Goal: Task Accomplishment & Management: Manage account settings

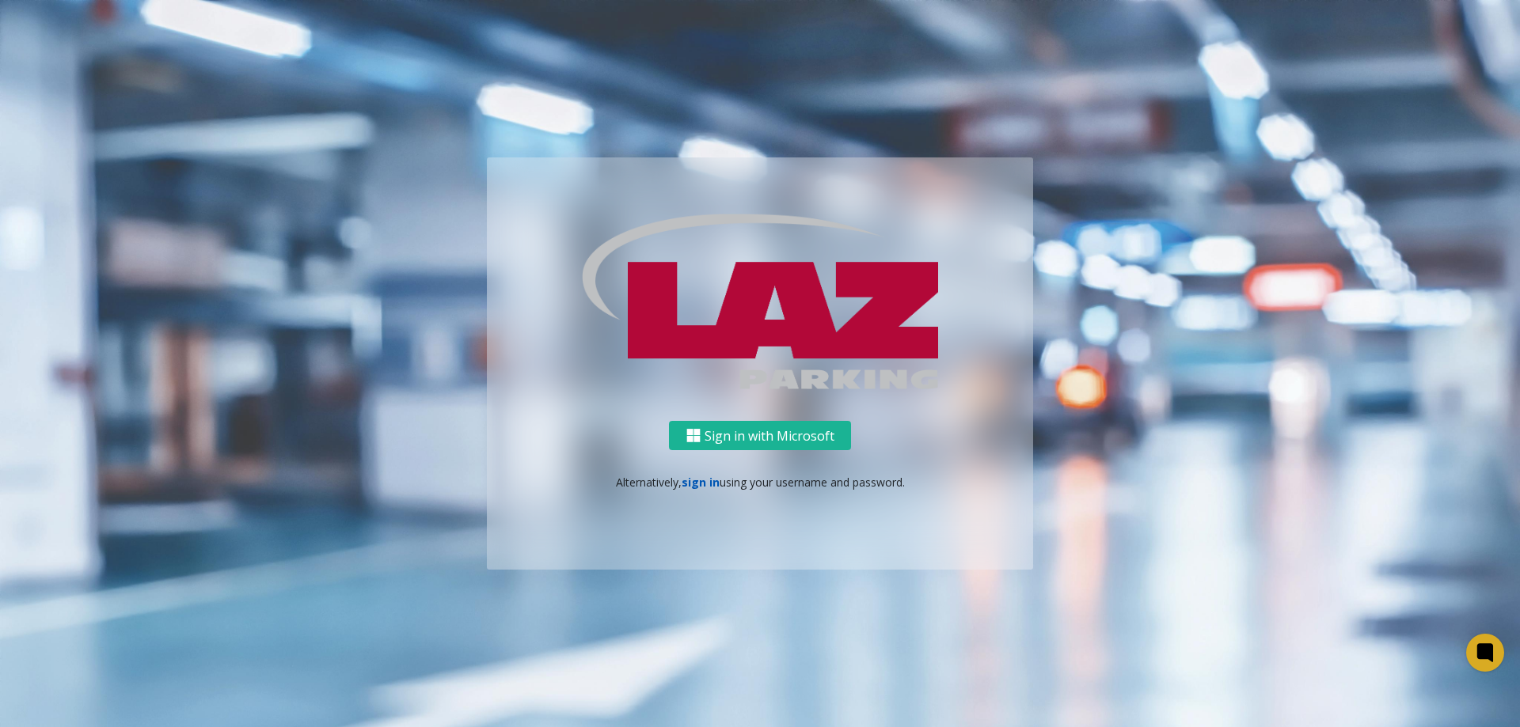
click at [690, 487] on link "sign in" at bounding box center [700, 482] width 38 height 15
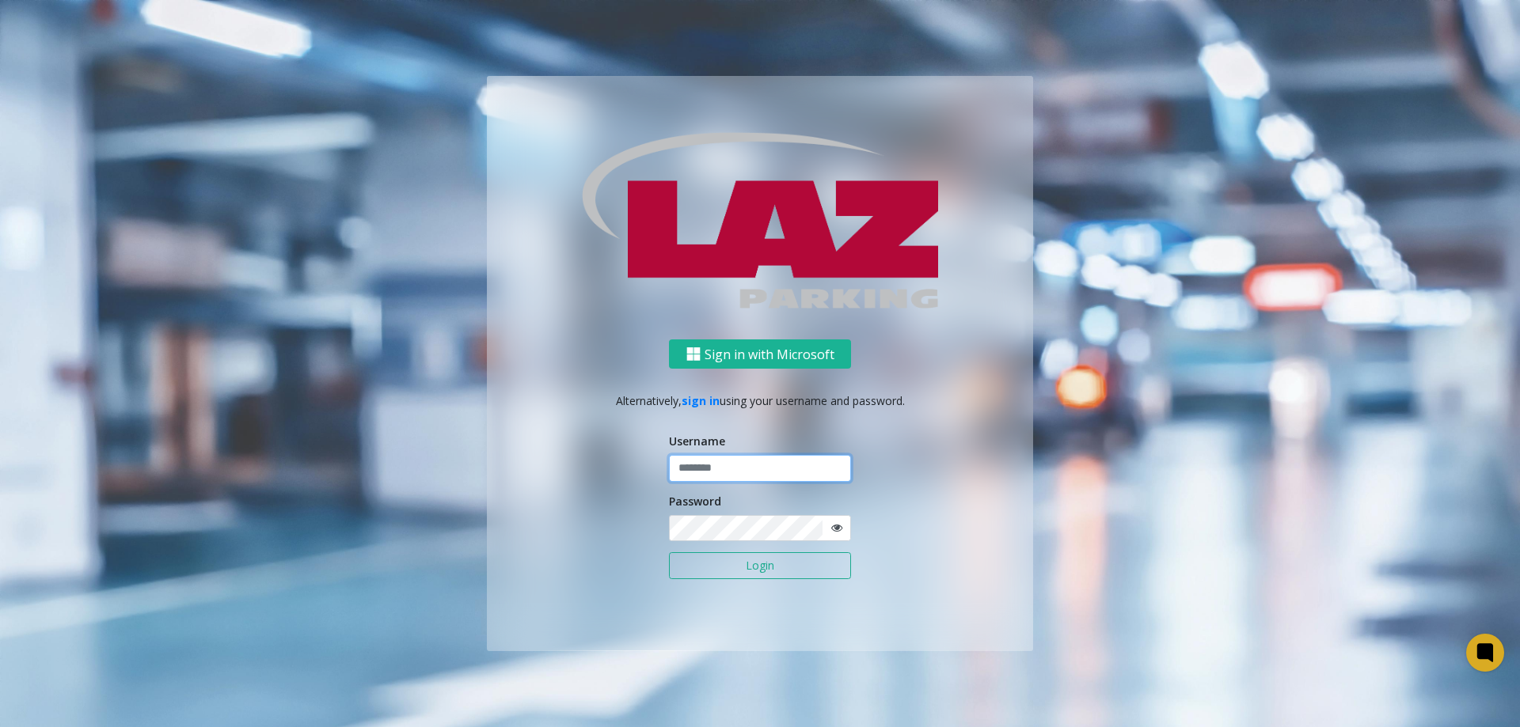
type input "*******"
click at [727, 556] on button "Login" at bounding box center [760, 565] width 182 height 27
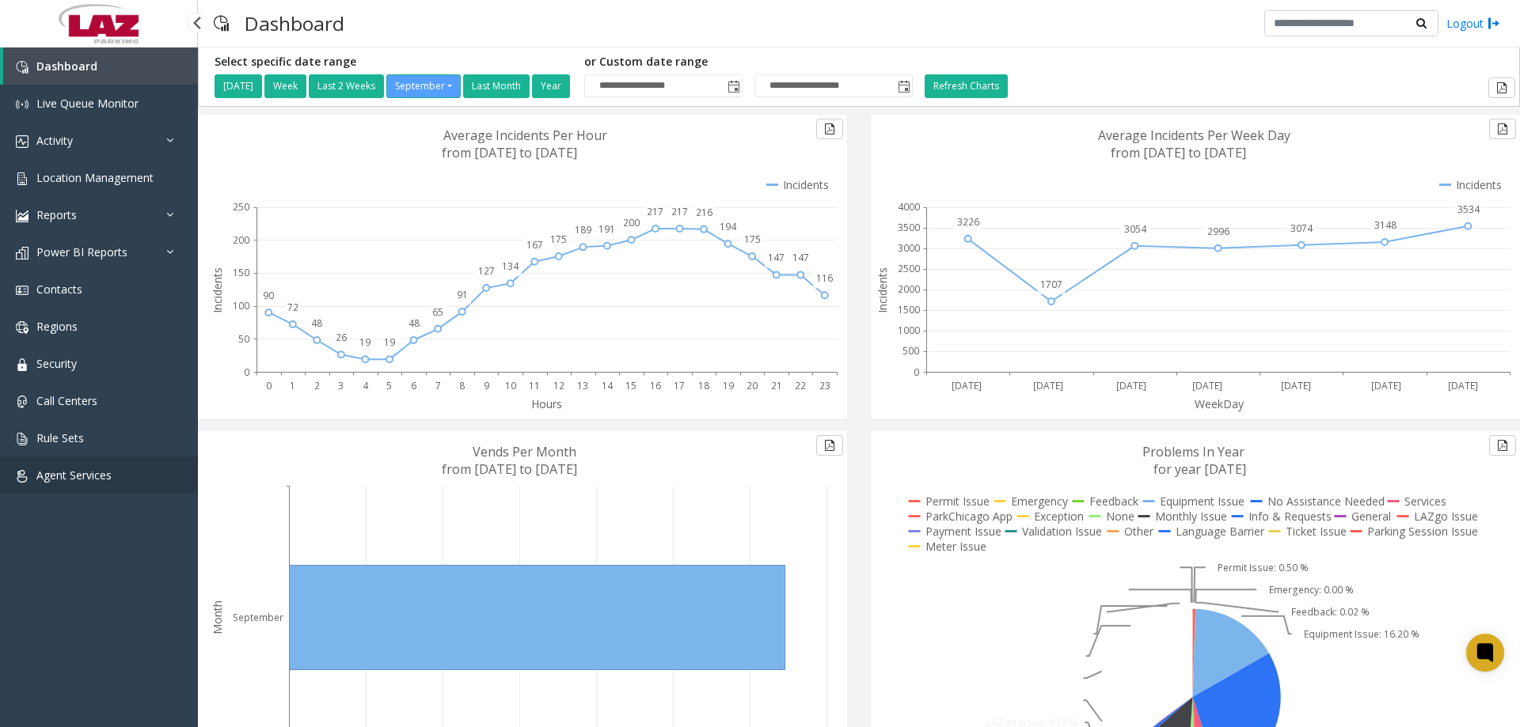
click at [81, 480] on span "Agent Services" at bounding box center [73, 475] width 75 height 15
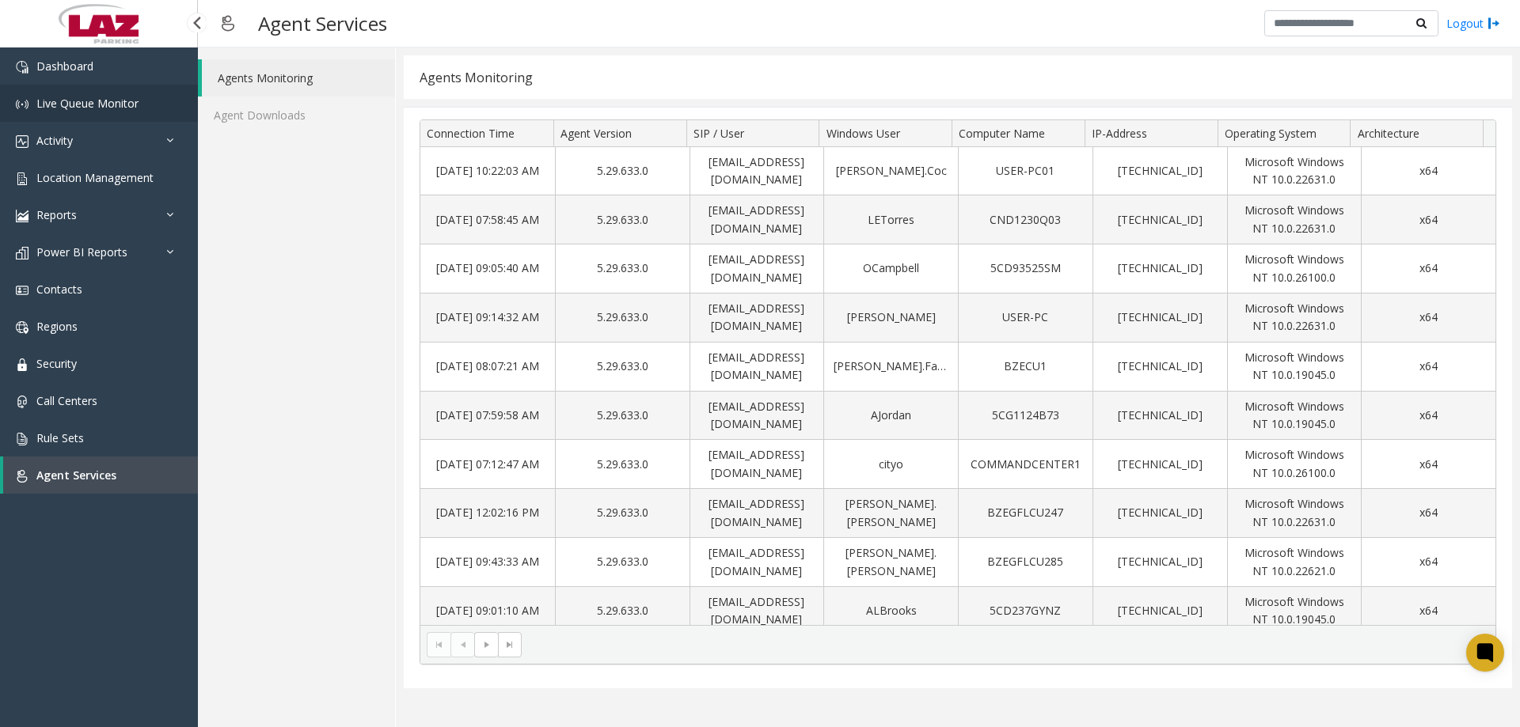
click at [102, 89] on link "Live Queue Monitor" at bounding box center [99, 103] width 198 height 37
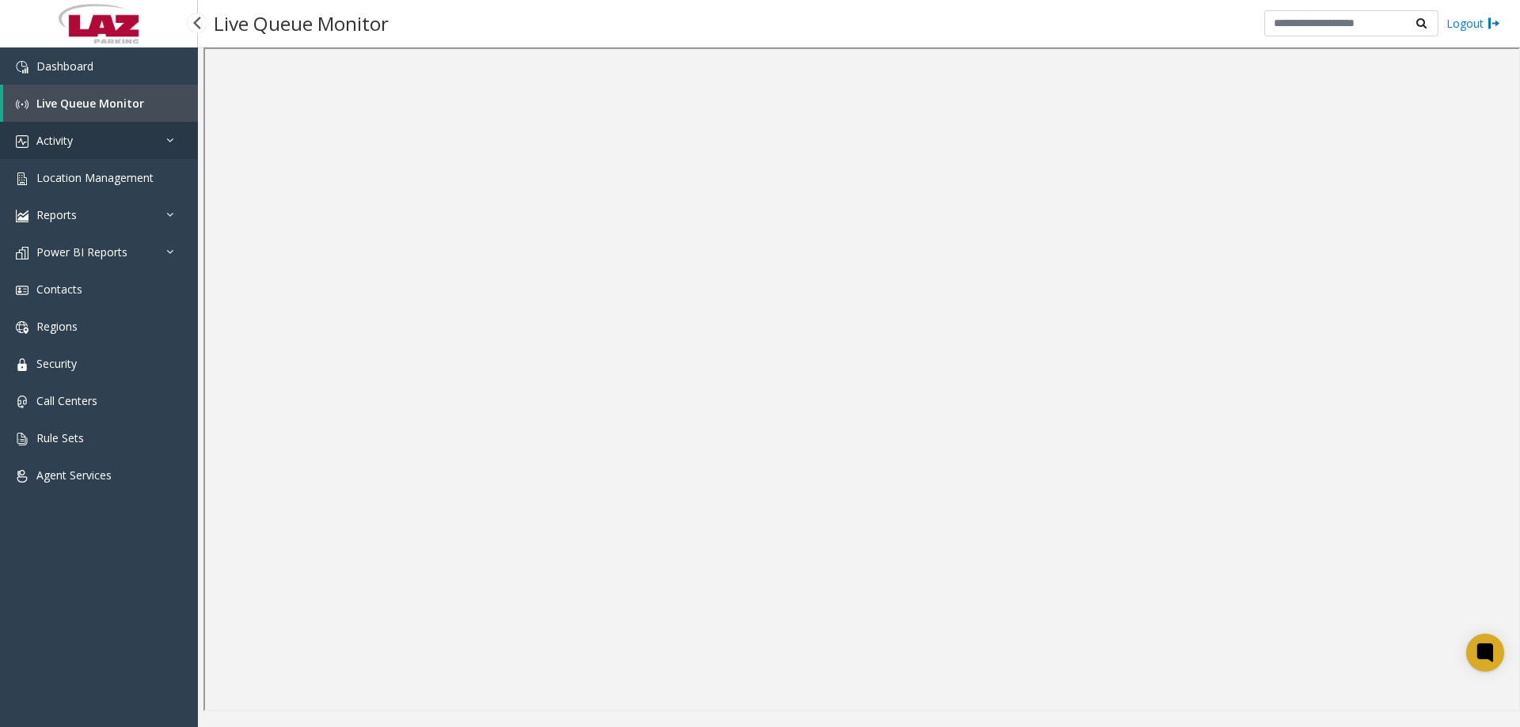
click at [85, 151] on link "Activity" at bounding box center [99, 140] width 198 height 37
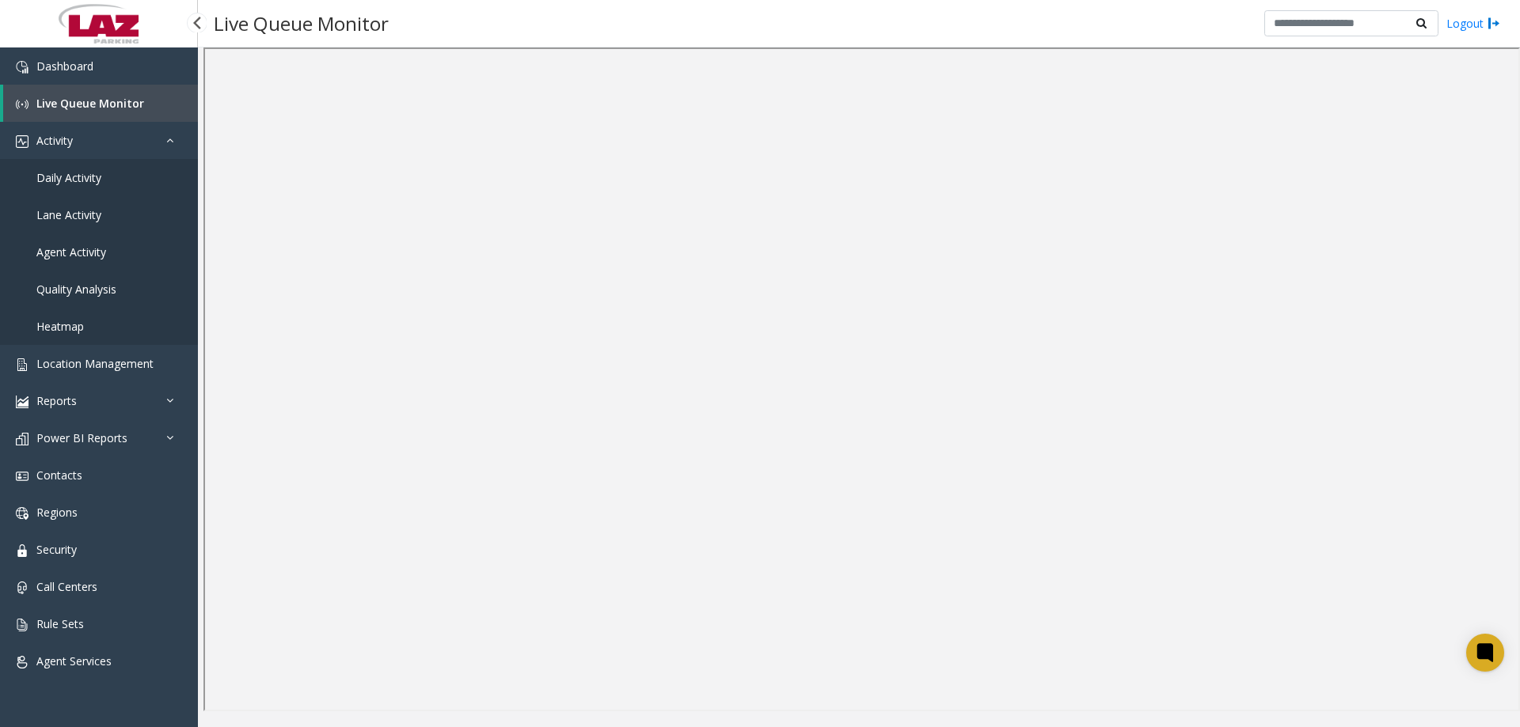
click at [80, 188] on link "Daily Activity" at bounding box center [99, 177] width 198 height 37
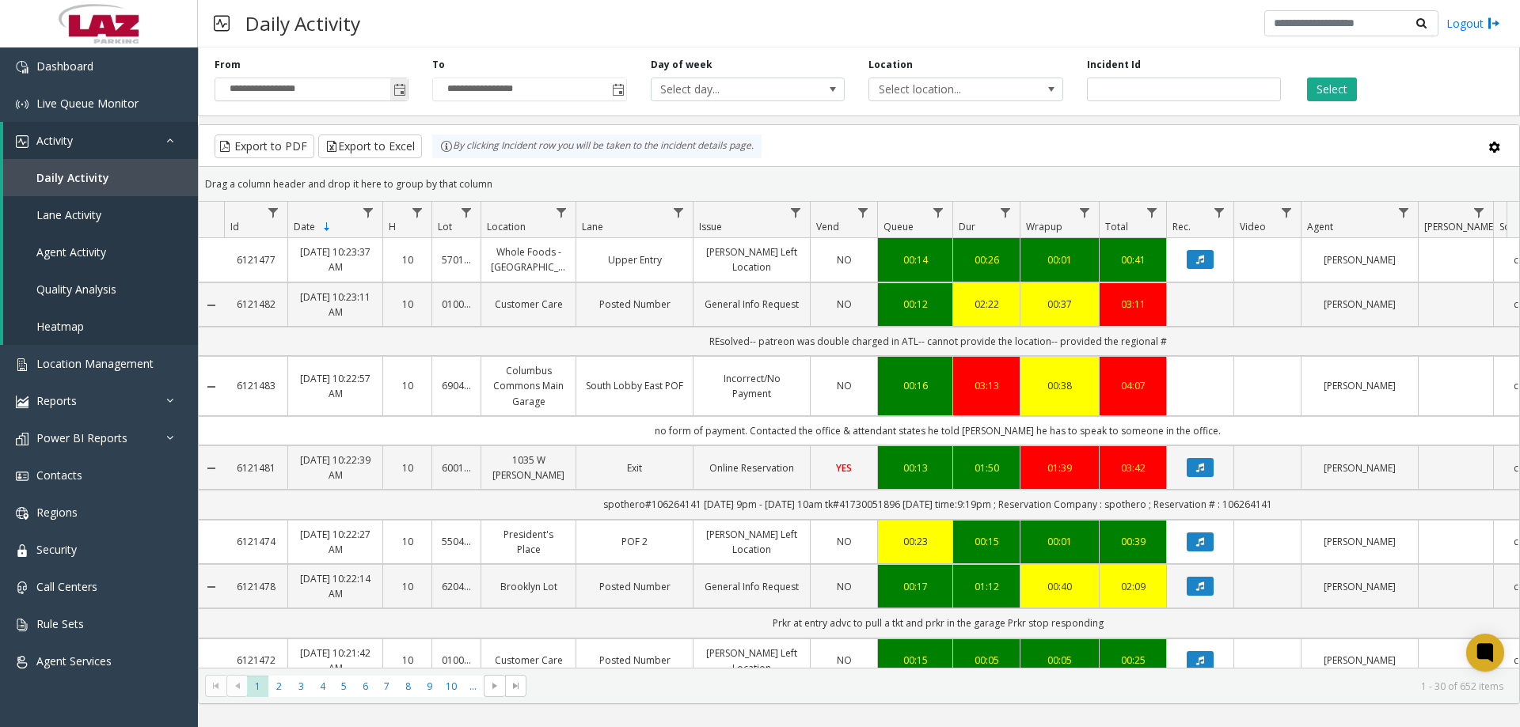
click at [398, 93] on span "Toggle popup" at bounding box center [399, 90] width 13 height 13
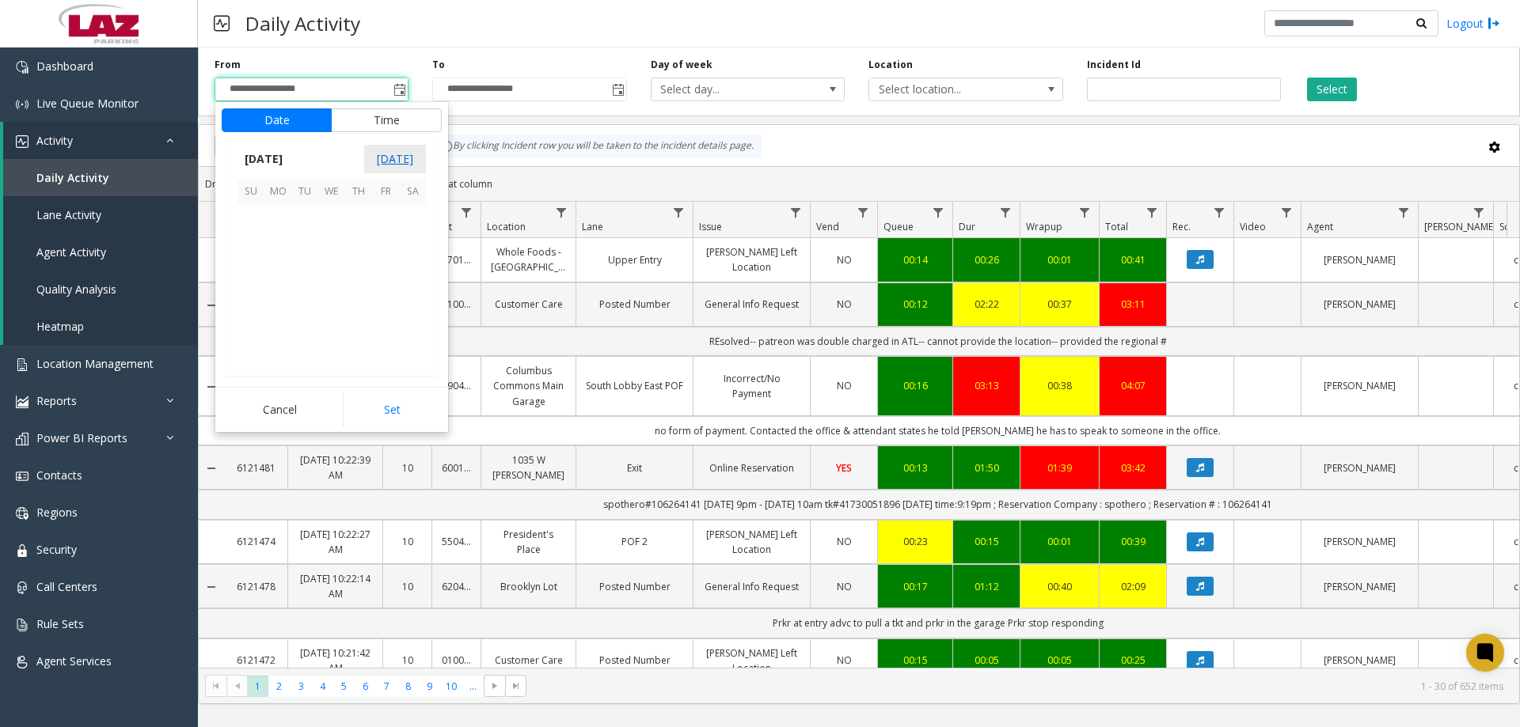
scroll to position [284051, 0]
click at [283, 221] on span "1" at bounding box center [277, 216] width 27 height 27
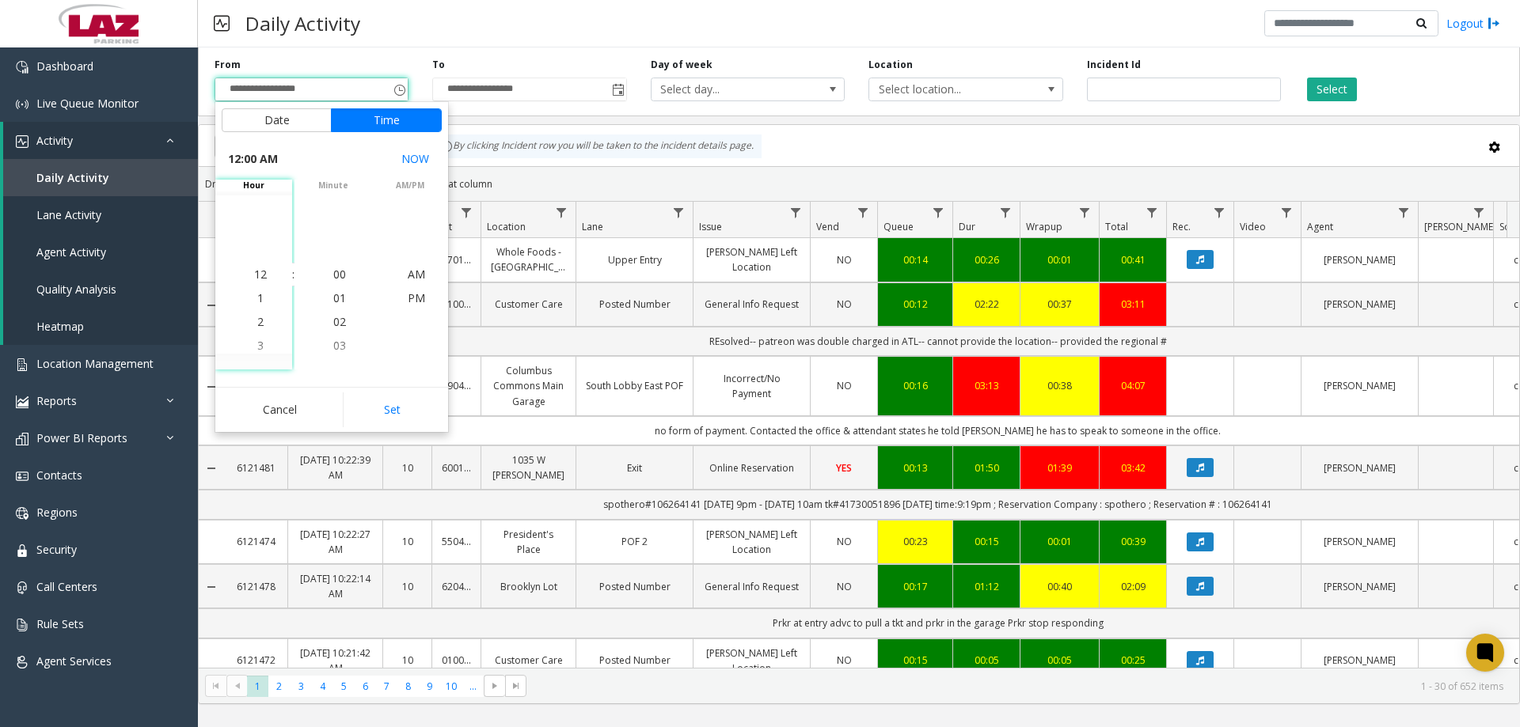
click at [389, 389] on div "Cancel Set" at bounding box center [331, 409] width 233 height 45
click at [393, 412] on button "Set" at bounding box center [393, 410] width 100 height 35
type input "**********"
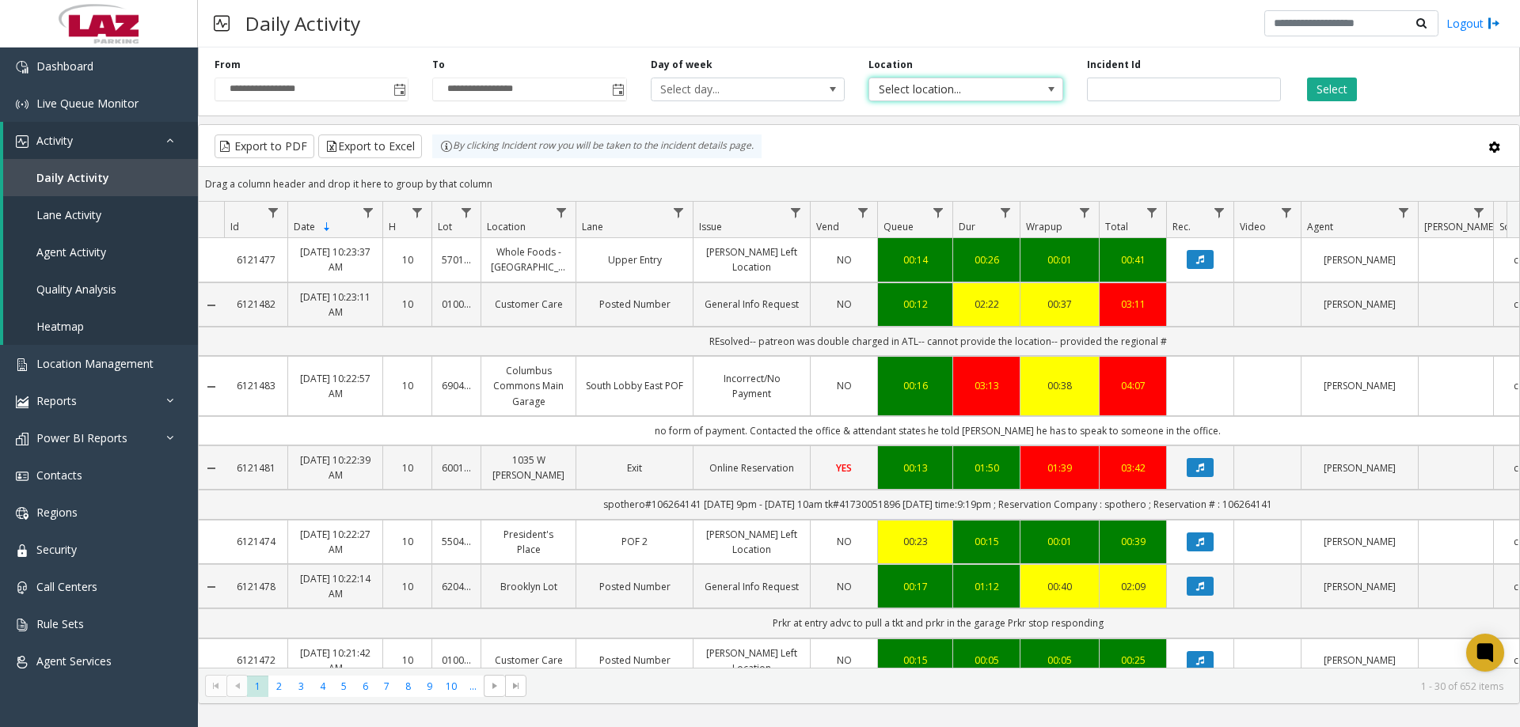
click at [909, 91] on span "Select location..." at bounding box center [946, 89] width 154 height 22
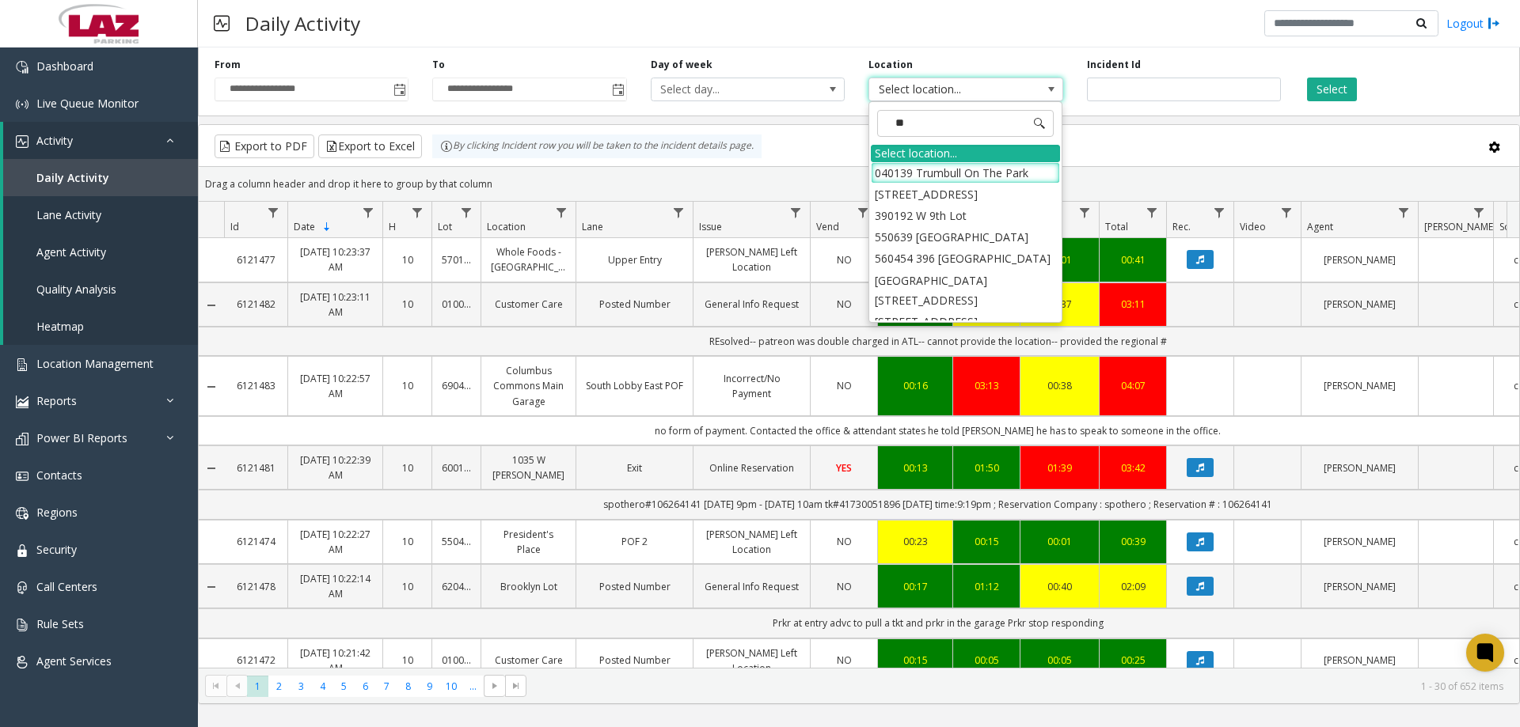
type input "***"
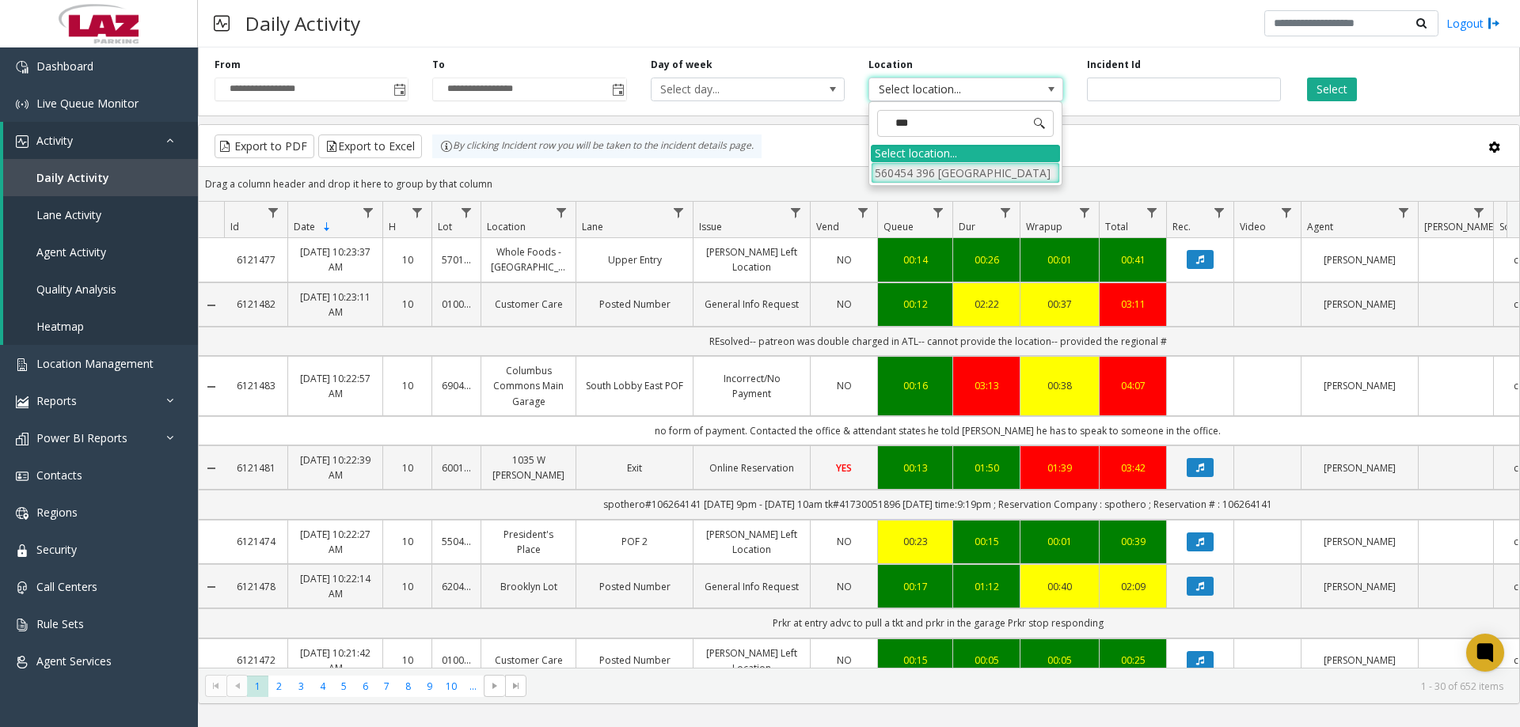
click at [928, 165] on li "560454 396 Alhambra" at bounding box center [965, 172] width 189 height 21
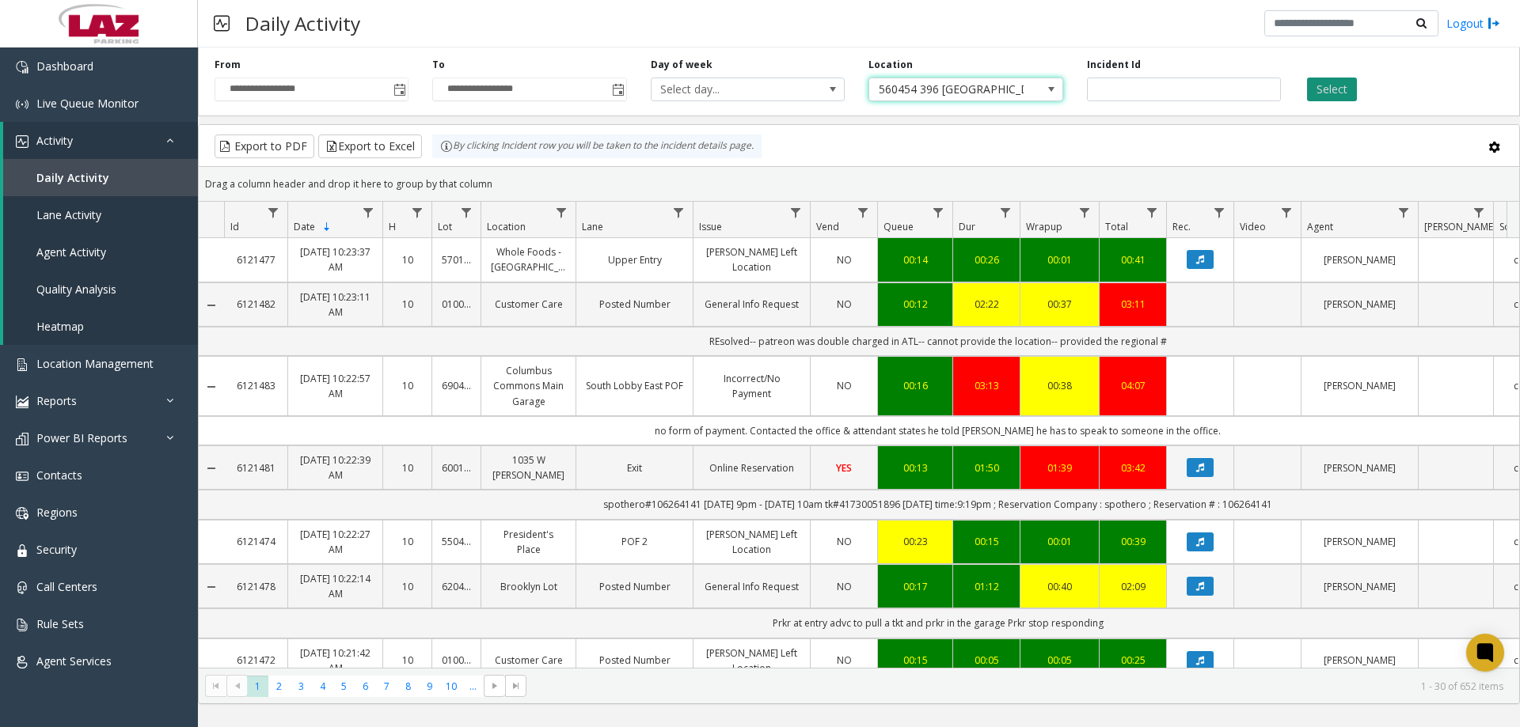
click at [1334, 97] on button "Select" at bounding box center [1332, 90] width 50 height 24
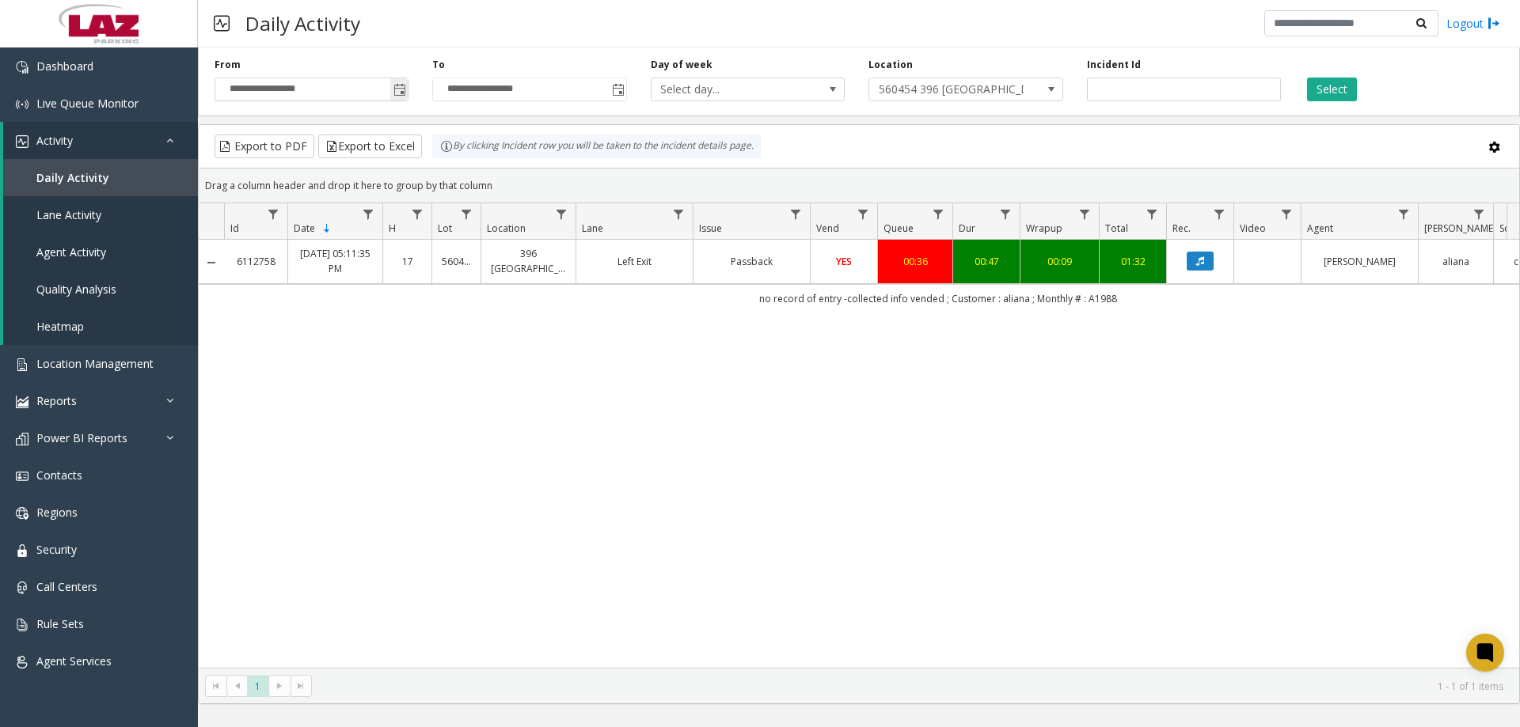
click at [386, 98] on input "**********" at bounding box center [311, 89] width 192 height 22
click at [390, 96] on span "Toggle popup" at bounding box center [398, 89] width 17 height 25
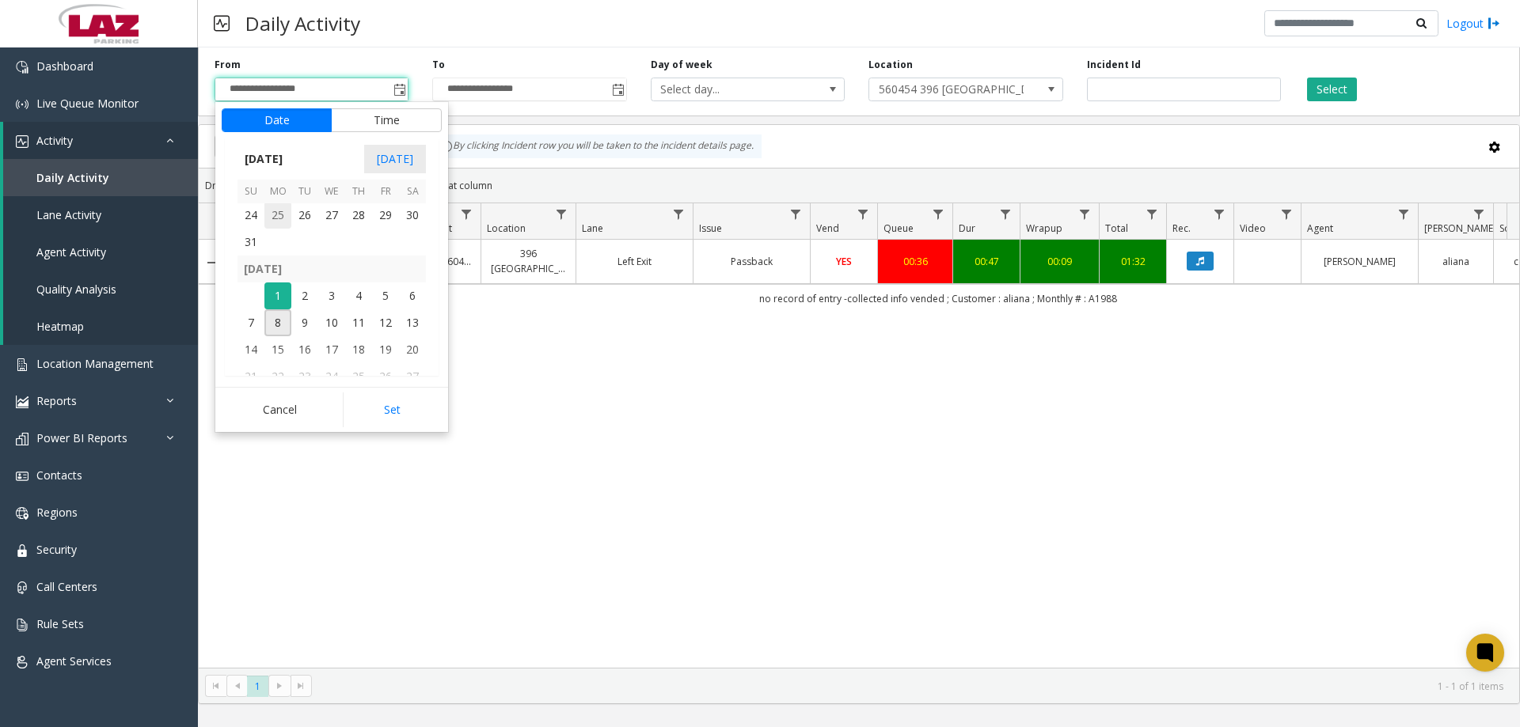
click at [283, 212] on span "25" at bounding box center [277, 215] width 27 height 27
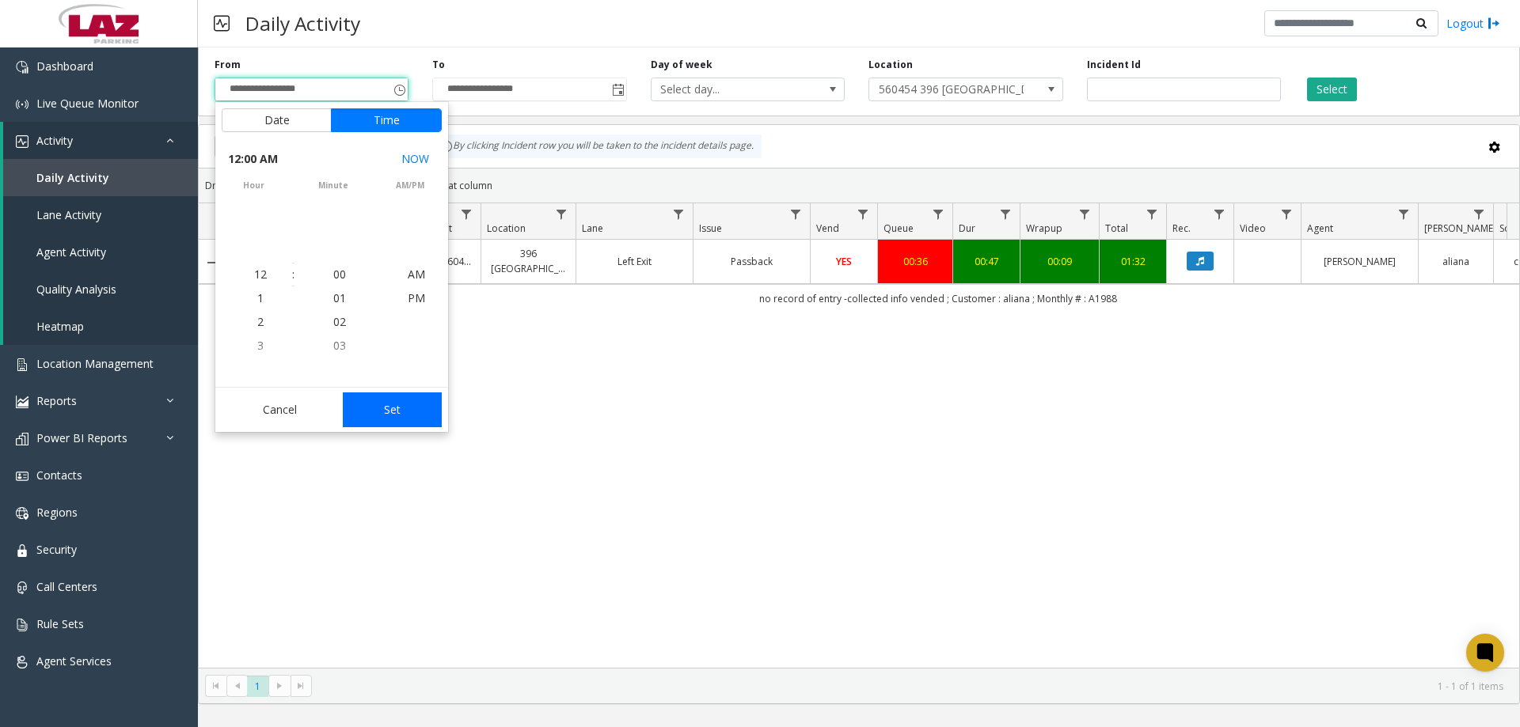
scroll to position [283863, 0]
click at [397, 428] on div "Cancel Set" at bounding box center [331, 409] width 233 height 45
click at [393, 423] on button "Set" at bounding box center [393, 410] width 100 height 35
type input "**********"
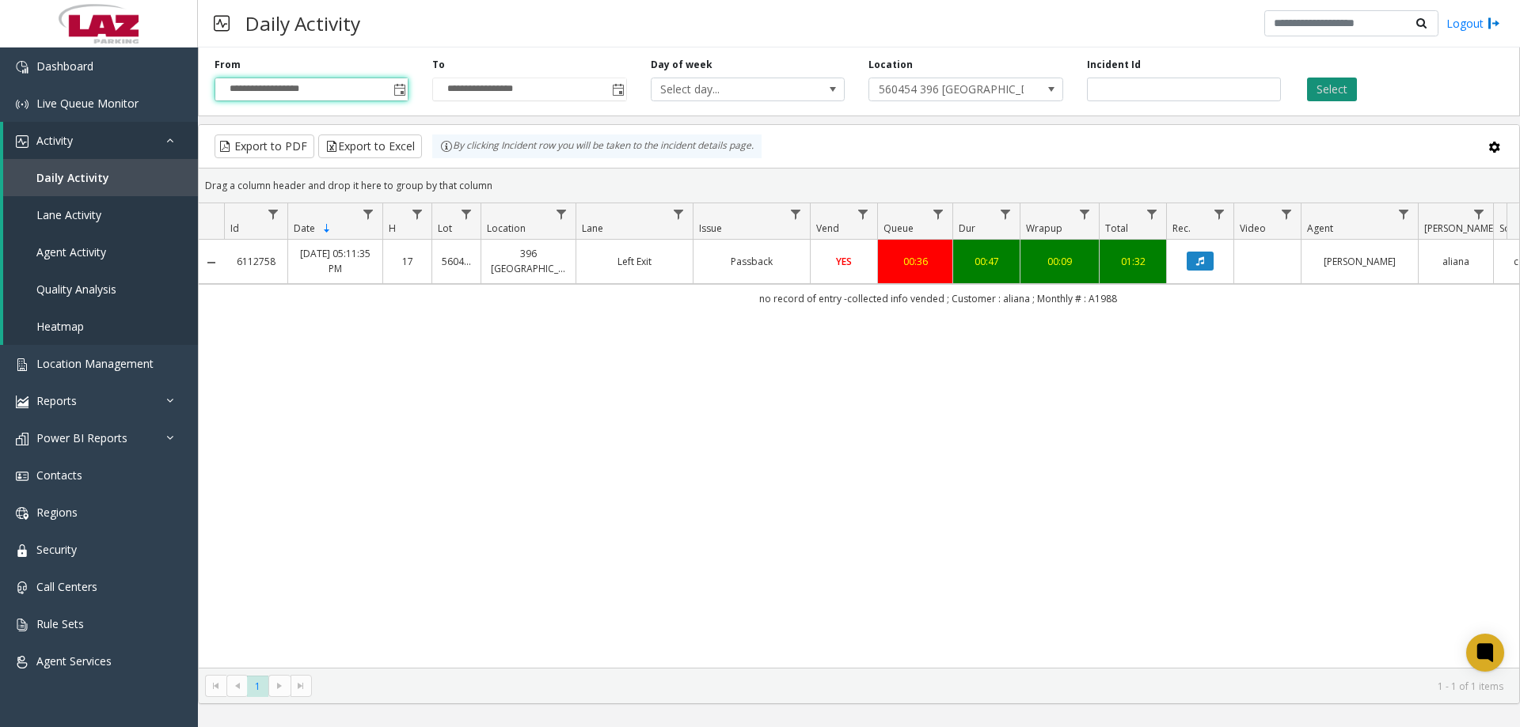
click at [1334, 90] on button "Select" at bounding box center [1332, 90] width 50 height 24
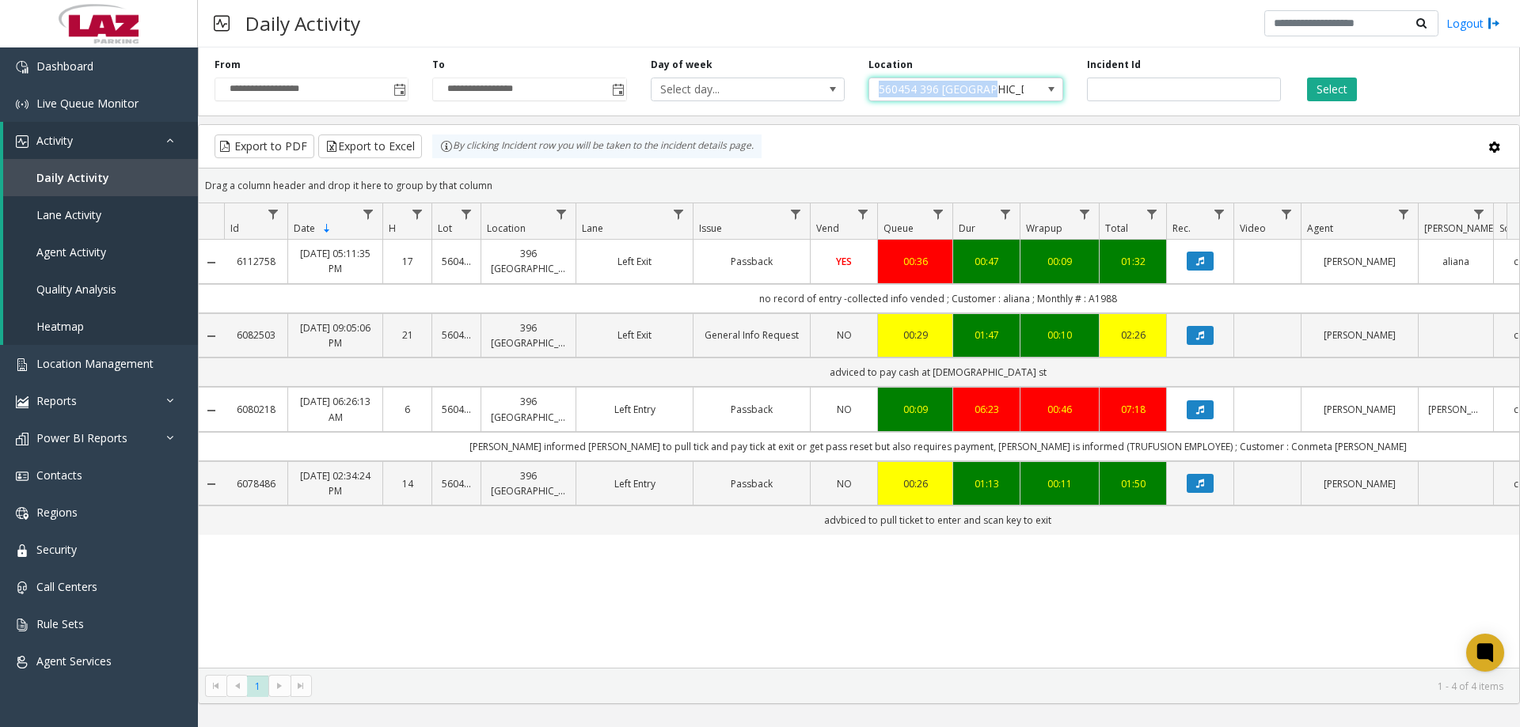
drag, startPoint x: 1000, startPoint y: 90, endPoint x: 868, endPoint y: 91, distance: 132.2
click at [868, 91] on span "560454 396 Alhambra" at bounding box center [965, 90] width 194 height 24
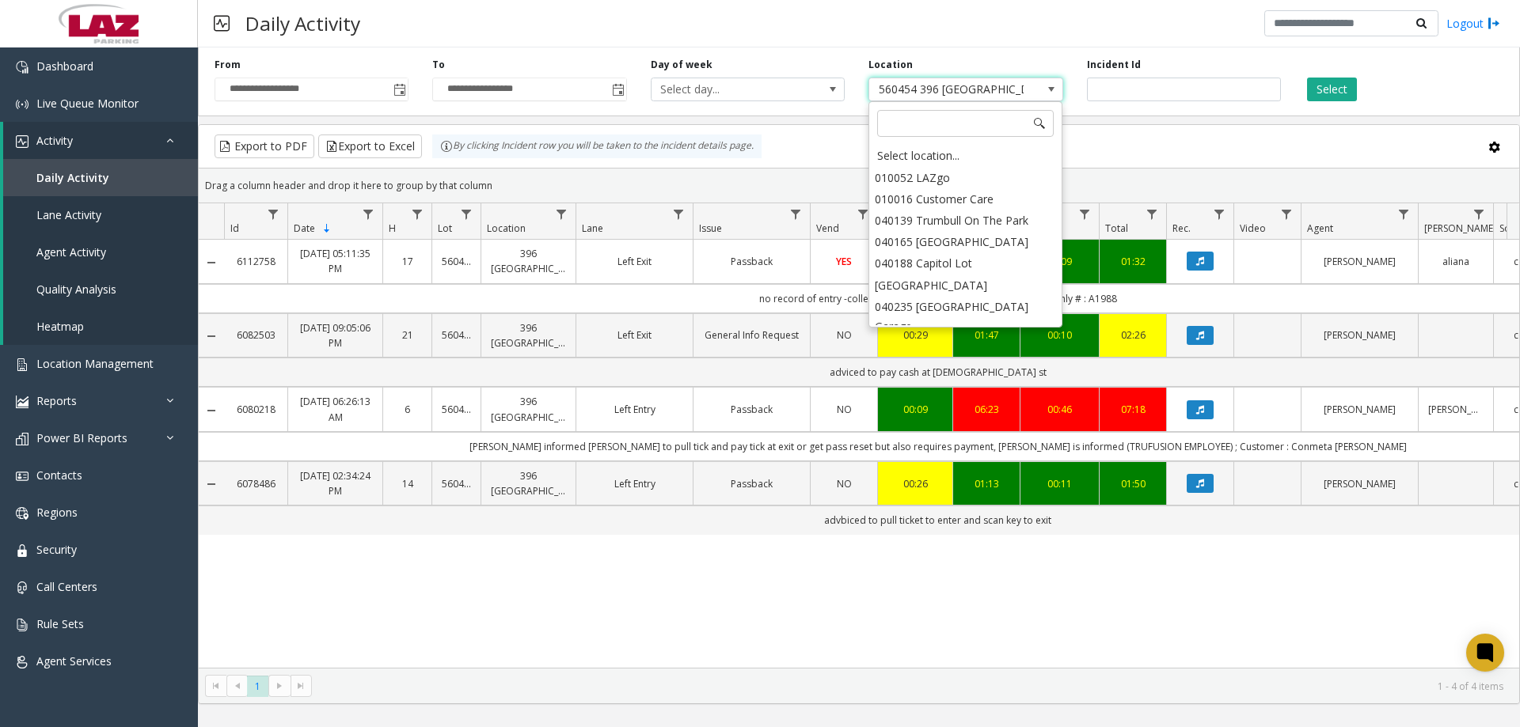
scroll to position [3205, 0]
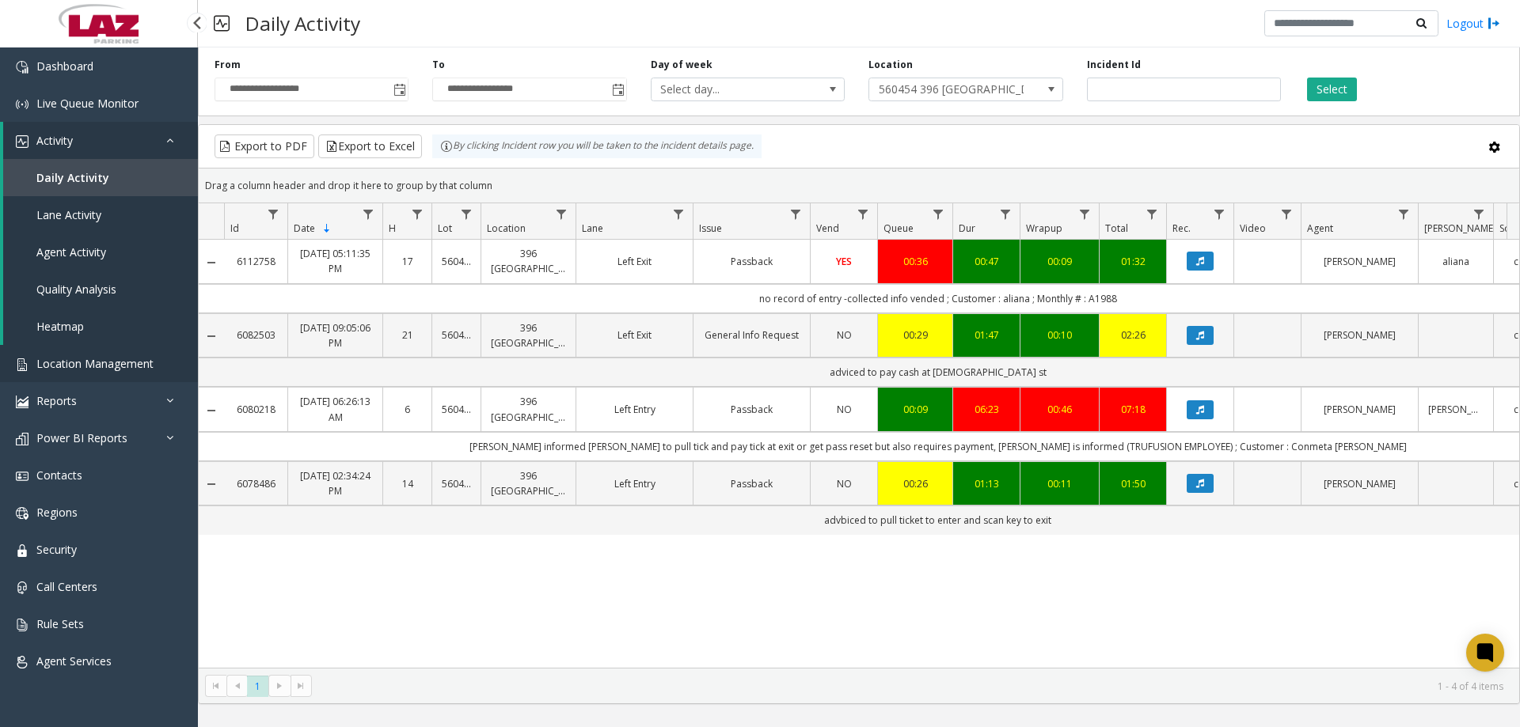
click at [89, 353] on link "Location Management" at bounding box center [99, 363] width 198 height 37
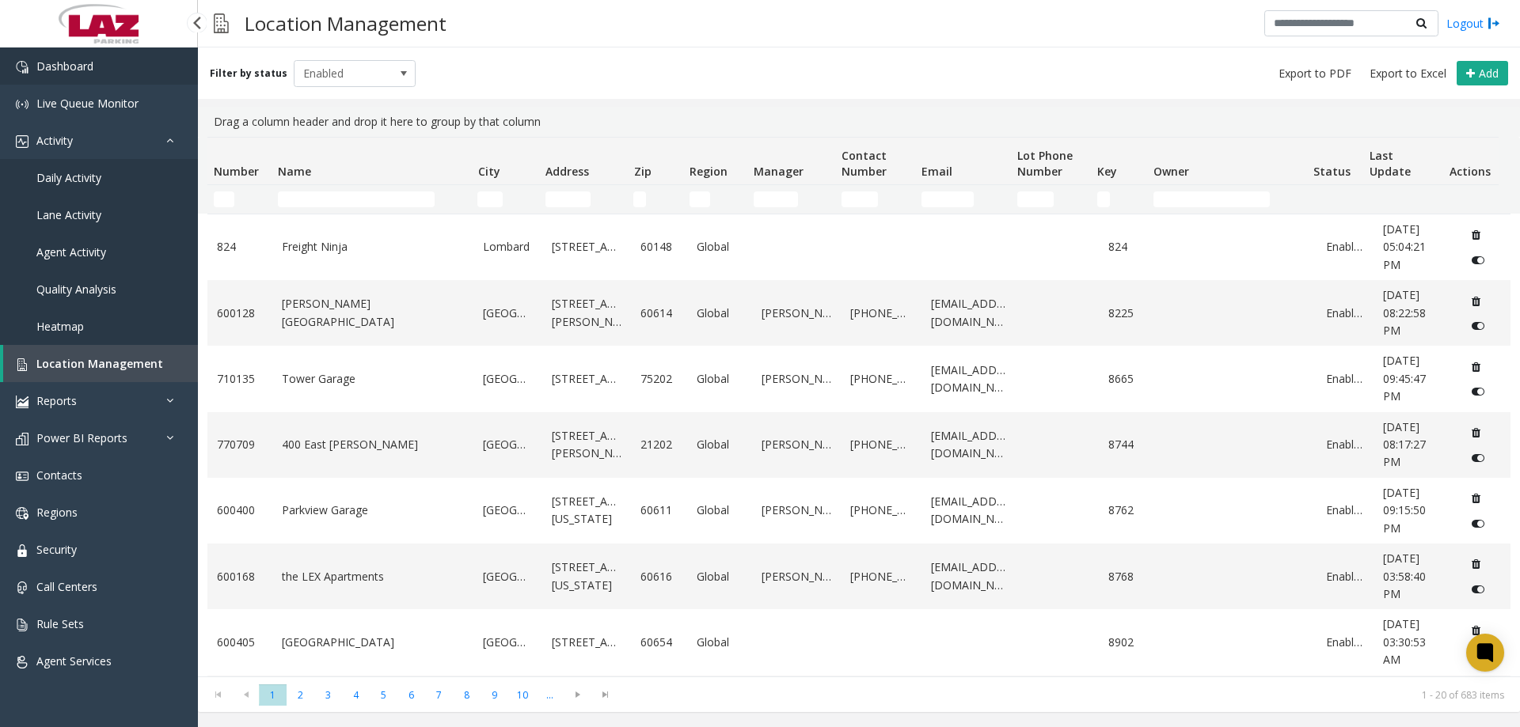
click at [98, 50] on link "Dashboard" at bounding box center [99, 65] width 198 height 37
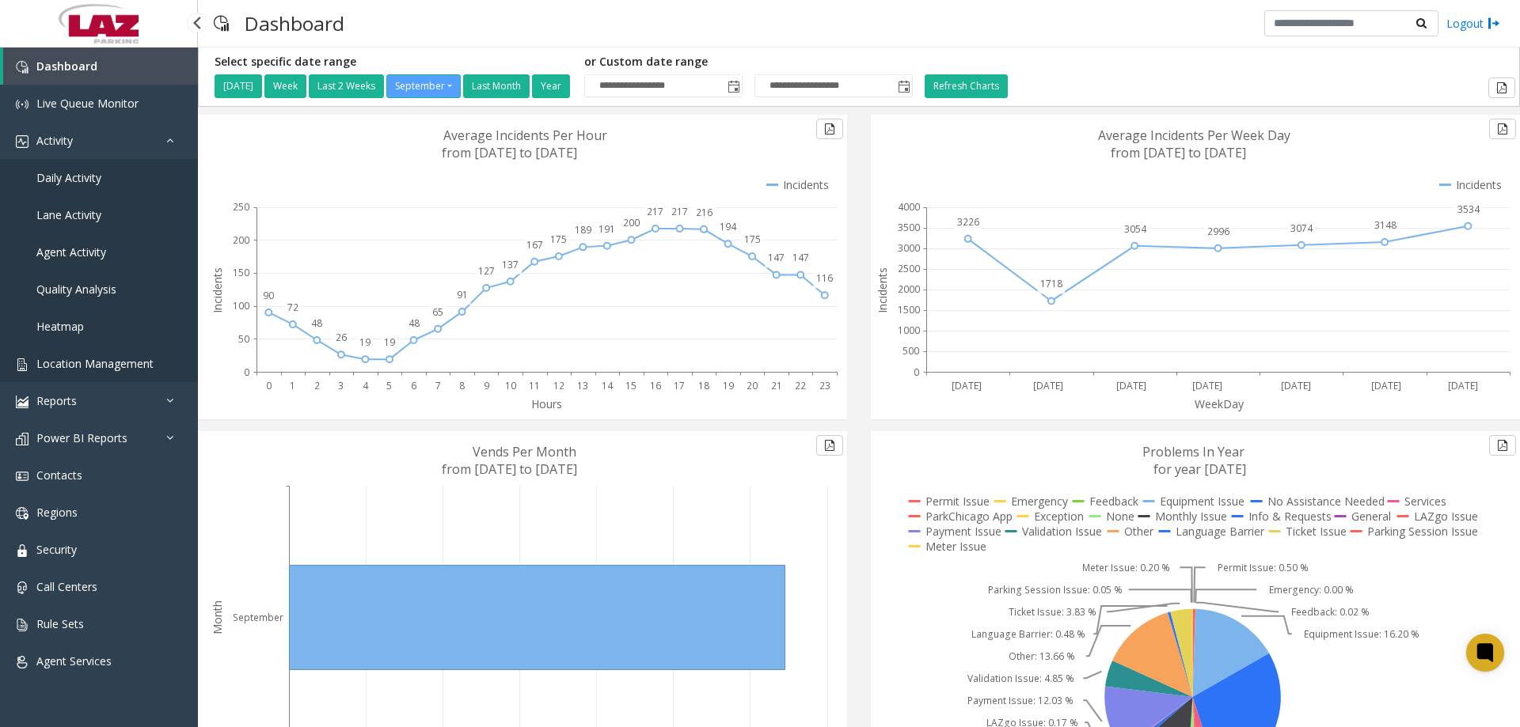
click at [70, 358] on span "Location Management" at bounding box center [94, 363] width 117 height 15
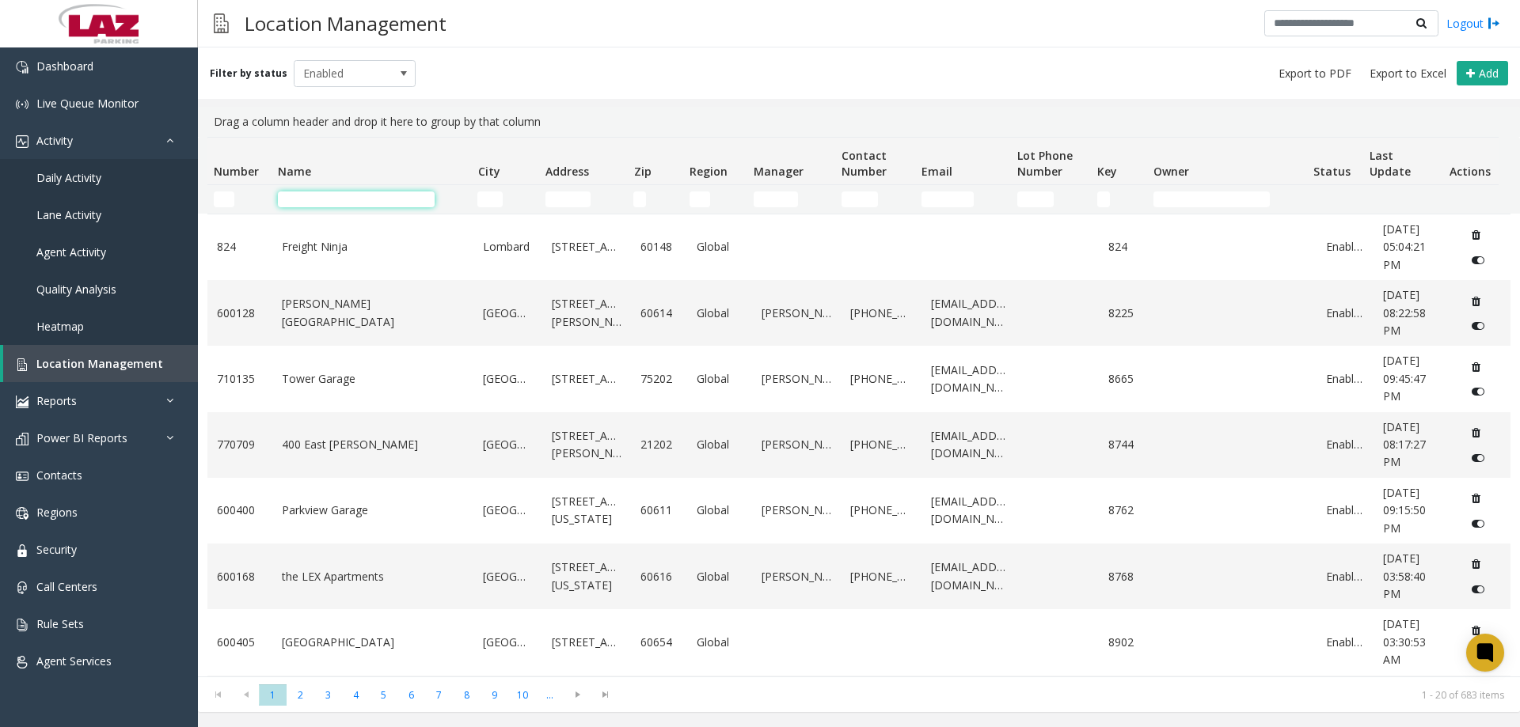
click at [349, 203] on input "Name Filter" at bounding box center [356, 200] width 157 height 16
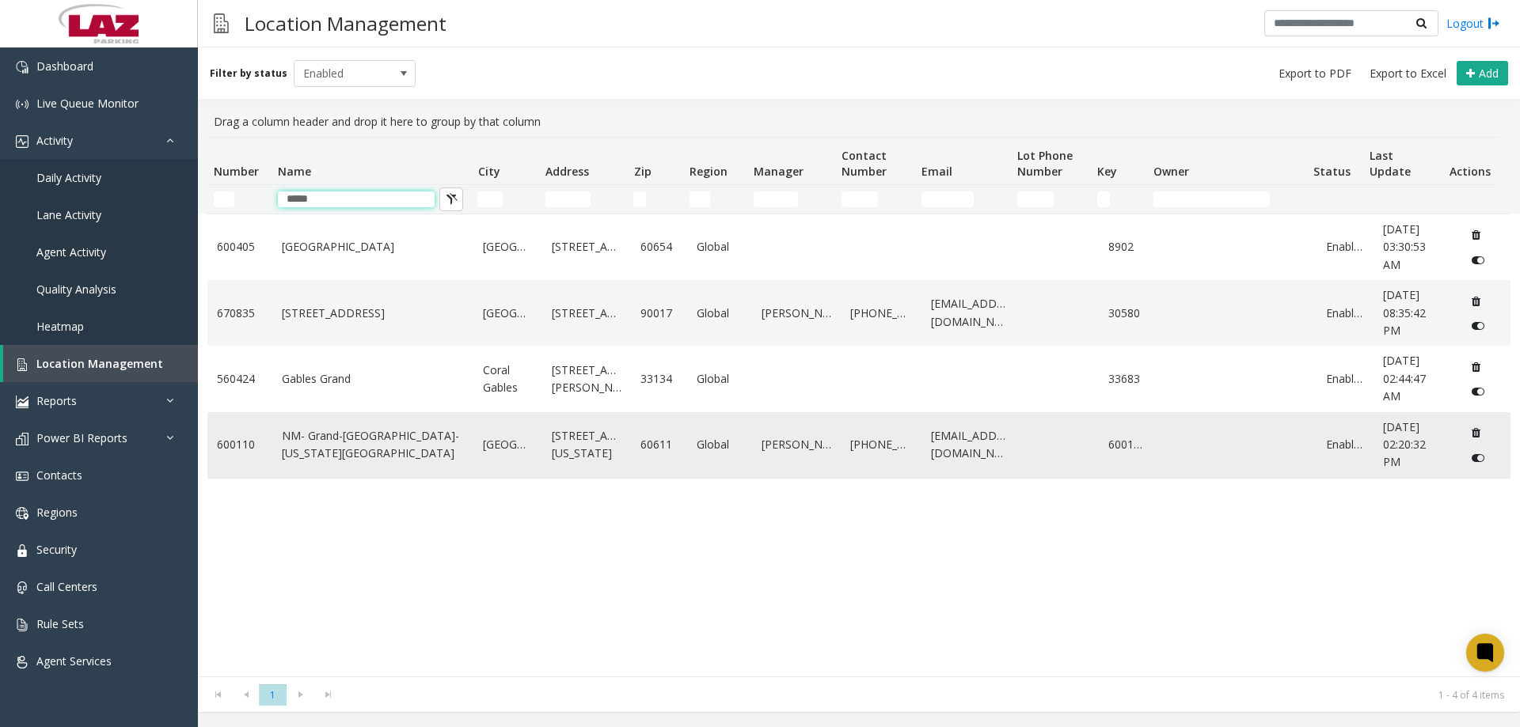
type input "*****"
click at [422, 450] on link "NM- Grand-Columbus-Ohio Lot" at bounding box center [373, 445] width 183 height 36
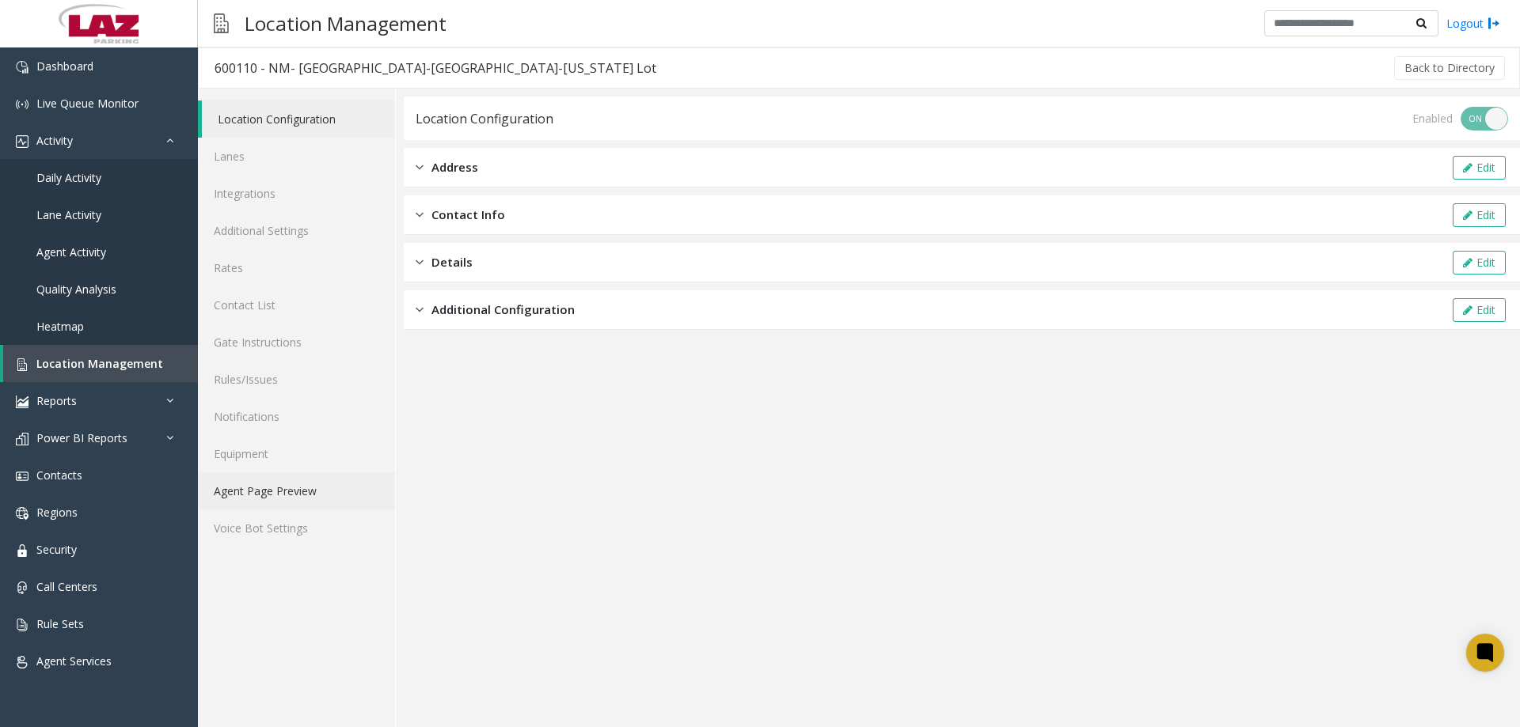
click at [280, 483] on link "Agent Page Preview" at bounding box center [296, 490] width 197 height 37
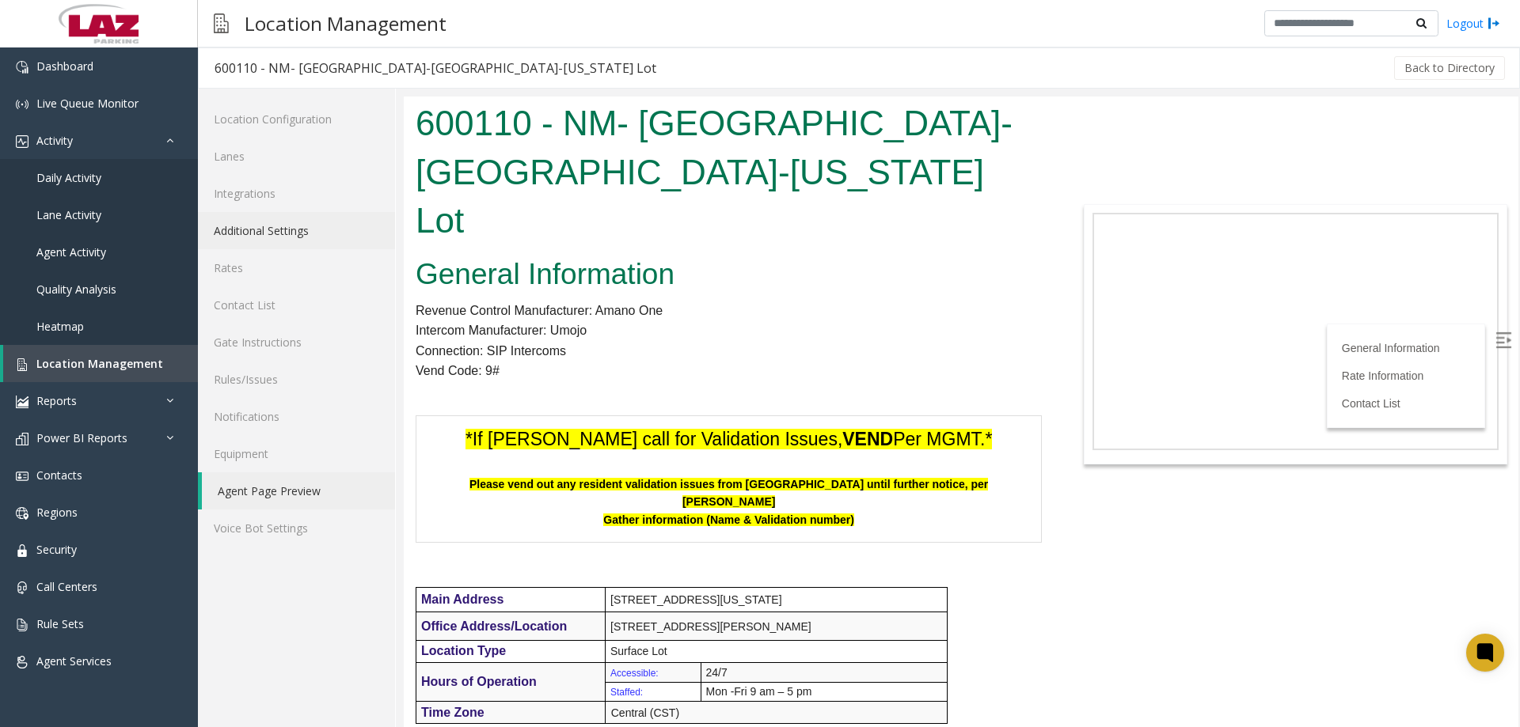
click at [245, 229] on link "Additional Settings" at bounding box center [296, 230] width 197 height 37
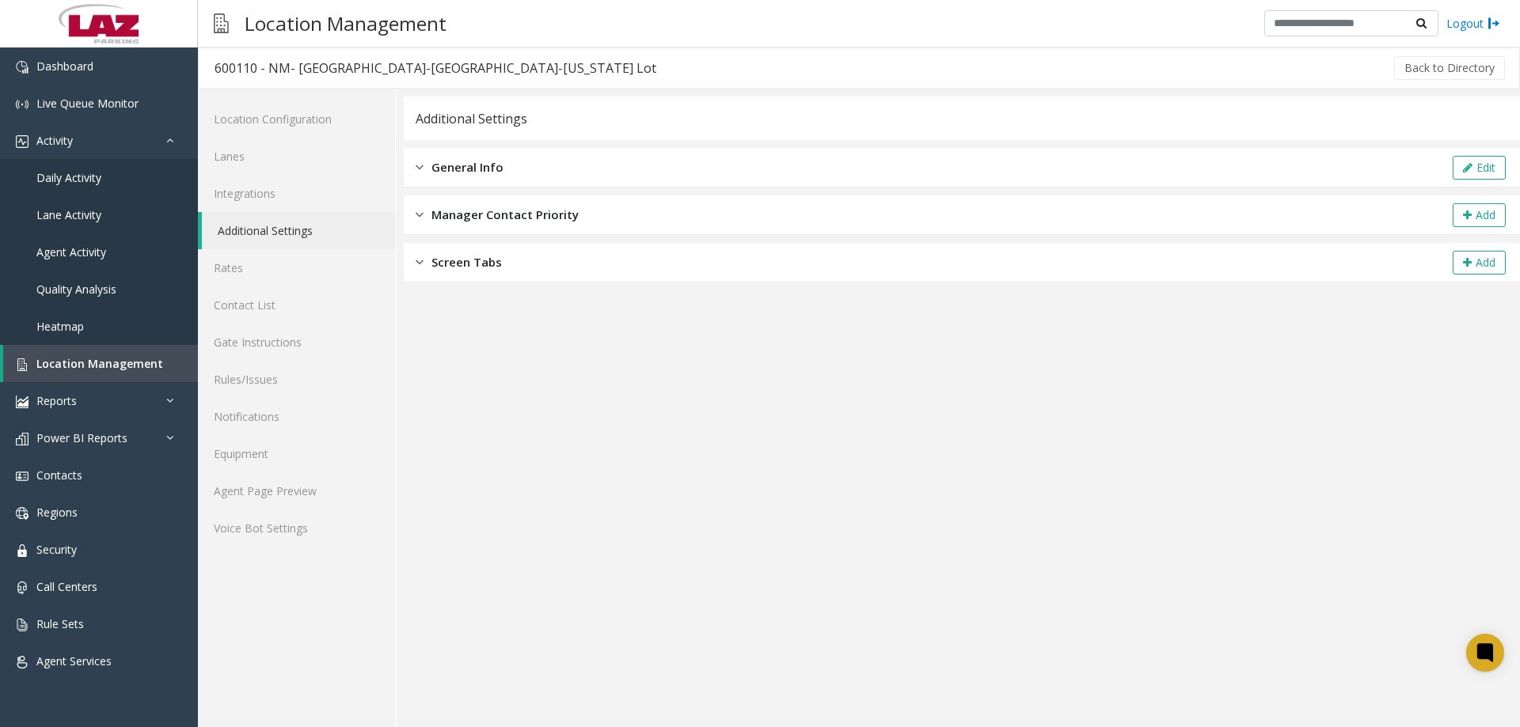
click at [491, 157] on div "General Info Edit" at bounding box center [962, 168] width 1116 height 40
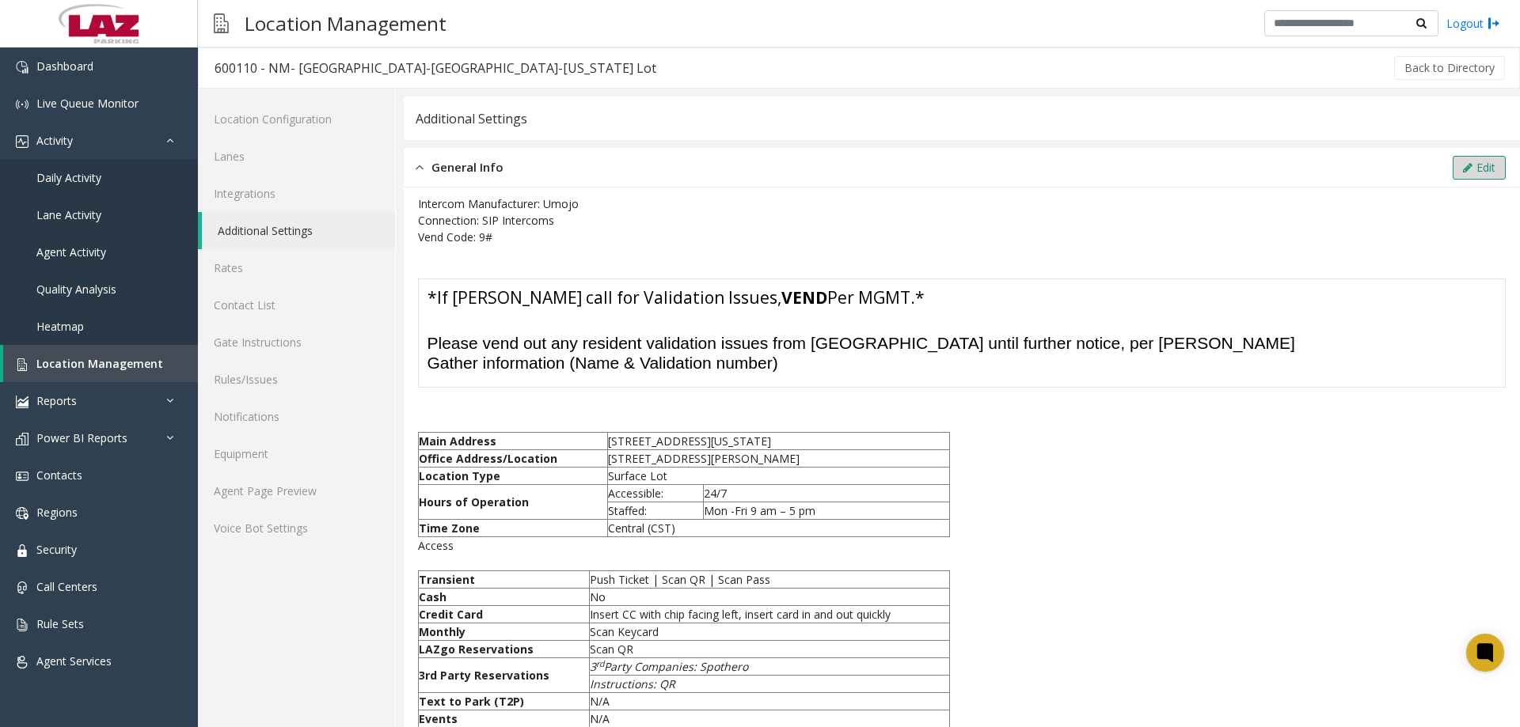
click at [1467, 176] on button "Edit" at bounding box center [1478, 168] width 53 height 24
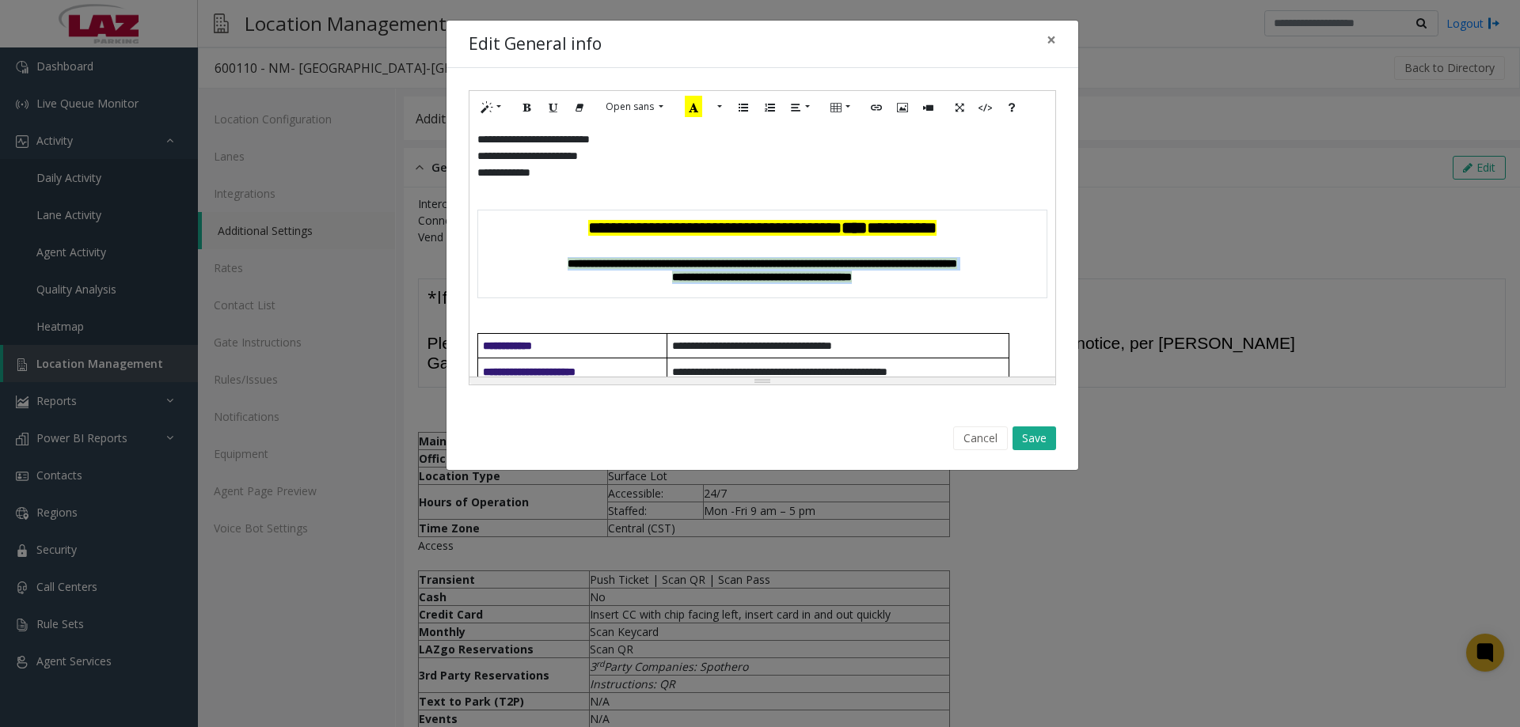
drag, startPoint x: 906, startPoint y: 280, endPoint x: 496, endPoint y: 267, distance: 410.2
click at [497, 267] on h4 "**********" at bounding box center [762, 264] width 552 height 40
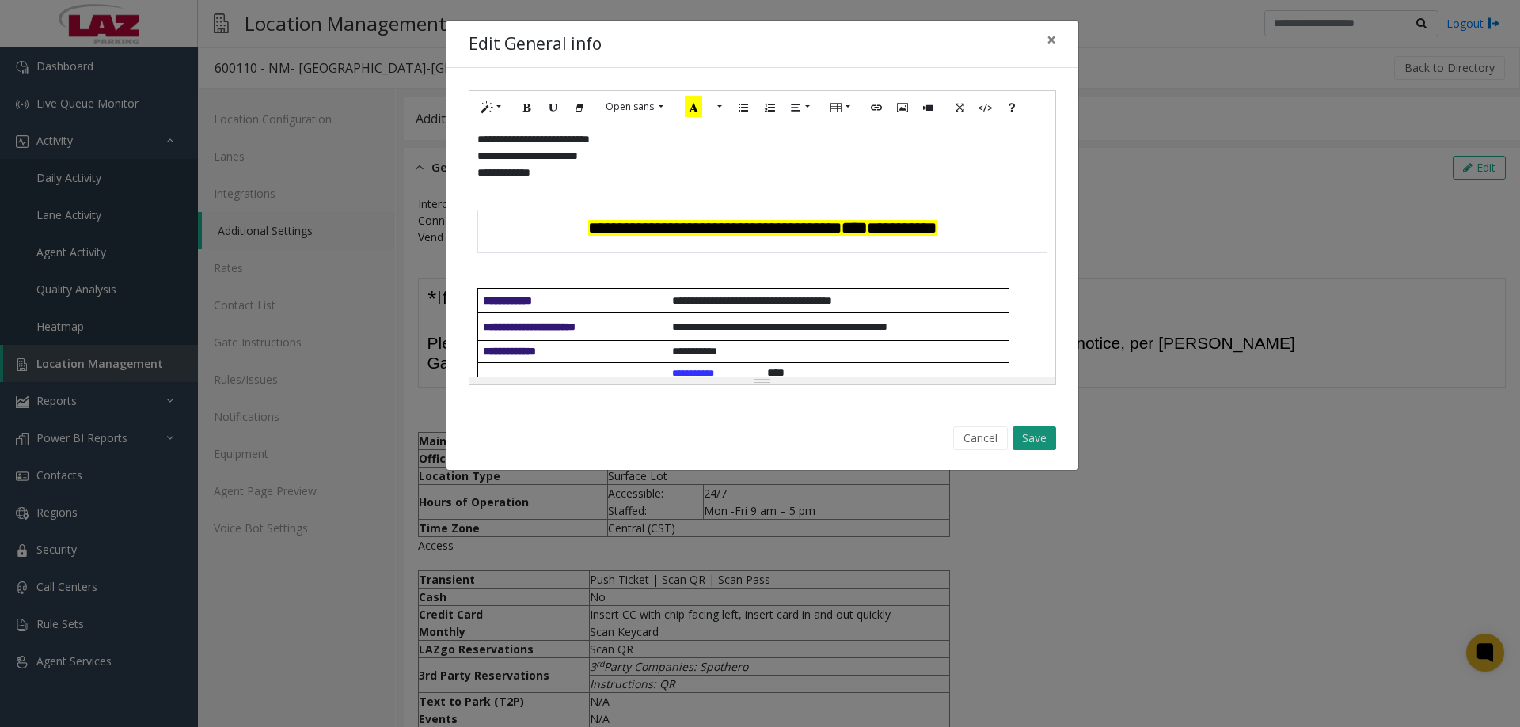
click at [1045, 442] on button "Save" at bounding box center [1034, 439] width 44 height 24
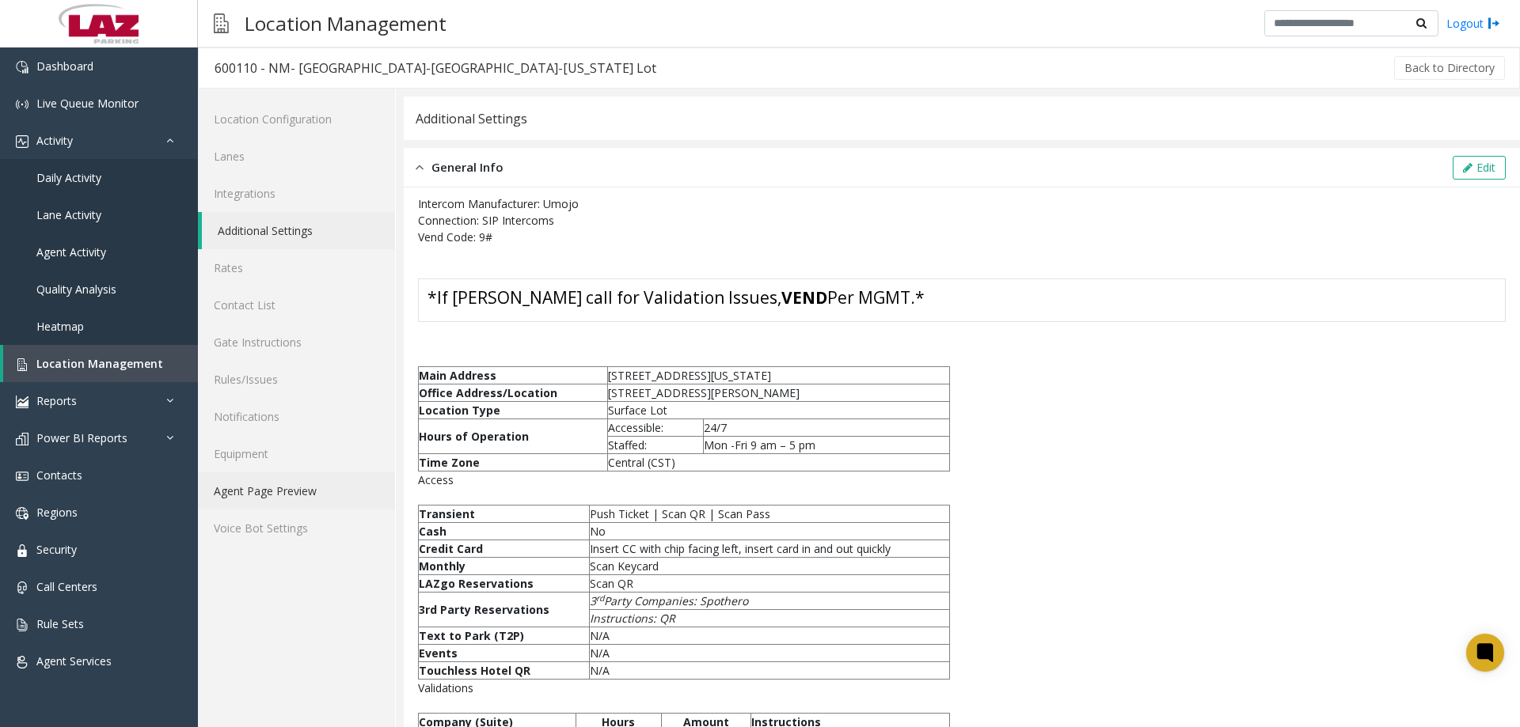
click at [286, 495] on link "Agent Page Preview" at bounding box center [296, 490] width 197 height 37
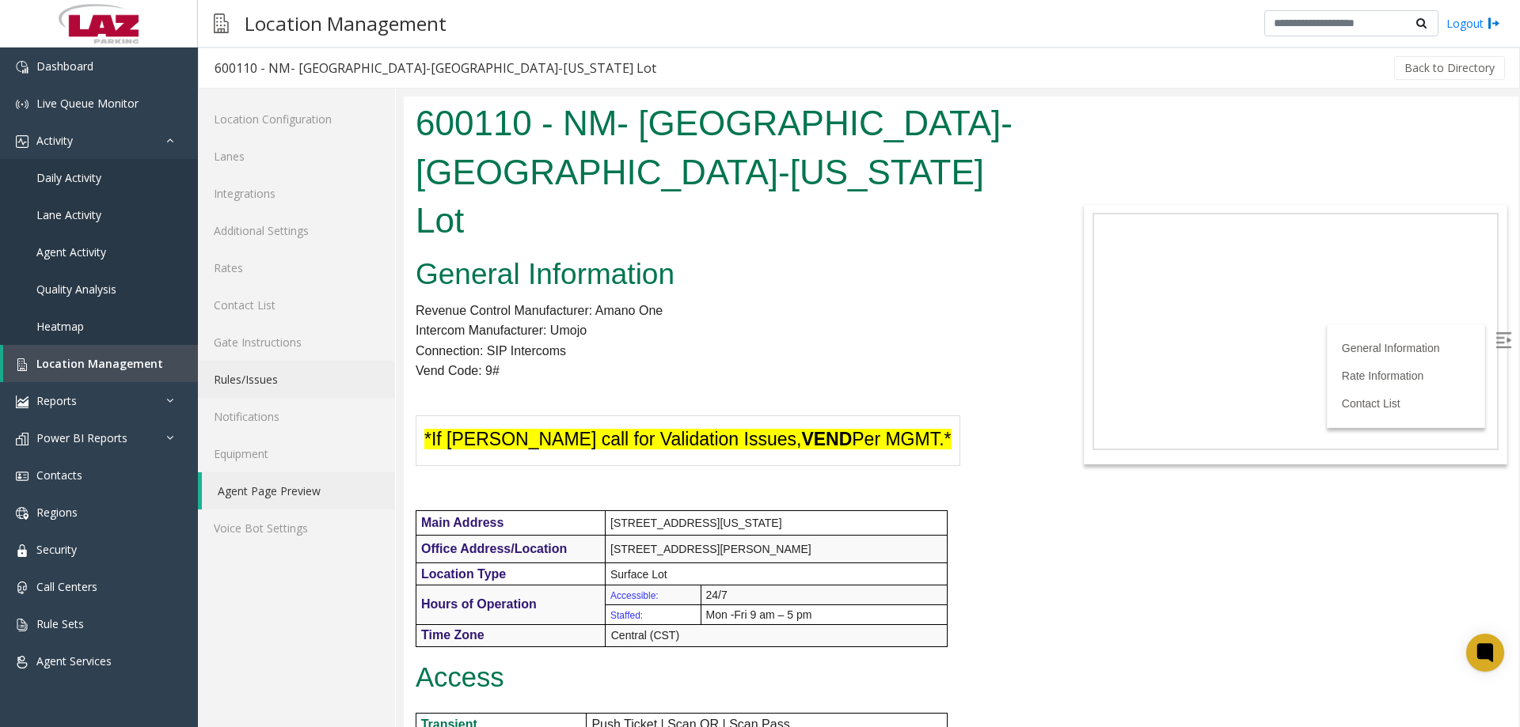
click at [262, 380] on link "Rules/Issues" at bounding box center [296, 379] width 197 height 37
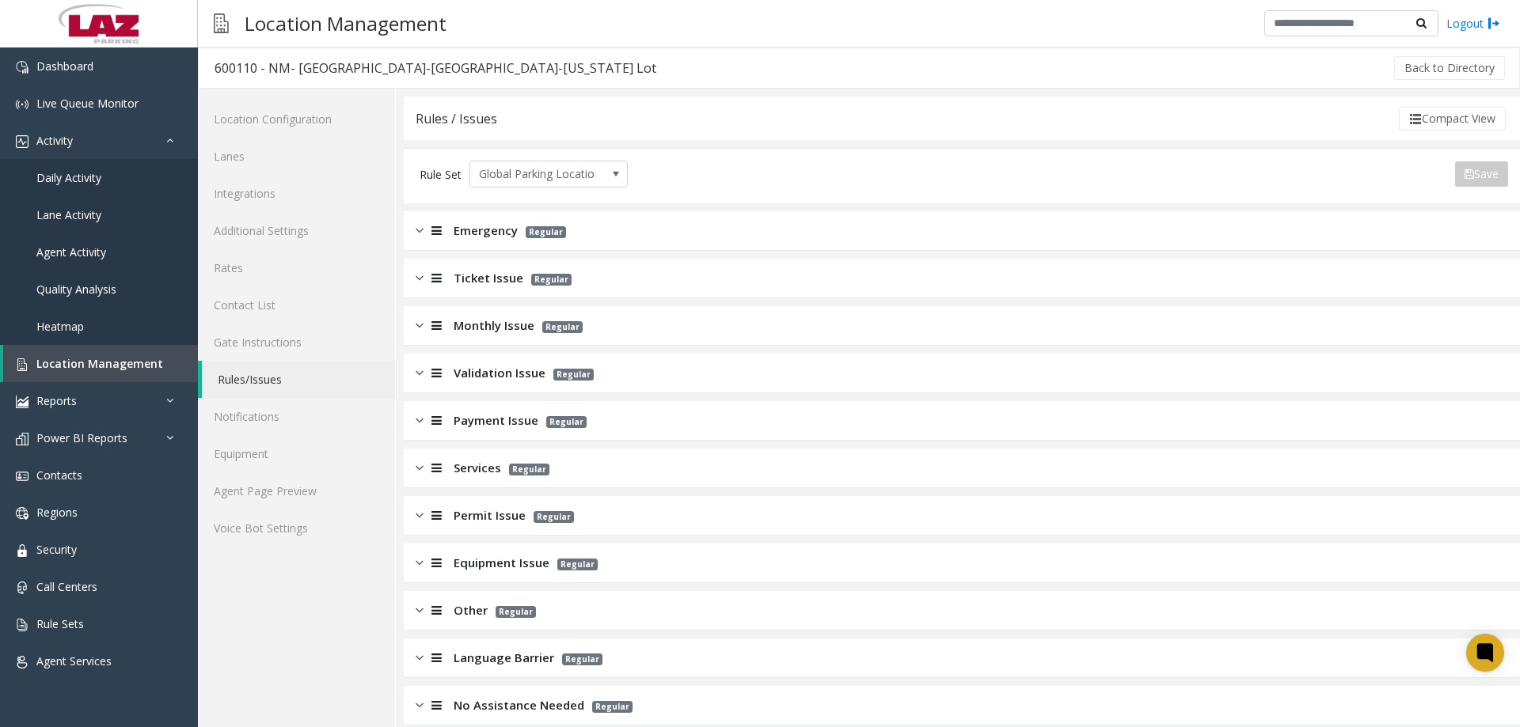
click at [480, 374] on span "Validation Issue" at bounding box center [499, 373] width 92 height 18
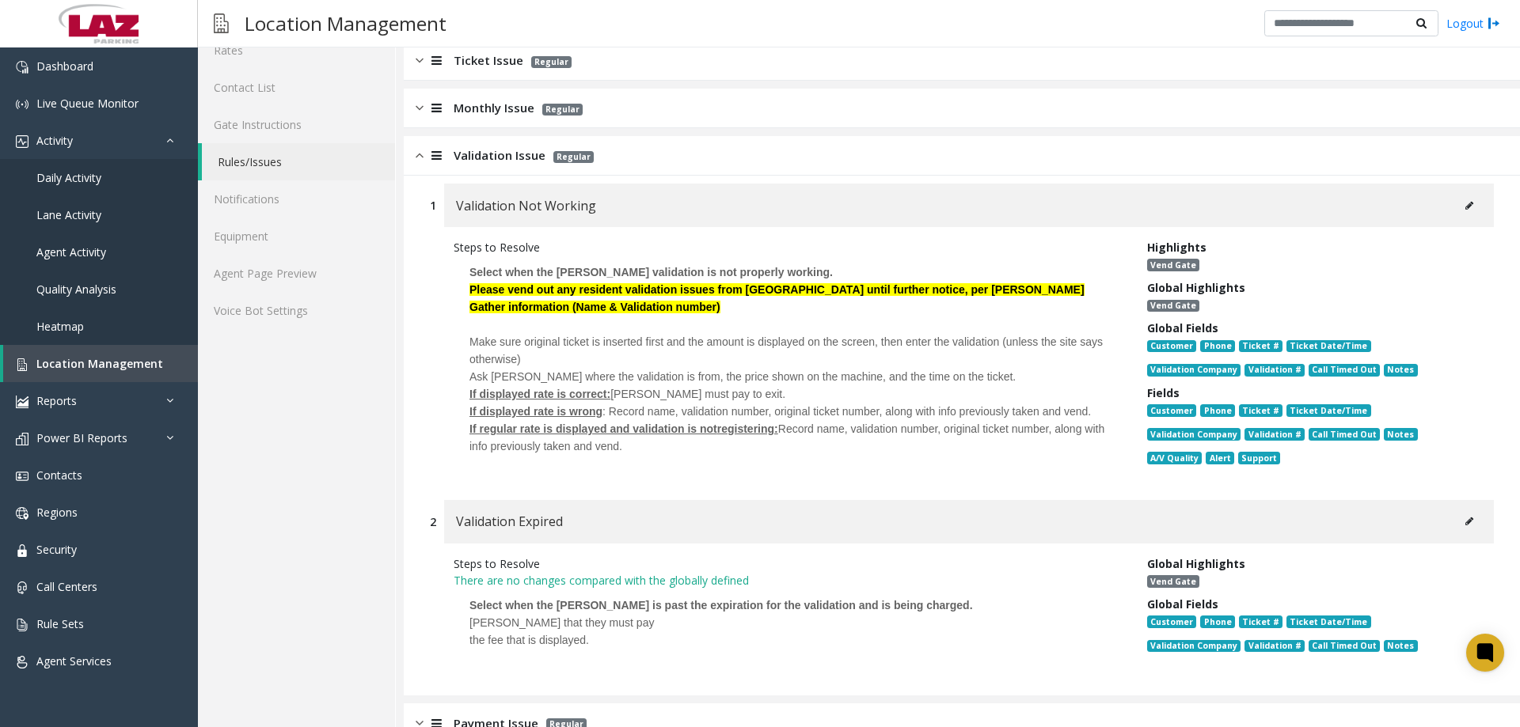
scroll to position [212, 0]
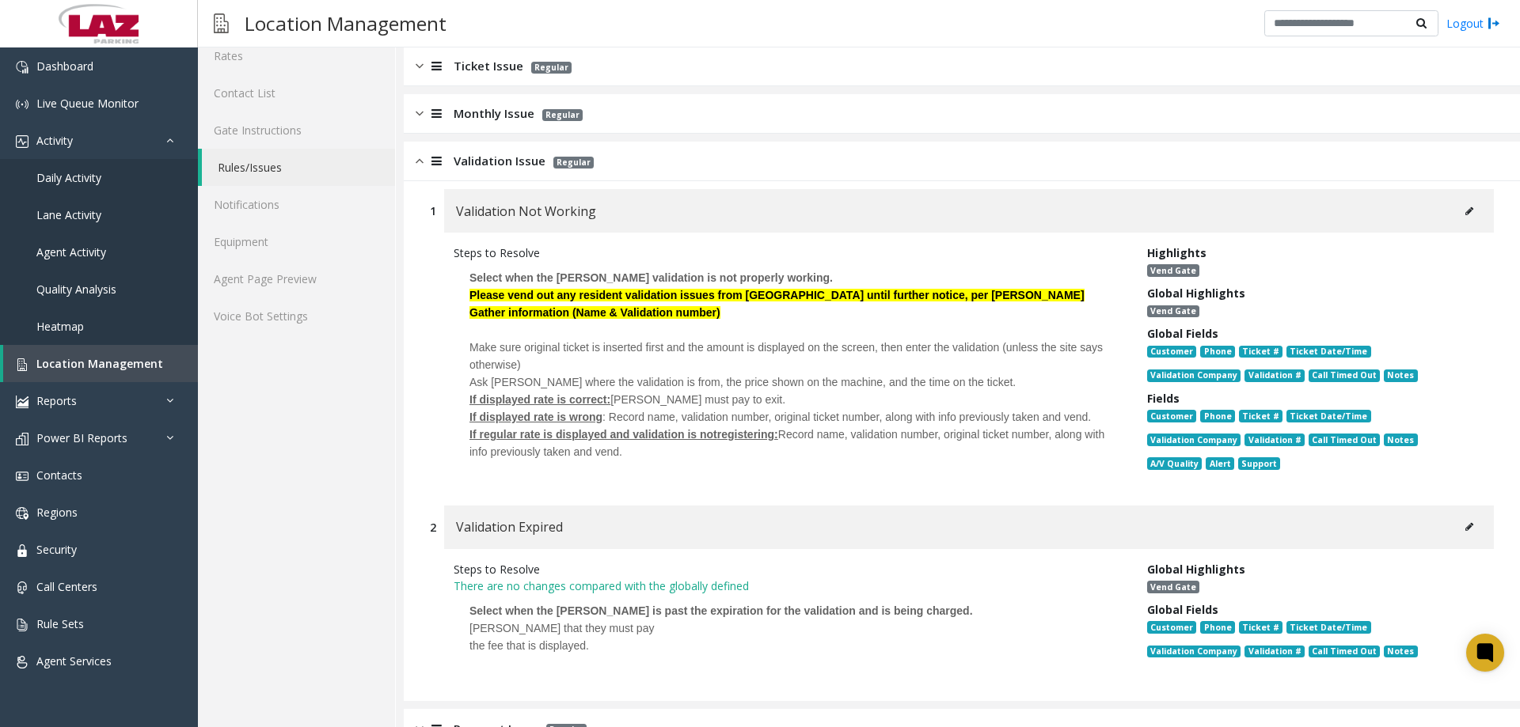
click at [1465, 213] on icon at bounding box center [1469, 211] width 8 height 9
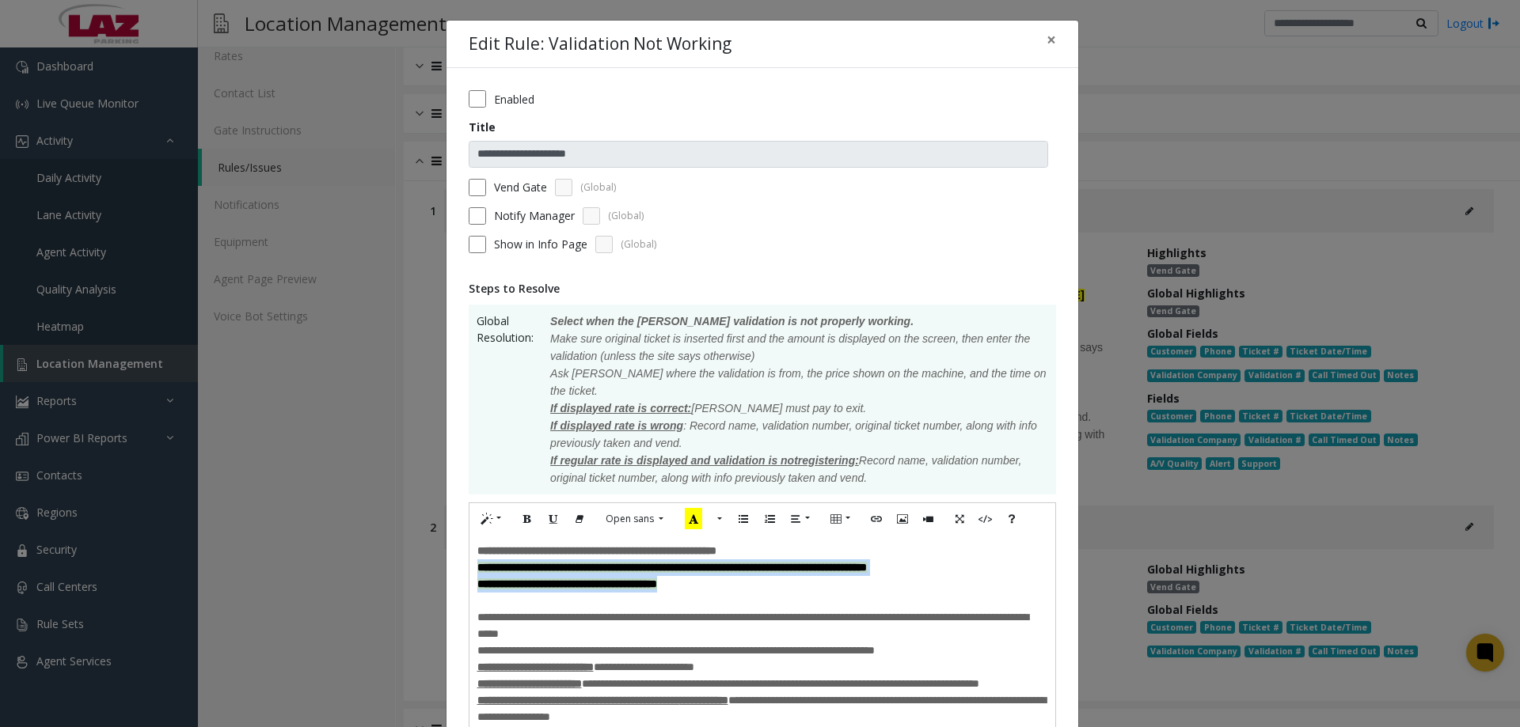
drag, startPoint x: 729, startPoint y: 574, endPoint x: 465, endPoint y: 554, distance: 265.1
click at [469, 554] on div "**********" at bounding box center [762, 634] width 586 height 199
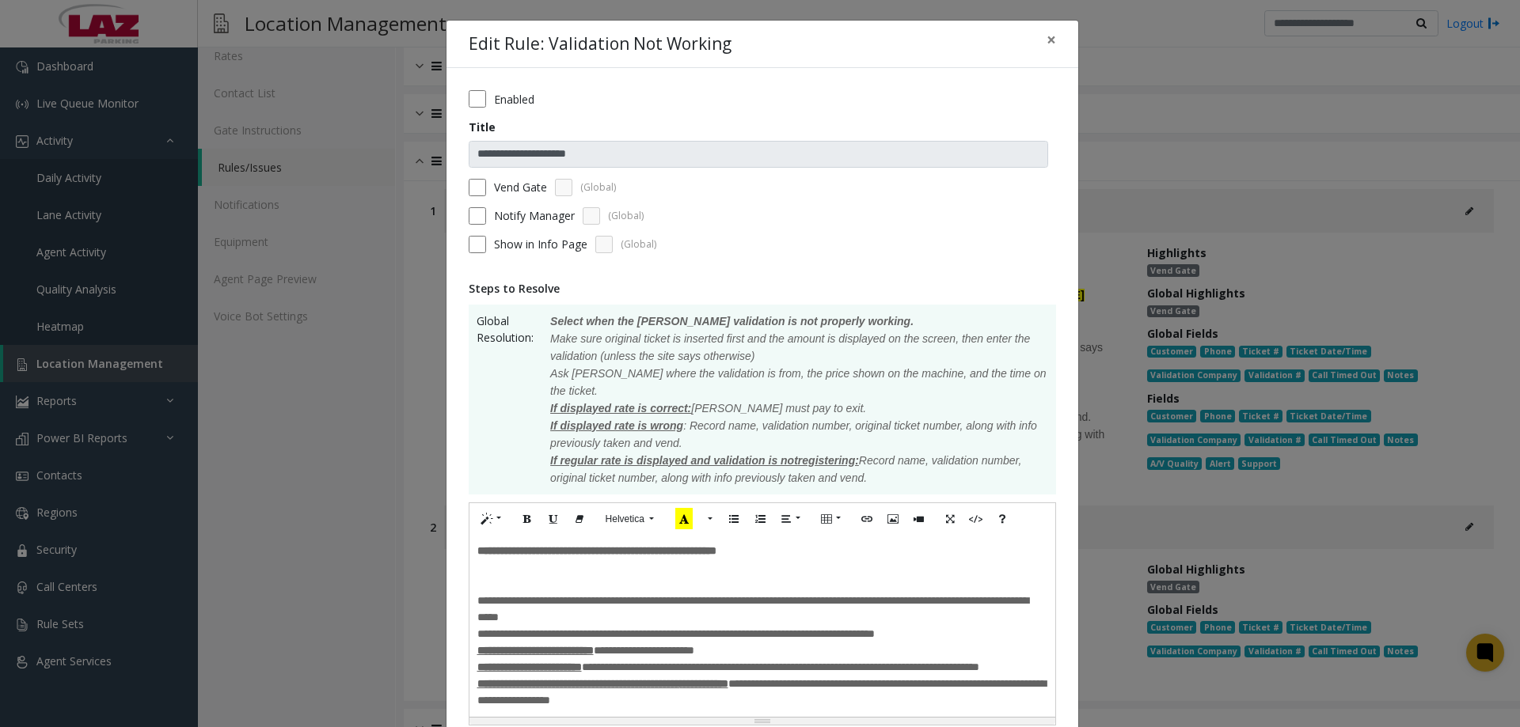
click at [469, 565] on div "**********" at bounding box center [762, 626] width 586 height 182
click at [477, 576] on p "**********" at bounding box center [762, 601] width 570 height 50
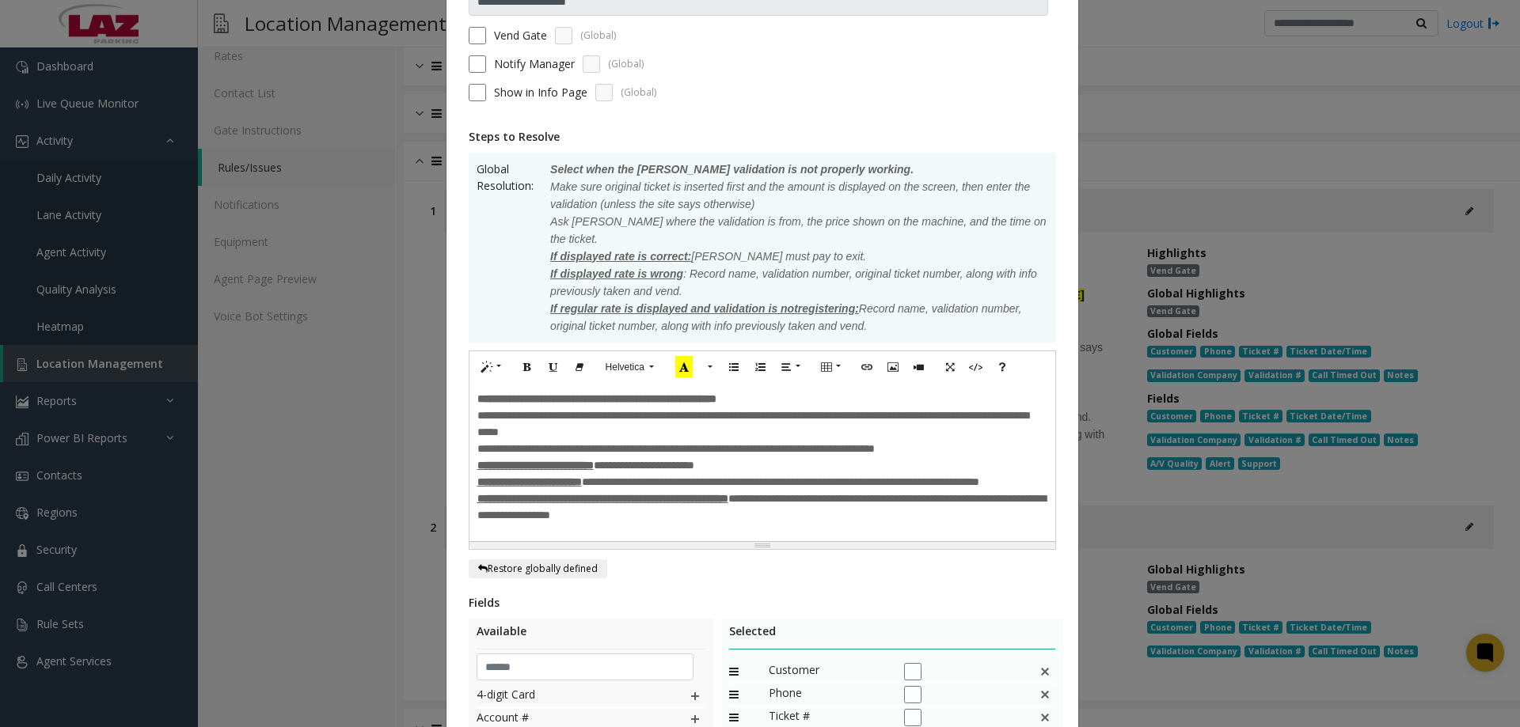
scroll to position [396, 0]
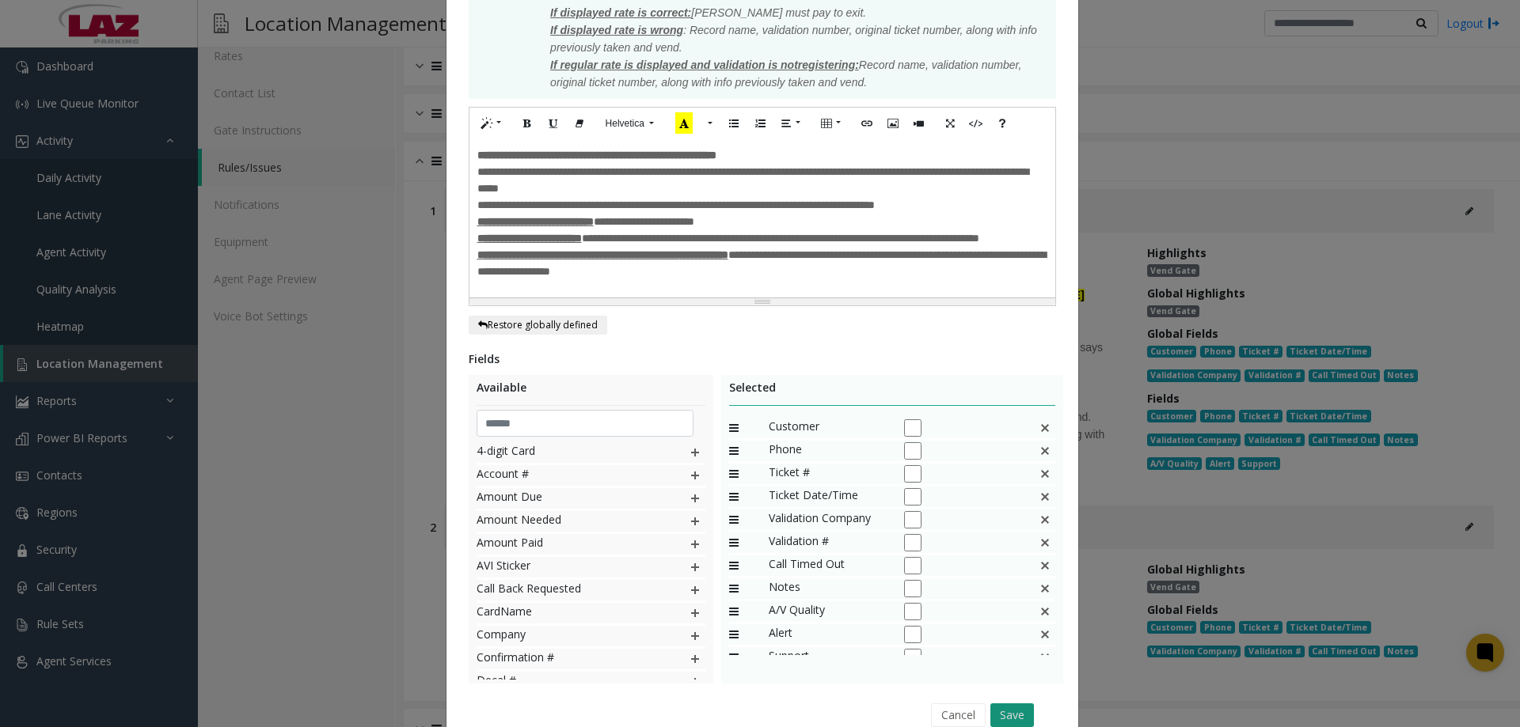
click at [1008, 709] on button "Save" at bounding box center [1012, 716] width 44 height 24
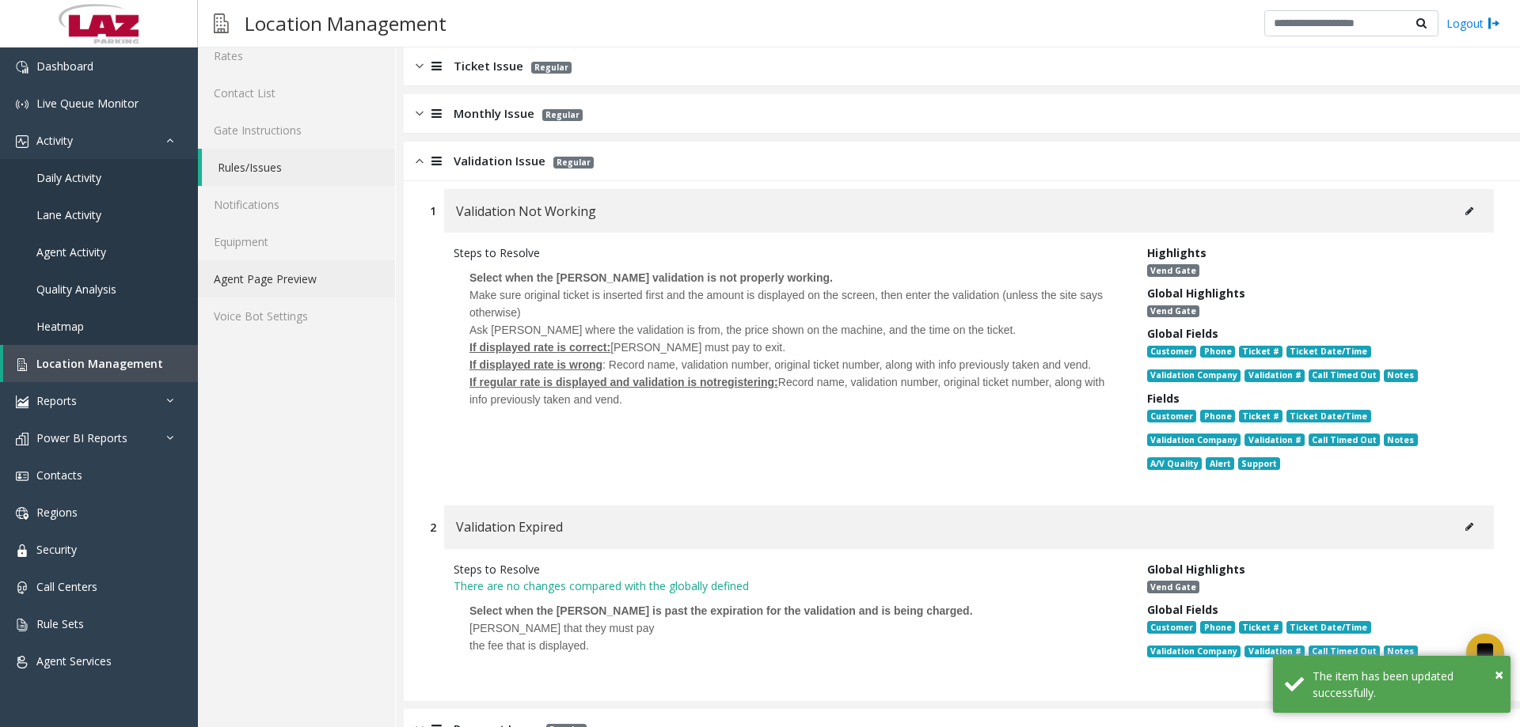
click at [278, 277] on link "Agent Page Preview" at bounding box center [296, 278] width 197 height 37
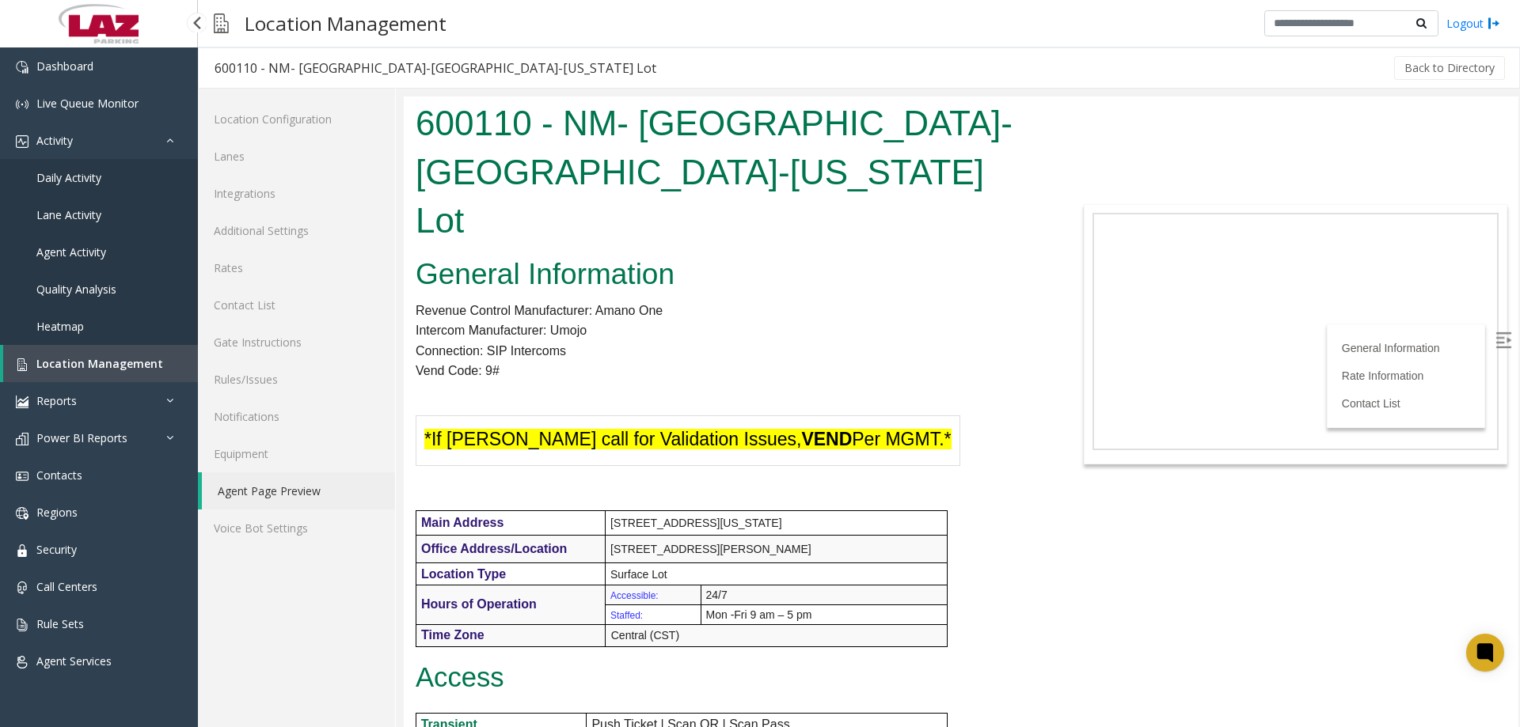
click at [114, 363] on span "Location Management" at bounding box center [99, 363] width 127 height 15
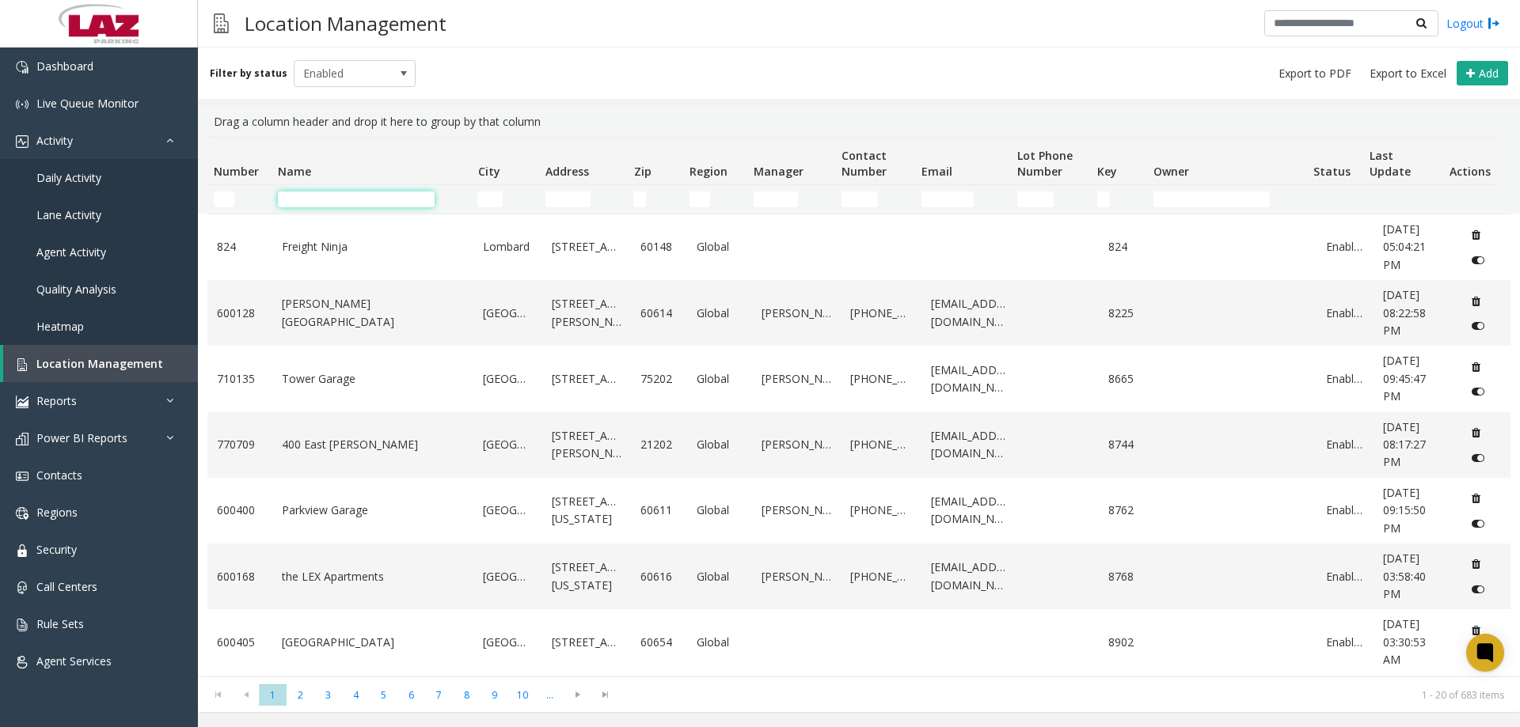
click at [291, 199] on input "Name Filter" at bounding box center [356, 200] width 157 height 16
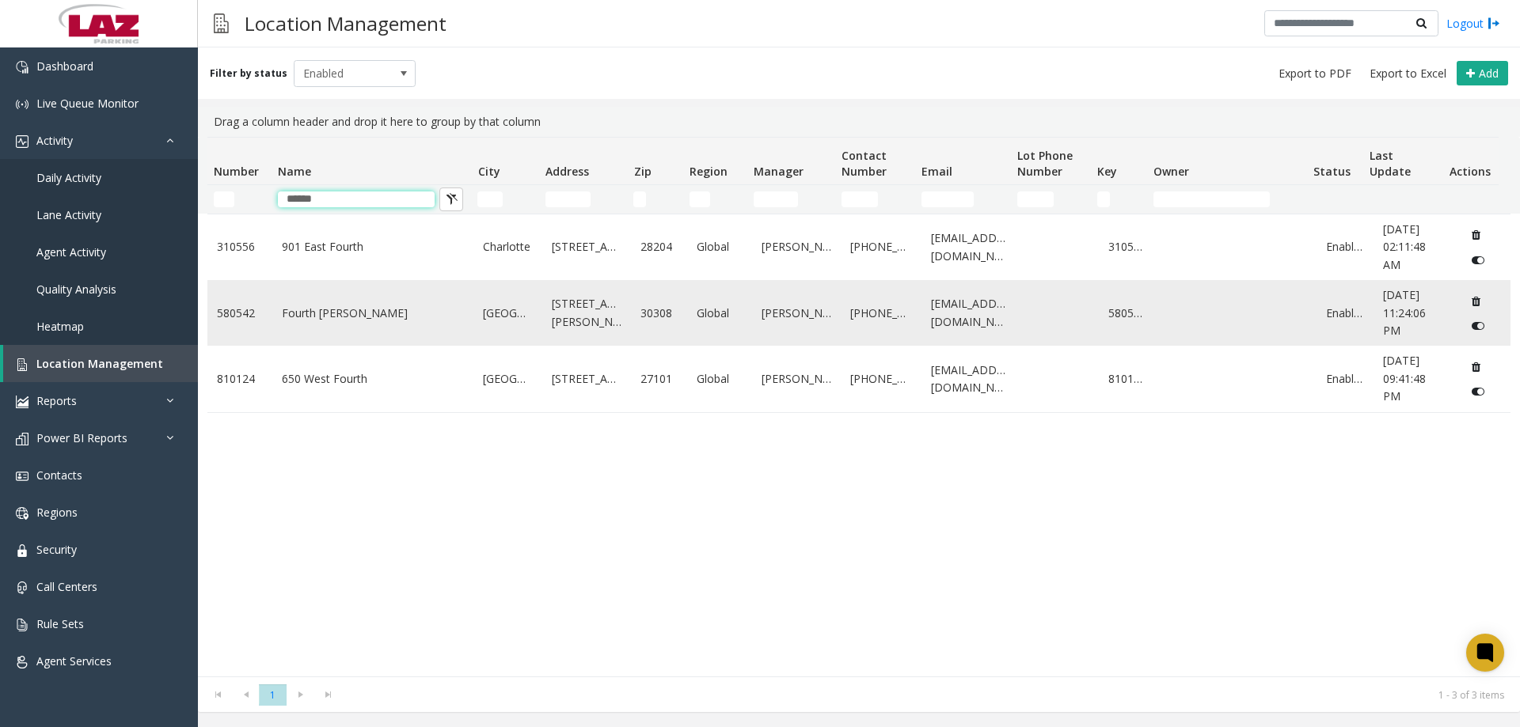
type input "******"
click at [326, 322] on link "Fourth Ward" at bounding box center [373, 313] width 183 height 17
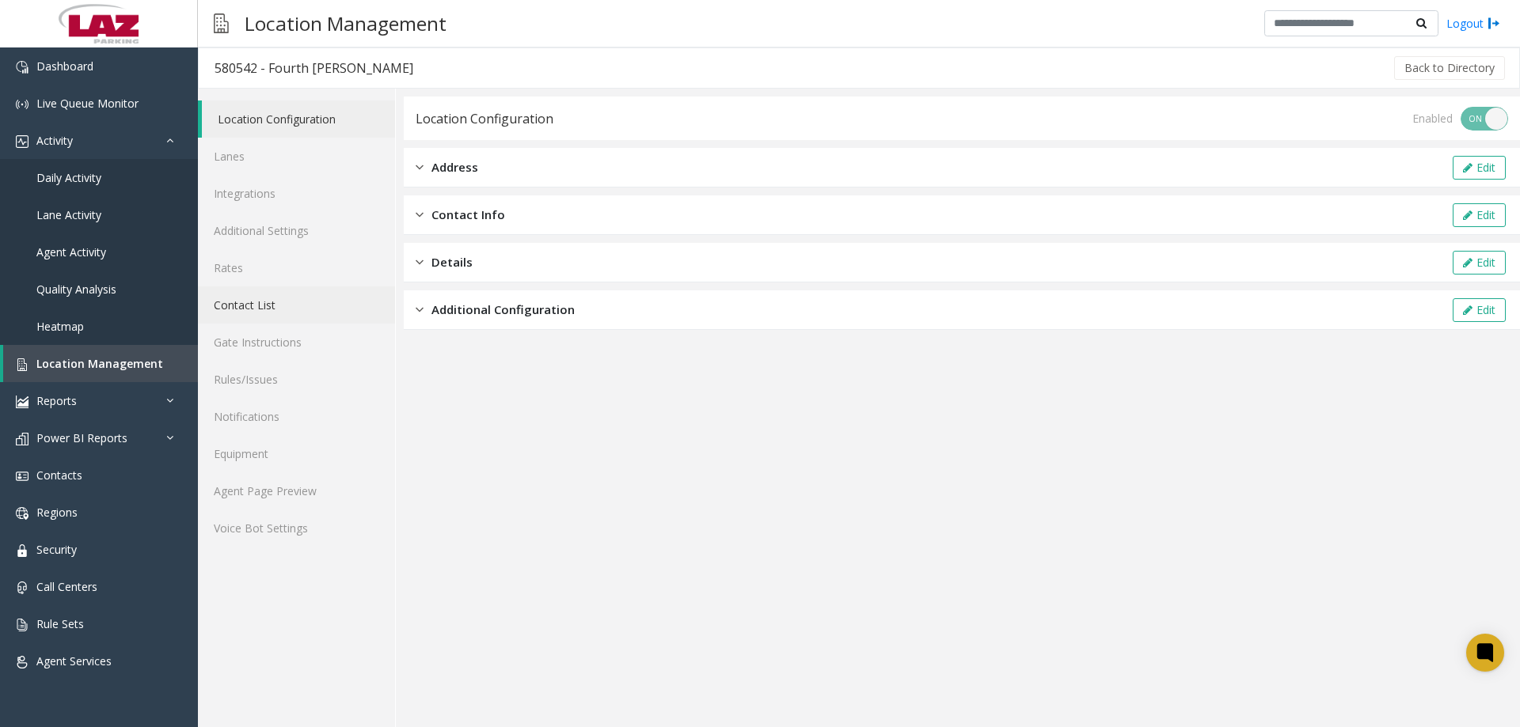
click at [268, 305] on link "Contact List" at bounding box center [296, 305] width 197 height 37
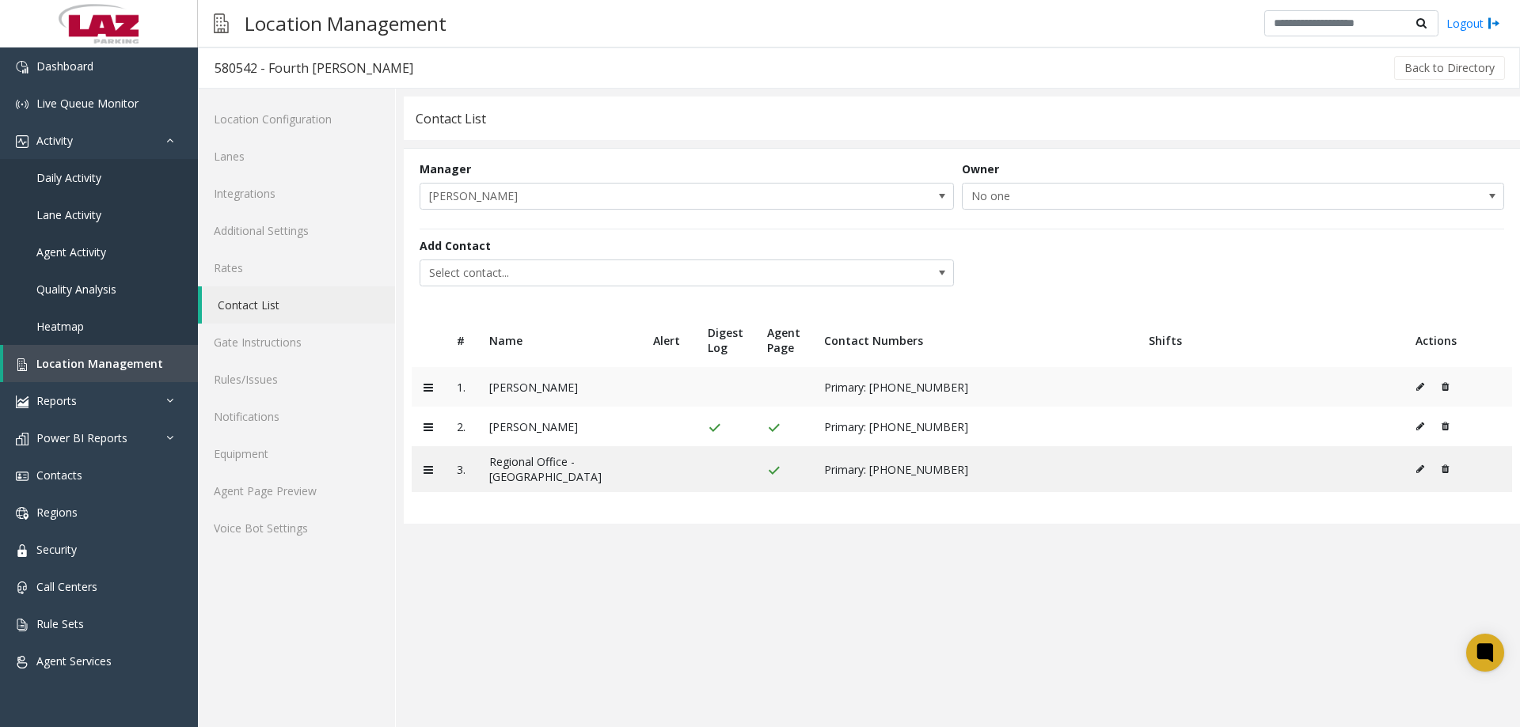
click at [1417, 389] on icon at bounding box center [1420, 386] width 8 height 9
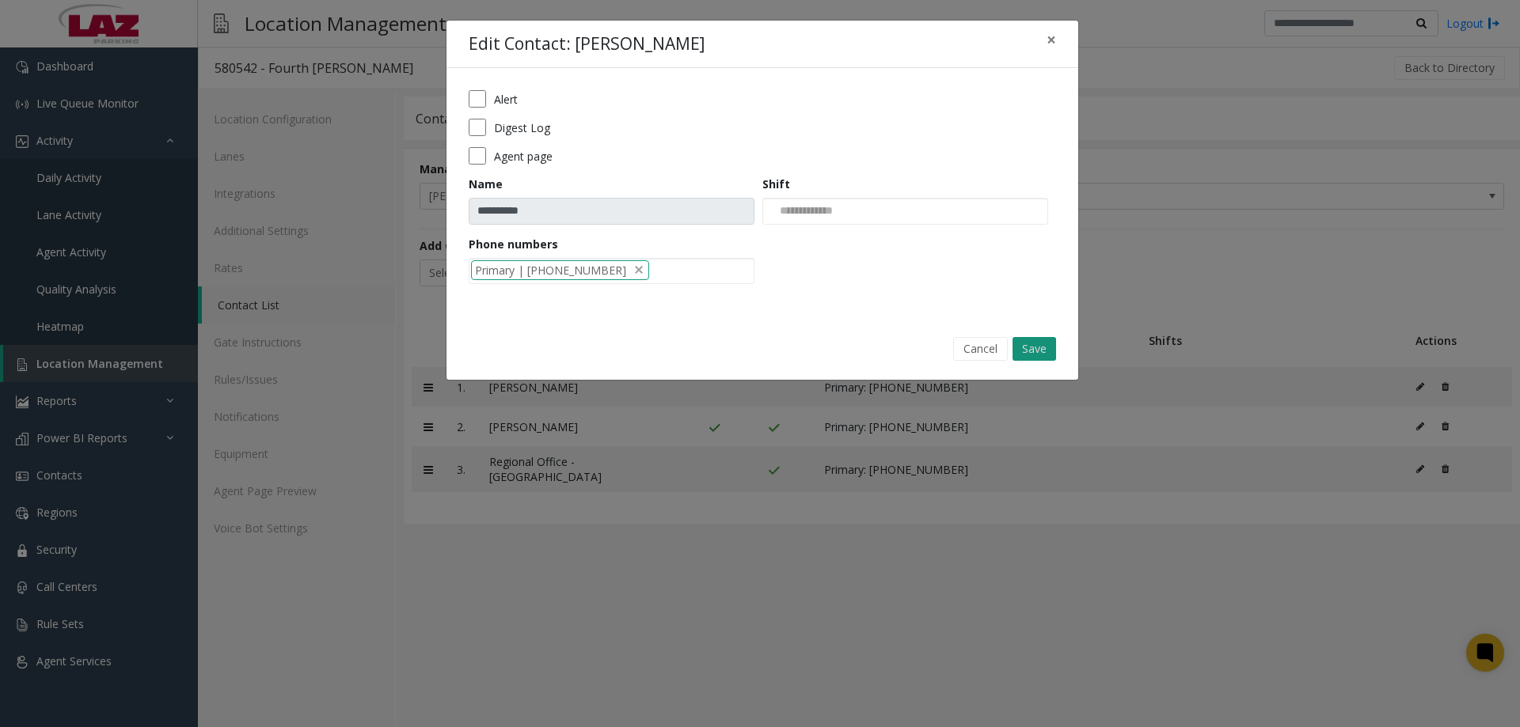
click at [1036, 349] on button "Save" at bounding box center [1034, 349] width 44 height 24
click at [976, 344] on button "Cancel" at bounding box center [980, 349] width 55 height 24
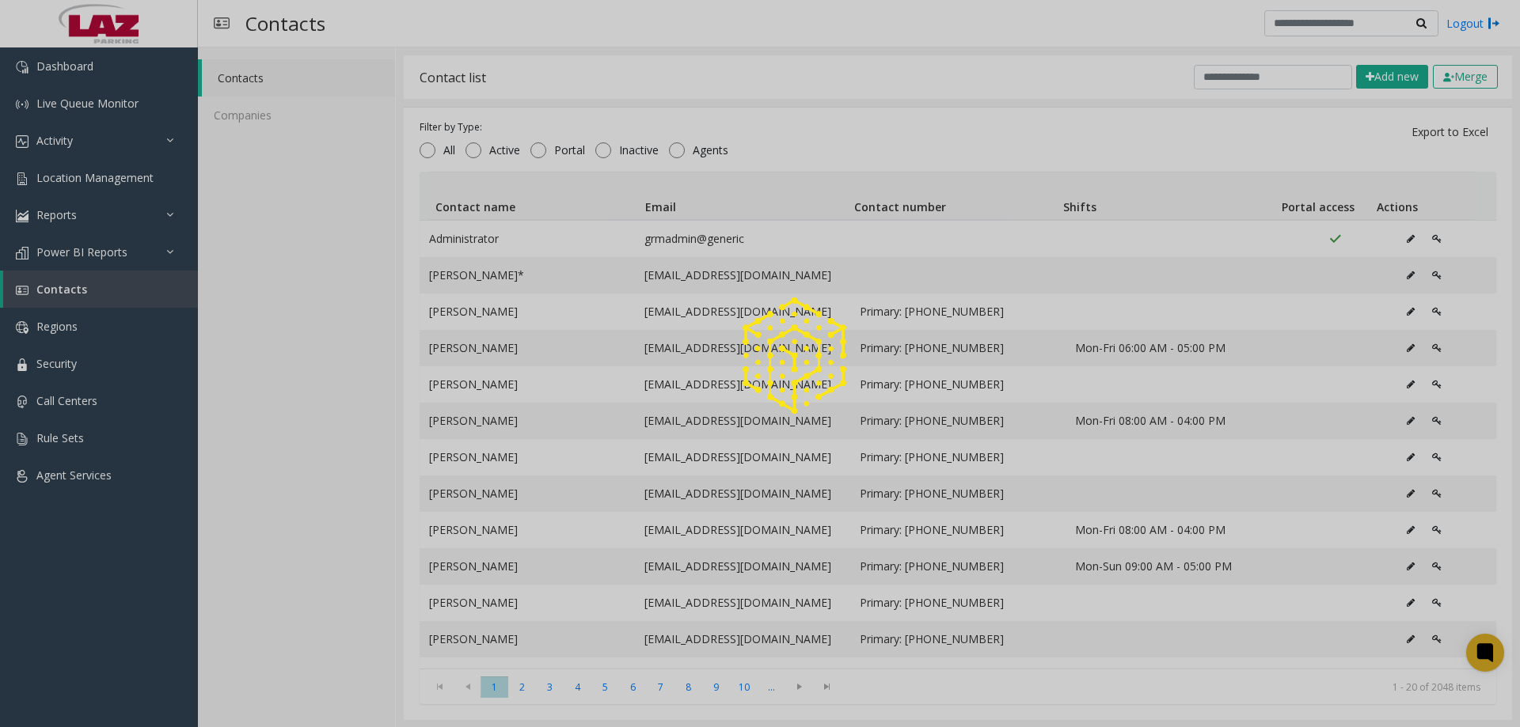
click at [1208, 80] on div at bounding box center [760, 363] width 1520 height 727
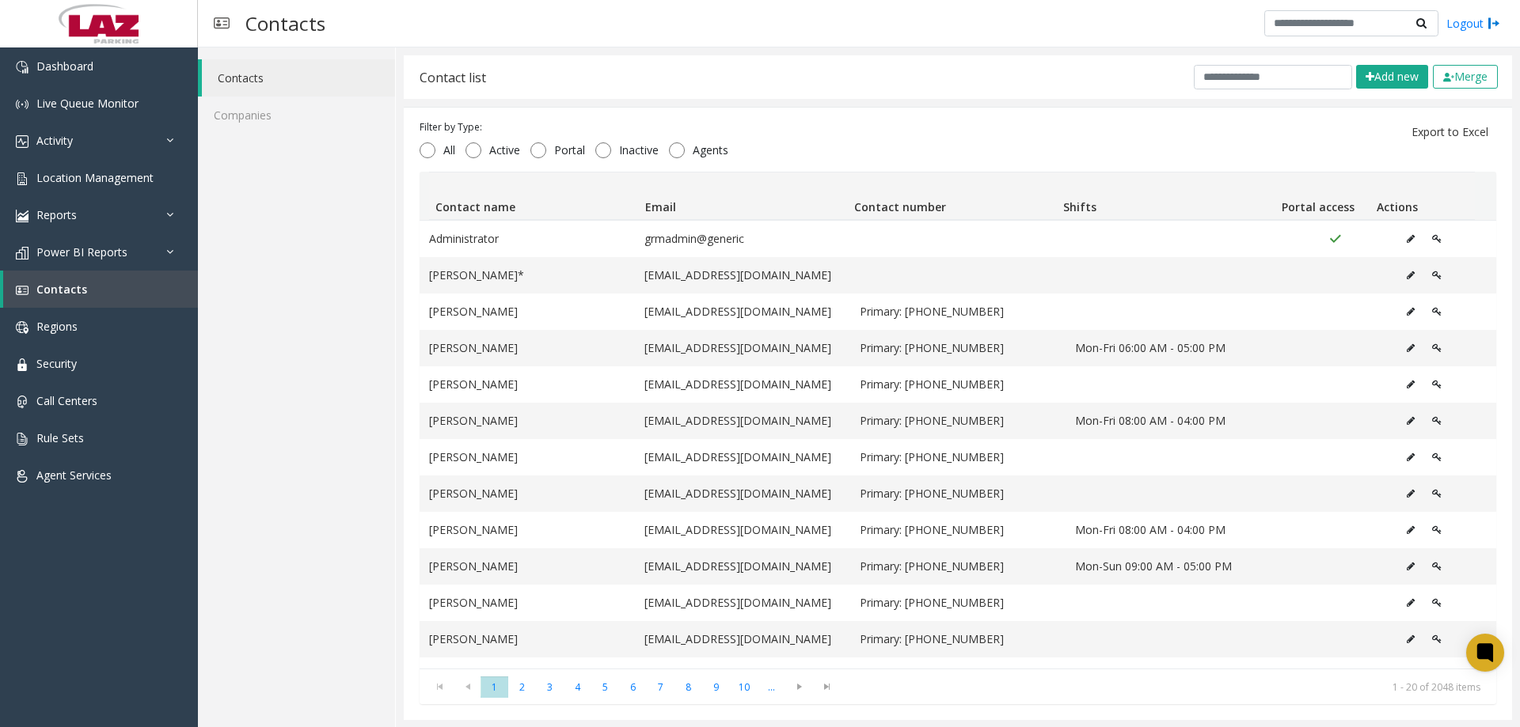
click at [1215, 59] on div "Contact list Add new Merge" at bounding box center [958, 77] width 1108 height 44
click at [1228, 73] on input "text" at bounding box center [1272, 77] width 158 height 25
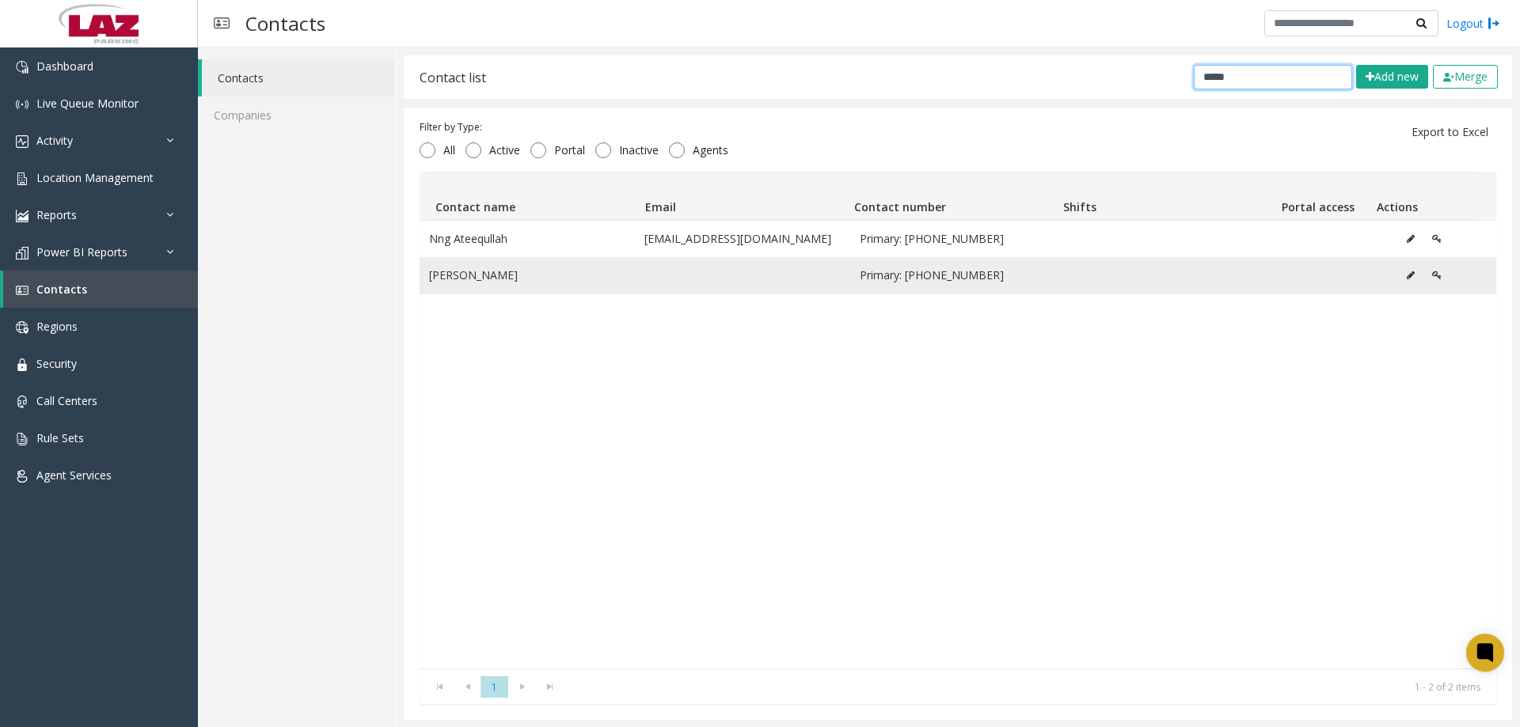
type input "*****"
click at [457, 276] on td "[PERSON_NAME]" at bounding box center [526, 275] width 215 height 36
click at [1406, 279] on icon "Data table" at bounding box center [1410, 275] width 8 height 9
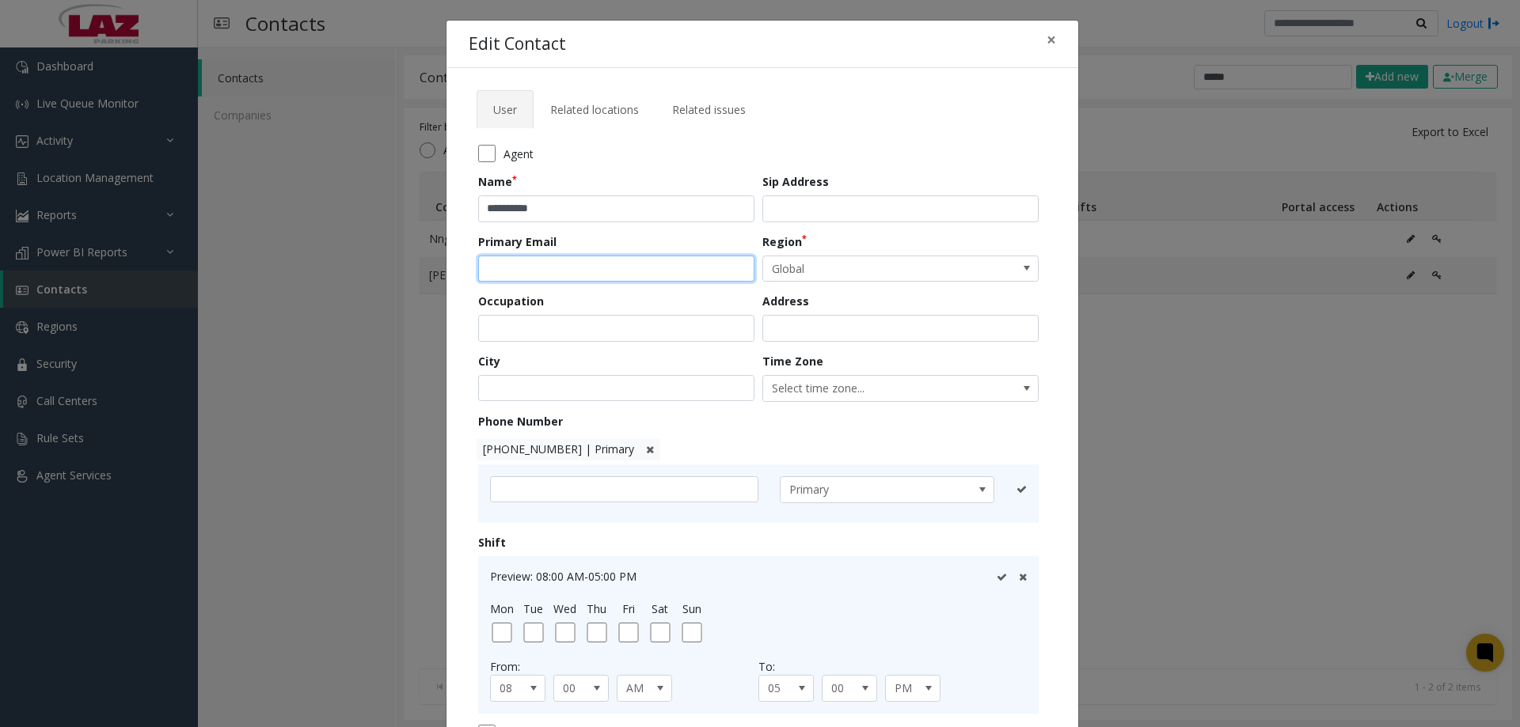
click at [613, 261] on input "email" at bounding box center [616, 269] width 276 height 27
paste input "**********"
type input "**********"
click at [612, 292] on form "**********" at bounding box center [762, 463] width 568 height 637
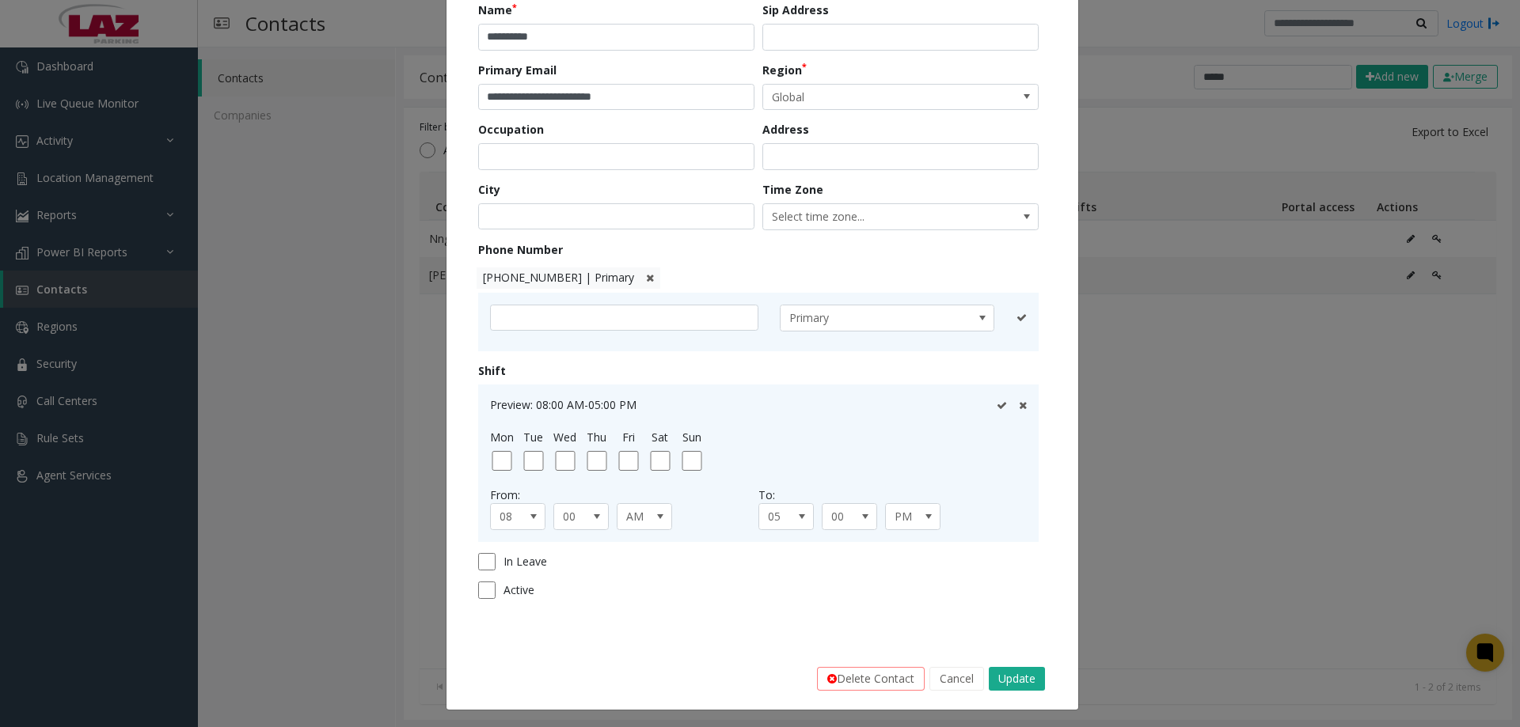
scroll to position [174, 0]
click at [1001, 670] on button "Update" at bounding box center [1017, 677] width 56 height 24
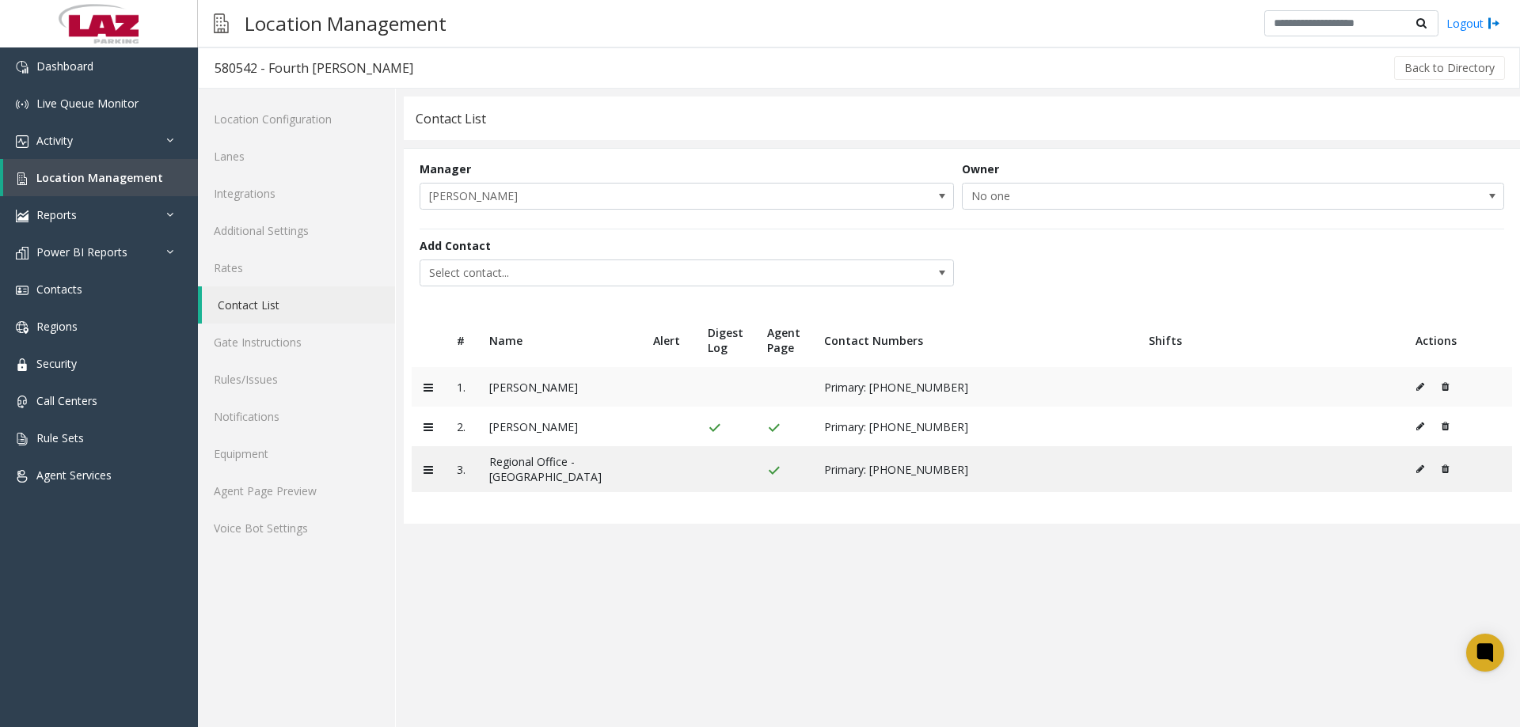
click at [1414, 378] on td at bounding box center [1457, 387] width 108 height 40
click at [1414, 389] on td at bounding box center [1457, 387] width 108 height 40
click at [1423, 389] on icon at bounding box center [1420, 386] width 8 height 9
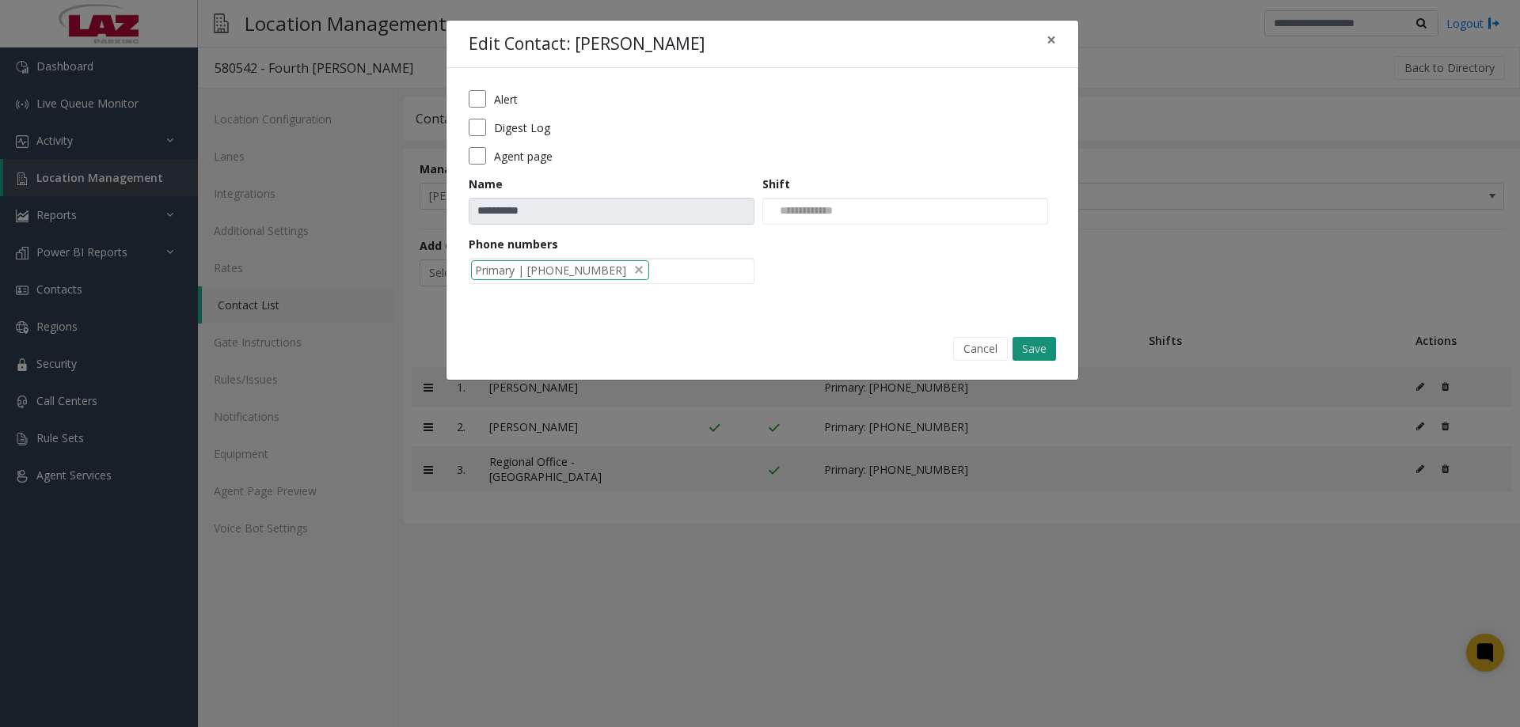
click at [1045, 340] on button "Save" at bounding box center [1034, 349] width 44 height 24
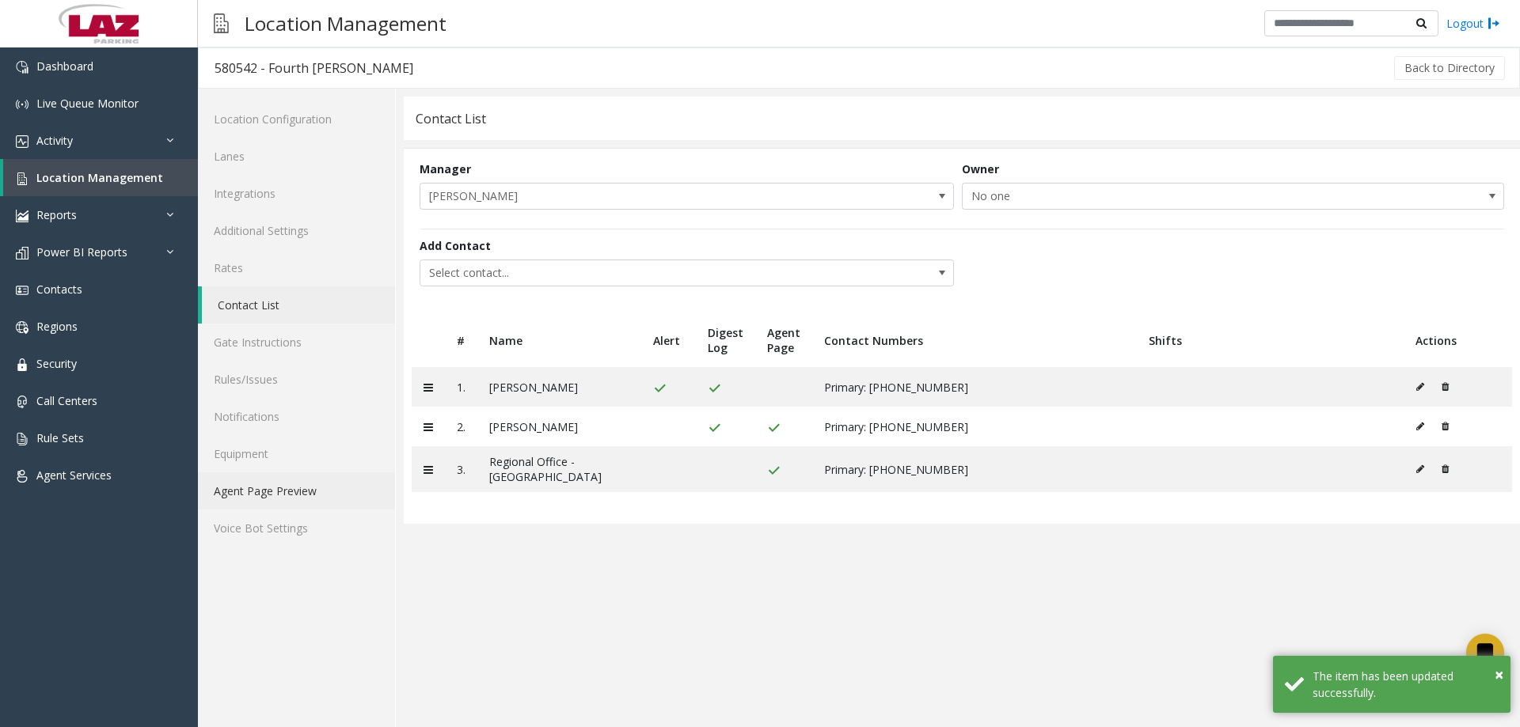
click at [294, 492] on link "Agent Page Preview" at bounding box center [296, 490] width 197 height 37
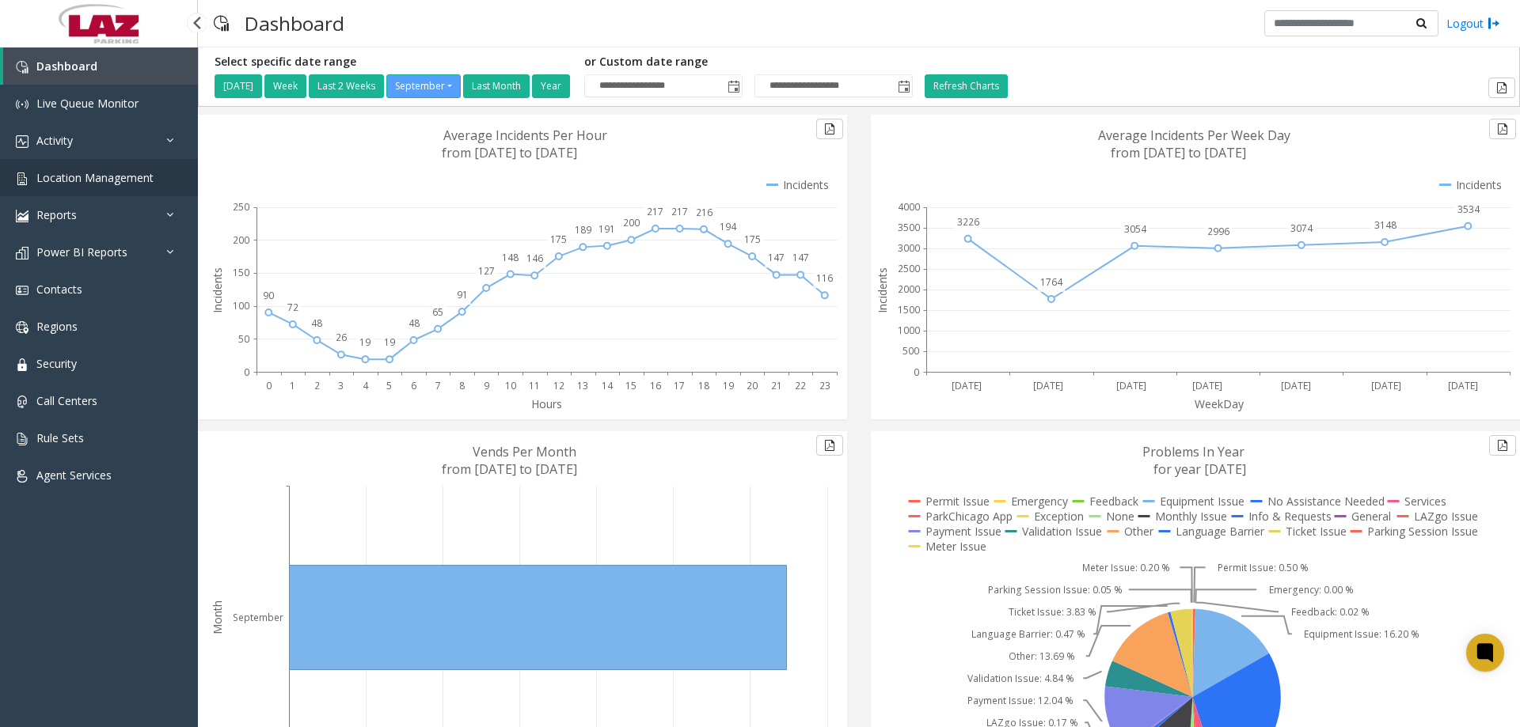
click at [129, 180] on span "Location Management" at bounding box center [94, 177] width 117 height 15
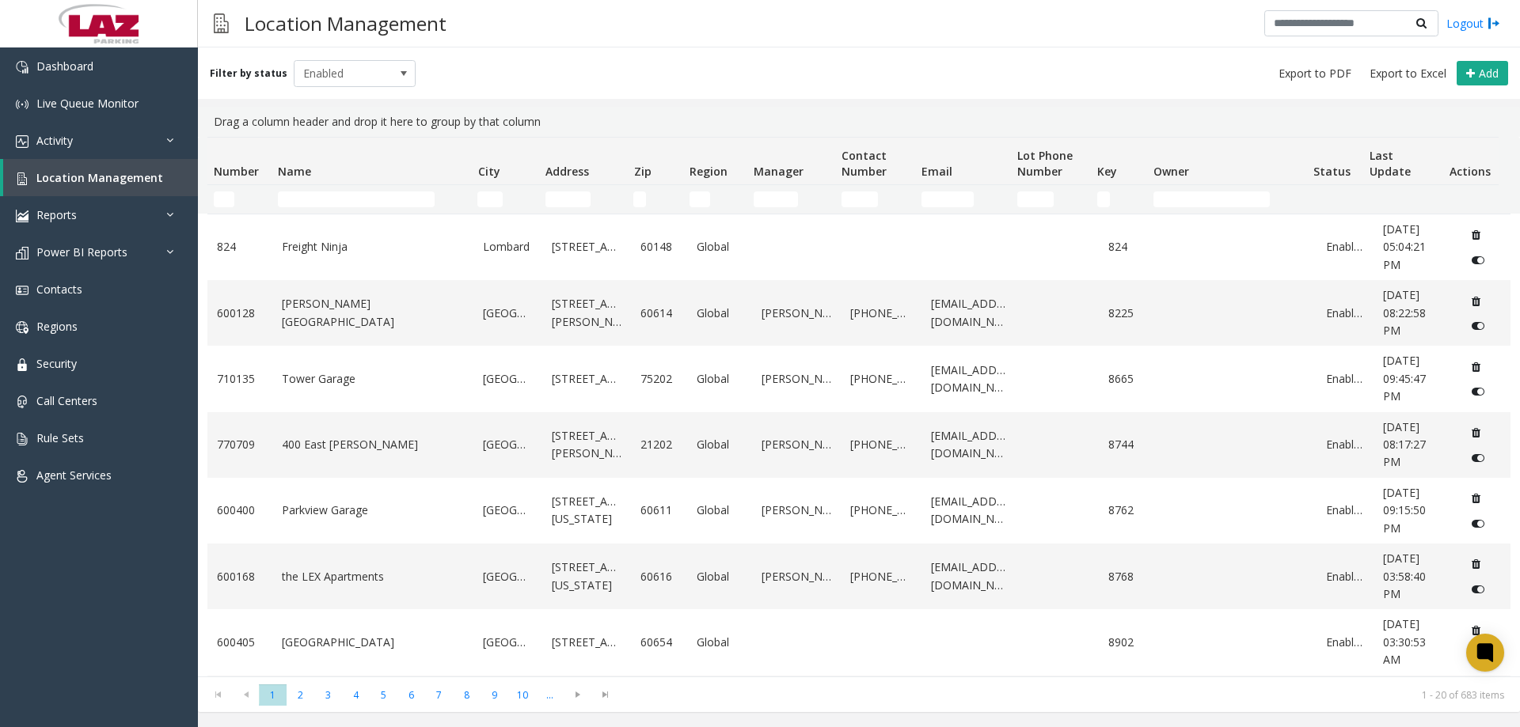
click at [317, 188] on td "Name Filter" at bounding box center [370, 199] width 199 height 28
click at [321, 198] on input "Name Filter" at bounding box center [356, 200] width 157 height 16
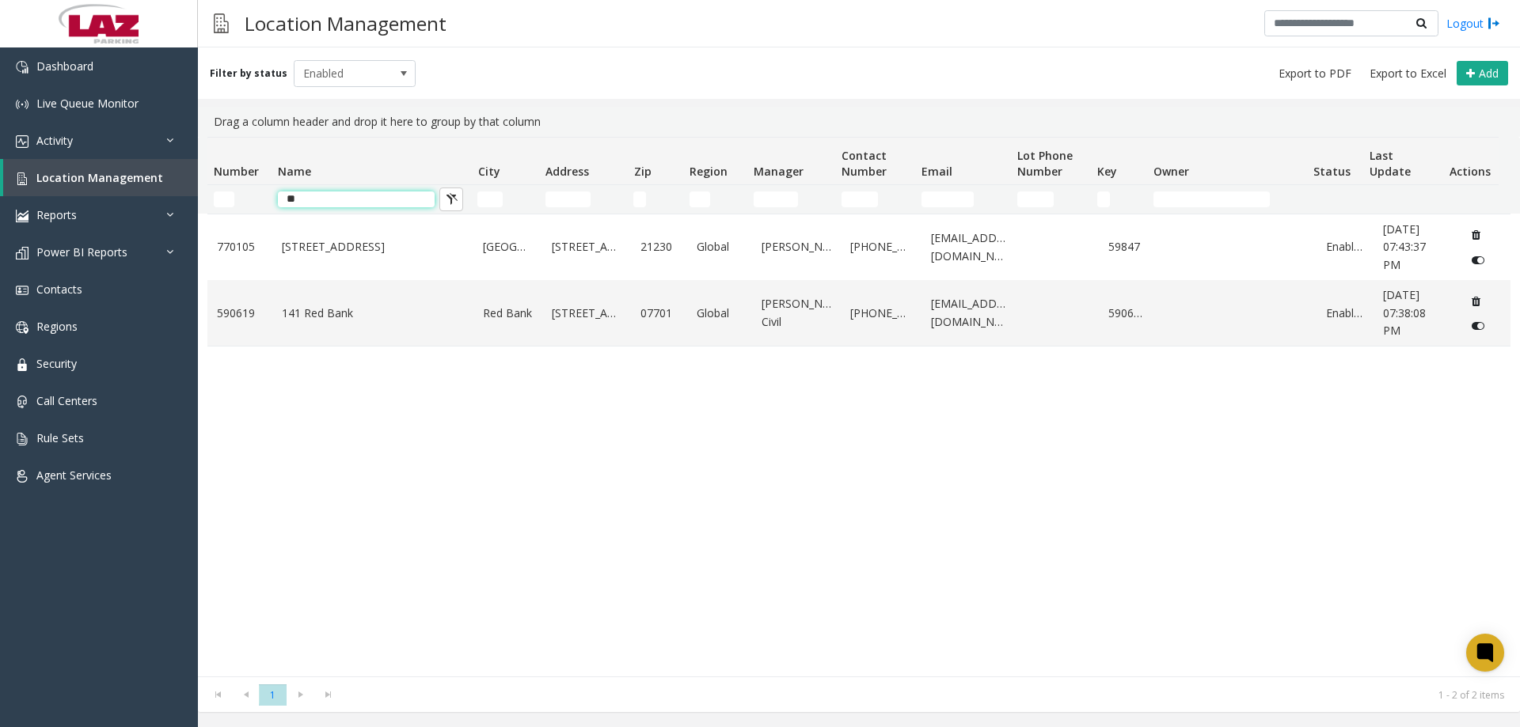
type input "*"
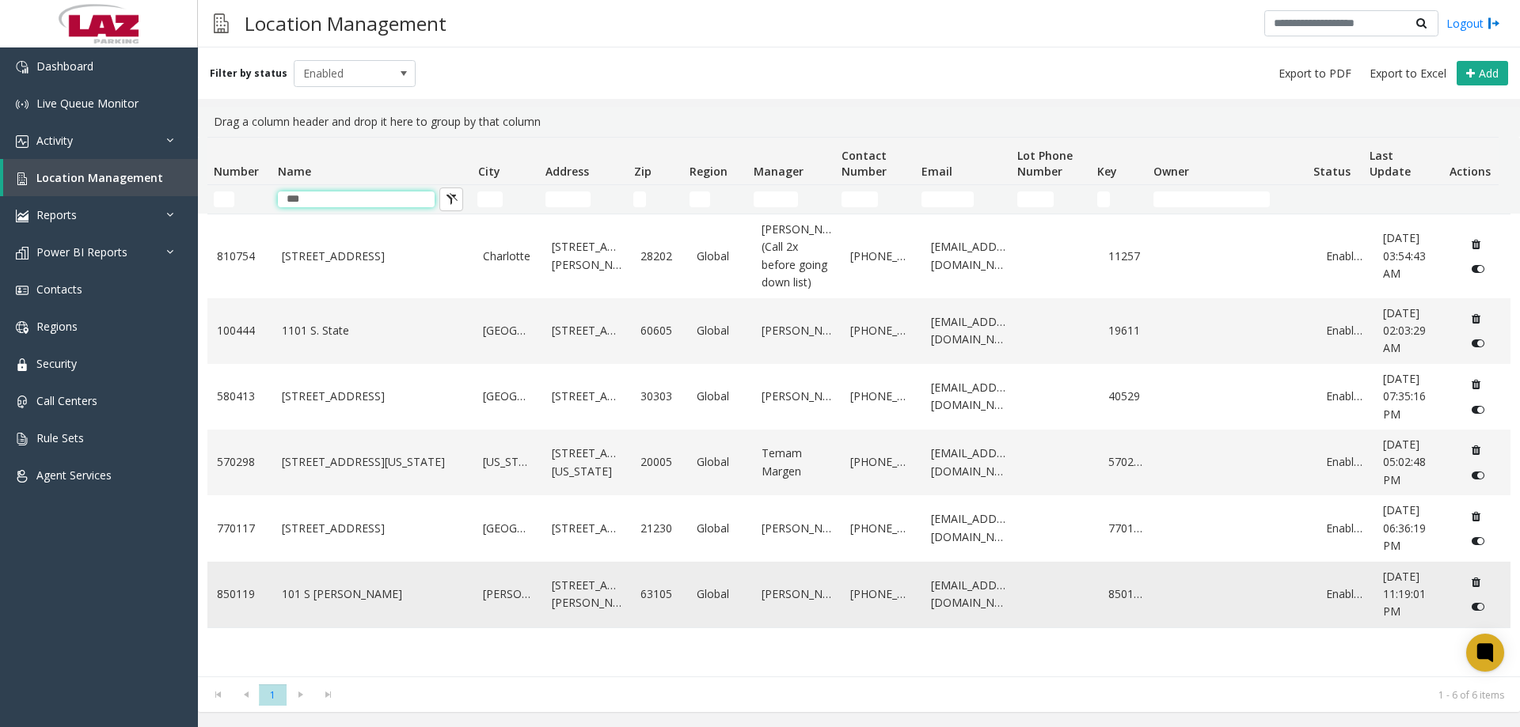
type input "***"
click at [316, 603] on link "101 S Hanley" at bounding box center [373, 594] width 183 height 17
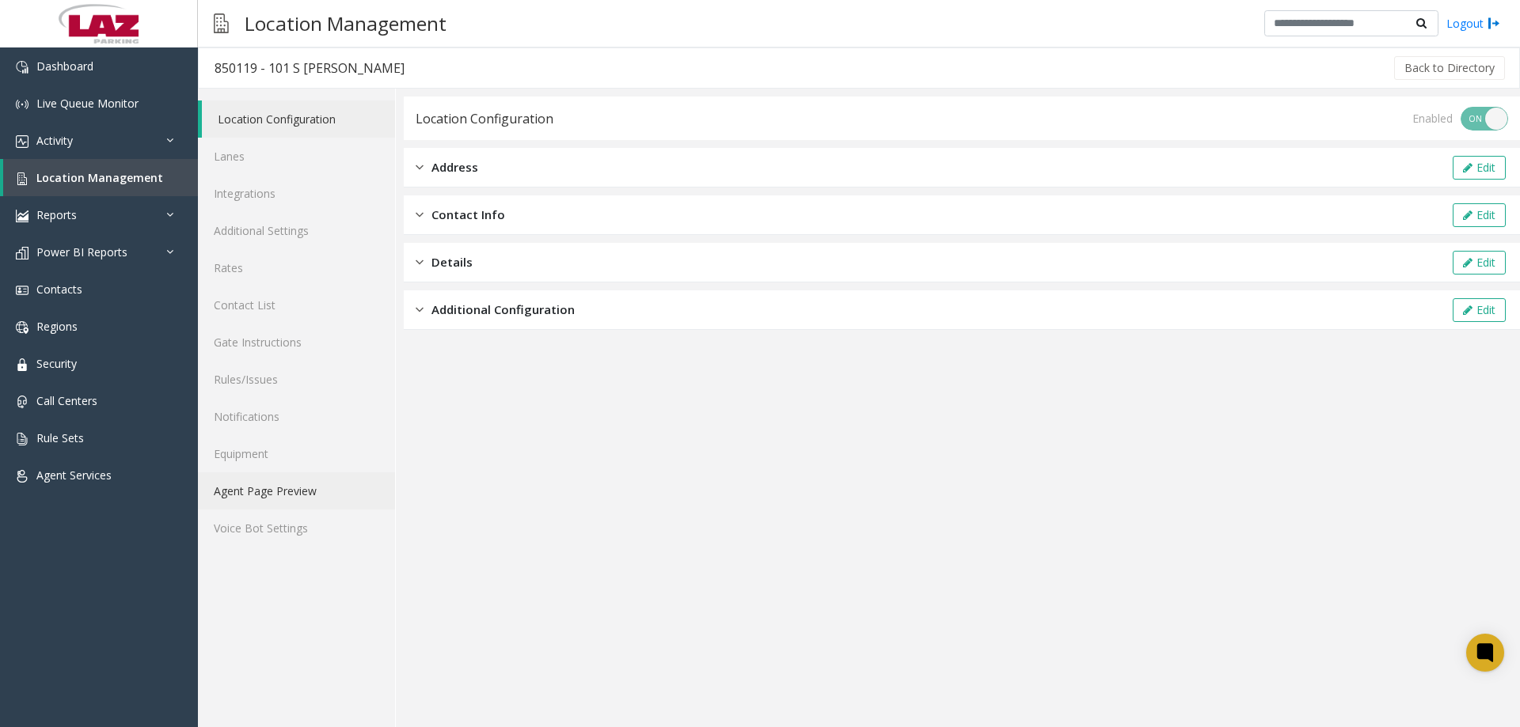
click at [279, 486] on link "Agent Page Preview" at bounding box center [296, 490] width 197 height 37
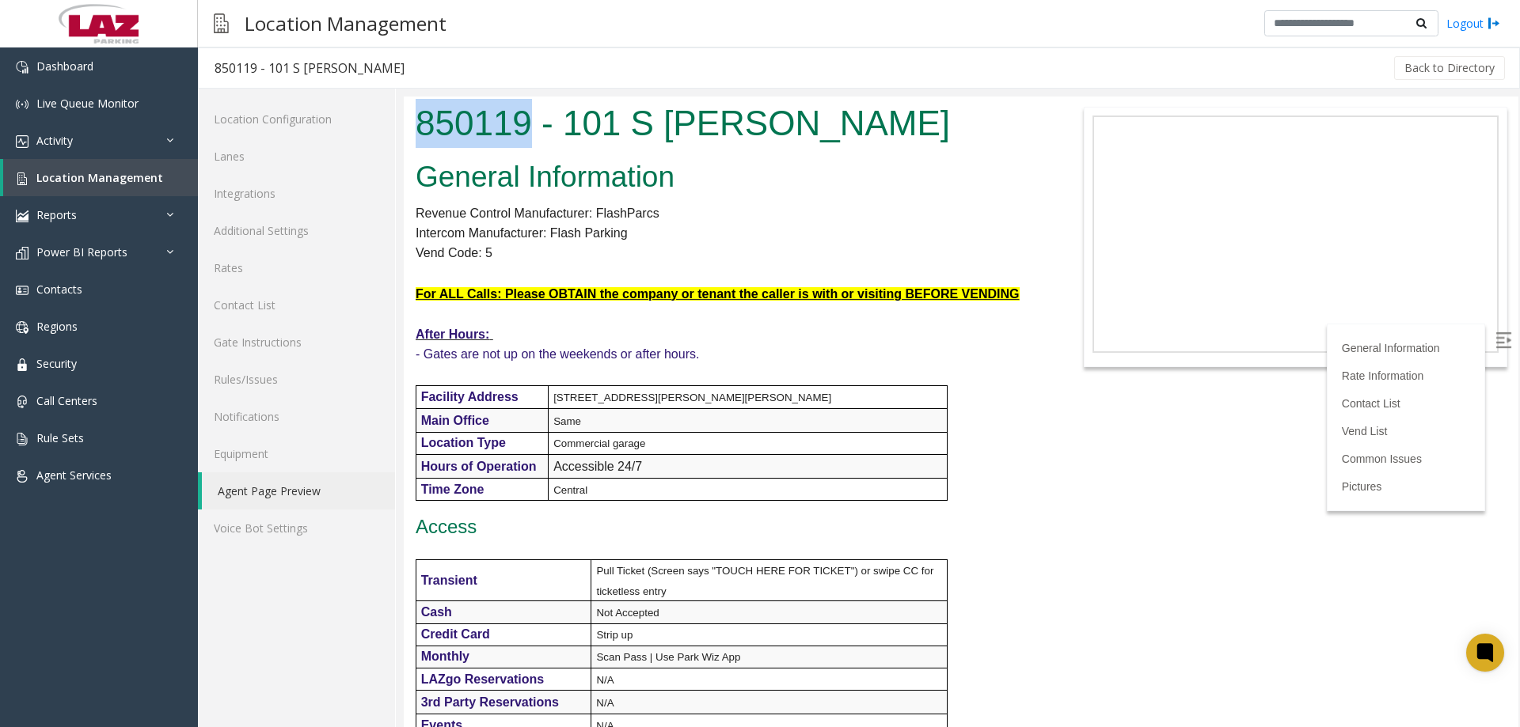
drag, startPoint x: 526, startPoint y: 129, endPoint x: 419, endPoint y: 128, distance: 106.8
click at [419, 128] on h1 "850119 - 101 S Hanley" at bounding box center [729, 123] width 626 height 49
copy h1 "850119"
click at [107, 178] on span "Location Management" at bounding box center [99, 177] width 127 height 15
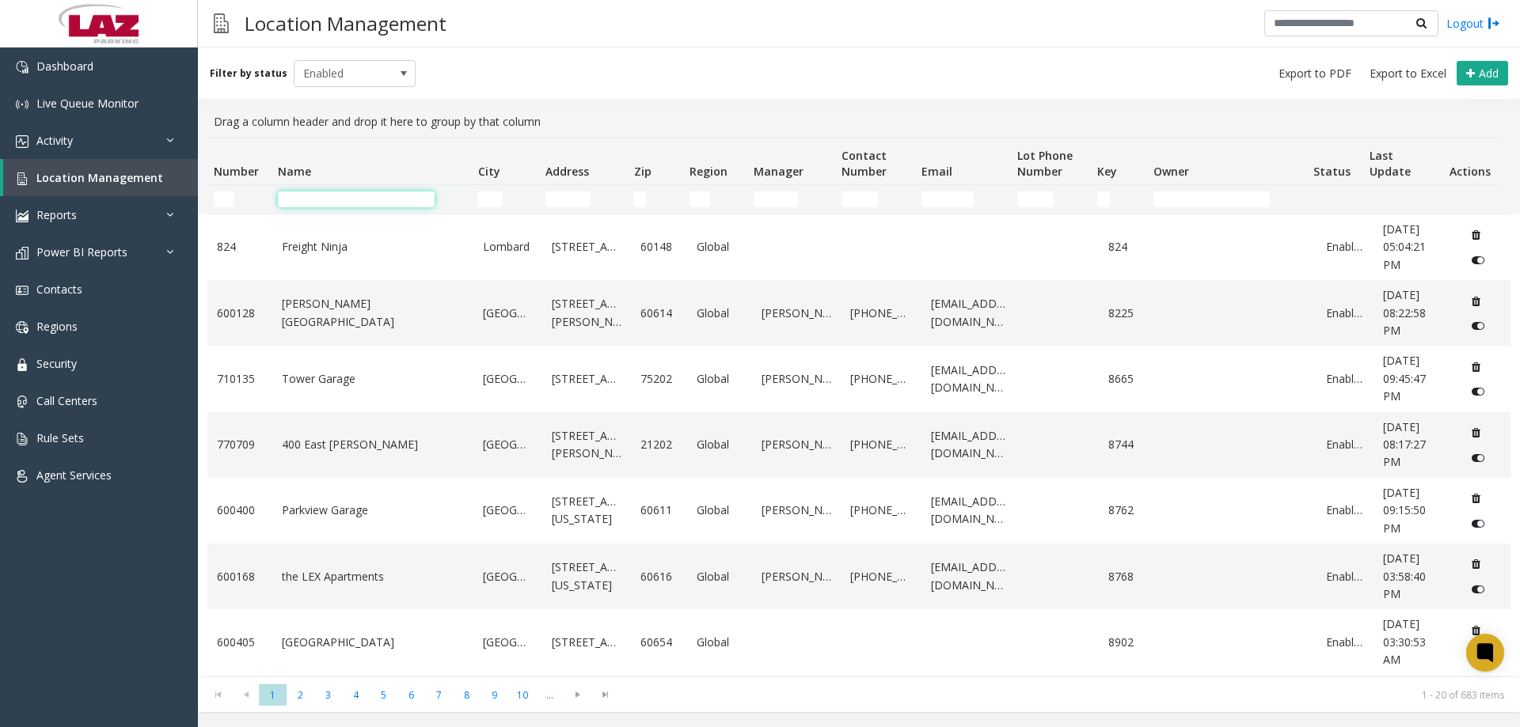
click at [308, 195] on input "Name Filter" at bounding box center [356, 200] width 157 height 16
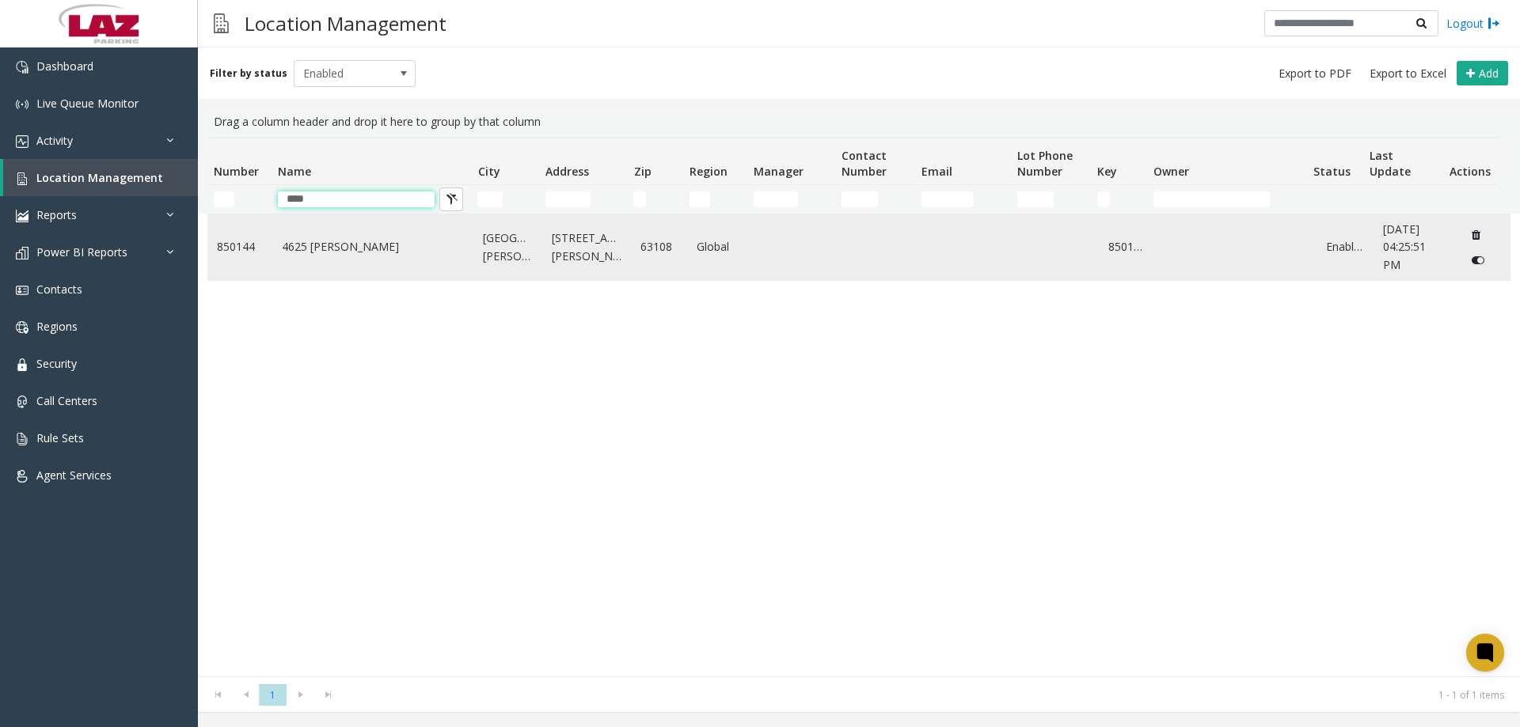
type input "****"
click at [315, 260] on td "4625 Lindell" at bounding box center [373, 247] width 202 height 66
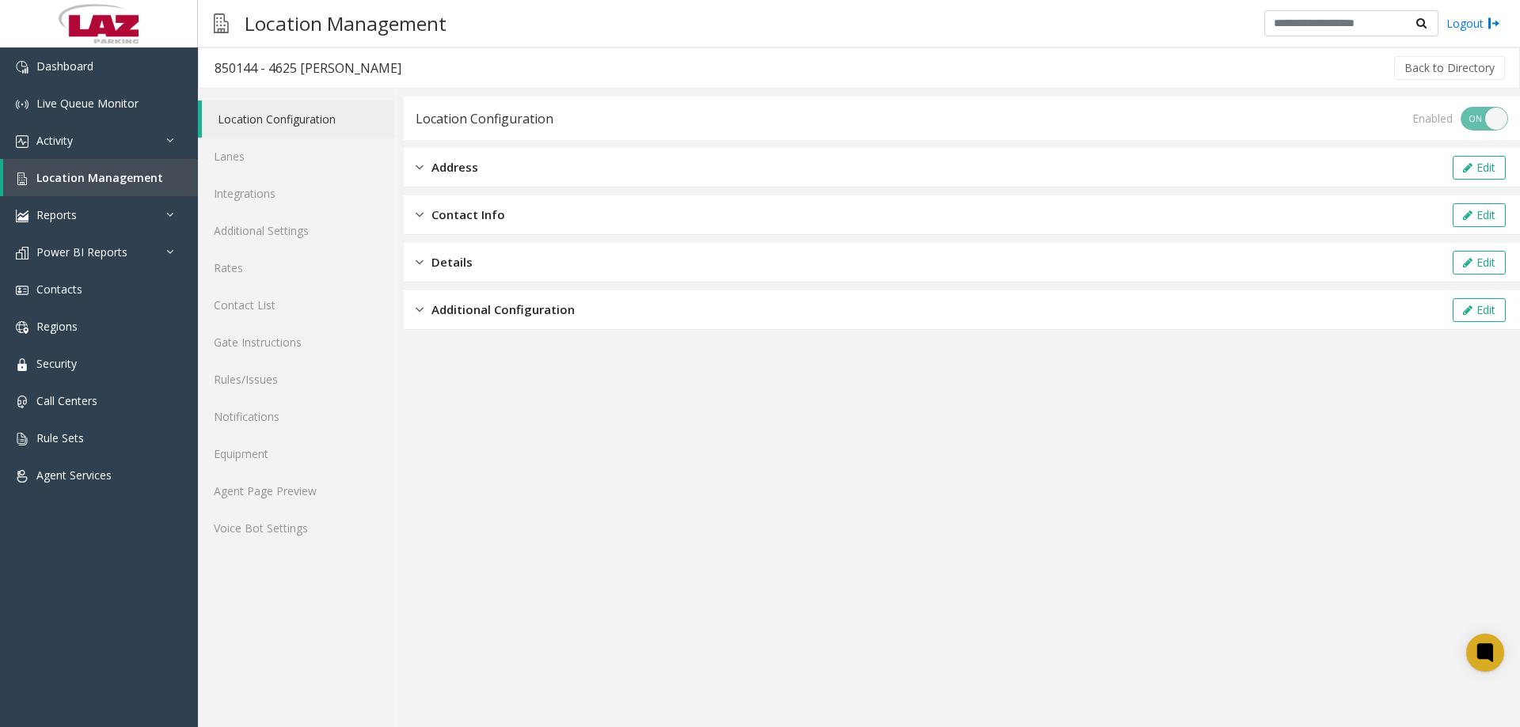
click at [225, 70] on div "850144 - 4625 Lindell" at bounding box center [307, 68] width 187 height 21
copy div "850144"
click at [243, 170] on link "Lanes" at bounding box center [296, 156] width 197 height 37
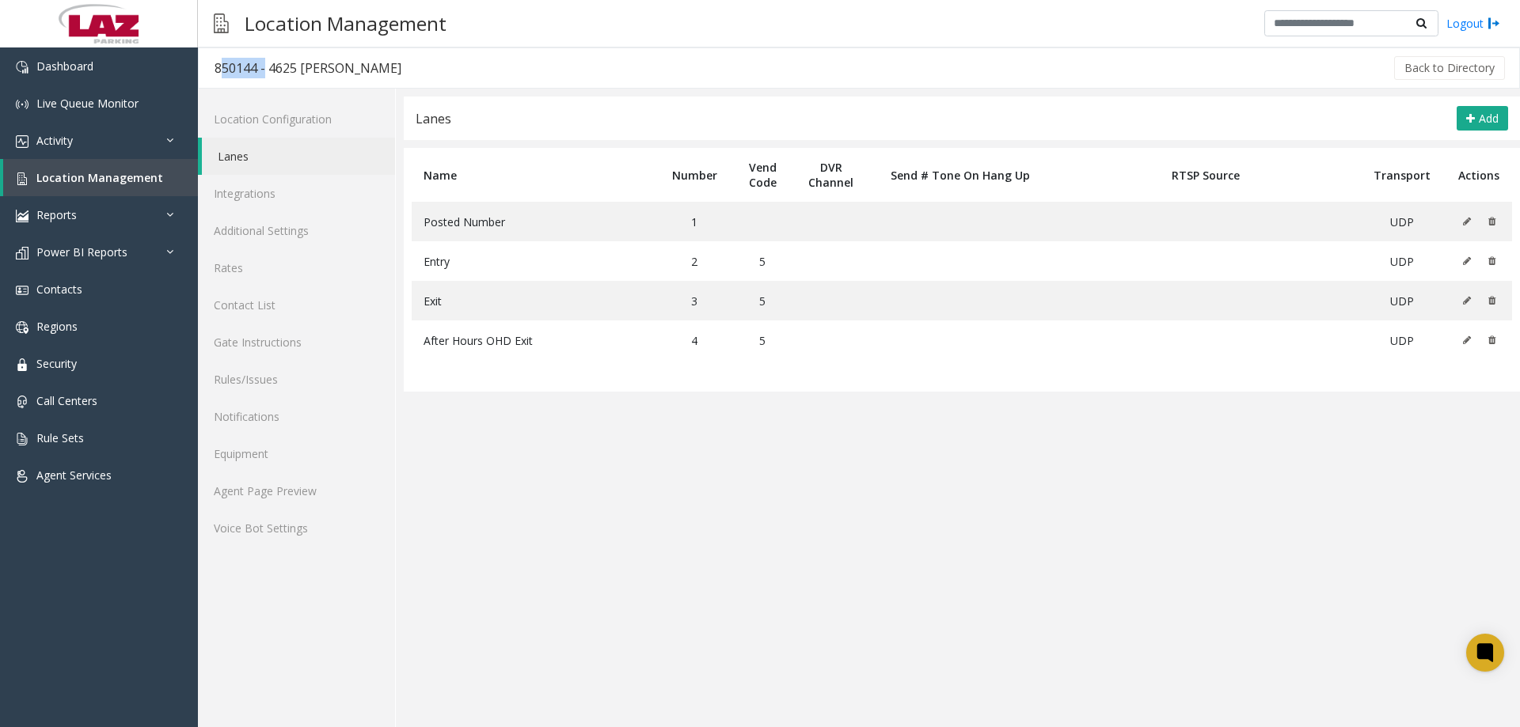
click at [231, 66] on div "850144 - 4625 Lindell" at bounding box center [307, 68] width 187 height 21
click at [93, 176] on span "Location Management" at bounding box center [99, 177] width 127 height 15
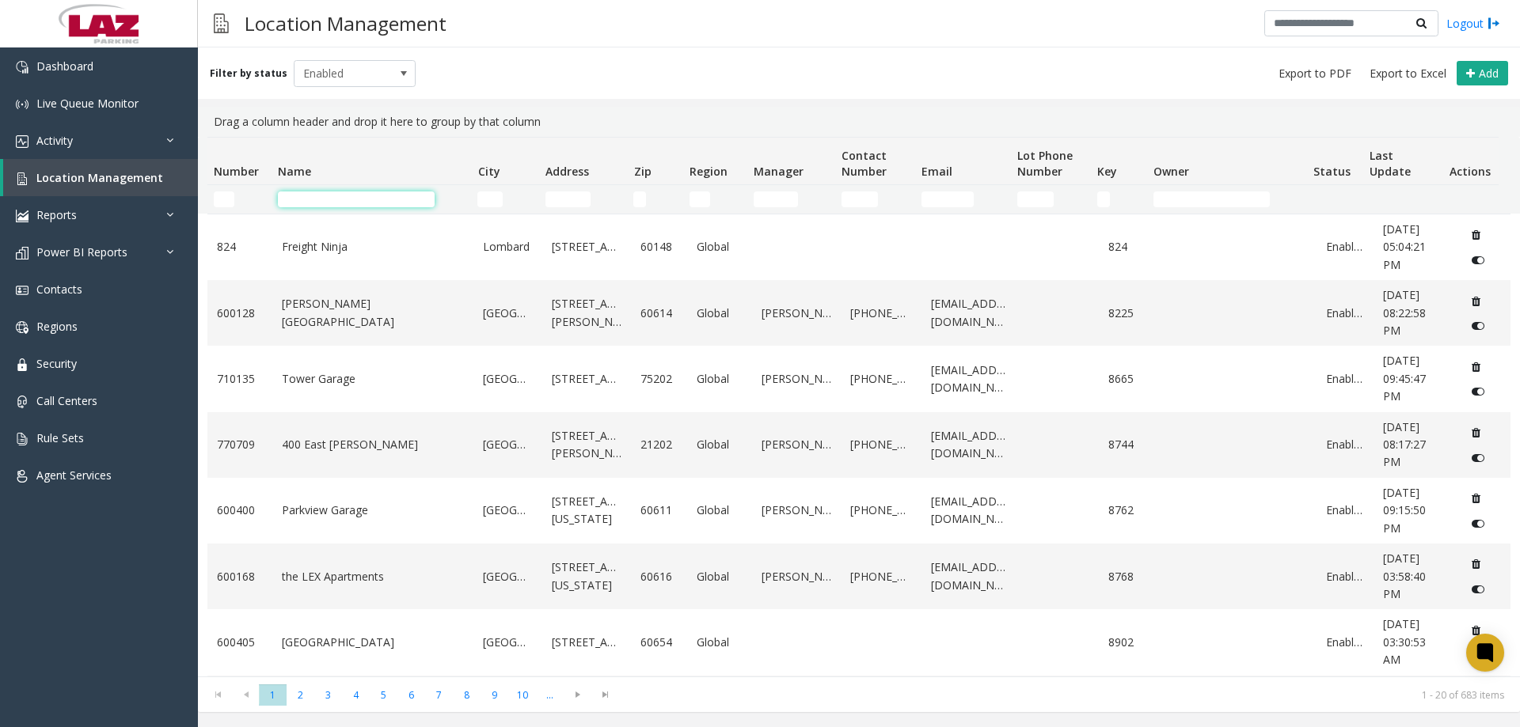
click at [290, 192] on input "Name Filter" at bounding box center [356, 200] width 157 height 16
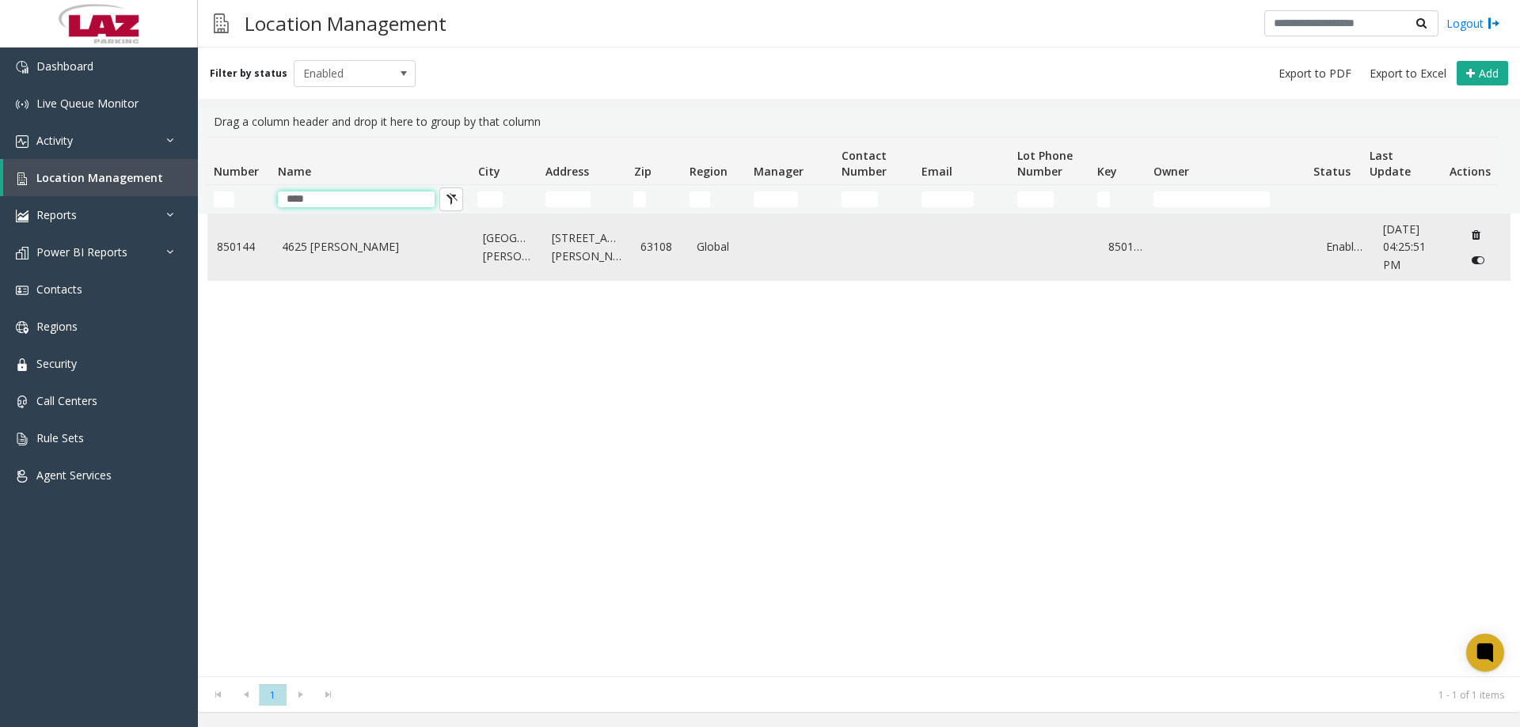
type input "****"
drag, startPoint x: 214, startPoint y: 247, endPoint x: 253, endPoint y: 248, distance: 38.8
click at [253, 248] on td "850144" at bounding box center [239, 247] width 65 height 66
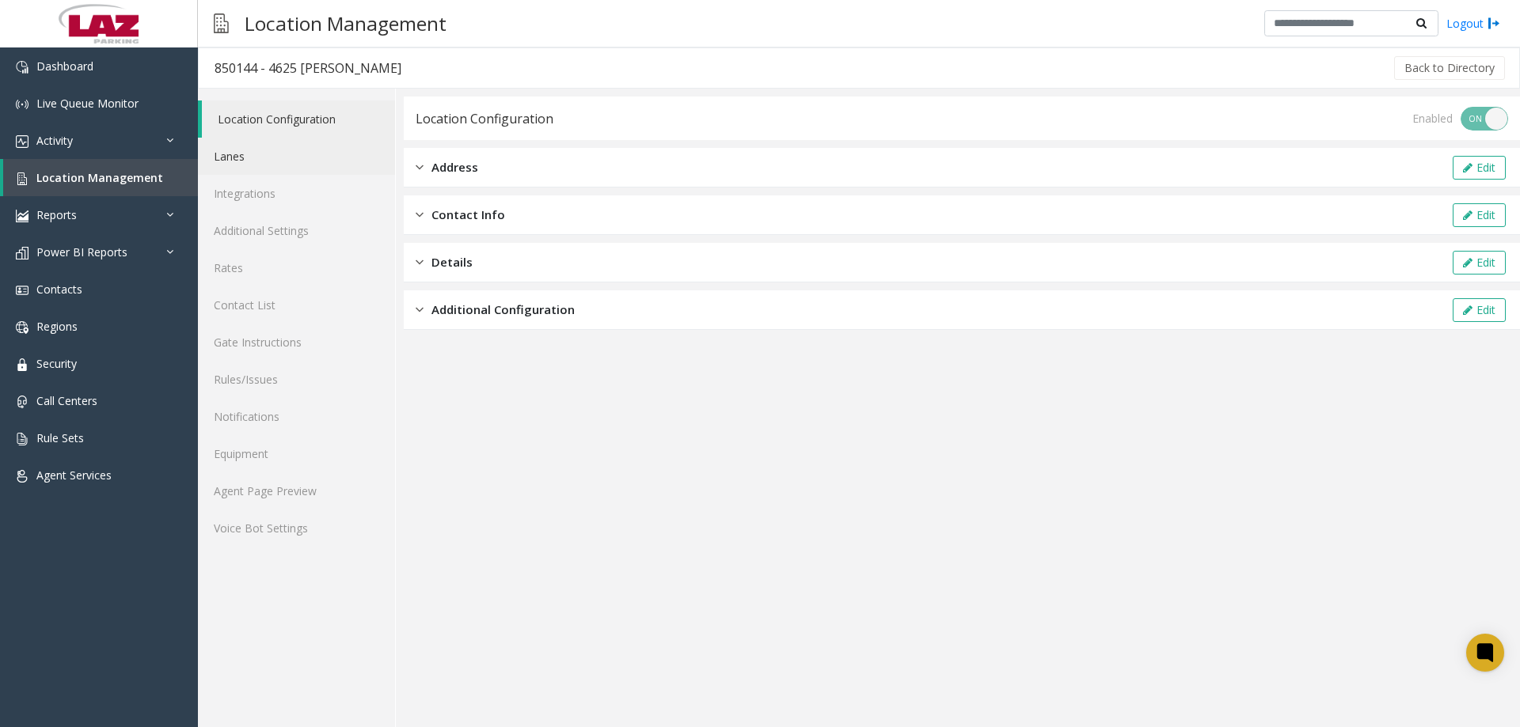
click at [251, 166] on link "Lanes" at bounding box center [296, 156] width 197 height 37
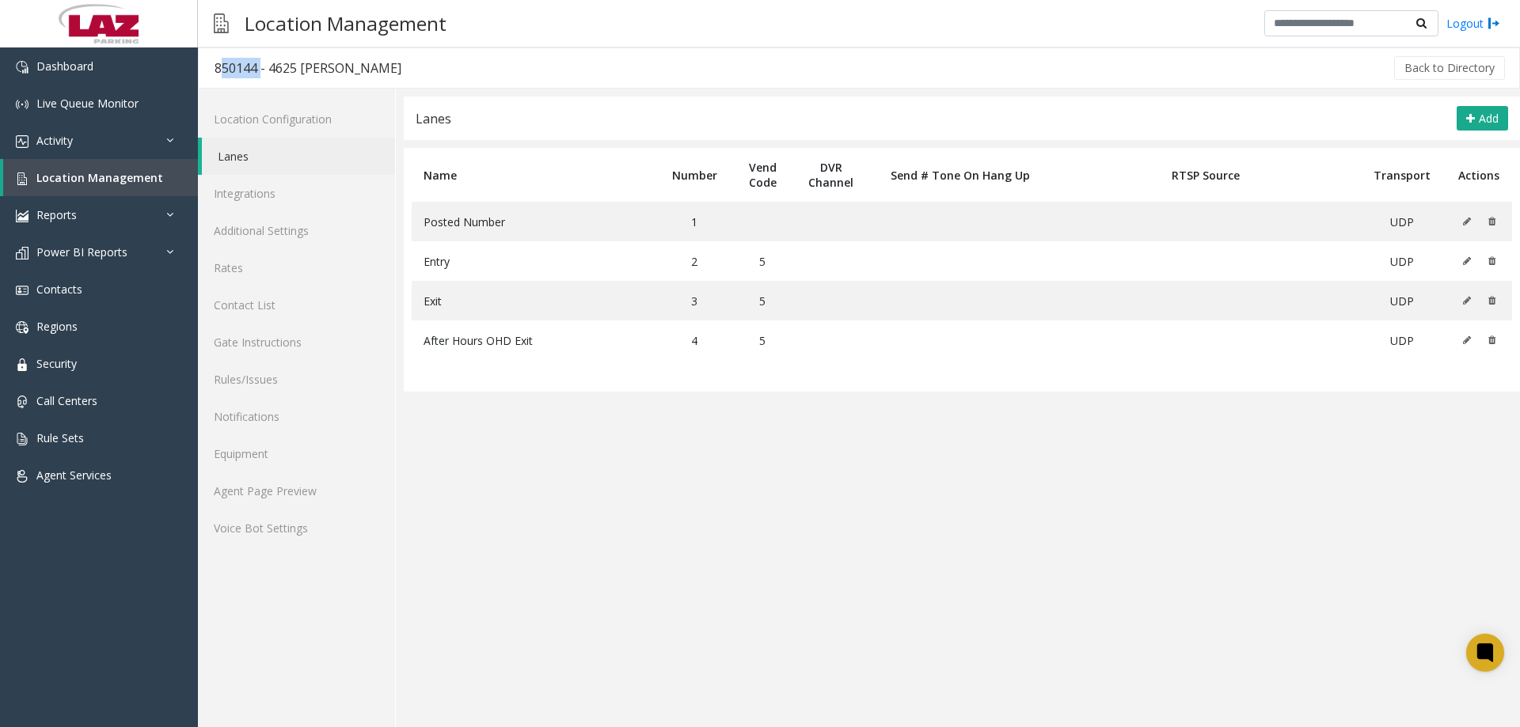
drag, startPoint x: 257, startPoint y: 72, endPoint x: 216, endPoint y: 72, distance: 41.2
click at [216, 72] on div "850144 - 4625 Lindell" at bounding box center [307, 68] width 187 height 21
copy div "850144"
click at [112, 165] on link "Location Management" at bounding box center [100, 177] width 195 height 37
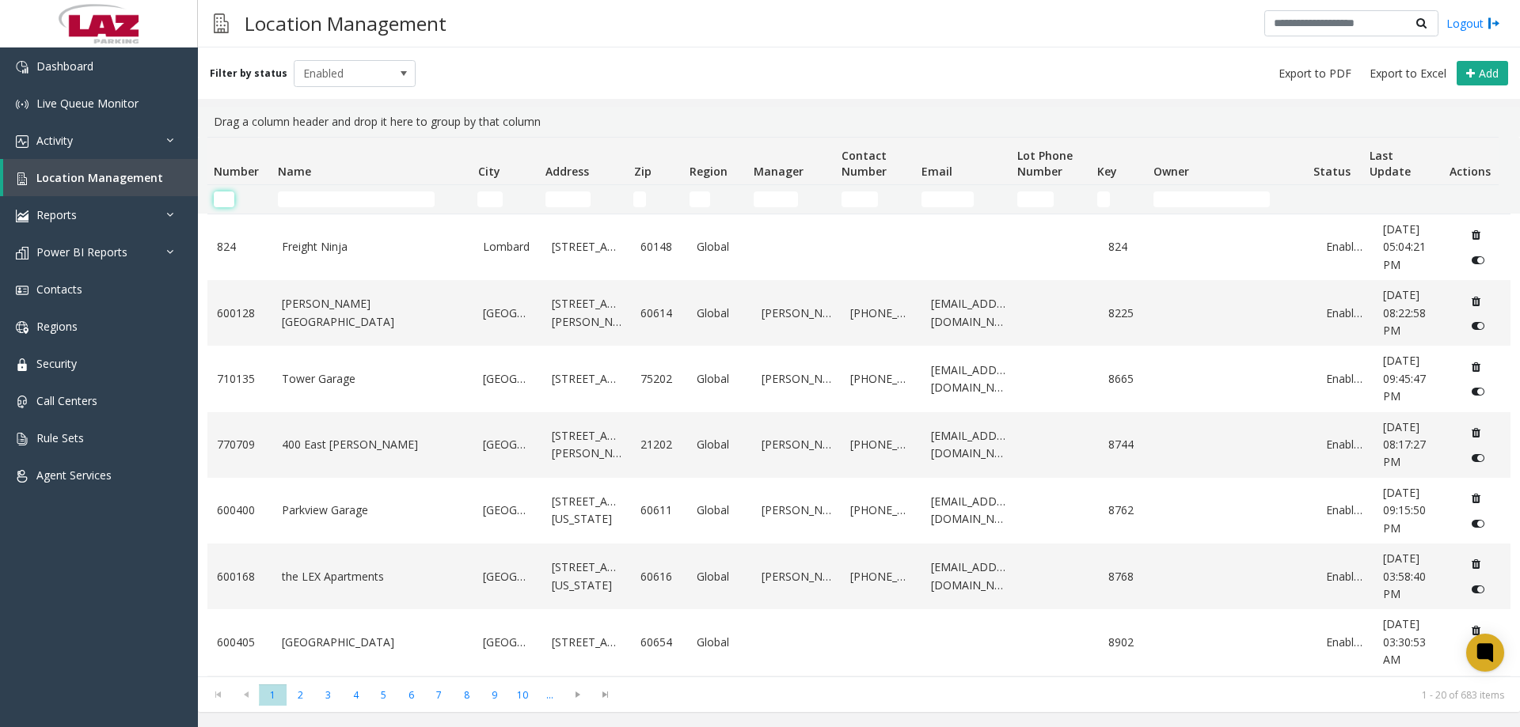
click at [225, 197] on input "Number Filter" at bounding box center [224, 200] width 21 height 16
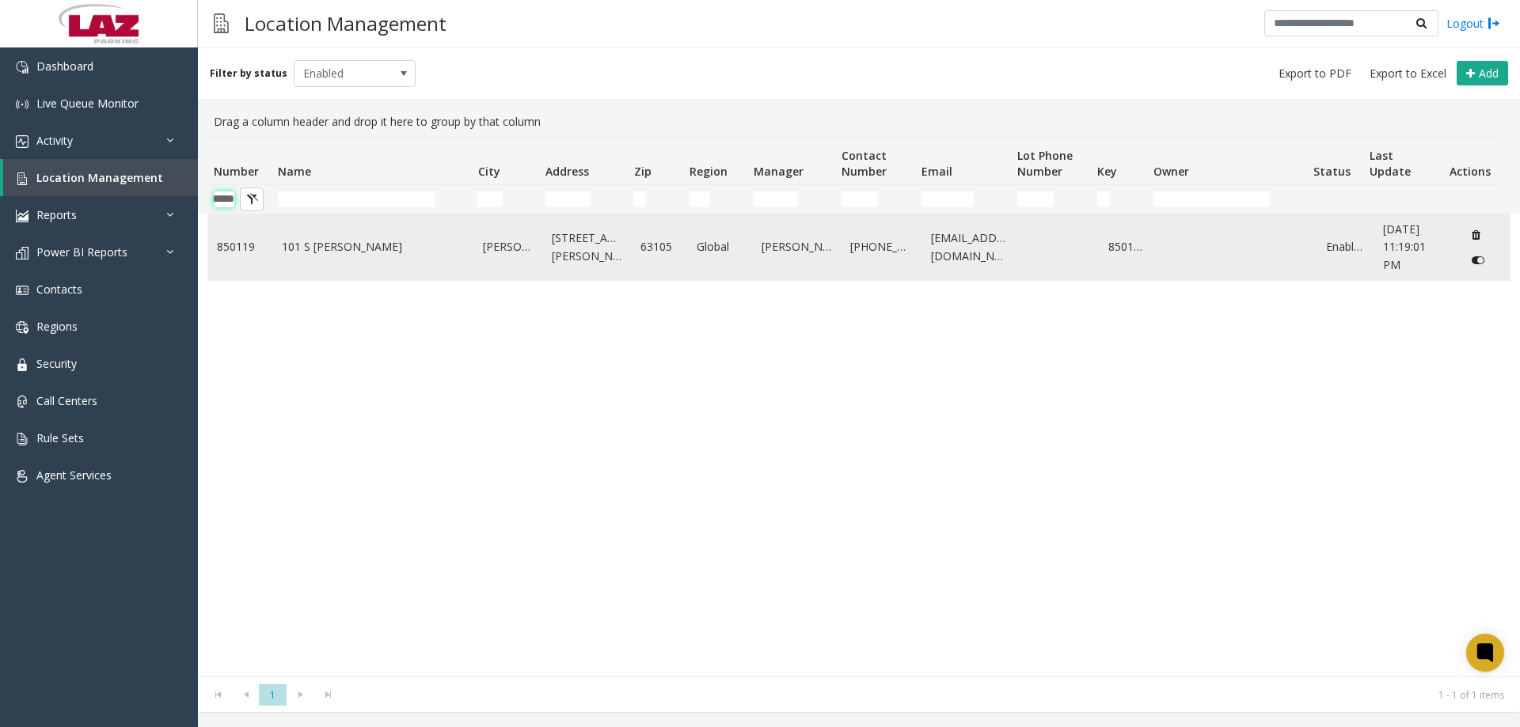
type input "******"
click at [359, 248] on link "101 S Hanley" at bounding box center [373, 246] width 183 height 17
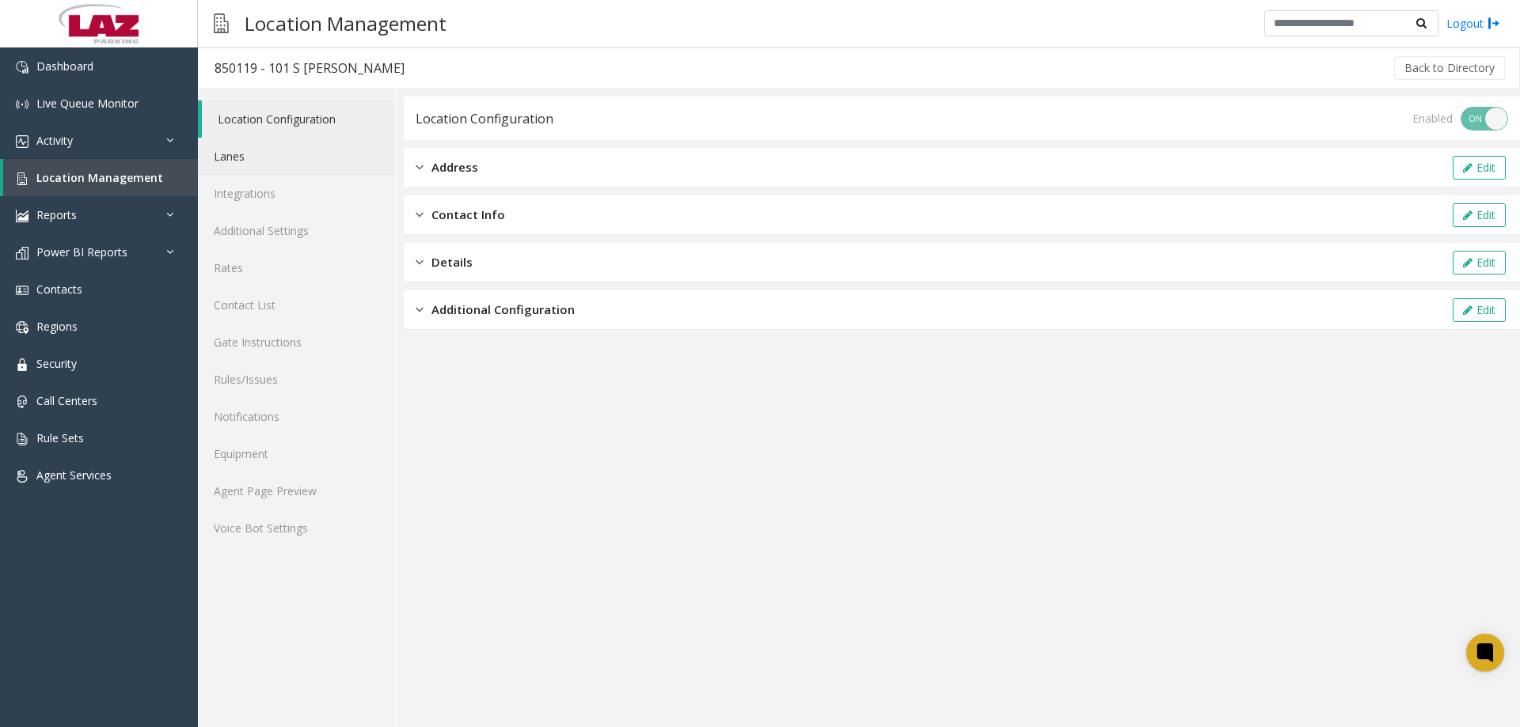
click at [275, 164] on link "Lanes" at bounding box center [296, 156] width 197 height 37
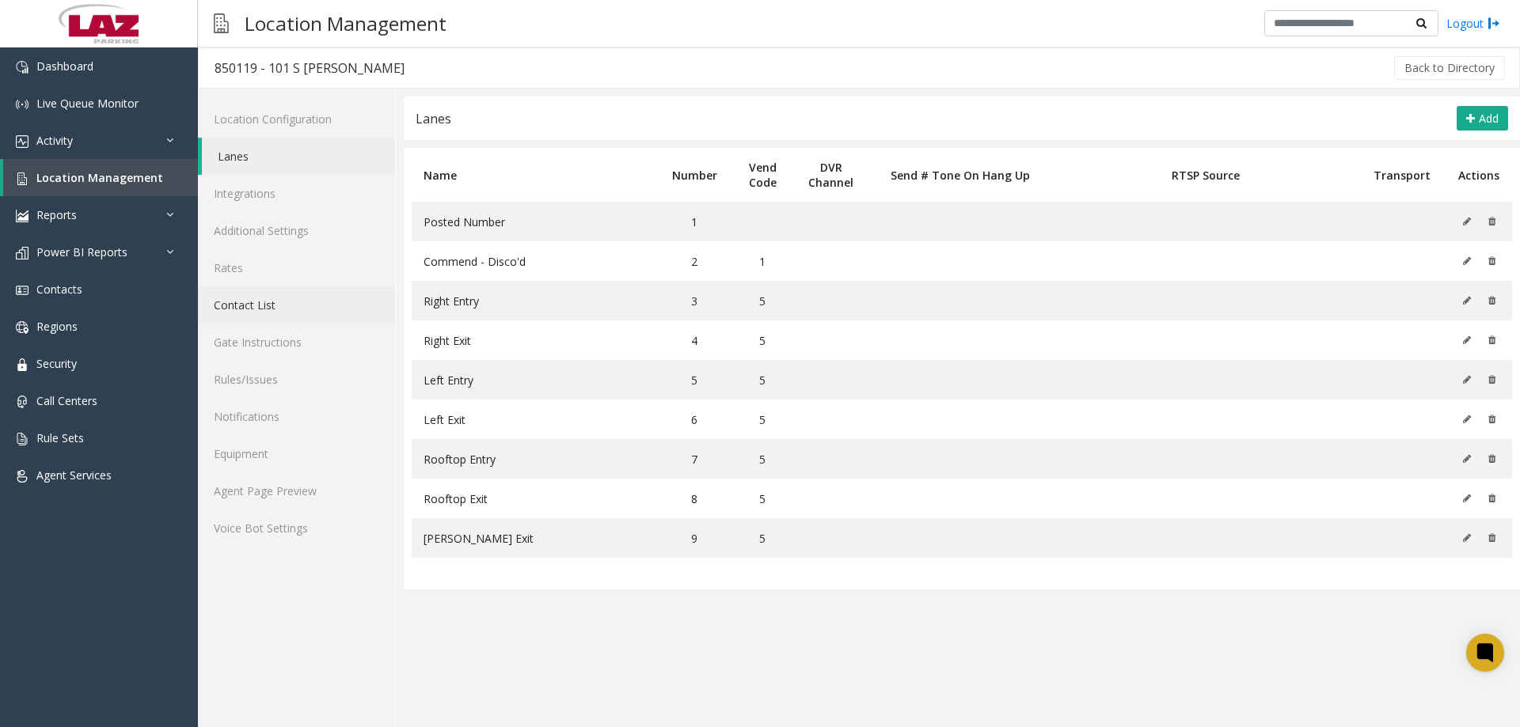
click at [234, 299] on link "Contact List" at bounding box center [296, 305] width 197 height 37
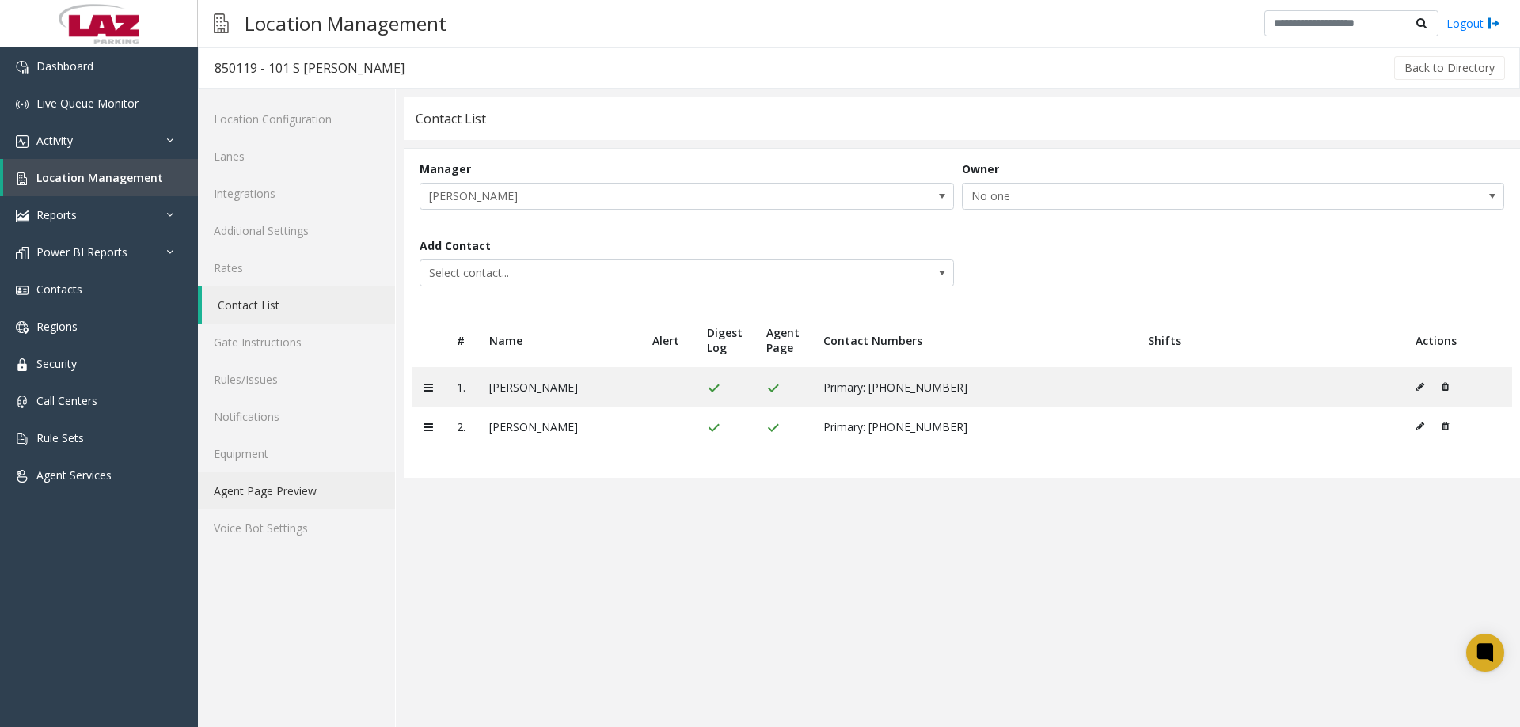
click at [286, 501] on link "Agent Page Preview" at bounding box center [296, 490] width 197 height 37
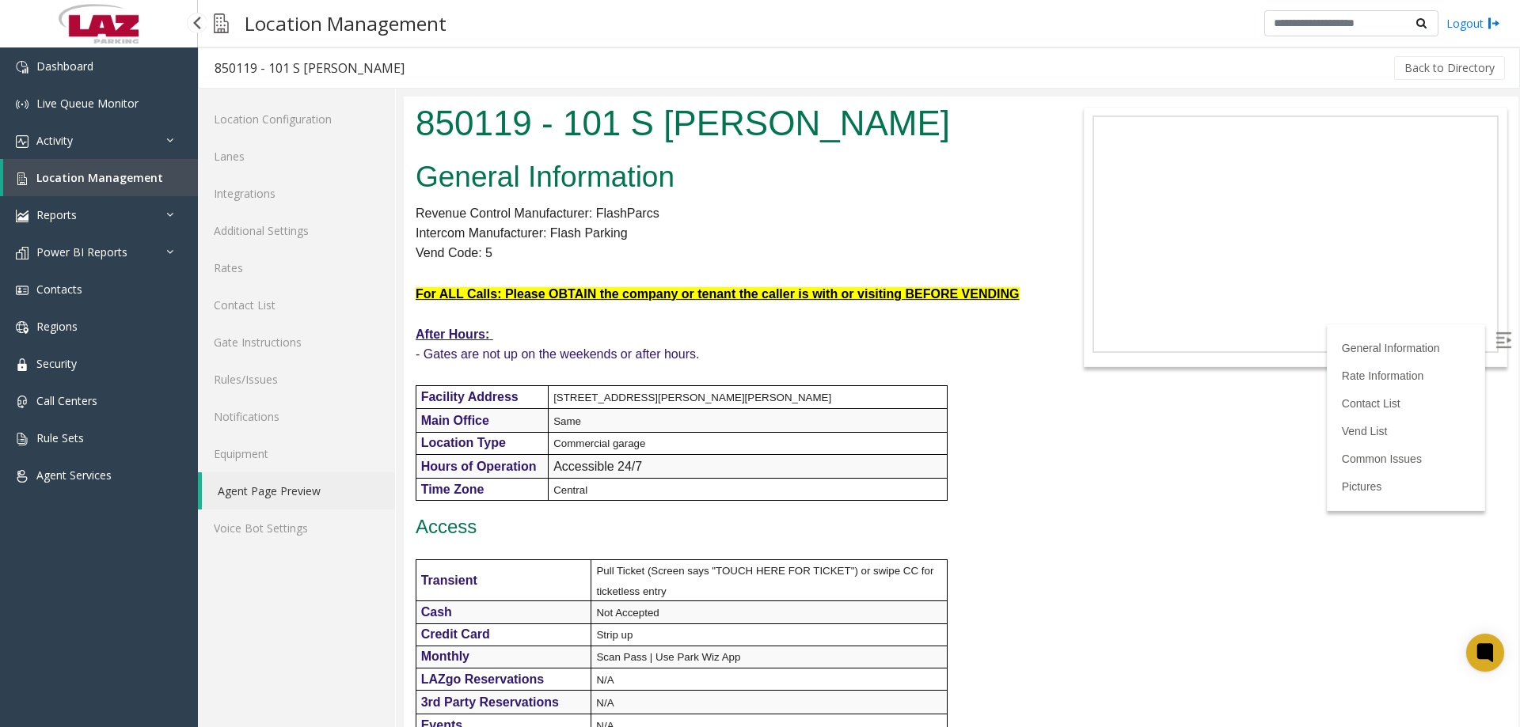
click at [99, 168] on link "Location Management" at bounding box center [100, 177] width 195 height 37
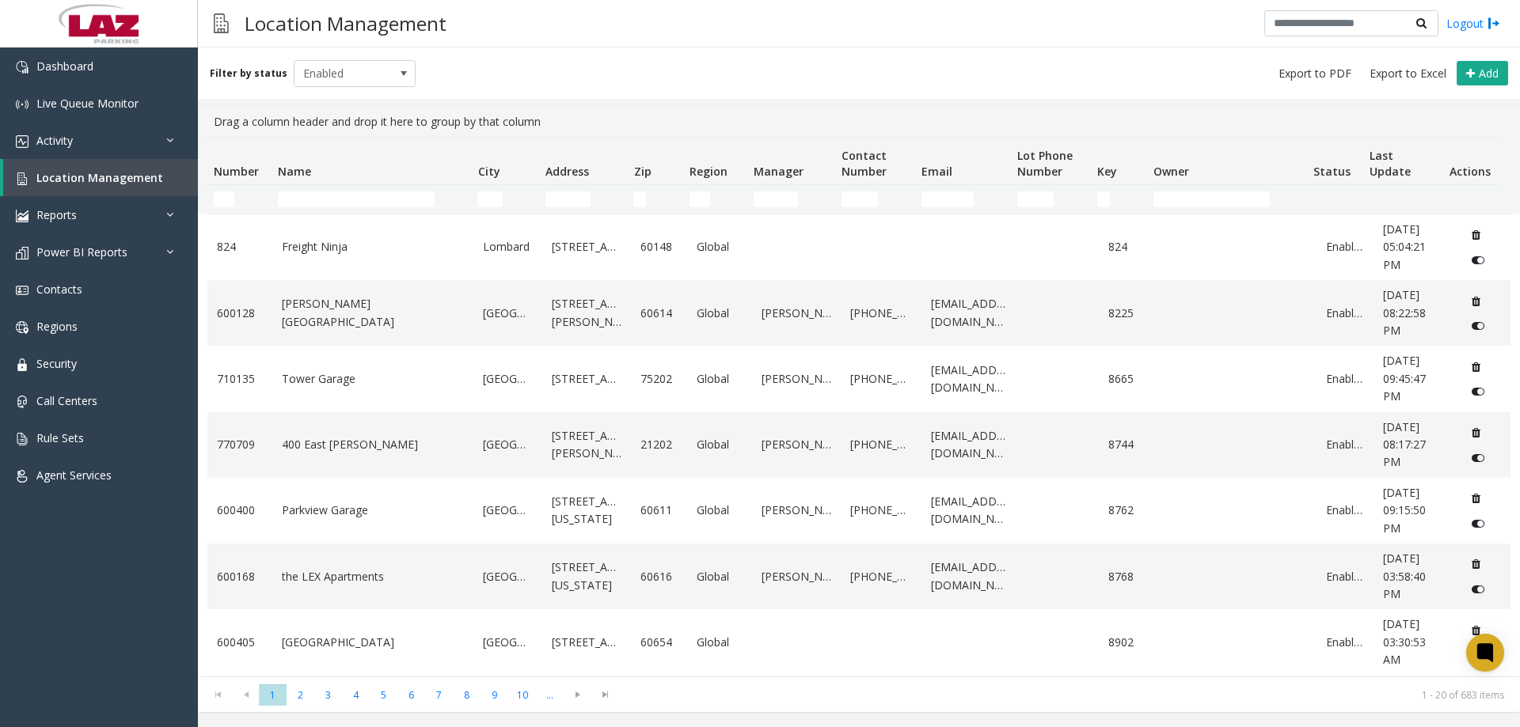
click at [283, 191] on td "Name Filter" at bounding box center [370, 199] width 199 height 28
click at [287, 202] on input "Name Filter" at bounding box center [356, 200] width 157 height 16
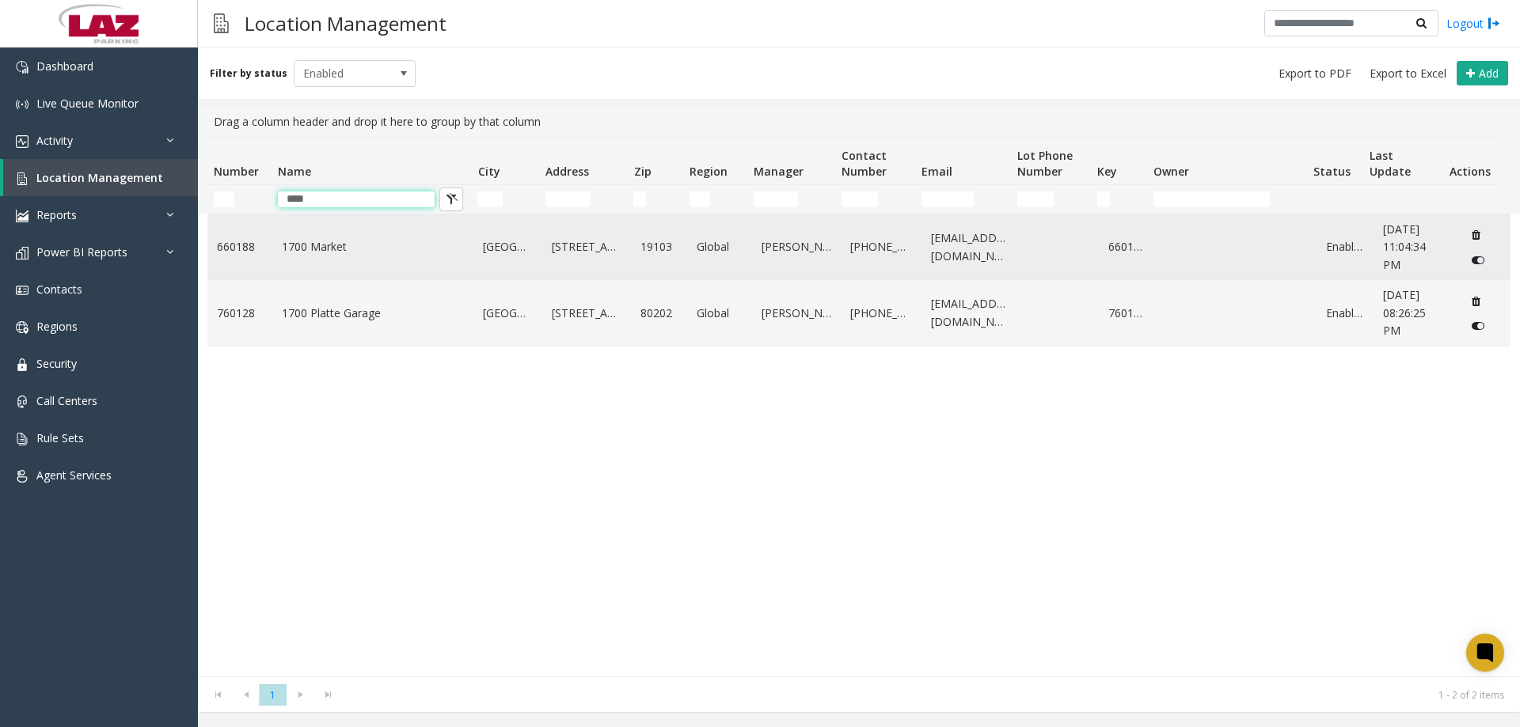
type input "****"
click at [336, 248] on link "1700 Market" at bounding box center [373, 246] width 183 height 17
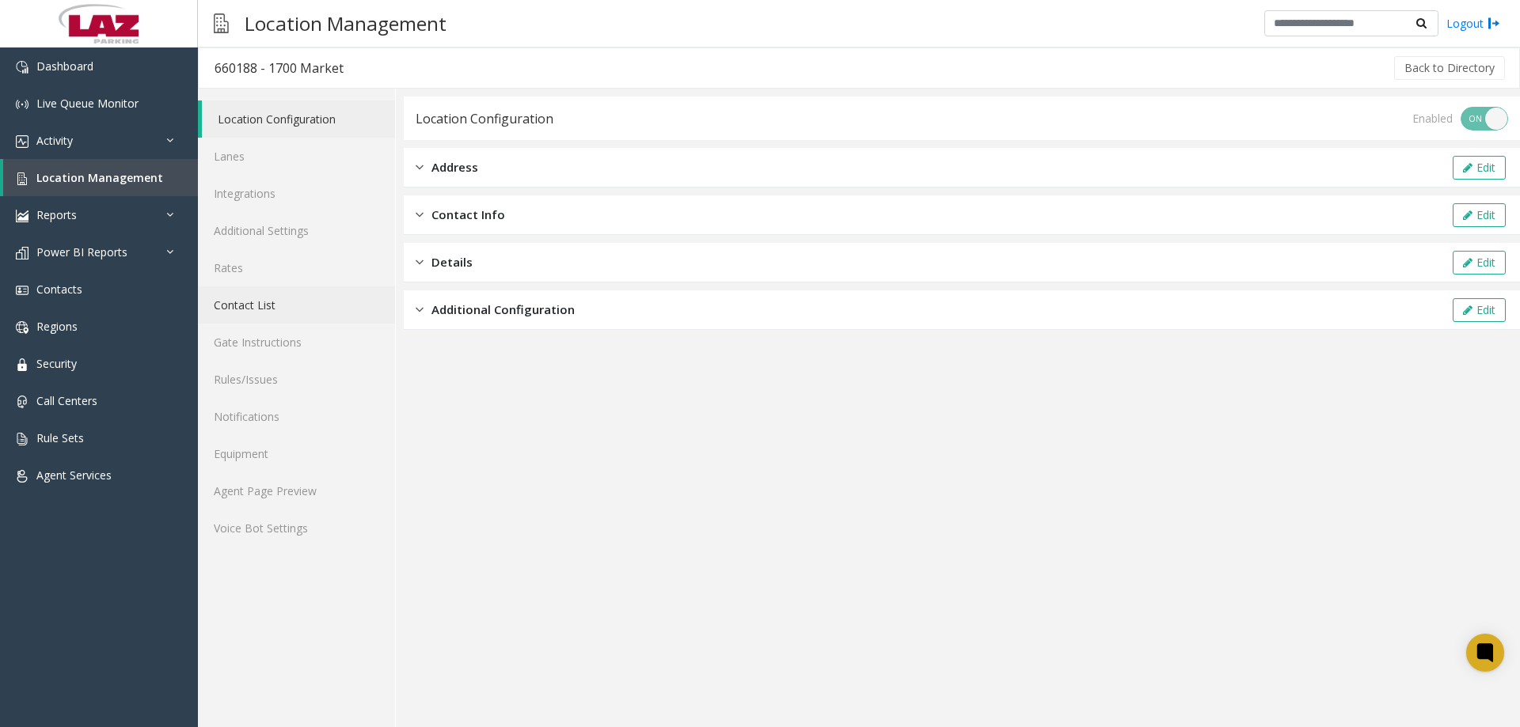
click at [267, 323] on link "Contact List" at bounding box center [296, 305] width 197 height 37
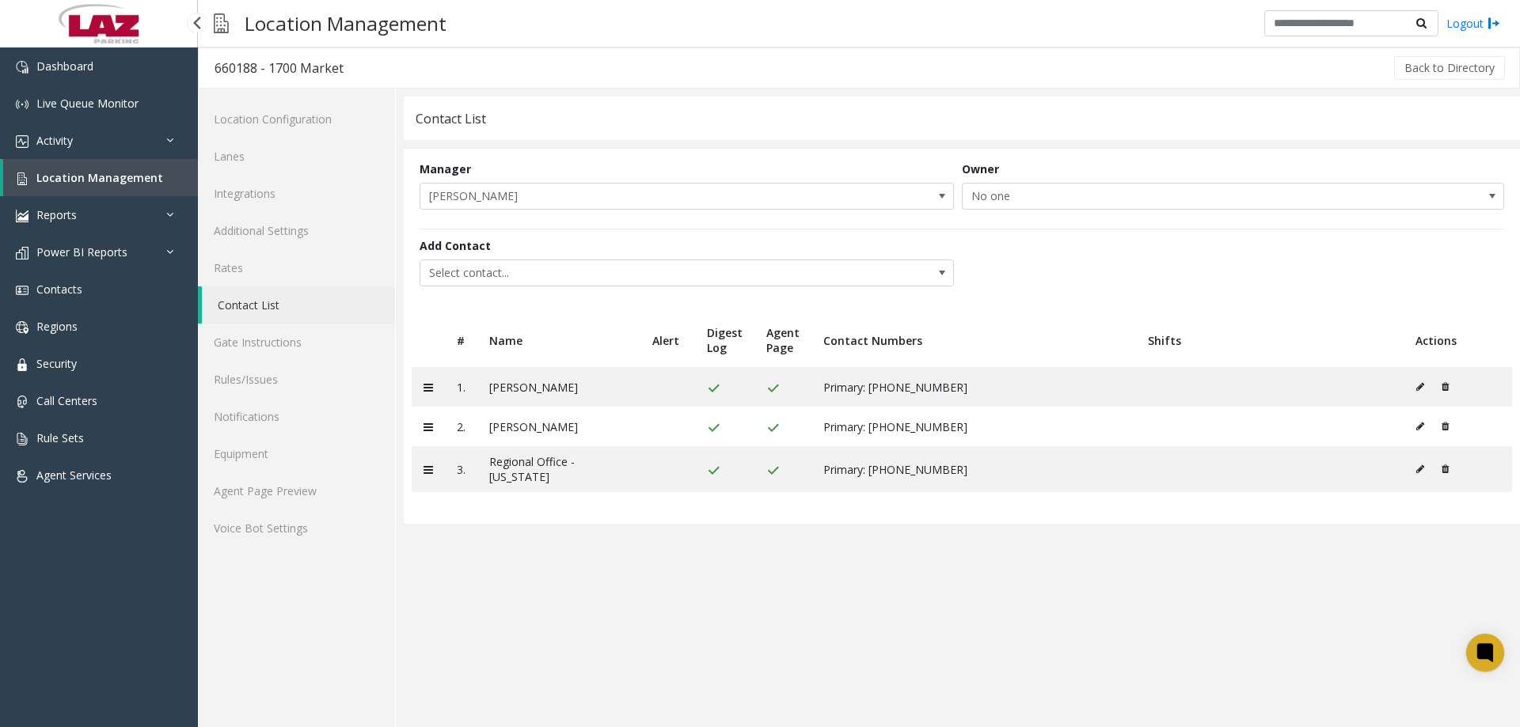
click at [84, 184] on span "Location Management" at bounding box center [99, 177] width 127 height 15
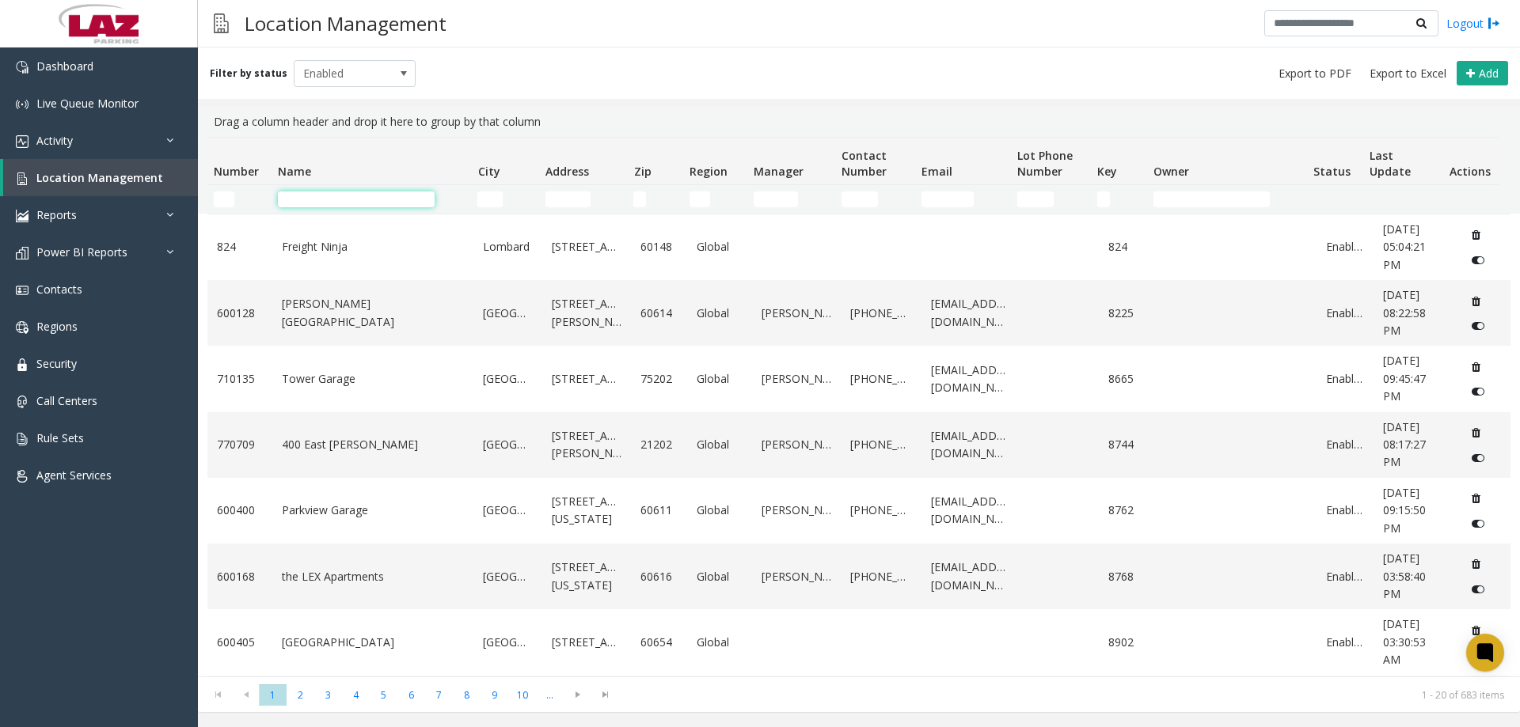
click at [340, 193] on input "Name Filter" at bounding box center [356, 200] width 157 height 16
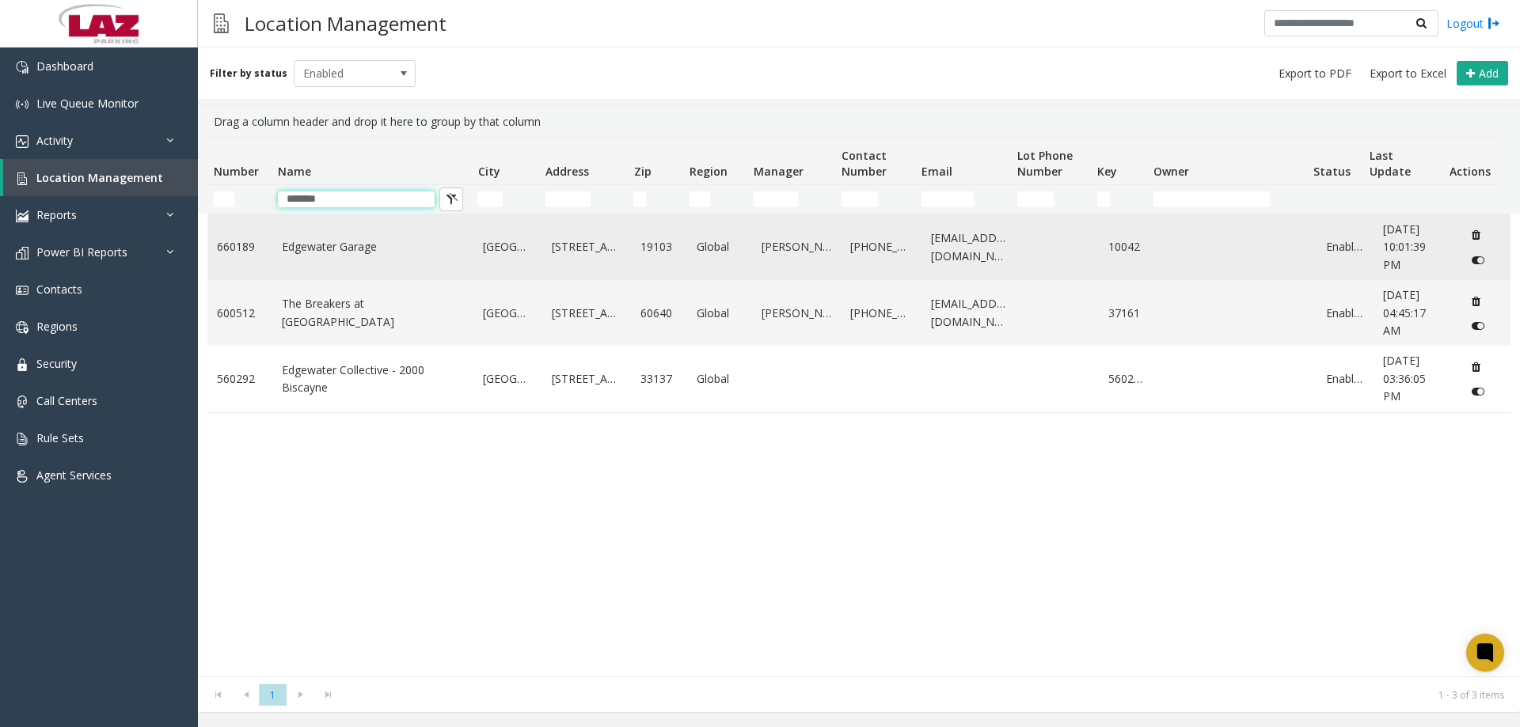
type input "*******"
click at [343, 252] on link "Edgewater Garage" at bounding box center [373, 246] width 183 height 17
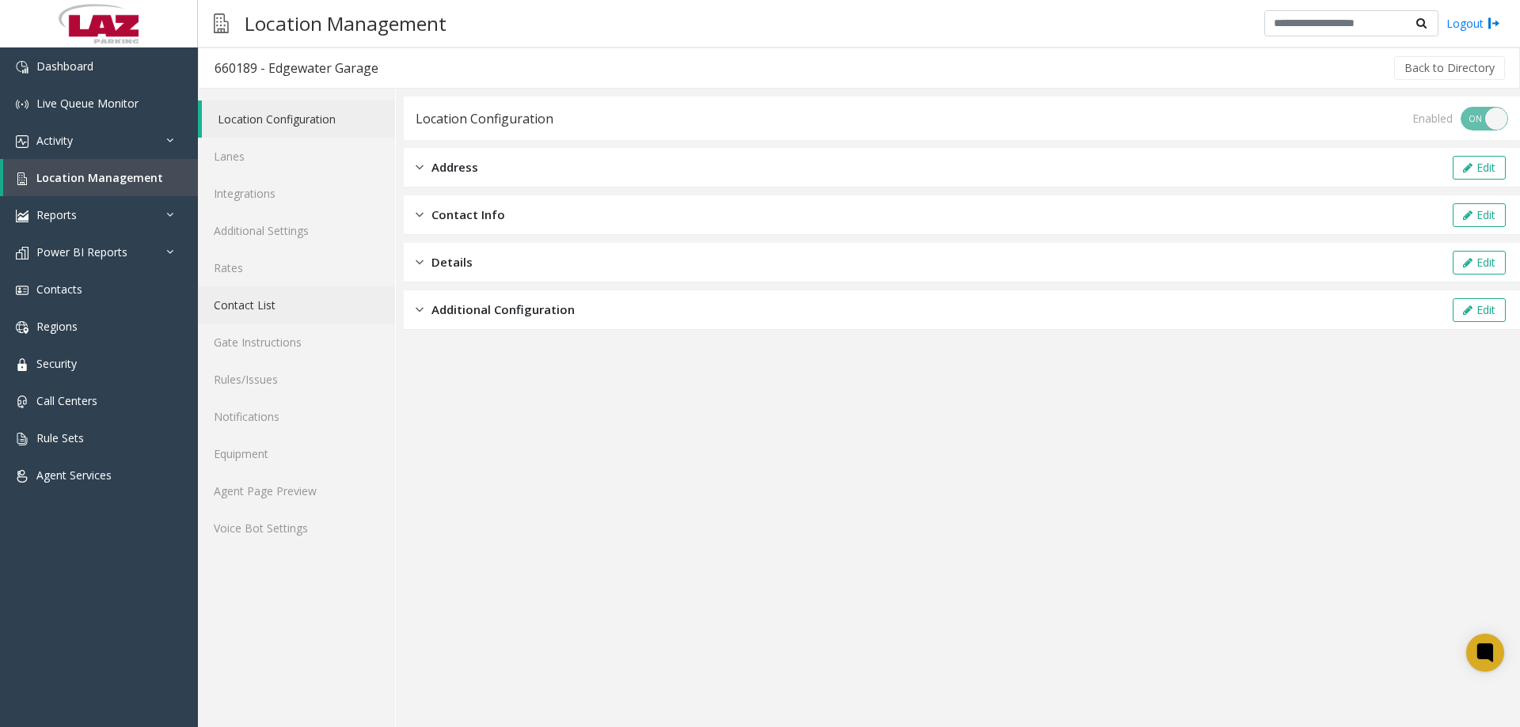
click at [257, 291] on link "Contact List" at bounding box center [296, 305] width 197 height 37
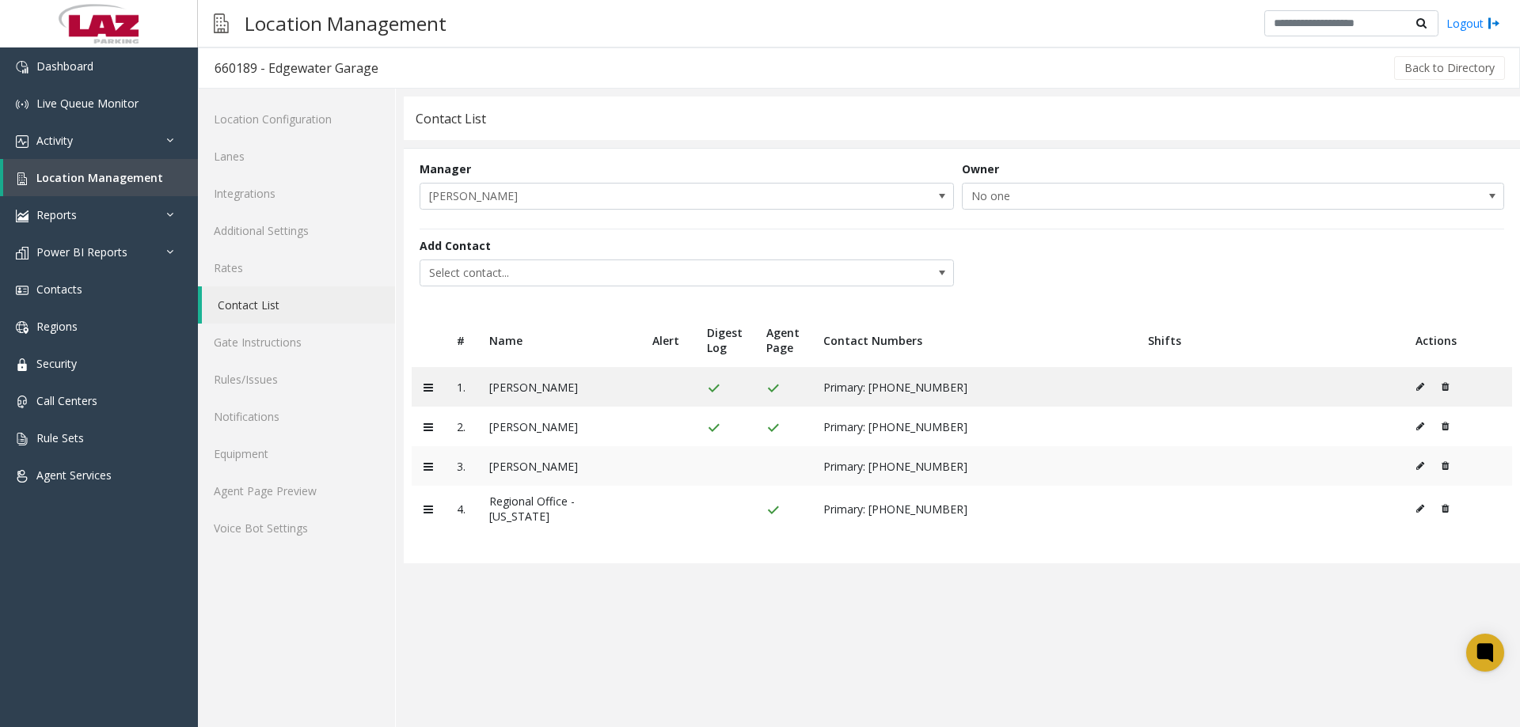
click at [1444, 467] on icon at bounding box center [1444, 465] width 7 height 9
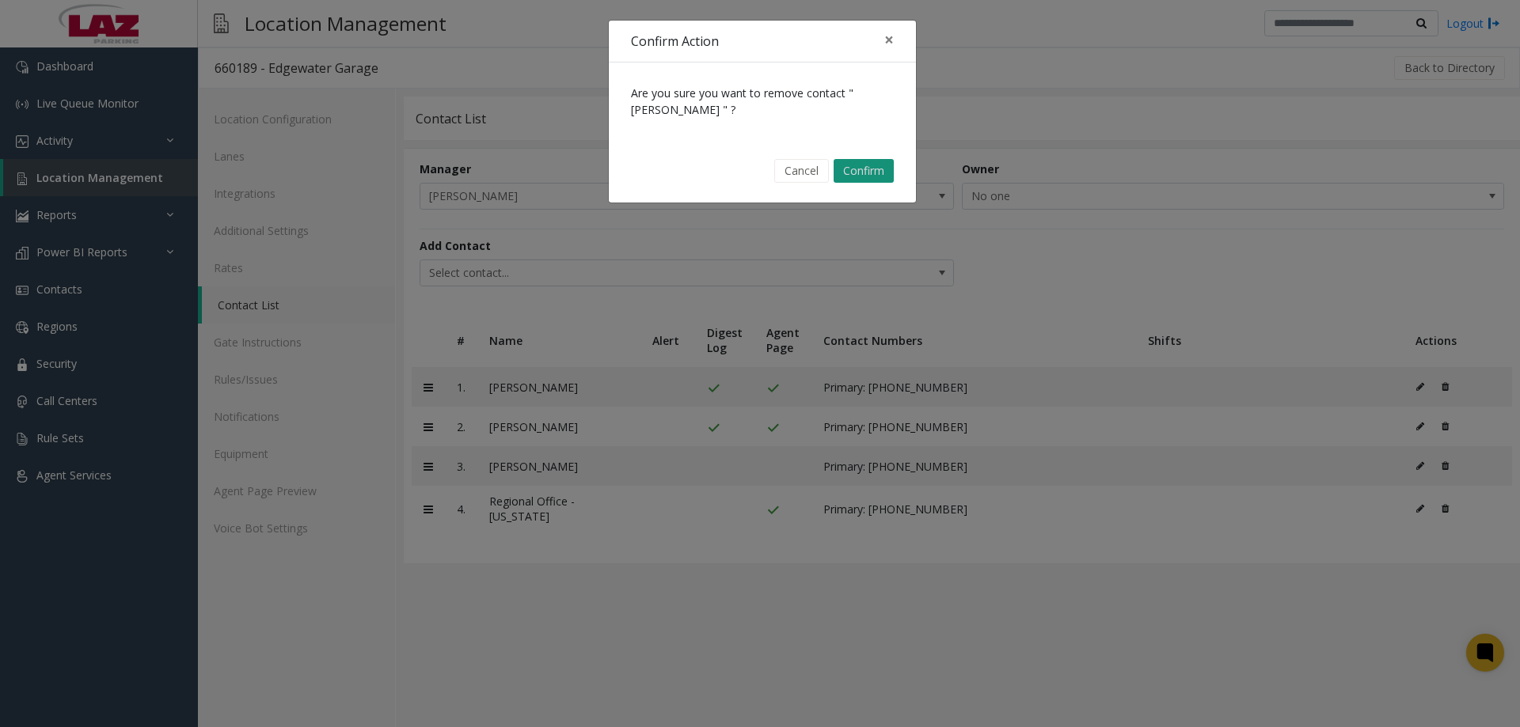
click at [866, 168] on button "Confirm" at bounding box center [863, 171] width 60 height 24
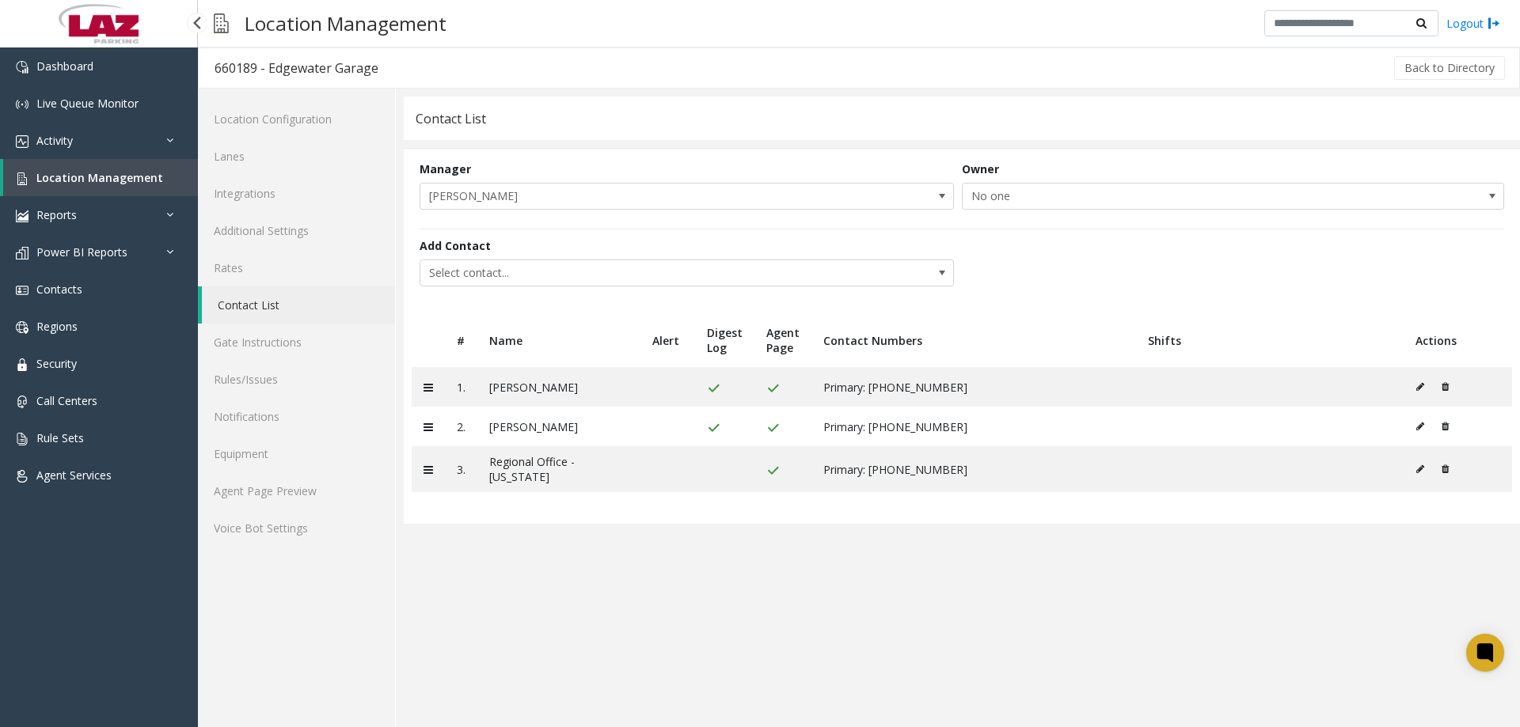
click at [107, 166] on link "Location Management" at bounding box center [100, 177] width 195 height 37
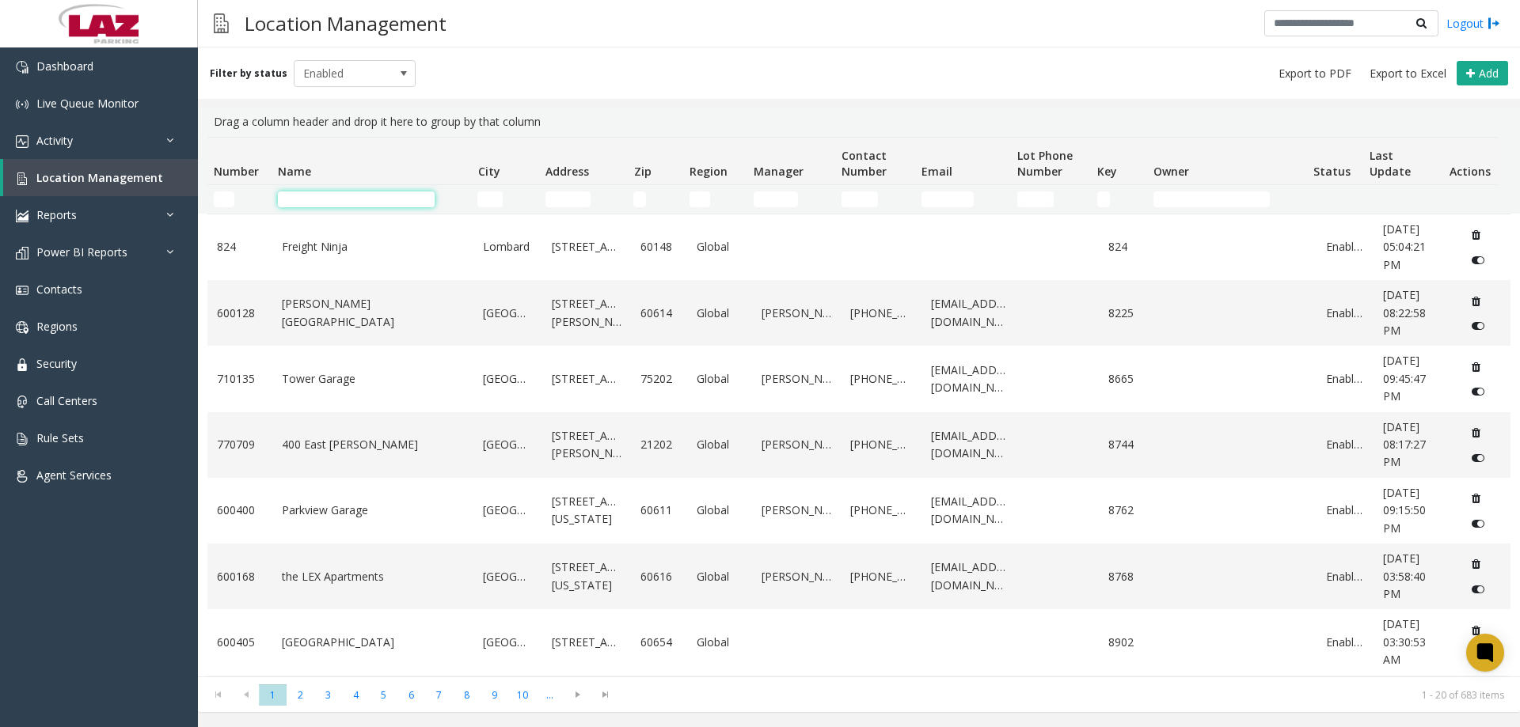
click at [389, 204] on input "Name Filter" at bounding box center [356, 200] width 157 height 16
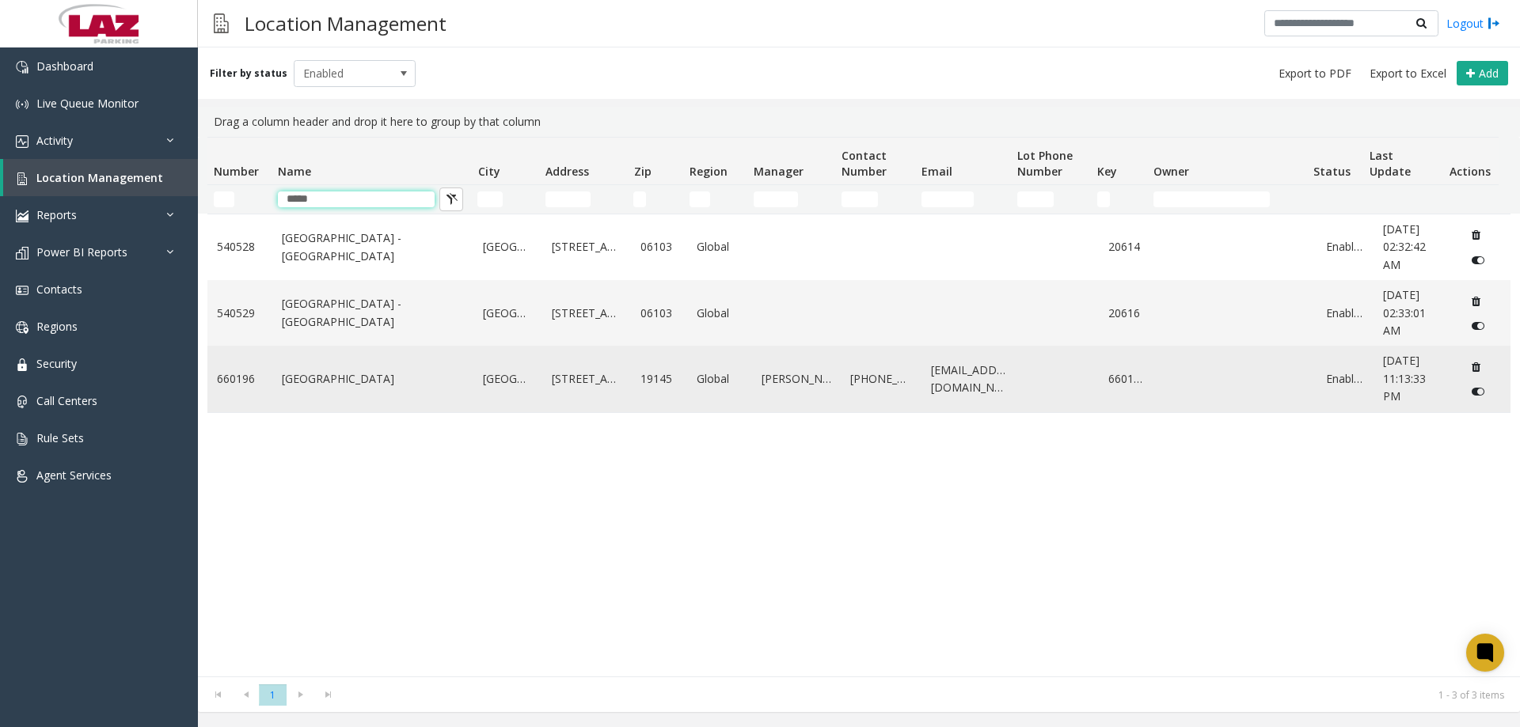
type input "*****"
click at [352, 378] on link "Constitution Health Plaza" at bounding box center [373, 378] width 183 height 17
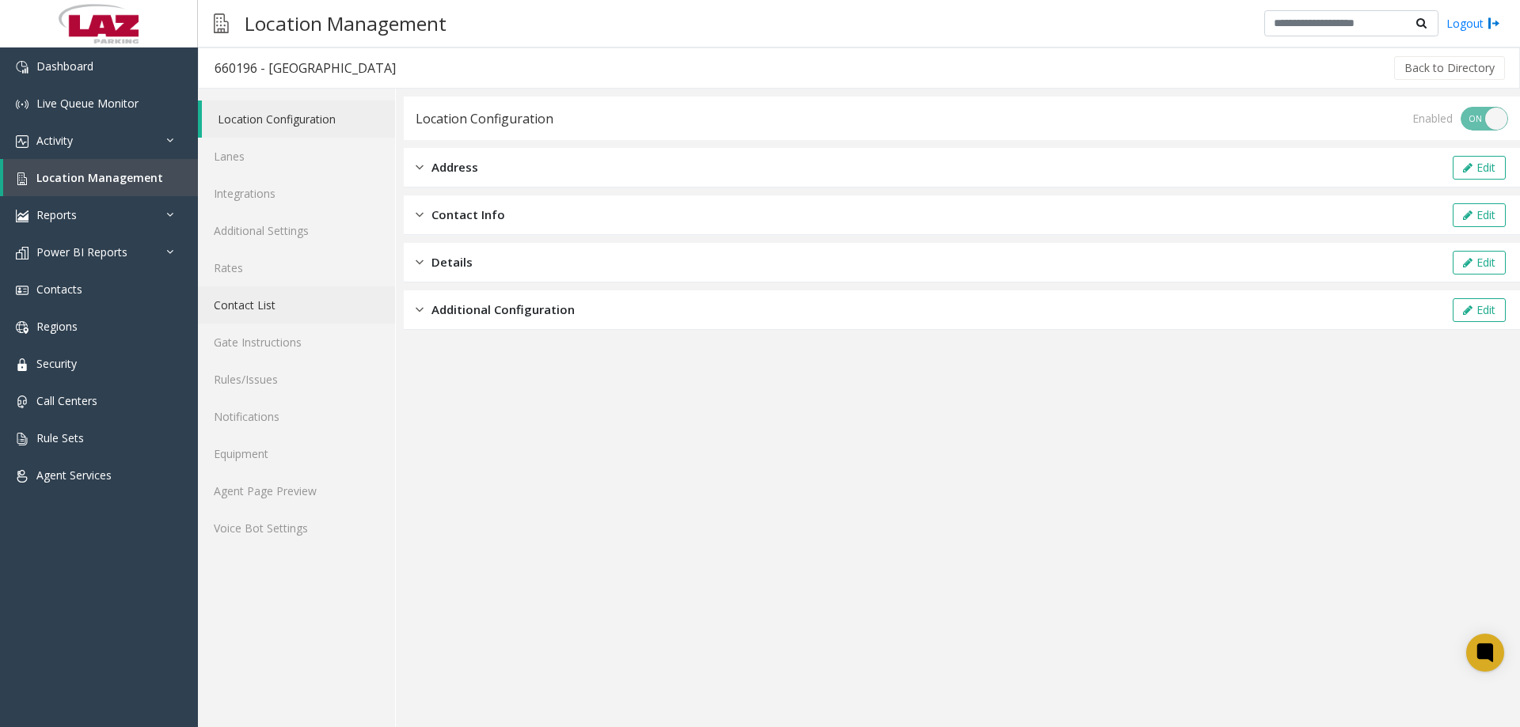
click at [252, 303] on link "Contact List" at bounding box center [296, 305] width 197 height 37
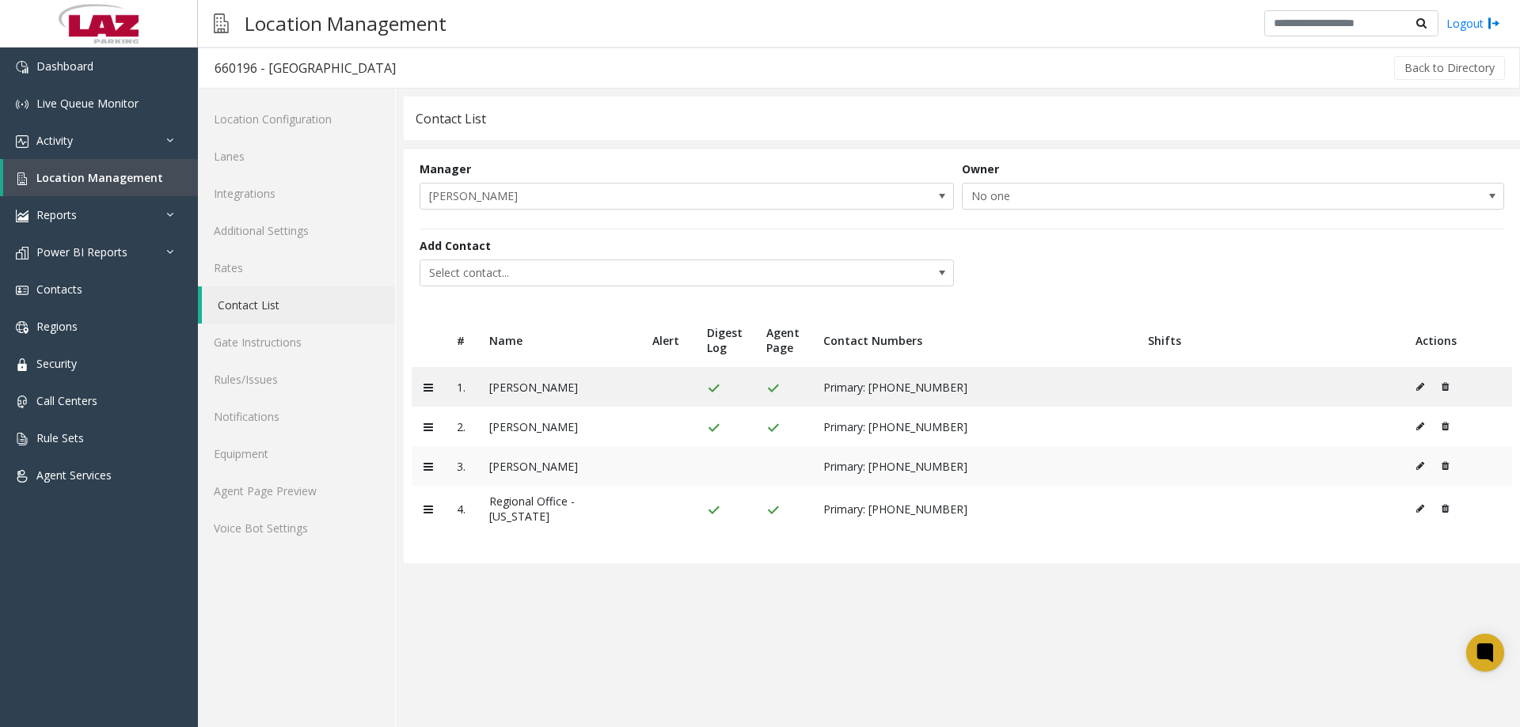
click at [1445, 465] on icon at bounding box center [1444, 465] width 7 height 9
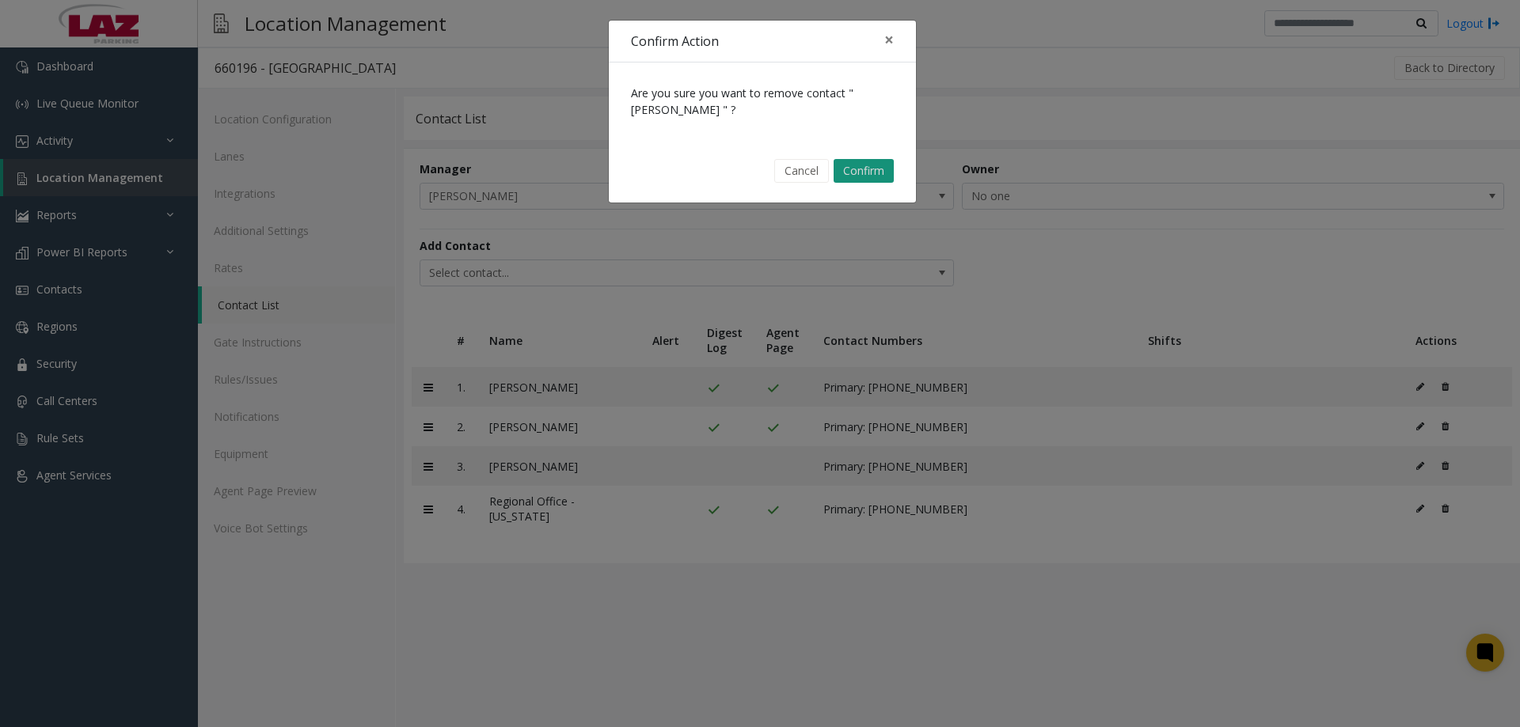
click at [870, 167] on button "Confirm" at bounding box center [863, 171] width 60 height 24
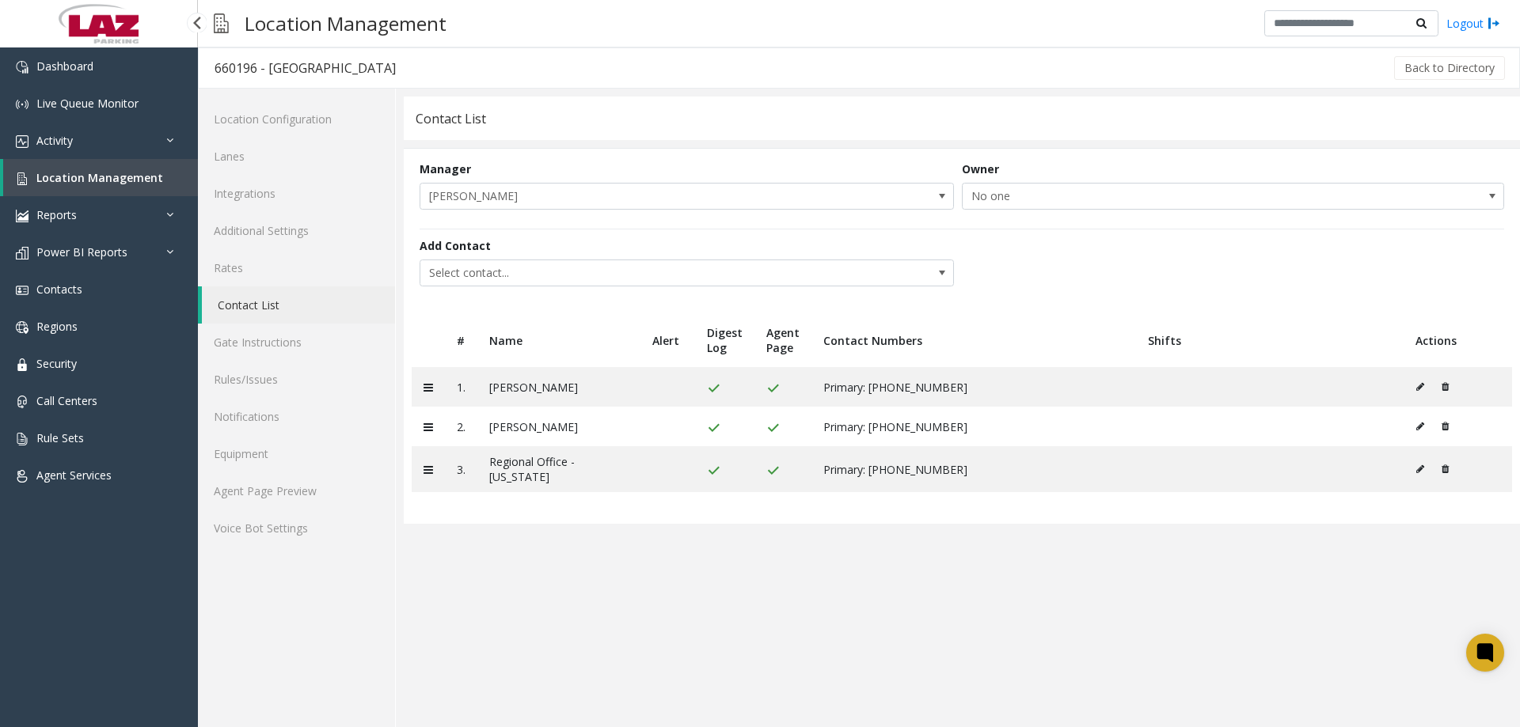
click at [114, 173] on span "Location Management" at bounding box center [99, 177] width 127 height 15
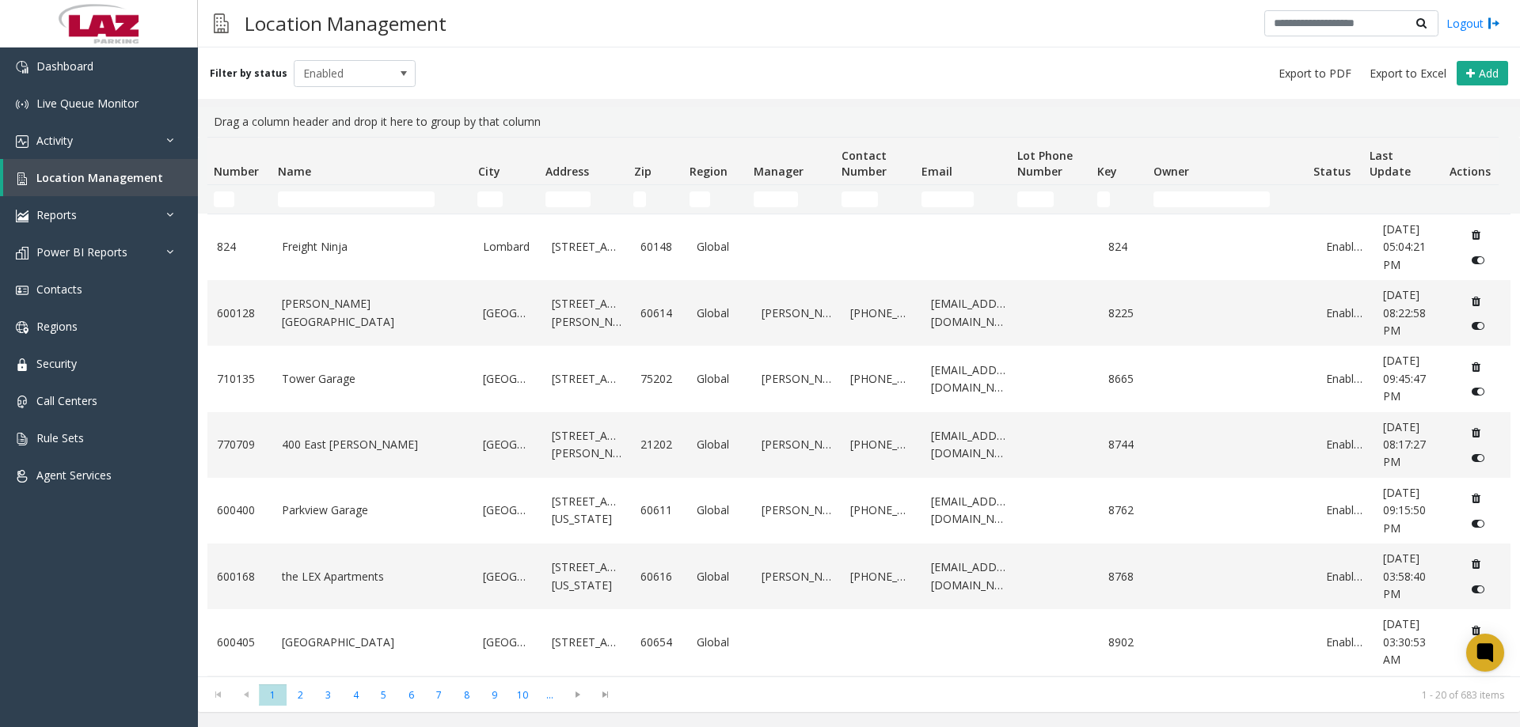
click at [326, 188] on td "Name Filter" at bounding box center [370, 199] width 199 height 28
click at [328, 196] on input "Name Filter" at bounding box center [356, 200] width 157 height 16
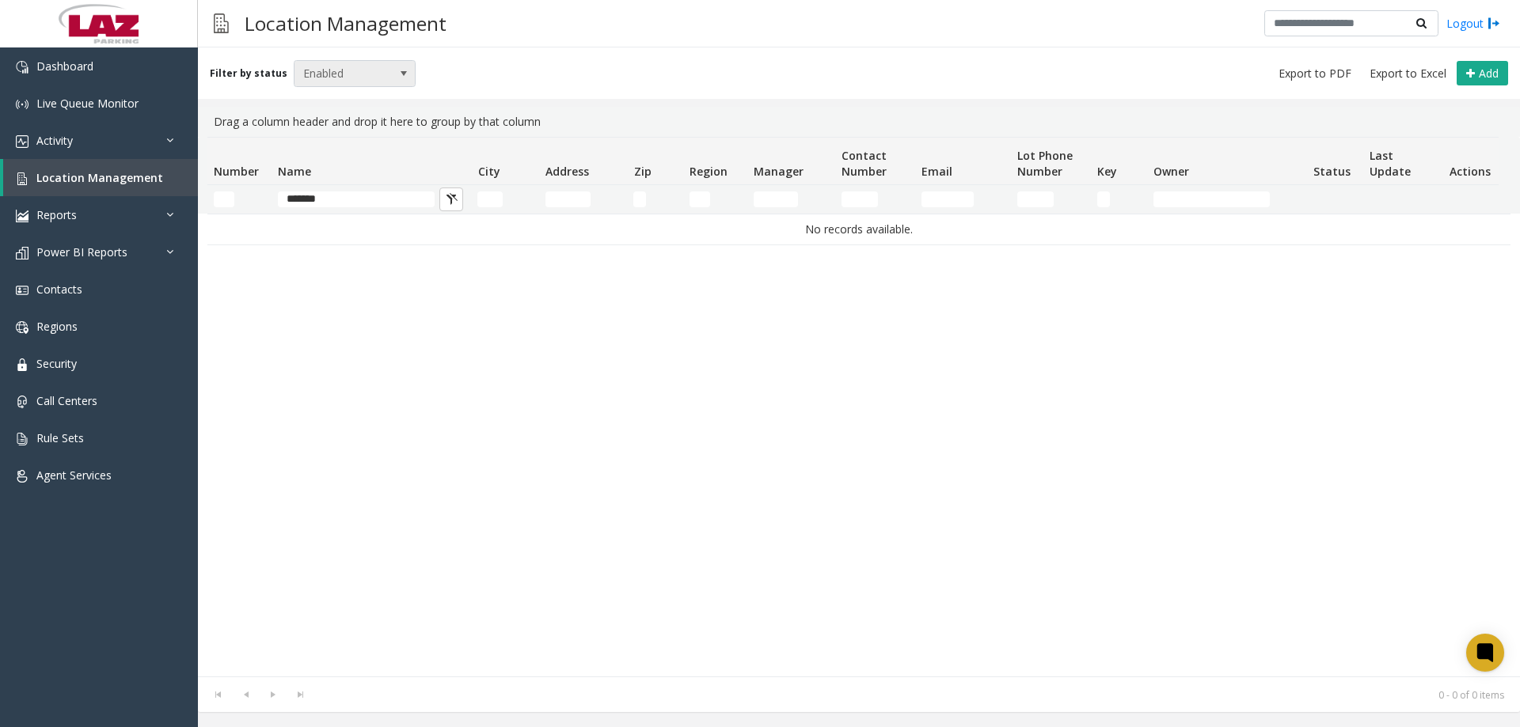
click at [337, 63] on span "Enabled" at bounding box center [342, 73] width 97 height 25
click at [339, 149] on li "Disabled" at bounding box center [348, 142] width 118 height 21
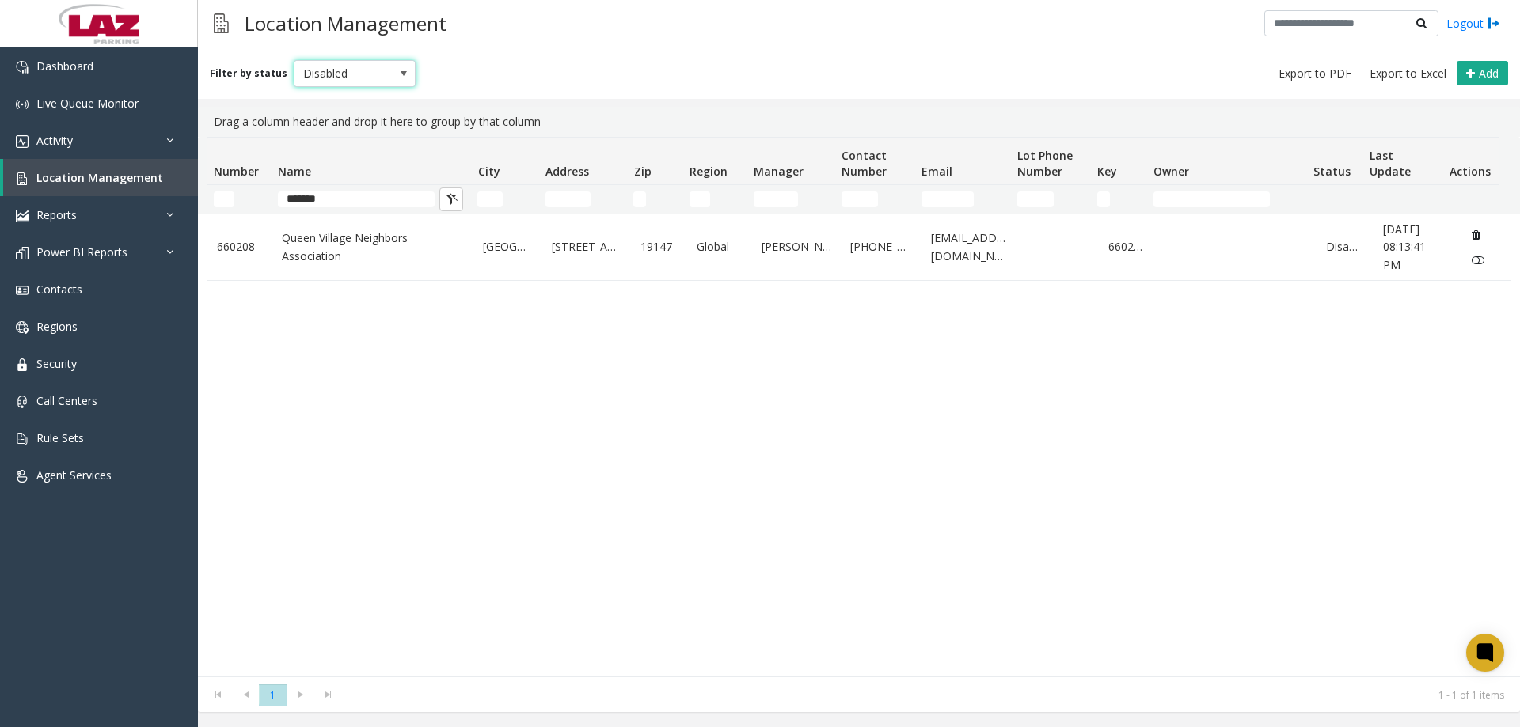
click at [347, 86] on span "Disabled" at bounding box center [355, 73] width 123 height 27
click at [345, 112] on li "Enabled" at bounding box center [348, 121] width 118 height 21
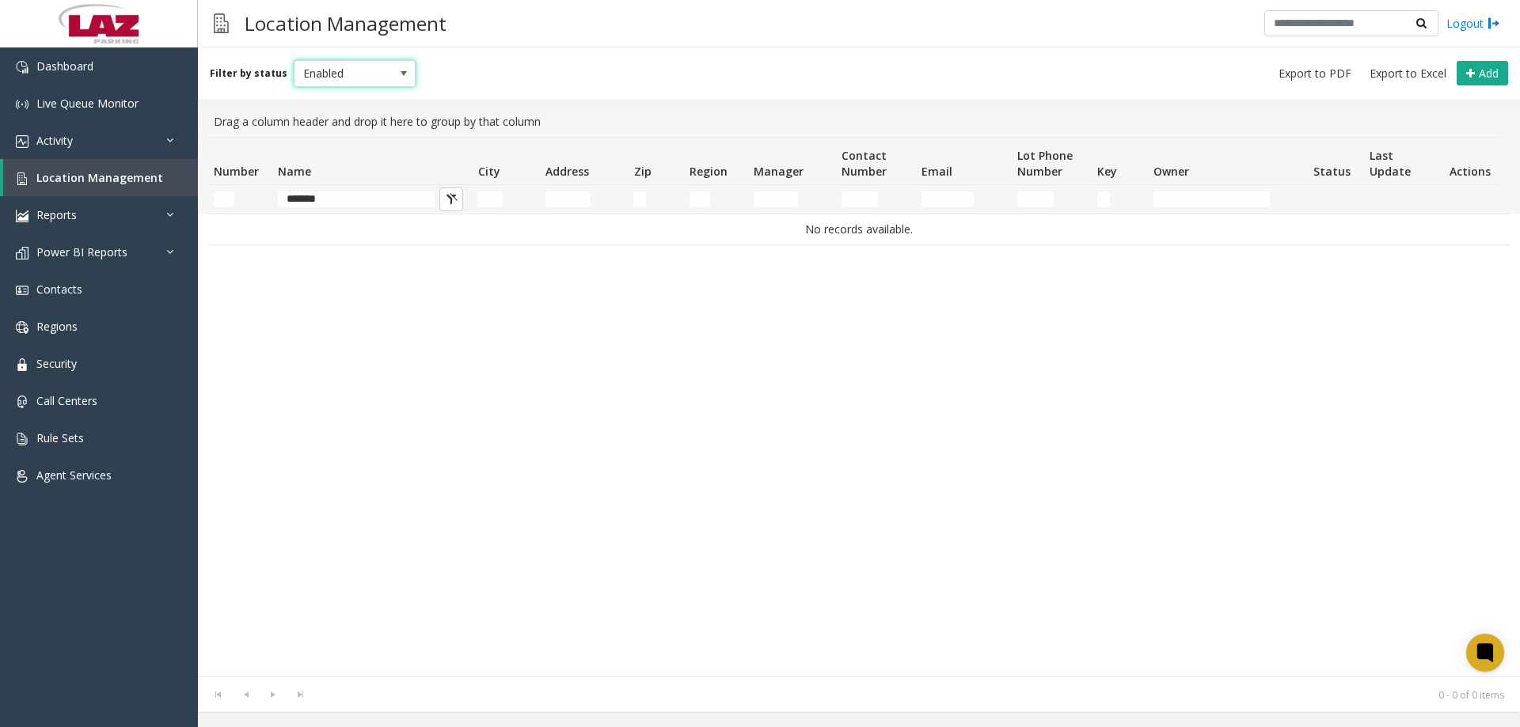
click at [329, 74] on span "Enabled" at bounding box center [342, 73] width 97 height 25
click at [307, 274] on div "No records available." at bounding box center [858, 445] width 1303 height 463
click at [338, 206] on input "*******" at bounding box center [356, 200] width 157 height 16
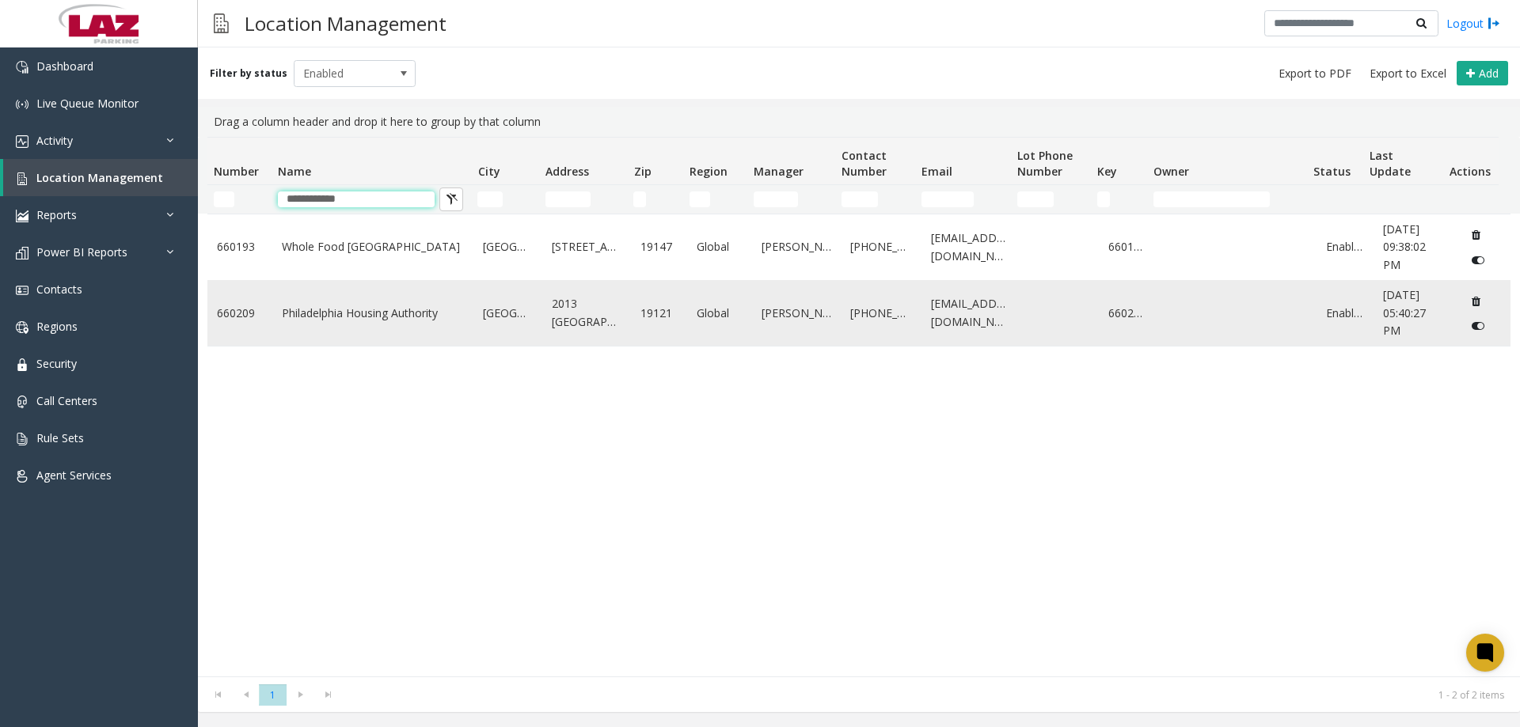
type input "**********"
click at [328, 328] on td "Philadelphia Housing Authority" at bounding box center [373, 313] width 202 height 66
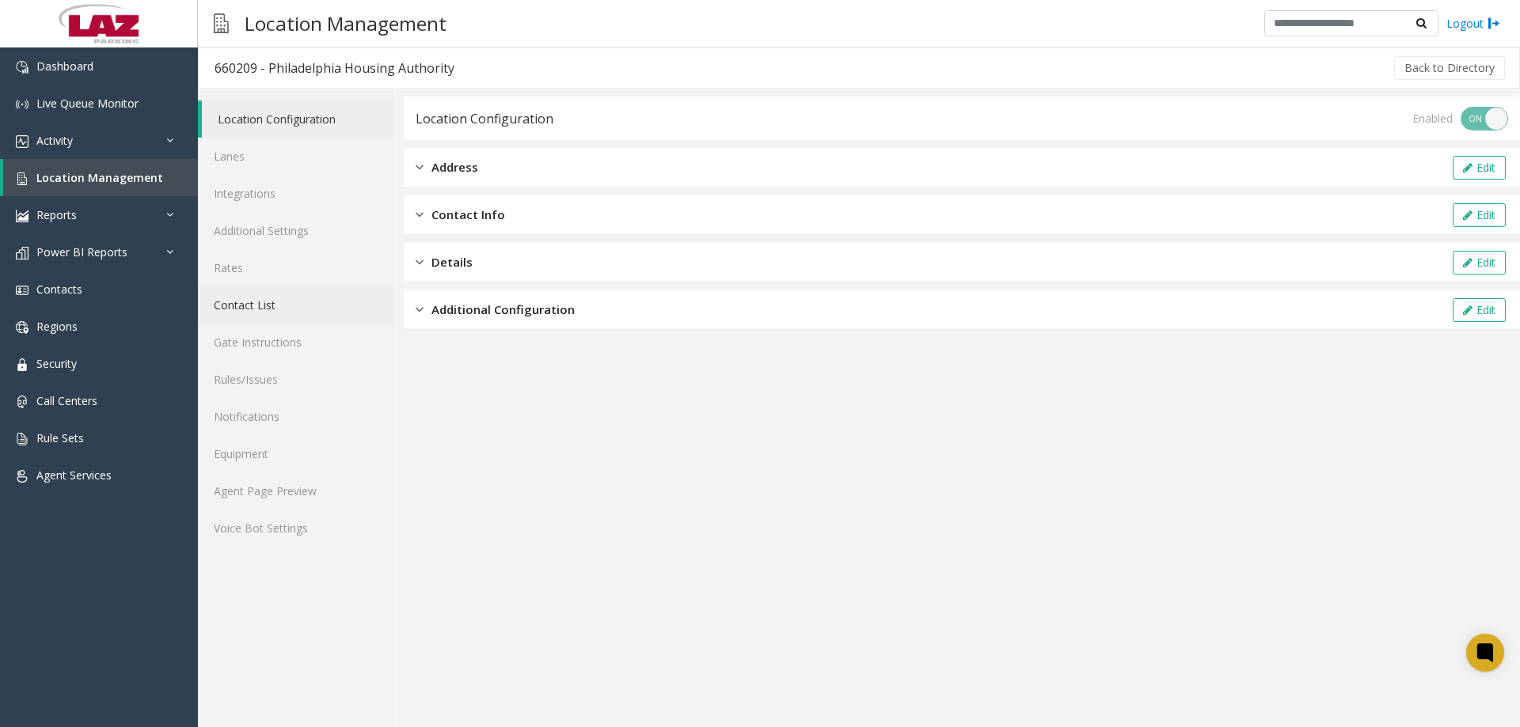
click at [257, 304] on link "Contact List" at bounding box center [296, 305] width 197 height 37
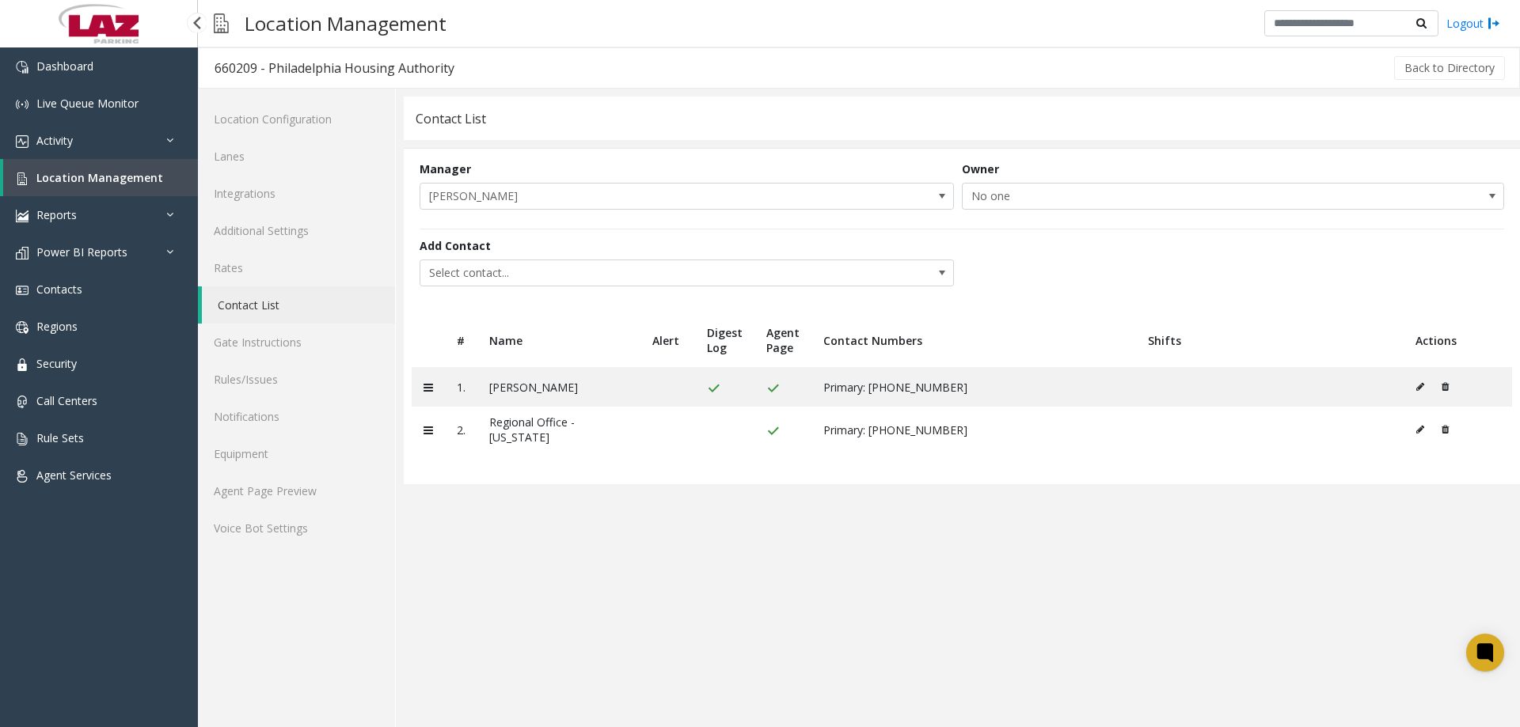
click at [82, 169] on link "Location Management" at bounding box center [100, 177] width 195 height 37
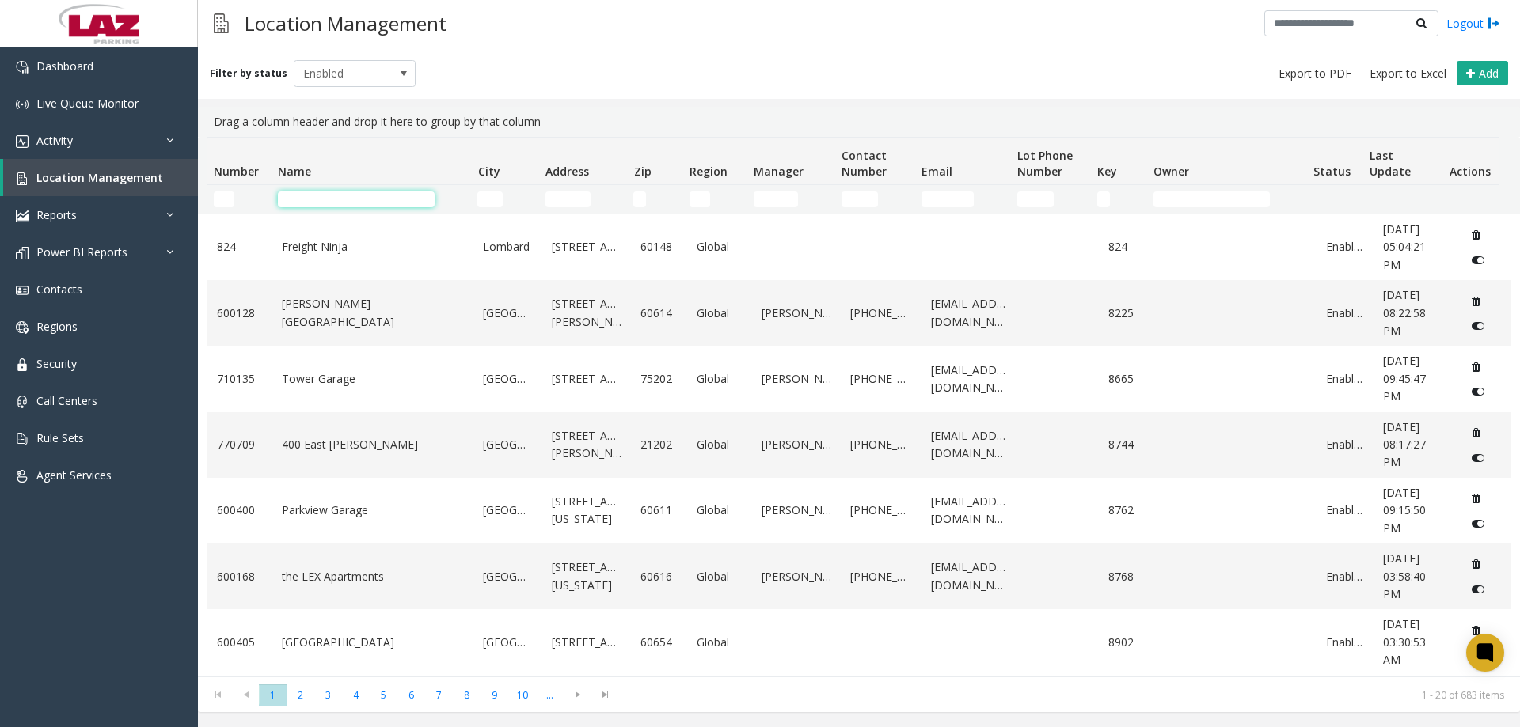
click at [339, 203] on input "Name Filter" at bounding box center [356, 200] width 157 height 16
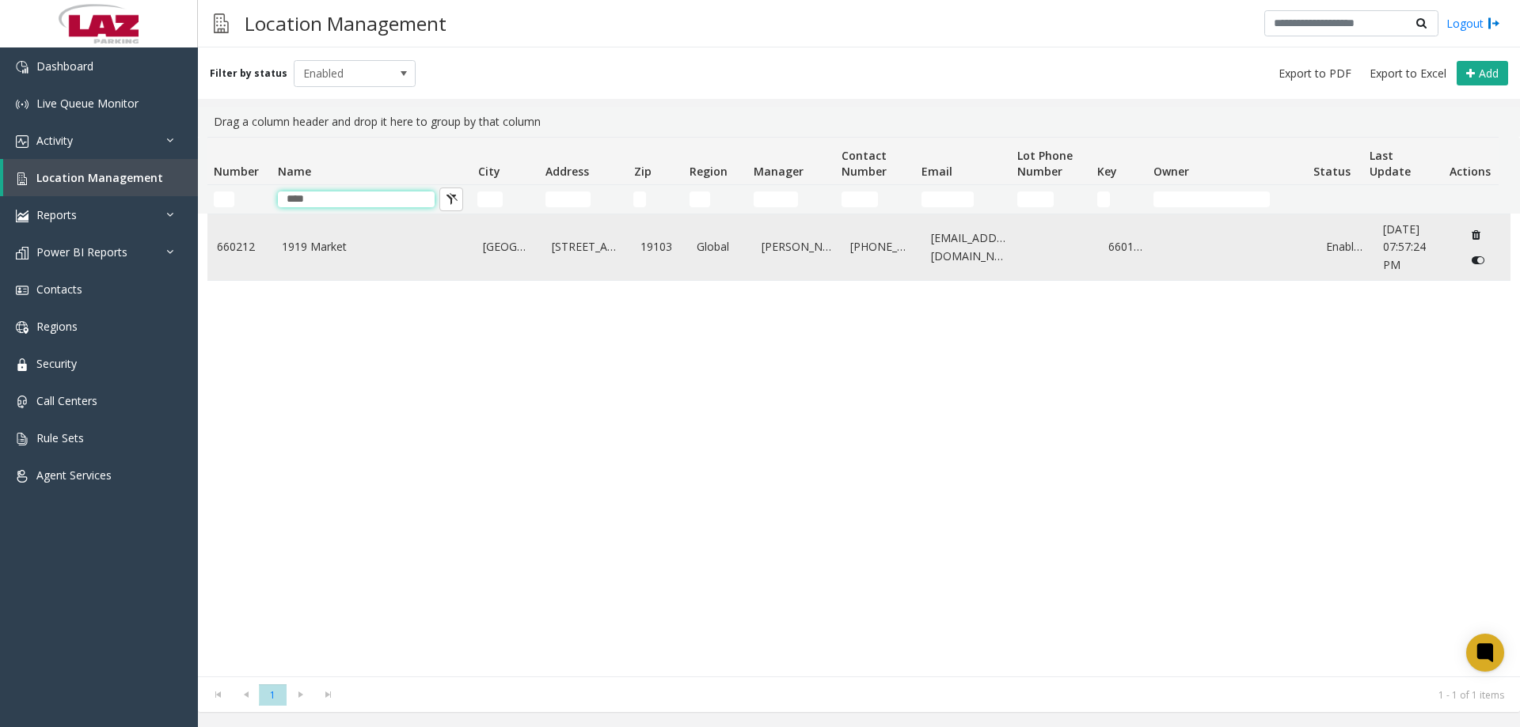
type input "****"
click at [327, 244] on link "1919 Market" at bounding box center [373, 246] width 183 height 17
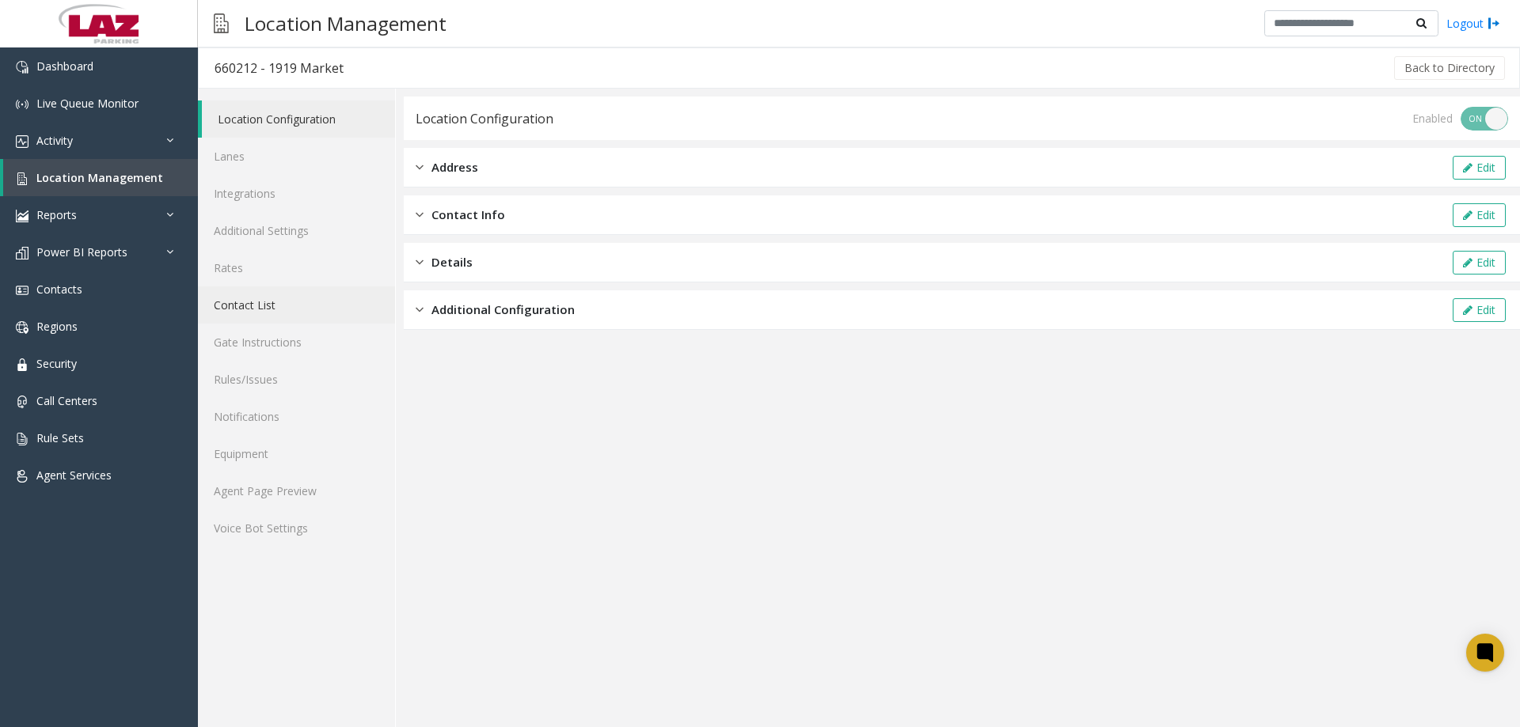
click at [259, 306] on link "Contact List" at bounding box center [296, 305] width 197 height 37
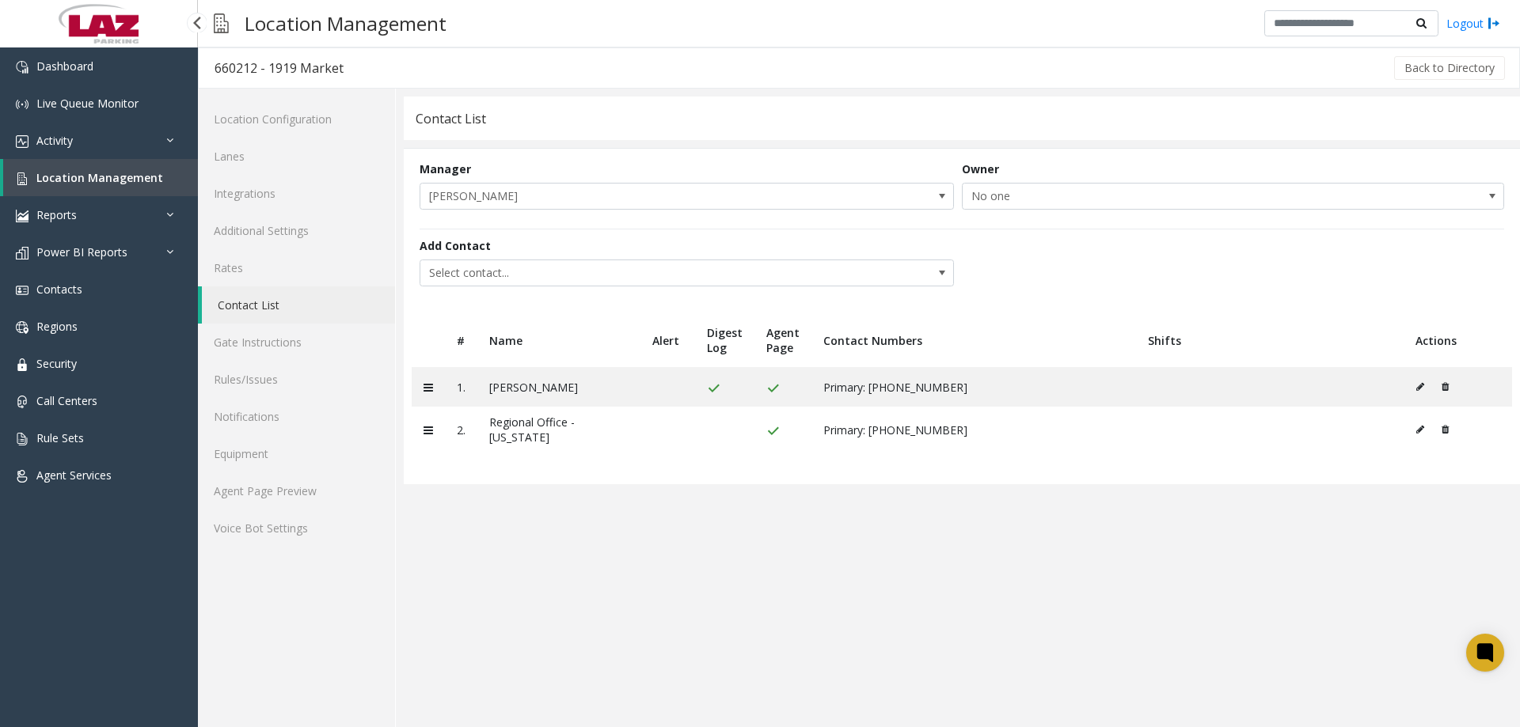
click at [70, 160] on link "Location Management" at bounding box center [100, 177] width 195 height 37
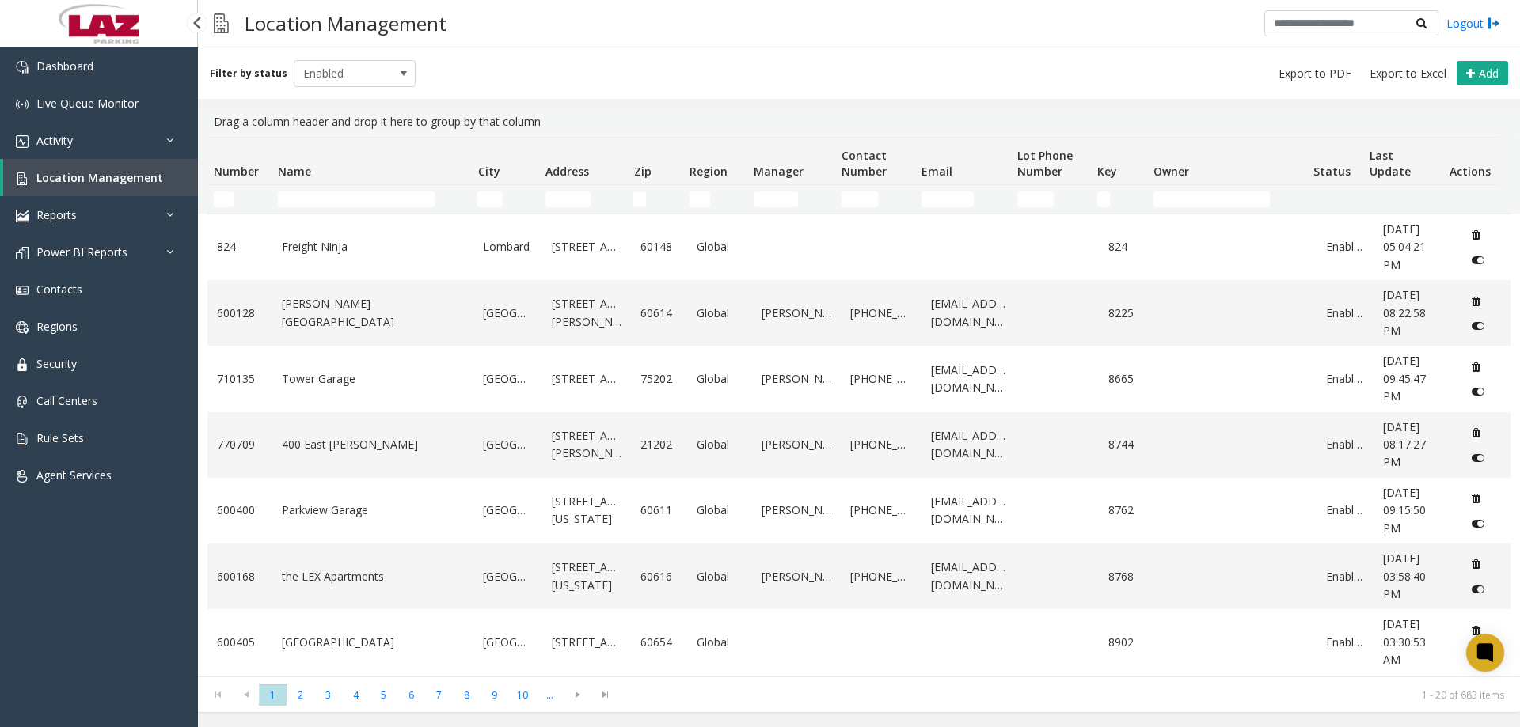
click at [72, 180] on span "Location Management" at bounding box center [99, 177] width 127 height 15
click at [296, 188] on td "Name Filter" at bounding box center [370, 199] width 199 height 28
click at [302, 189] on td "Name Filter" at bounding box center [370, 199] width 199 height 28
click at [309, 195] on input "Name Filter" at bounding box center [356, 200] width 157 height 16
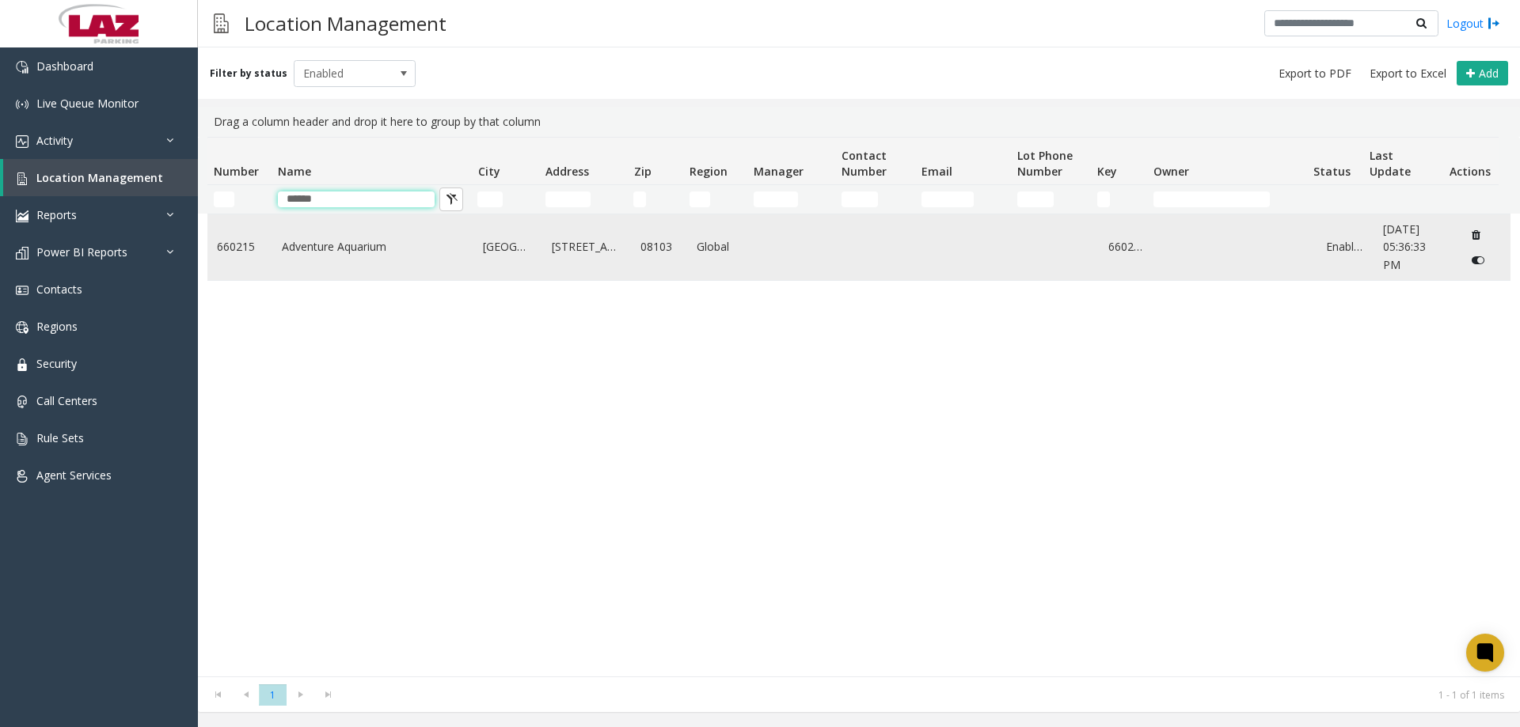
type input "******"
click at [355, 251] on link "Adventure Aquarium" at bounding box center [373, 246] width 183 height 17
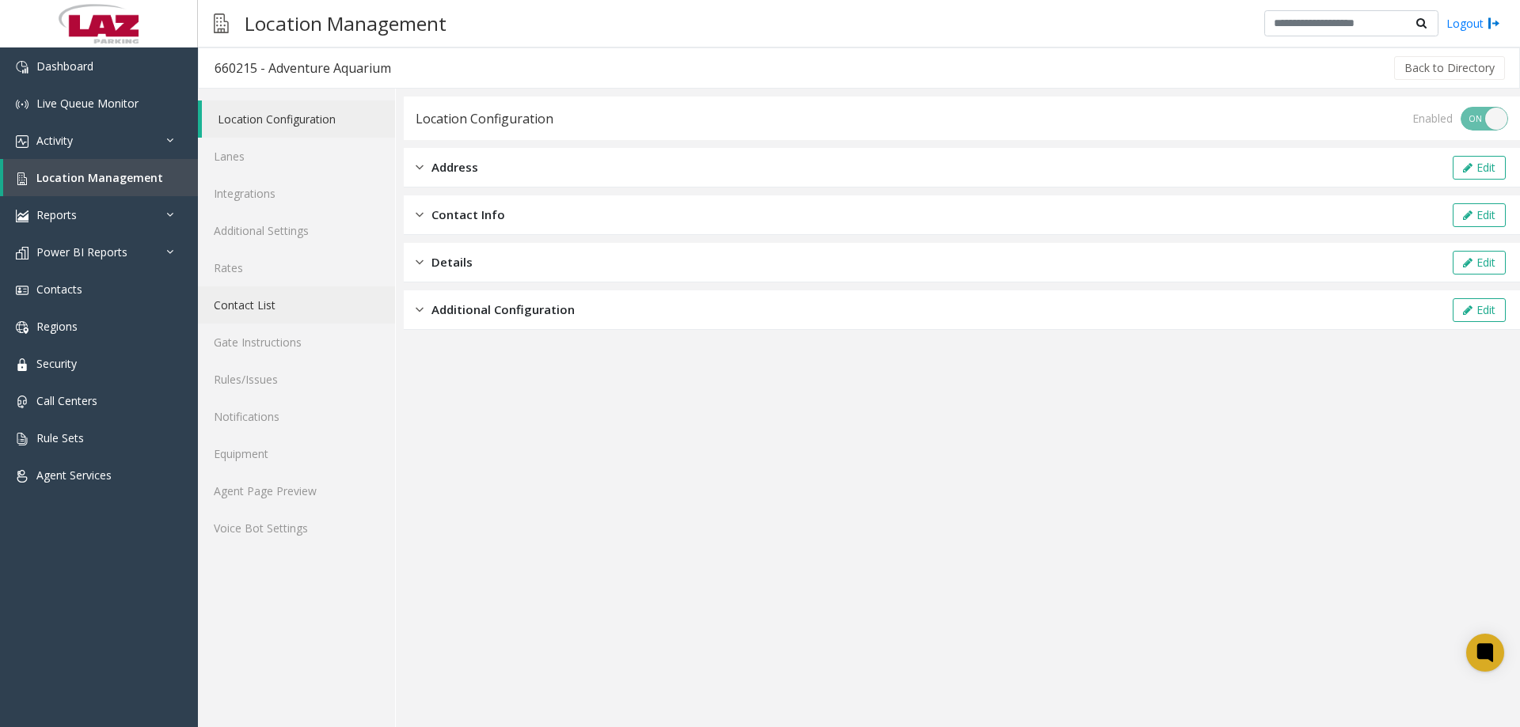
click at [287, 302] on link "Contact List" at bounding box center [296, 305] width 197 height 37
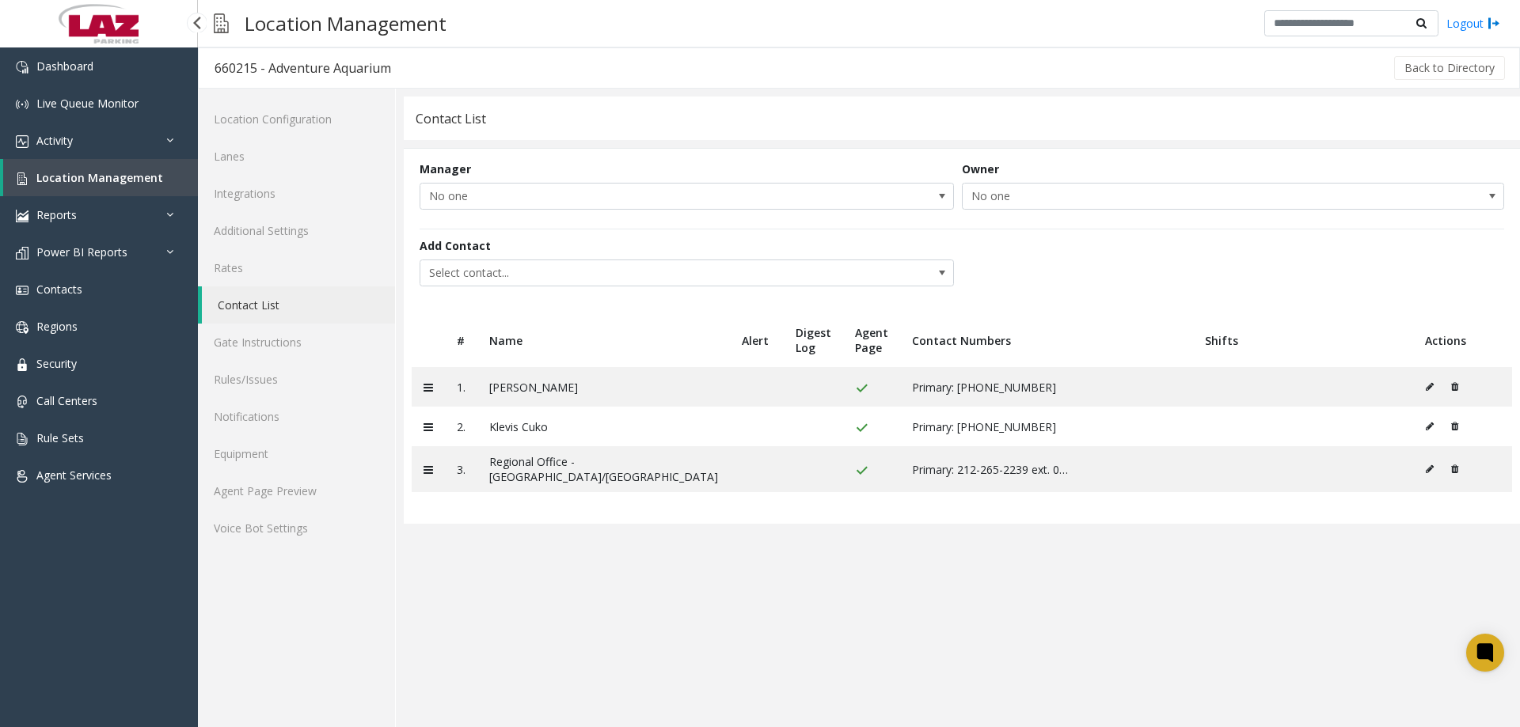
click at [106, 182] on span "Location Management" at bounding box center [99, 177] width 127 height 15
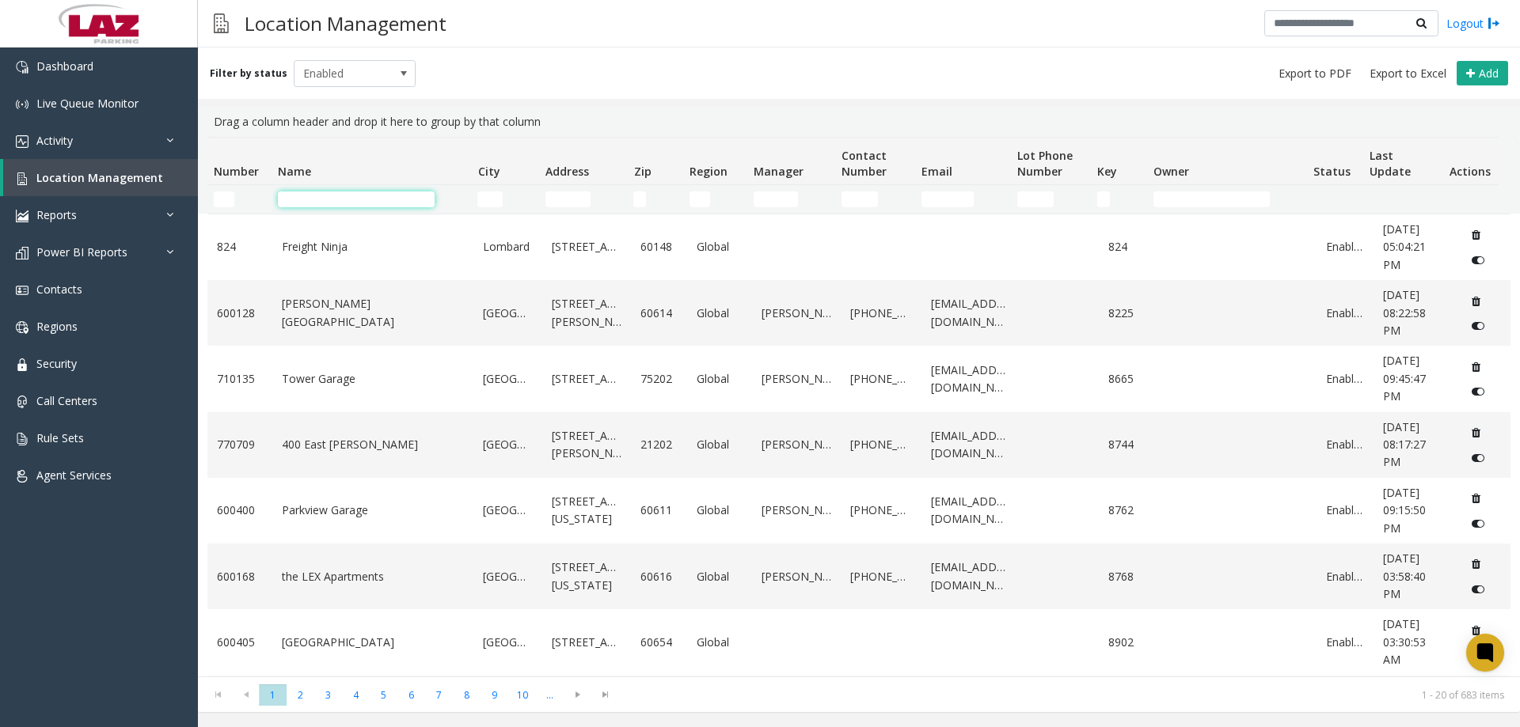
click at [309, 196] on input "Name Filter" at bounding box center [356, 200] width 157 height 16
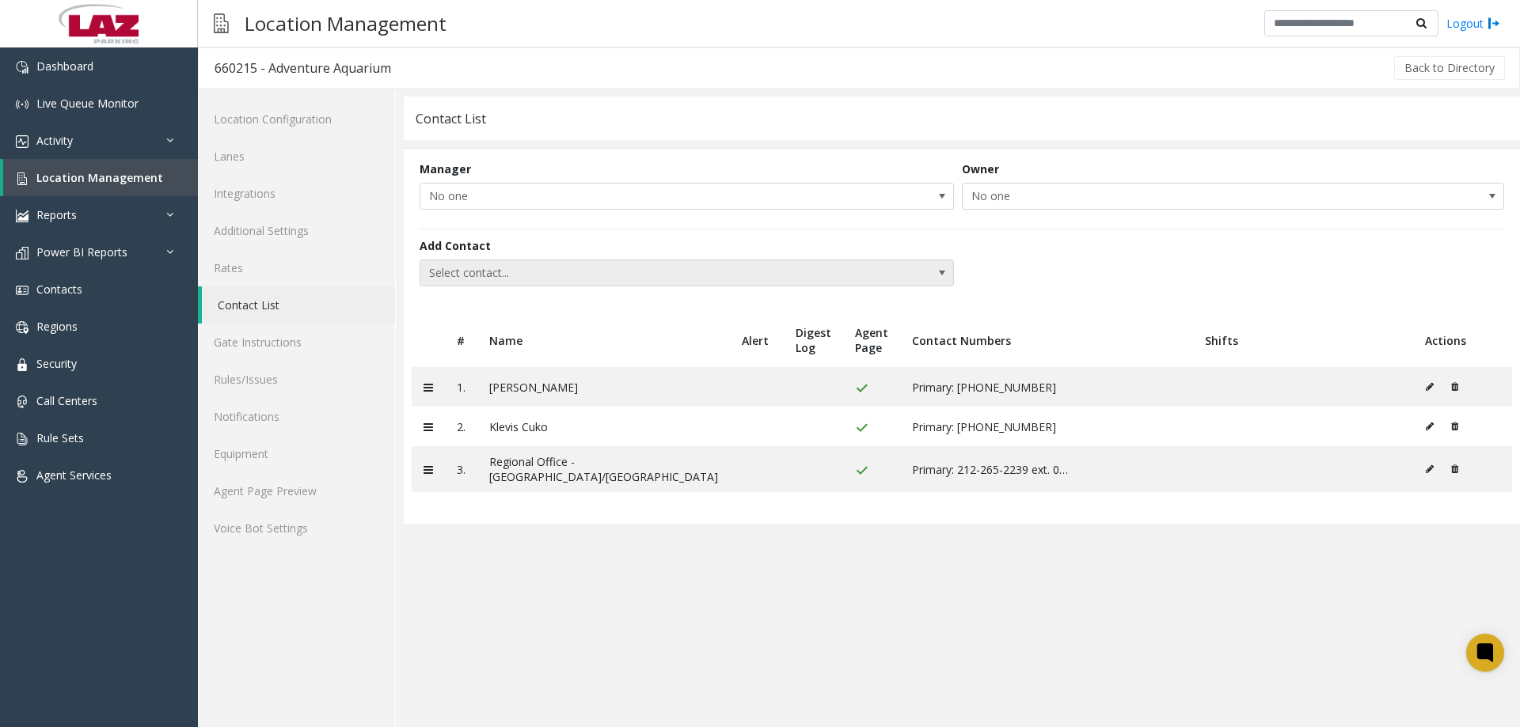
click at [491, 275] on span "Select contact..." at bounding box center [633, 272] width 426 height 25
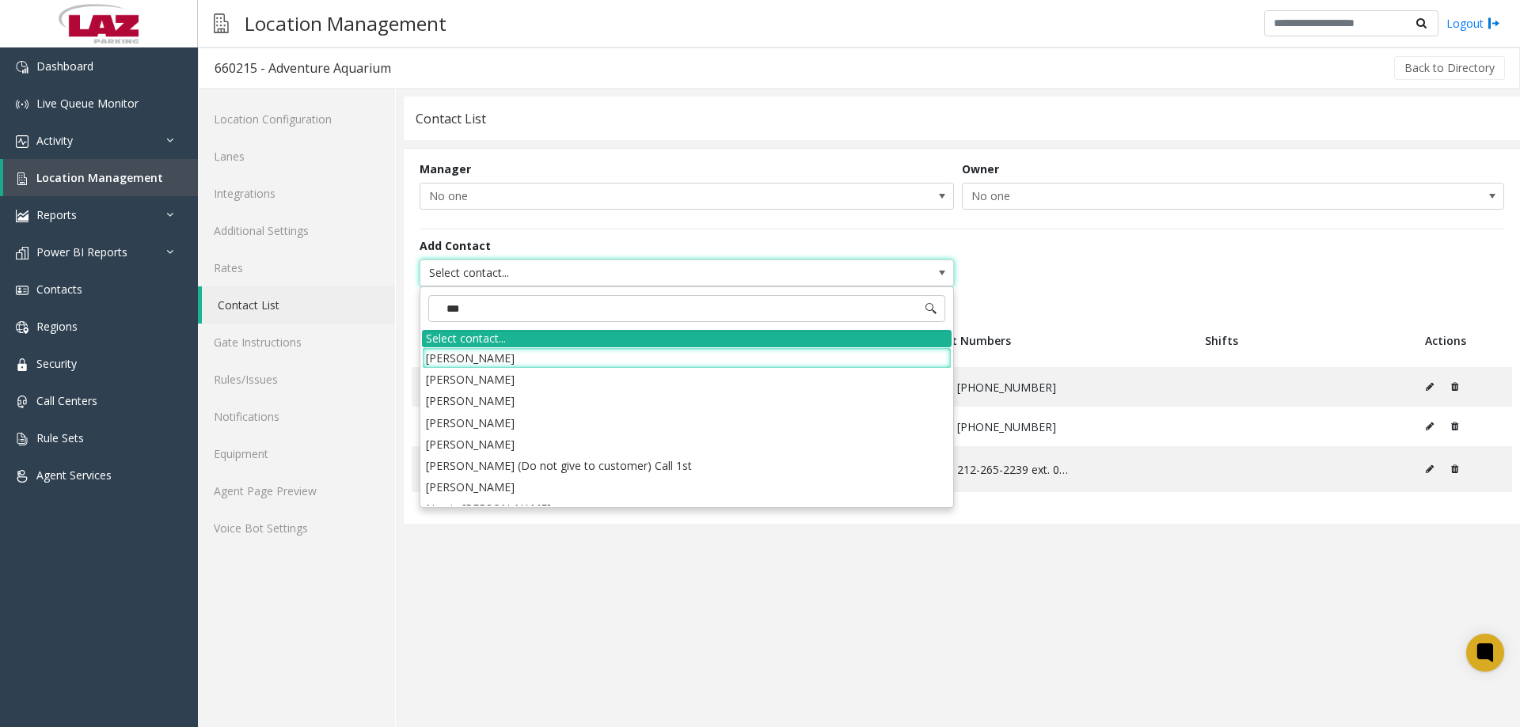
type input "****"
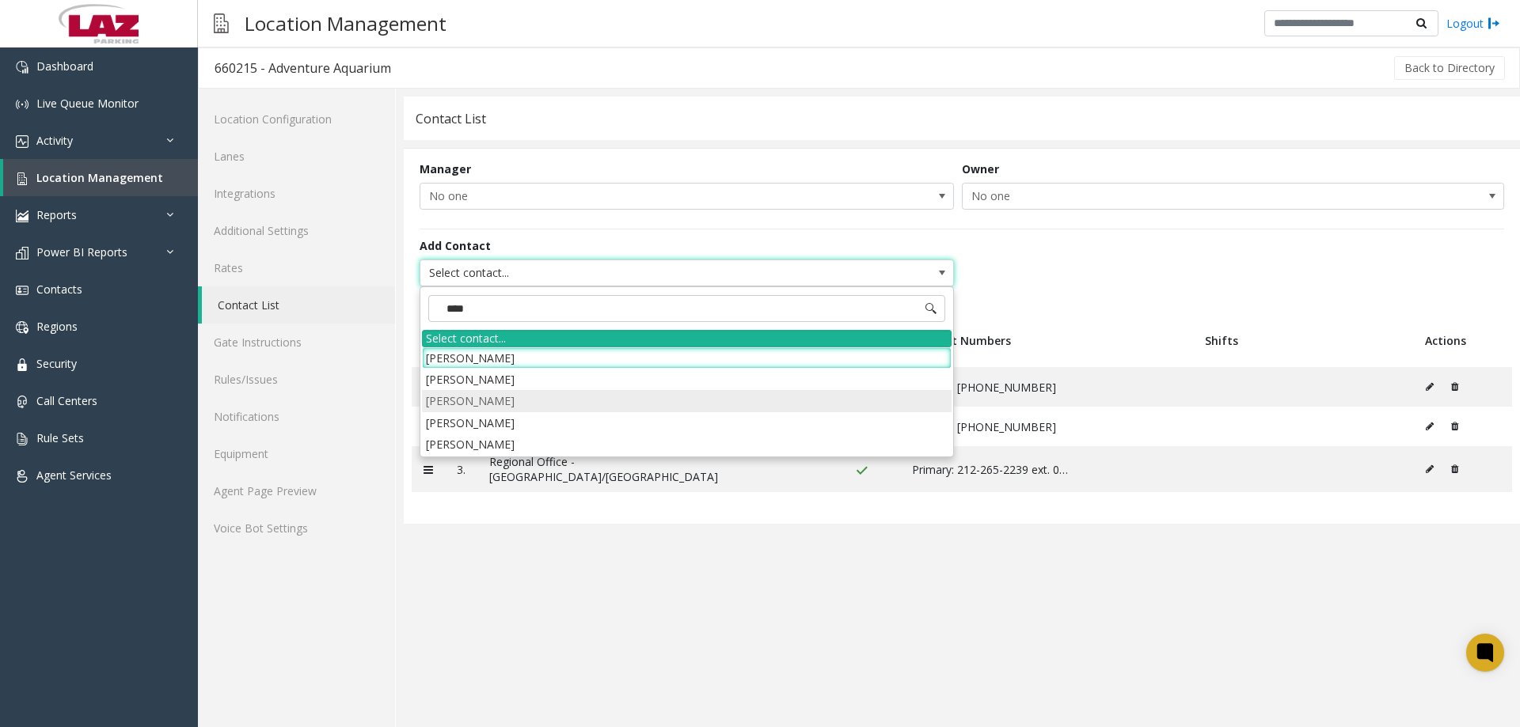
click at [487, 397] on li "Rami Zahid" at bounding box center [686, 400] width 529 height 21
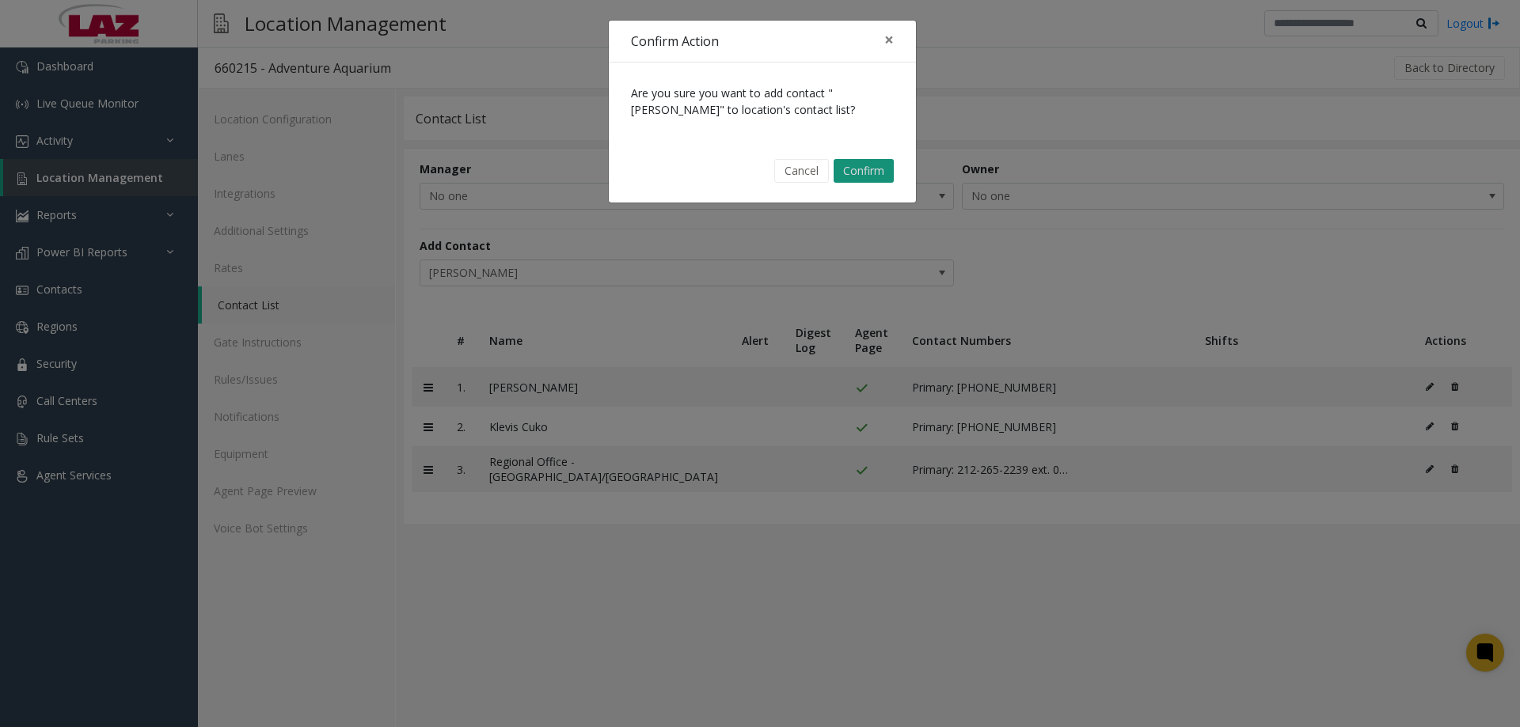
click at [868, 161] on button "Confirm" at bounding box center [863, 171] width 60 height 24
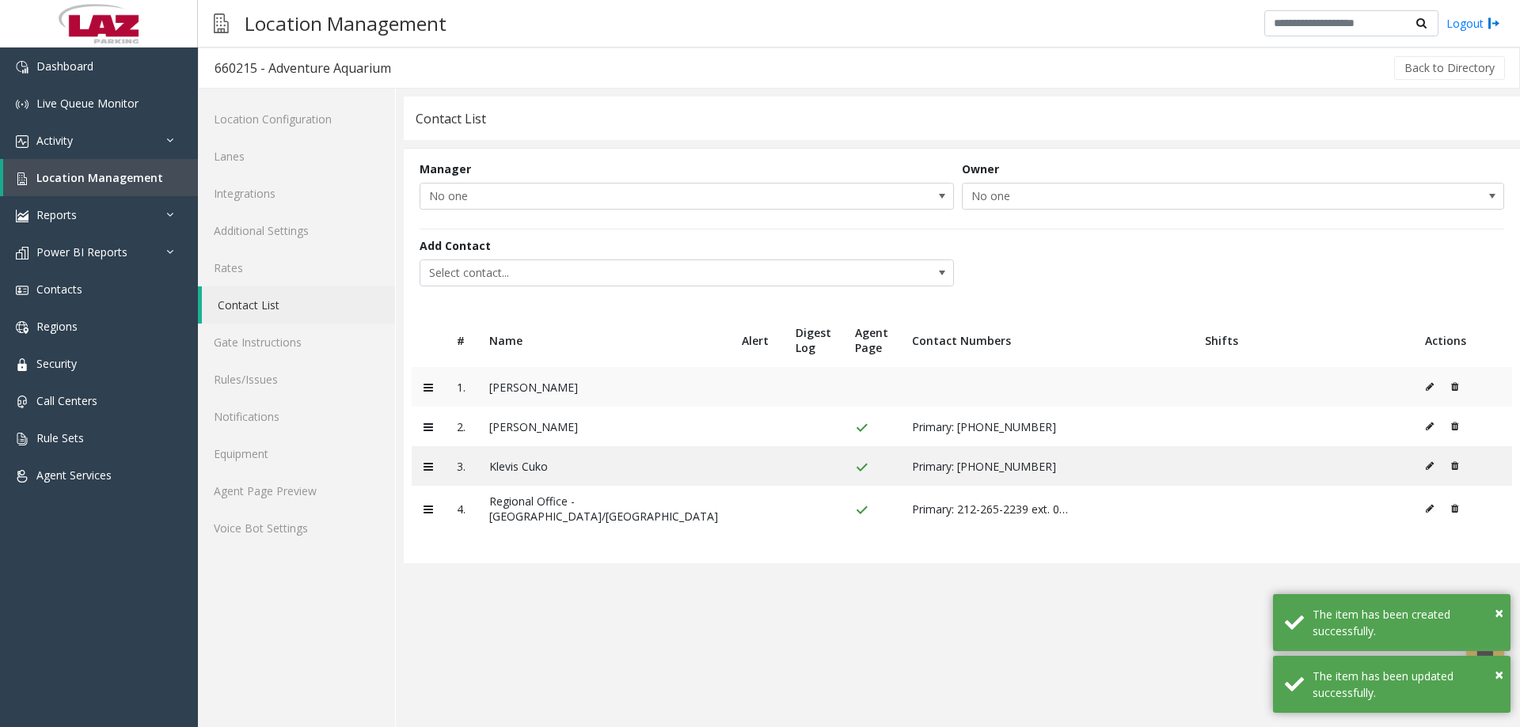
click at [1426, 382] on button at bounding box center [1433, 387] width 17 height 24
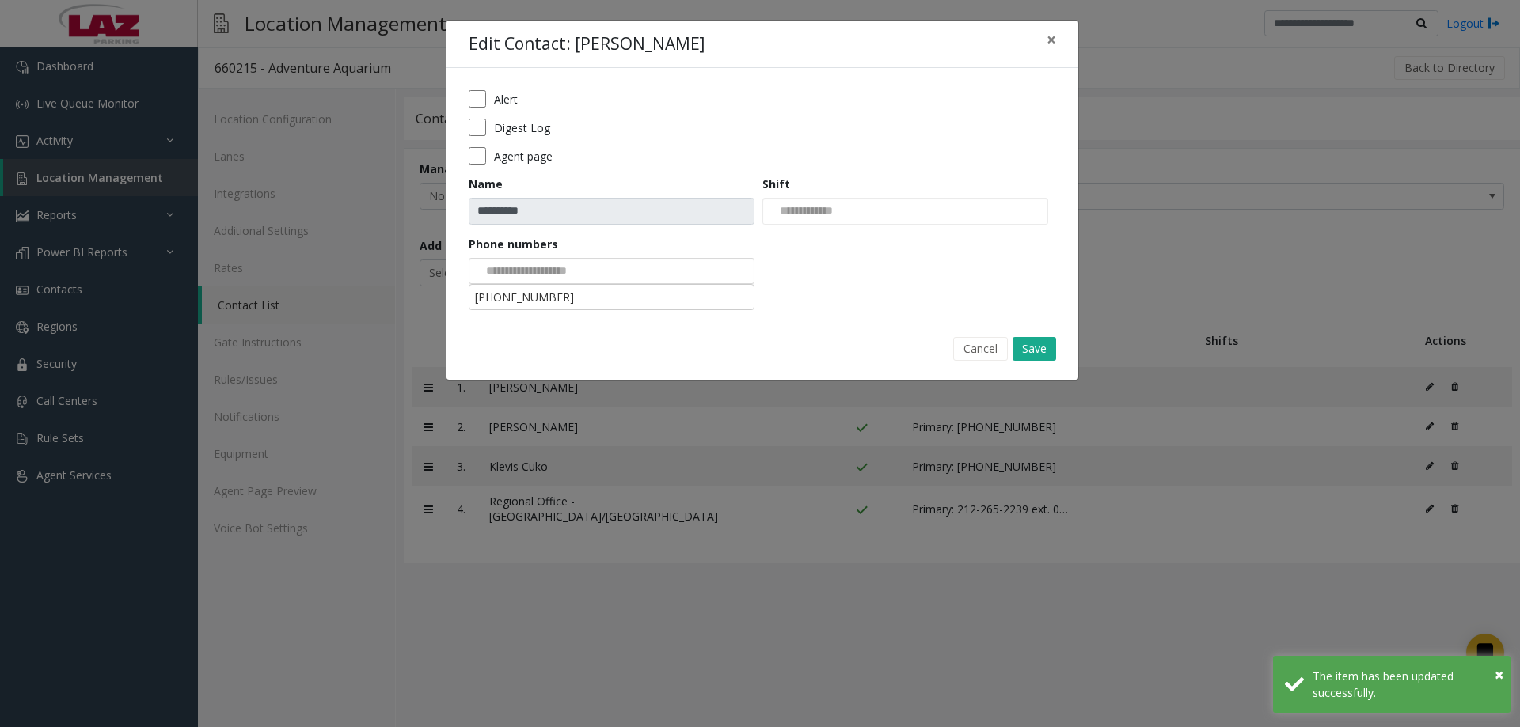
click at [637, 275] on div at bounding box center [612, 271] width 286 height 27
click at [607, 300] on li "443-301-8272" at bounding box center [611, 297] width 281 height 21
click at [607, 300] on div "**********" at bounding box center [762, 192] width 632 height 249
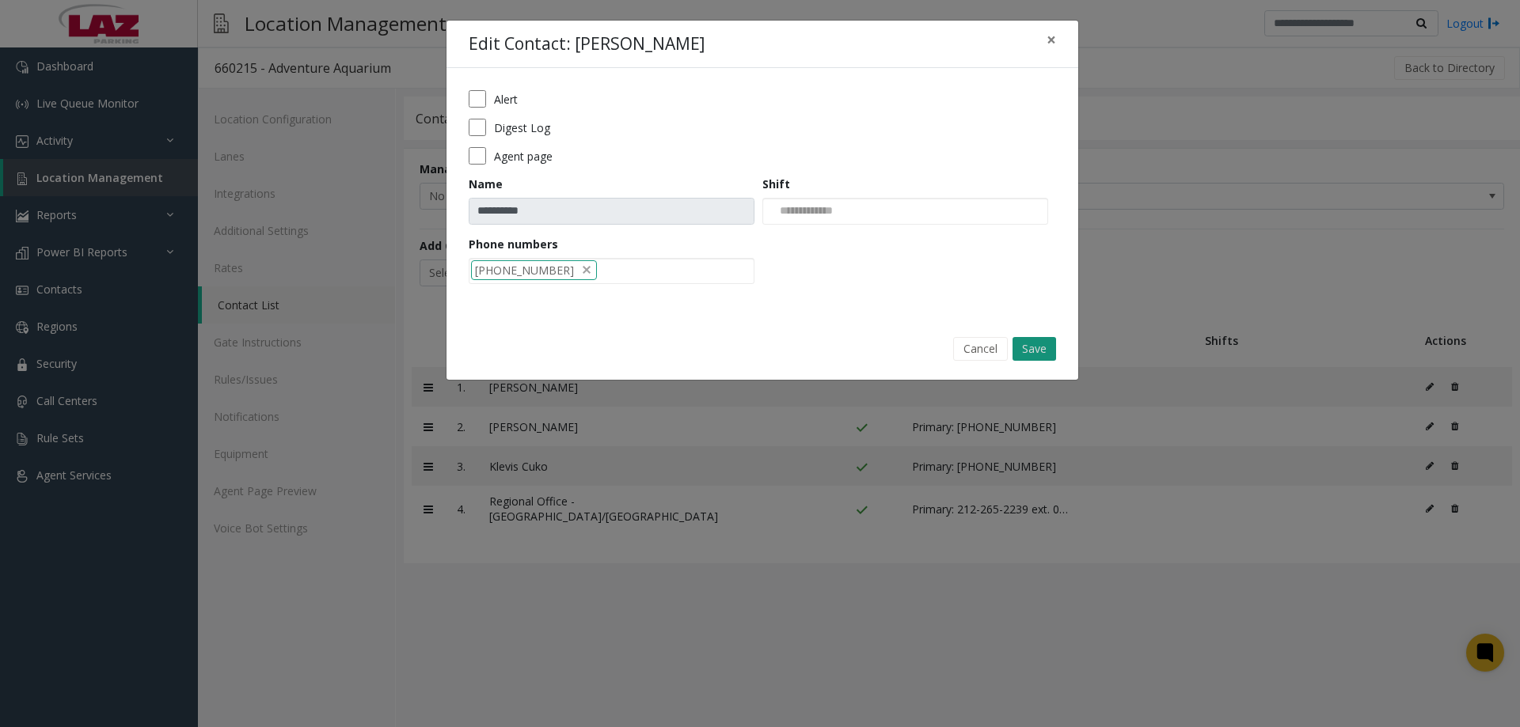
click at [1042, 346] on button "Save" at bounding box center [1034, 349] width 44 height 24
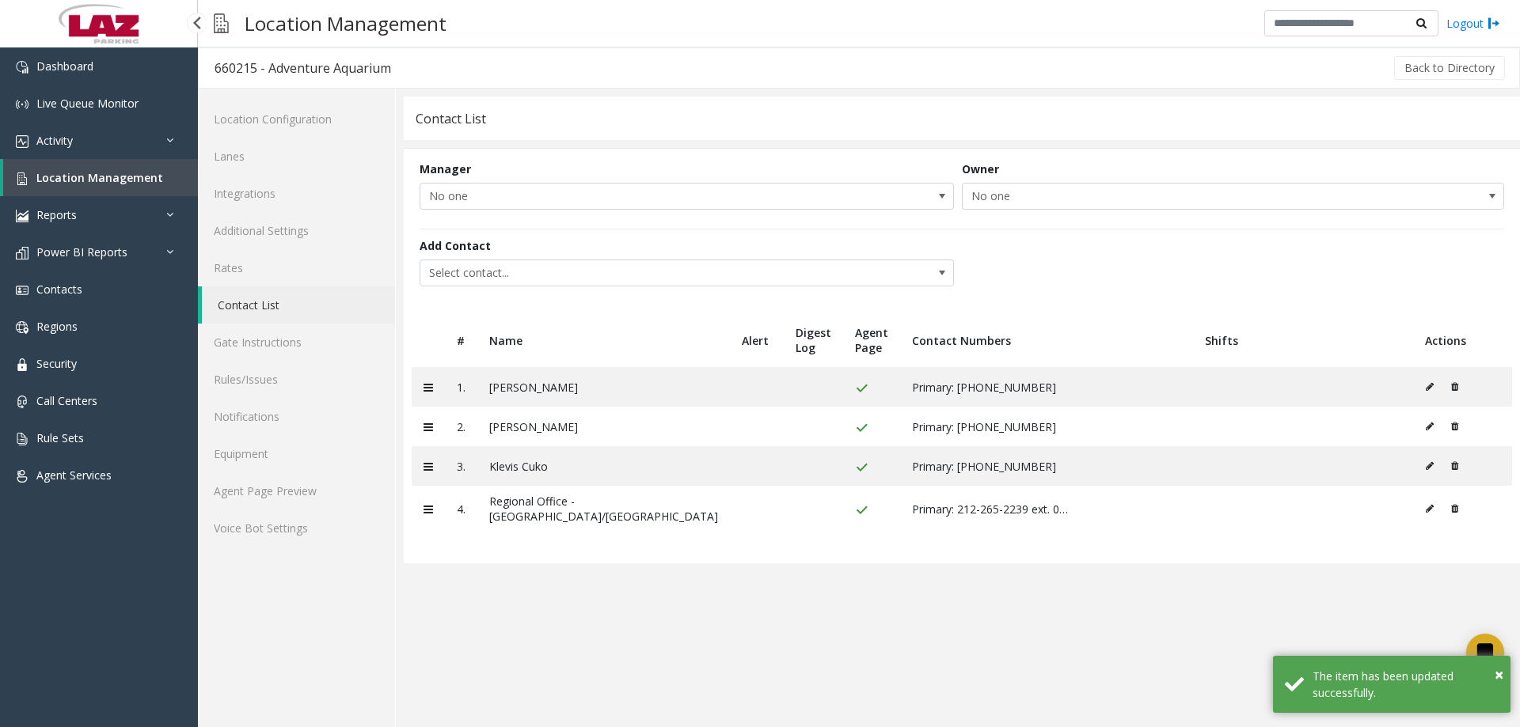
click at [89, 170] on span "Location Management" at bounding box center [99, 177] width 127 height 15
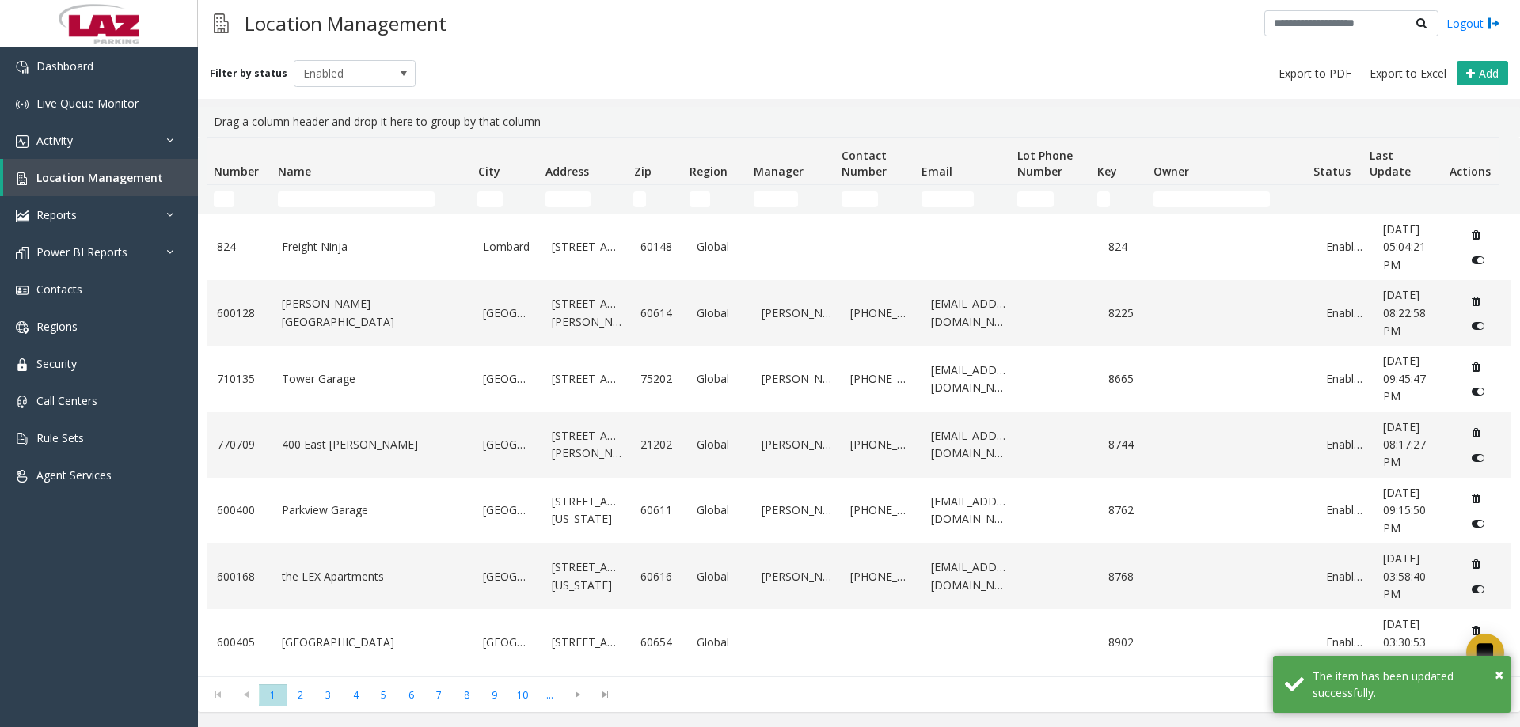
click at [311, 190] on td "Name Filter" at bounding box center [370, 199] width 199 height 28
click at [316, 200] on input "Name Filter" at bounding box center [356, 200] width 157 height 16
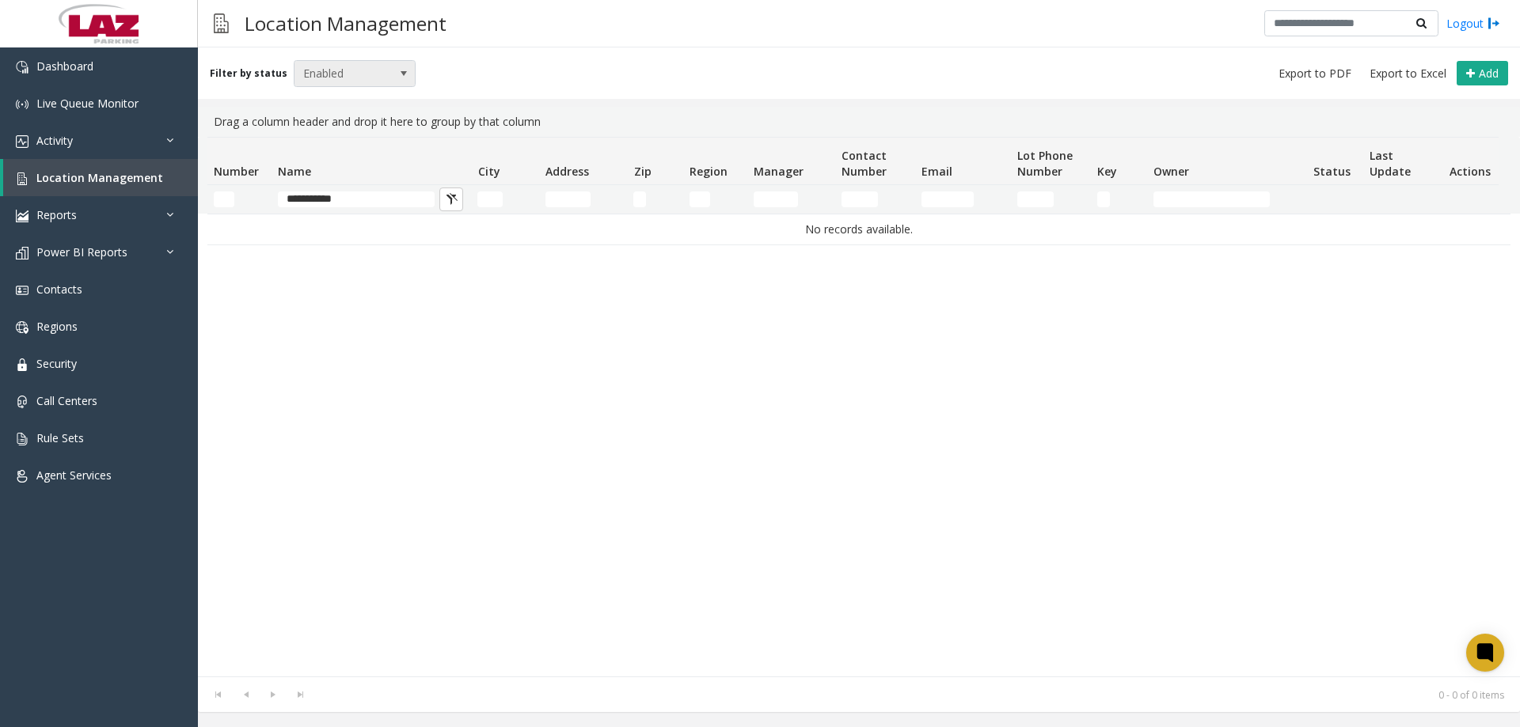
click at [354, 83] on span "Enabled" at bounding box center [342, 73] width 97 height 25
click at [330, 159] on li "Archived" at bounding box center [348, 164] width 118 height 21
click at [335, 81] on span "Archived" at bounding box center [342, 73] width 97 height 25
click at [314, 139] on li "Disabled" at bounding box center [348, 142] width 118 height 21
click at [336, 74] on span "Disabled" at bounding box center [342, 73] width 97 height 25
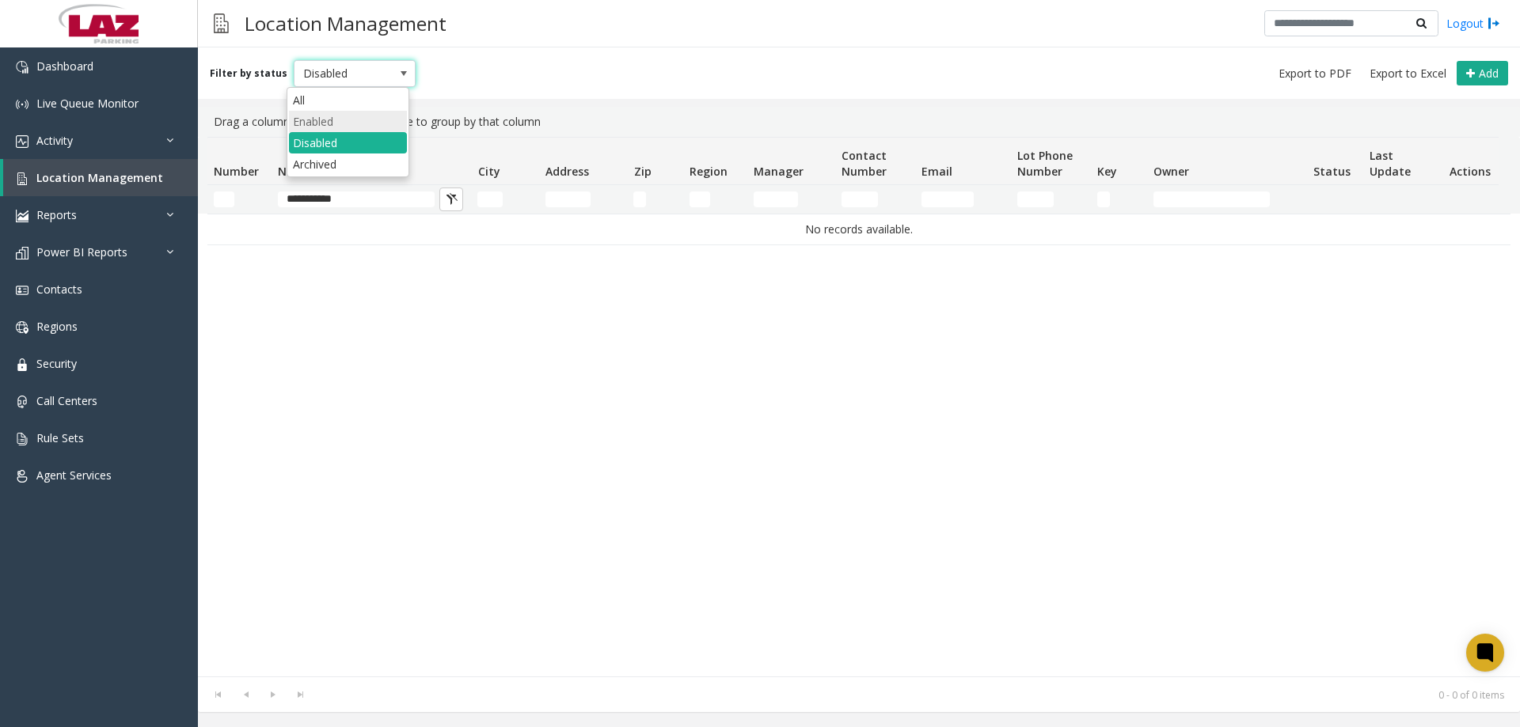
click at [324, 115] on li "Enabled" at bounding box center [348, 121] width 118 height 21
click at [98, 184] on span "Location Management" at bounding box center [99, 177] width 127 height 15
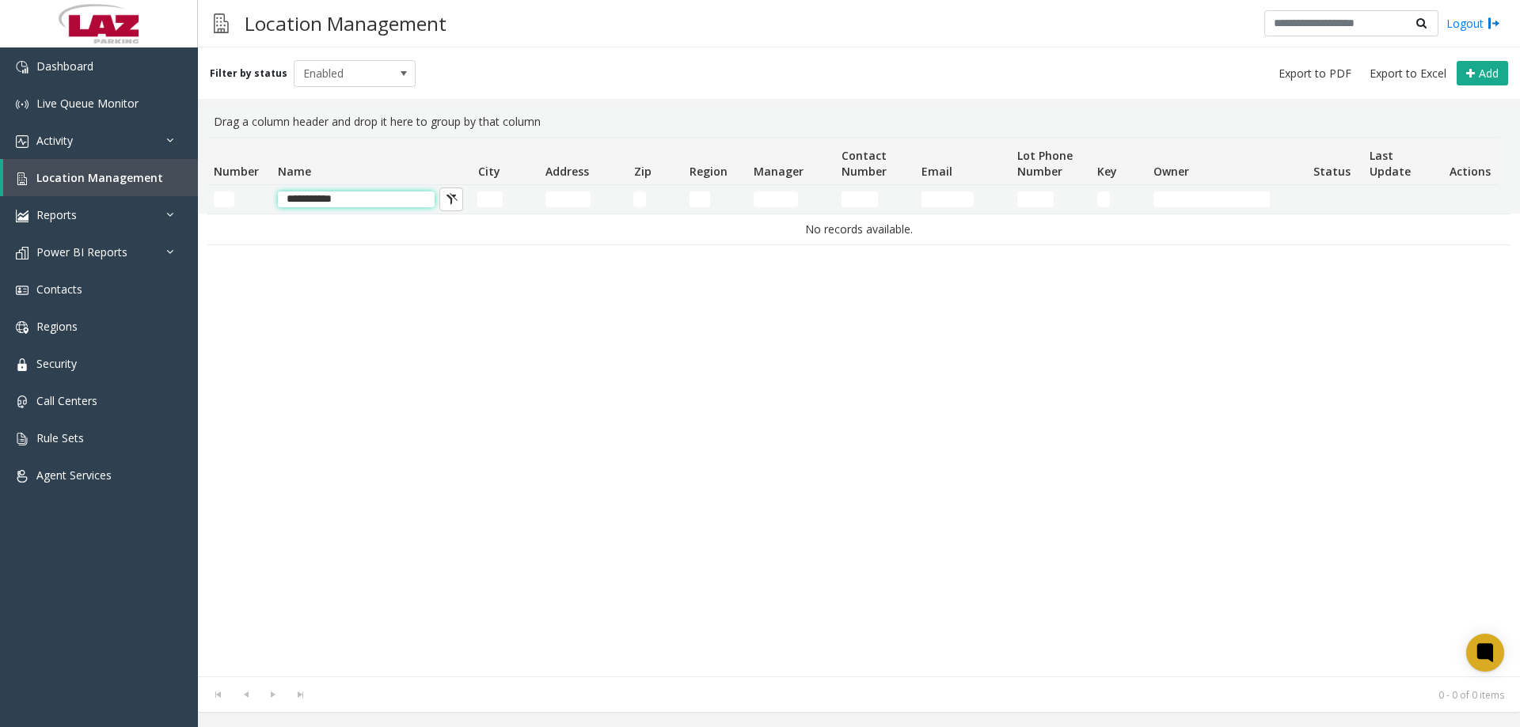
click at [351, 196] on input "**********" at bounding box center [356, 200] width 157 height 16
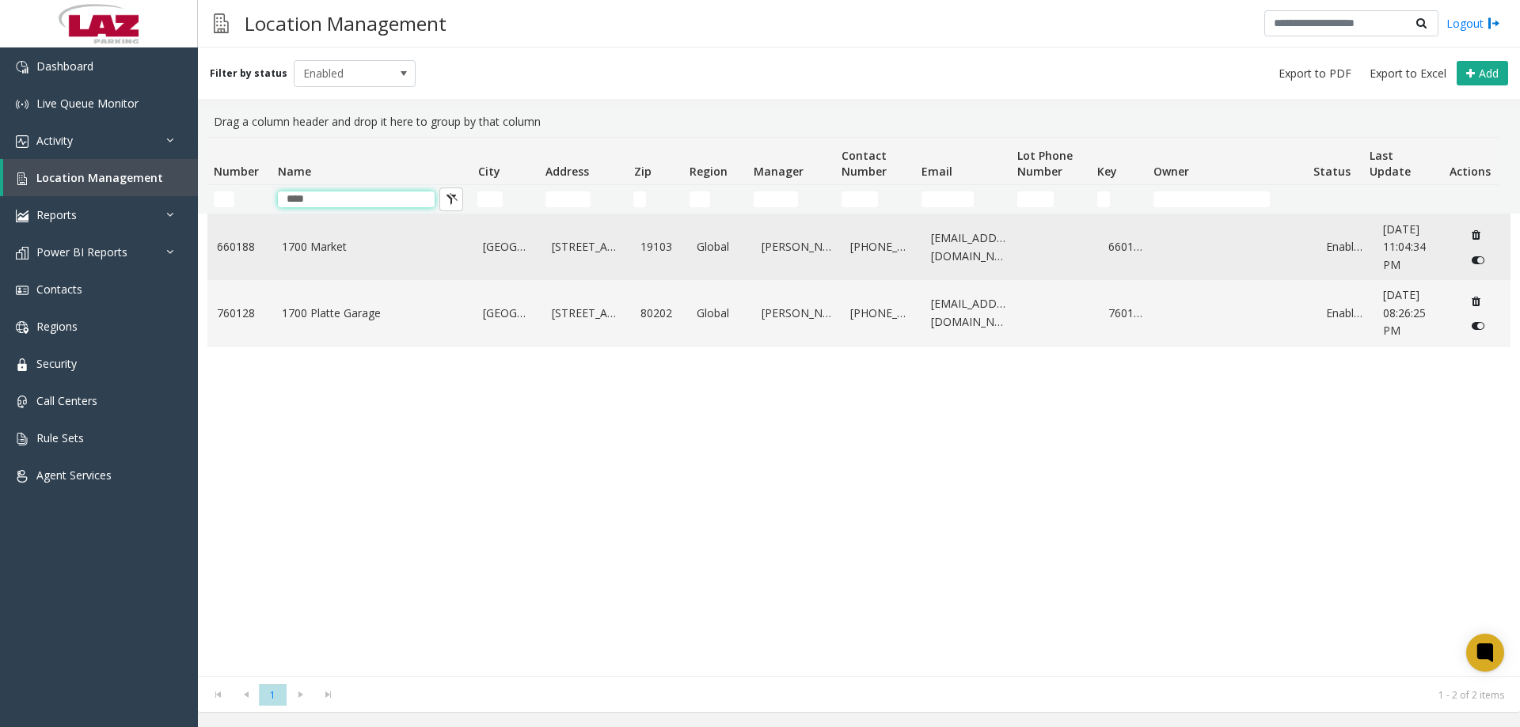
type input "****"
click at [369, 248] on link "1700 Market" at bounding box center [373, 246] width 183 height 17
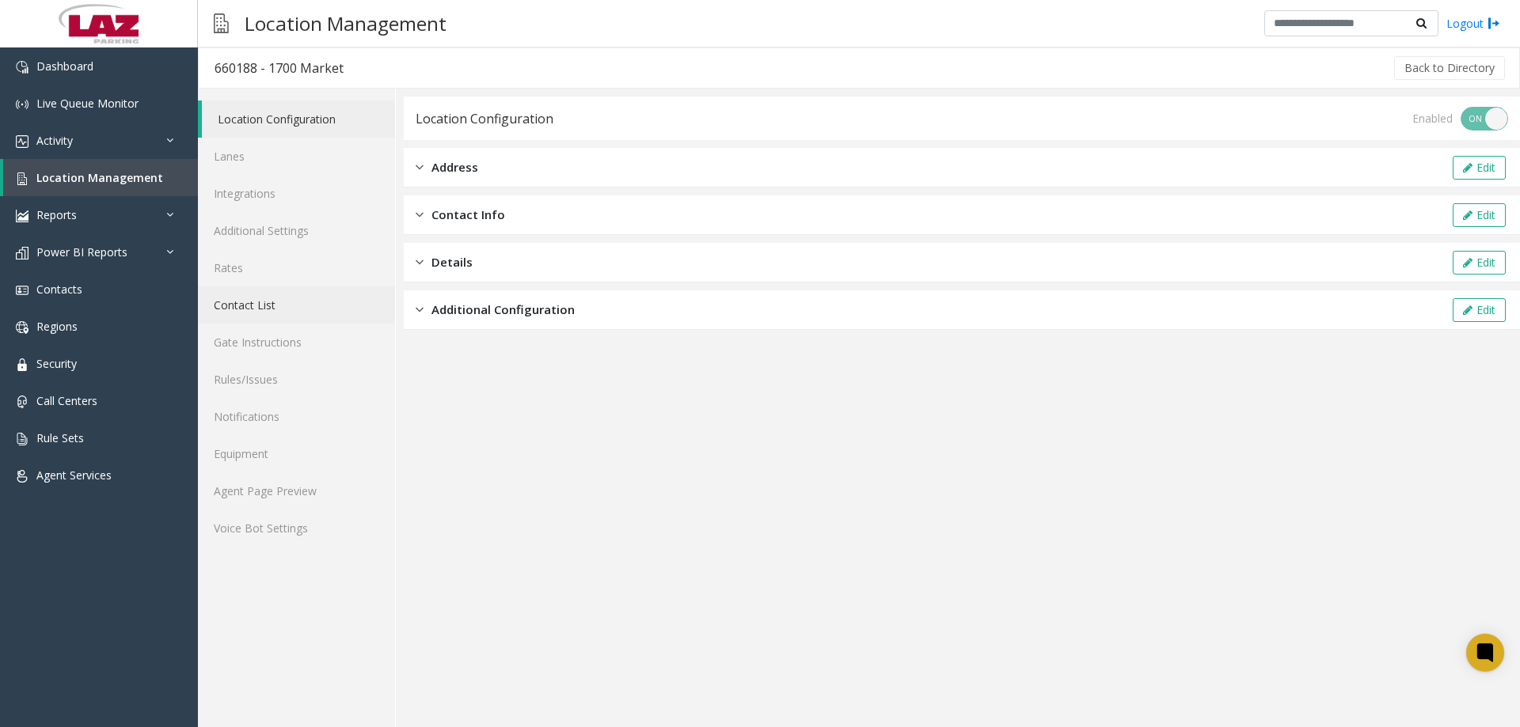
click at [255, 307] on link "Contact List" at bounding box center [296, 305] width 197 height 37
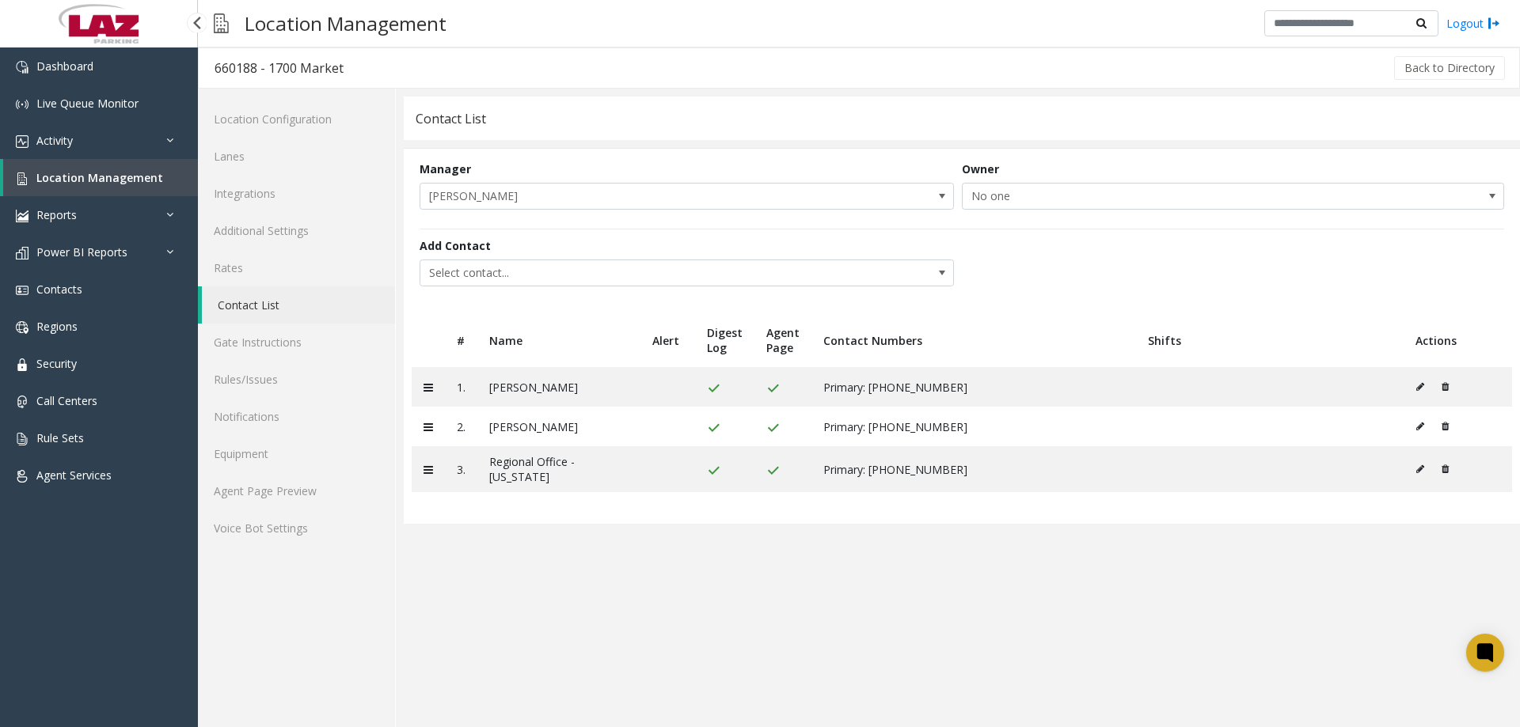
click at [55, 172] on span "Location Management" at bounding box center [99, 177] width 127 height 15
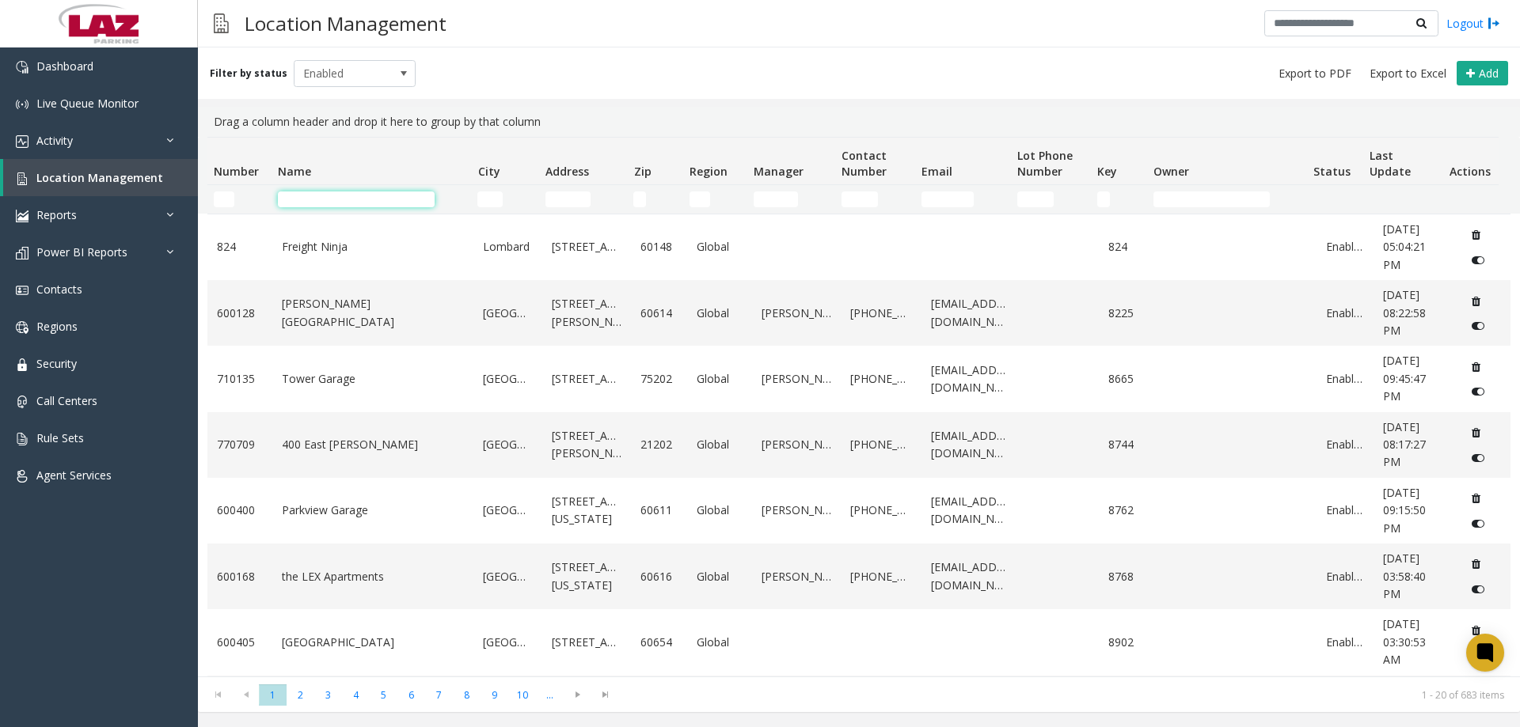
click at [344, 198] on input "Name Filter" at bounding box center [356, 200] width 157 height 16
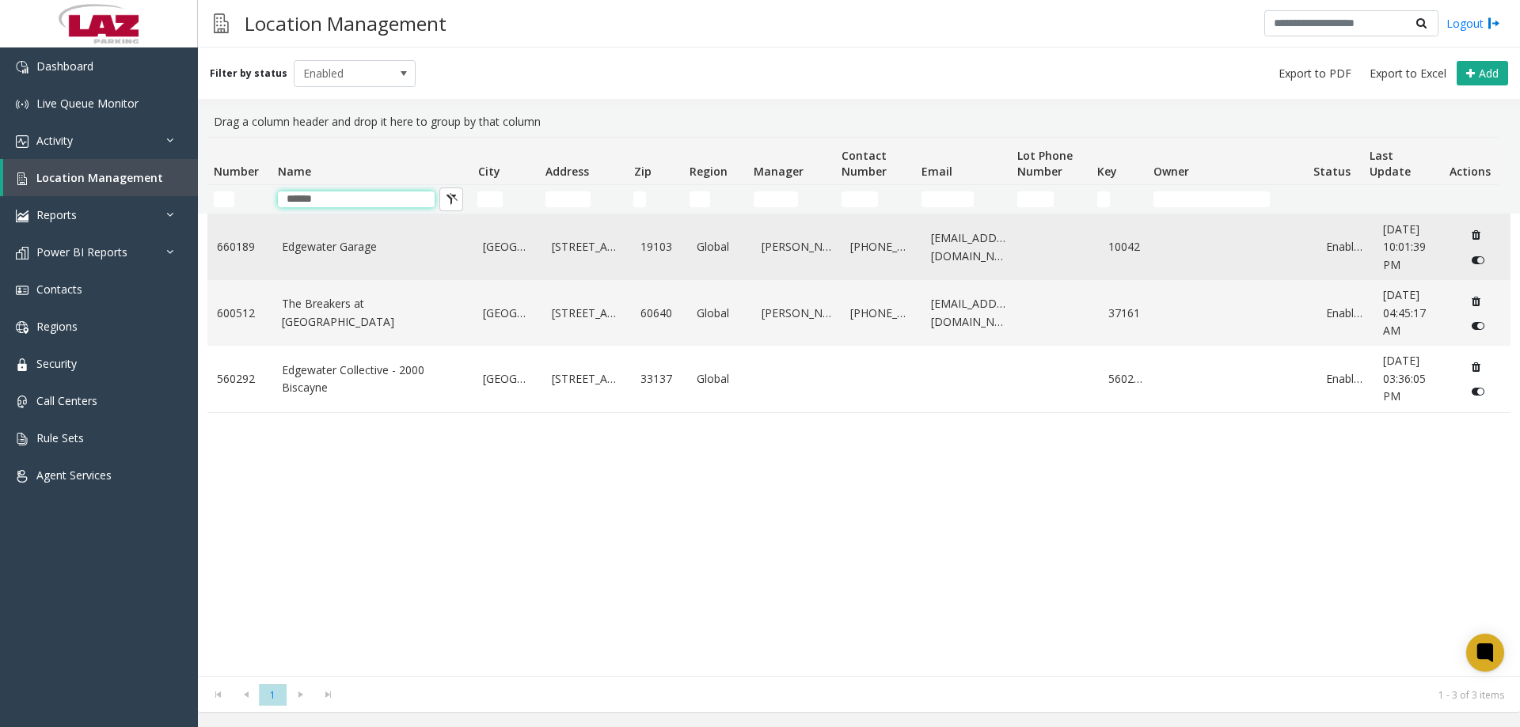
type input "******"
click at [315, 225] on td "Edgewater Garage" at bounding box center [373, 247] width 202 height 66
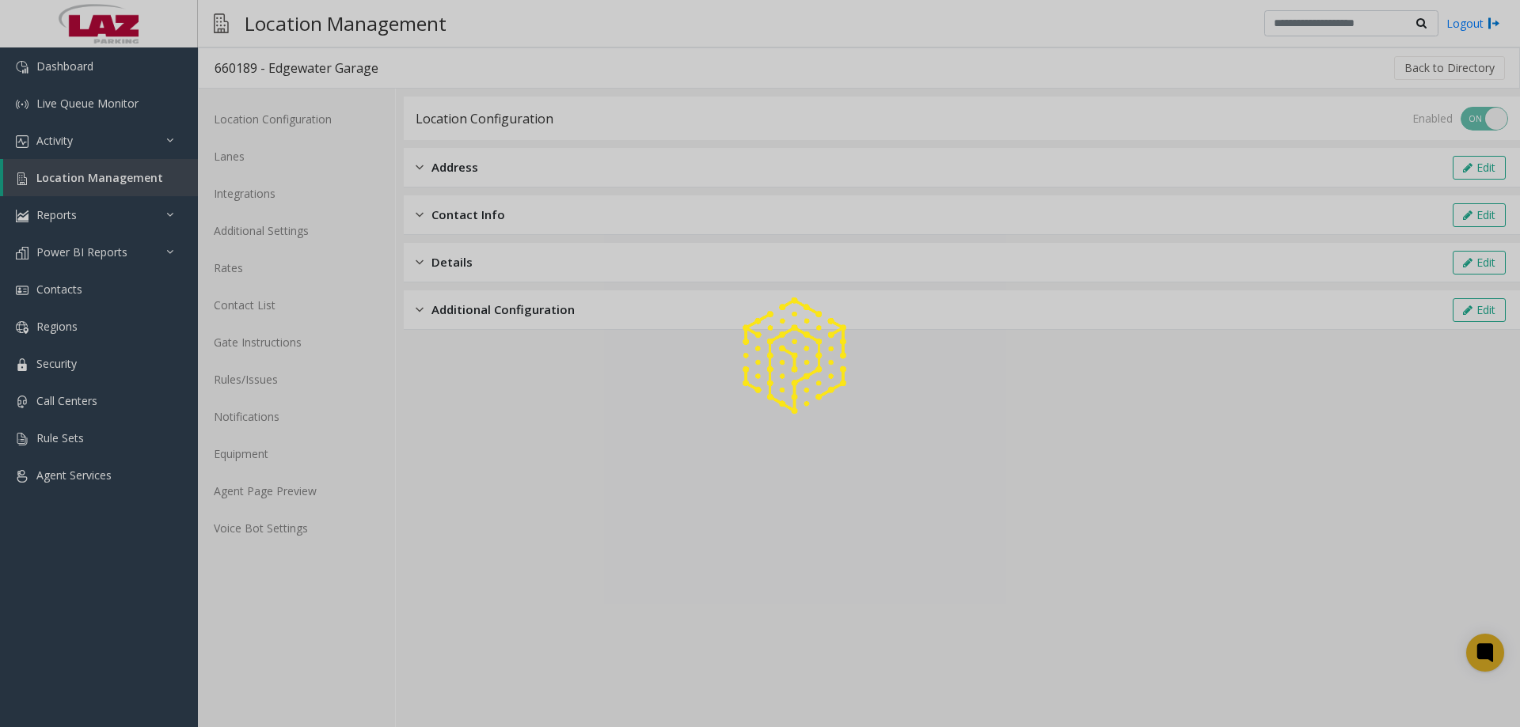
click at [325, 250] on div at bounding box center [760, 363] width 1520 height 727
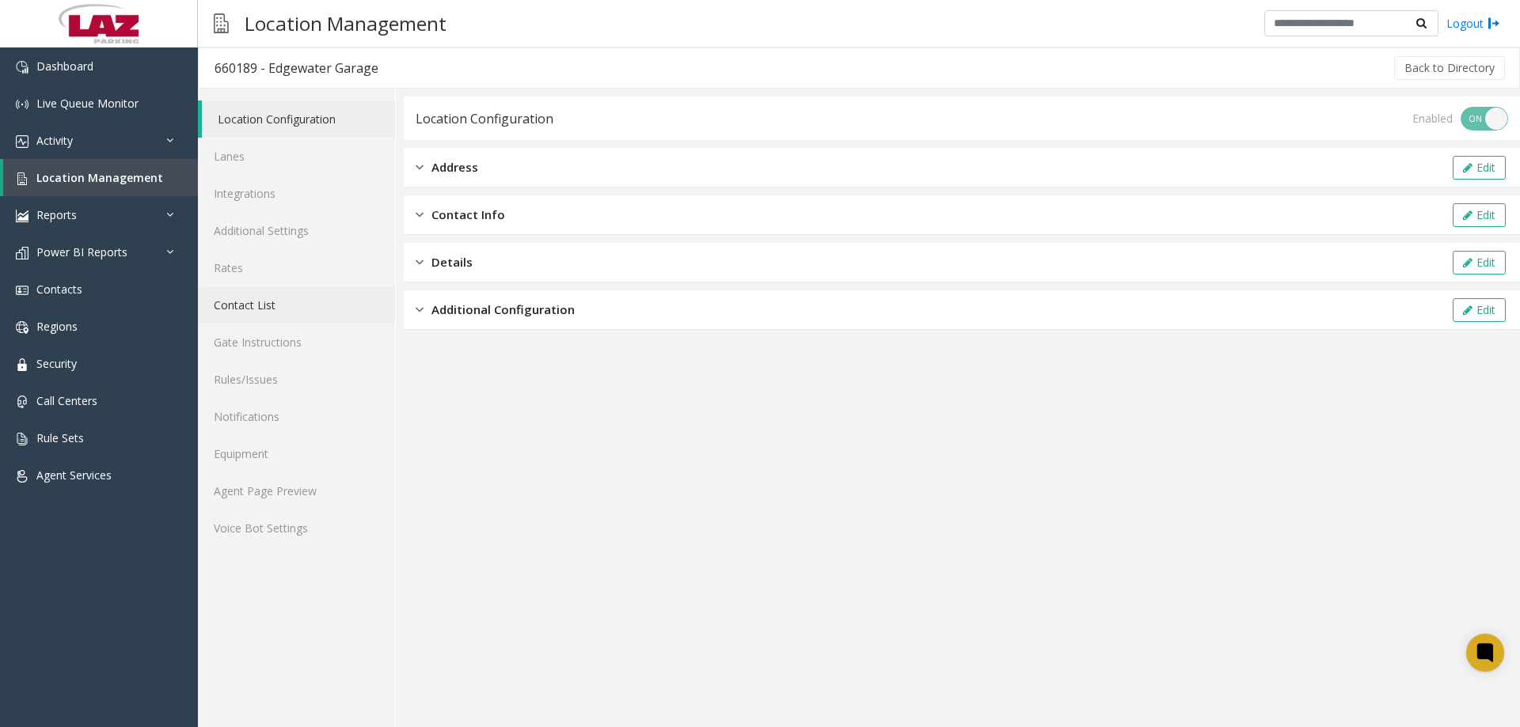
click at [252, 310] on link "Contact List" at bounding box center [296, 305] width 197 height 37
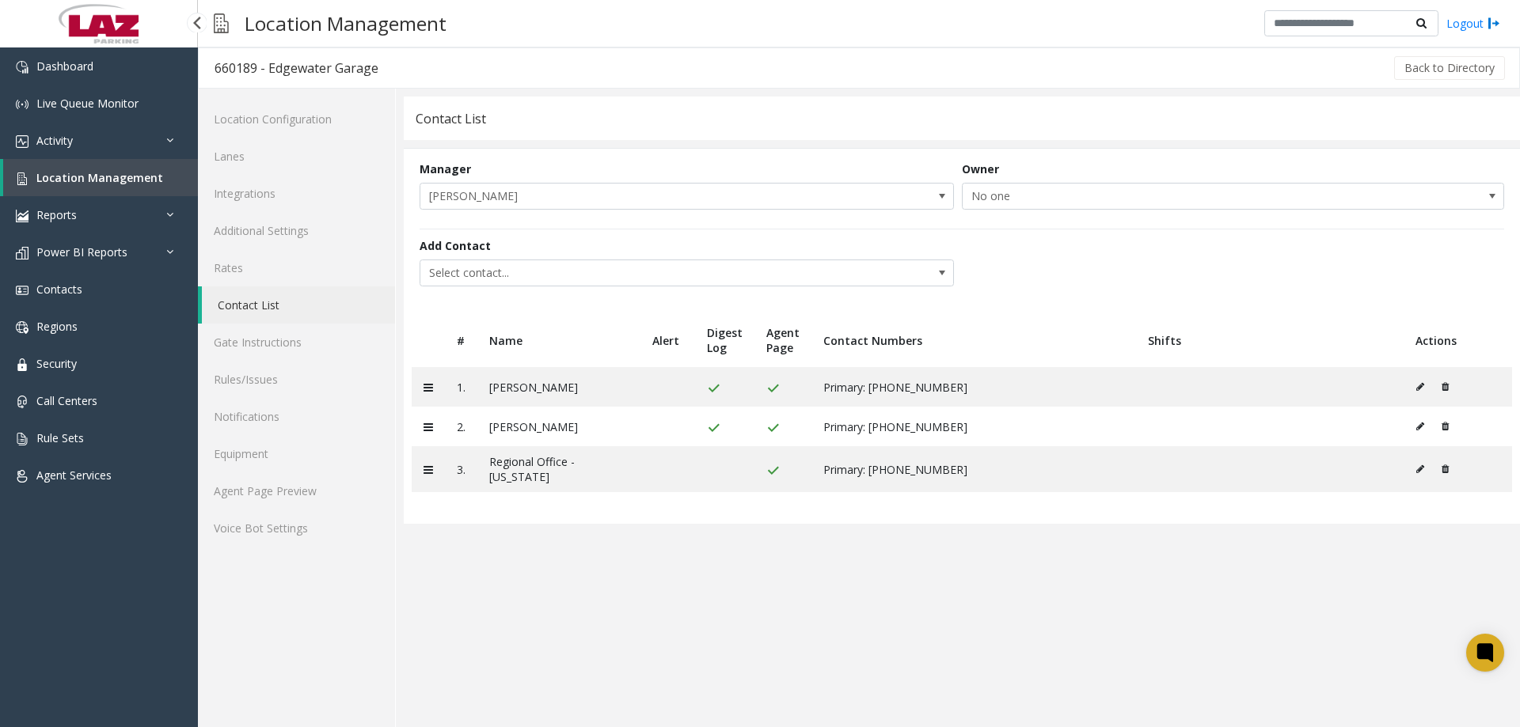
click at [84, 173] on span "Location Management" at bounding box center [99, 177] width 127 height 15
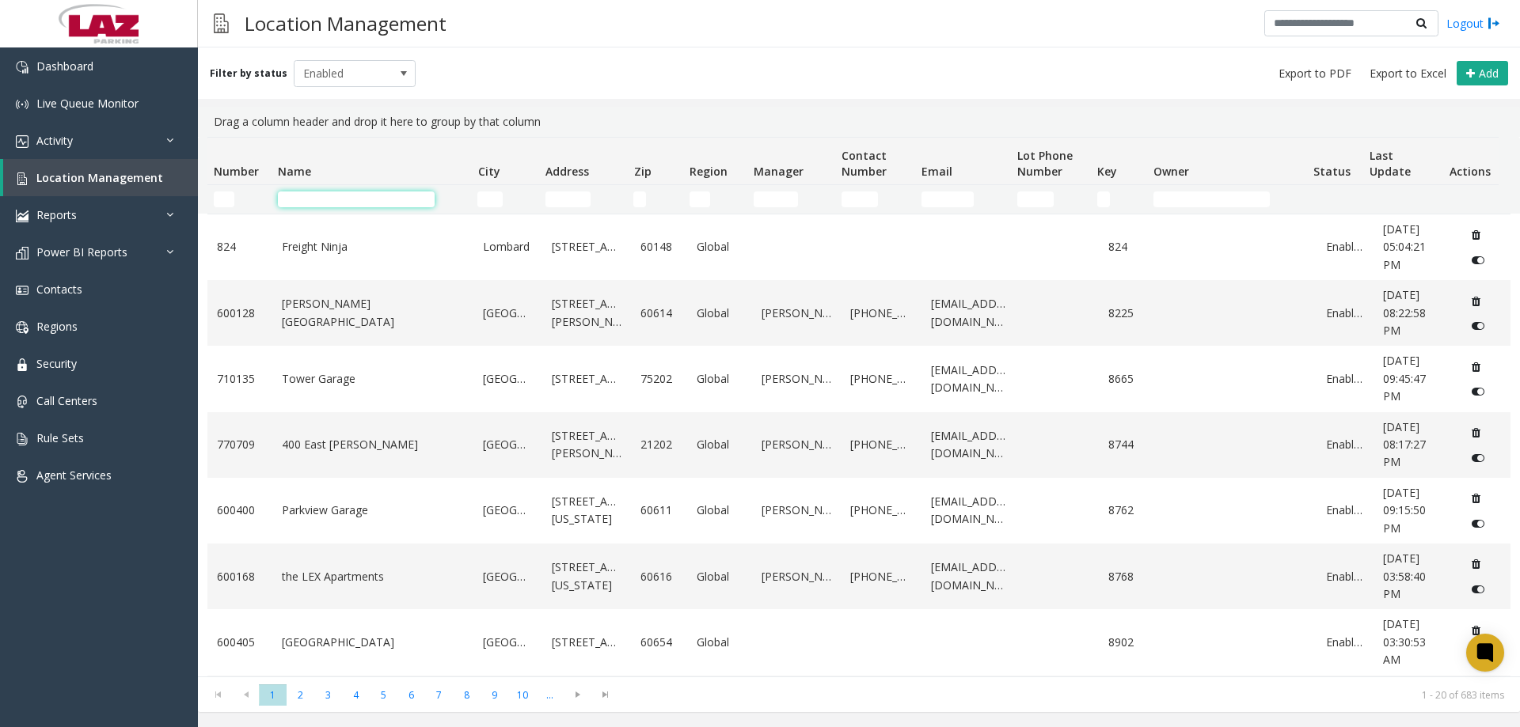
click at [356, 199] on input "Name Filter" at bounding box center [356, 200] width 157 height 16
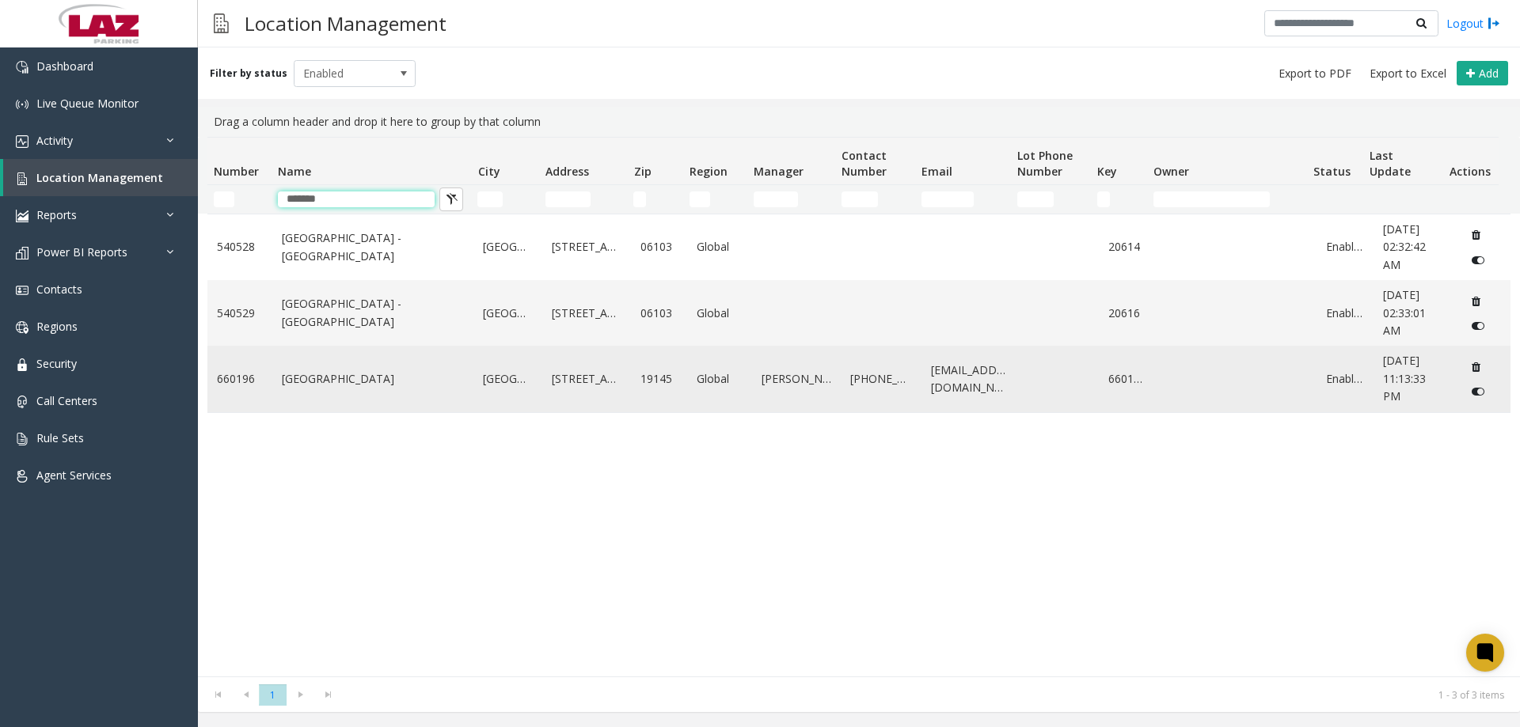
type input "*******"
click at [378, 370] on link "Constitution Health Plaza" at bounding box center [373, 378] width 183 height 17
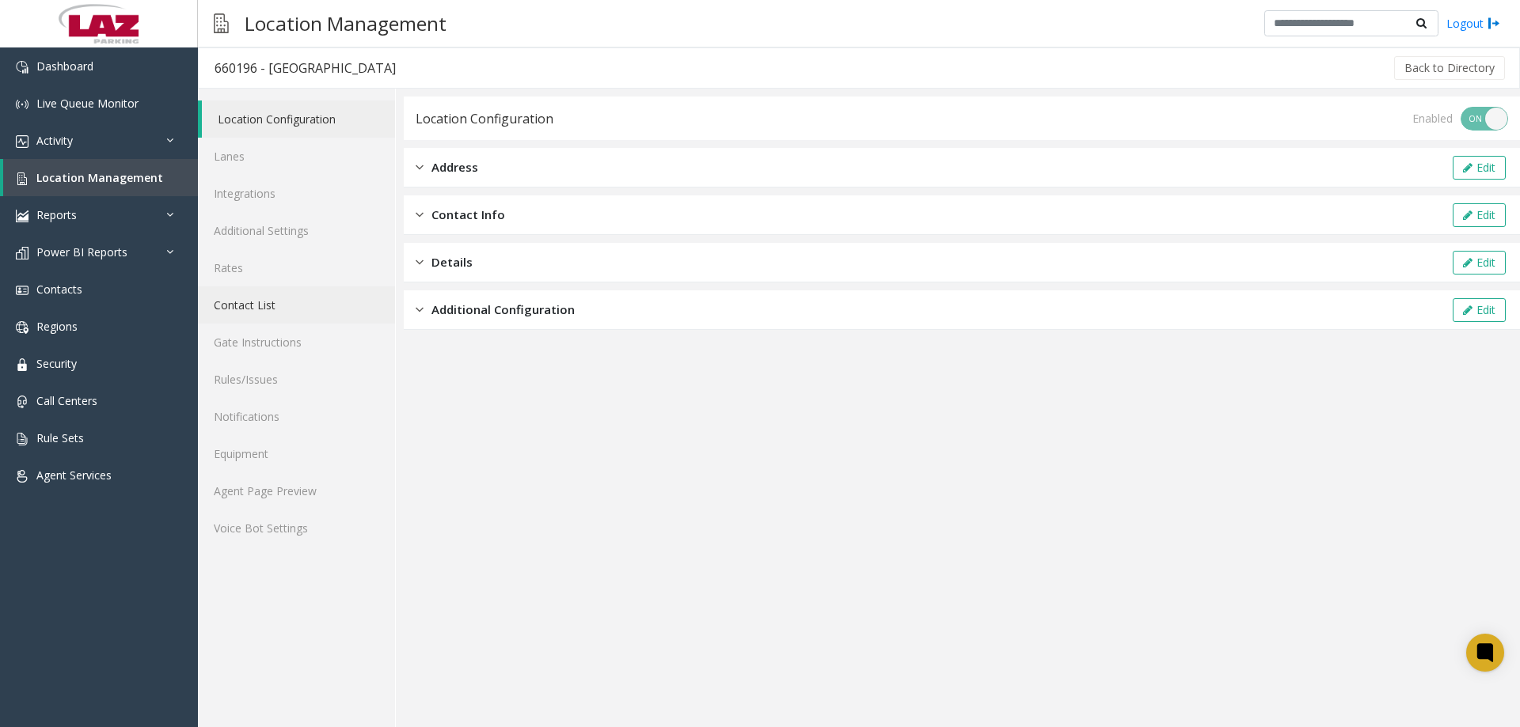
click at [260, 302] on link "Contact List" at bounding box center [296, 305] width 197 height 37
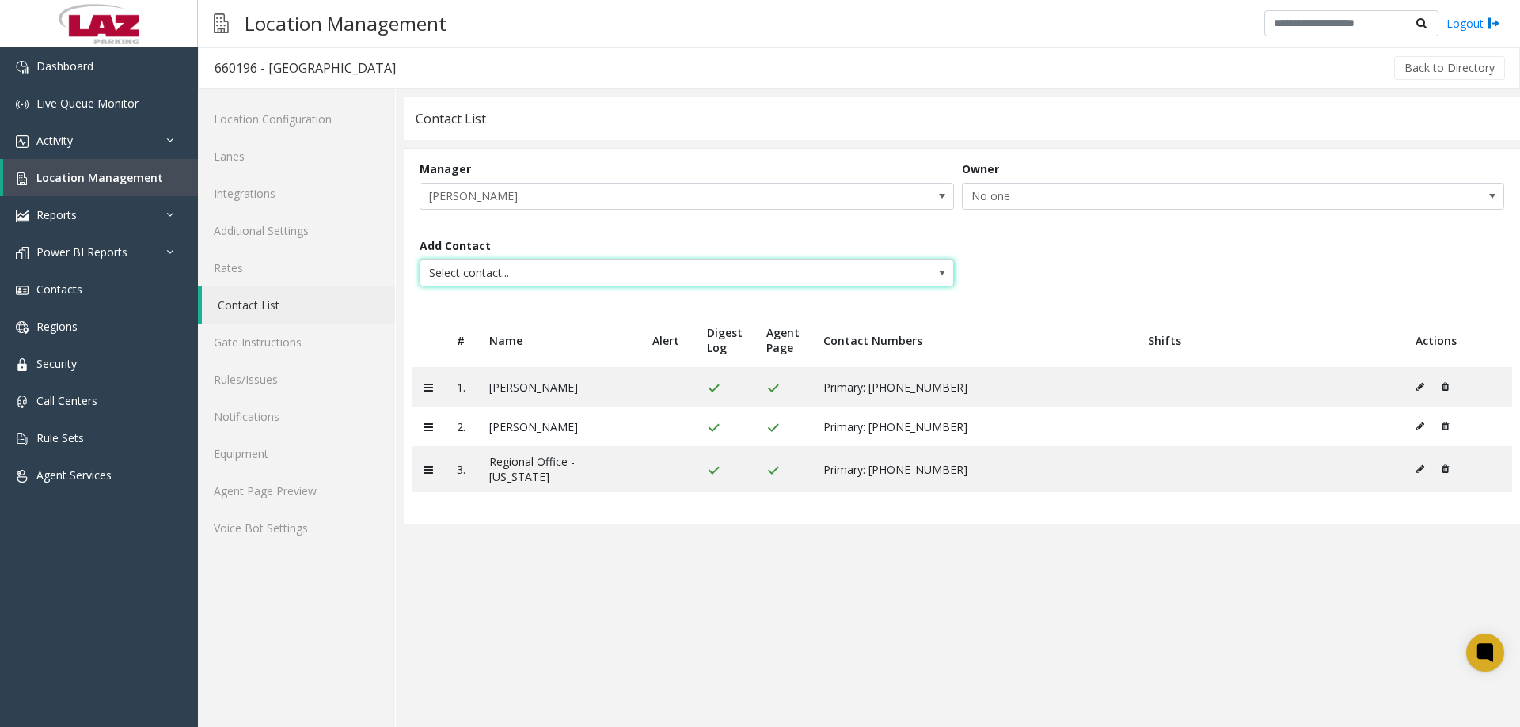
click at [562, 271] on span "Select contact..." at bounding box center [633, 272] width 426 height 25
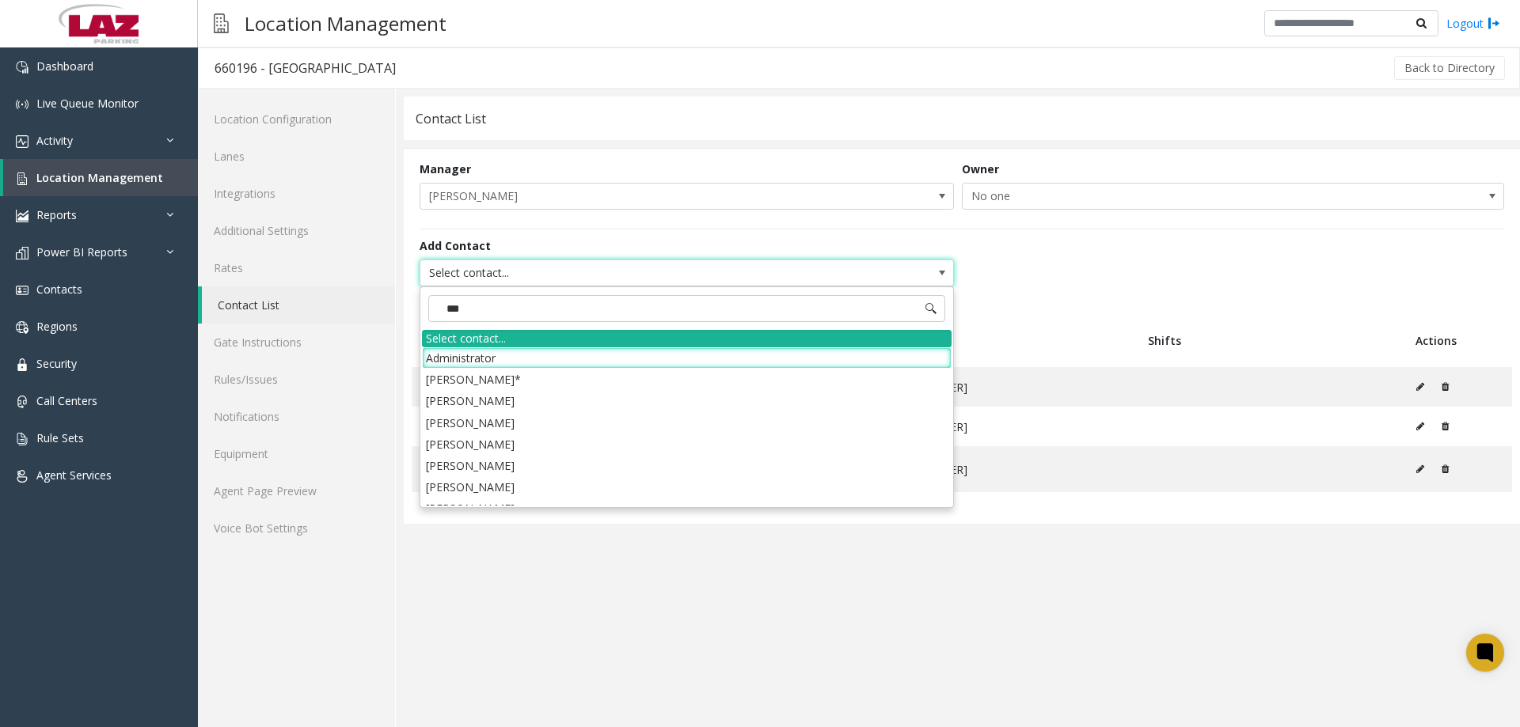
type input "****"
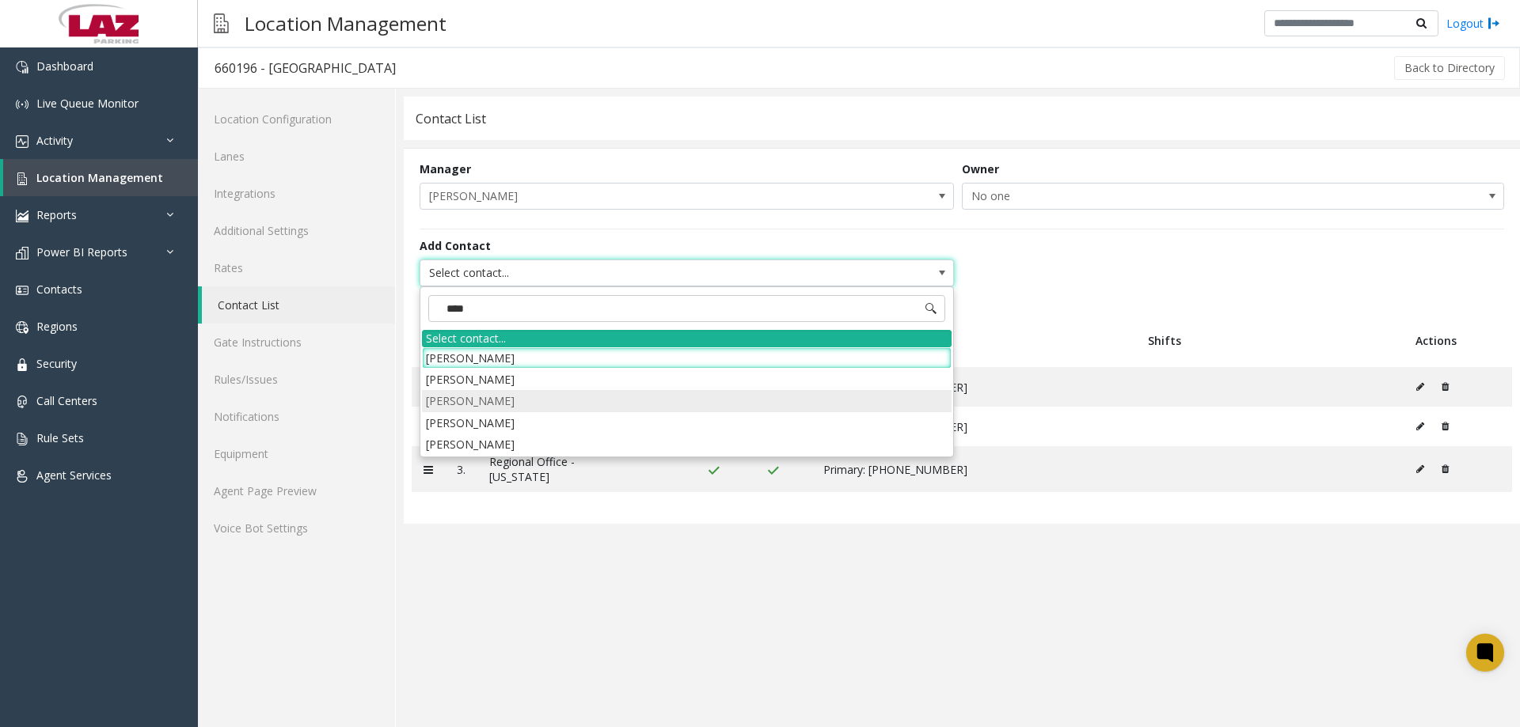
click at [508, 397] on li "Rami Zahid" at bounding box center [686, 400] width 529 height 21
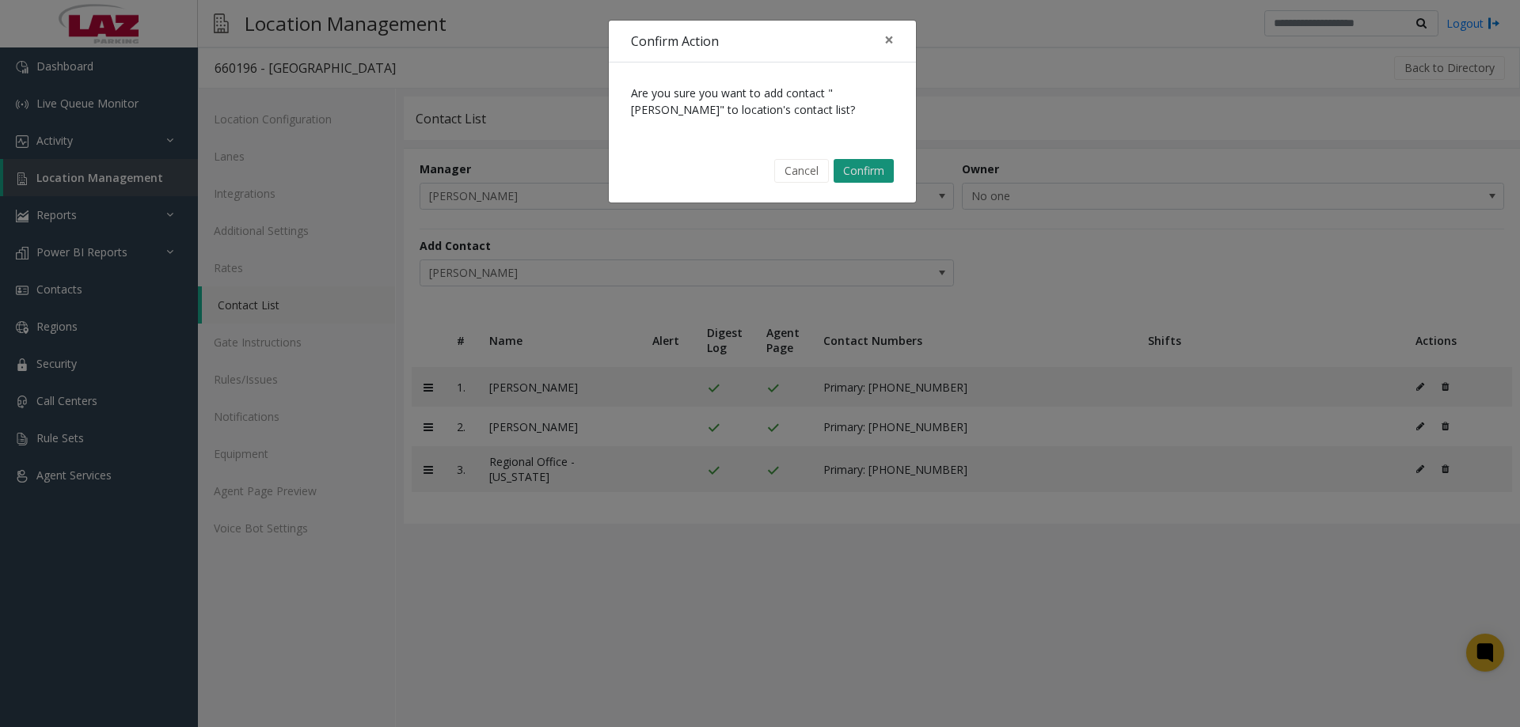
click at [856, 164] on button "Confirm" at bounding box center [863, 171] width 60 height 24
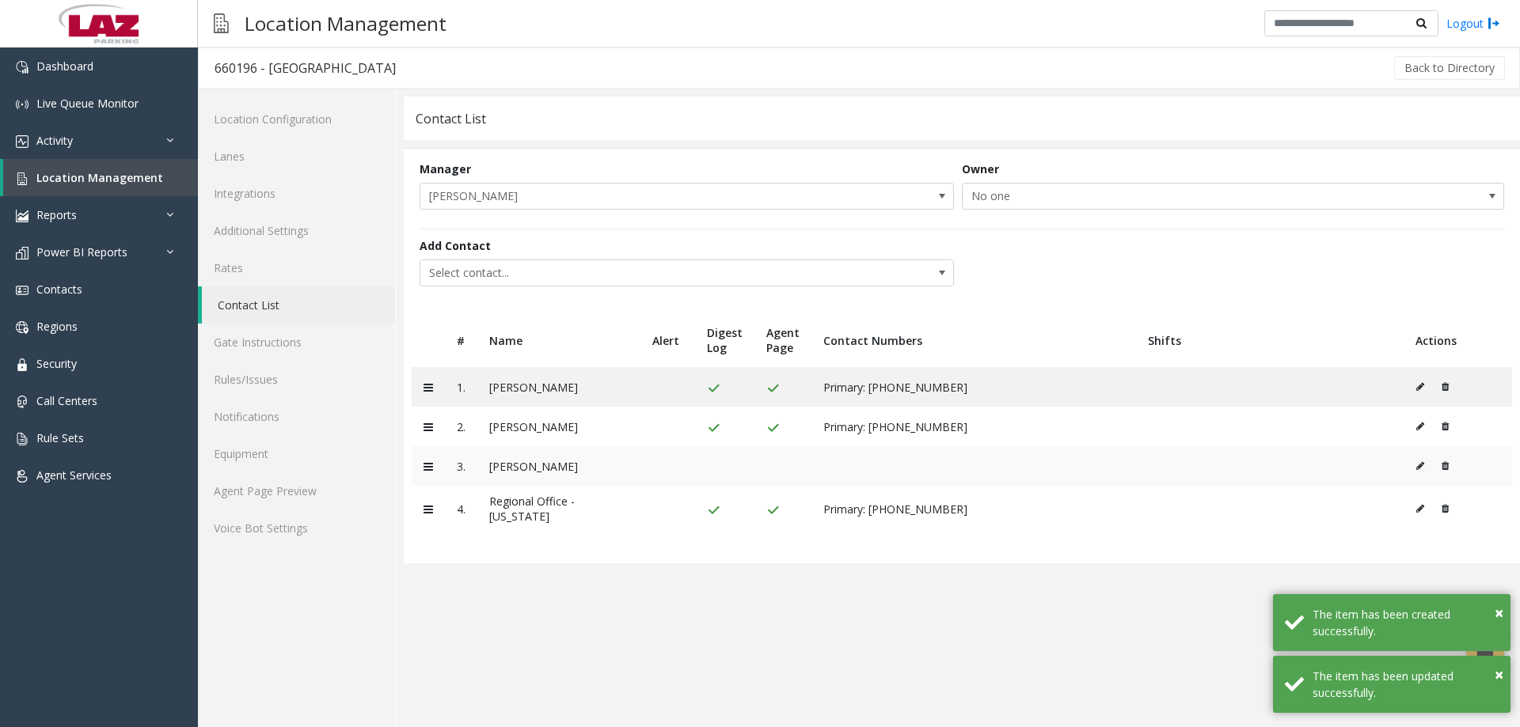
click at [1416, 466] on icon at bounding box center [1420, 465] width 8 height 9
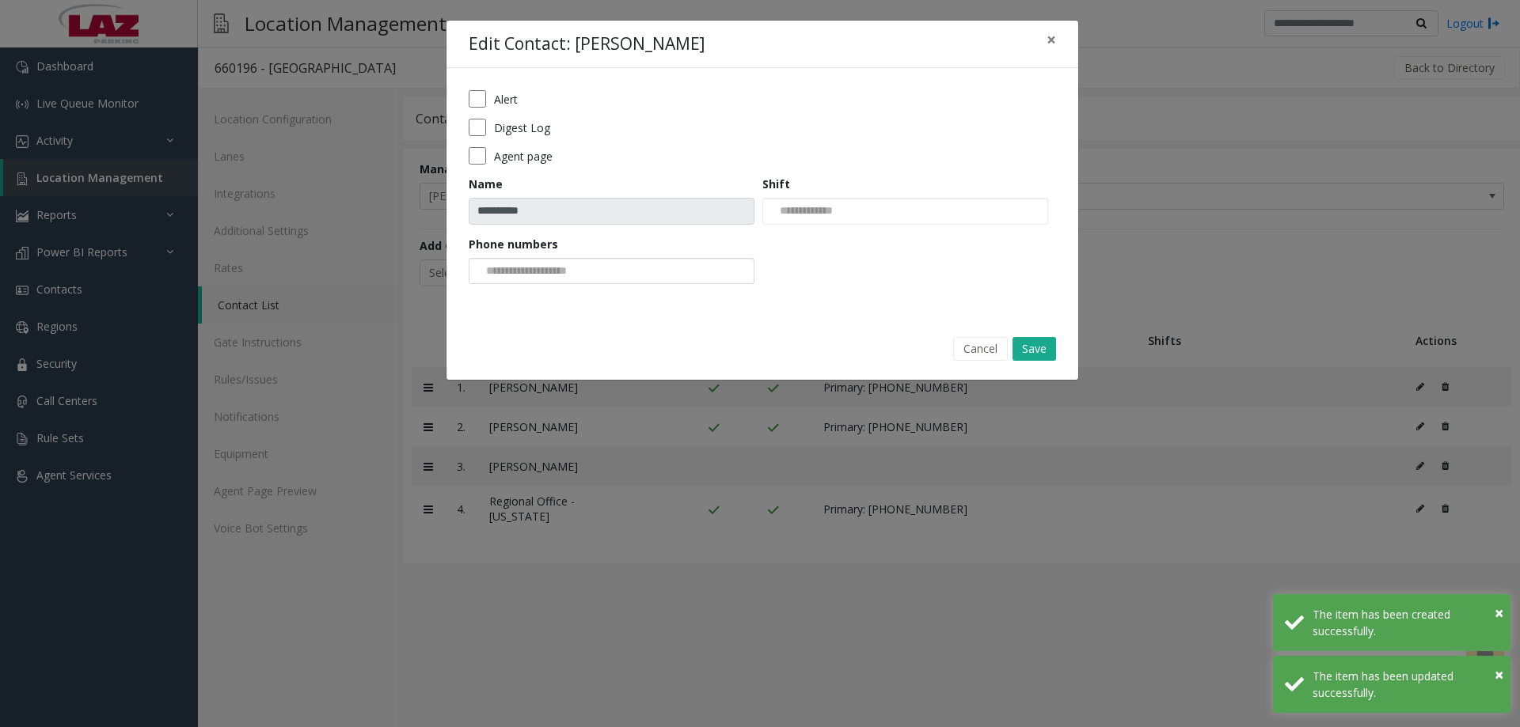
click at [537, 272] on input at bounding box center [529, 271] width 120 height 25
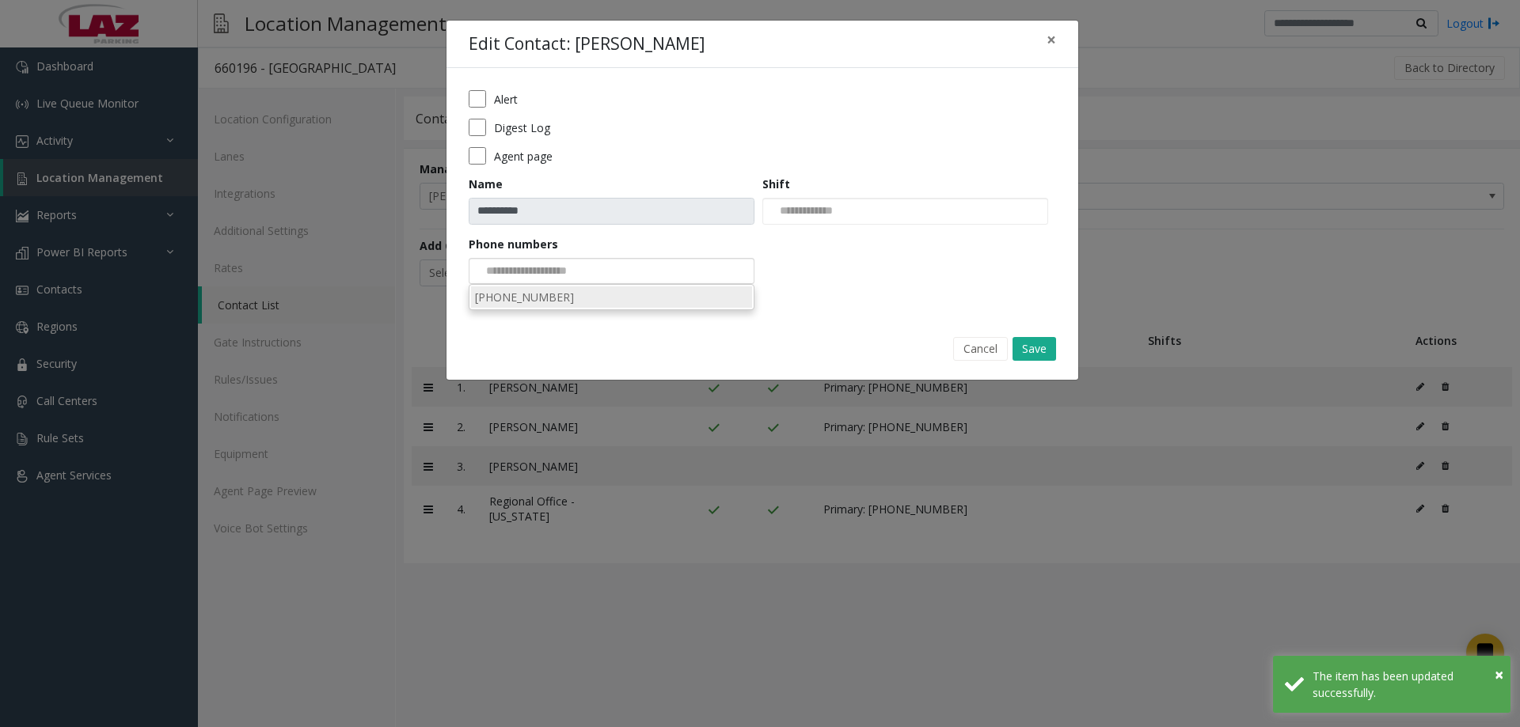
click at [552, 296] on li "443-301-8272" at bounding box center [611, 297] width 281 height 21
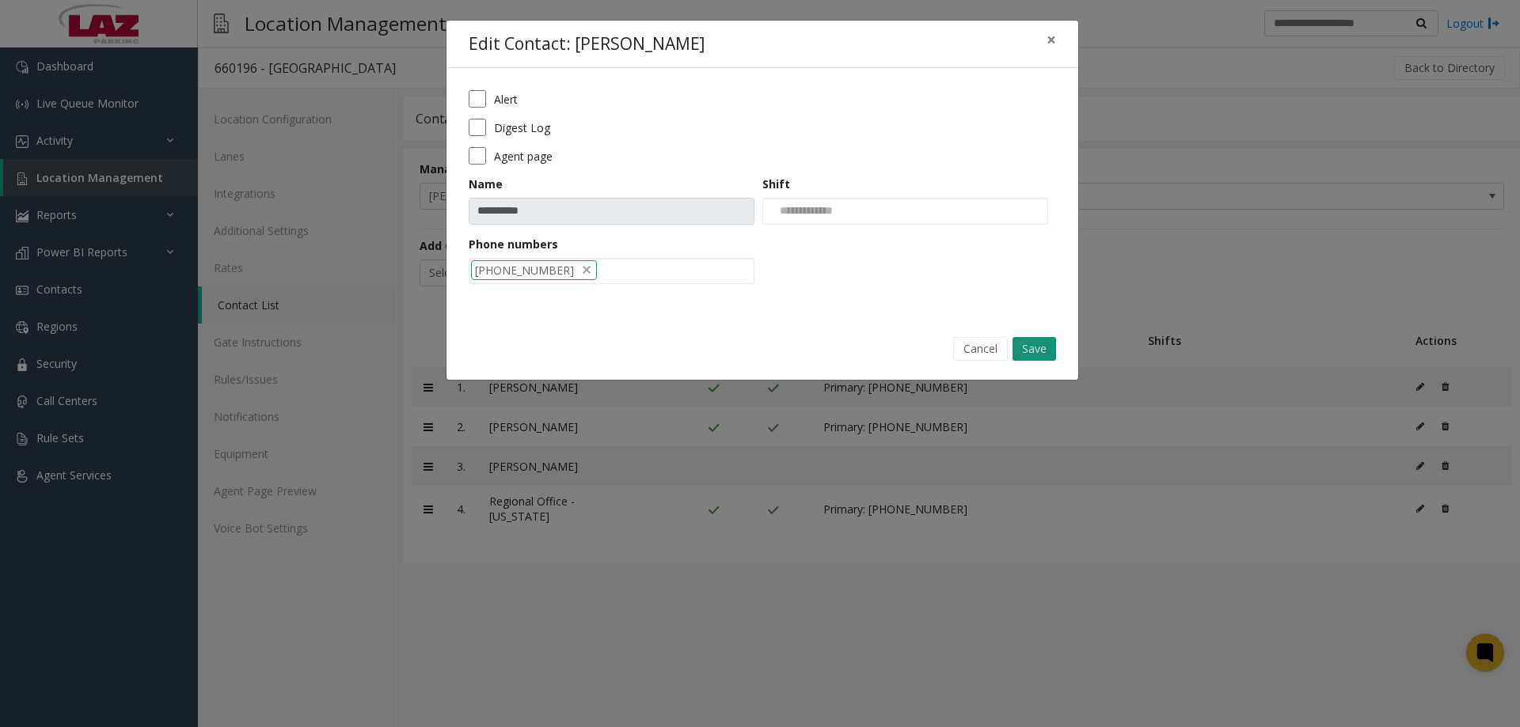
click at [1045, 347] on button "Save" at bounding box center [1034, 349] width 44 height 24
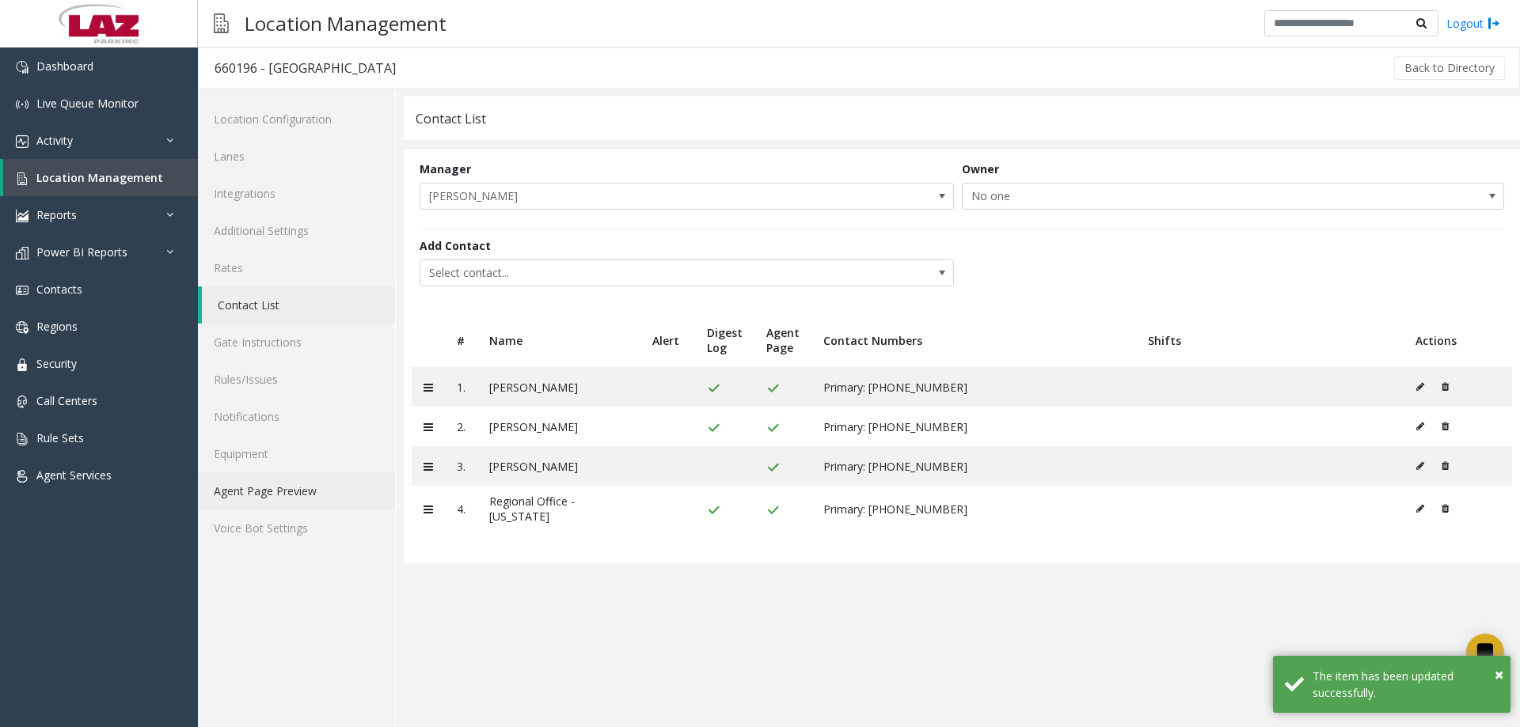
click at [296, 488] on link "Agent Page Preview" at bounding box center [296, 490] width 197 height 37
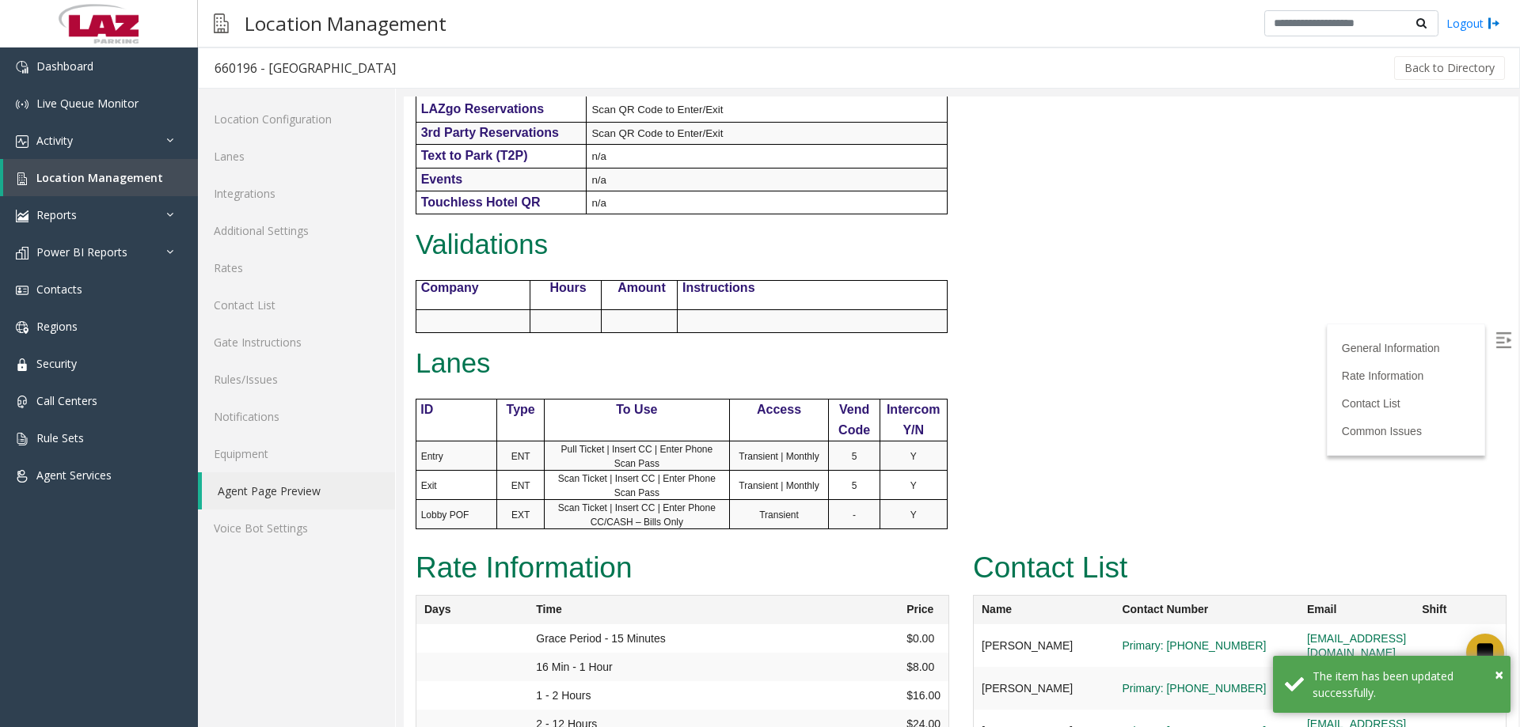
scroll to position [712, 0]
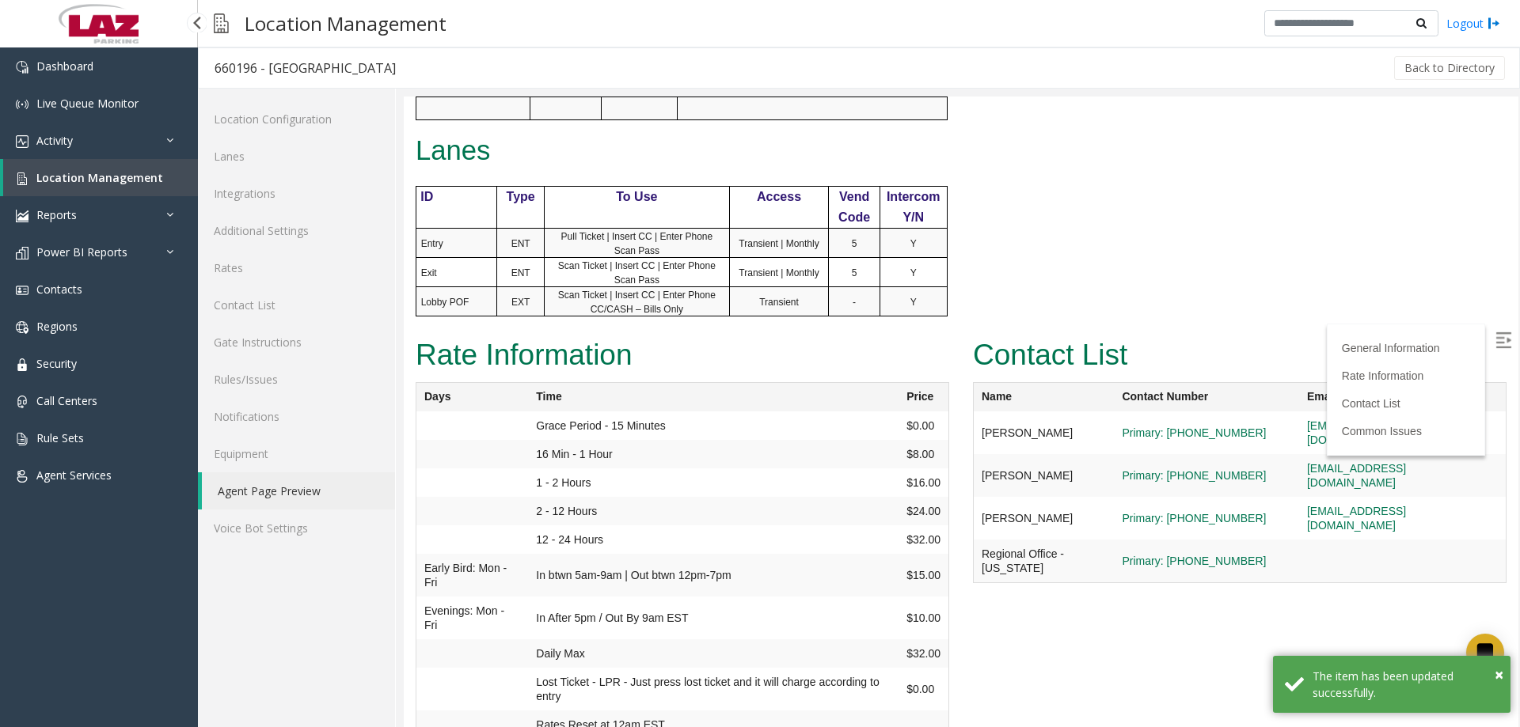
click at [78, 176] on span "Location Management" at bounding box center [99, 177] width 127 height 15
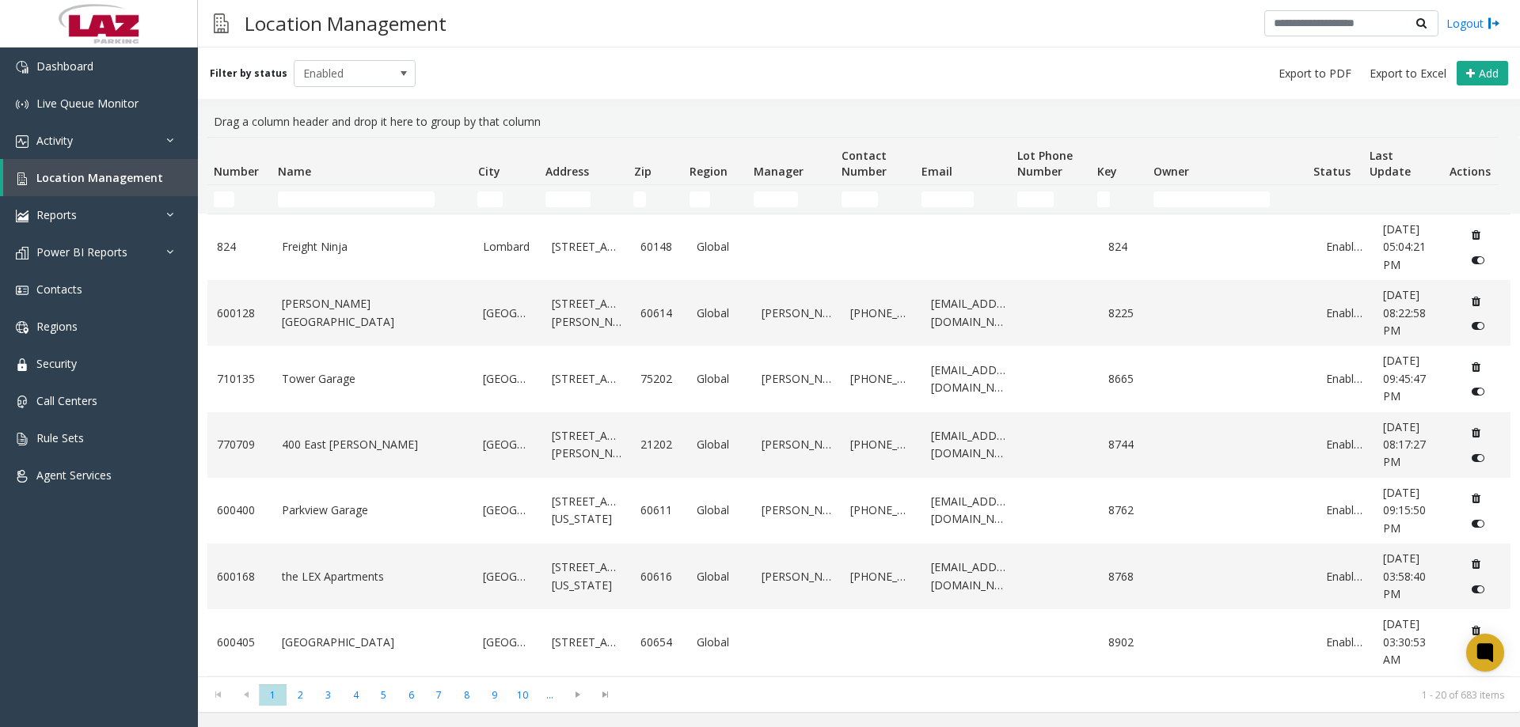
click at [217, 189] on td "Number Filter" at bounding box center [239, 199] width 64 height 28
click at [221, 198] on input "Number Filter" at bounding box center [224, 200] width 21 height 16
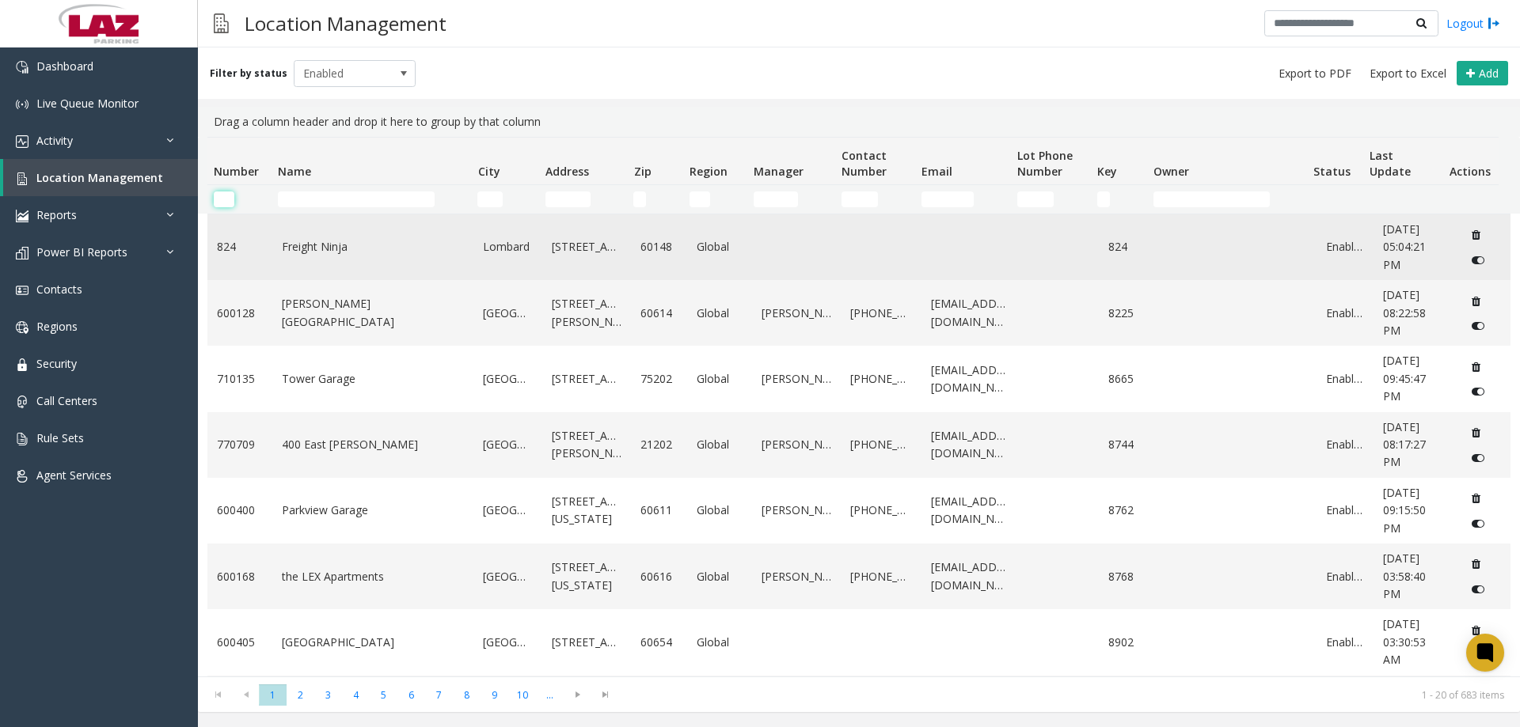
paste input "******"
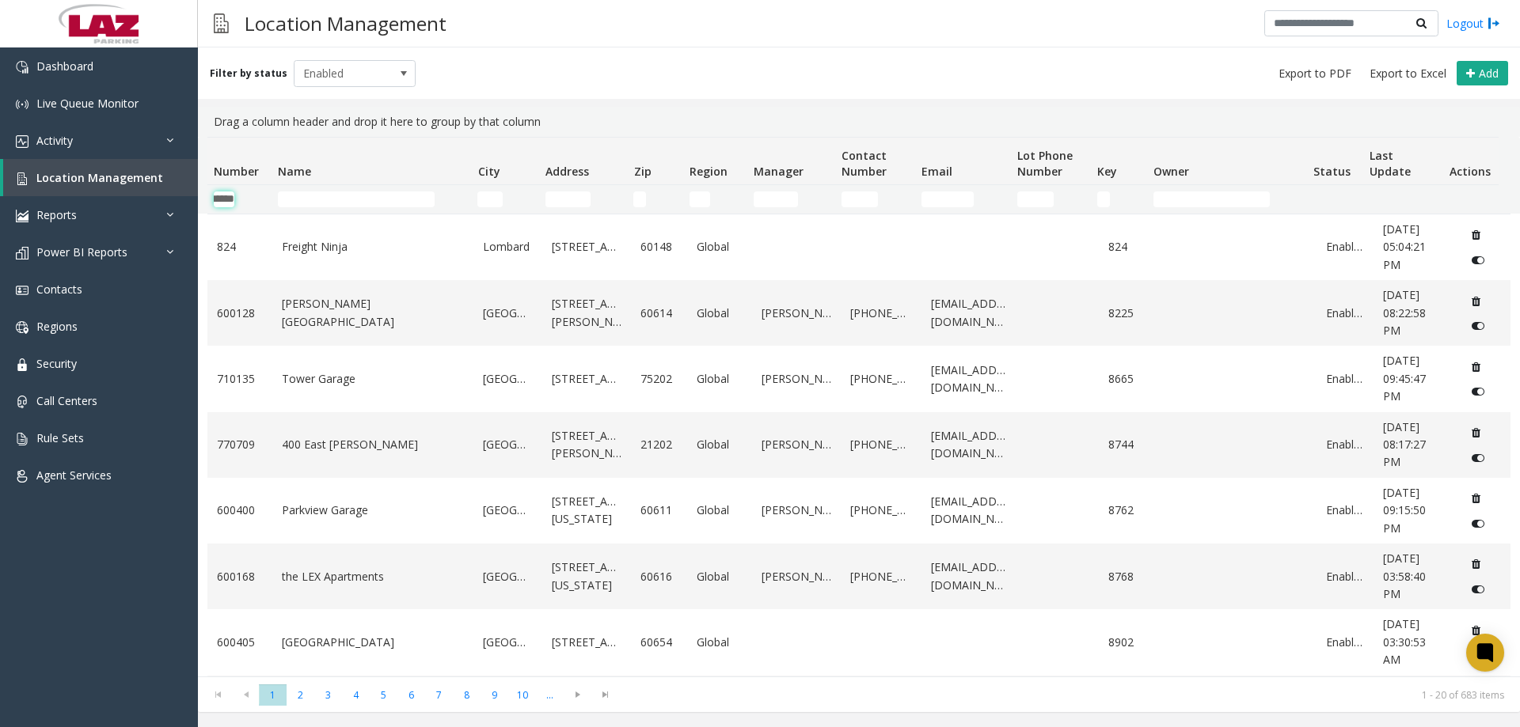
type input "******"
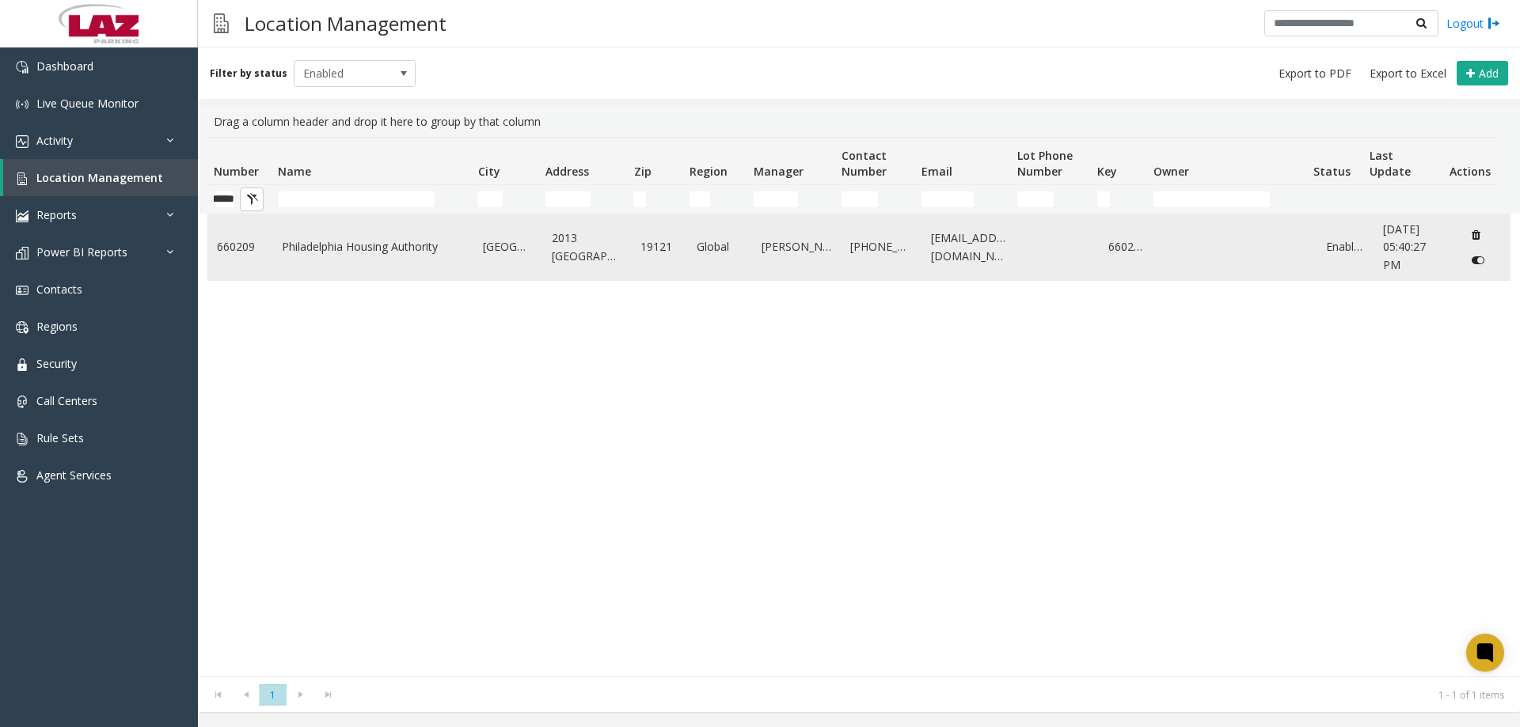
scroll to position [0, 0]
click at [370, 239] on link "Philadelphia Housing Authority" at bounding box center [373, 246] width 183 height 17
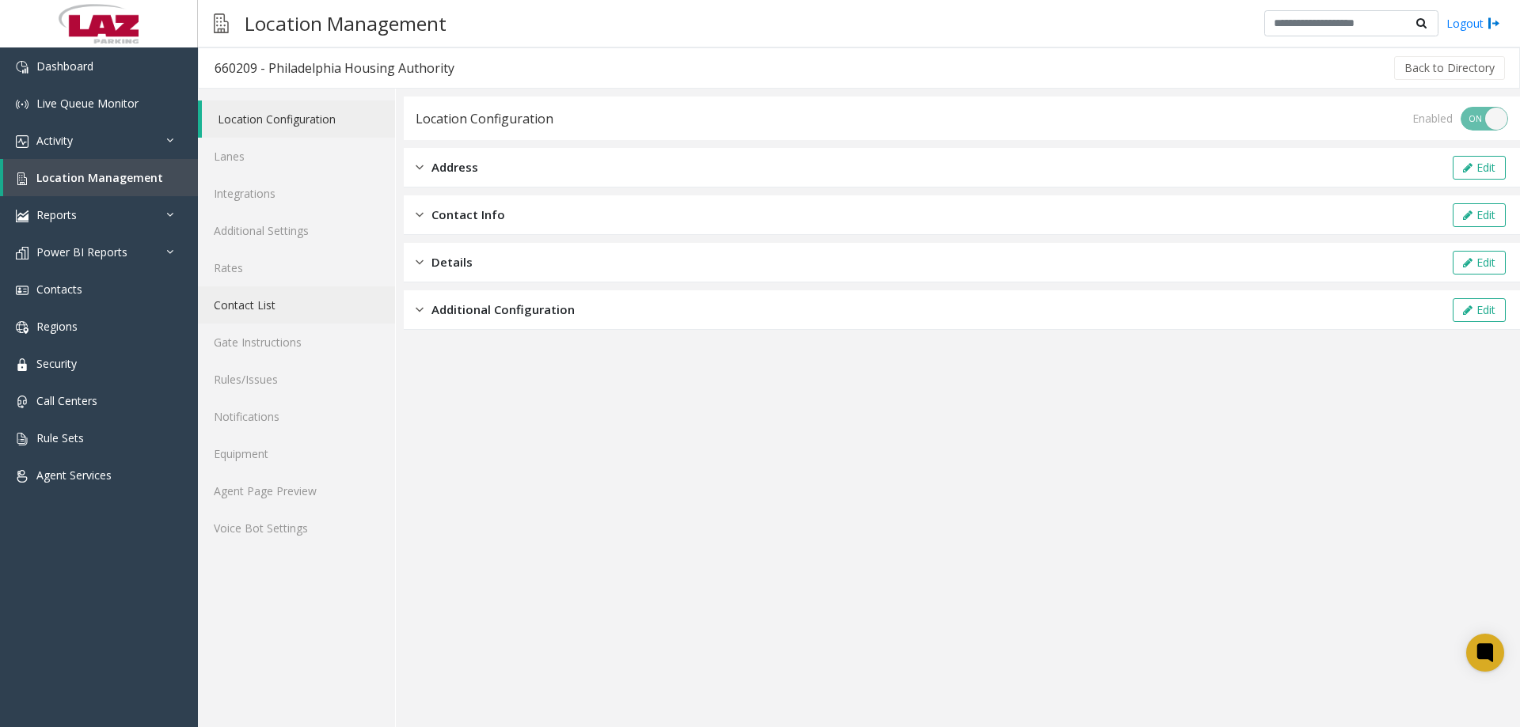
click at [262, 304] on link "Contact List" at bounding box center [296, 305] width 197 height 37
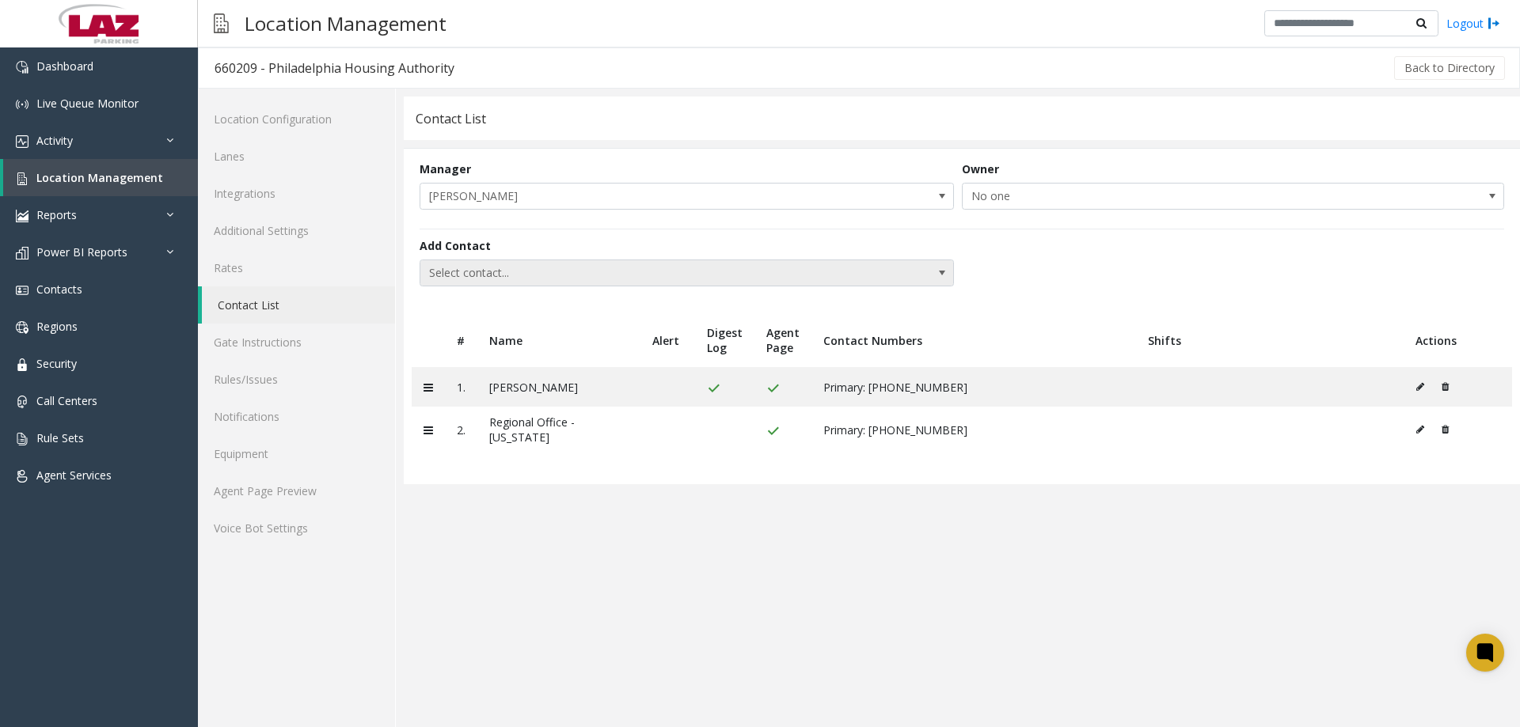
click at [535, 271] on span "Select contact..." at bounding box center [633, 272] width 426 height 25
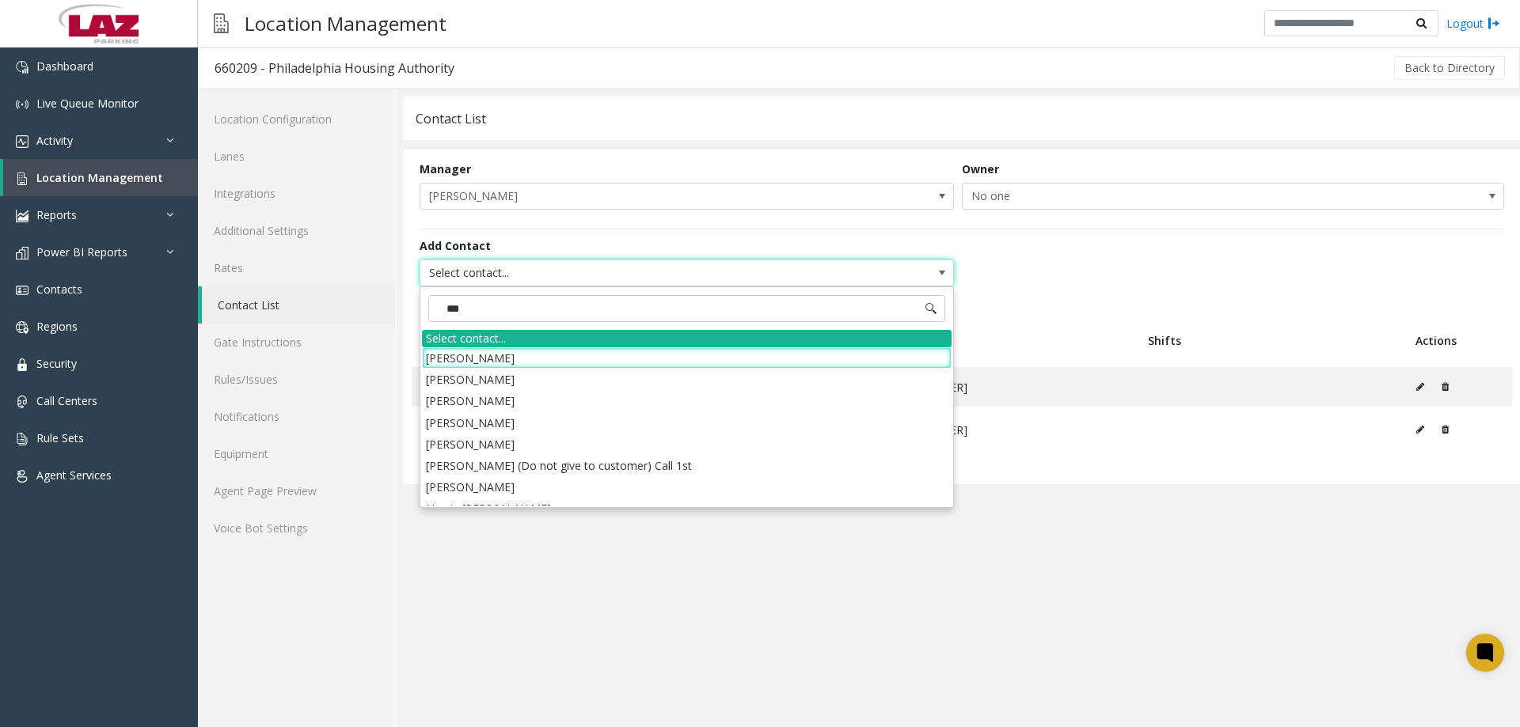
type input "****"
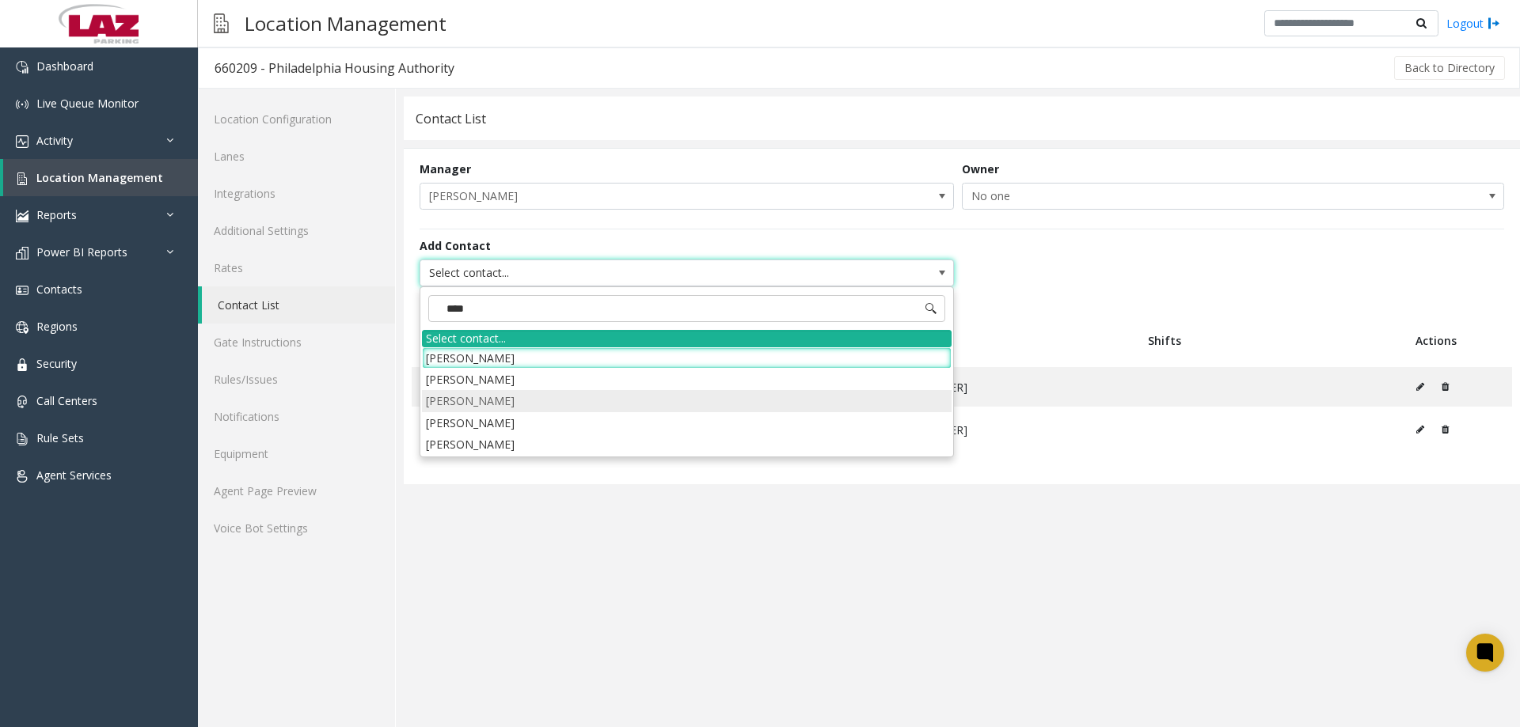
click at [488, 401] on li "Rami Zahid" at bounding box center [686, 400] width 529 height 21
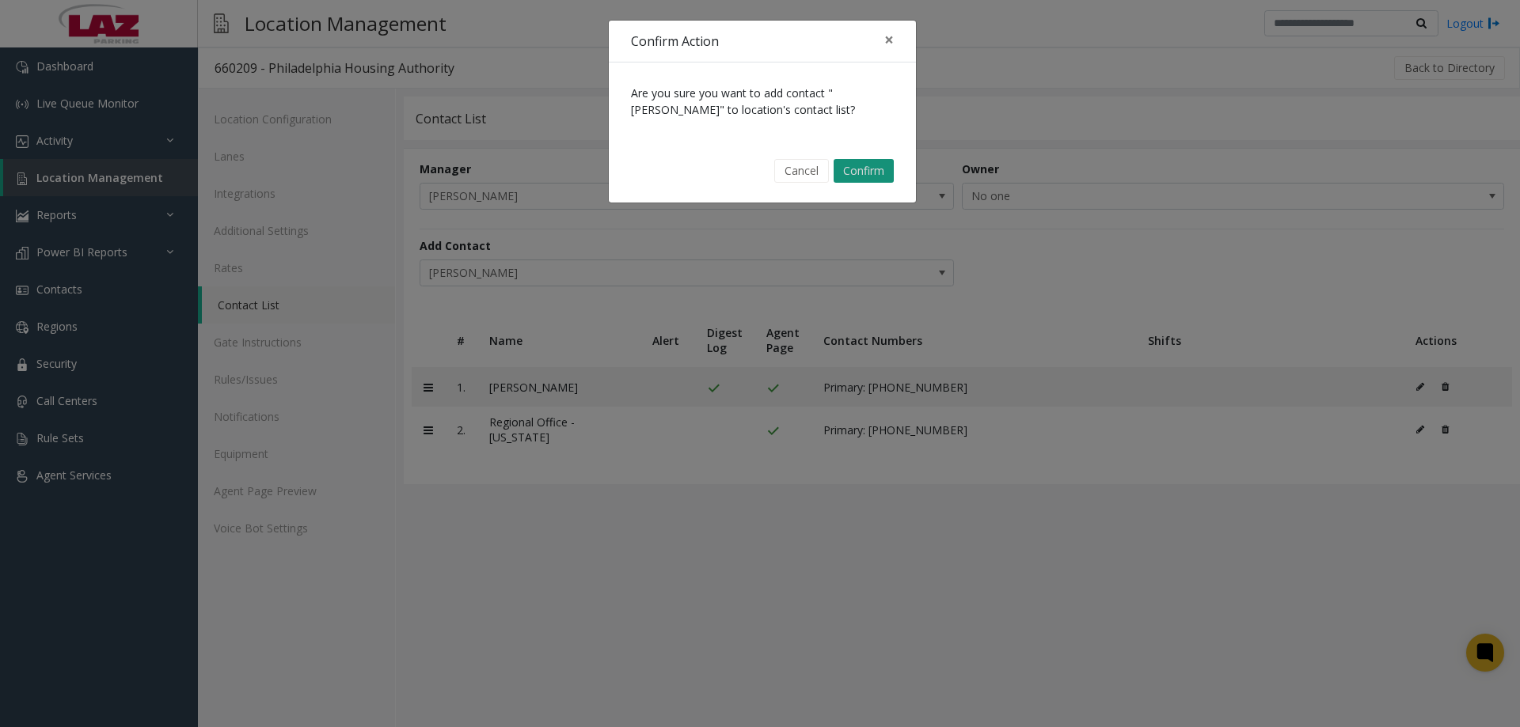
click at [867, 172] on button "Confirm" at bounding box center [863, 171] width 60 height 24
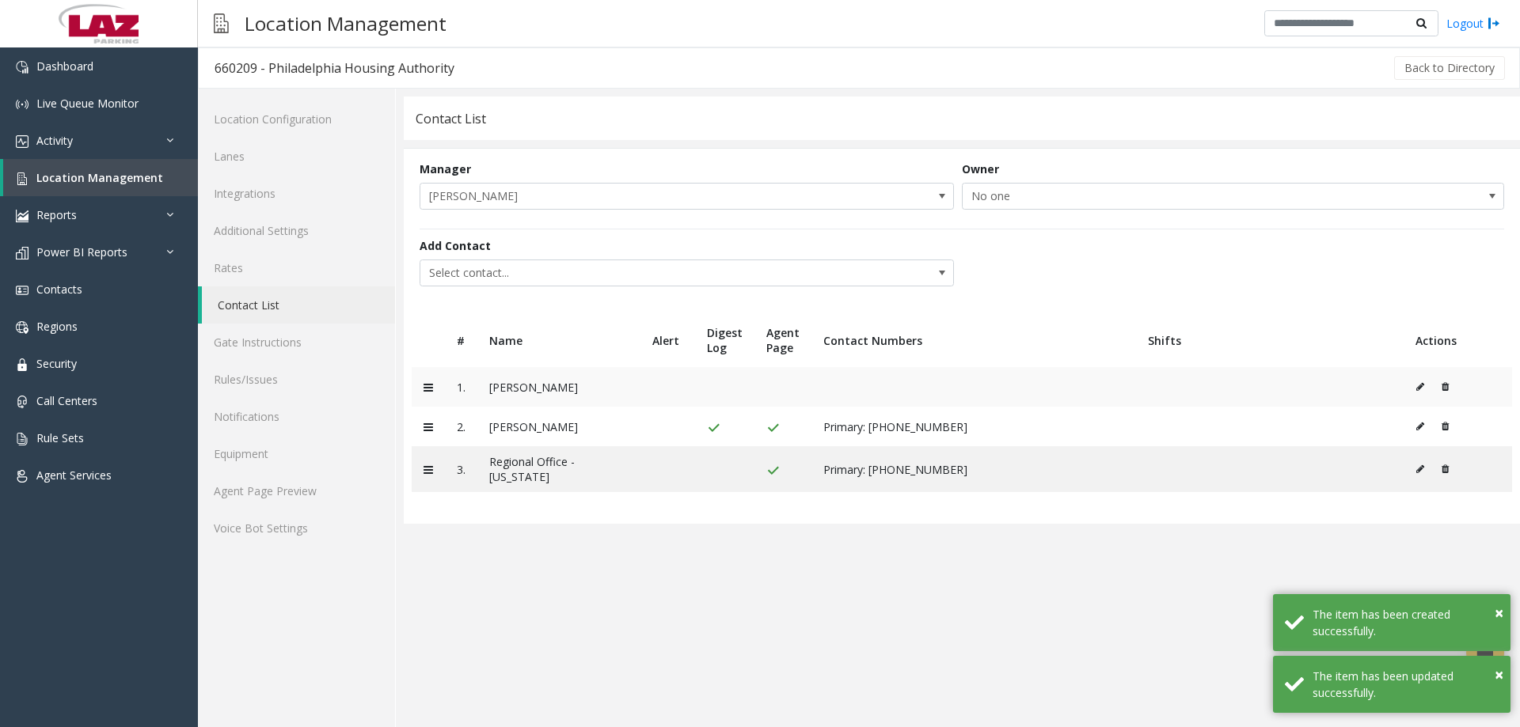
click at [1416, 387] on icon at bounding box center [1420, 386] width 8 height 9
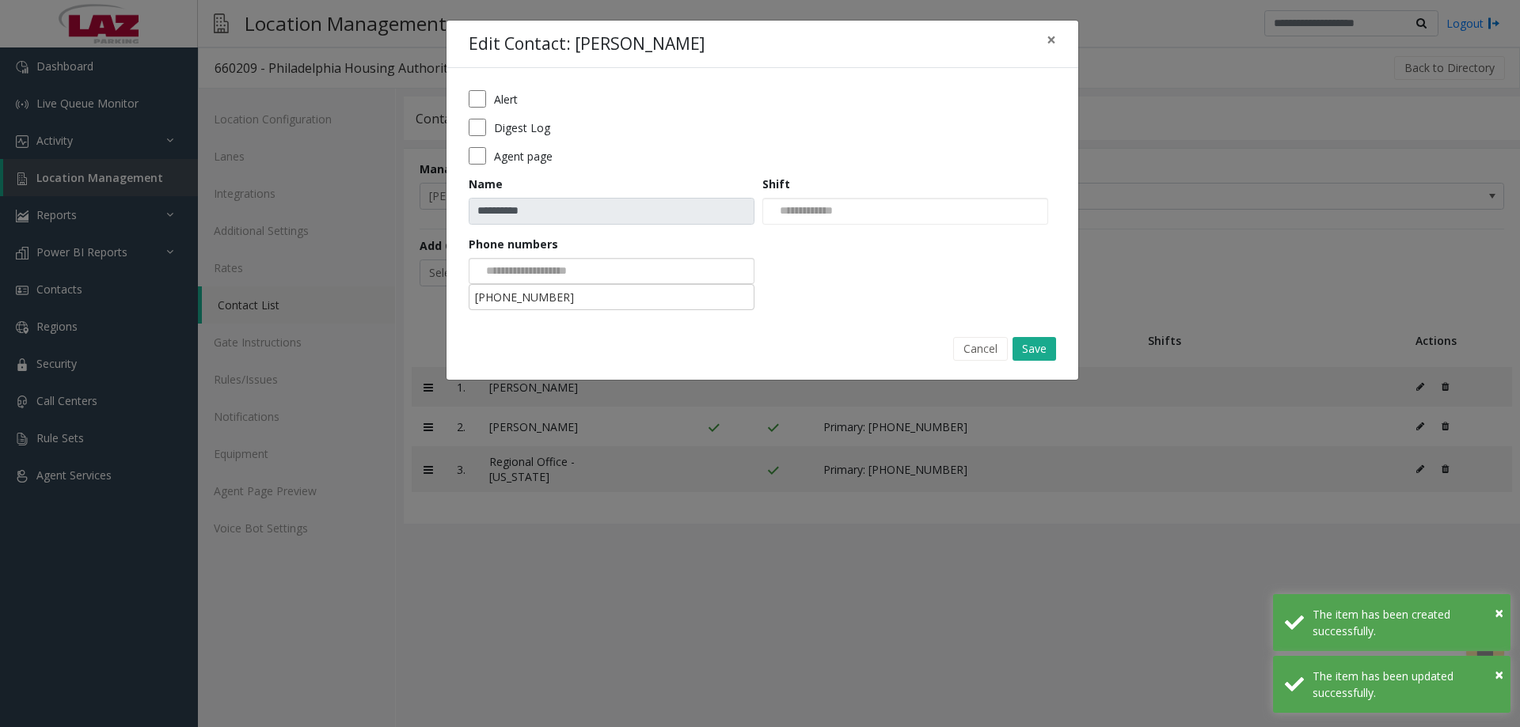
click at [522, 264] on input at bounding box center [529, 271] width 120 height 25
click at [544, 297] on li "443-301-8272" at bounding box center [611, 297] width 281 height 21
drag, startPoint x: 544, startPoint y: 297, endPoint x: 498, endPoint y: 181, distance: 124.3
click at [541, 294] on div "**********" at bounding box center [762, 192] width 632 height 249
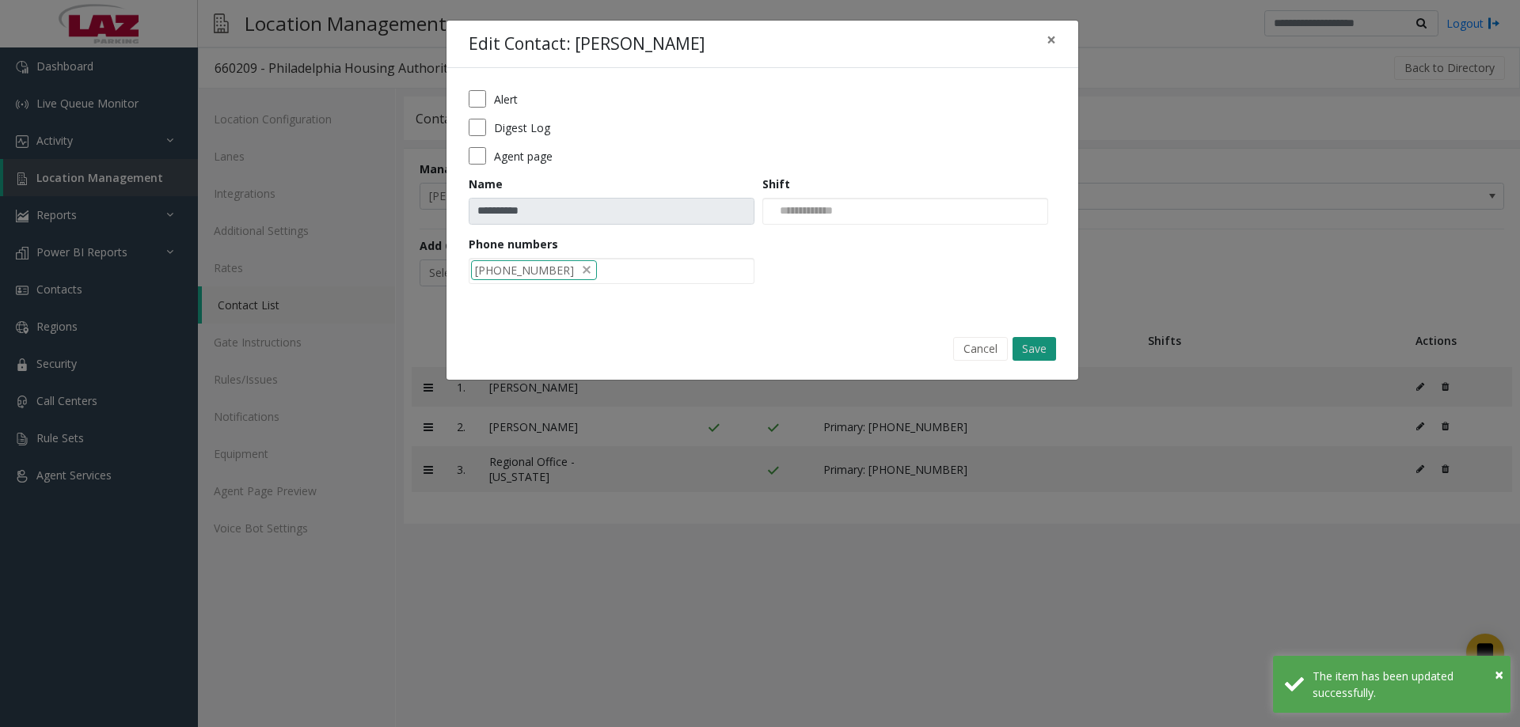
click at [1051, 350] on button "Save" at bounding box center [1034, 349] width 44 height 24
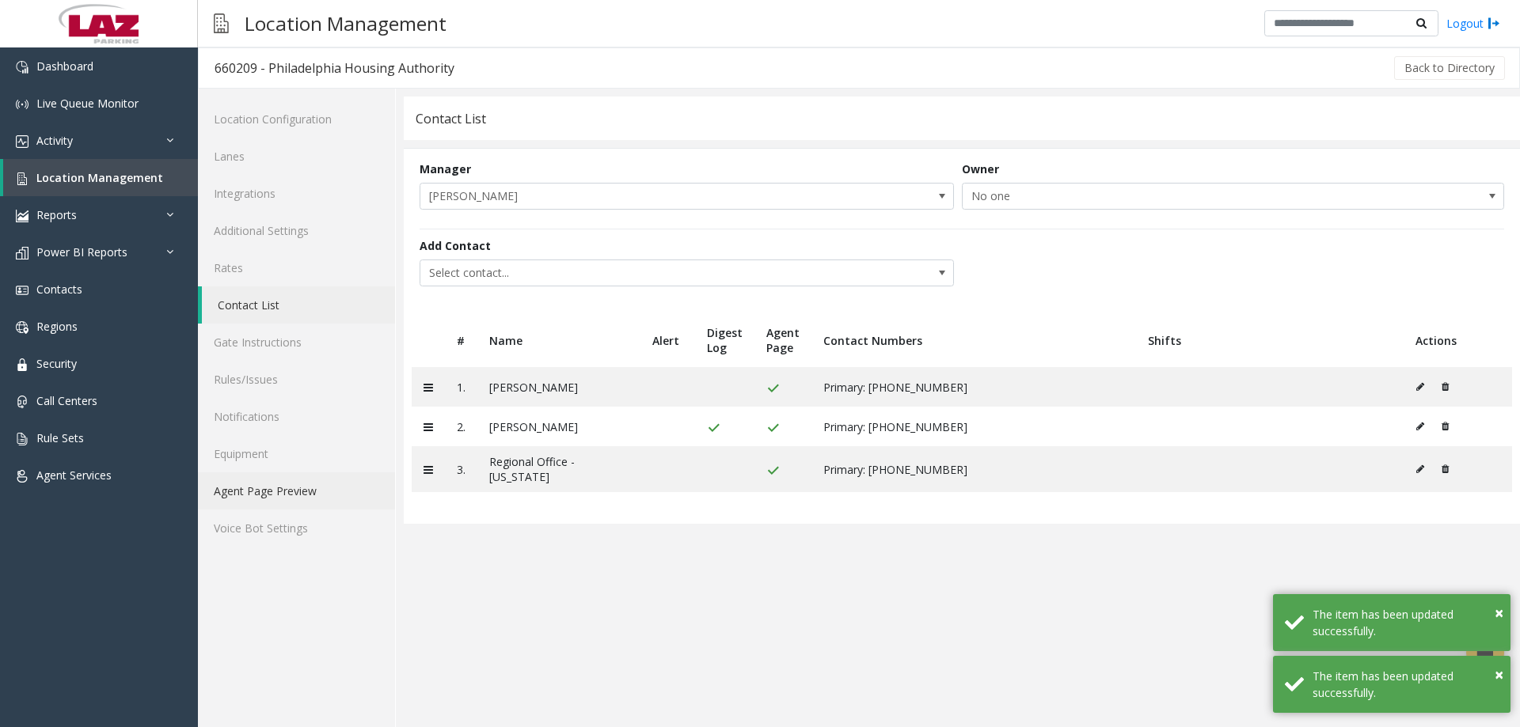
click at [266, 483] on link "Agent Page Preview" at bounding box center [296, 490] width 197 height 37
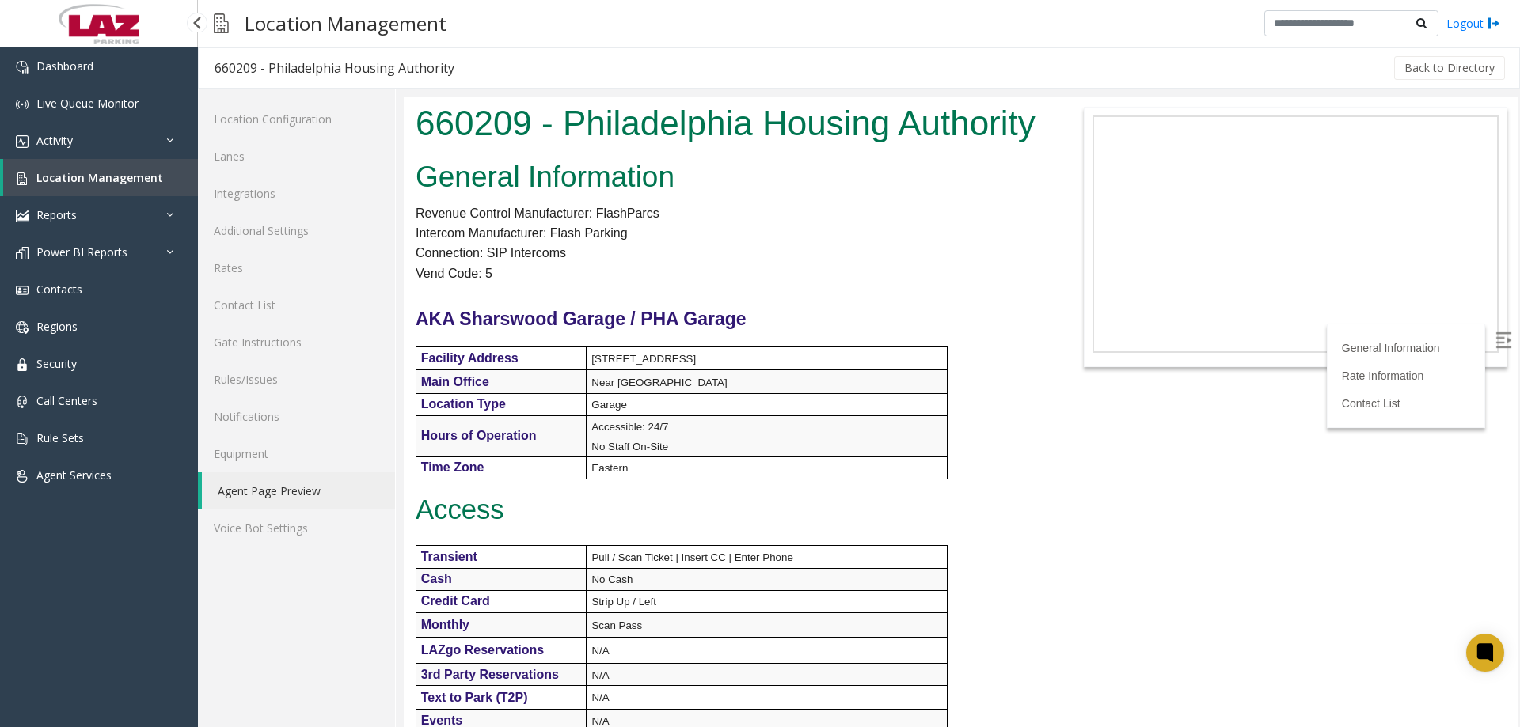
click at [80, 170] on link "Location Management" at bounding box center [100, 177] width 195 height 37
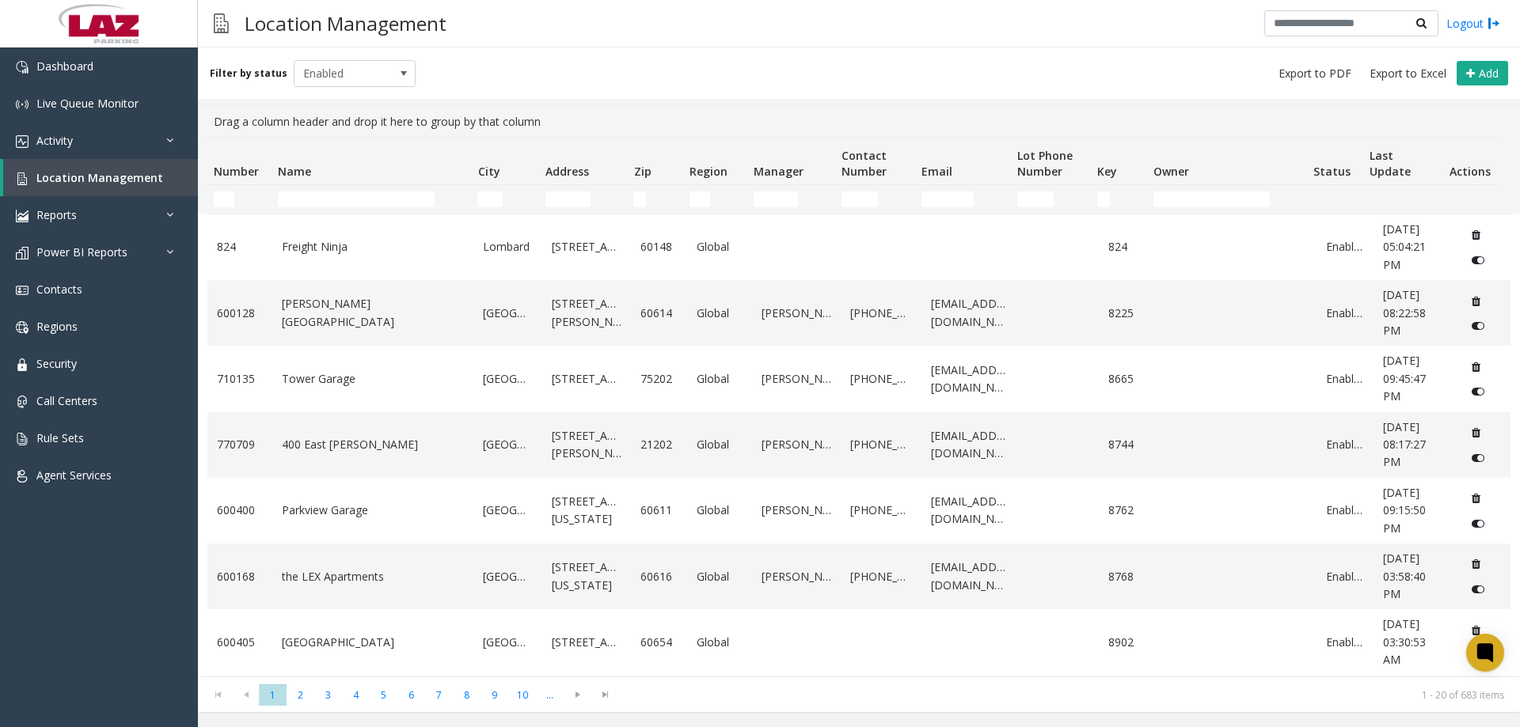
drag, startPoint x: 341, startPoint y: 213, endPoint x: 334, endPoint y: 208, distance: 8.6
click at [339, 213] on td "Name Filter" at bounding box center [370, 199] width 199 height 28
click at [328, 199] on input "Name Filter" at bounding box center [356, 200] width 157 height 16
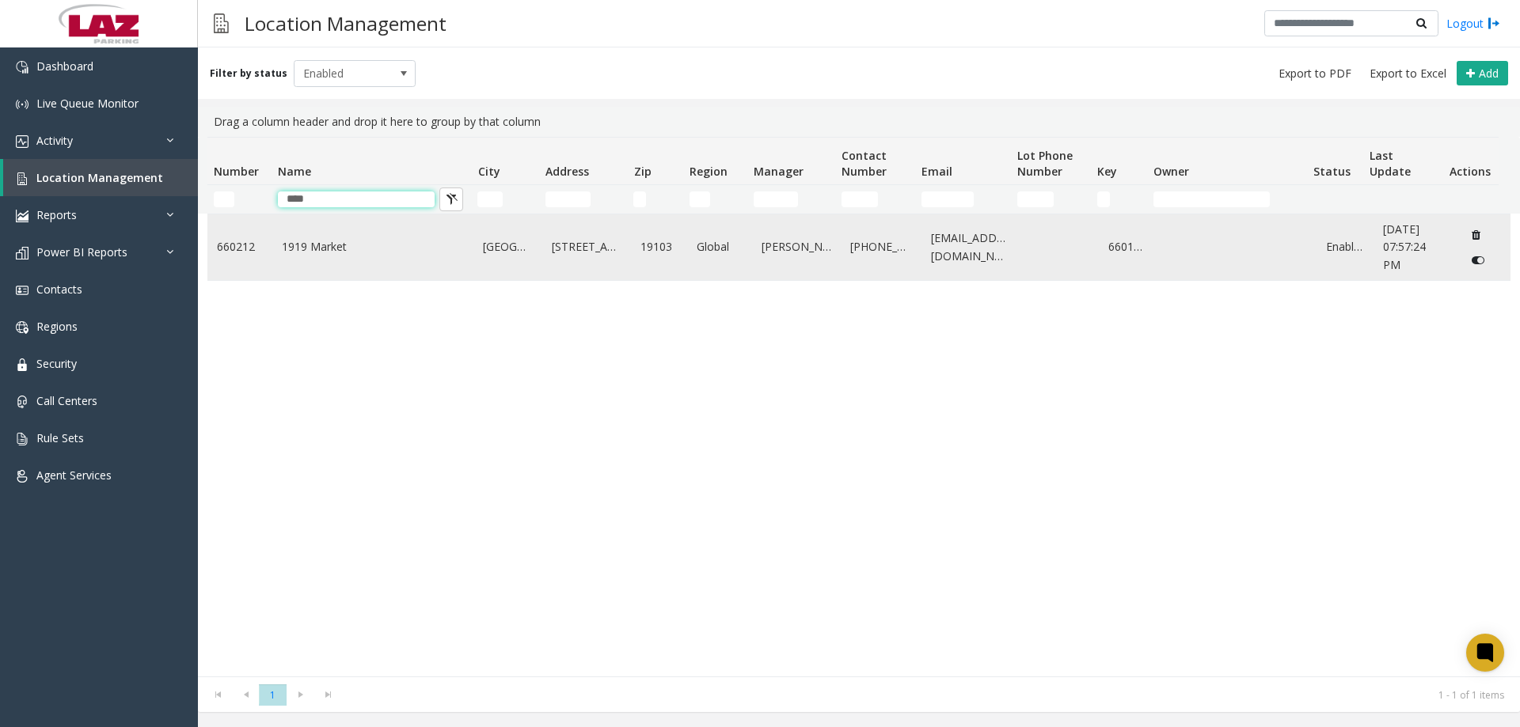
type input "****"
click at [350, 263] on td "1919 Market" at bounding box center [373, 247] width 202 height 66
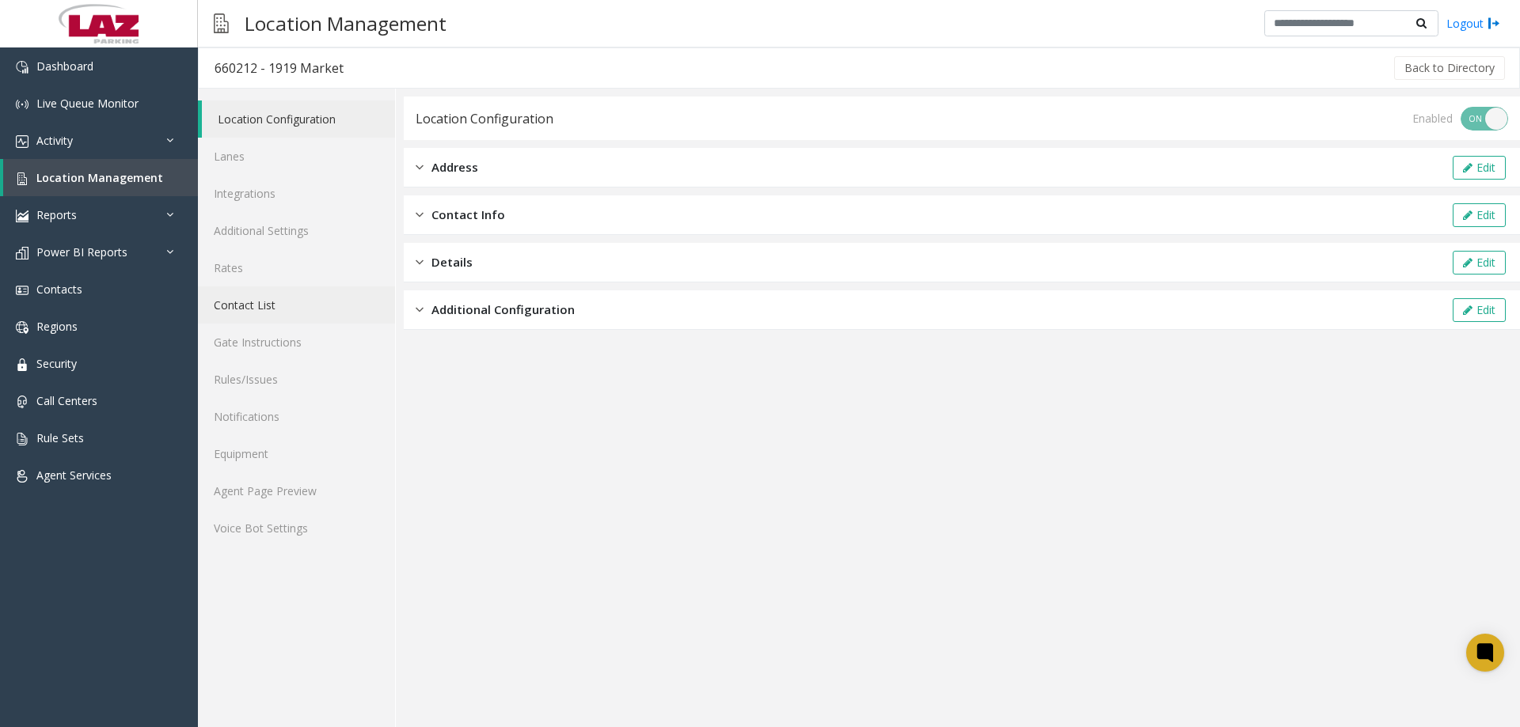
click at [260, 311] on link "Contact List" at bounding box center [296, 305] width 197 height 37
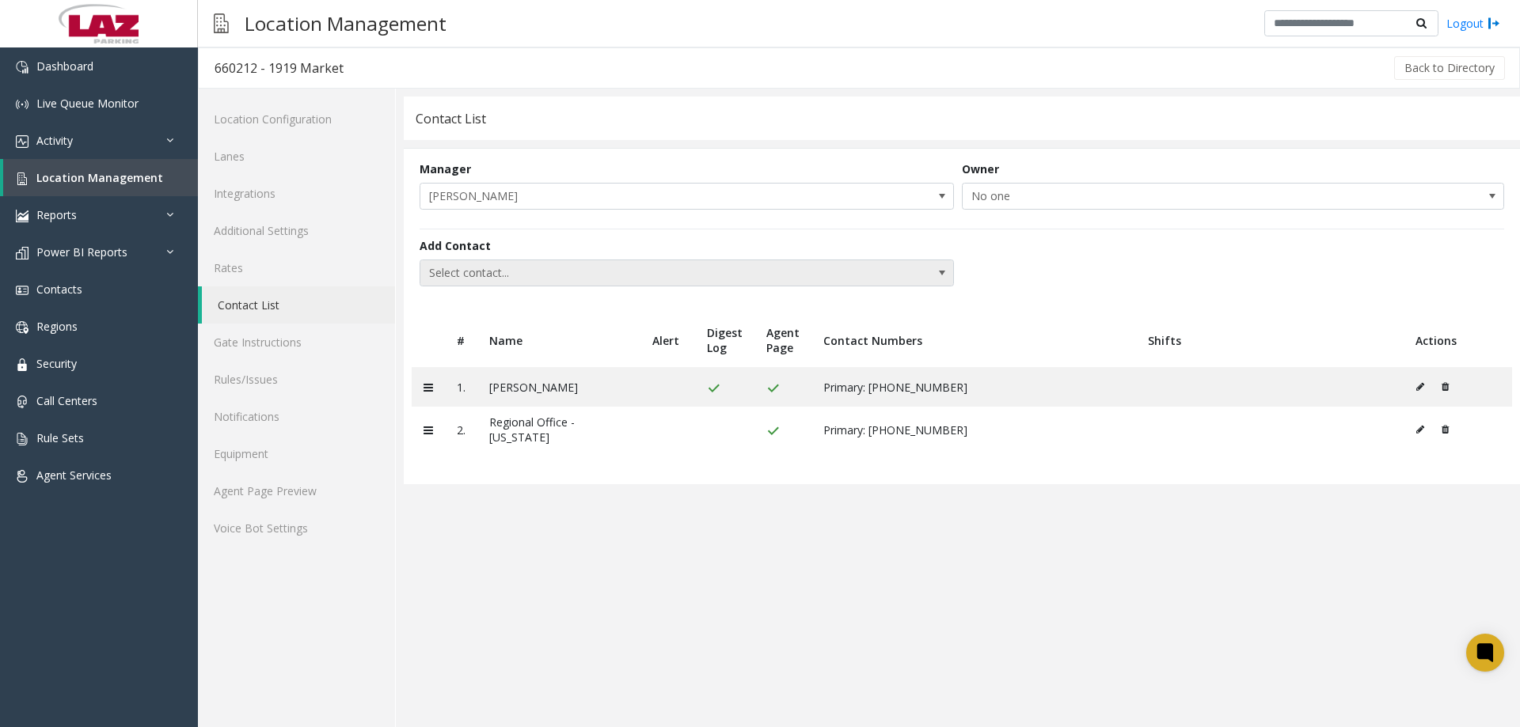
click at [679, 262] on span "Select contact..." at bounding box center [633, 272] width 426 height 25
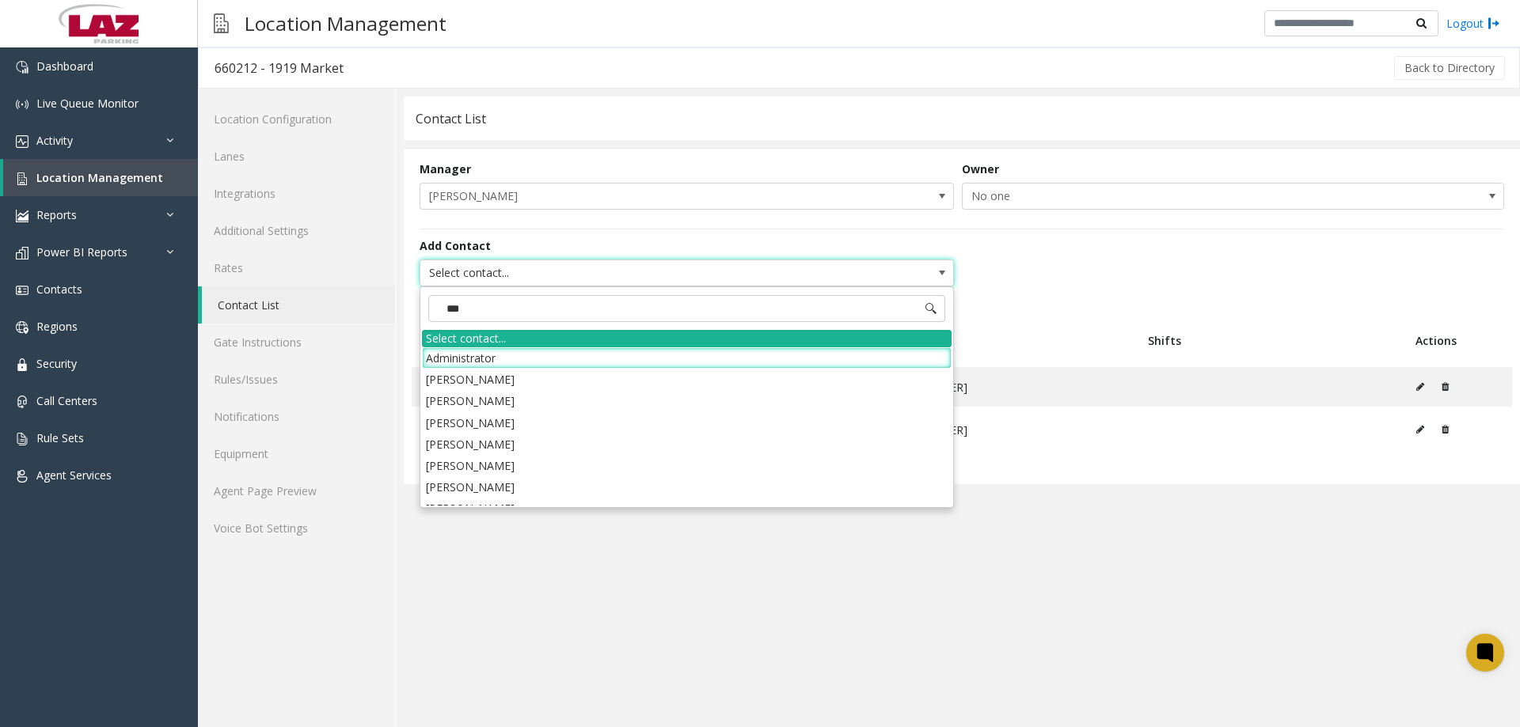
type input "****"
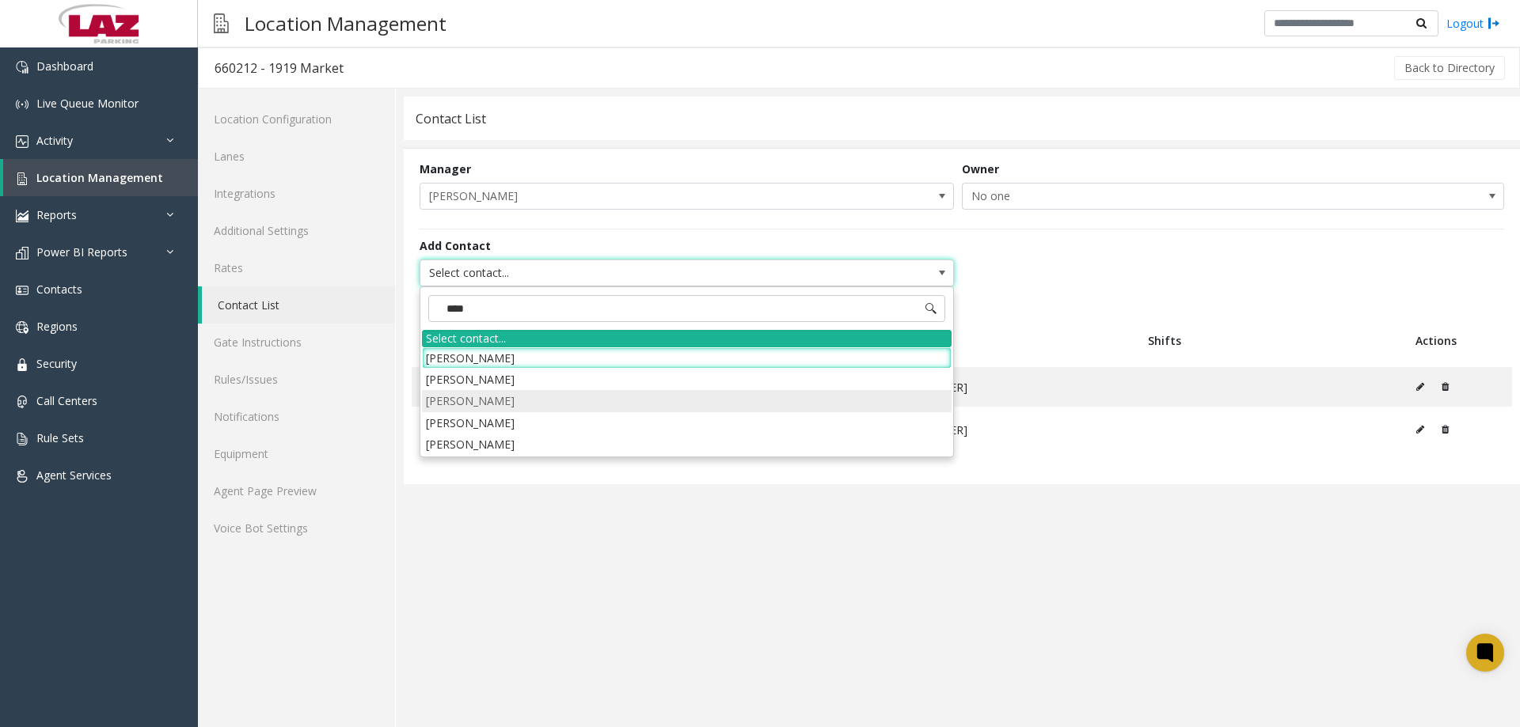
click at [499, 402] on li "Rami Zahid" at bounding box center [686, 400] width 529 height 21
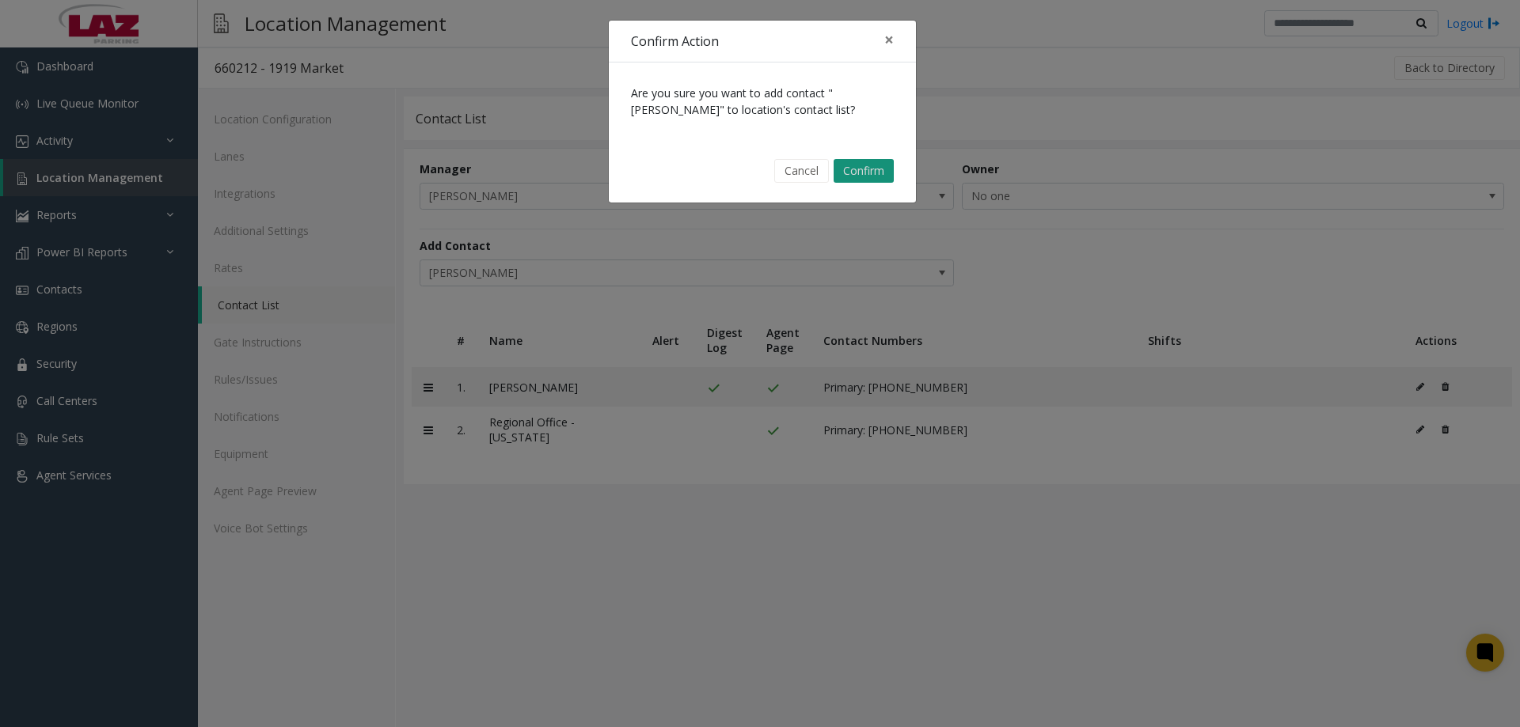
click at [863, 167] on button "Confirm" at bounding box center [863, 171] width 60 height 24
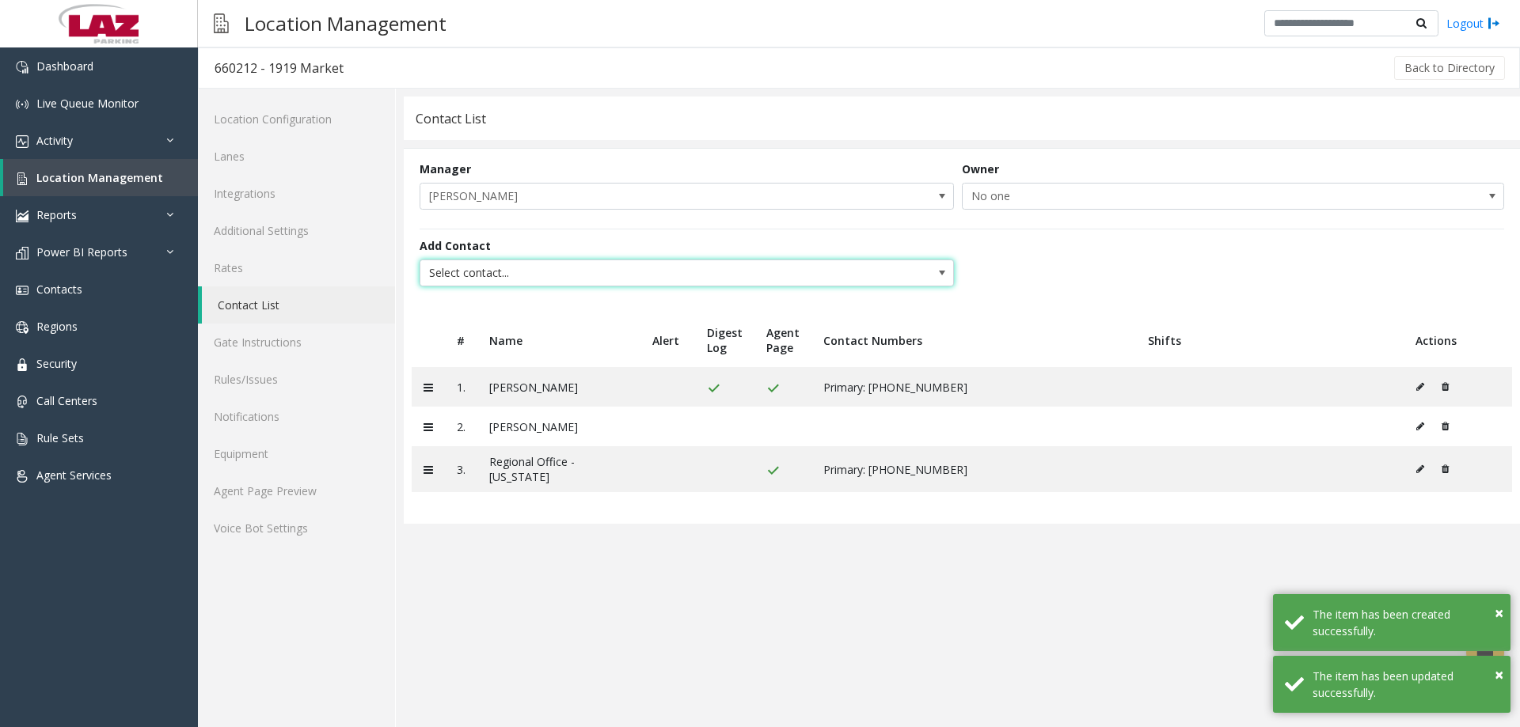
click at [476, 273] on span "Select contact..." at bounding box center [633, 272] width 426 height 25
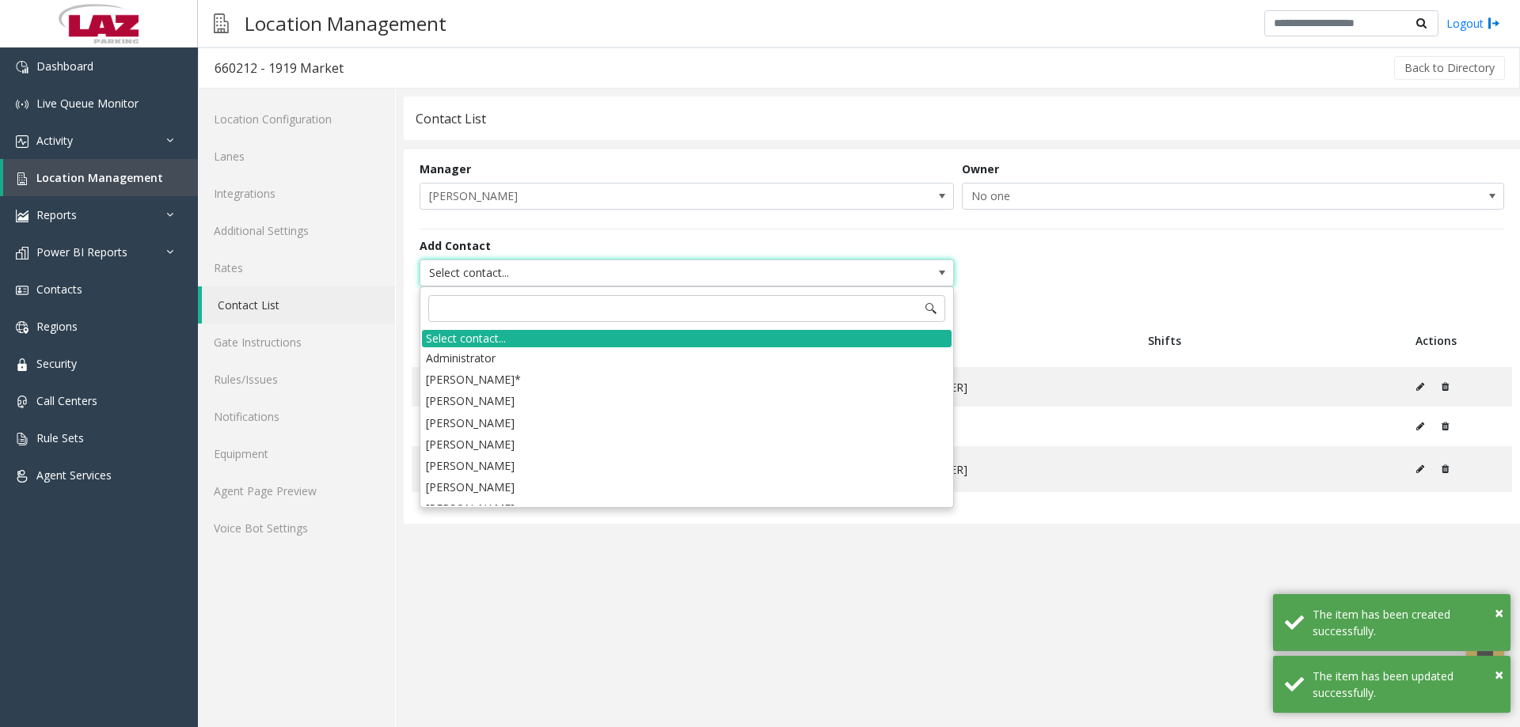
drag, startPoint x: 1256, startPoint y: 268, endPoint x: 1304, endPoint y: 340, distance: 86.3
click at [1262, 272] on div "Add Contact Select contact..." at bounding box center [961, 263] width 1084 height 69
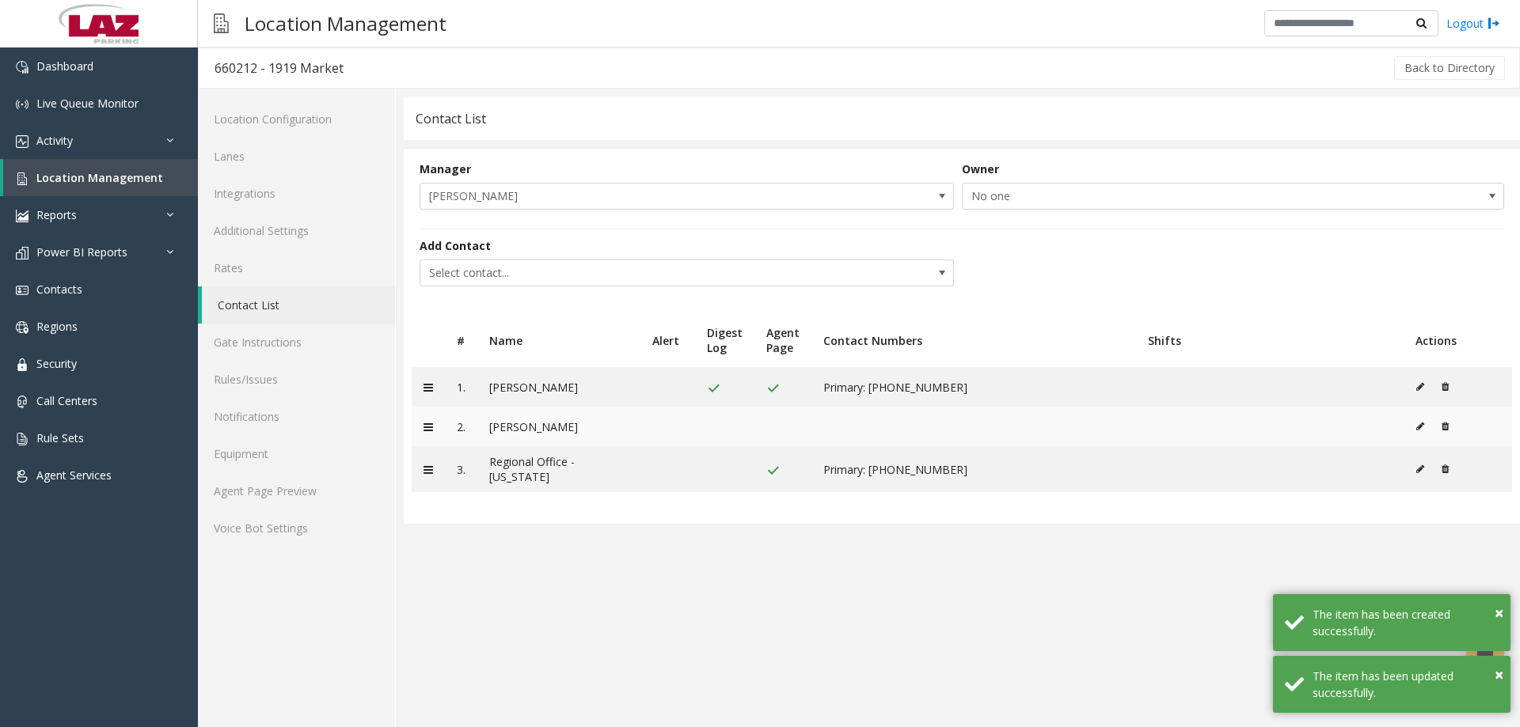
click at [1422, 431] on button at bounding box center [1423, 427] width 17 height 24
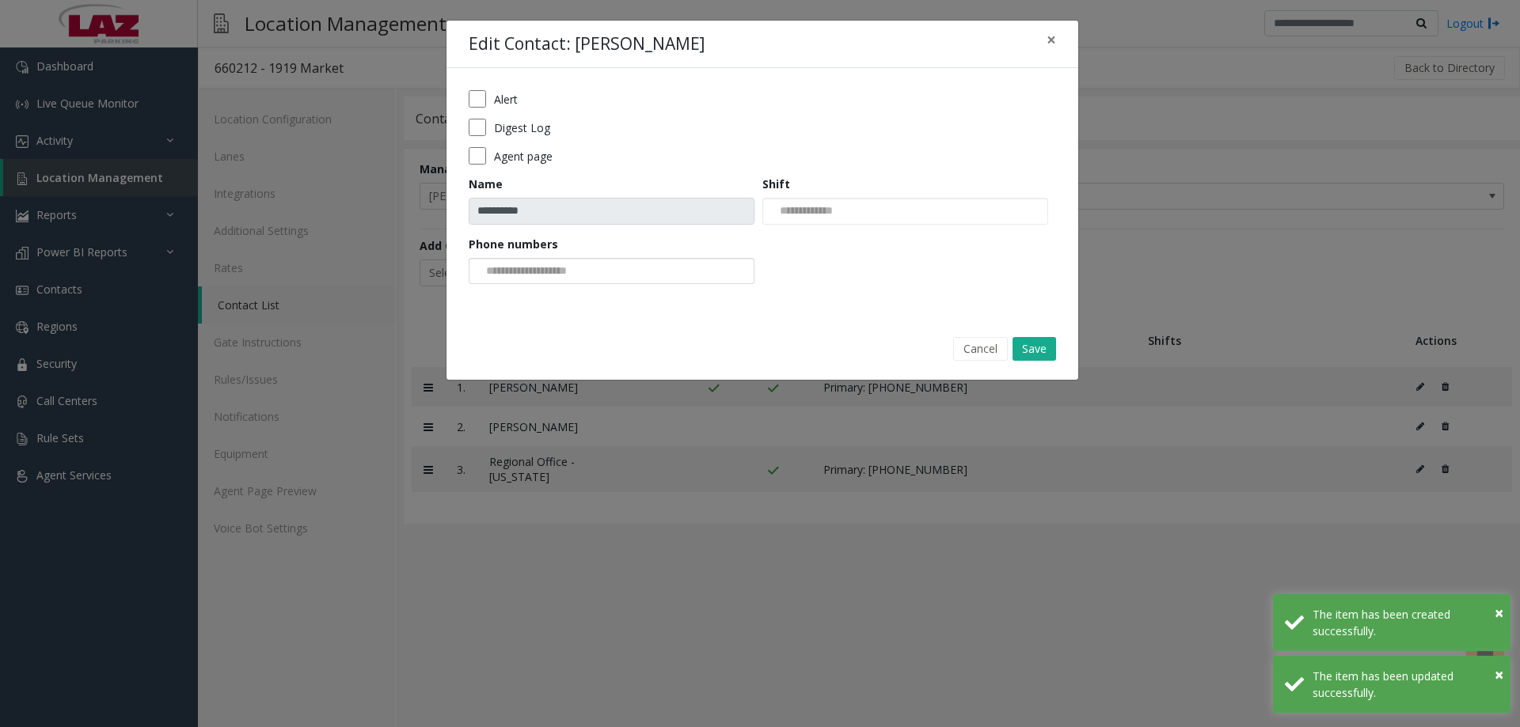
click at [526, 263] on input at bounding box center [529, 271] width 120 height 25
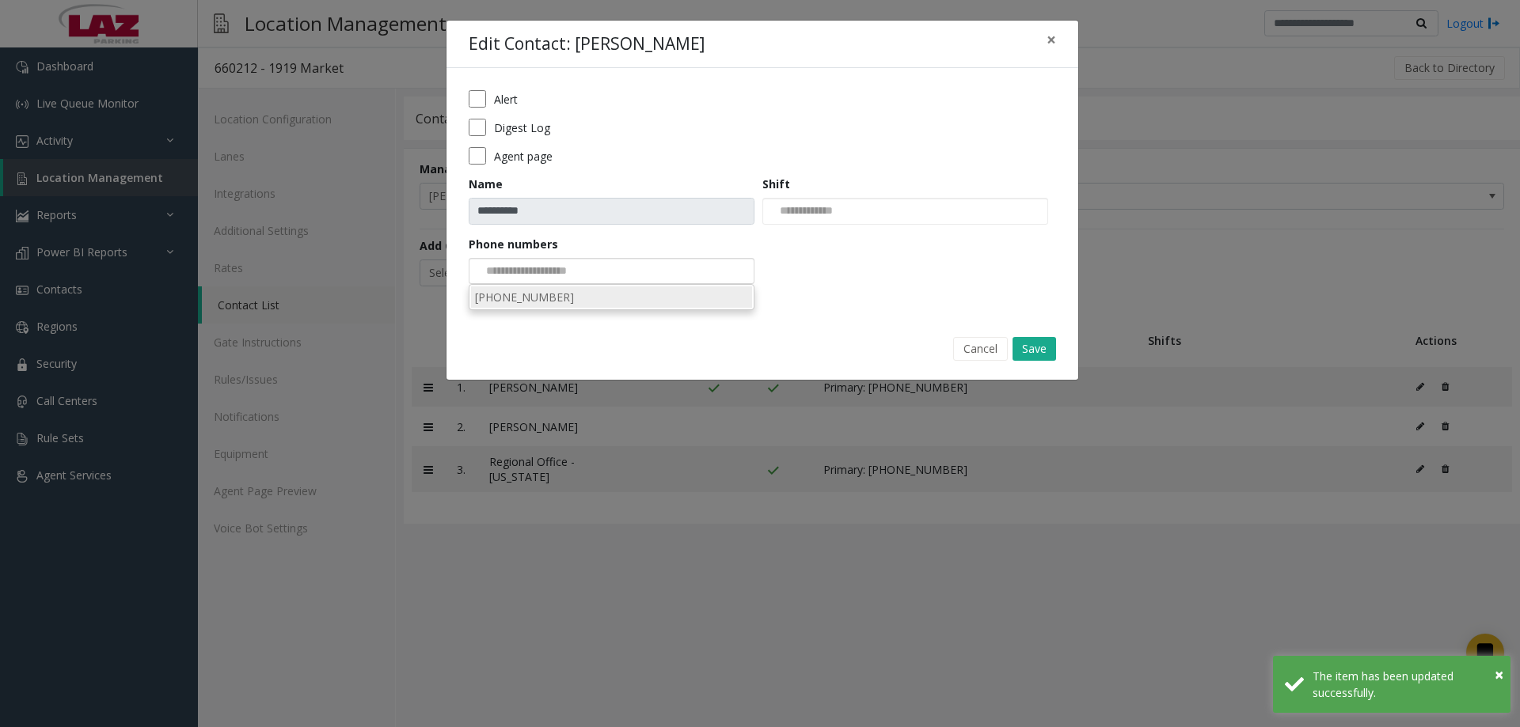
click at [538, 297] on li "443-301-8272" at bounding box center [611, 297] width 281 height 21
click at [1045, 347] on button "Save" at bounding box center [1034, 349] width 44 height 24
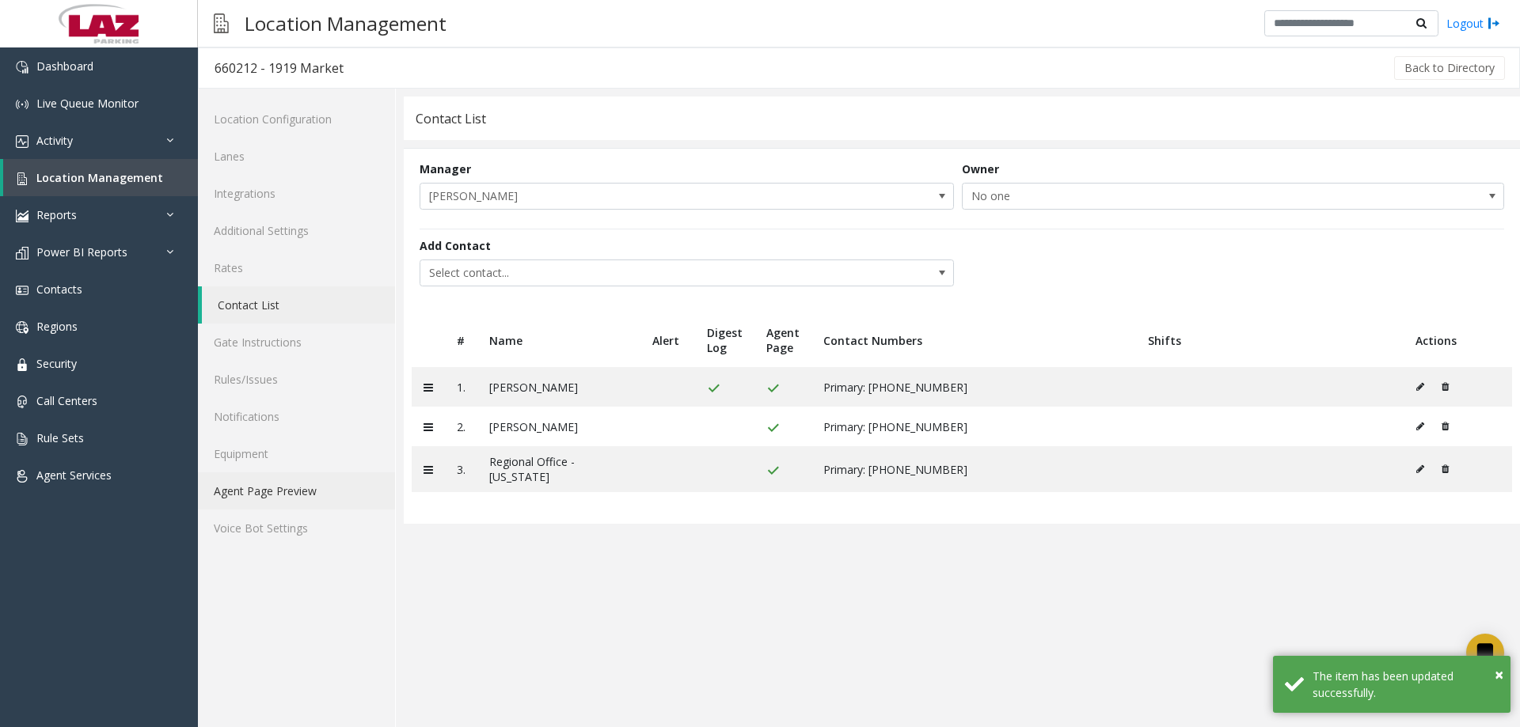
click at [294, 495] on link "Agent Page Preview" at bounding box center [296, 490] width 197 height 37
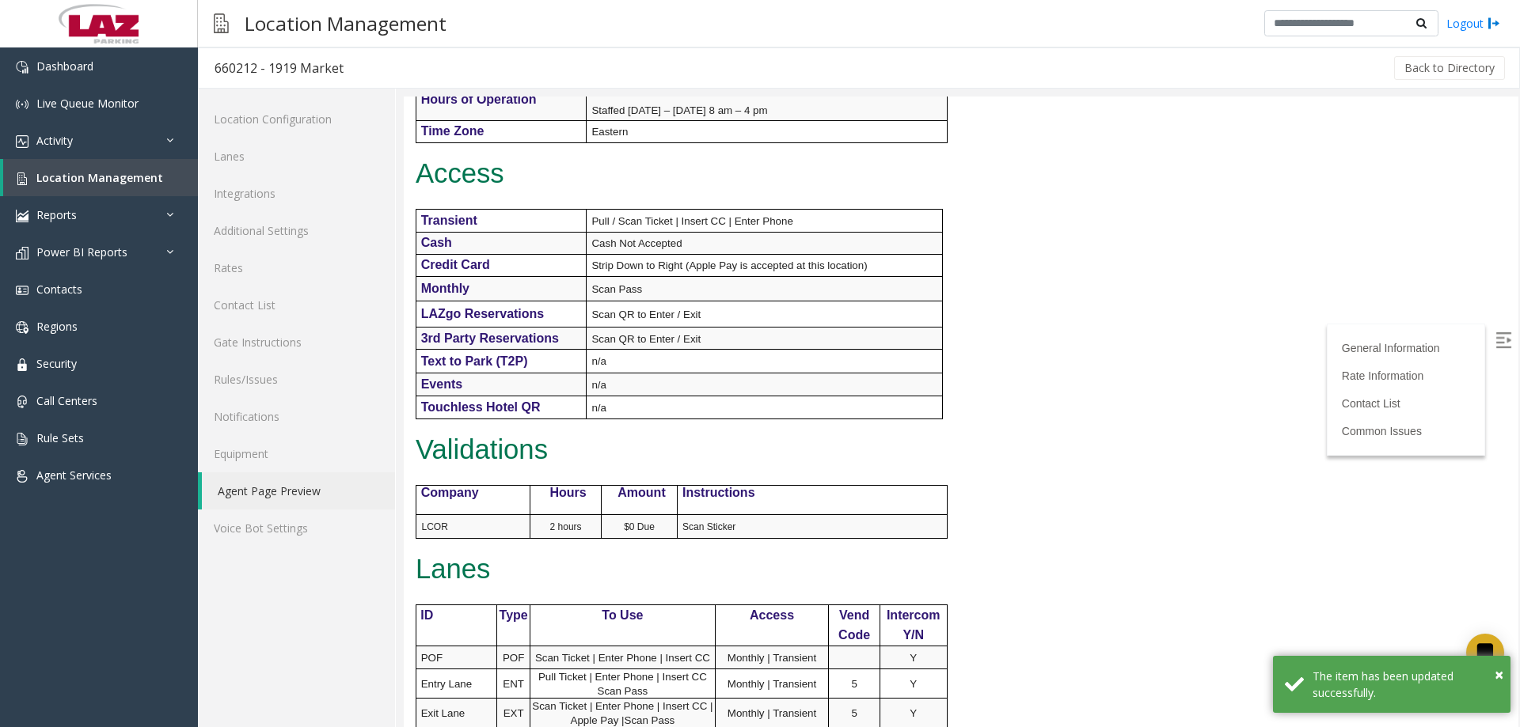
scroll to position [185, 0]
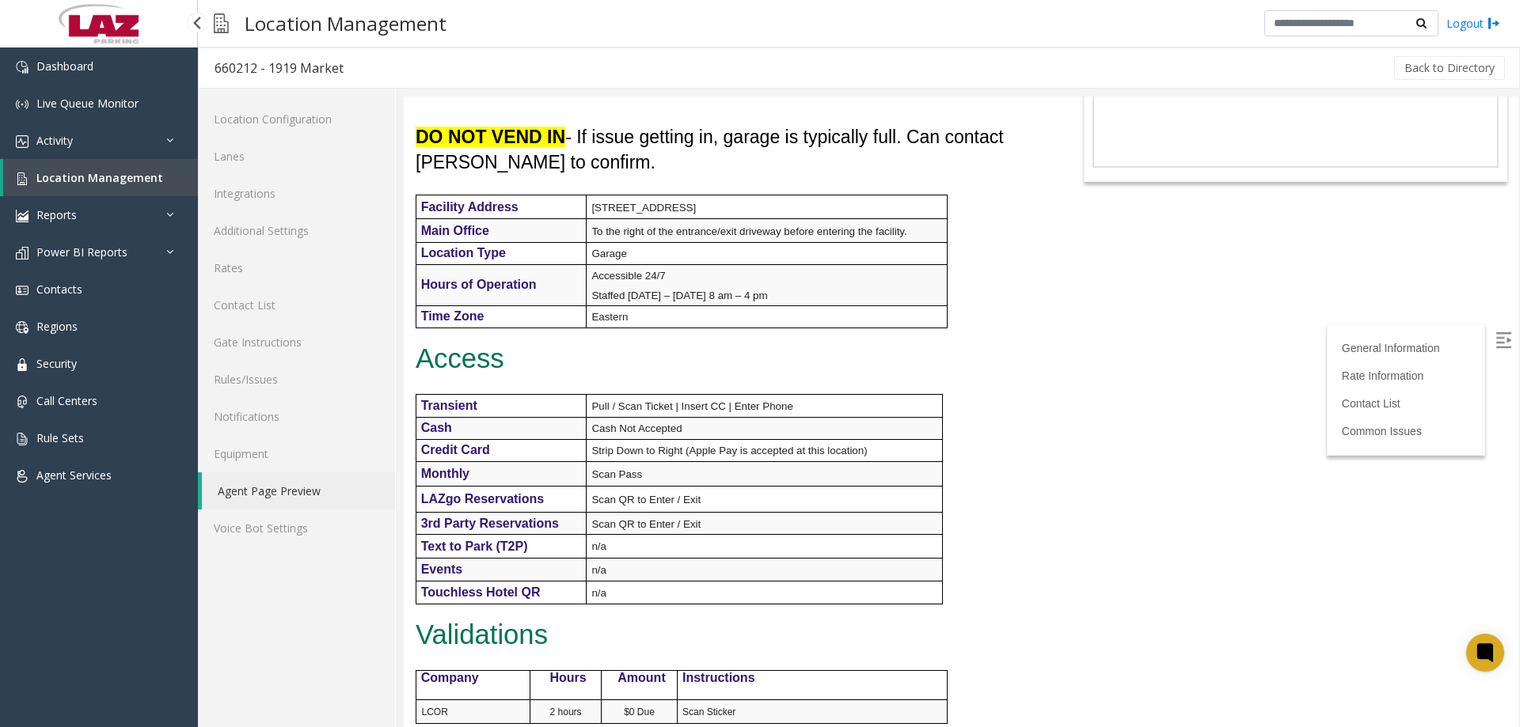
click at [102, 173] on span "Location Management" at bounding box center [99, 177] width 127 height 15
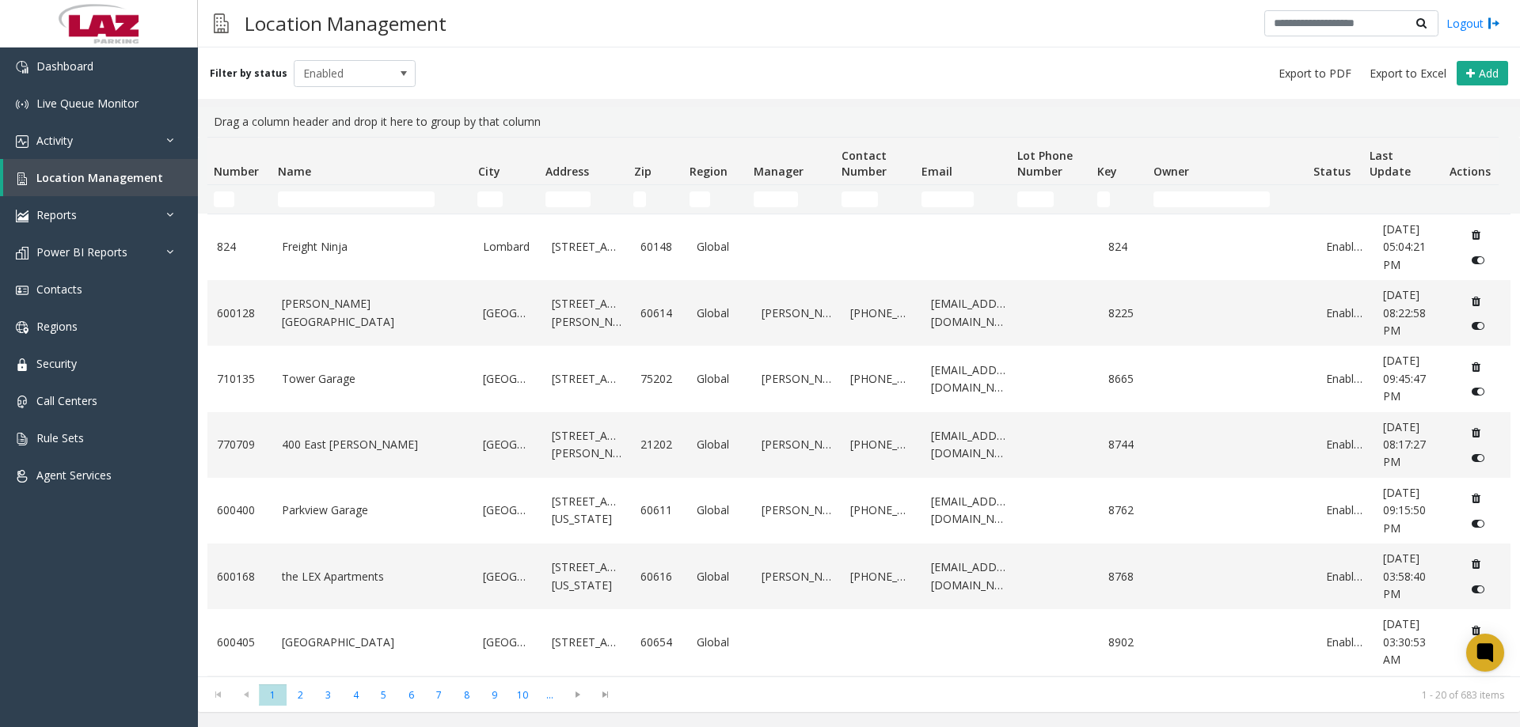
click at [324, 188] on td "Name Filter" at bounding box center [370, 199] width 199 height 28
click at [324, 204] on input "Name Filter" at bounding box center [356, 200] width 157 height 16
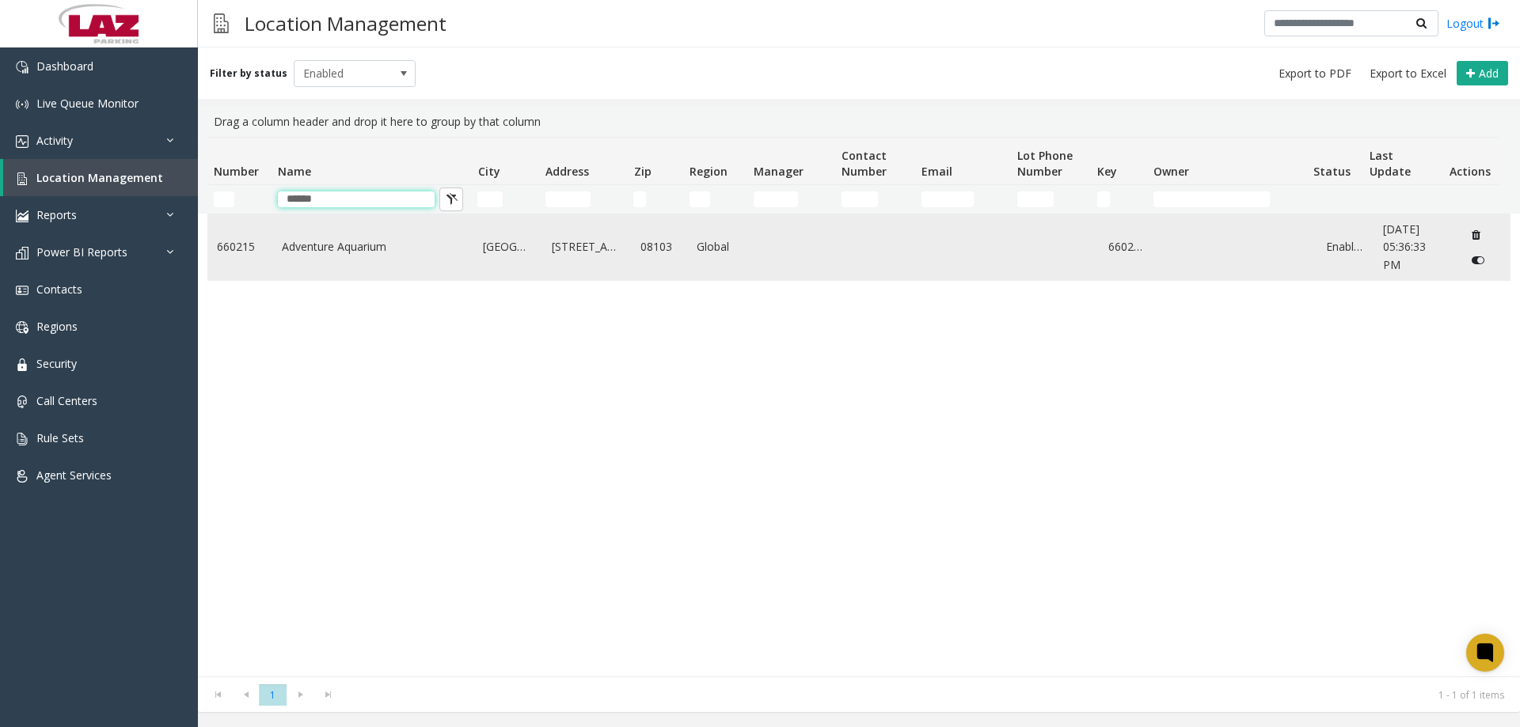
type input "******"
click at [341, 256] on link "Adventure Aquarium" at bounding box center [373, 246] width 183 height 17
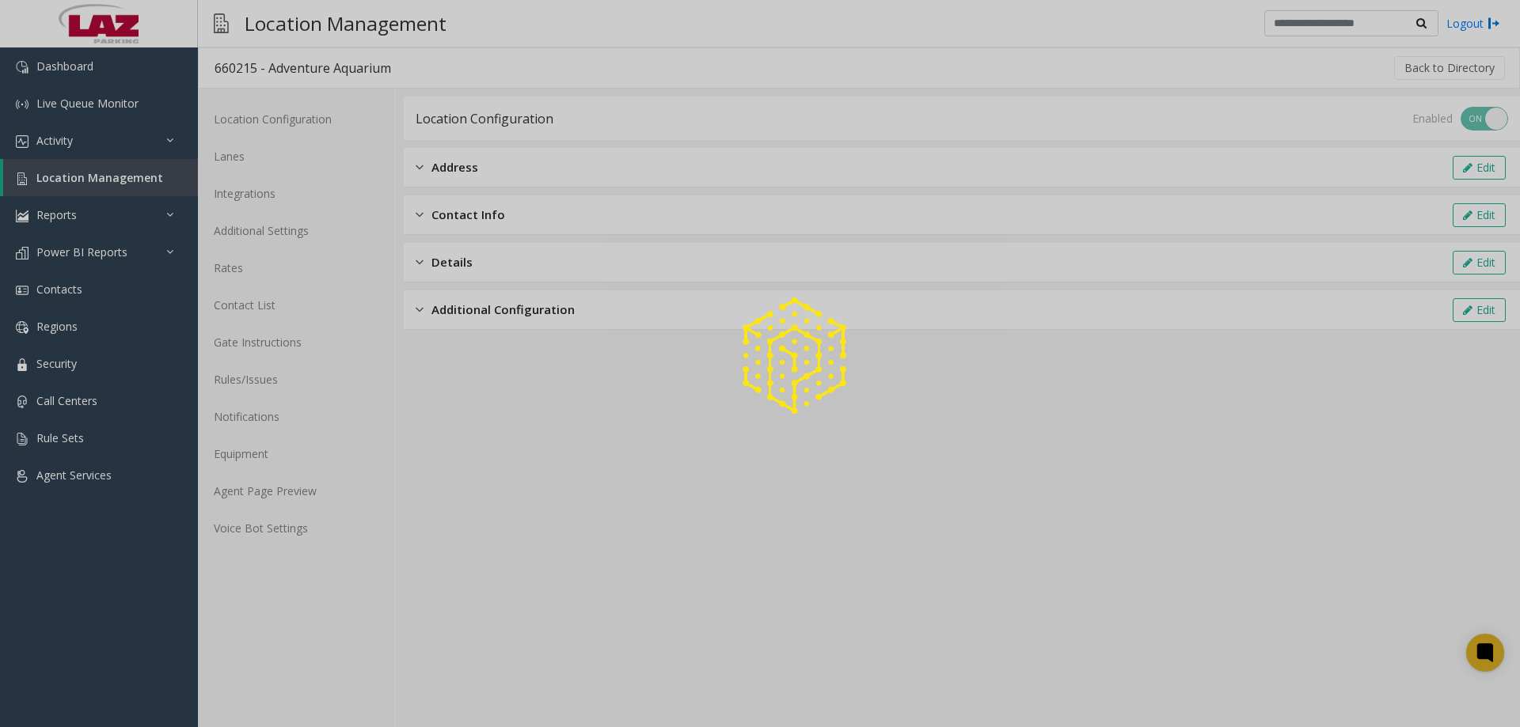
click at [255, 312] on div at bounding box center [760, 363] width 1520 height 727
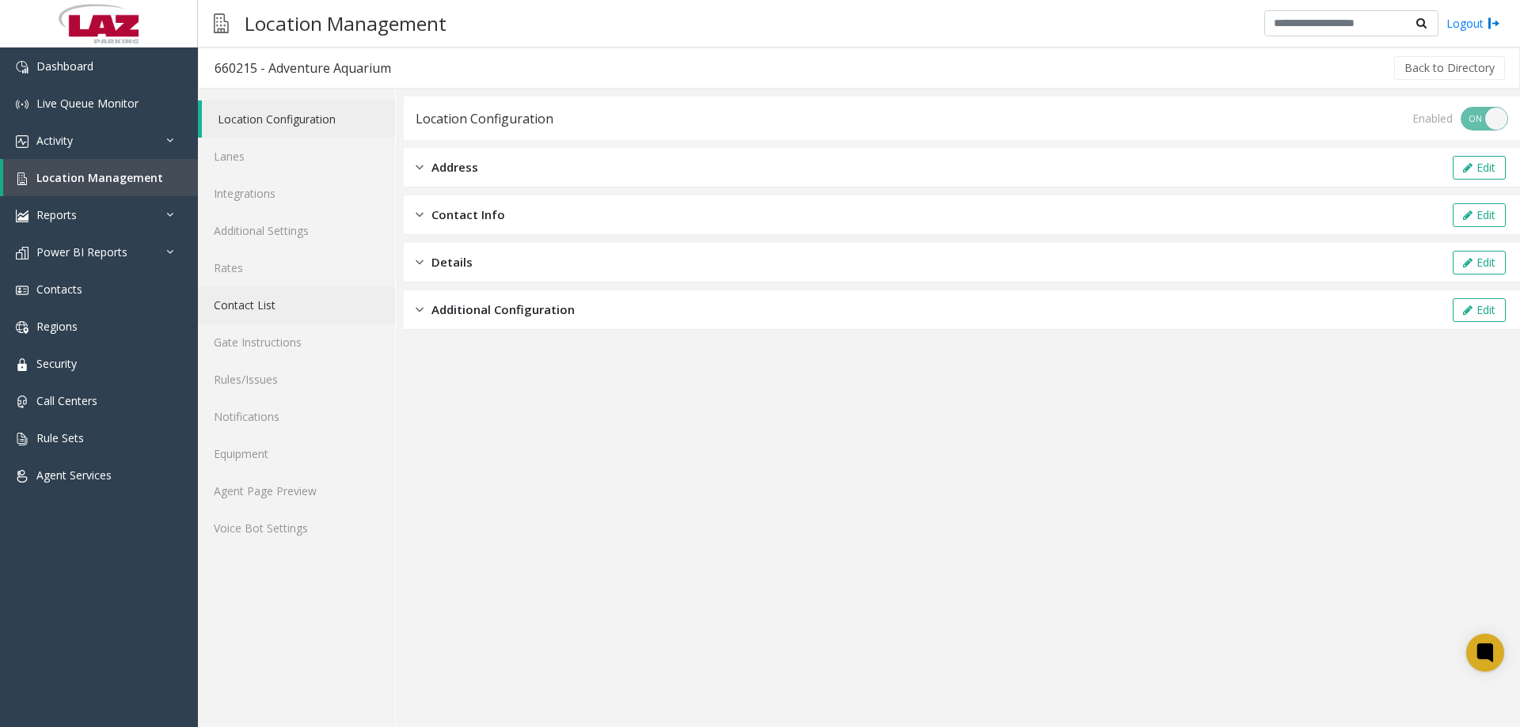
click at [256, 305] on link "Contact List" at bounding box center [296, 305] width 197 height 37
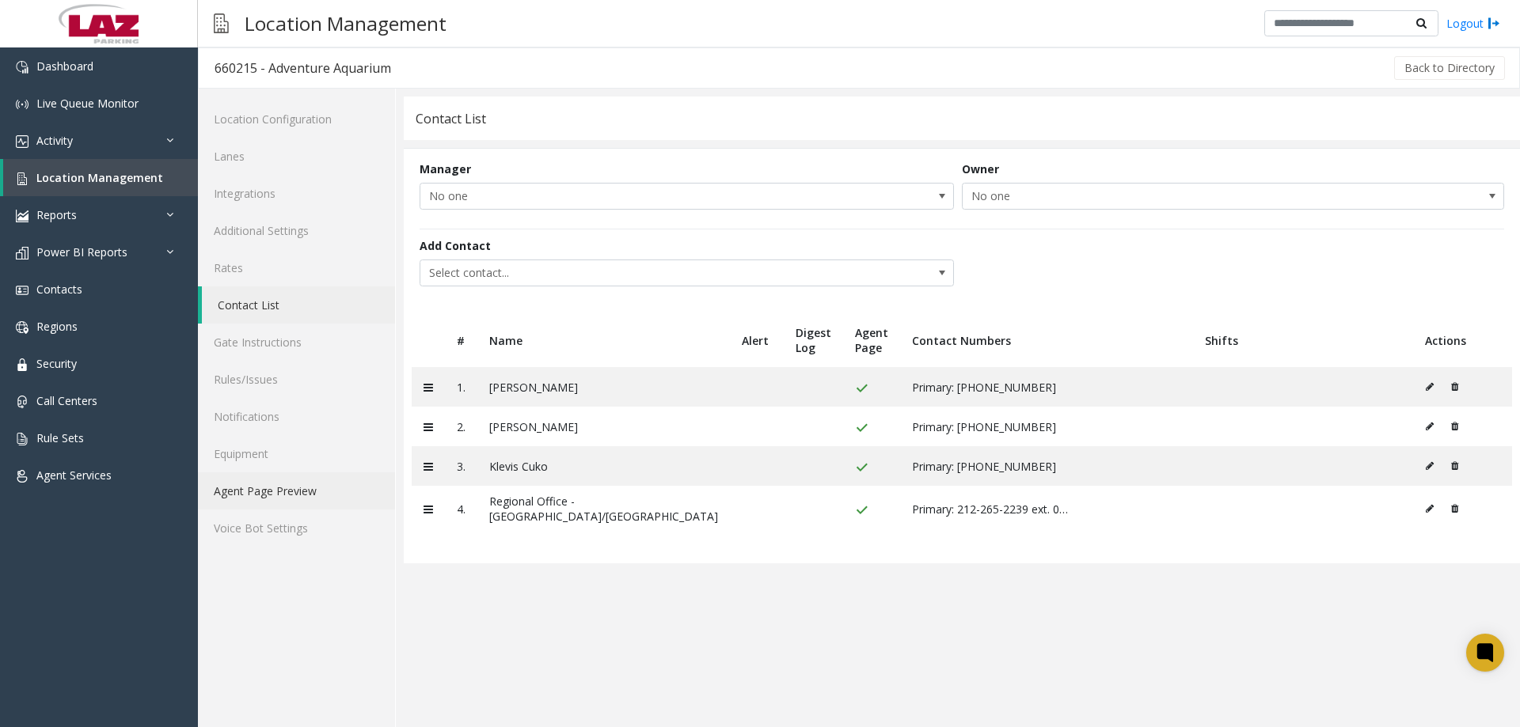
click at [273, 493] on link "Agent Page Preview" at bounding box center [296, 490] width 197 height 37
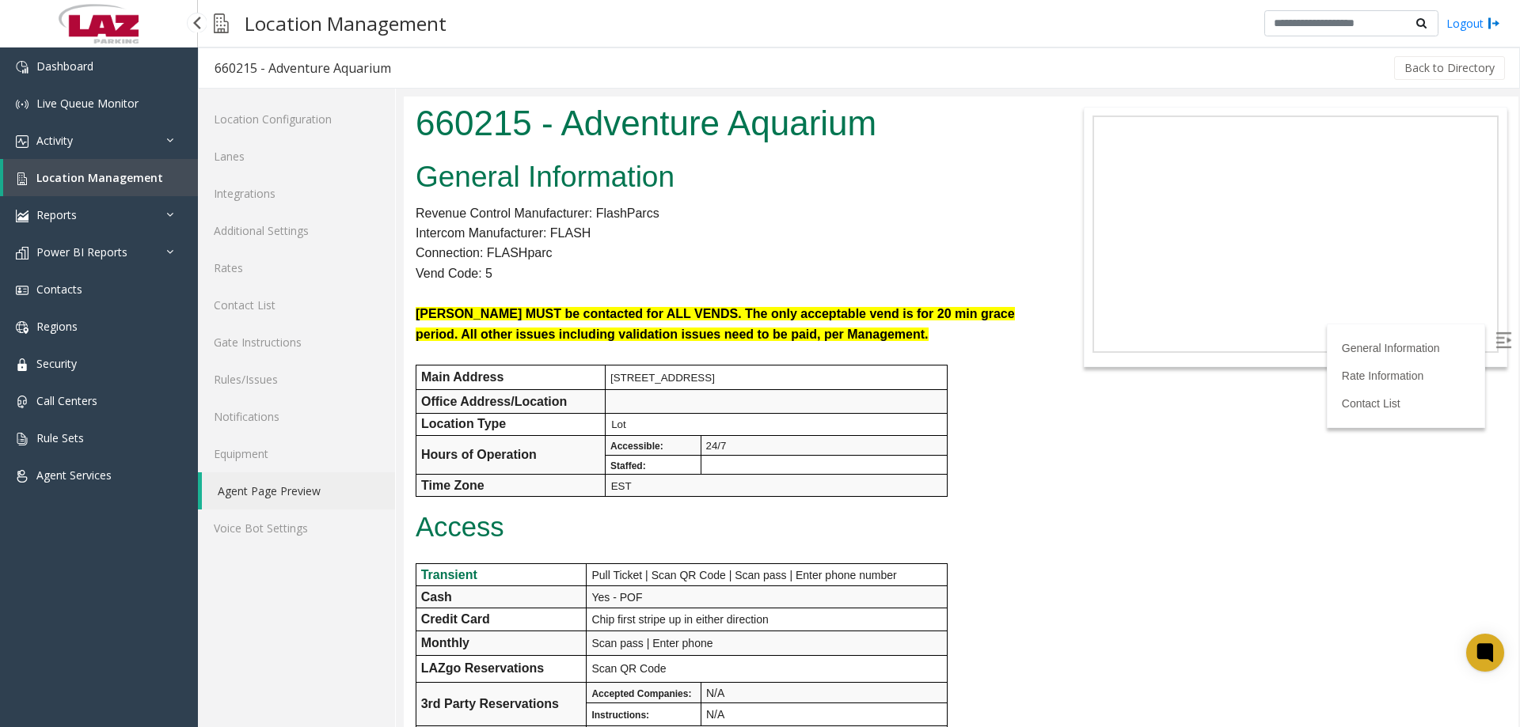
click at [91, 184] on span "Location Management" at bounding box center [99, 177] width 127 height 15
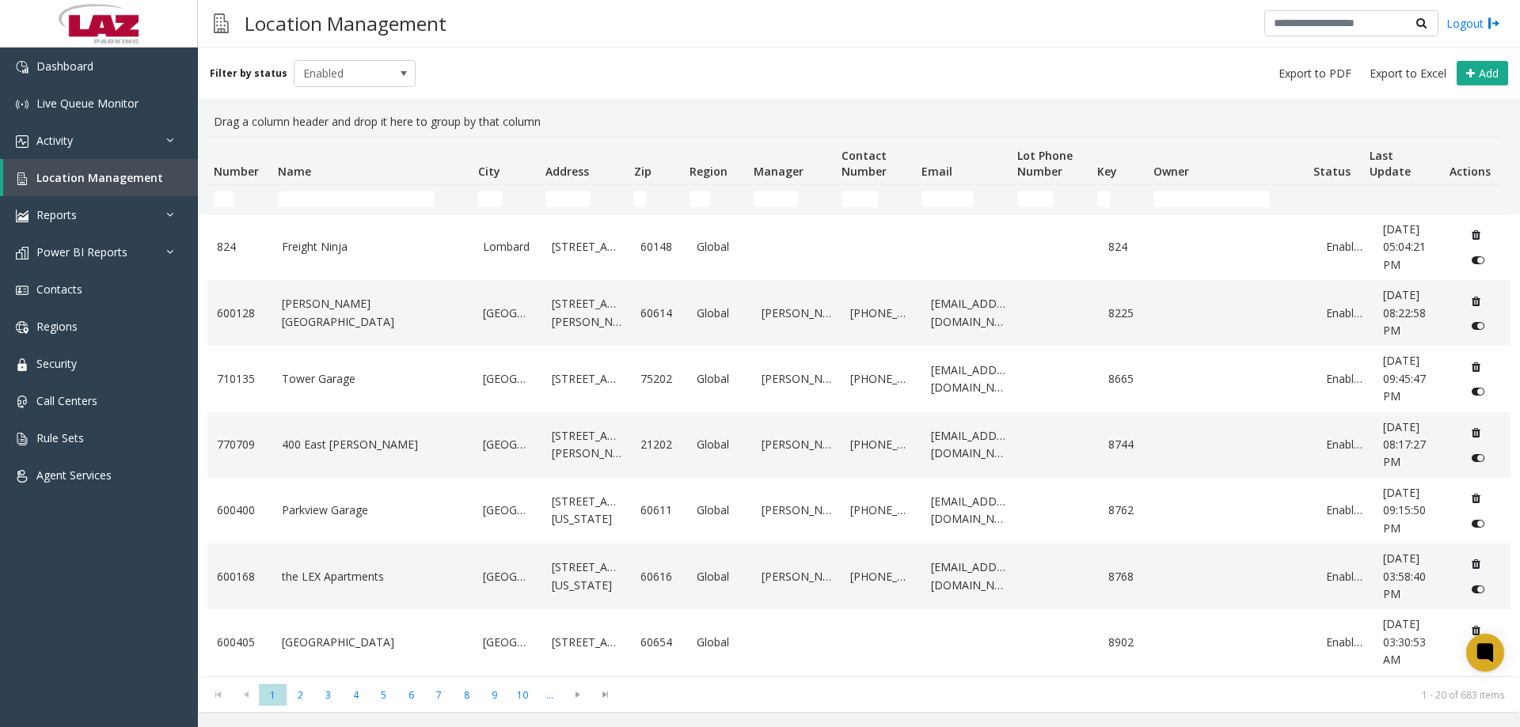
click at [311, 213] on td "Name Filter" at bounding box center [370, 199] width 199 height 28
click at [311, 210] on td "Name Filter" at bounding box center [370, 199] width 199 height 28
click at [312, 206] on input "Name Filter" at bounding box center [356, 200] width 157 height 16
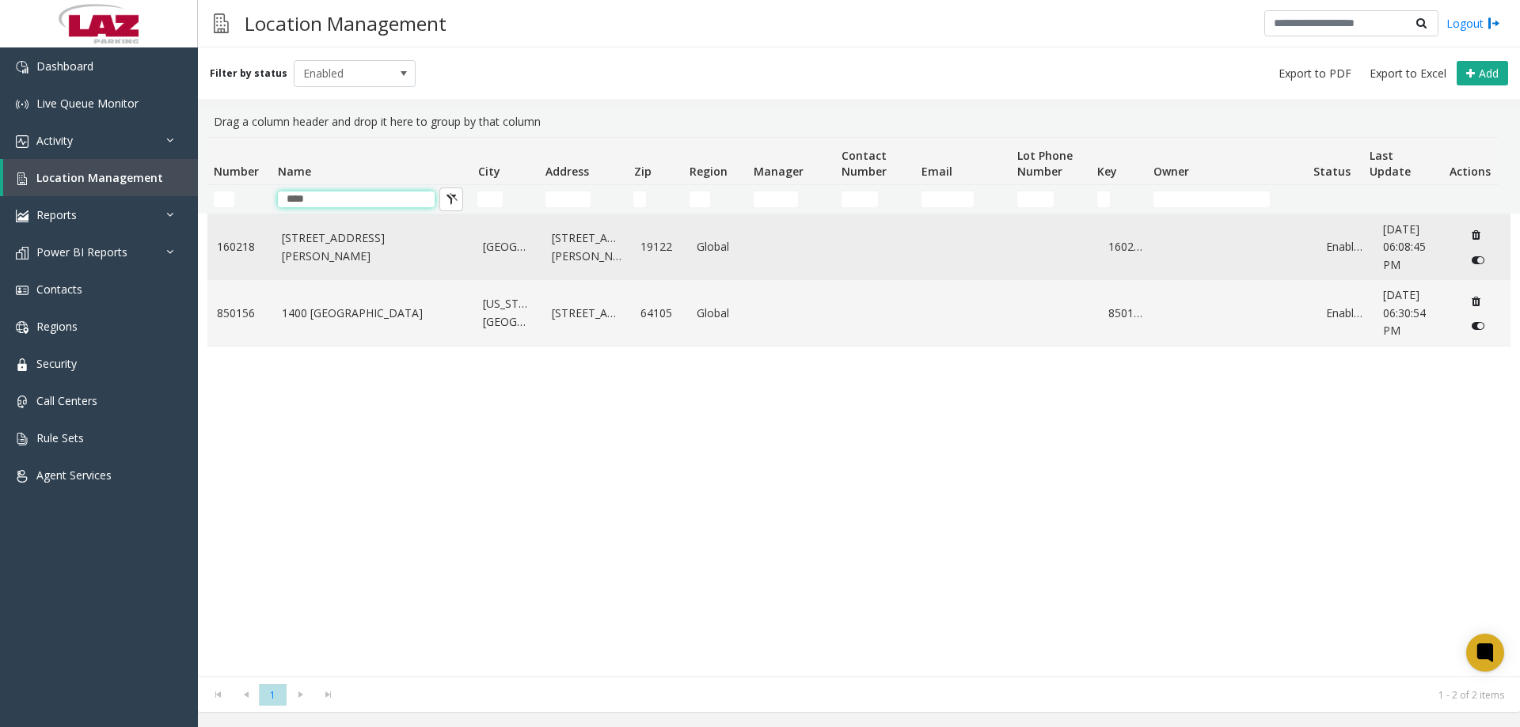
type input "****"
click at [340, 249] on link "1400 N Howard Street" at bounding box center [373, 248] width 183 height 36
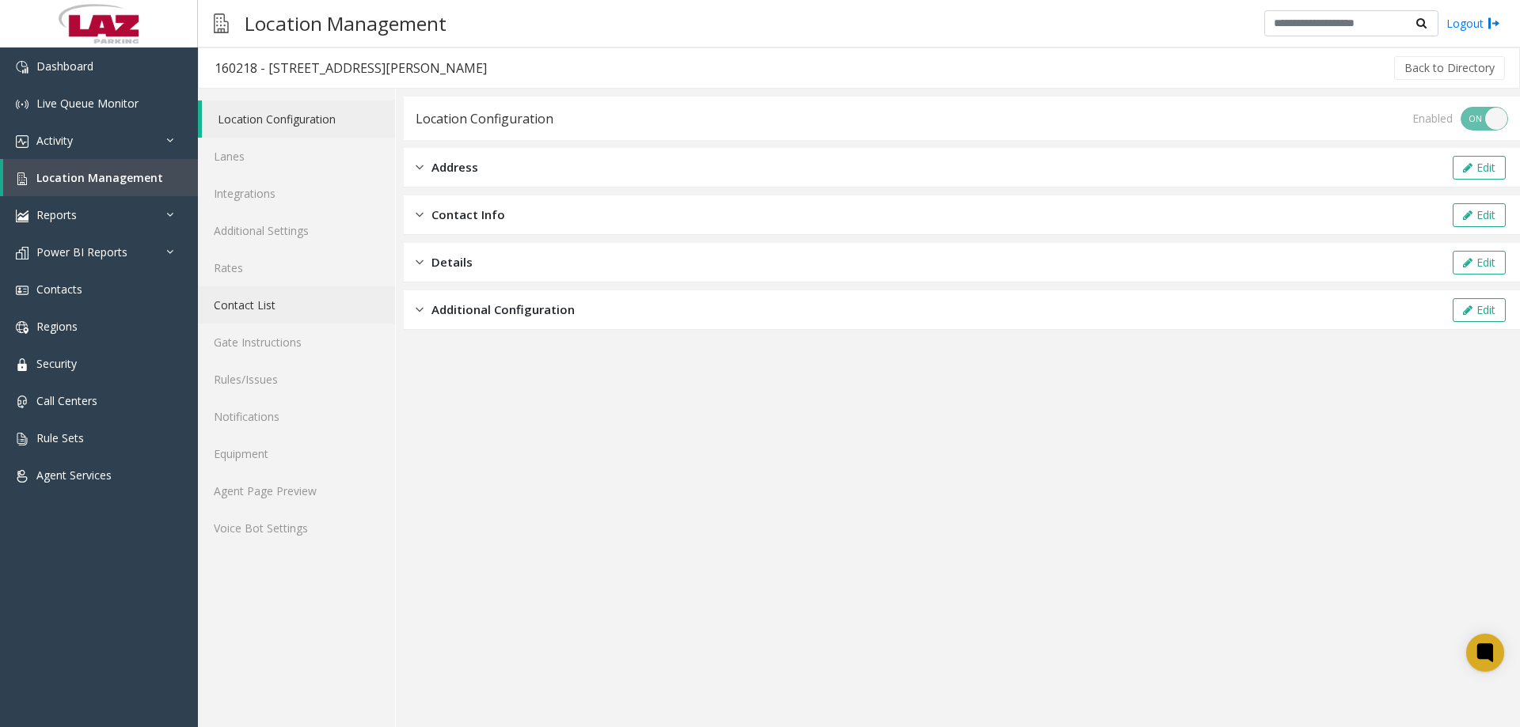
click at [255, 313] on link "Contact List" at bounding box center [296, 305] width 197 height 37
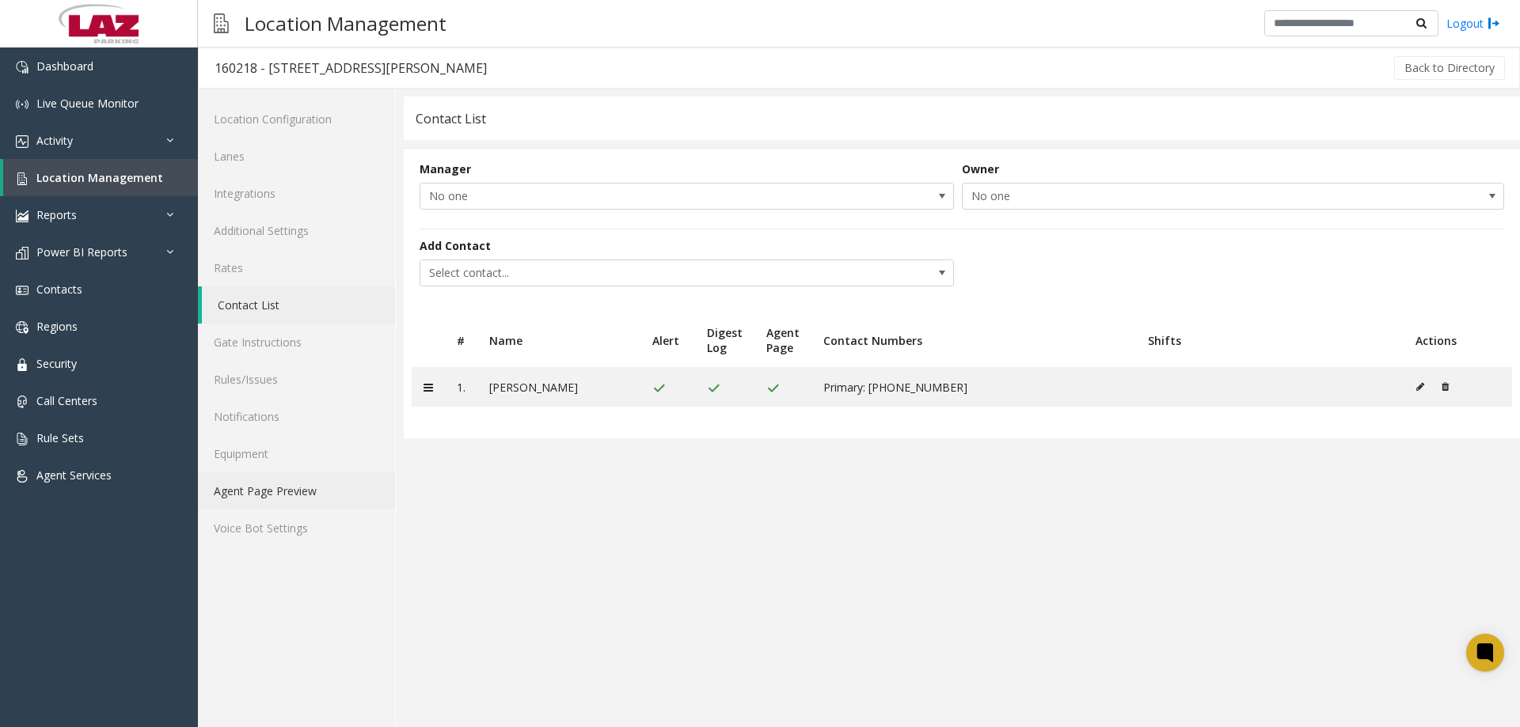
click at [249, 497] on link "Agent Page Preview" at bounding box center [296, 490] width 197 height 37
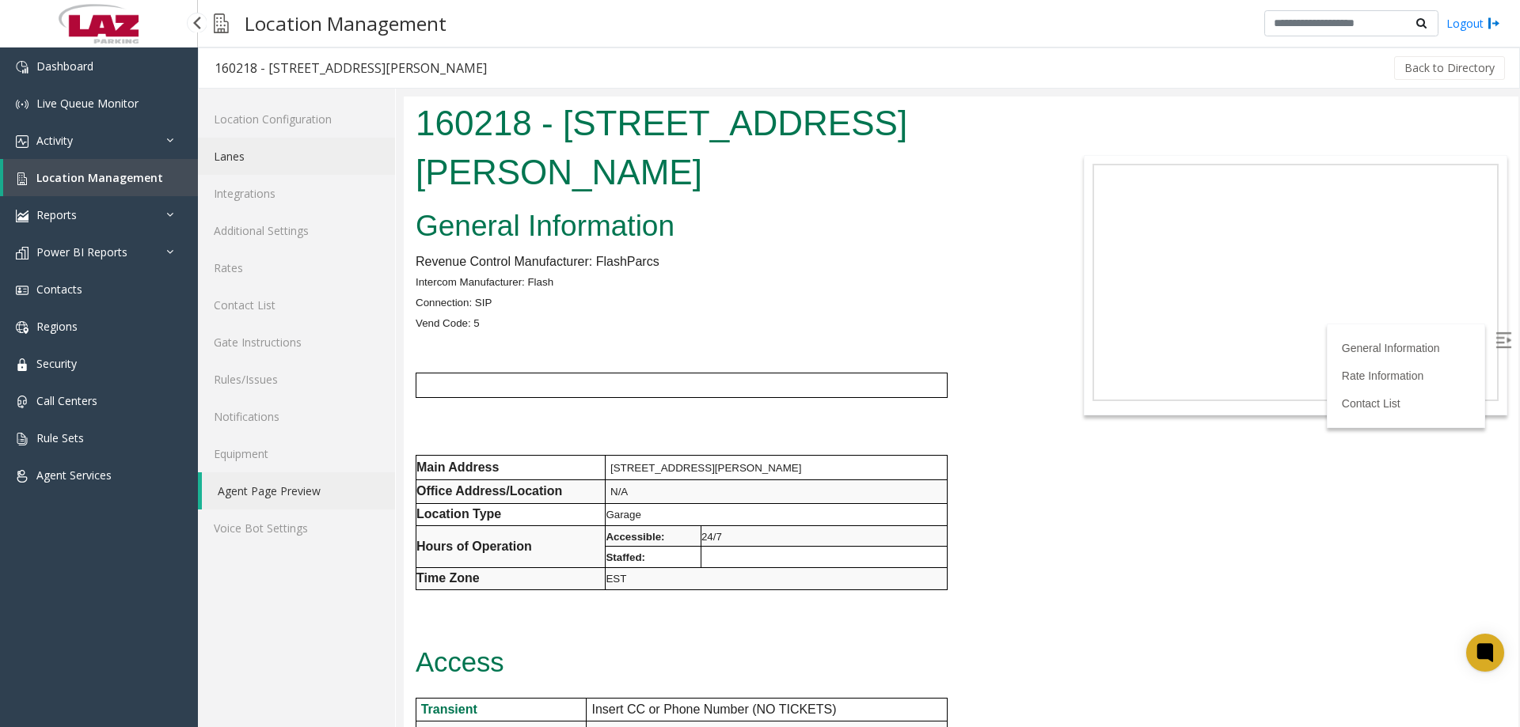
click at [243, 163] on link "Lanes" at bounding box center [296, 156] width 197 height 37
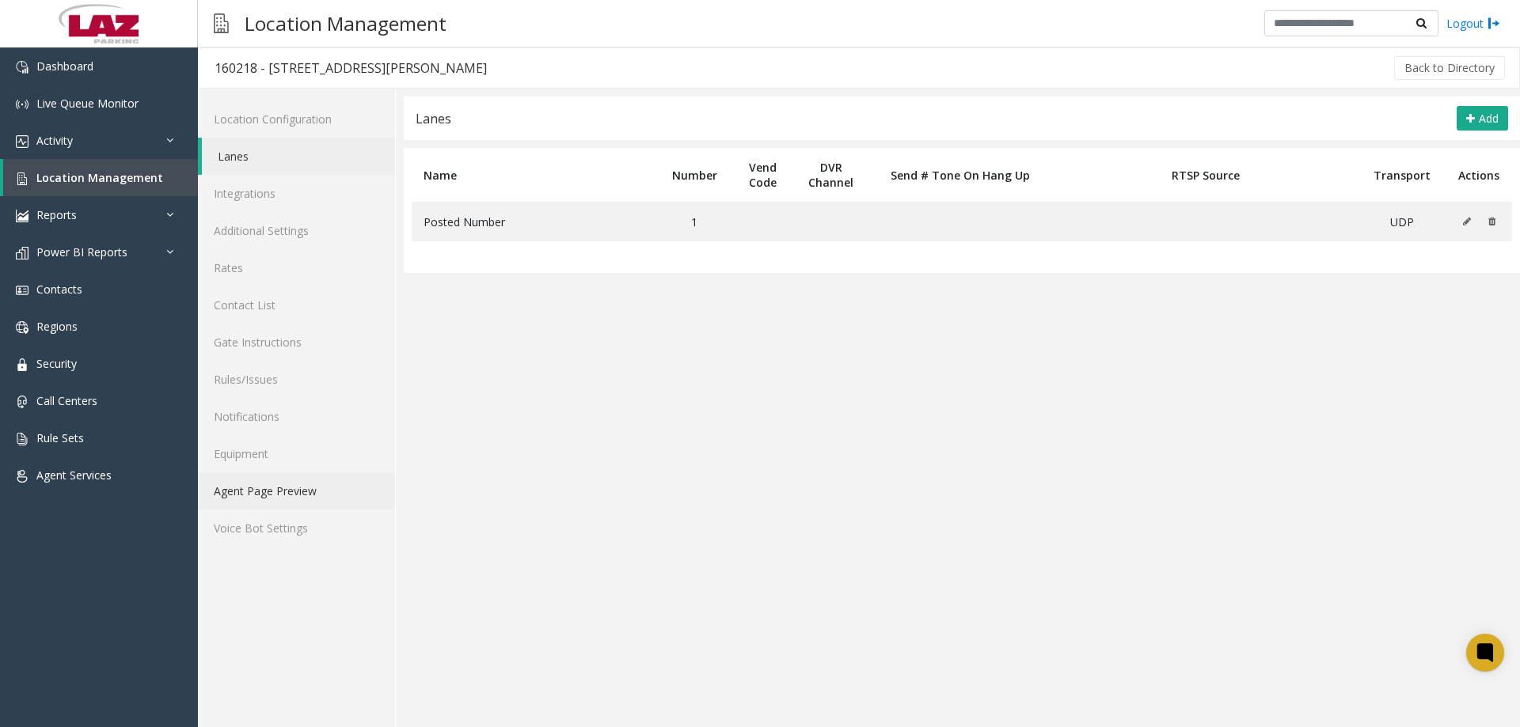
click at [253, 497] on link "Agent Page Preview" at bounding box center [296, 490] width 197 height 37
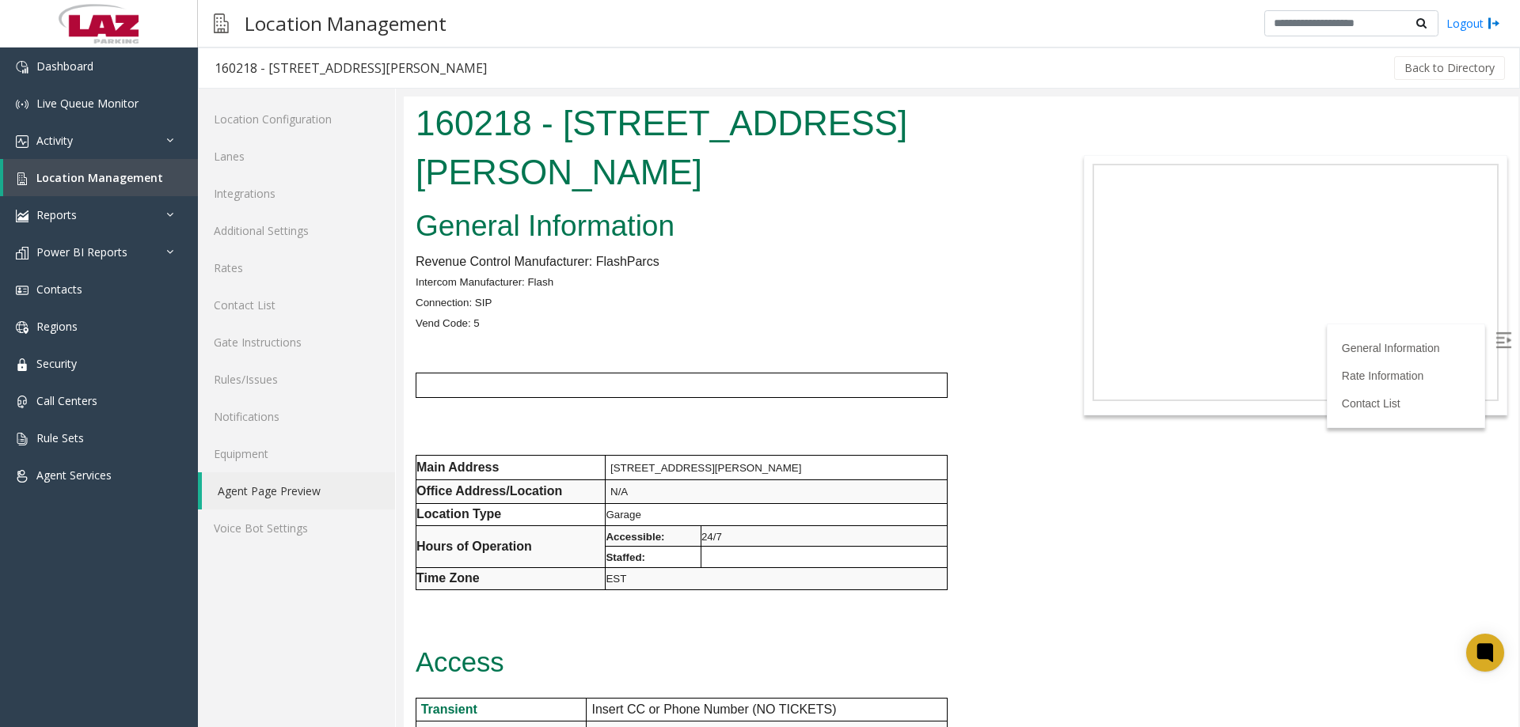
click at [449, 133] on h1 "160218 - 1400 N Howard Street" at bounding box center [729, 147] width 626 height 97
copy h1 "160218"
click at [78, 182] on span "Location Management" at bounding box center [99, 177] width 127 height 15
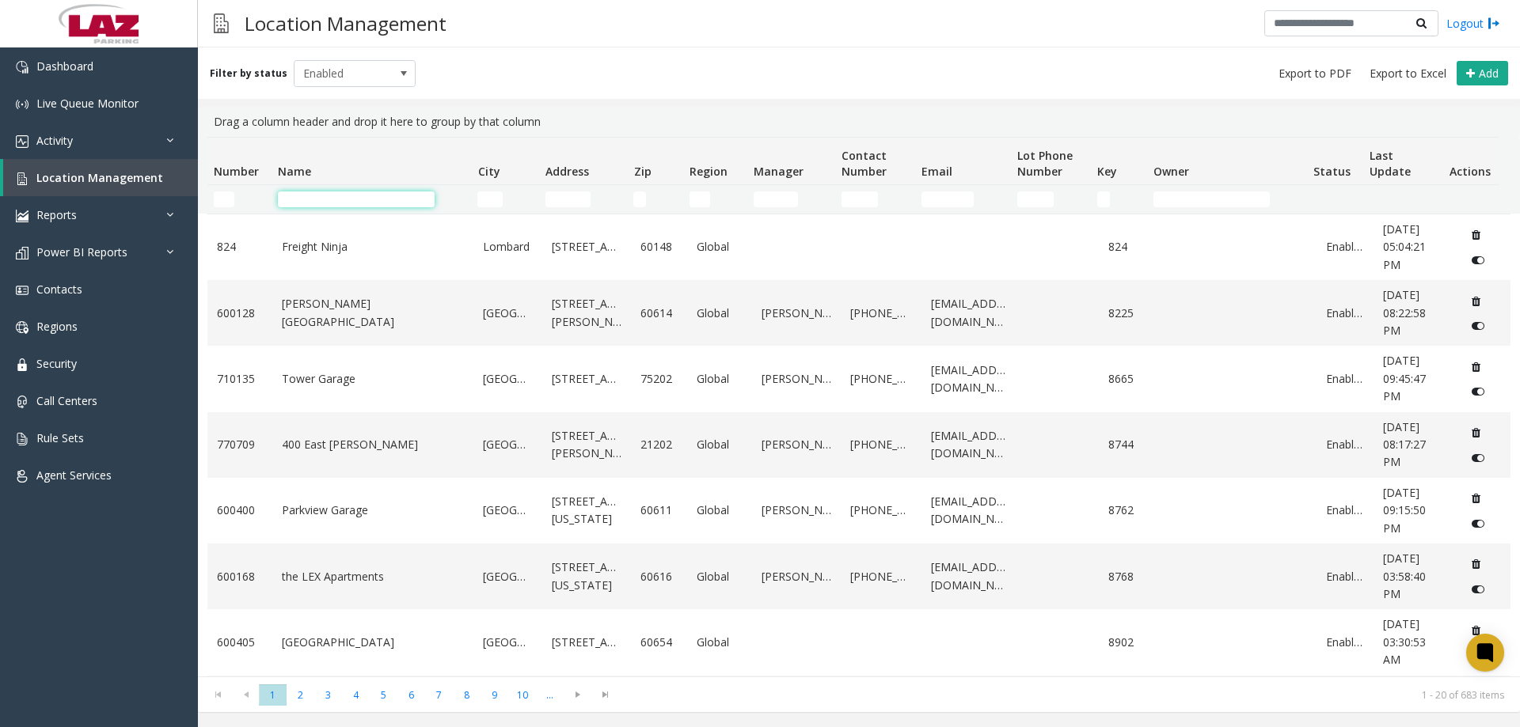
click at [309, 197] on input "Name Filter" at bounding box center [356, 200] width 157 height 16
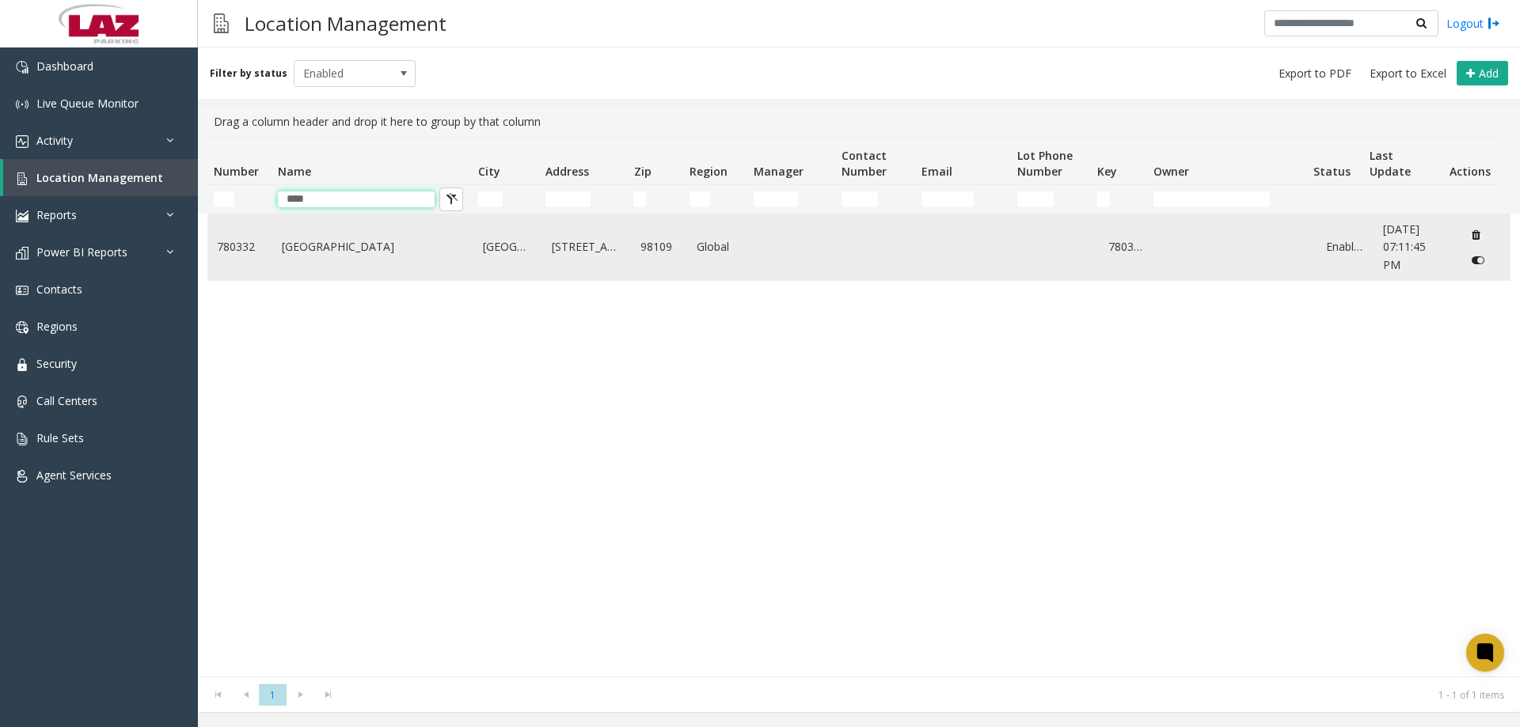
type input "****"
click at [314, 267] on td "KOMO Plaza" at bounding box center [373, 247] width 202 height 66
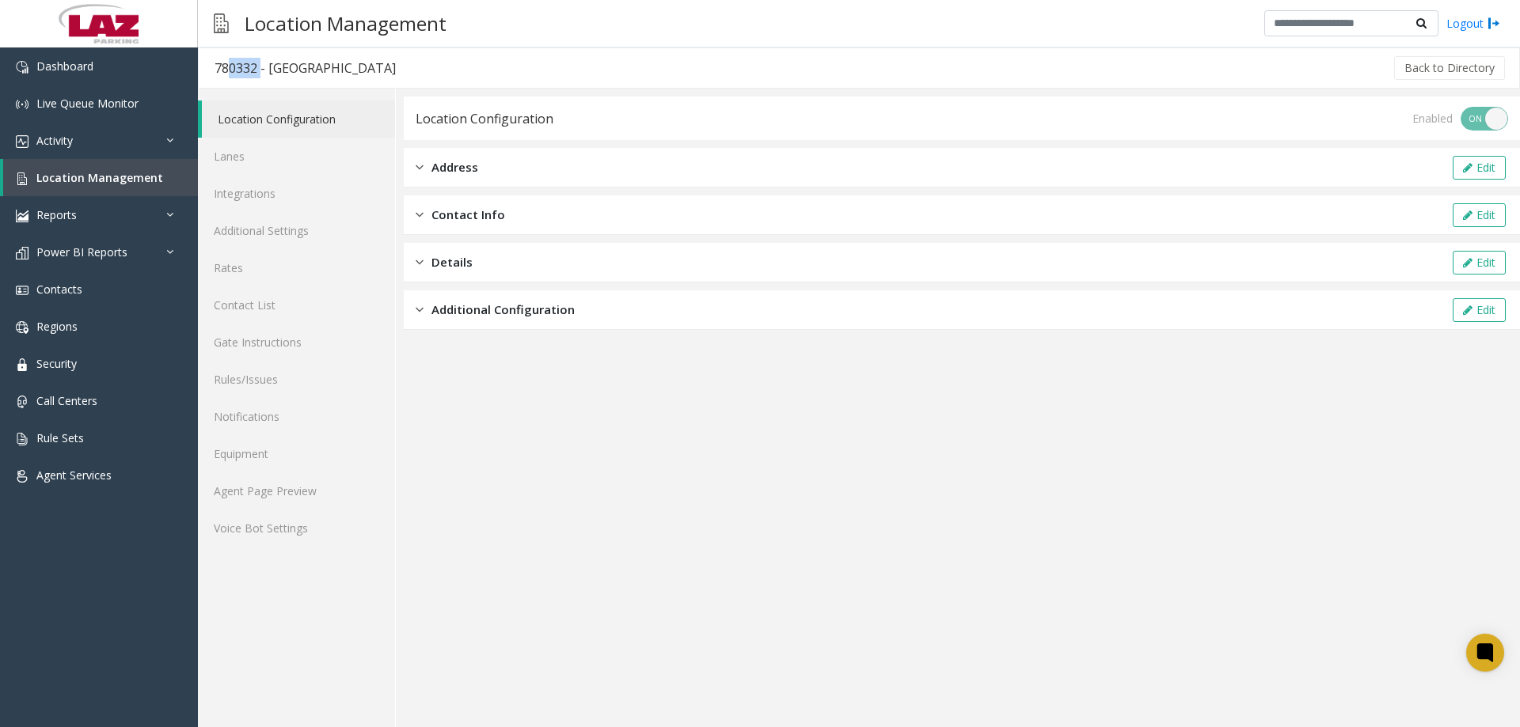
drag, startPoint x: 223, startPoint y: 66, endPoint x: 220, endPoint y: 74, distance: 8.5
click at [243, 80] on h3 "780332 - KOMO Plaza" at bounding box center [305, 68] width 213 height 36
click at [216, 70] on div "780332 - KOMO Plaza" at bounding box center [304, 68] width 181 height 21
drag, startPoint x: 216, startPoint y: 70, endPoint x: 255, endPoint y: 77, distance: 39.3
click at [255, 78] on div "780332 - KOMO Plaza" at bounding box center [304, 68] width 181 height 21
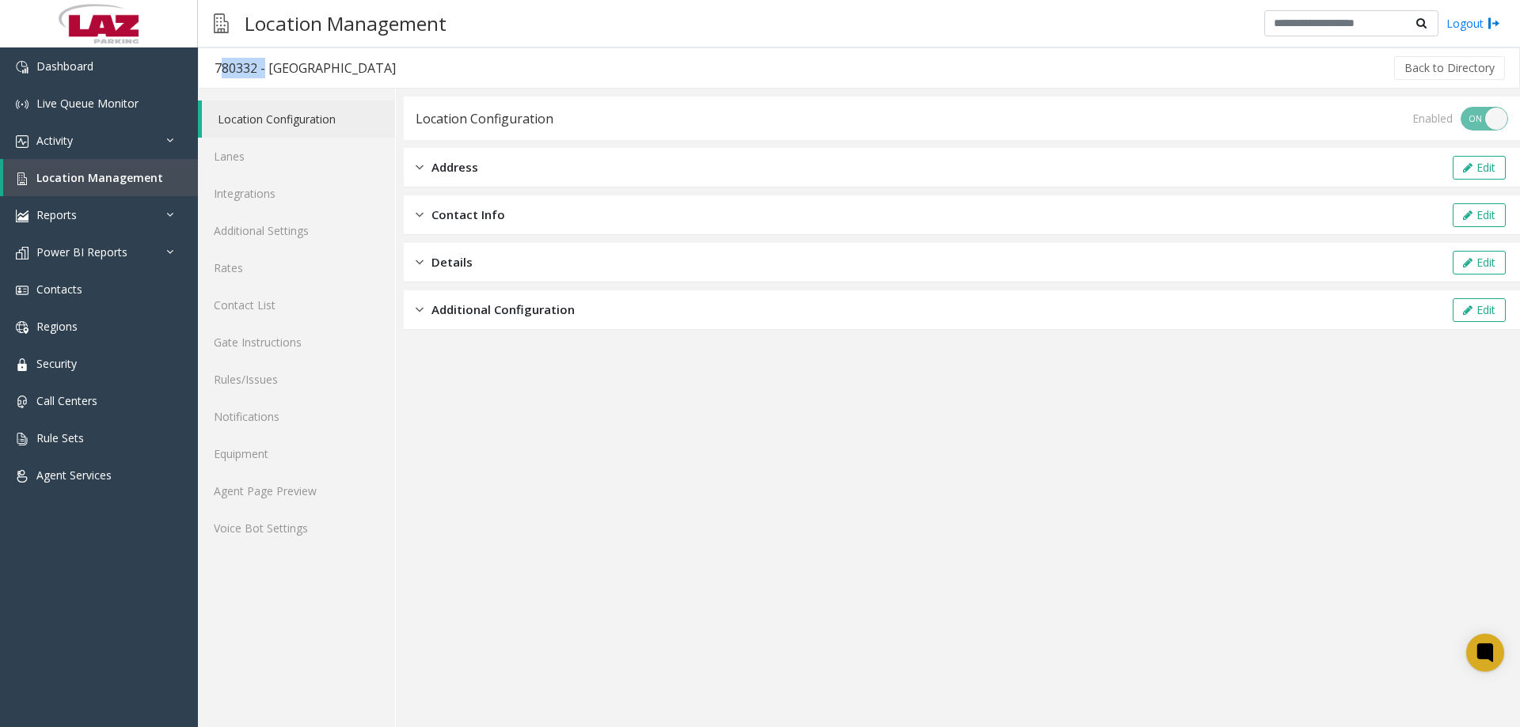
drag, startPoint x: 258, startPoint y: 67, endPoint x: 224, endPoint y: 66, distance: 34.0
click at [257, 67] on div "780332 - KOMO Plaza" at bounding box center [304, 68] width 181 height 21
click at [223, 66] on div "780332 - KOMO Plaza" at bounding box center [304, 68] width 181 height 21
click at [241, 161] on link "Lanes" at bounding box center [296, 156] width 197 height 37
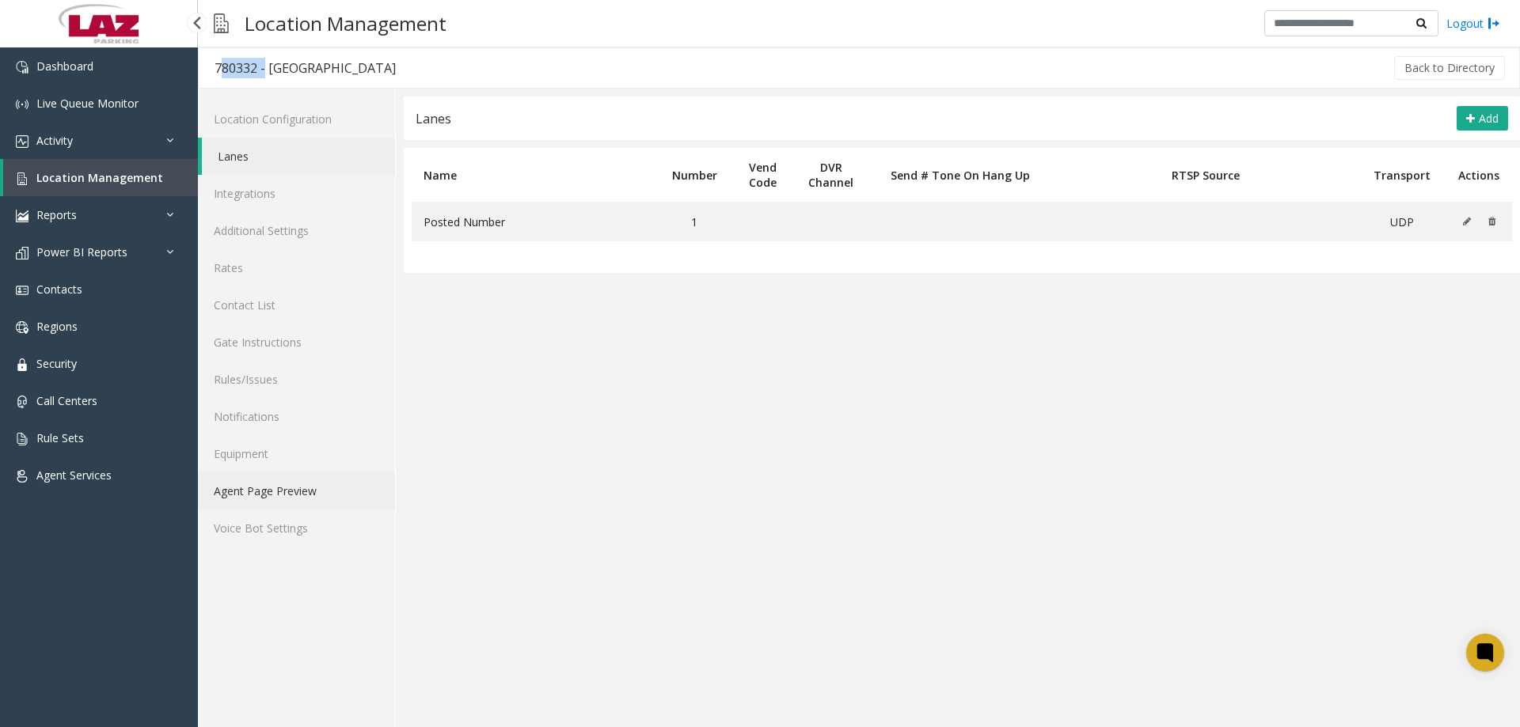
click at [289, 476] on link "Agent Page Preview" at bounding box center [296, 490] width 197 height 37
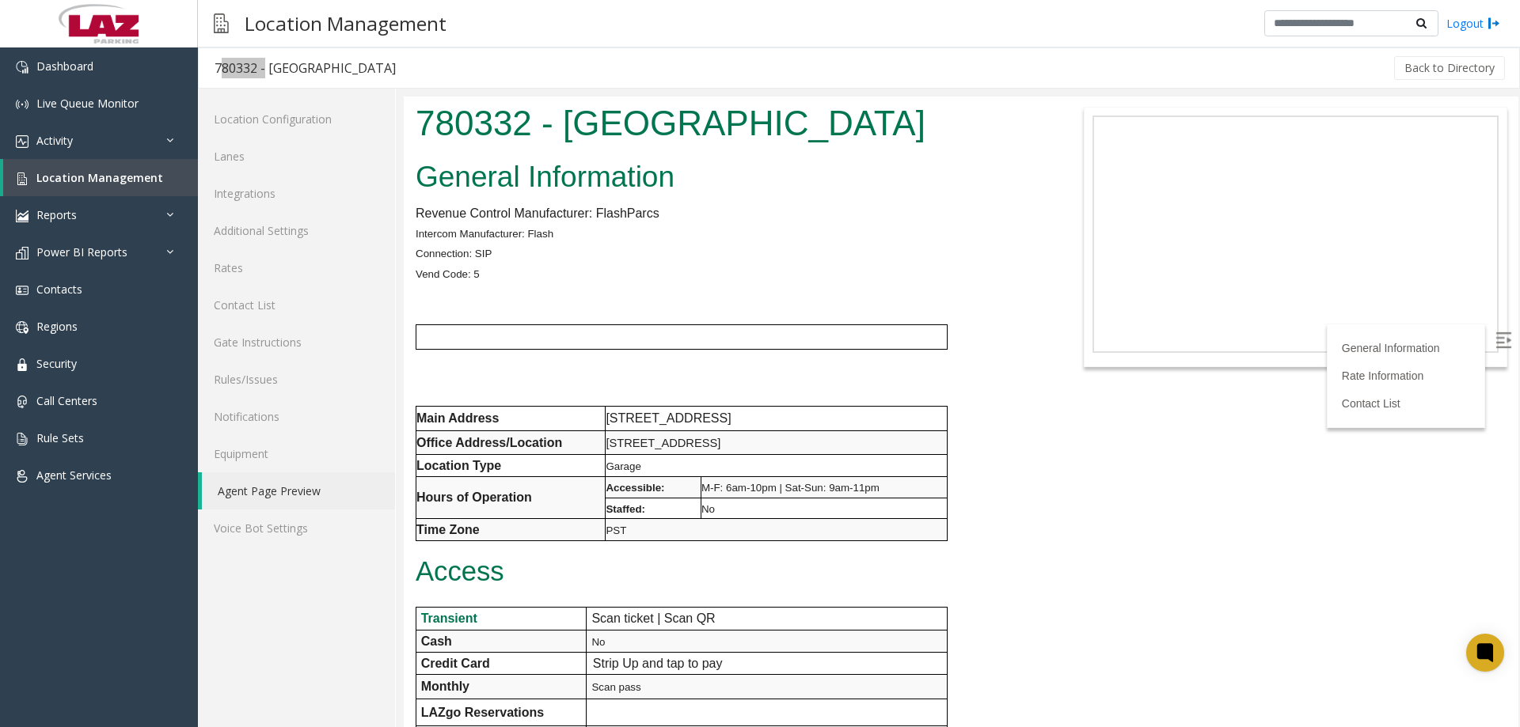
click at [632, 276] on p "Vend Code: 5" at bounding box center [729, 274] width 626 height 21
click at [294, 161] on link "Lanes" at bounding box center [296, 156] width 197 height 37
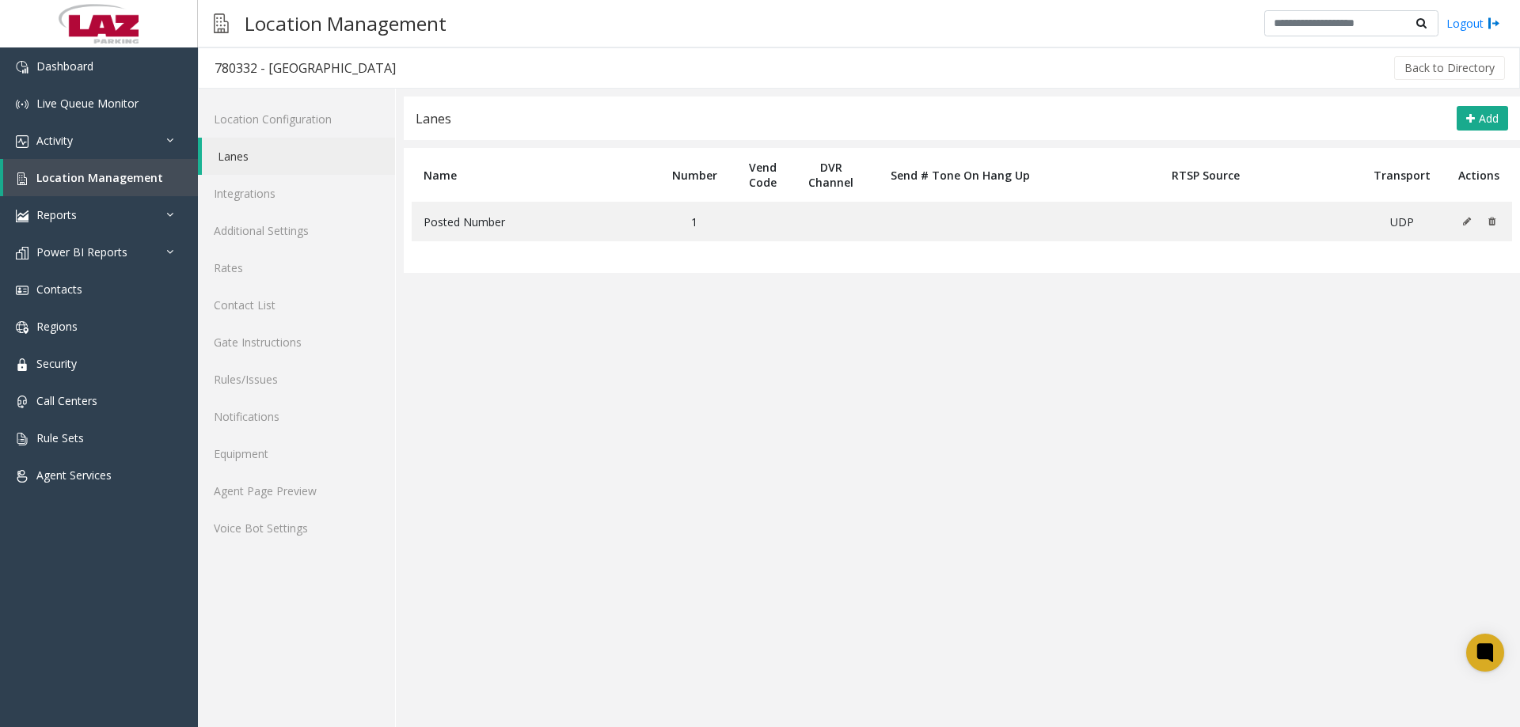
click at [738, 273] on app-lanes "Lanes Add Name Number Vend Code DVR Channel Send # Tone On Hang Up RTSP Source …" at bounding box center [962, 412] width 1116 height 631
click at [1474, 129] on button "Add" at bounding box center [1481, 118] width 51 height 25
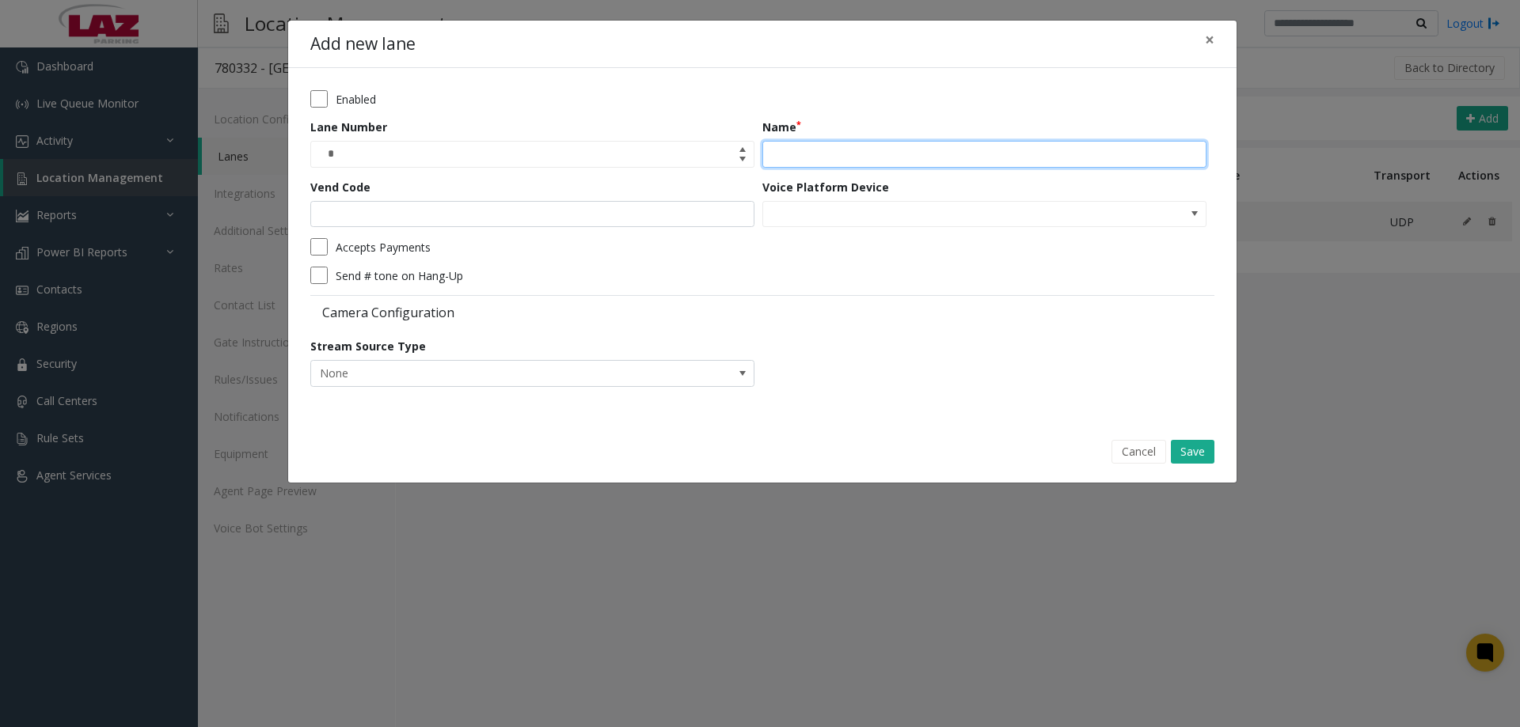
click at [966, 143] on input "Name" at bounding box center [984, 154] width 444 height 27
type input "*****"
click at [1186, 446] on button "Save" at bounding box center [1193, 452] width 44 height 24
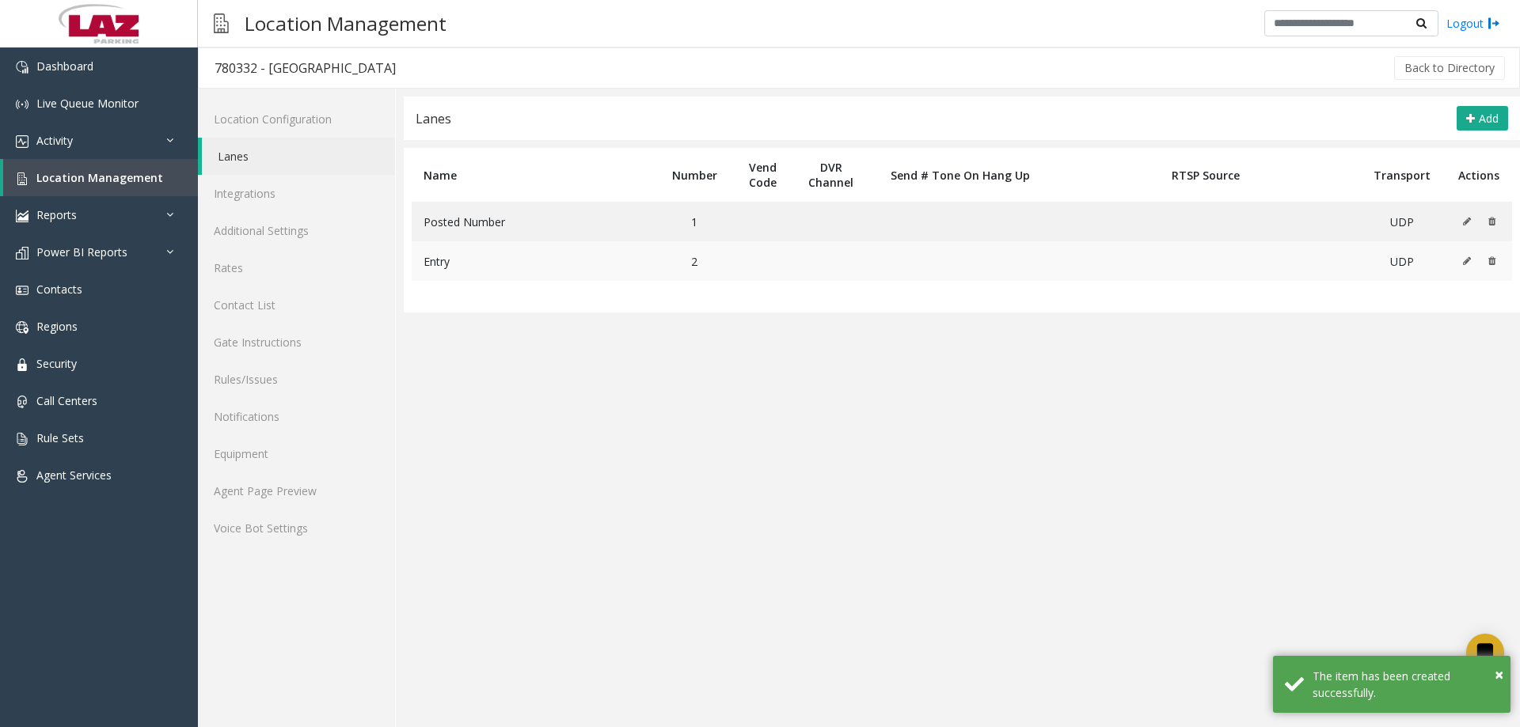
click at [1467, 270] on button at bounding box center [1470, 261] width 17 height 24
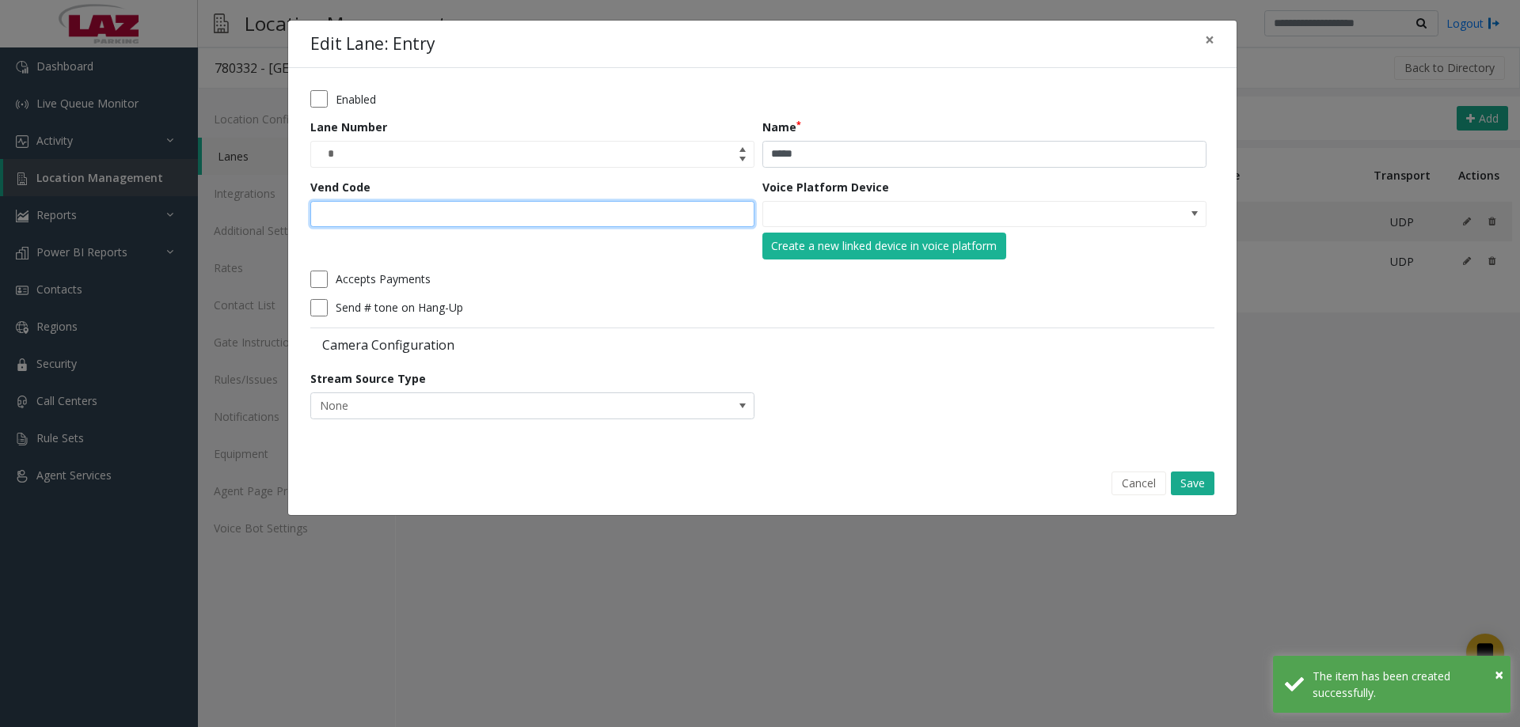
click at [515, 211] on input "Vend Code" at bounding box center [532, 214] width 444 height 27
type input "*"
click at [1212, 495] on button "Save" at bounding box center [1193, 484] width 44 height 24
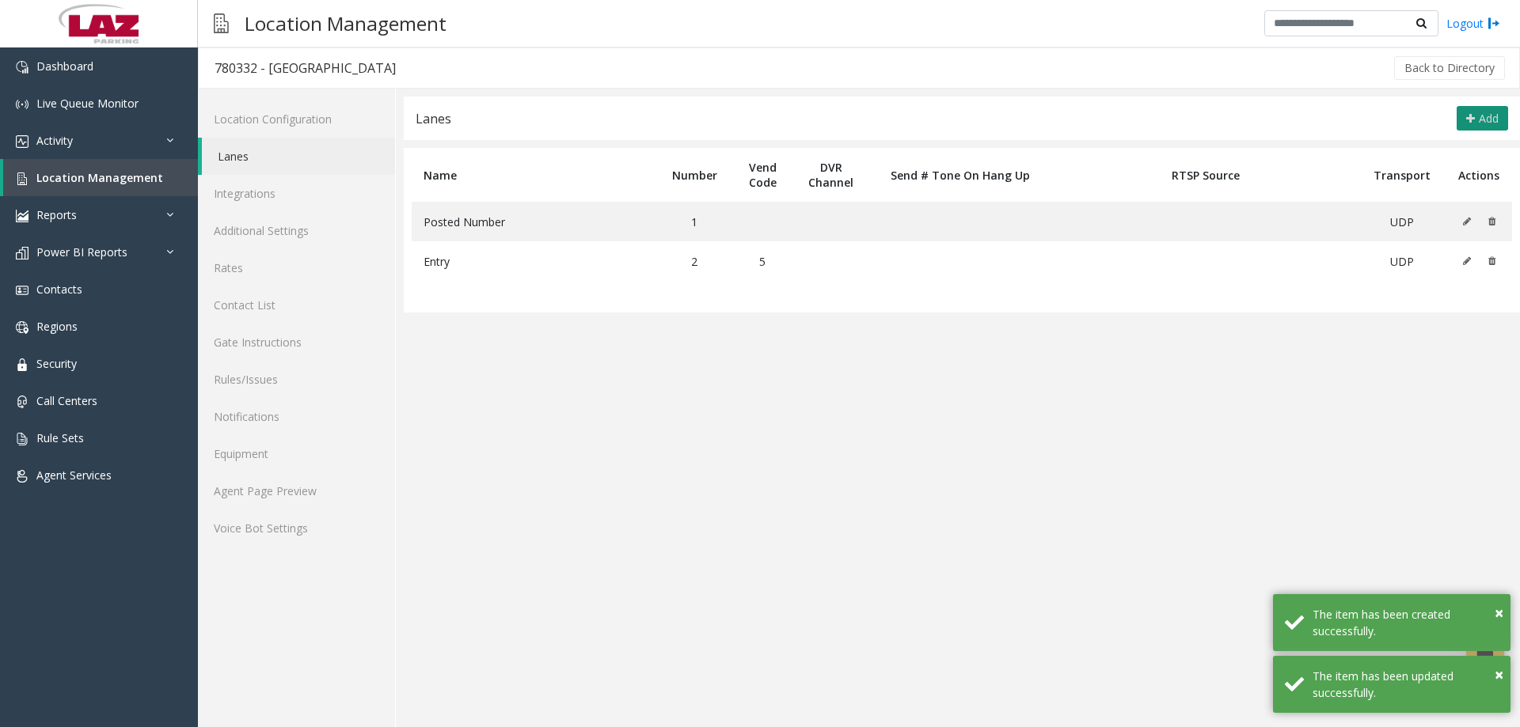
click at [1478, 127] on button "Add" at bounding box center [1481, 118] width 51 height 25
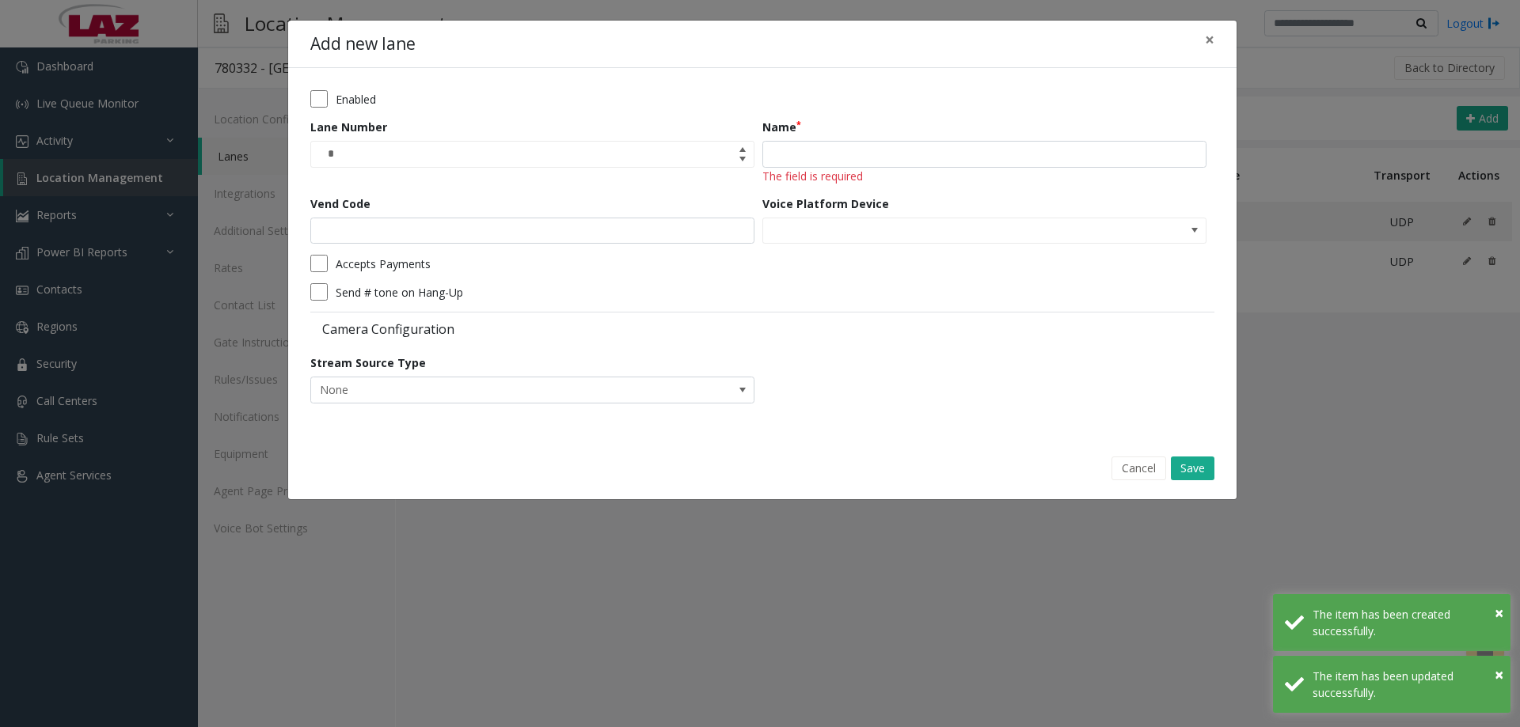
click at [848, 137] on div "Name The field is required" at bounding box center [988, 152] width 452 height 66
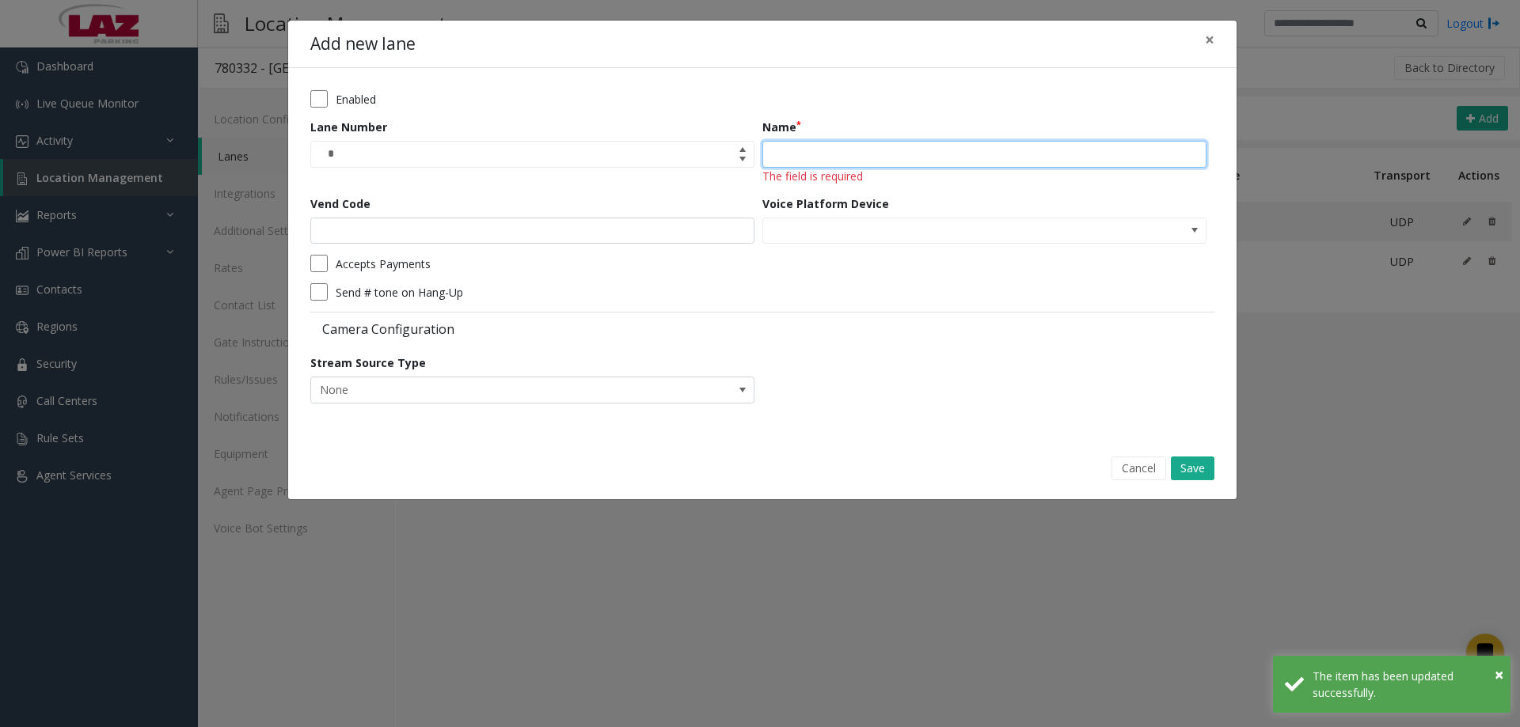
click at [849, 151] on input "Name" at bounding box center [984, 154] width 444 height 27
type input "****"
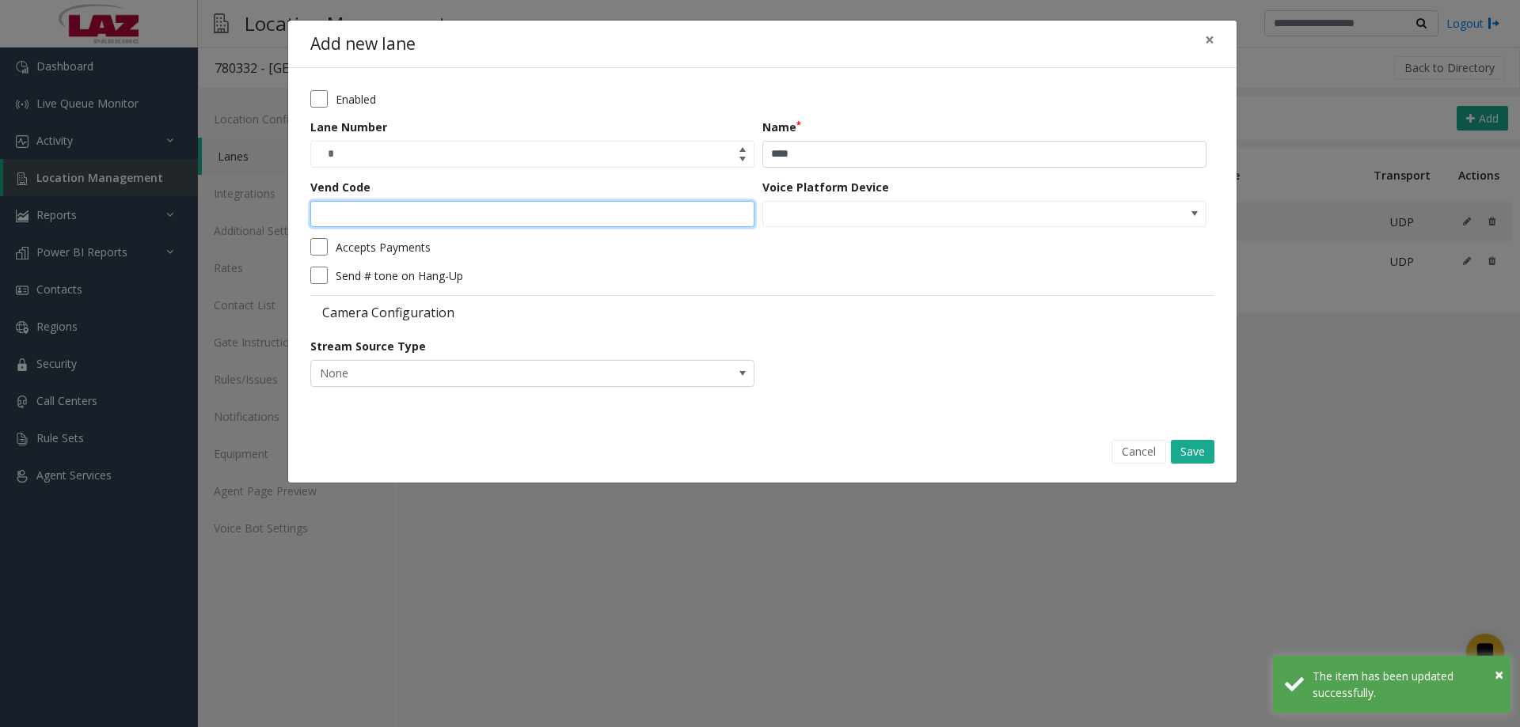
click at [491, 222] on input "Vend Code" at bounding box center [532, 214] width 444 height 27
type input "*"
click at [1209, 447] on button "Save" at bounding box center [1193, 452] width 44 height 24
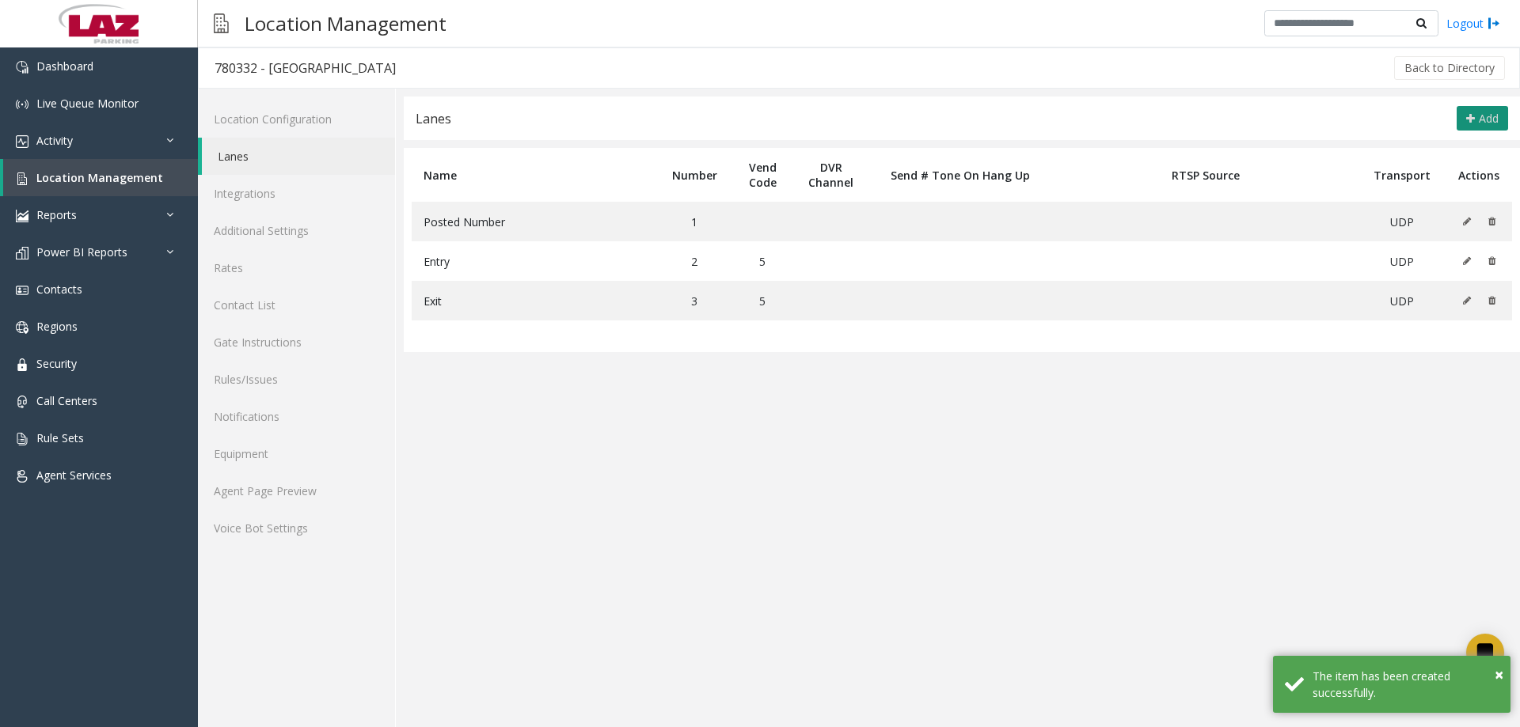
click at [1475, 112] on button "Add" at bounding box center [1481, 118] width 51 height 25
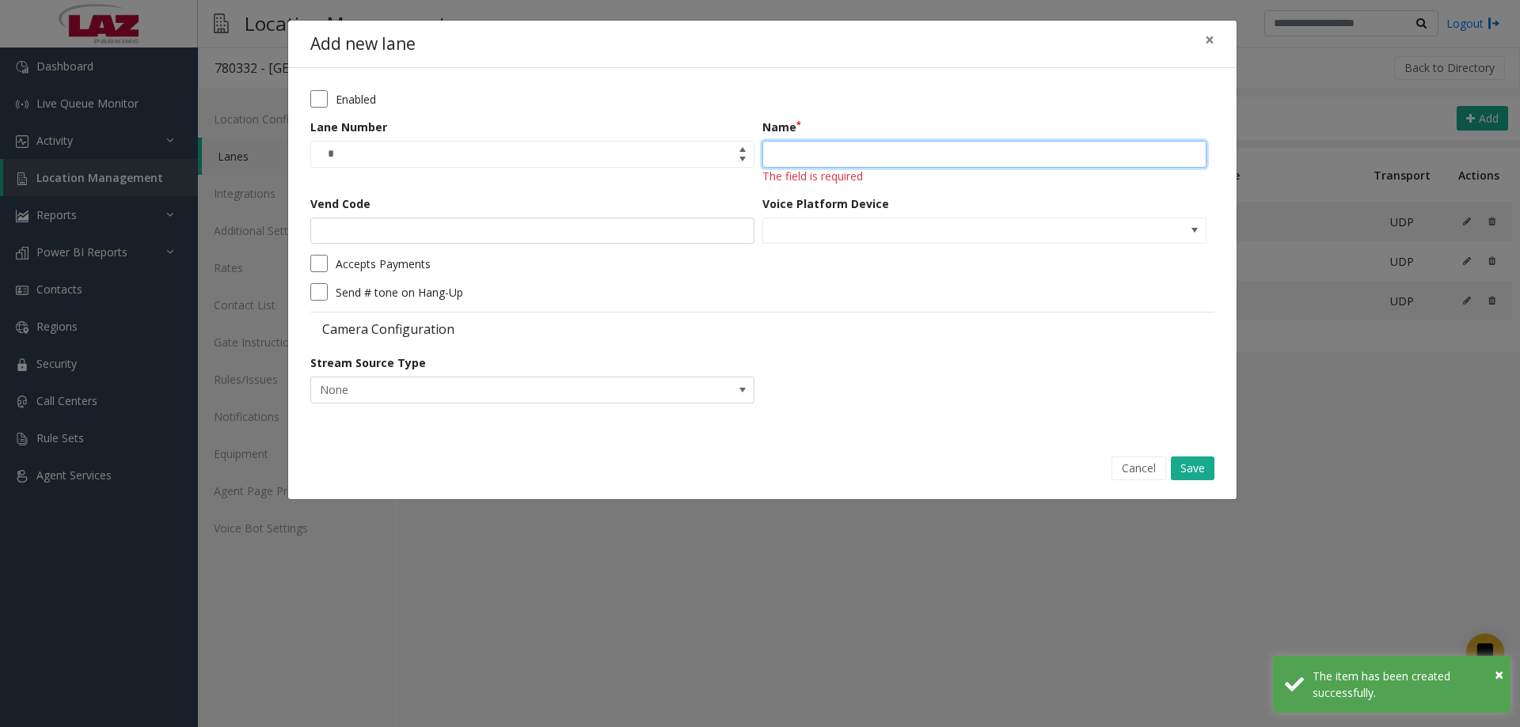
click at [802, 149] on input "Name" at bounding box center [984, 154] width 444 height 27
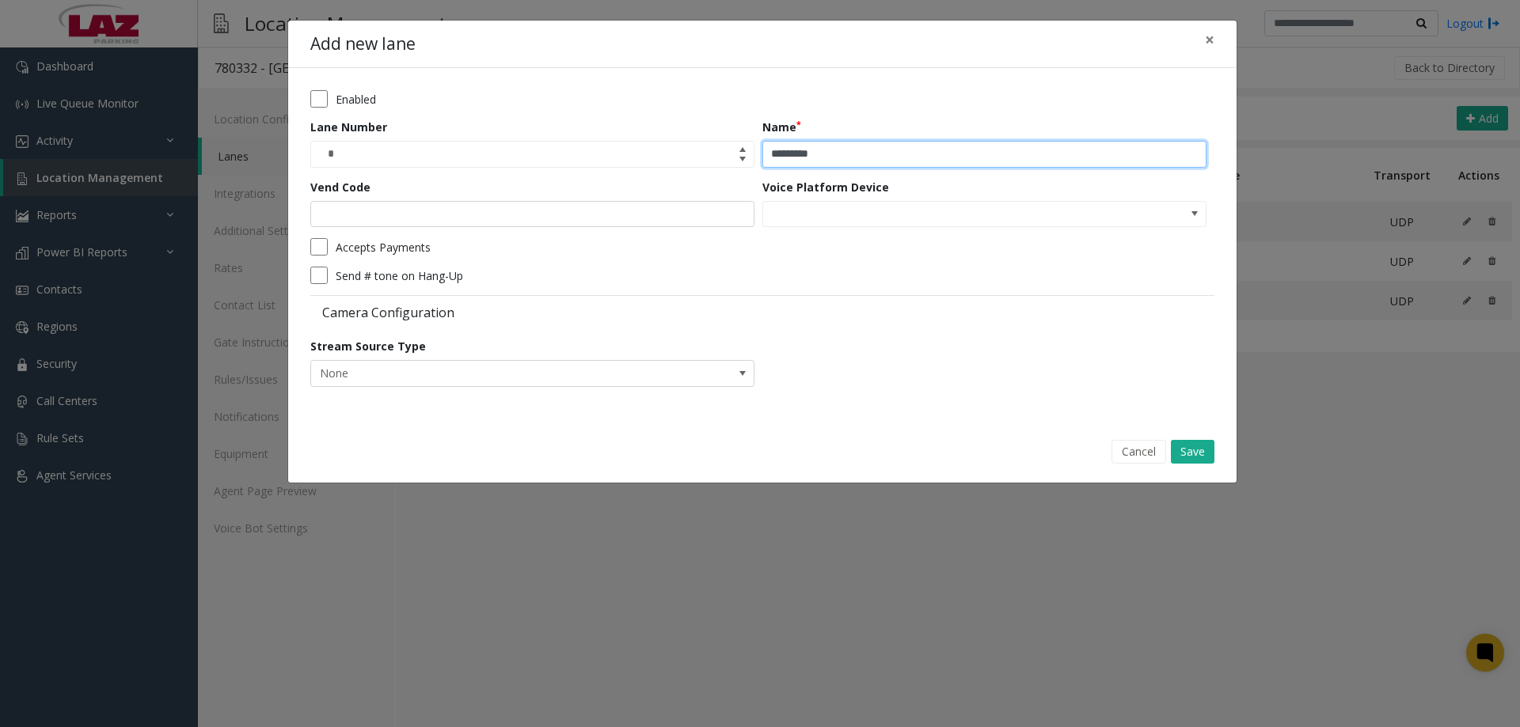
type input "*********"
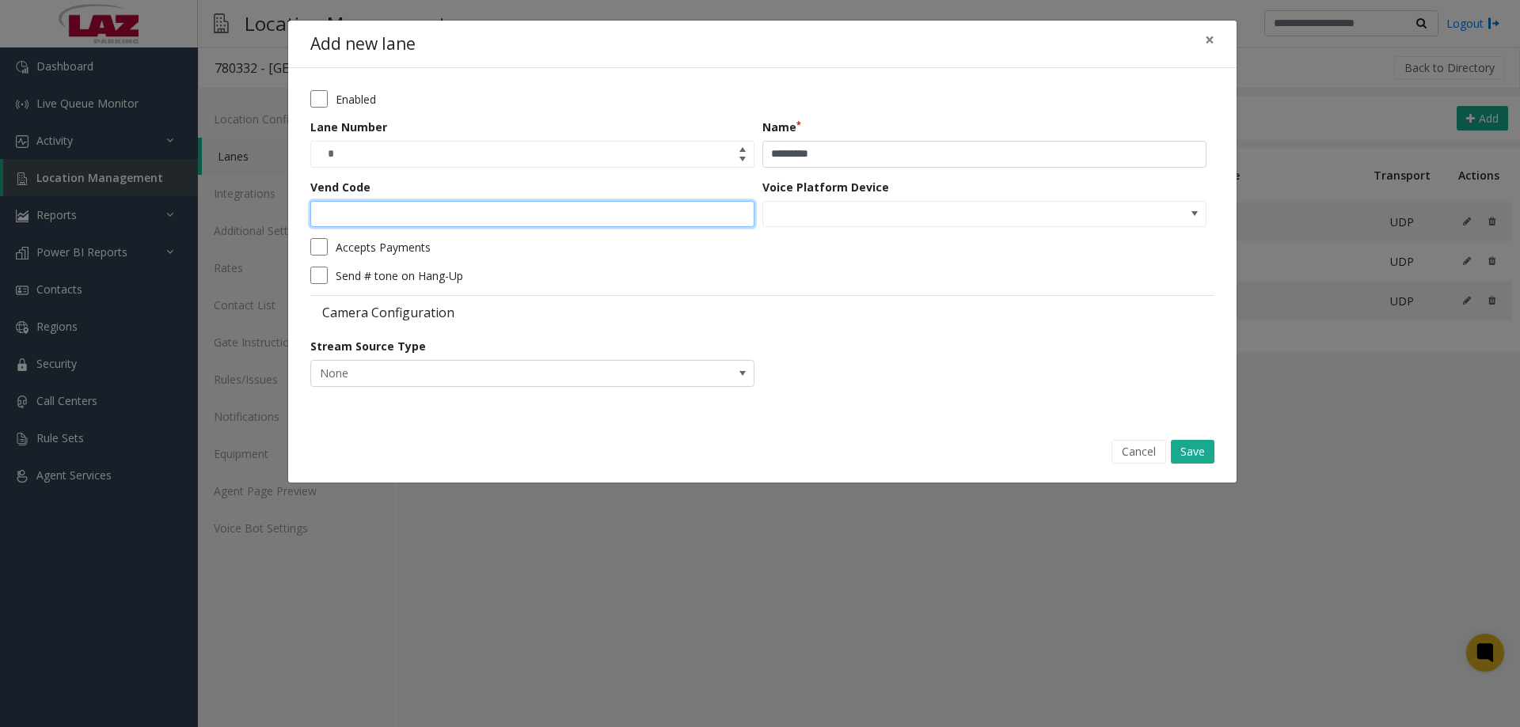
click at [593, 221] on input "Vend Code" at bounding box center [532, 214] width 444 height 27
type input "*"
click at [1196, 448] on button "Save" at bounding box center [1193, 452] width 44 height 24
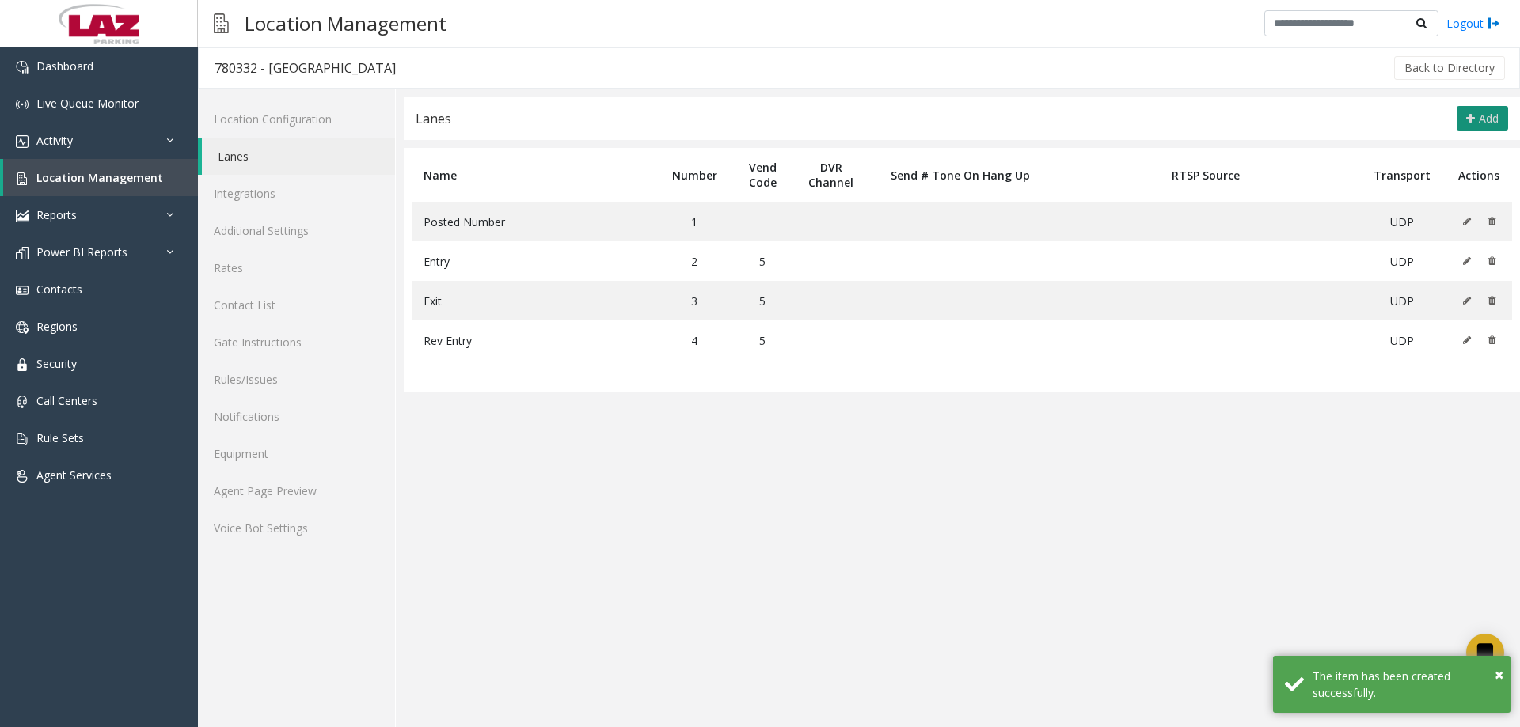
click at [1474, 123] on button "Add" at bounding box center [1481, 118] width 51 height 25
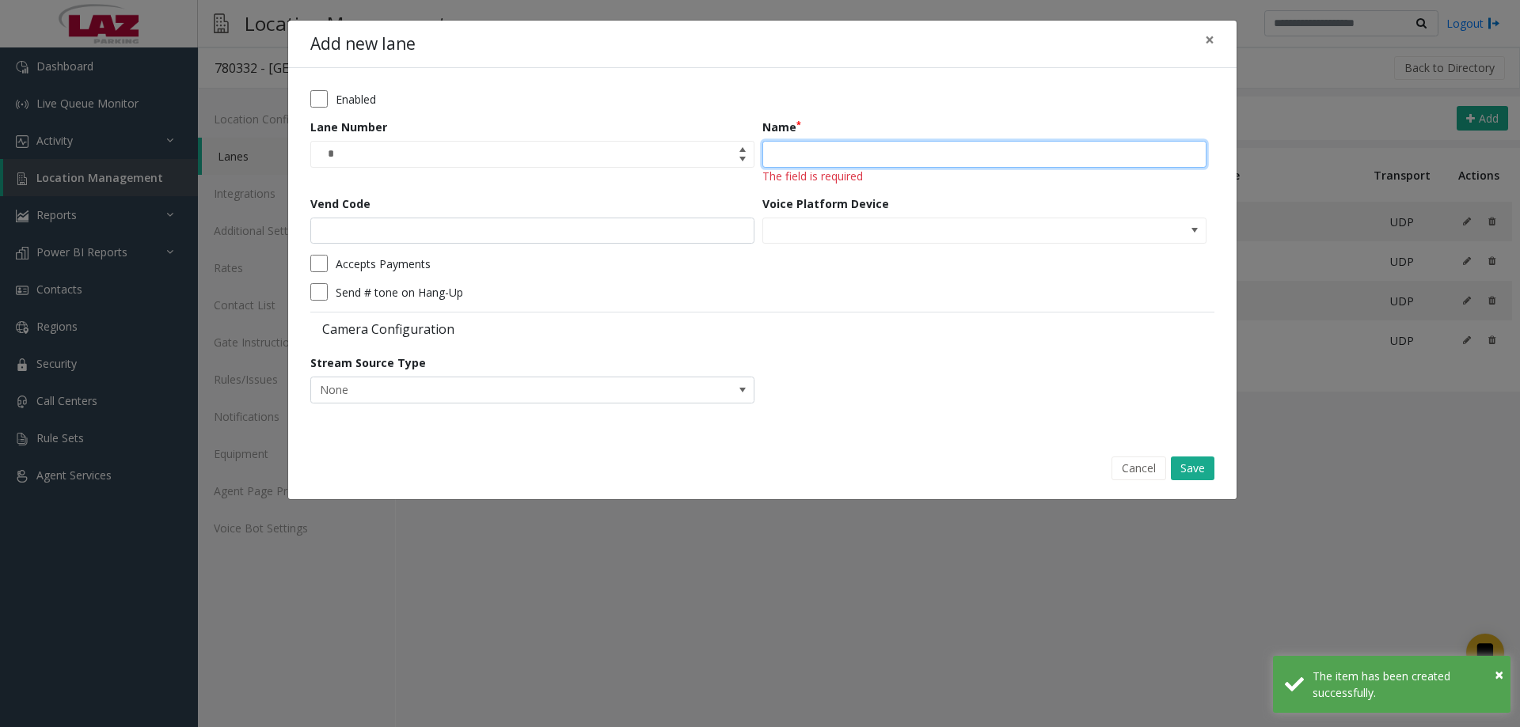
click at [822, 144] on input "Name" at bounding box center [984, 154] width 444 height 27
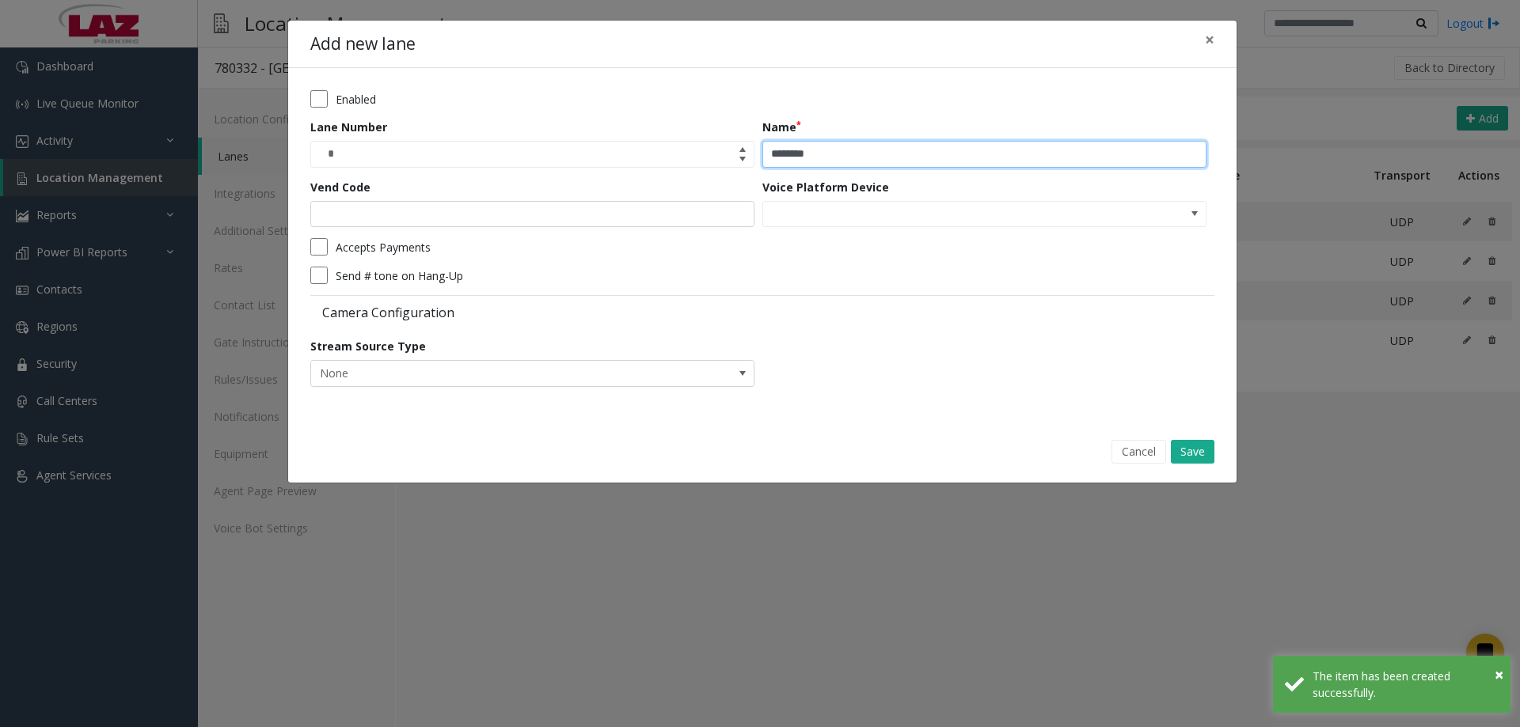
type input "********"
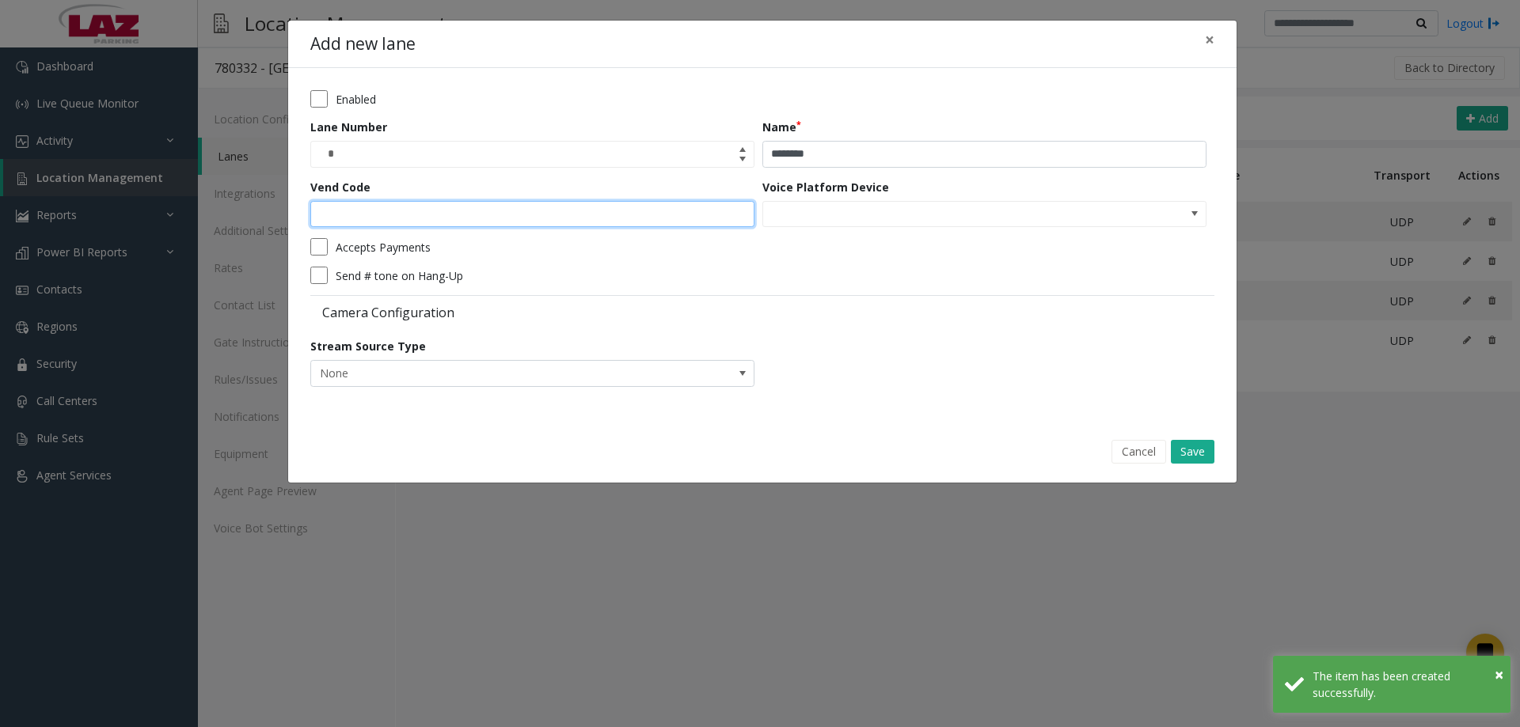
click at [611, 210] on input "Vend Code" at bounding box center [532, 214] width 444 height 27
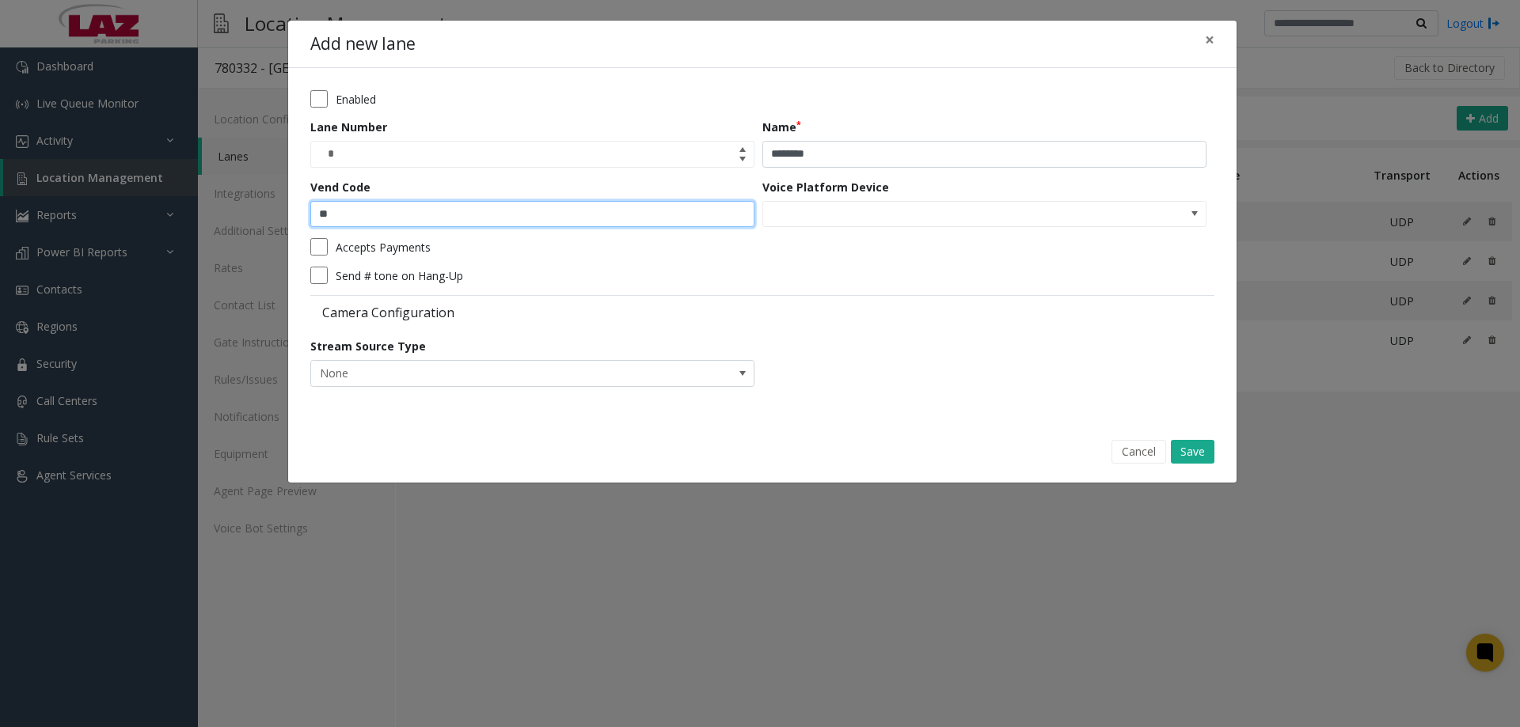
type input "*"
click at [1190, 450] on button "Save" at bounding box center [1193, 452] width 44 height 24
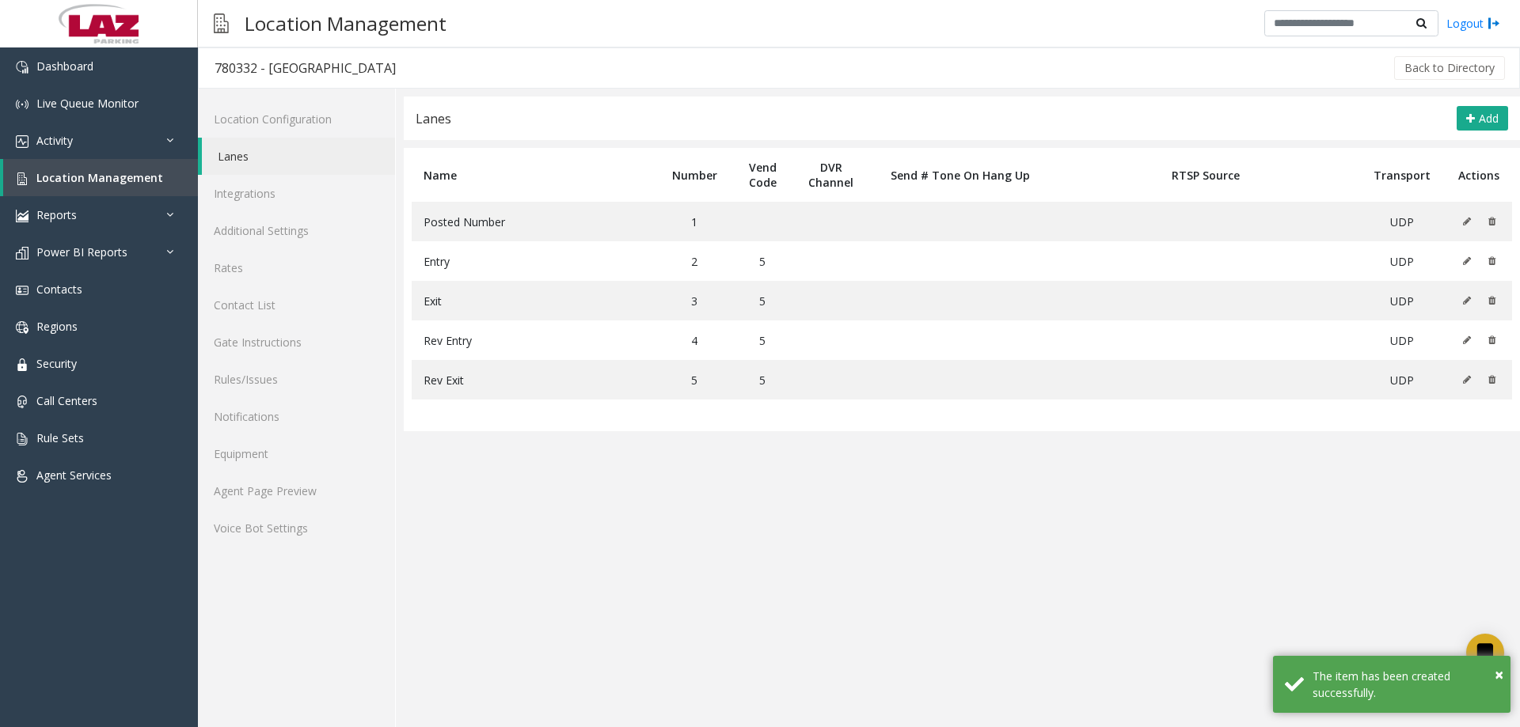
click at [979, 525] on app-lanes "Lanes Add Name Number Vend Code DVR Channel Send # Tone On Hang Up RTSP Source …" at bounding box center [962, 412] width 1116 height 631
drag, startPoint x: 255, startPoint y: 66, endPoint x: 216, endPoint y: 68, distance: 38.9
click at [216, 68] on div "780332 - KOMO Plaza" at bounding box center [304, 68] width 181 height 21
copy div "780332"
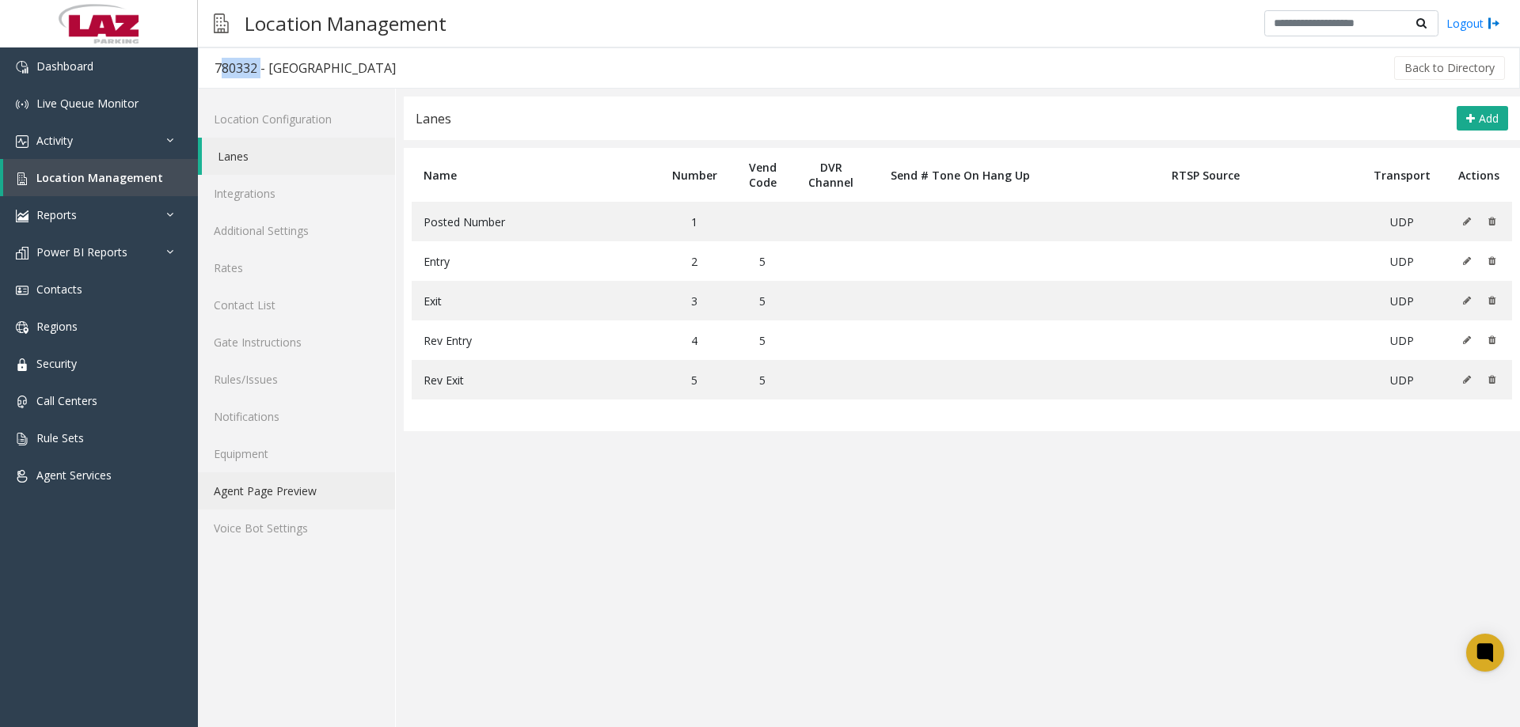
click at [264, 496] on link "Agent Page Preview" at bounding box center [296, 490] width 197 height 37
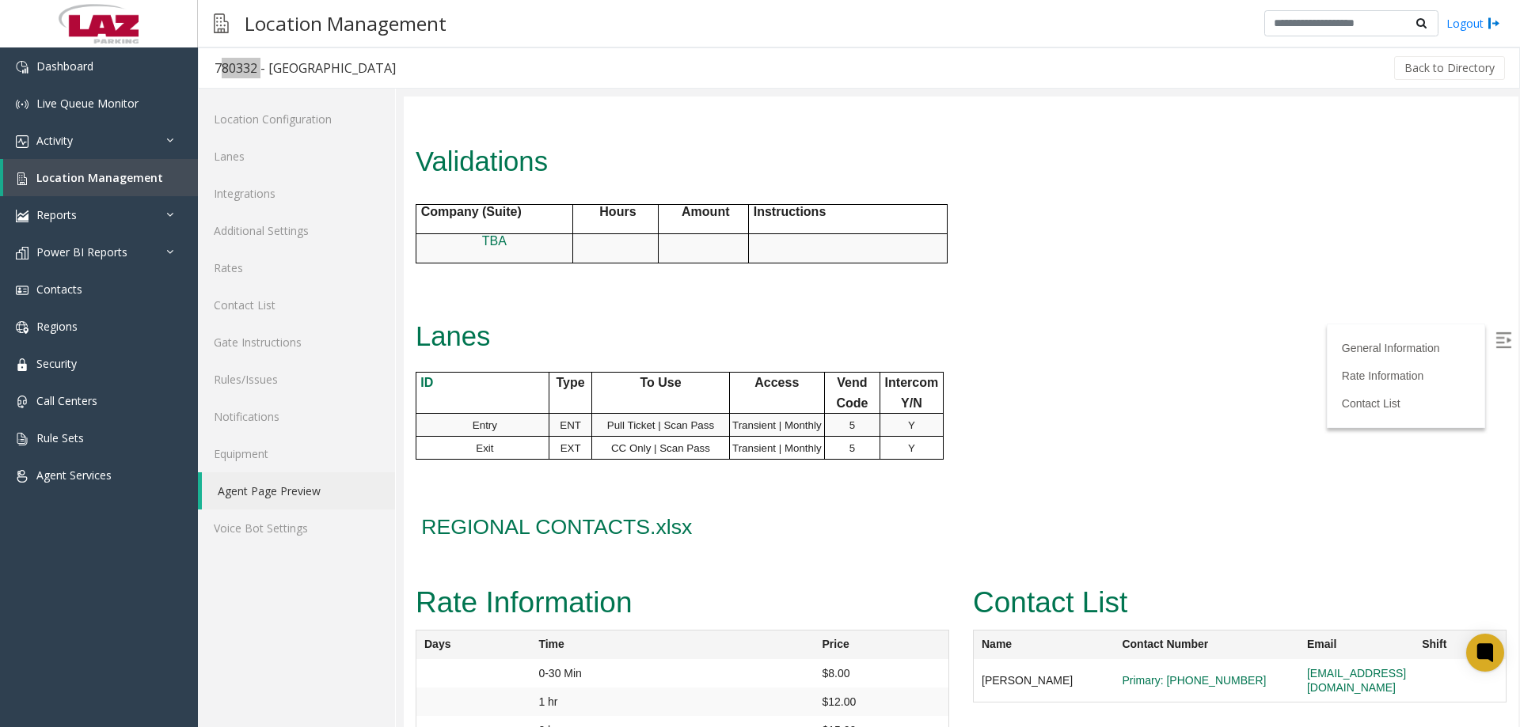
scroll to position [791, 0]
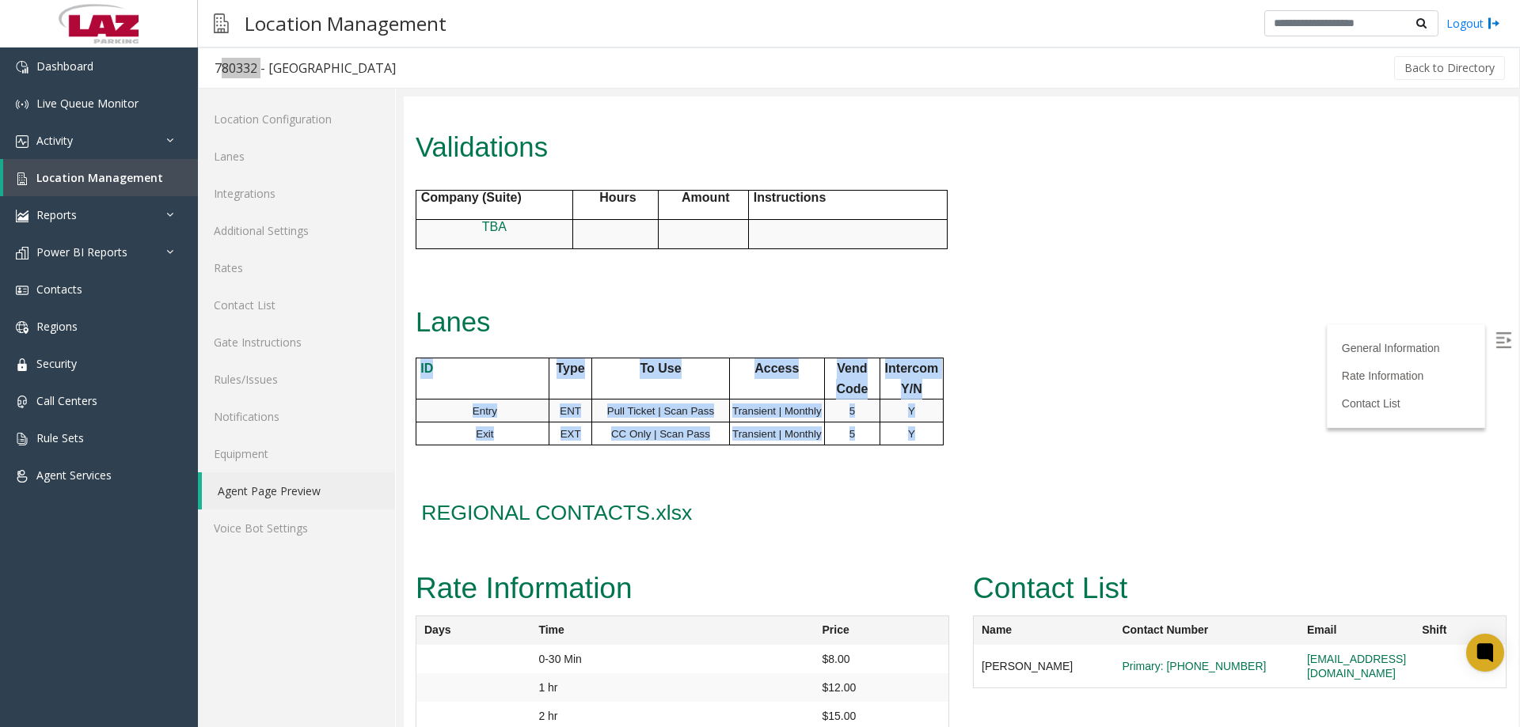
drag, startPoint x: 929, startPoint y: 431, endPoint x: 420, endPoint y: 378, distance: 511.7
click at [420, 378] on tbody "ID Type To Use Access Vend Code Intercom Y/N Entry ENT Pull Ticket | Scan Pass …" at bounding box center [679, 401] width 527 height 87
copy tbody "ID Type To Use Access Vend Code Intercom Y/N Entry ENT Pull Ticket | Scan Pass …"
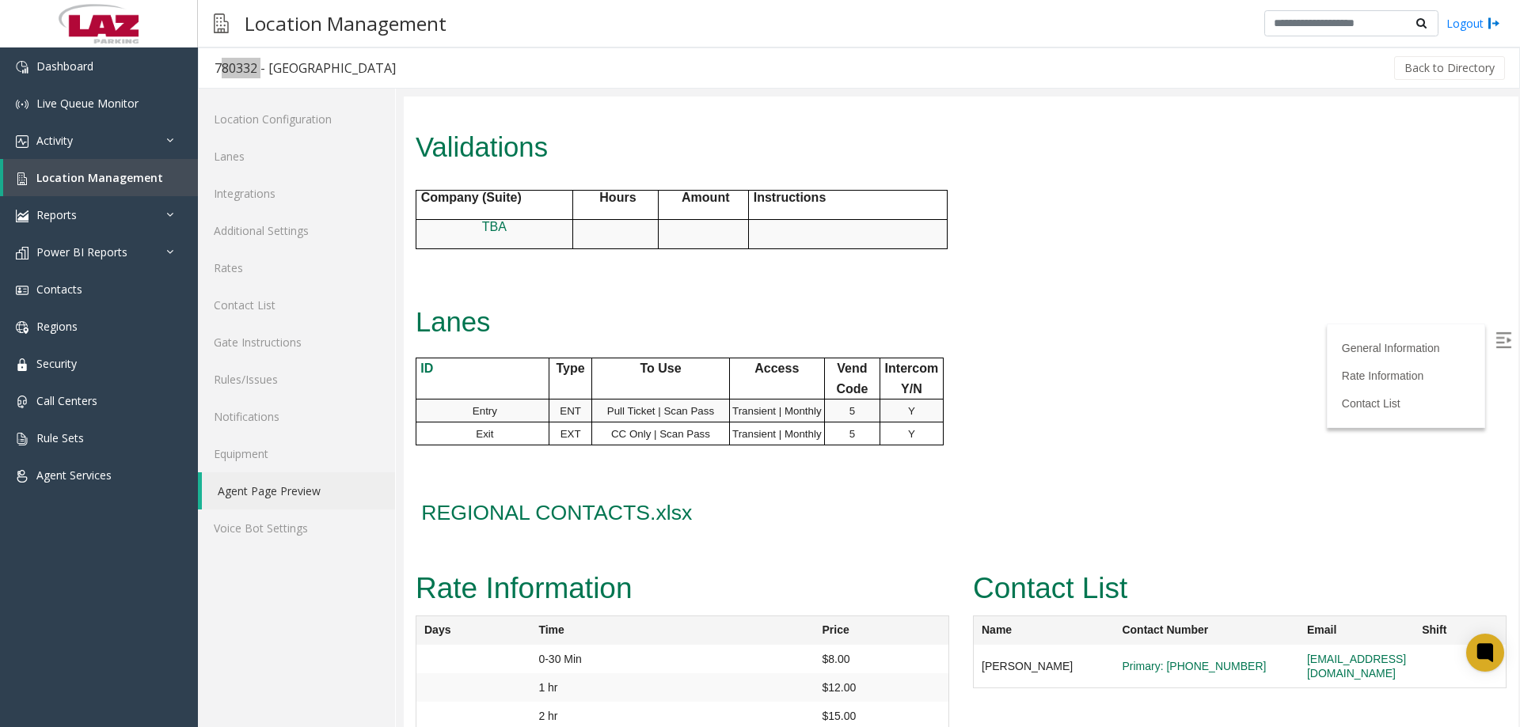
drag, startPoint x: 817, startPoint y: 342, endPoint x: 884, endPoint y: 415, distance: 99.1
click at [817, 341] on p at bounding box center [729, 347] width 626 height 21
drag, startPoint x: 921, startPoint y: 431, endPoint x: 453, endPoint y: 412, distance: 469.0
click at [453, 412] on tbody "ID Type To Use Access Vend Code Intercom Y/N Entry ENT Pull Ticket | Scan Pass …" at bounding box center [679, 401] width 527 height 87
copy tbody "Entry ENT Pull Ticket | Scan Pass Transient | Monthly 5 Y Exit EXT CC Only | Sc…"
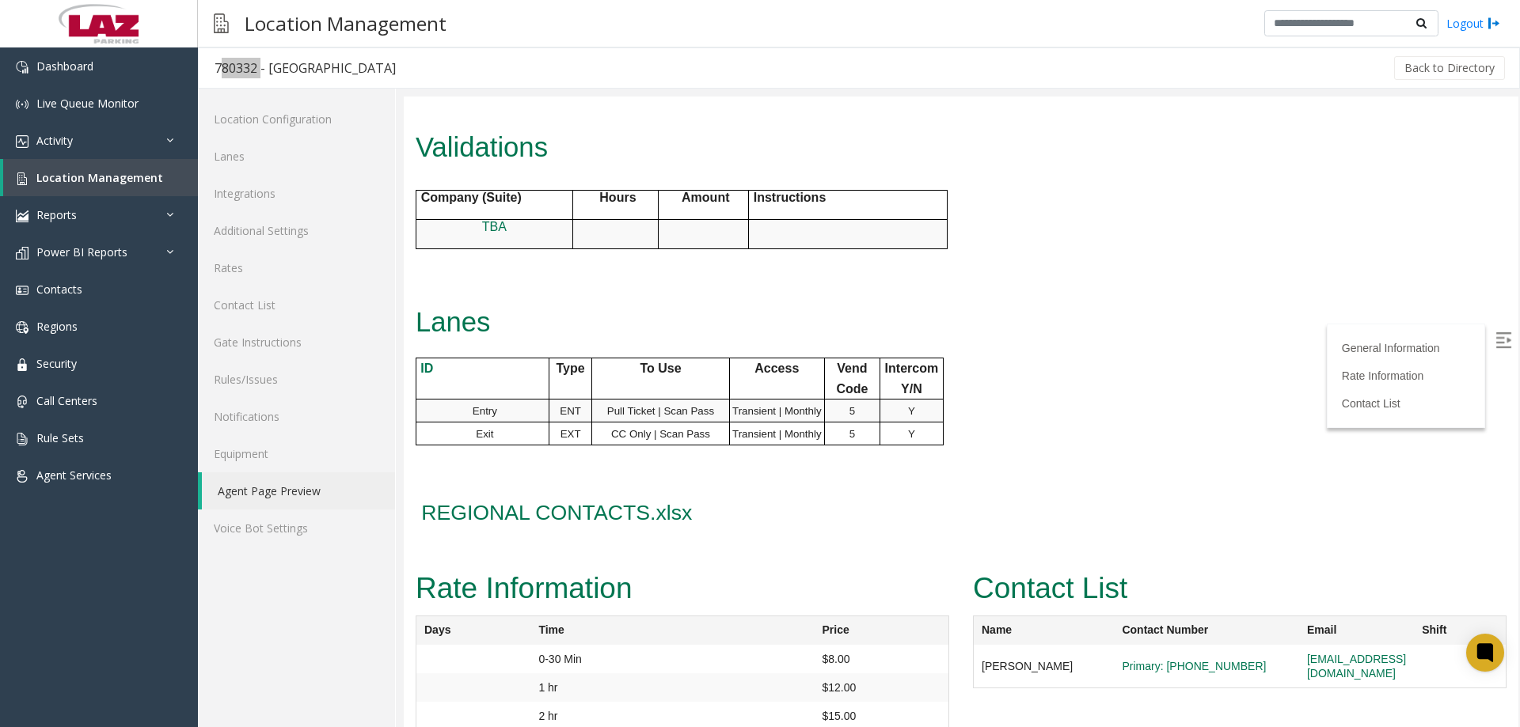
click at [261, 230] on link "Additional Settings" at bounding box center [296, 230] width 197 height 37
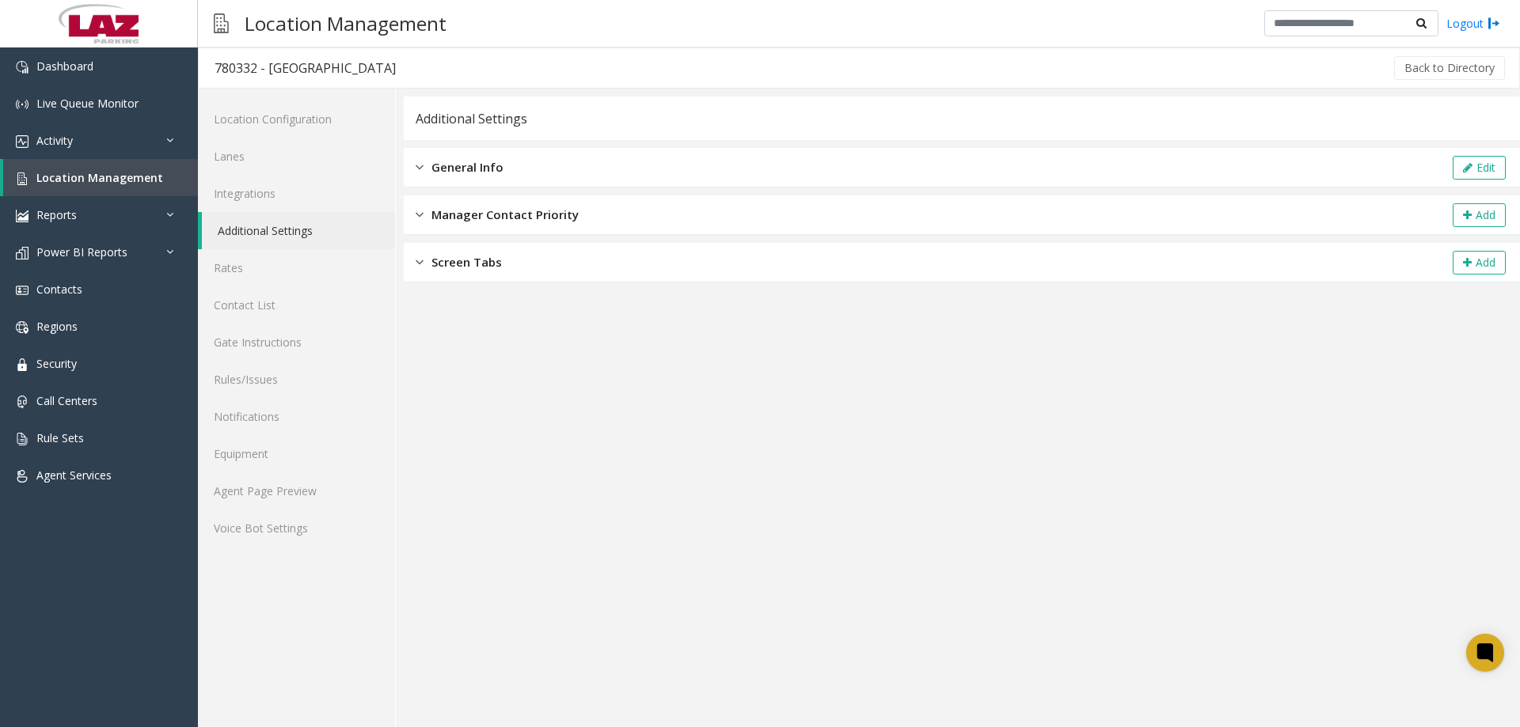
drag, startPoint x: 429, startPoint y: 176, endPoint x: 1061, endPoint y: 175, distance: 632.4
click at [431, 175] on div "General Info" at bounding box center [460, 167] width 88 height 18
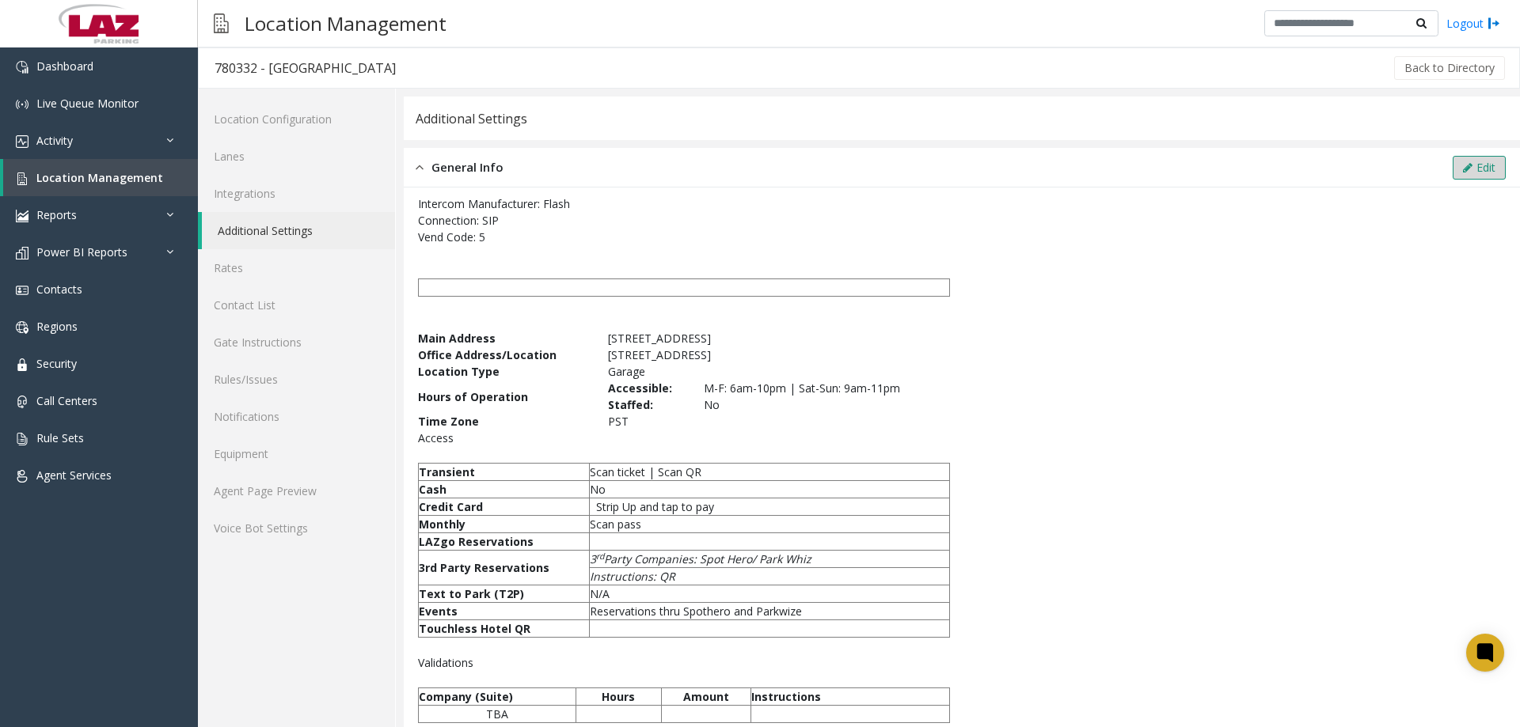
click at [1463, 172] on icon at bounding box center [1467, 167] width 9 height 11
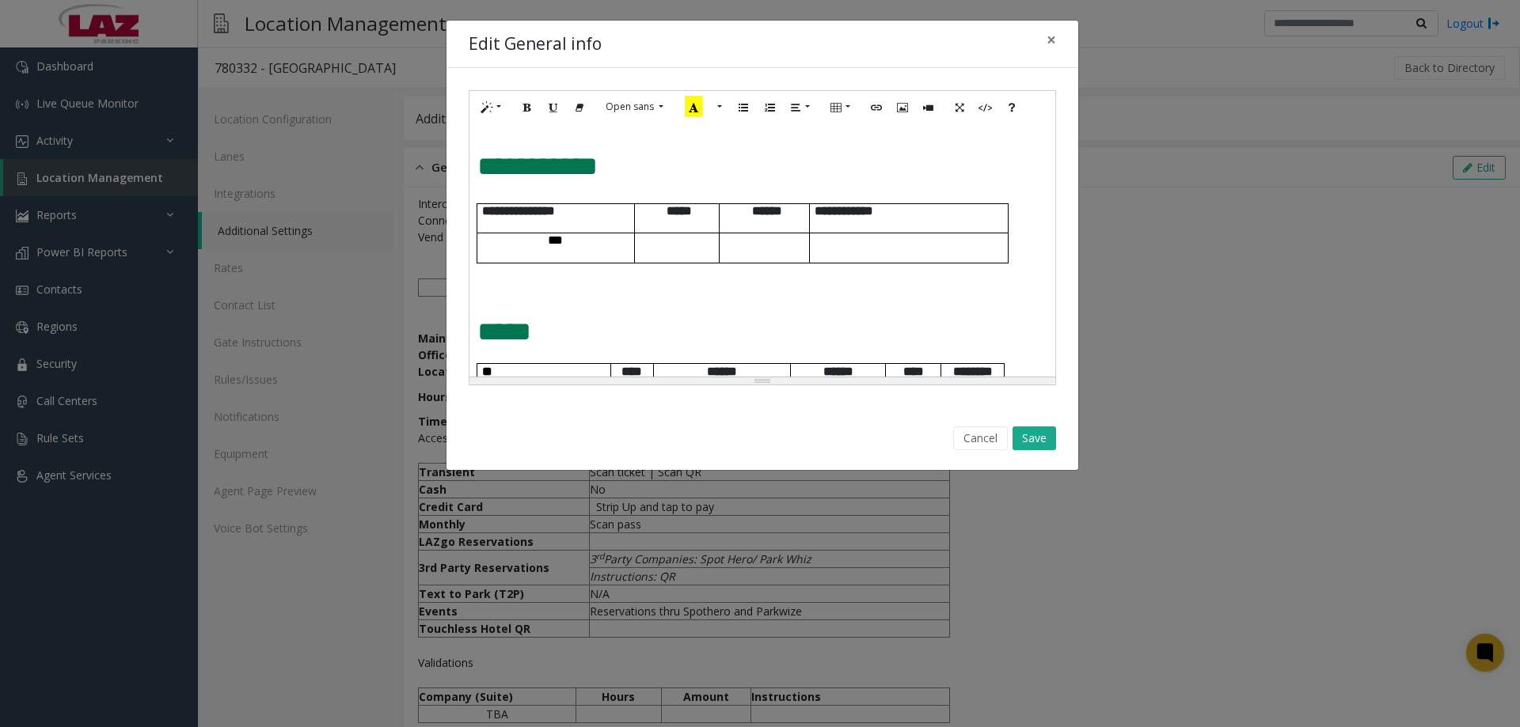
scroll to position [780, 0]
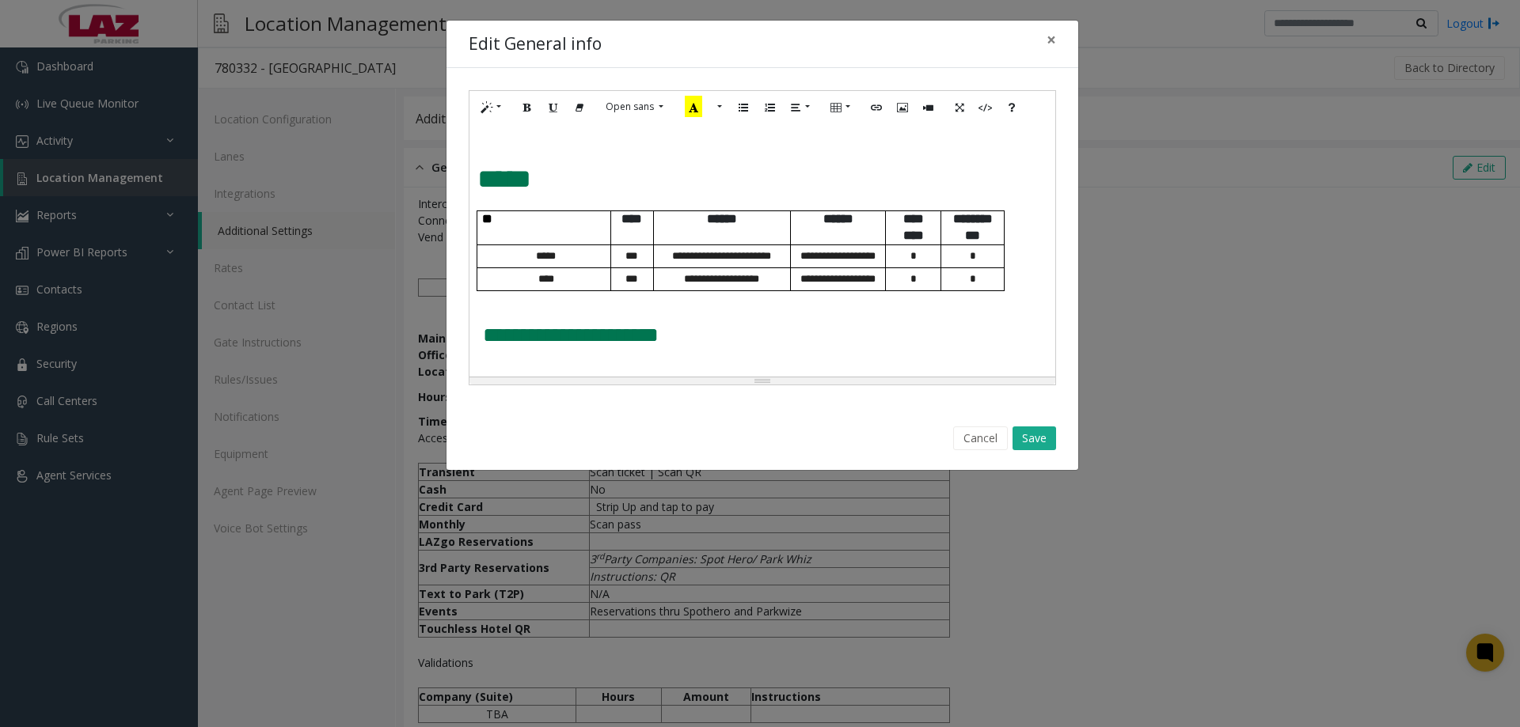
drag, startPoint x: 1011, startPoint y: 277, endPoint x: 458, endPoint y: 221, distance: 556.1
click at [458, 221] on div "**********" at bounding box center [762, 238] width 632 height 340
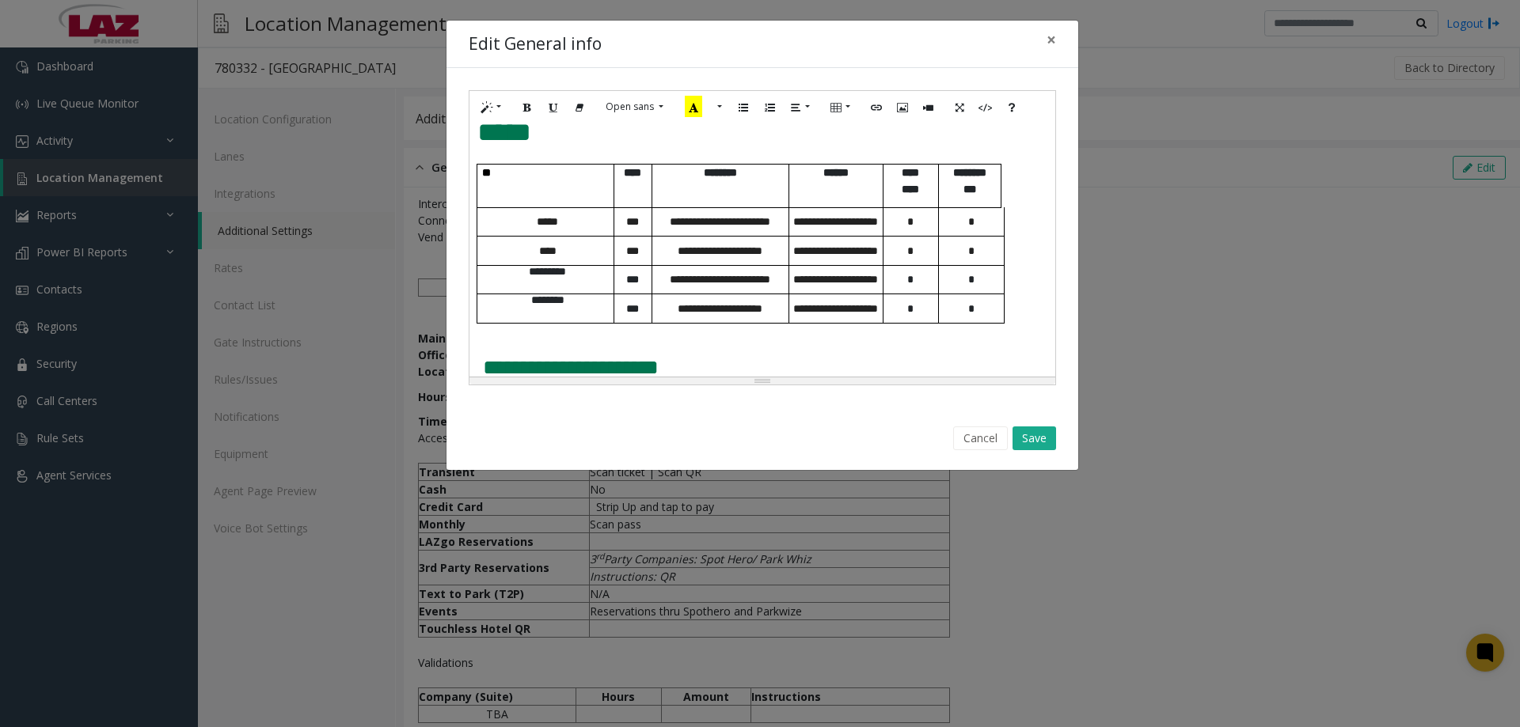
scroll to position [860, 0]
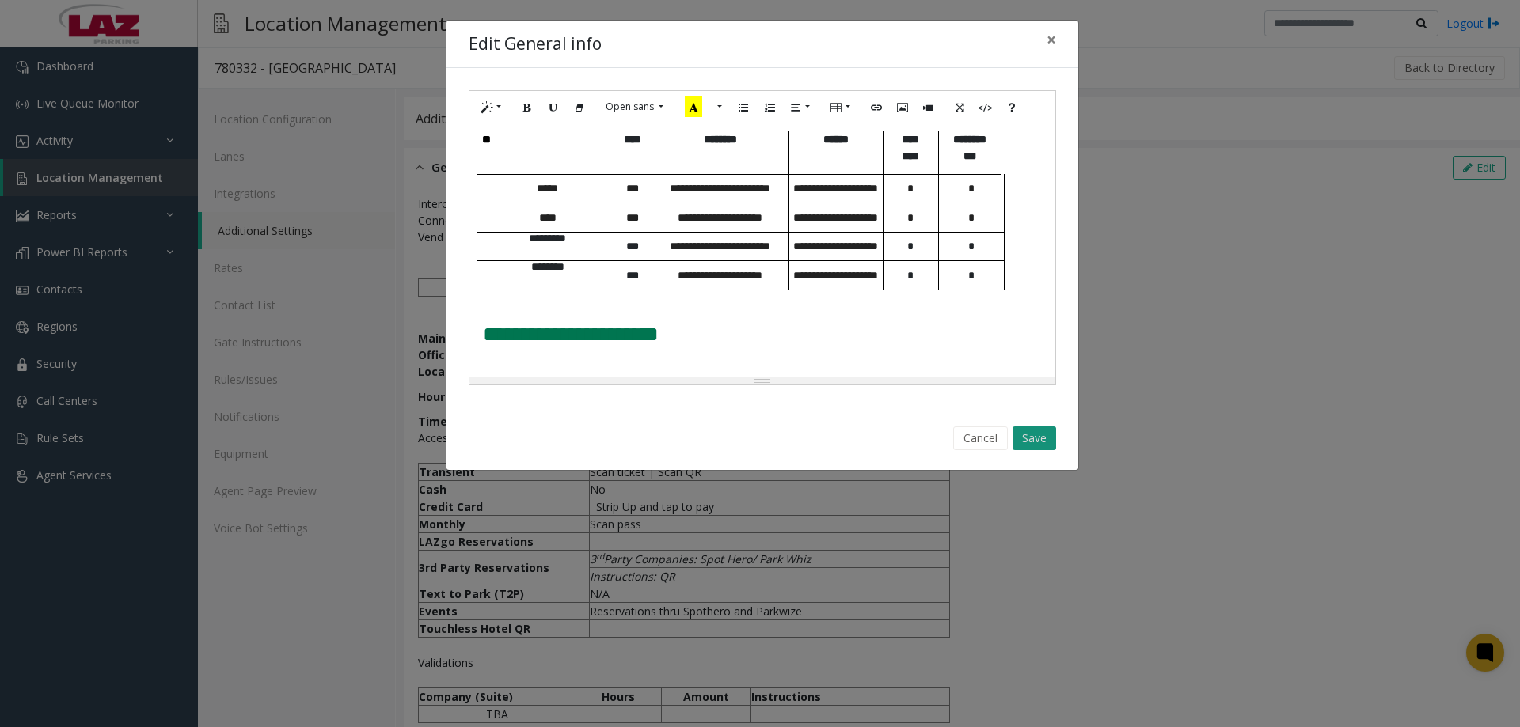
click at [1049, 448] on button "Save" at bounding box center [1034, 439] width 44 height 24
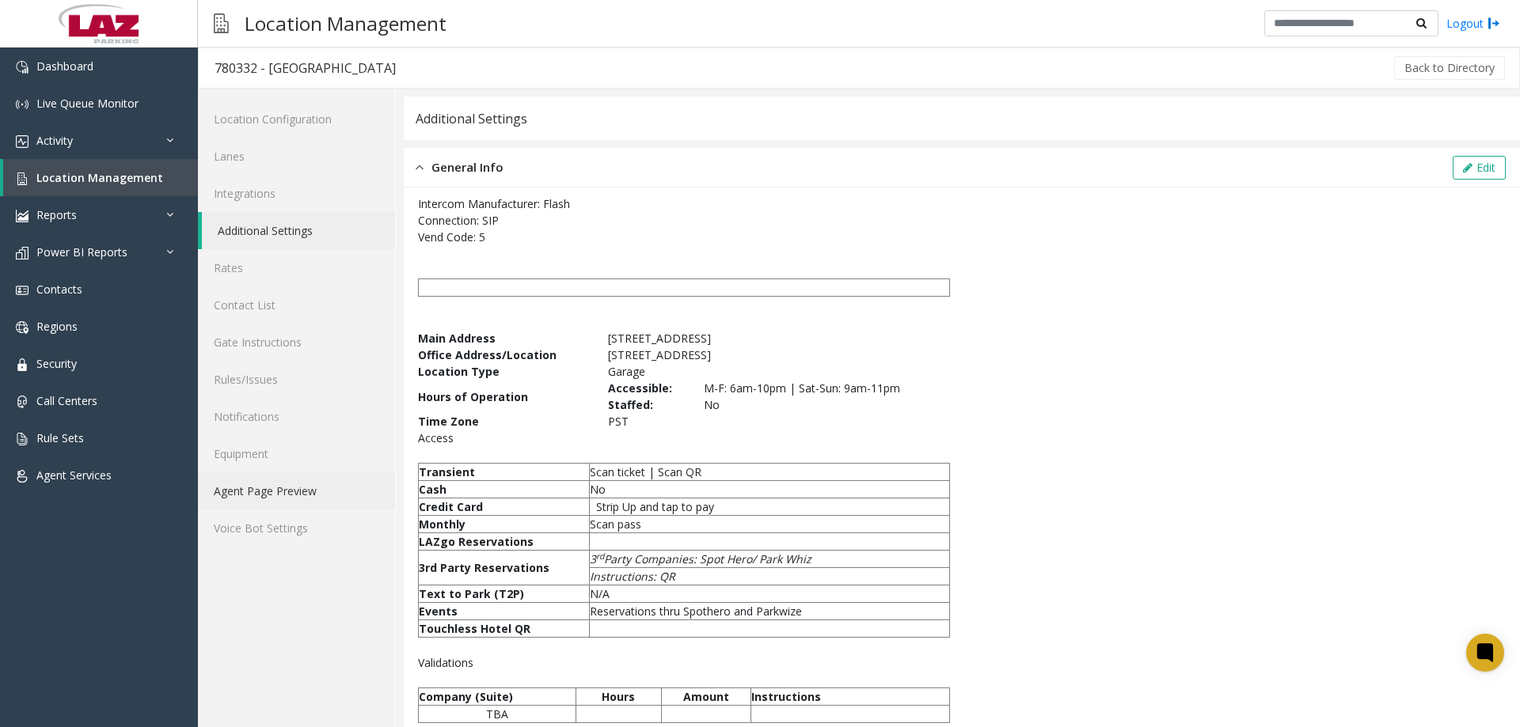
click at [278, 487] on link "Agent Page Preview" at bounding box center [296, 490] width 197 height 37
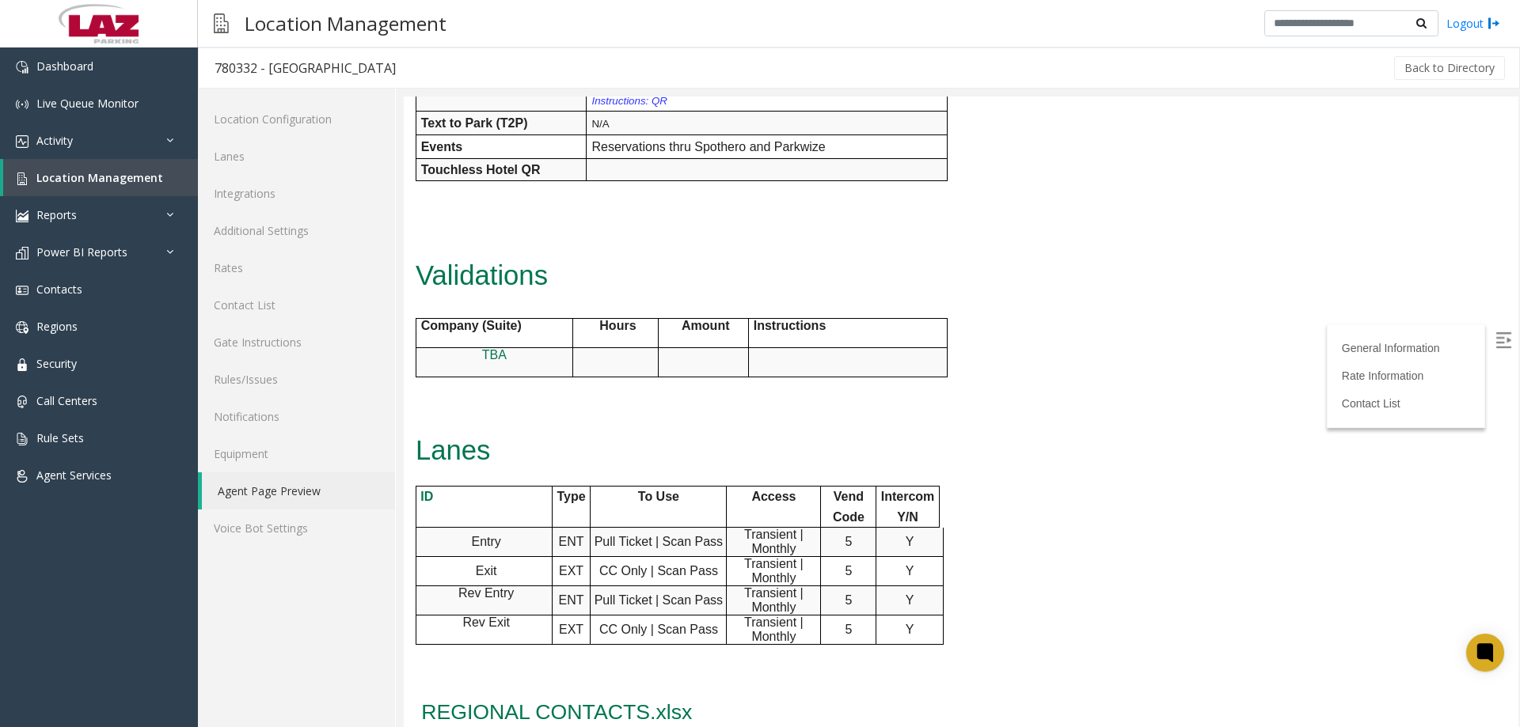
scroll to position [871, 0]
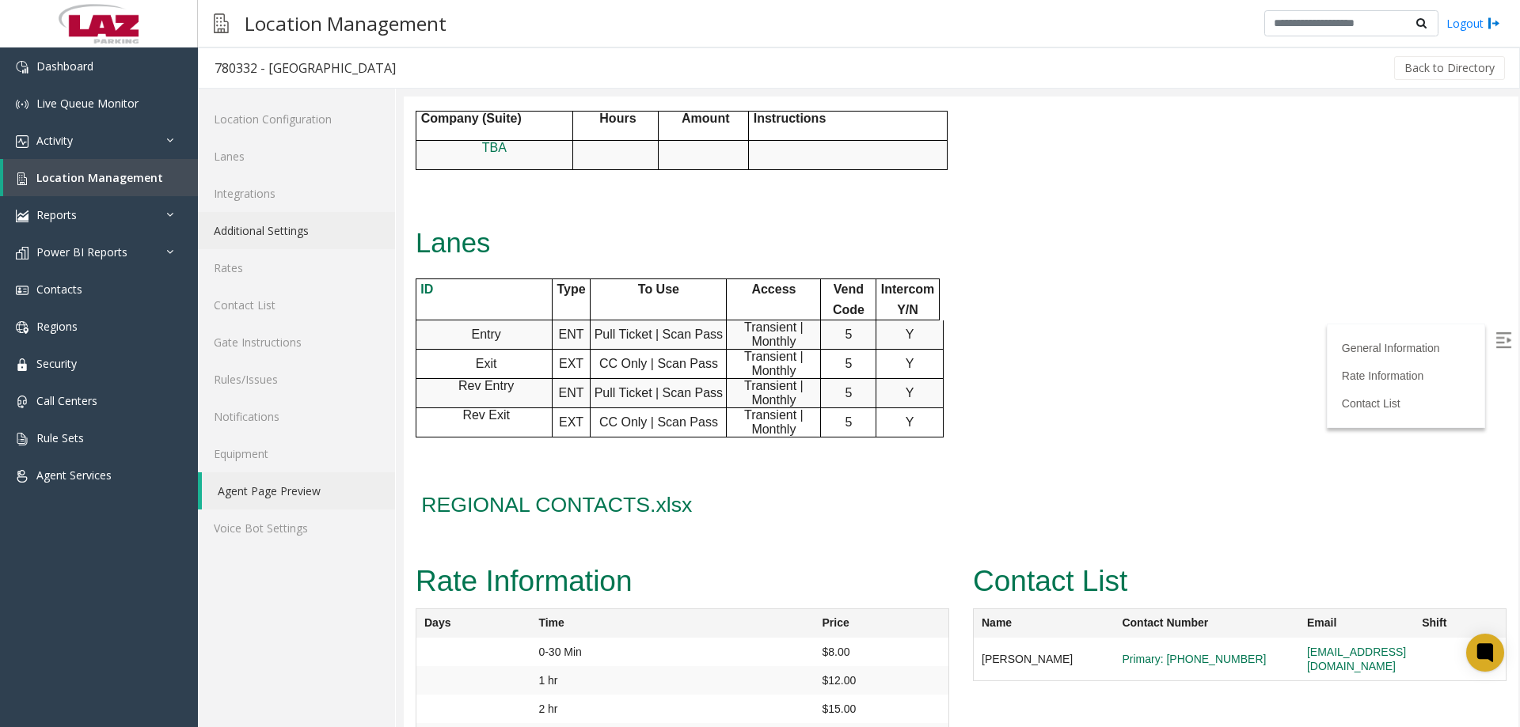
click at [274, 230] on link "Additional Settings" at bounding box center [296, 230] width 197 height 37
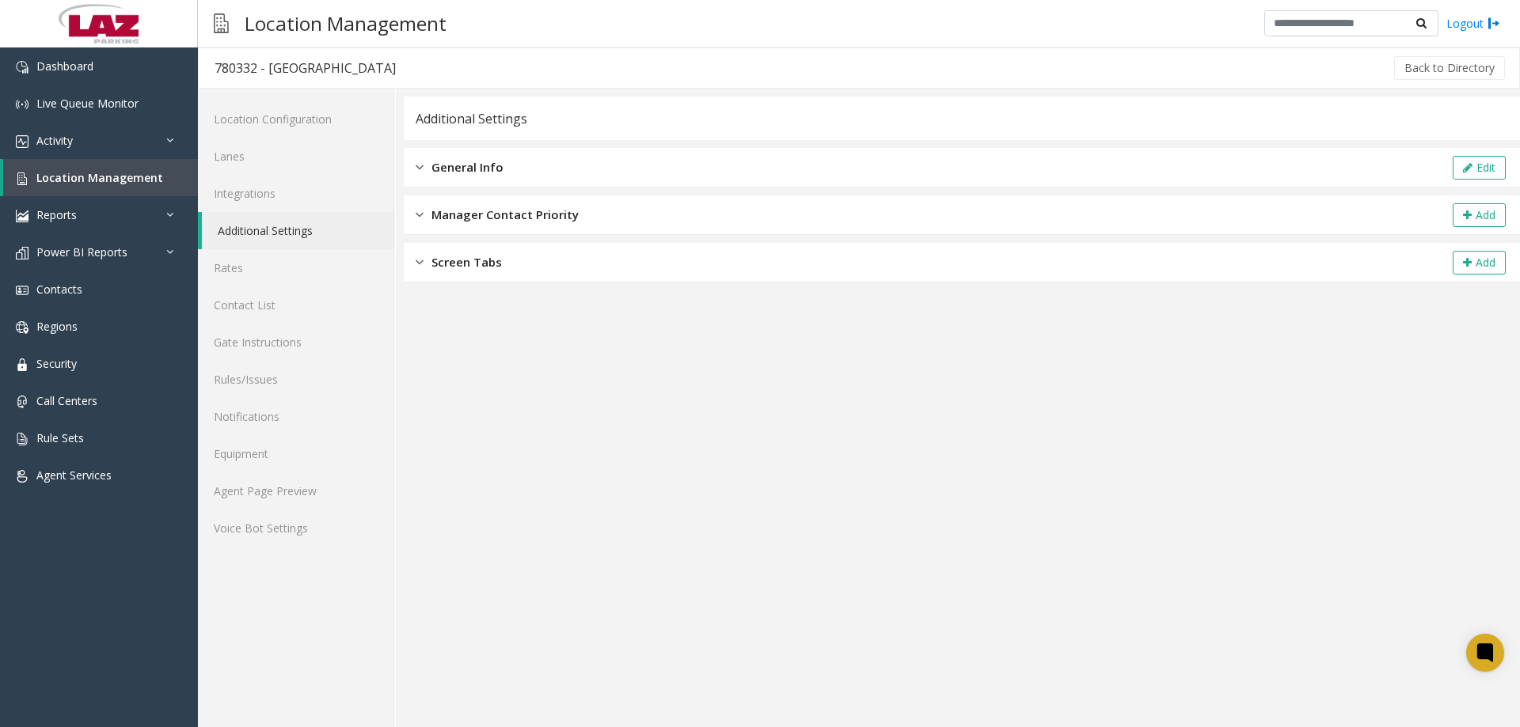
drag, startPoint x: 430, startPoint y: 176, endPoint x: 1018, endPoint y: 182, distance: 588.1
click at [435, 175] on div "General Info" at bounding box center [460, 167] width 88 height 18
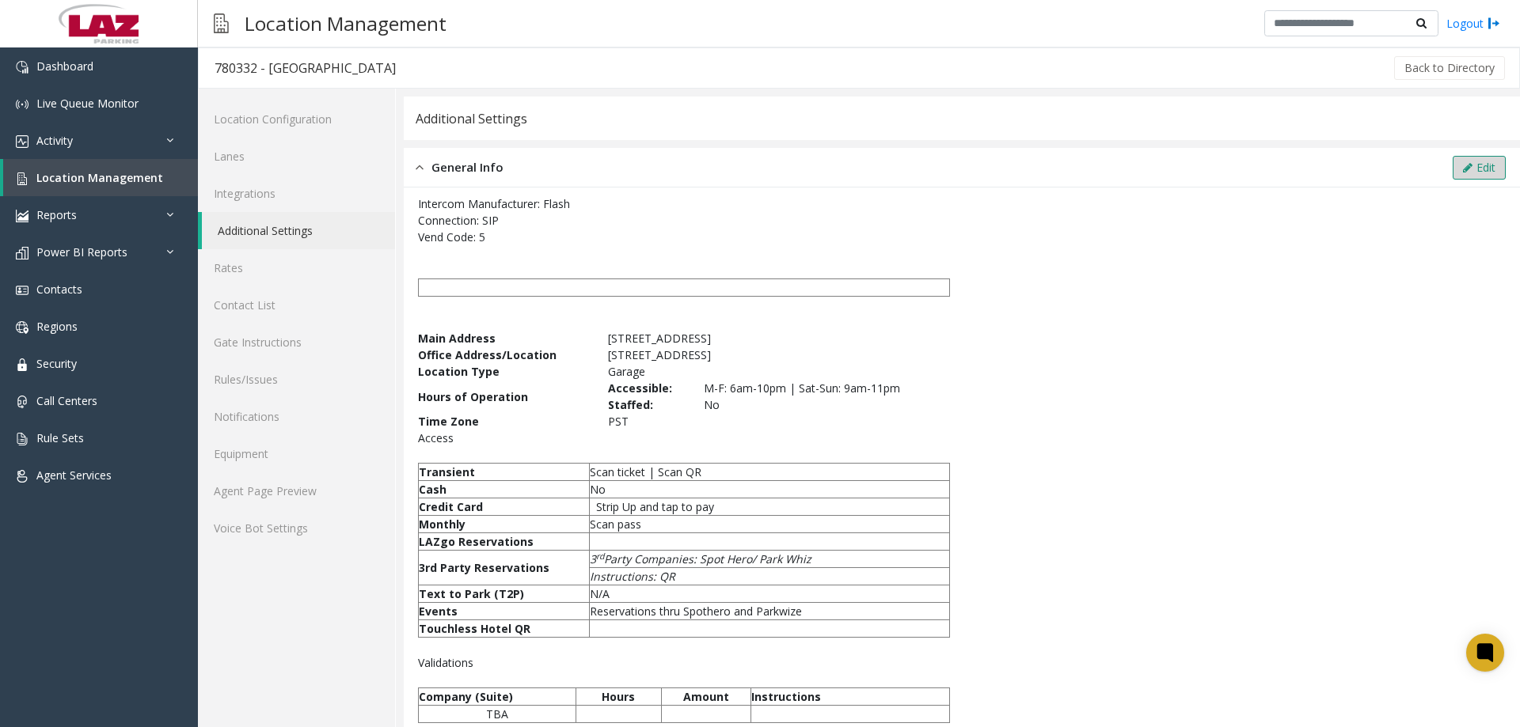
click at [1452, 176] on button "Edit" at bounding box center [1478, 168] width 53 height 24
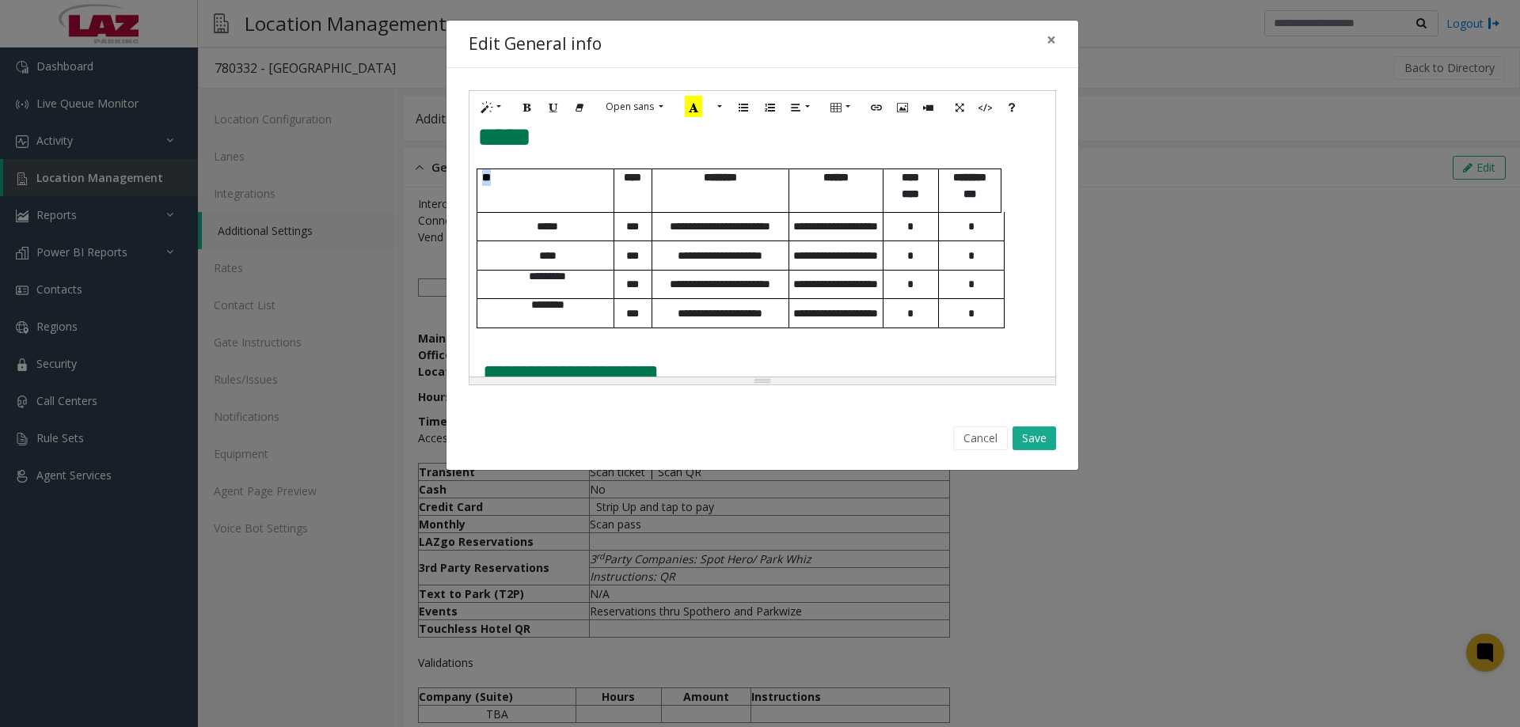
scroll to position [780, 0]
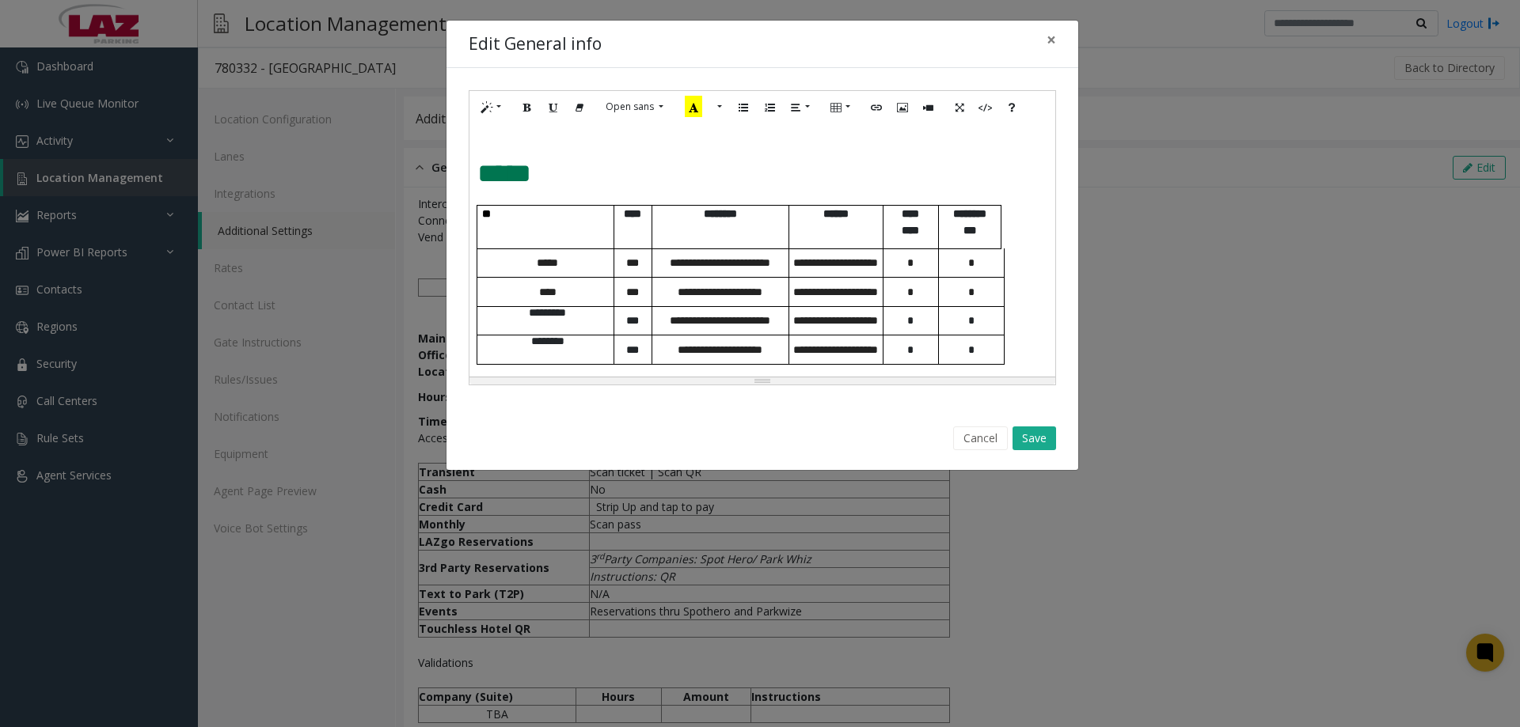
drag, startPoint x: 1006, startPoint y: 287, endPoint x: 470, endPoint y: 221, distance: 539.9
click at [470, 221] on div "**********" at bounding box center [762, 249] width 586 height 253
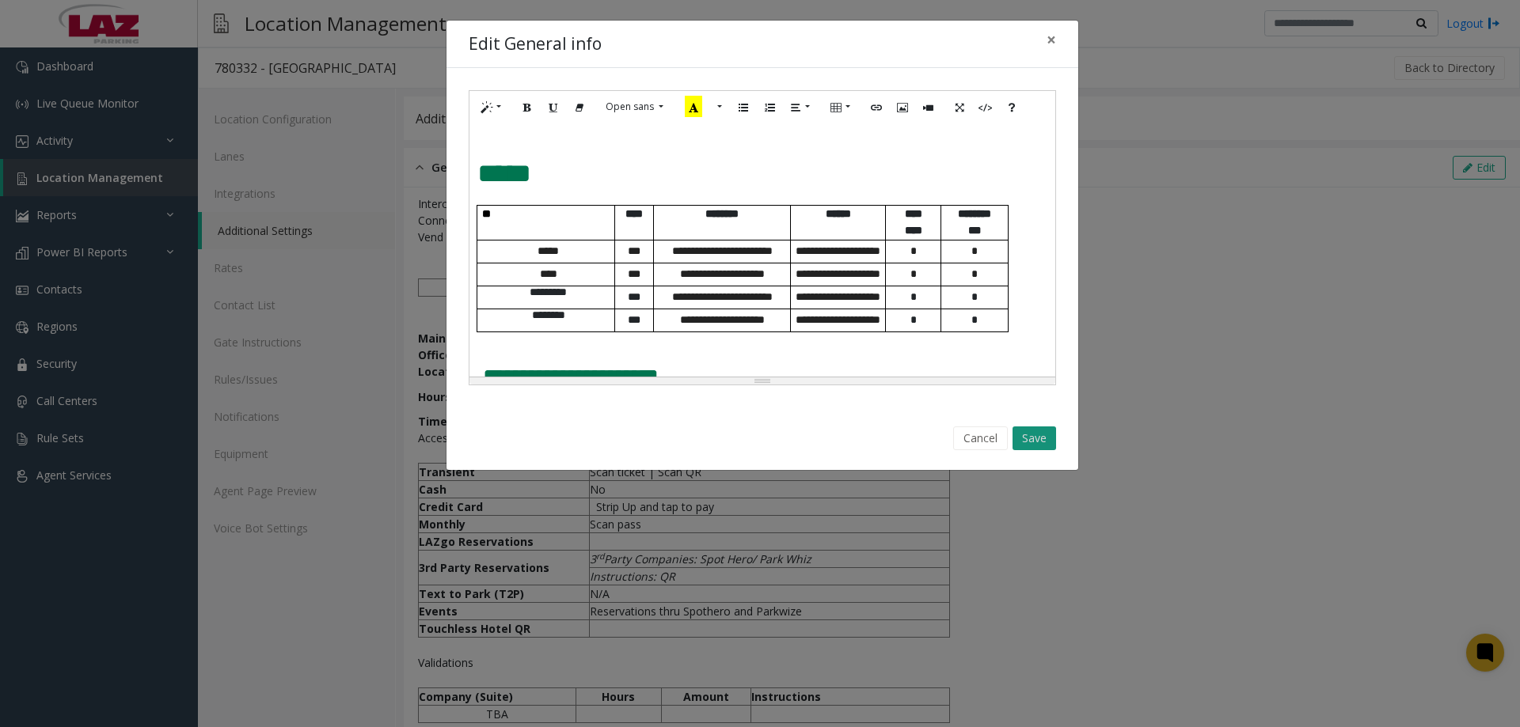
click at [1052, 446] on button "Save" at bounding box center [1034, 439] width 44 height 24
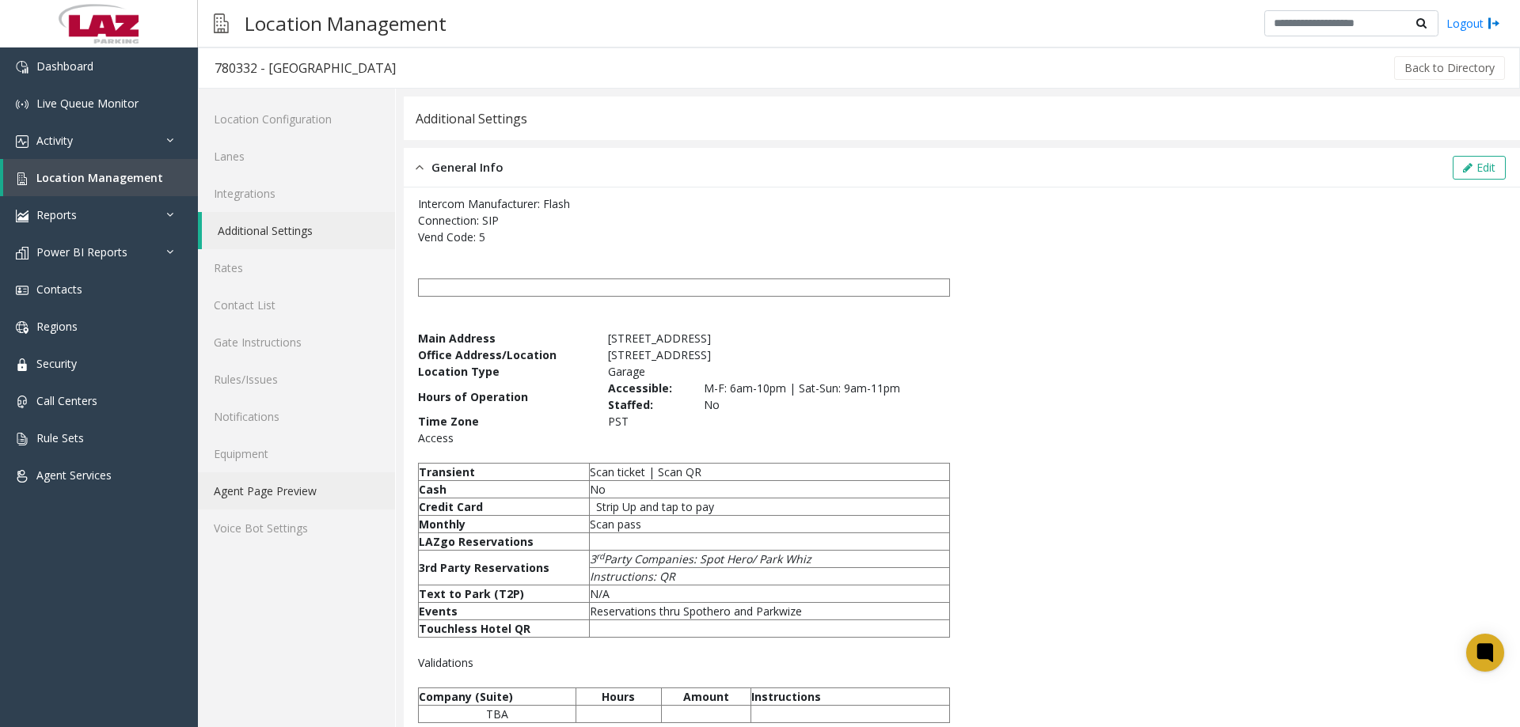
click at [293, 497] on link "Agent Page Preview" at bounding box center [296, 490] width 197 height 37
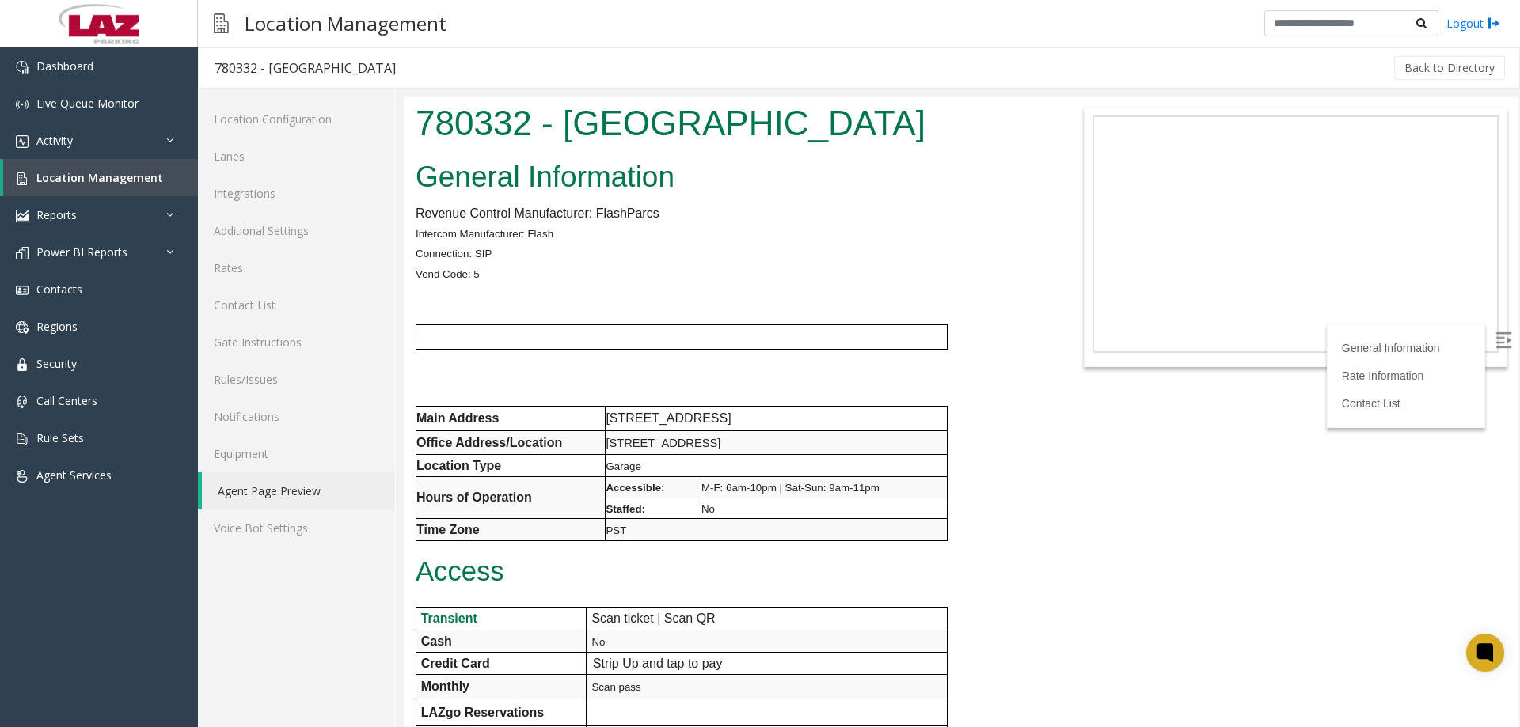
click at [1493, 350] on label at bounding box center [1505, 342] width 24 height 24
click at [59, 68] on span "Dashboard" at bounding box center [64, 66] width 57 height 15
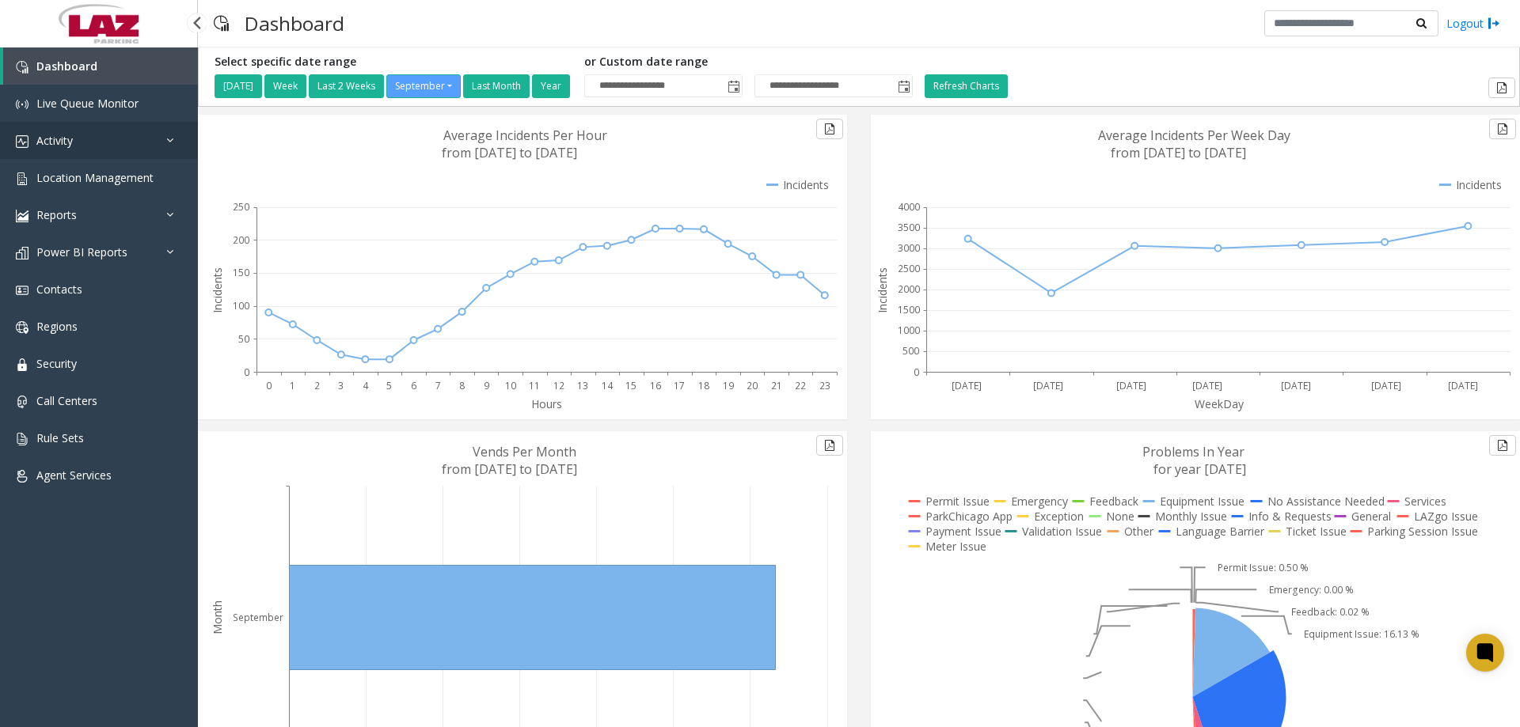
drag, startPoint x: 81, startPoint y: 125, endPoint x: 82, endPoint y: 133, distance: 8.1
click at [80, 125] on link "Activity" at bounding box center [99, 140] width 198 height 37
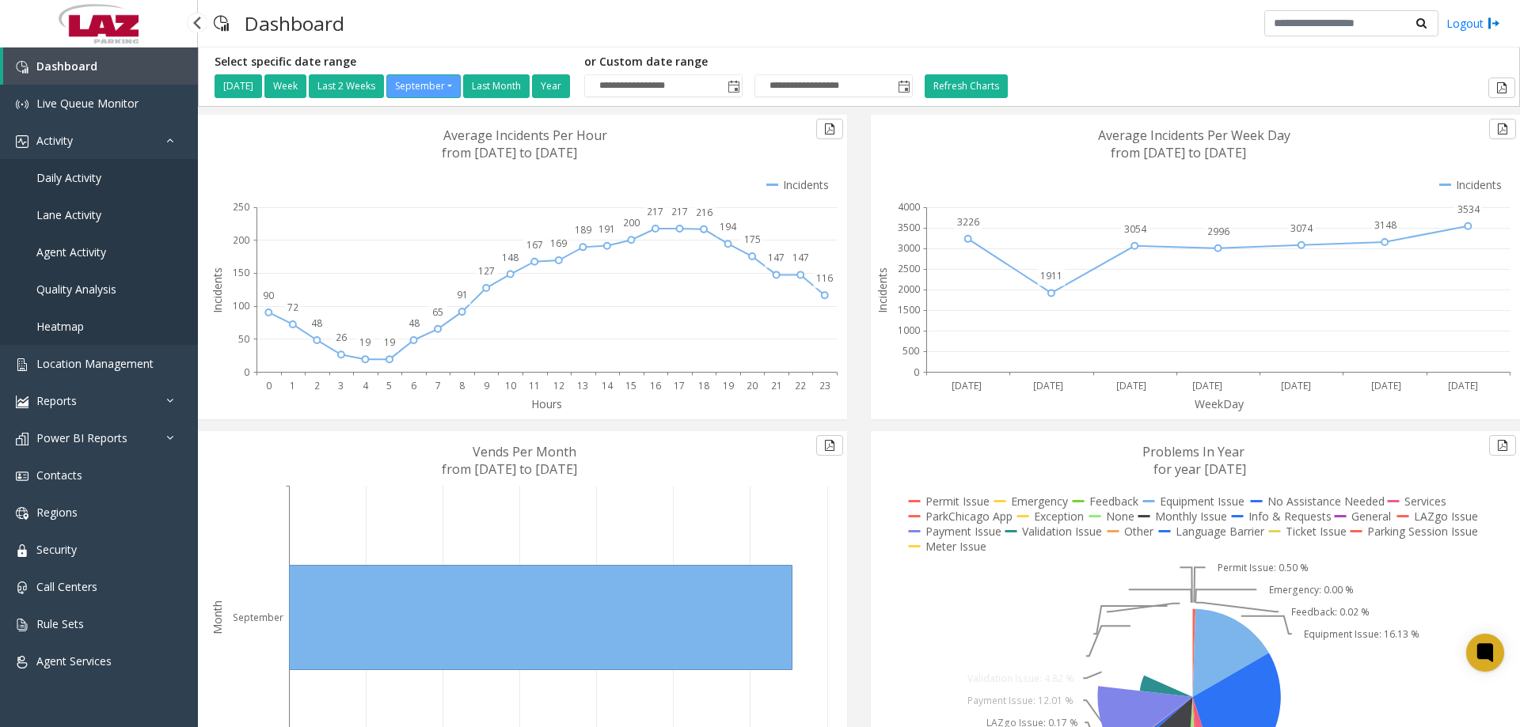
click at [97, 180] on span "Daily Activity" at bounding box center [68, 177] width 65 height 15
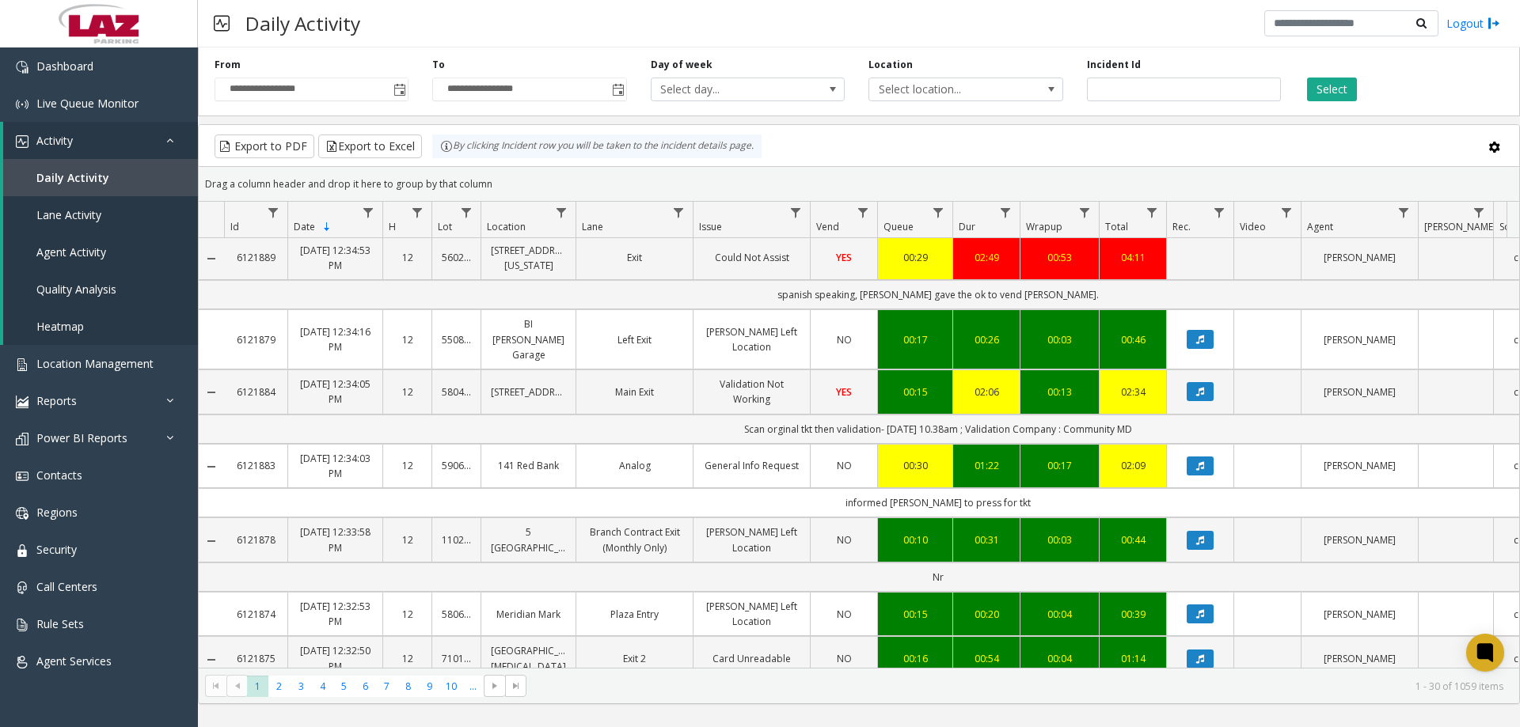
scroll to position [396, 0]
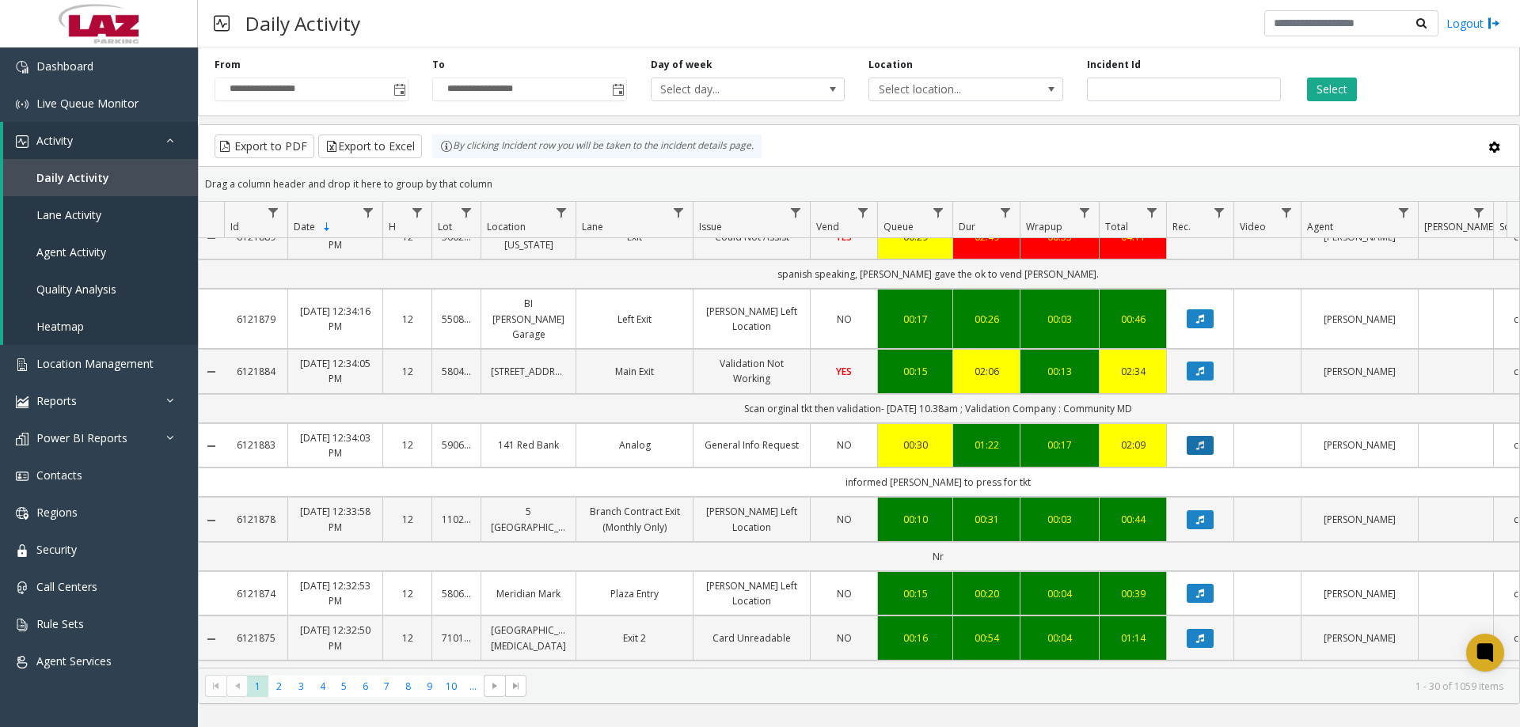
click at [1196, 441] on icon "Data table" at bounding box center [1200, 445] width 8 height 9
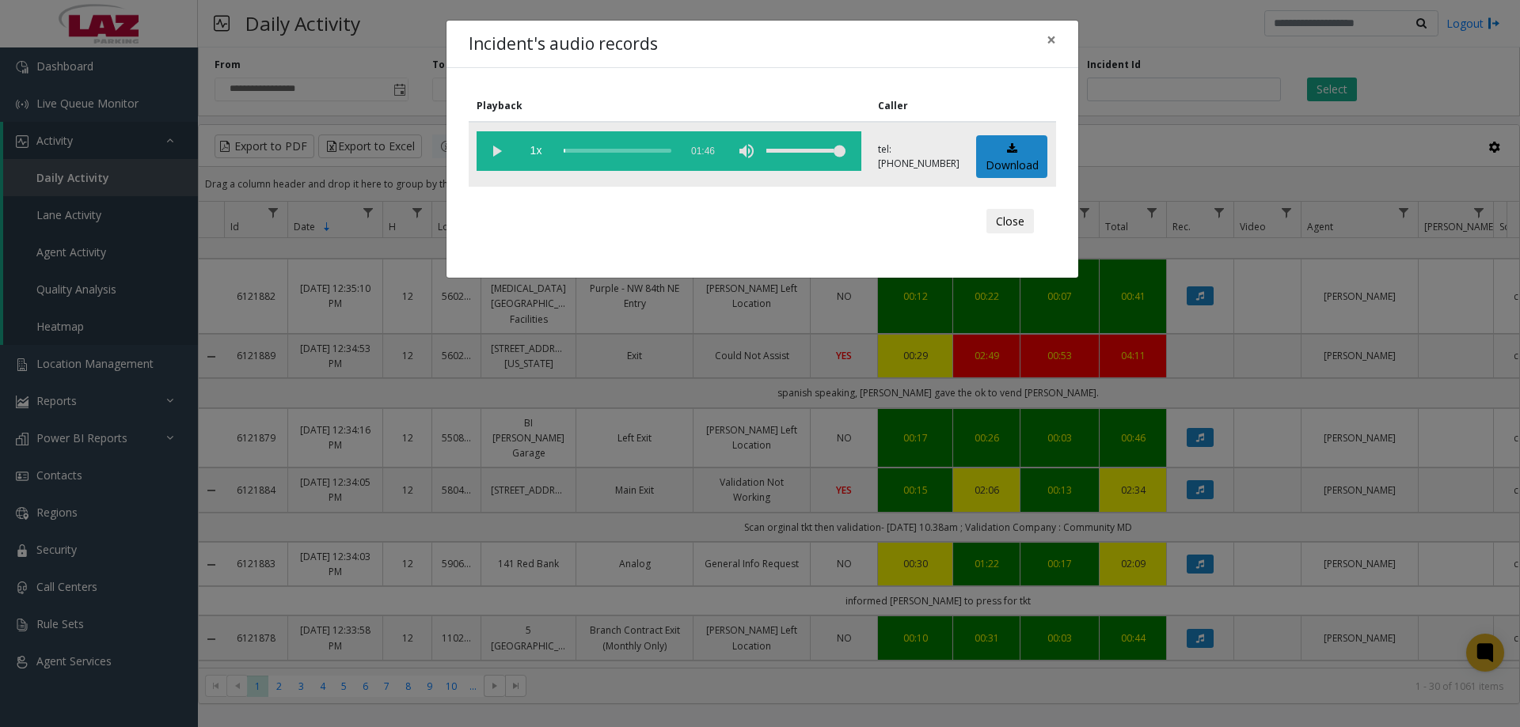
click at [491, 151] on vg-play-pause at bounding box center [496, 151] width 40 height 40
drag, startPoint x: 764, startPoint y: 146, endPoint x: 749, endPoint y: 149, distance: 15.2
click at [766, 149] on div "volume level" at bounding box center [805, 151] width 79 height 40
click at [766, 152] on div "volume level" at bounding box center [805, 151] width 79 height 40
click at [766, 154] on div "volume level" at bounding box center [805, 151] width 79 height 40
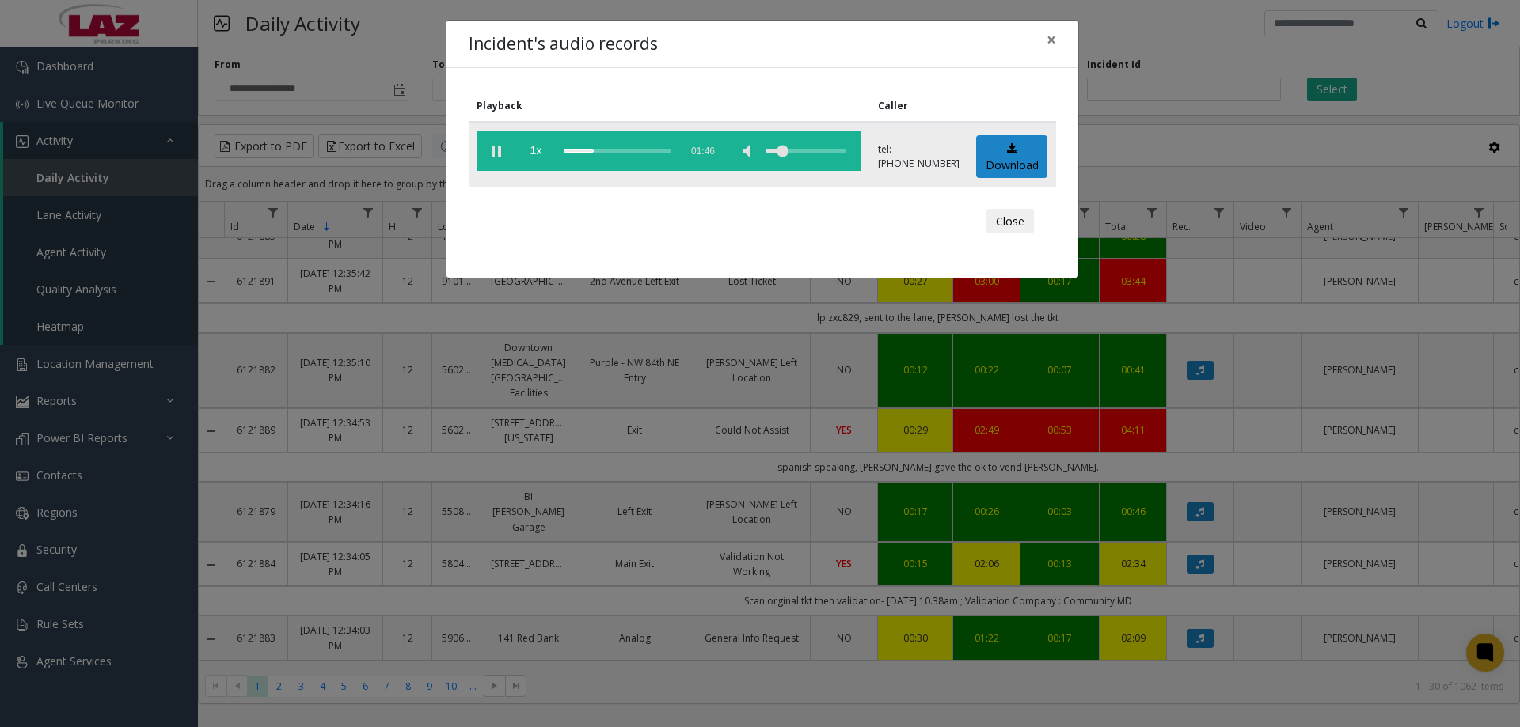
click at [766, 157] on div "volume level" at bounding box center [805, 151] width 79 height 40
click at [766, 150] on div "volume level" at bounding box center [805, 151] width 79 height 40
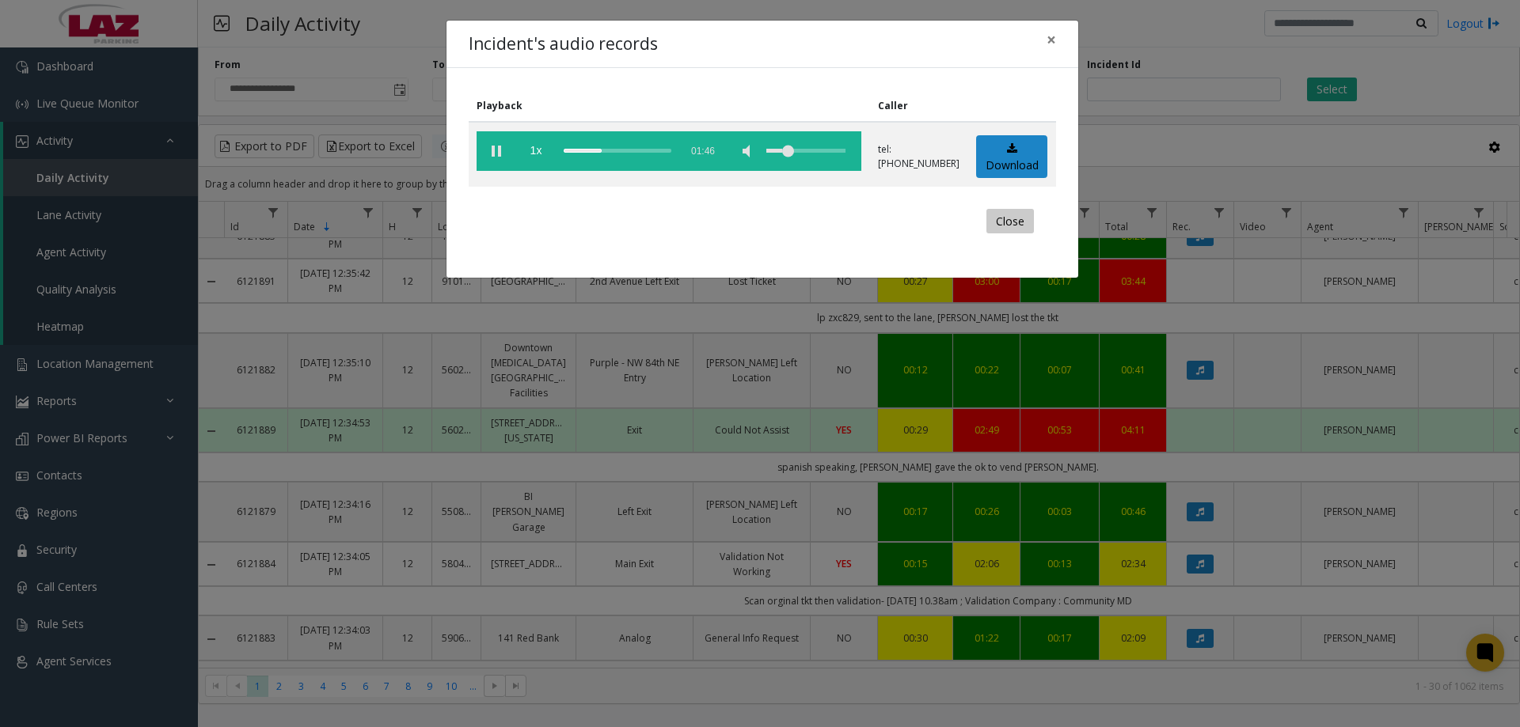
click at [992, 218] on button "Close" at bounding box center [1009, 221] width 47 height 25
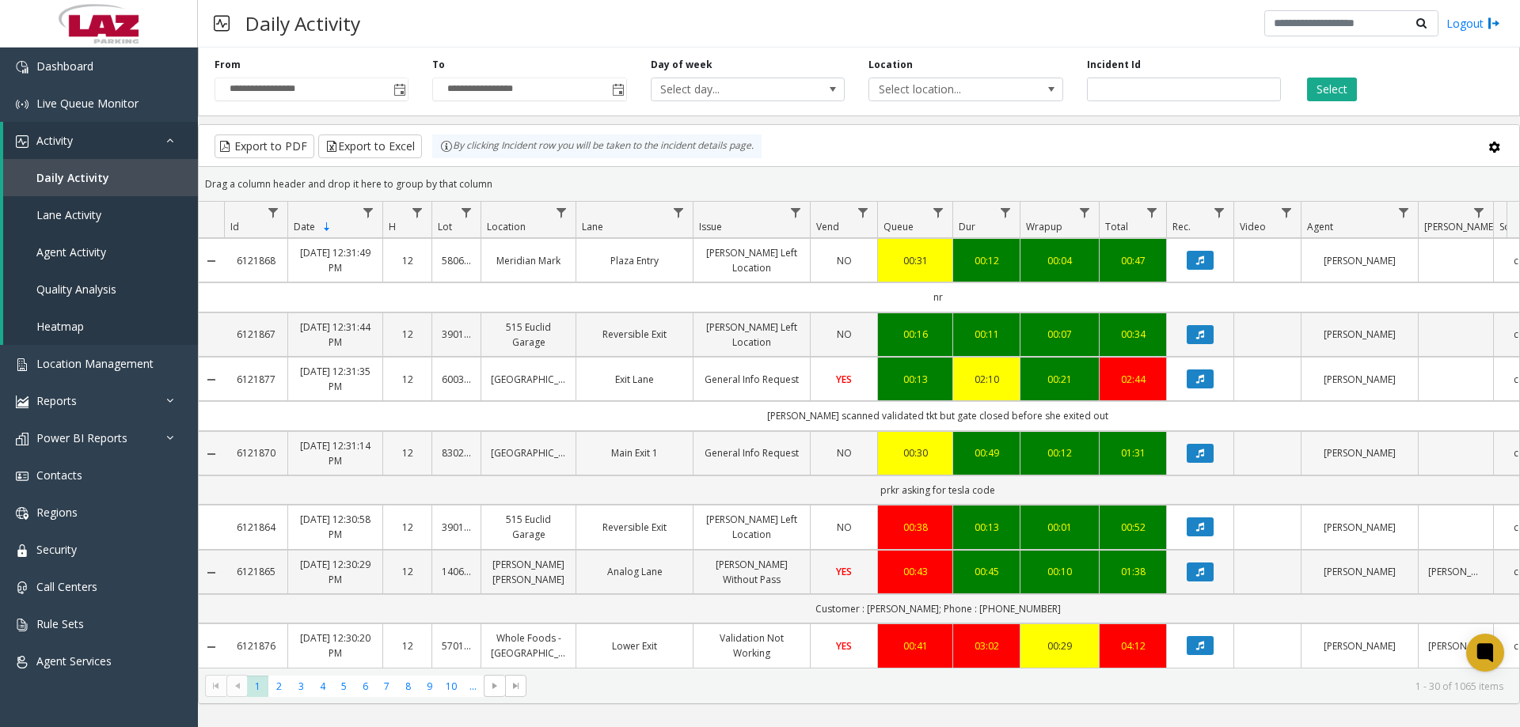
scroll to position [1584, 0]
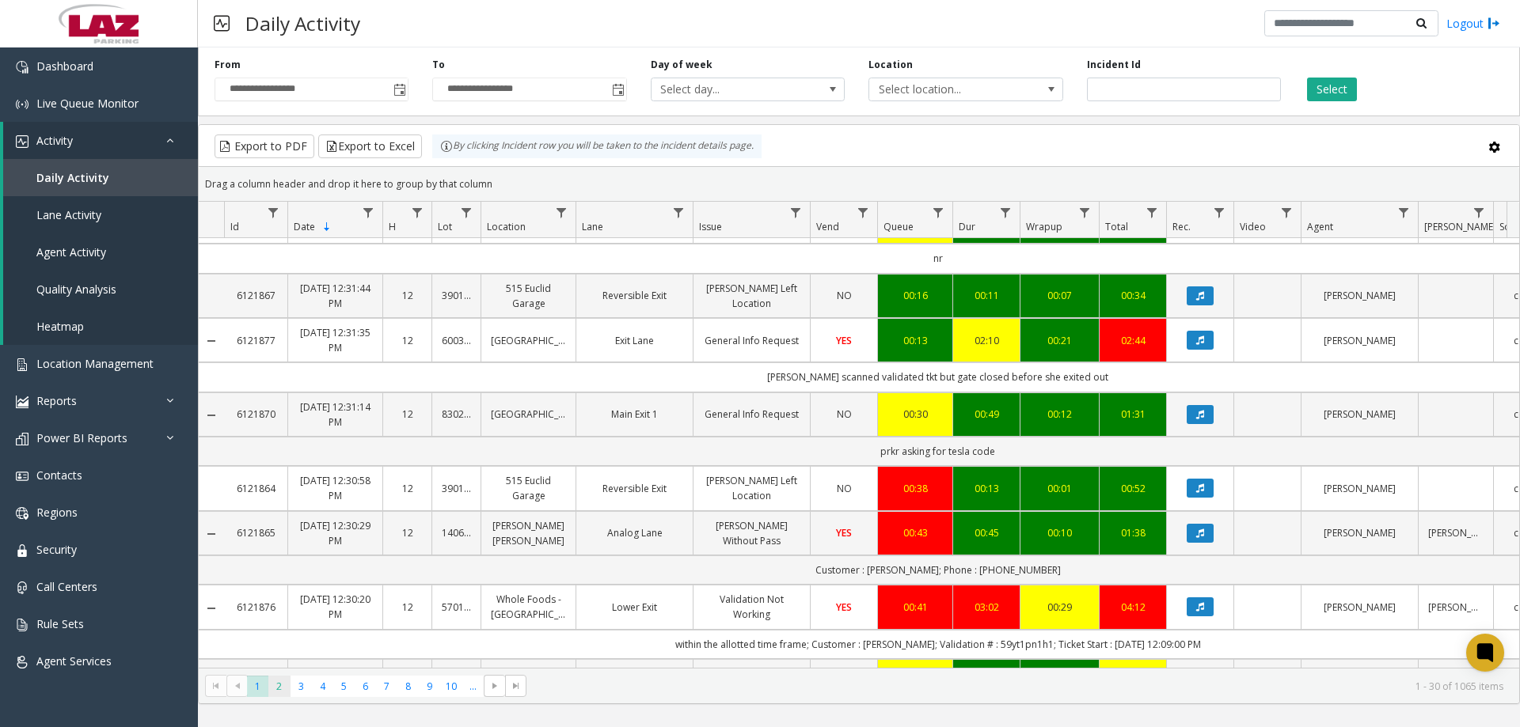
click at [282, 689] on span "2" at bounding box center [278, 686] width 21 height 21
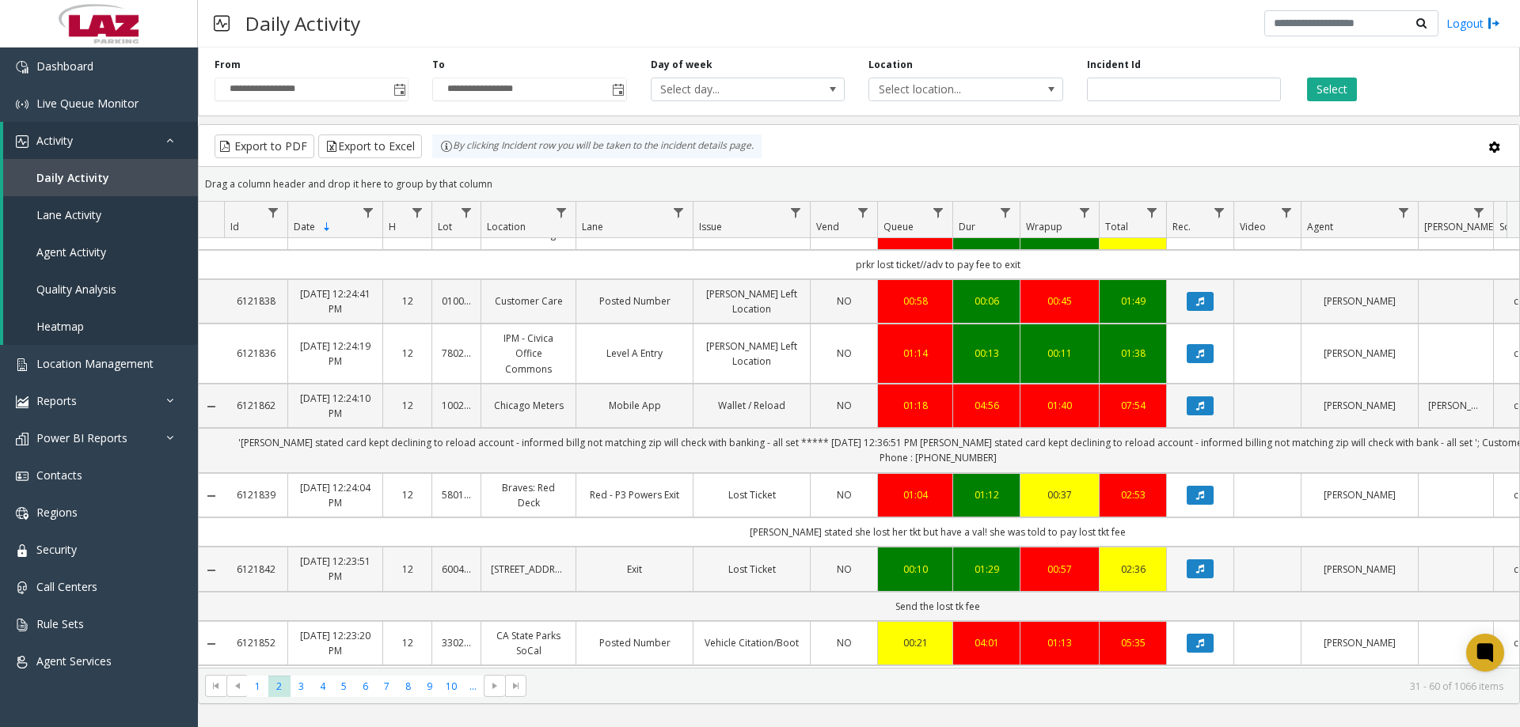
scroll to position [1613, 0]
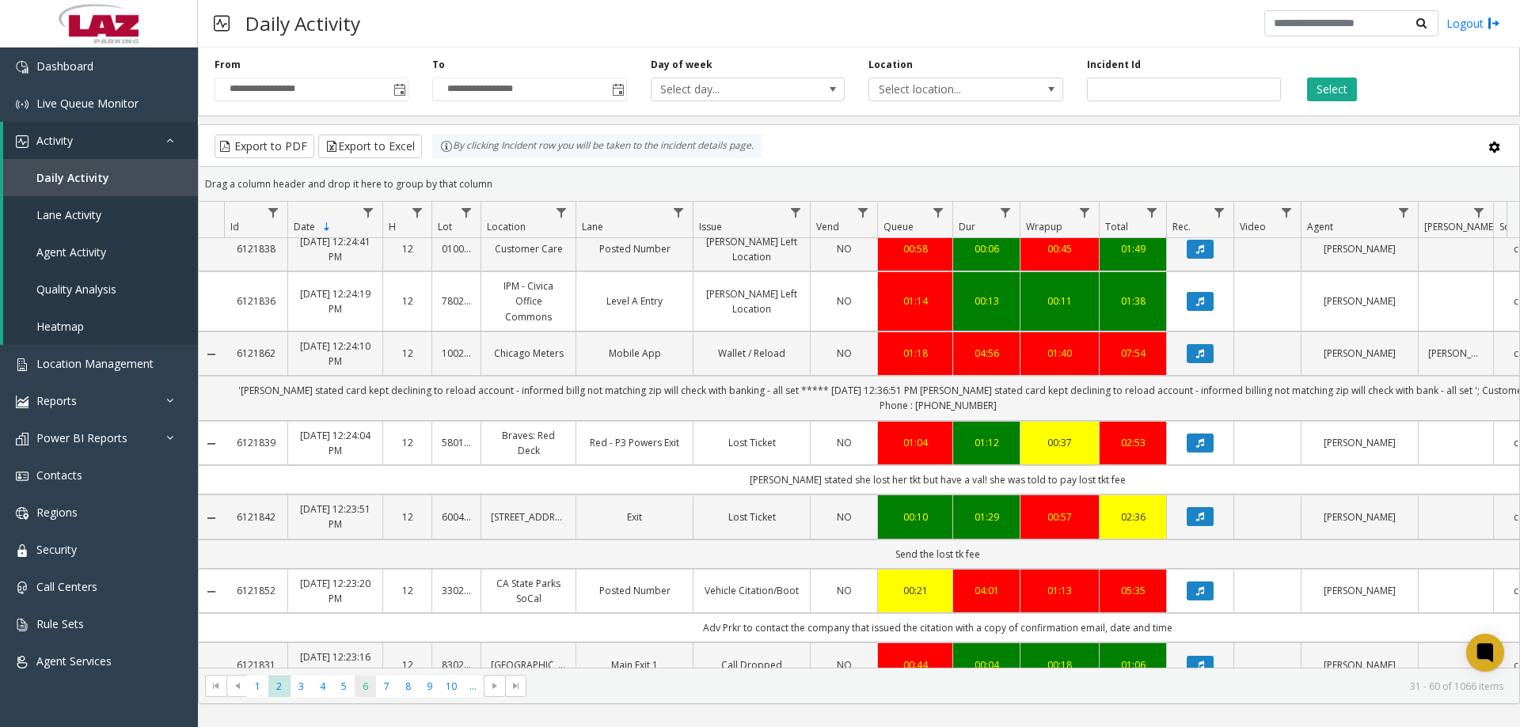
click at [355, 688] on span "6" at bounding box center [365, 686] width 21 height 21
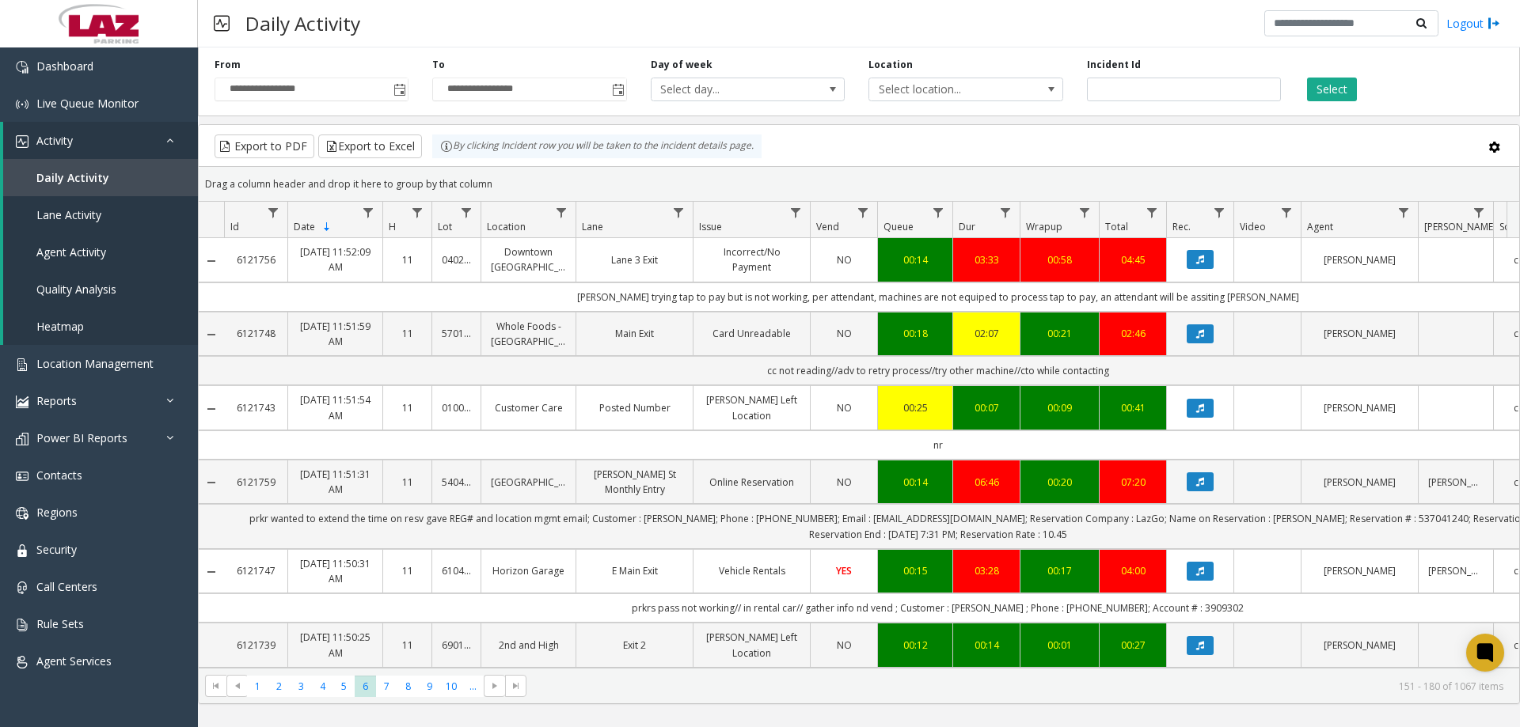
click at [472, 27] on div "Daily Activity Logout" at bounding box center [859, 23] width 1322 height 47
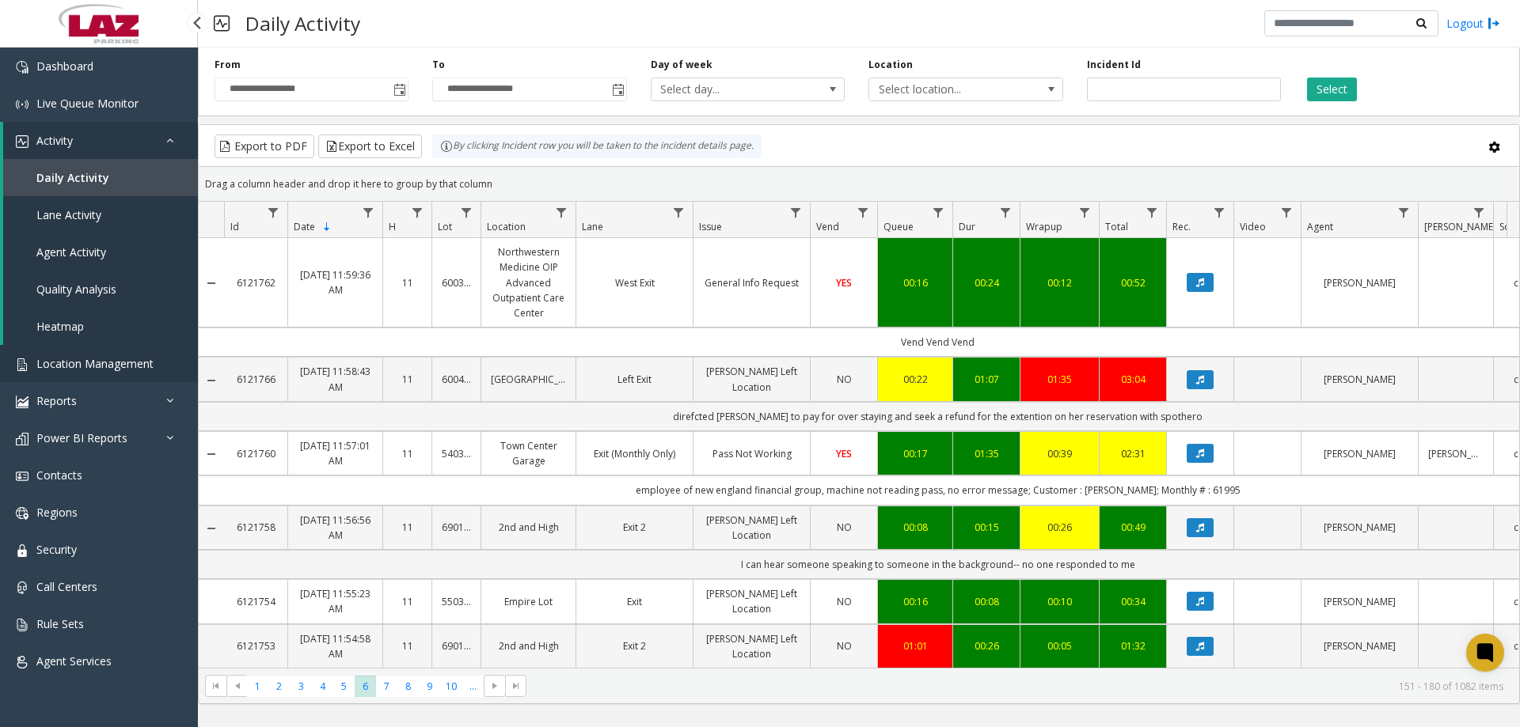
click at [97, 364] on span "Location Management" at bounding box center [94, 363] width 117 height 15
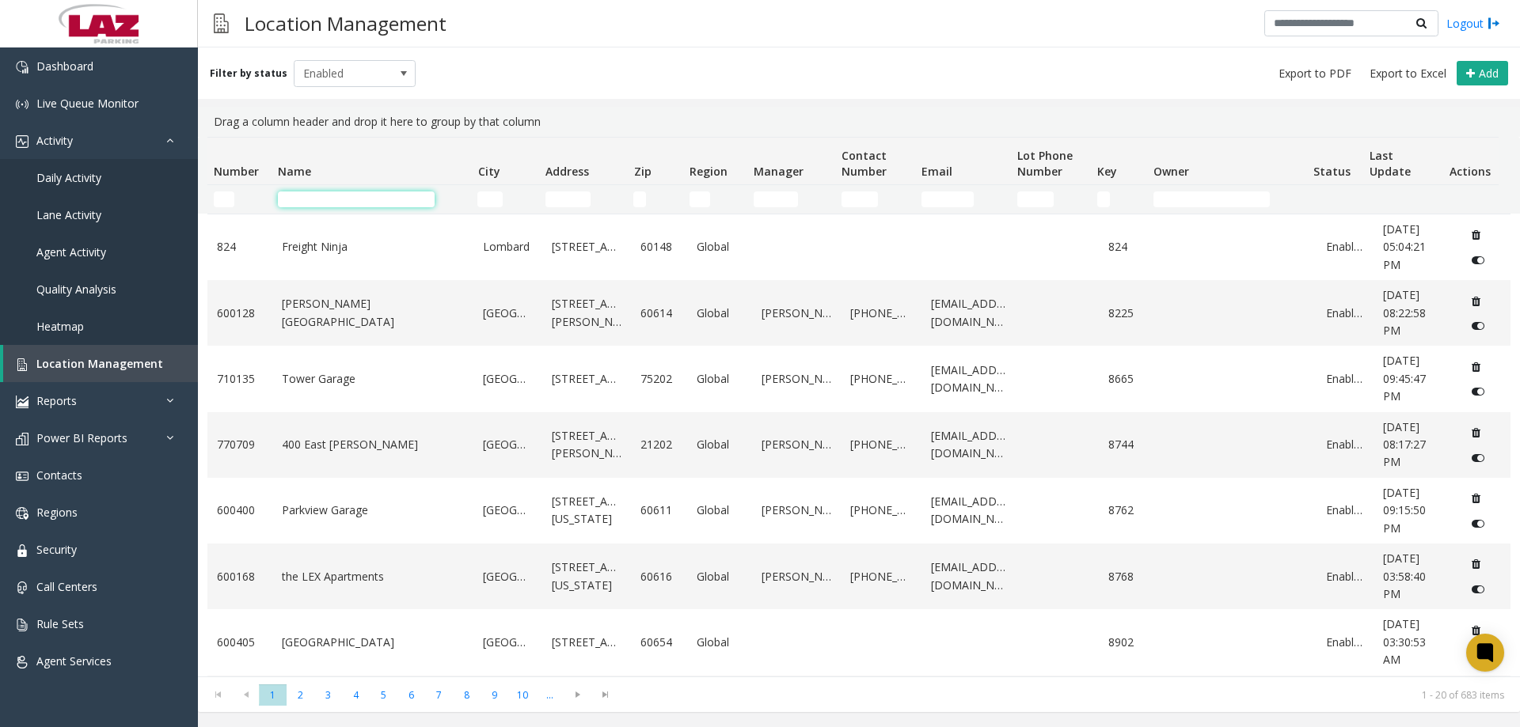
click at [300, 200] on input "Name Filter" at bounding box center [356, 200] width 157 height 16
type input "******"
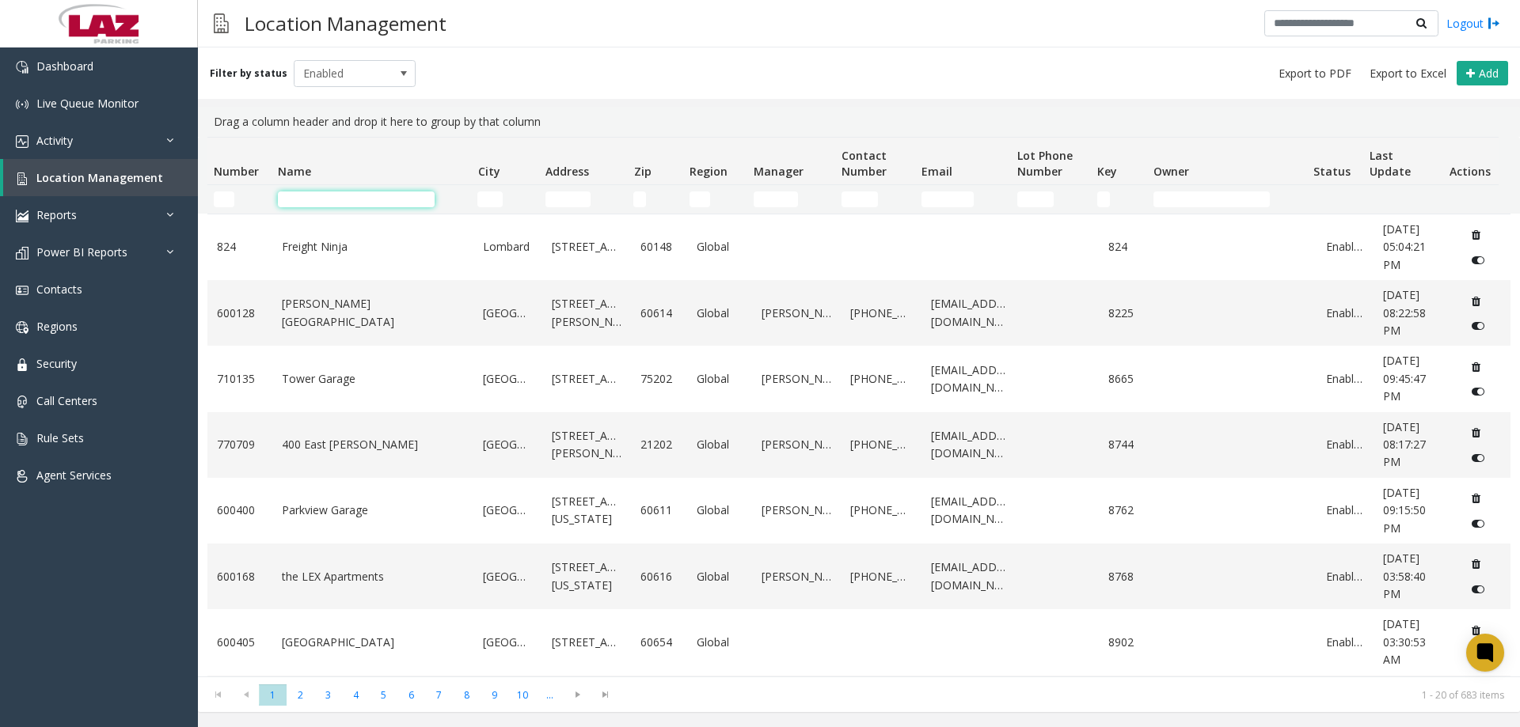
click at [305, 198] on input "Name Filter" at bounding box center [356, 200] width 157 height 16
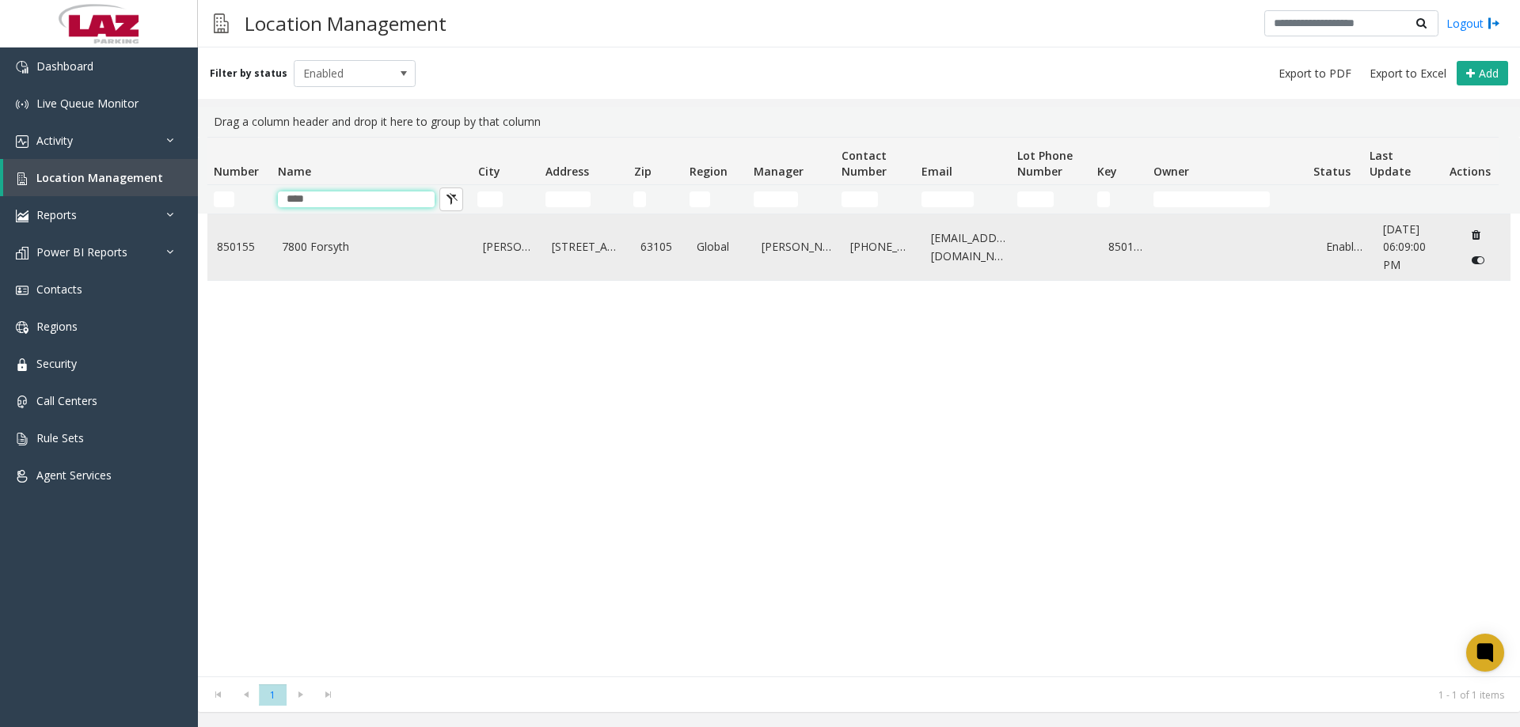
type input "****"
click at [303, 245] on link "7800 Forsyth" at bounding box center [373, 246] width 183 height 17
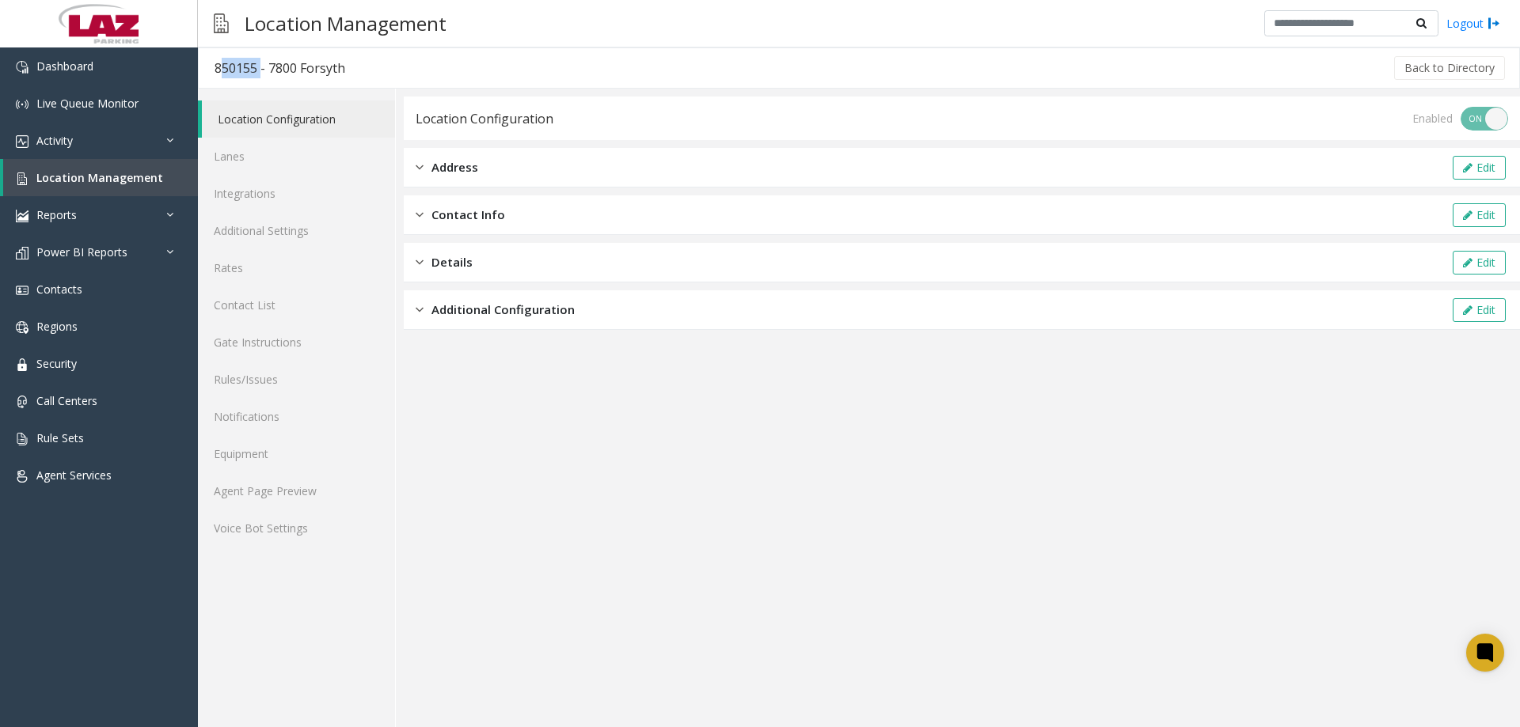
drag, startPoint x: 258, startPoint y: 68, endPoint x: 210, endPoint y: 70, distance: 48.3
click at [210, 70] on h3 "850155 - 7800 Forsyth" at bounding box center [280, 68] width 162 height 36
copy div "850155"
click at [112, 173] on span "Location Management" at bounding box center [99, 177] width 127 height 15
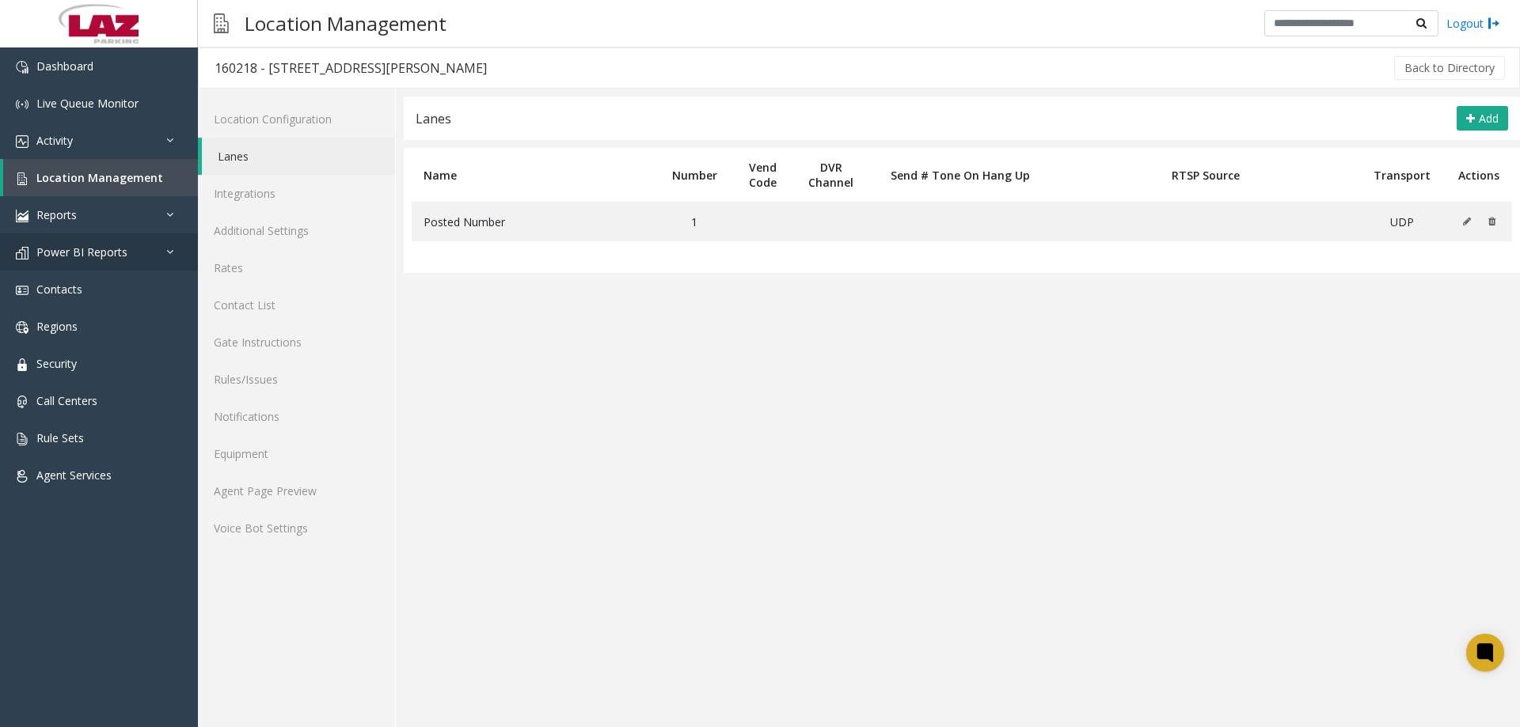
drag, startPoint x: 257, startPoint y: 159, endPoint x: 97, endPoint y: 259, distance: 189.1
click at [258, 158] on link "Lanes" at bounding box center [298, 156] width 193 height 37
drag, startPoint x: 1440, startPoint y: 134, endPoint x: 1448, endPoint y: 127, distance: 10.1
click at [1441, 134] on div "Lanes Add" at bounding box center [962, 119] width 1116 height 44
click at [1448, 126] on div "Lanes Add" at bounding box center [962, 119] width 1116 height 44
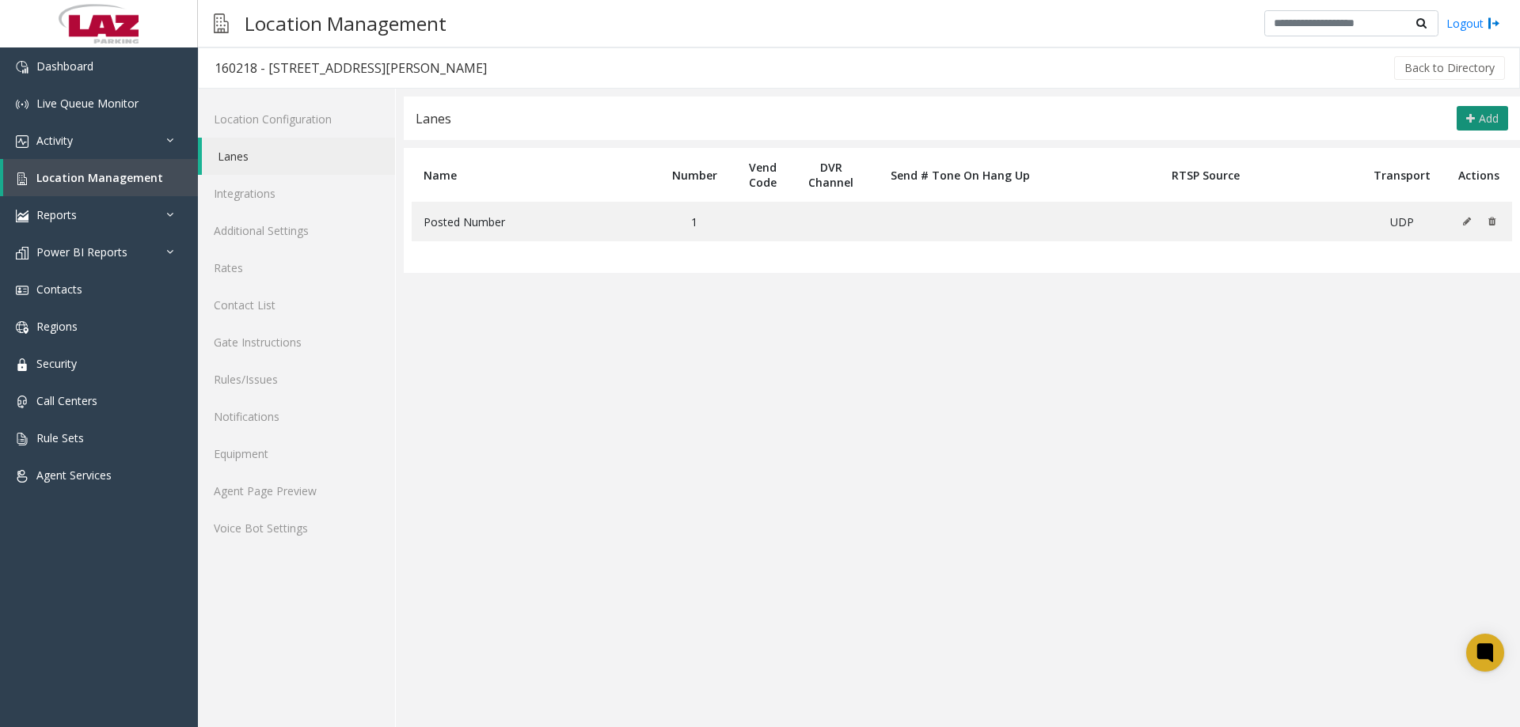
click at [1471, 125] on button "Add" at bounding box center [1481, 118] width 51 height 25
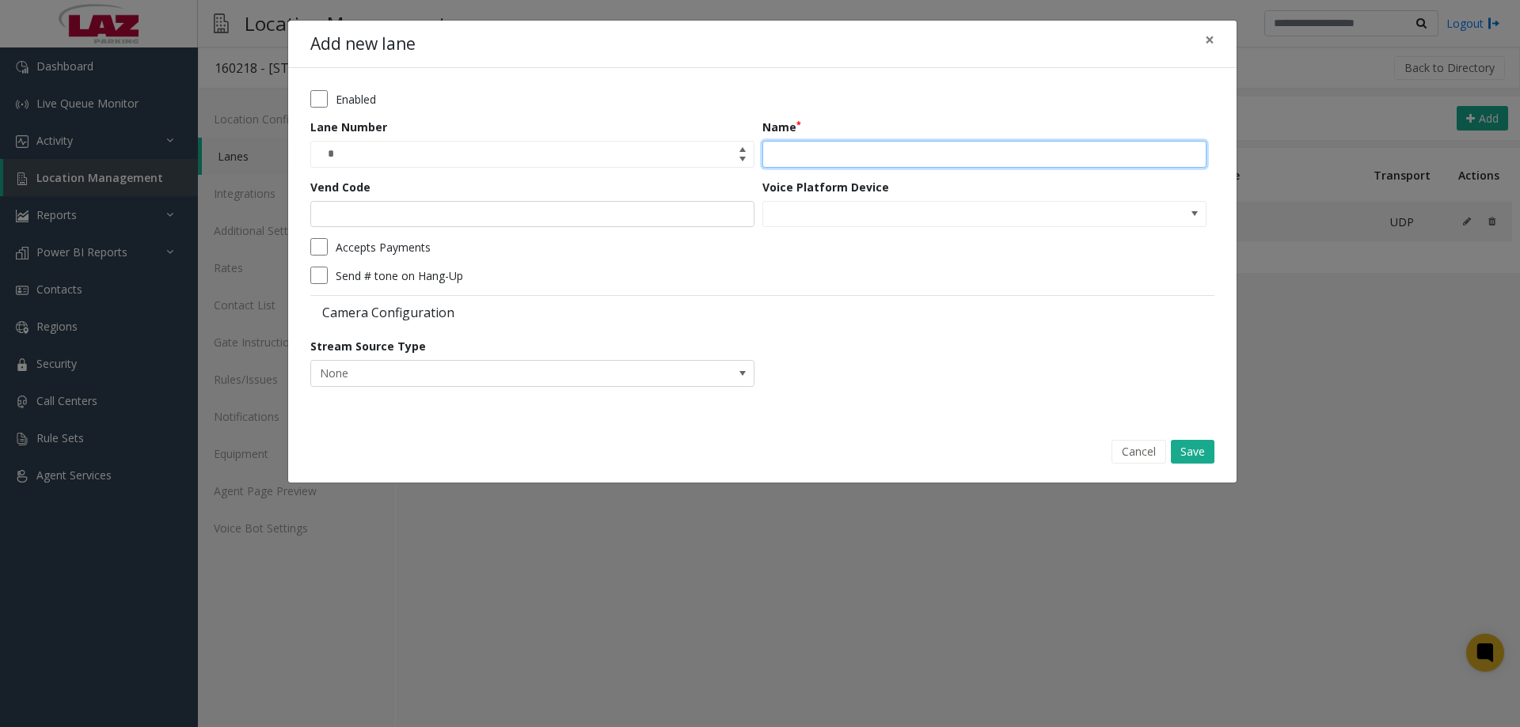
click at [818, 161] on input "Name" at bounding box center [984, 154] width 444 height 27
type input "*****"
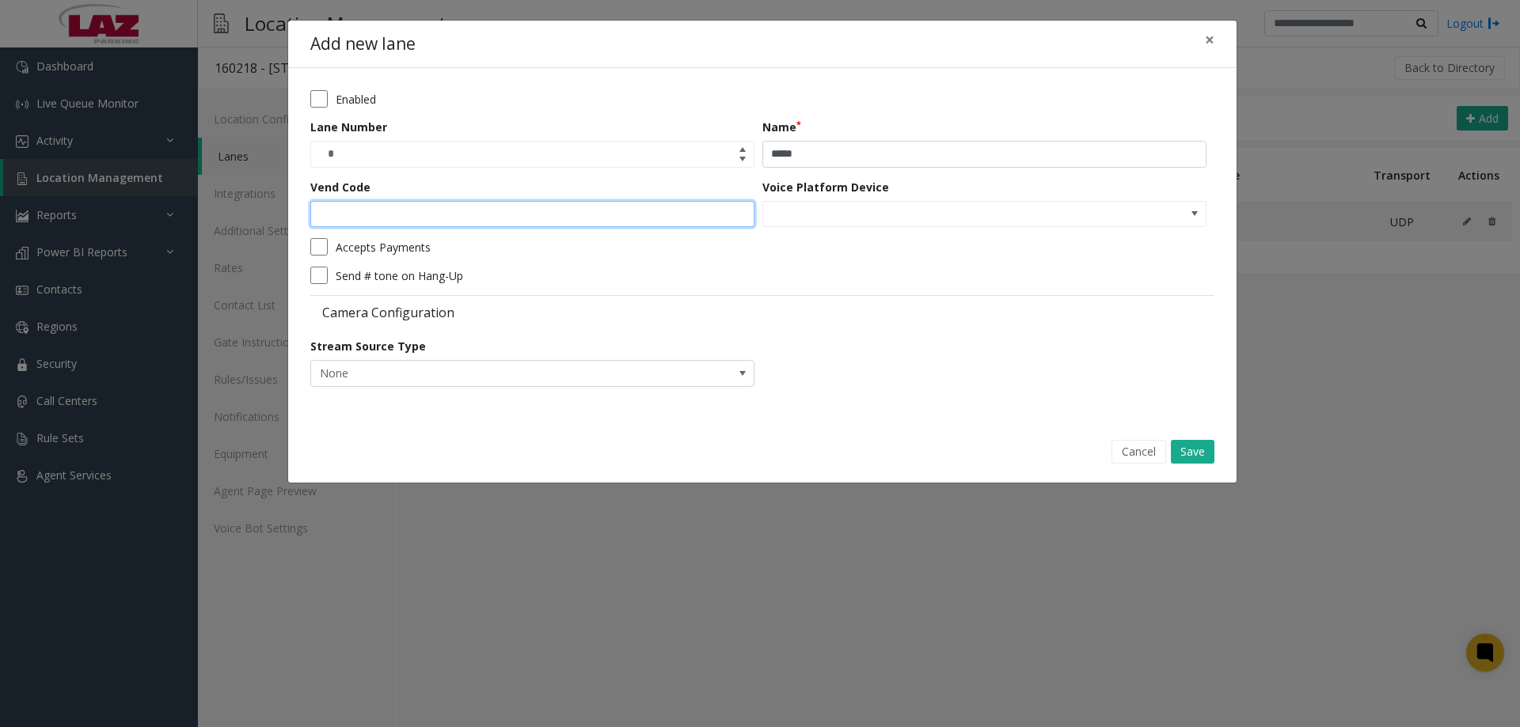
click at [449, 216] on input "Vend Code" at bounding box center [532, 214] width 444 height 27
type input "*"
click at [1198, 448] on button "Save" at bounding box center [1193, 452] width 44 height 24
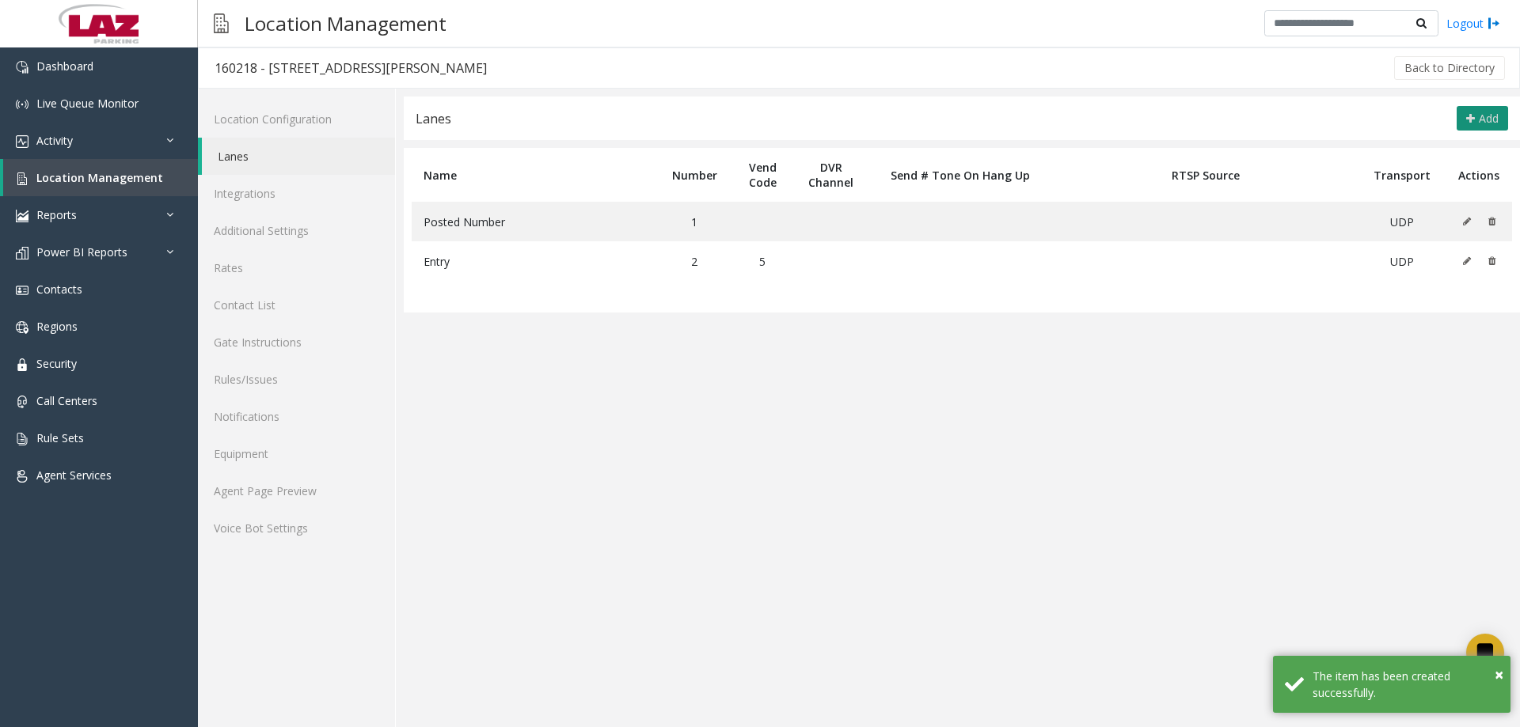
click at [1467, 111] on button "Add" at bounding box center [1481, 118] width 51 height 25
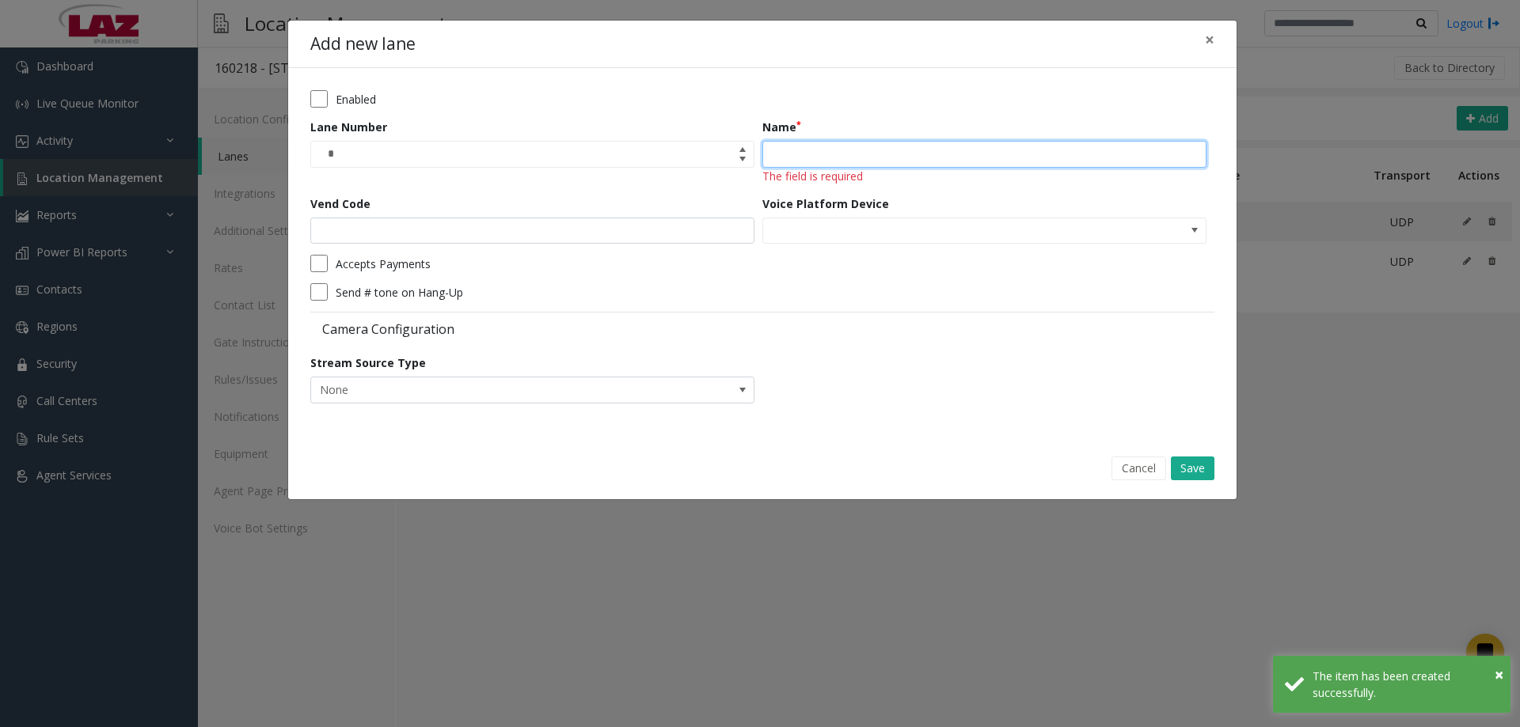
click at [804, 163] on input "Name" at bounding box center [984, 154] width 444 height 27
type input "****"
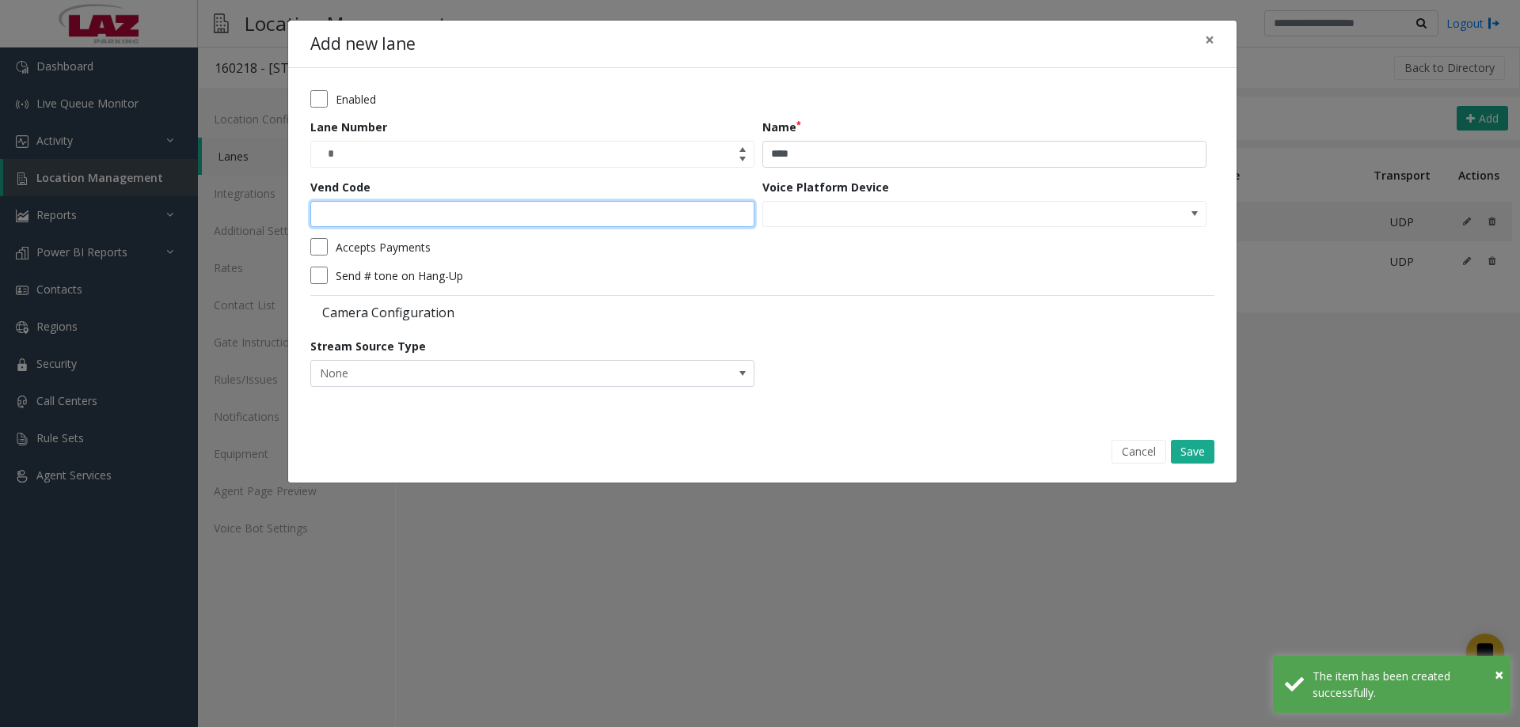
click at [613, 213] on input "Vend Code" at bounding box center [532, 214] width 444 height 27
type input "*"
click at [948, 266] on form "Enabled Lane Number * Name **** Vend Code * Voice Platform Device Accepts Payme…" at bounding box center [762, 244] width 904 height 308
click at [1179, 449] on button "Save" at bounding box center [1193, 452] width 44 height 24
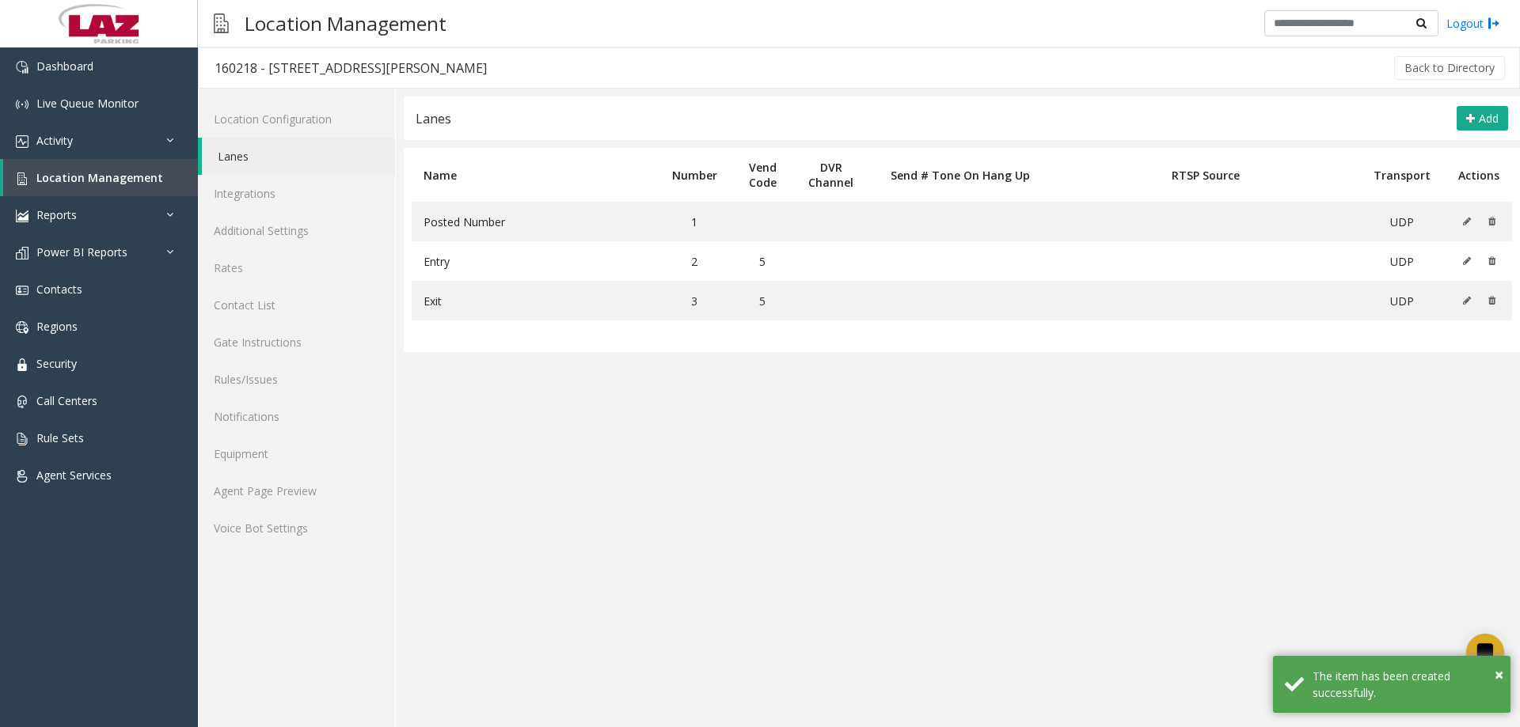
click at [1002, 414] on app-lanes "Lanes Add Name Number Vend Code DVR Channel Send # Tone On Hang Up RTSP Source …" at bounding box center [962, 412] width 1116 height 631
click at [263, 484] on link "Agent Page Preview" at bounding box center [296, 490] width 197 height 37
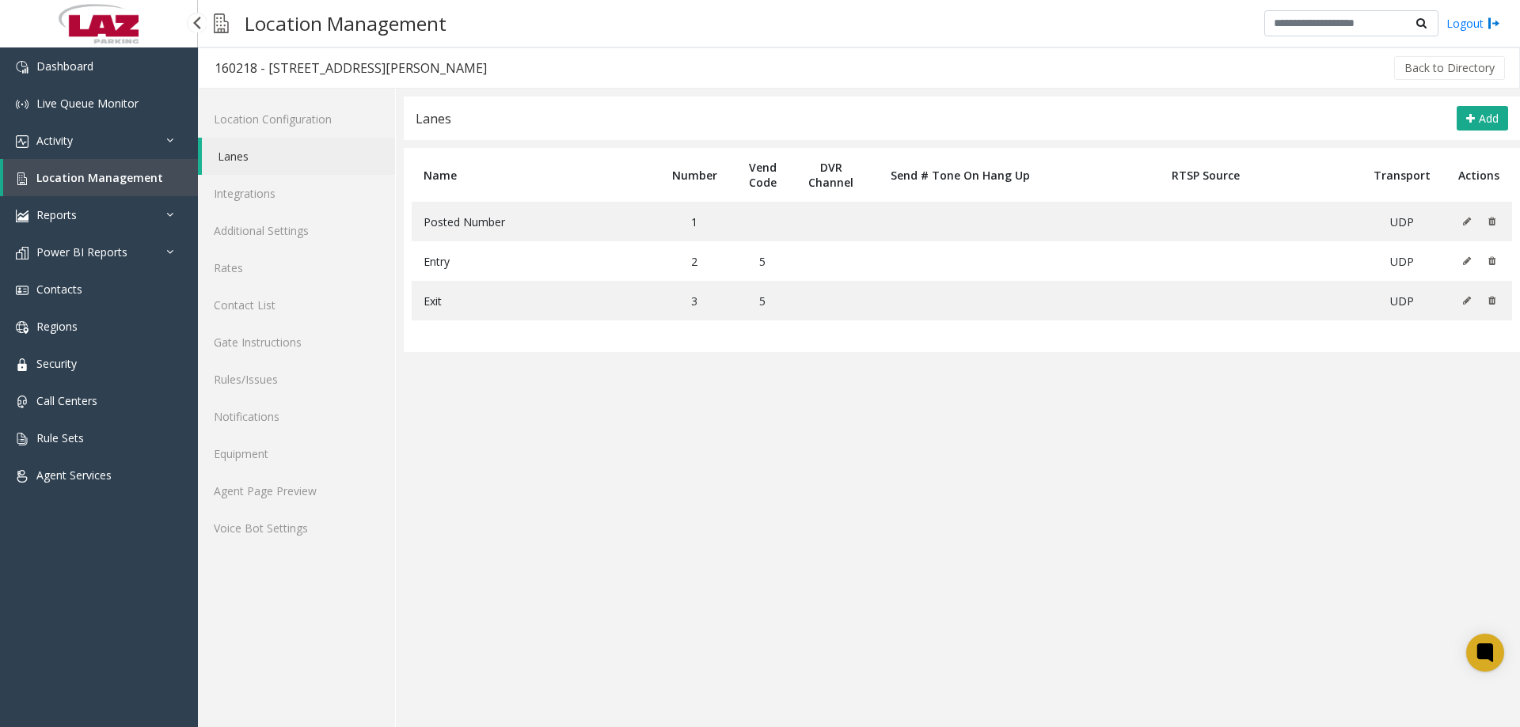
click at [85, 186] on link "Location Management" at bounding box center [100, 177] width 195 height 37
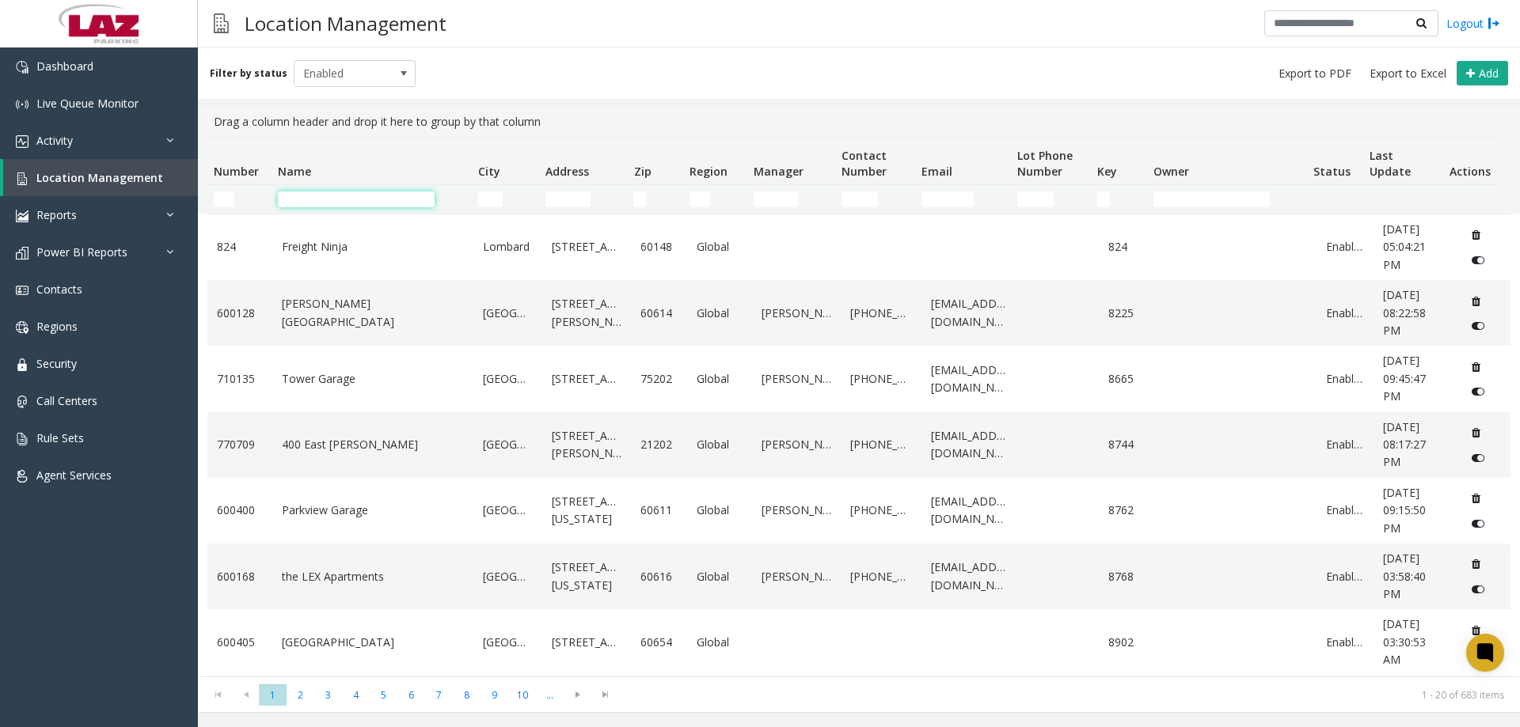
click at [342, 198] on input "Name Filter" at bounding box center [356, 200] width 157 height 16
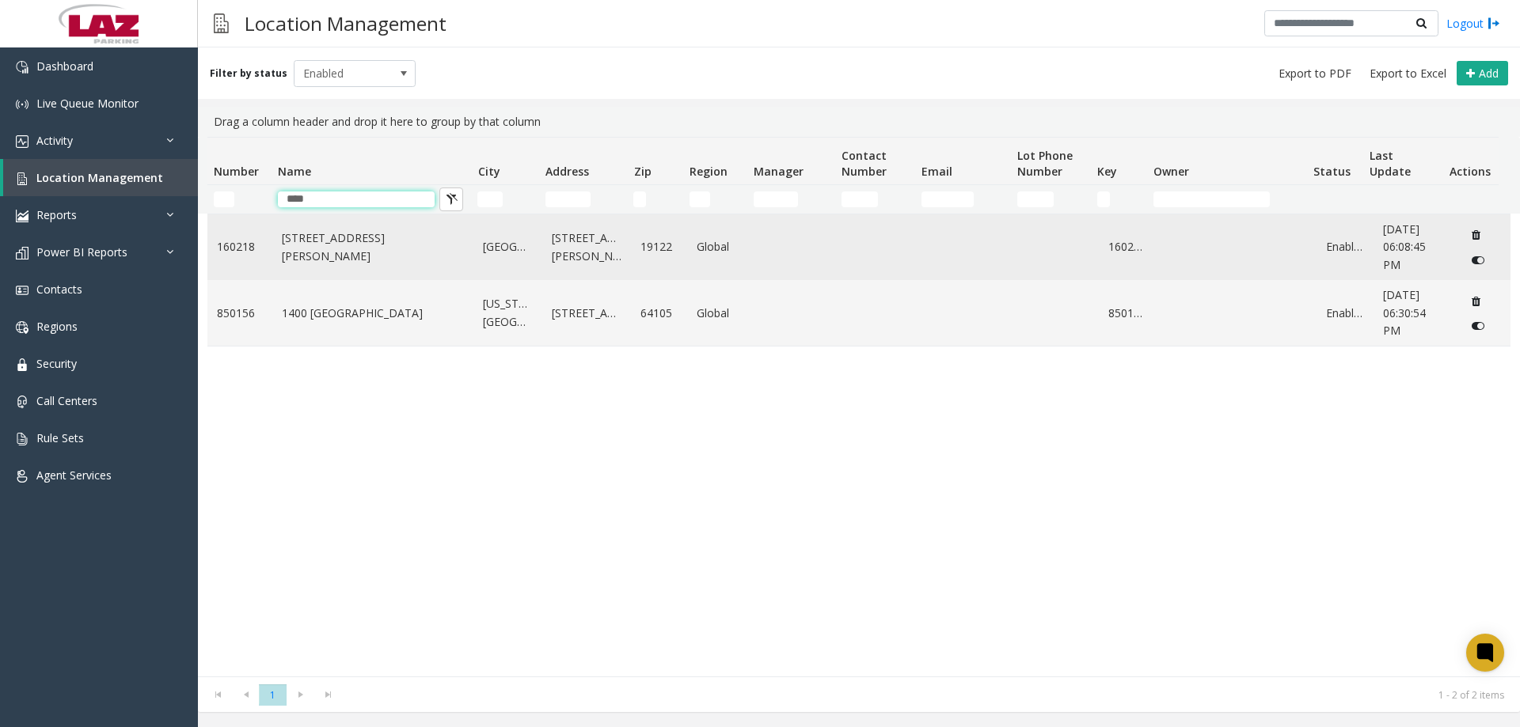
type input "****"
click at [221, 244] on link "160218" at bounding box center [240, 246] width 46 height 17
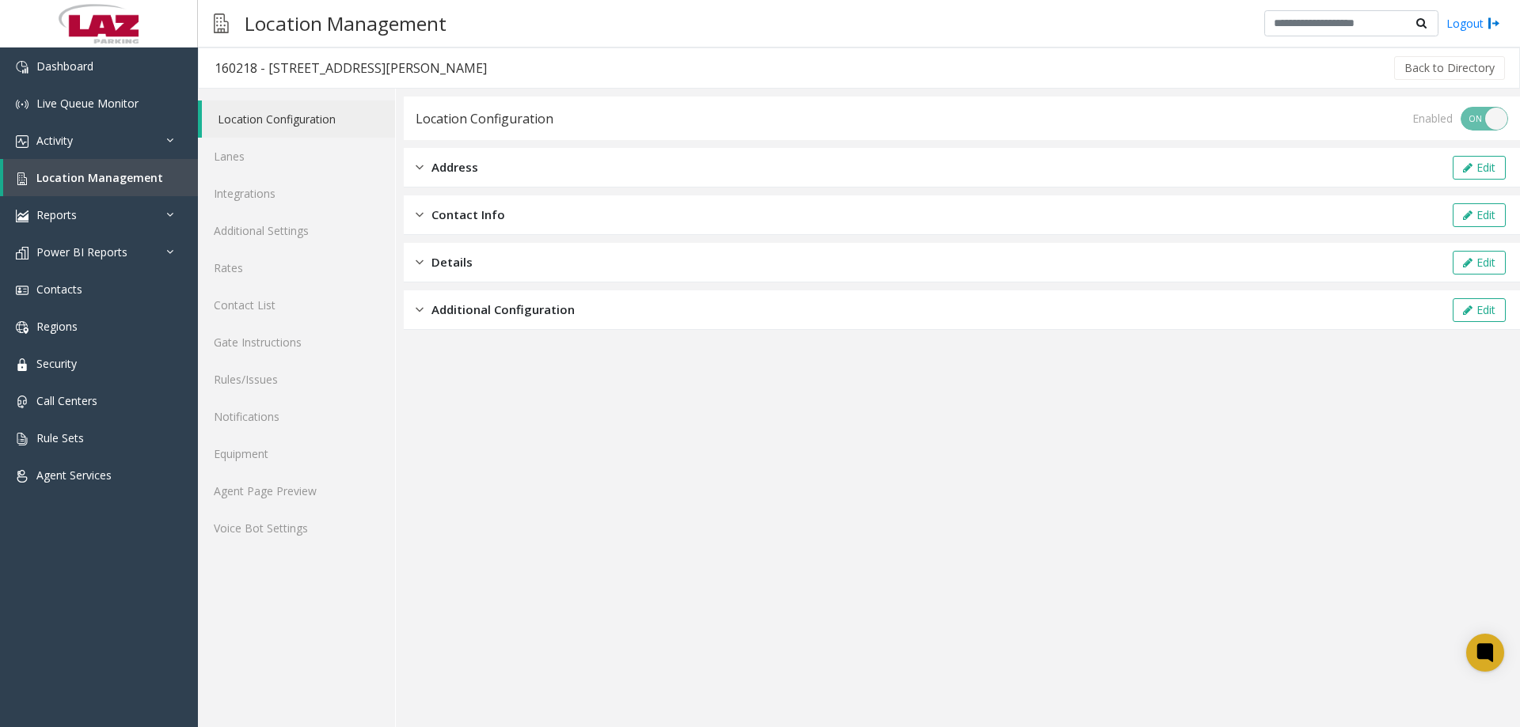
click at [222, 65] on div "160218 - [STREET_ADDRESS][PERSON_NAME]" at bounding box center [350, 68] width 272 height 21
copy div "160218"
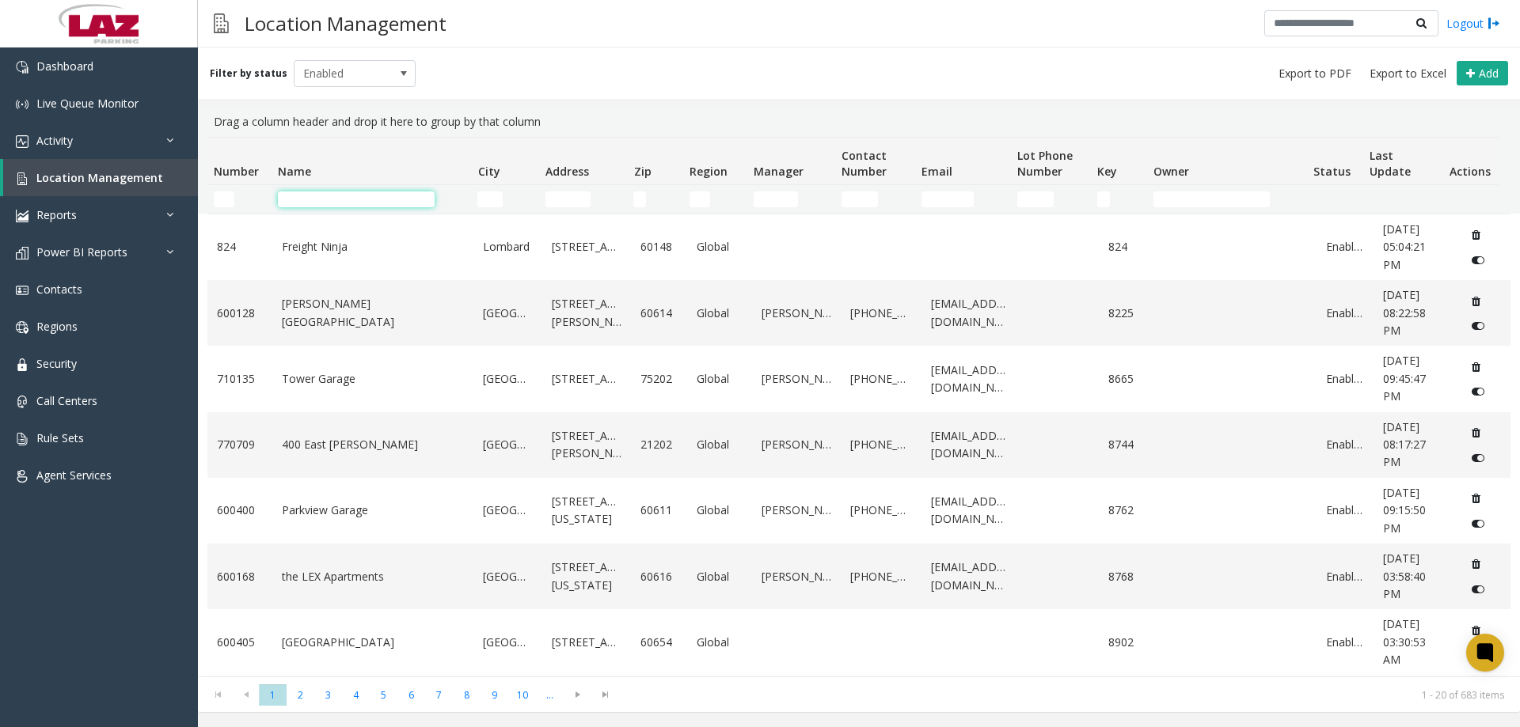
click at [328, 192] on input "Name Filter" at bounding box center [356, 200] width 157 height 16
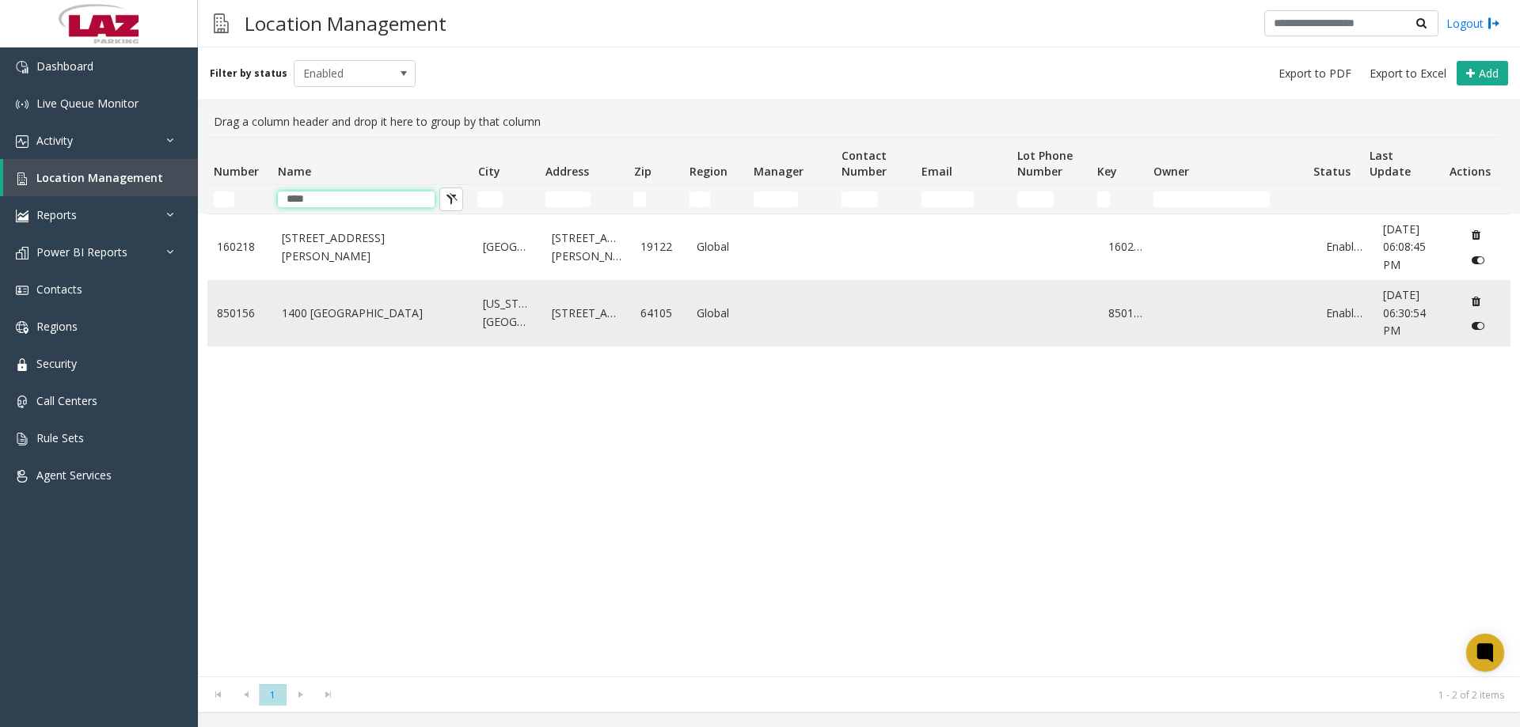
type input "****"
click at [340, 336] on td "1400 Baltimore" at bounding box center [373, 313] width 202 height 66
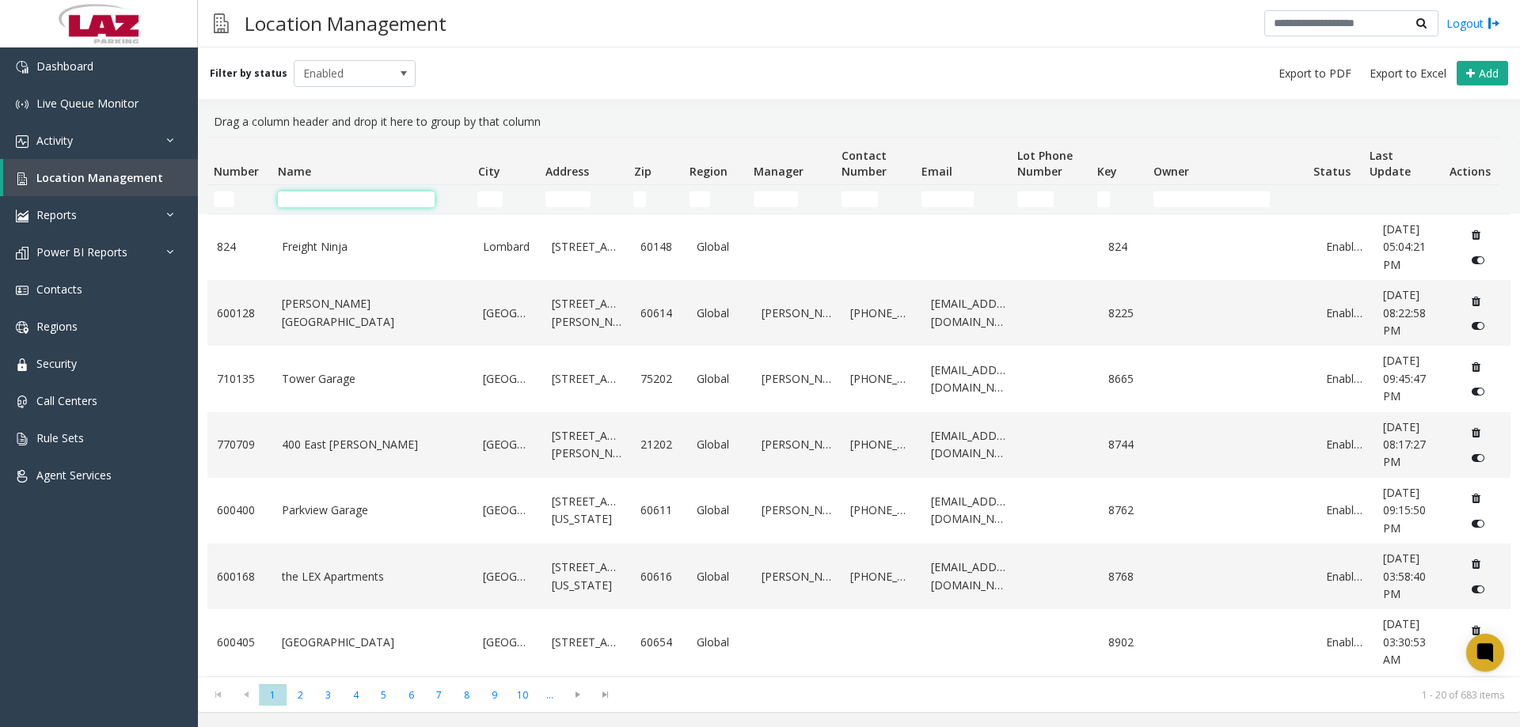
click at [317, 199] on input "Name Filter" at bounding box center [356, 200] width 157 height 16
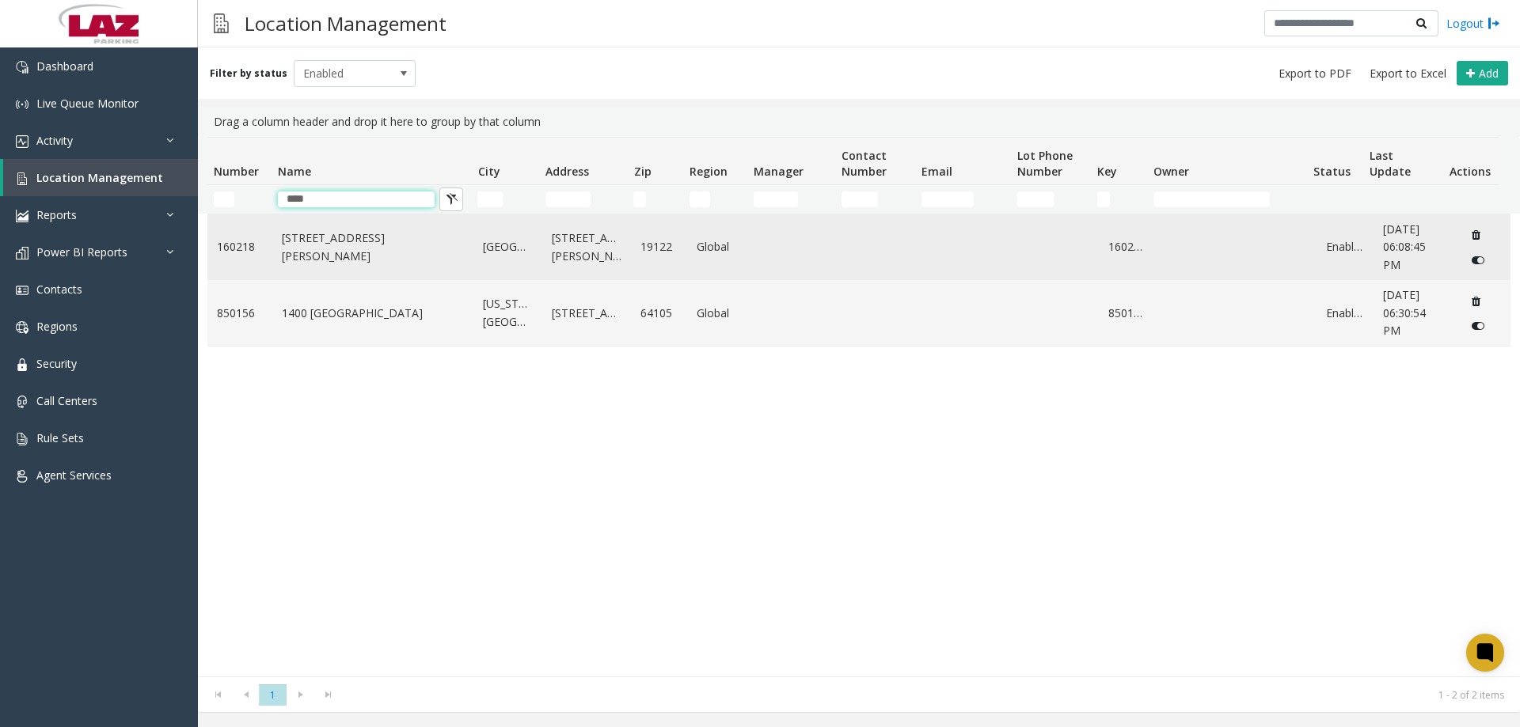
type input "****"
click at [343, 253] on link "1400 N Howard Street" at bounding box center [373, 248] width 183 height 36
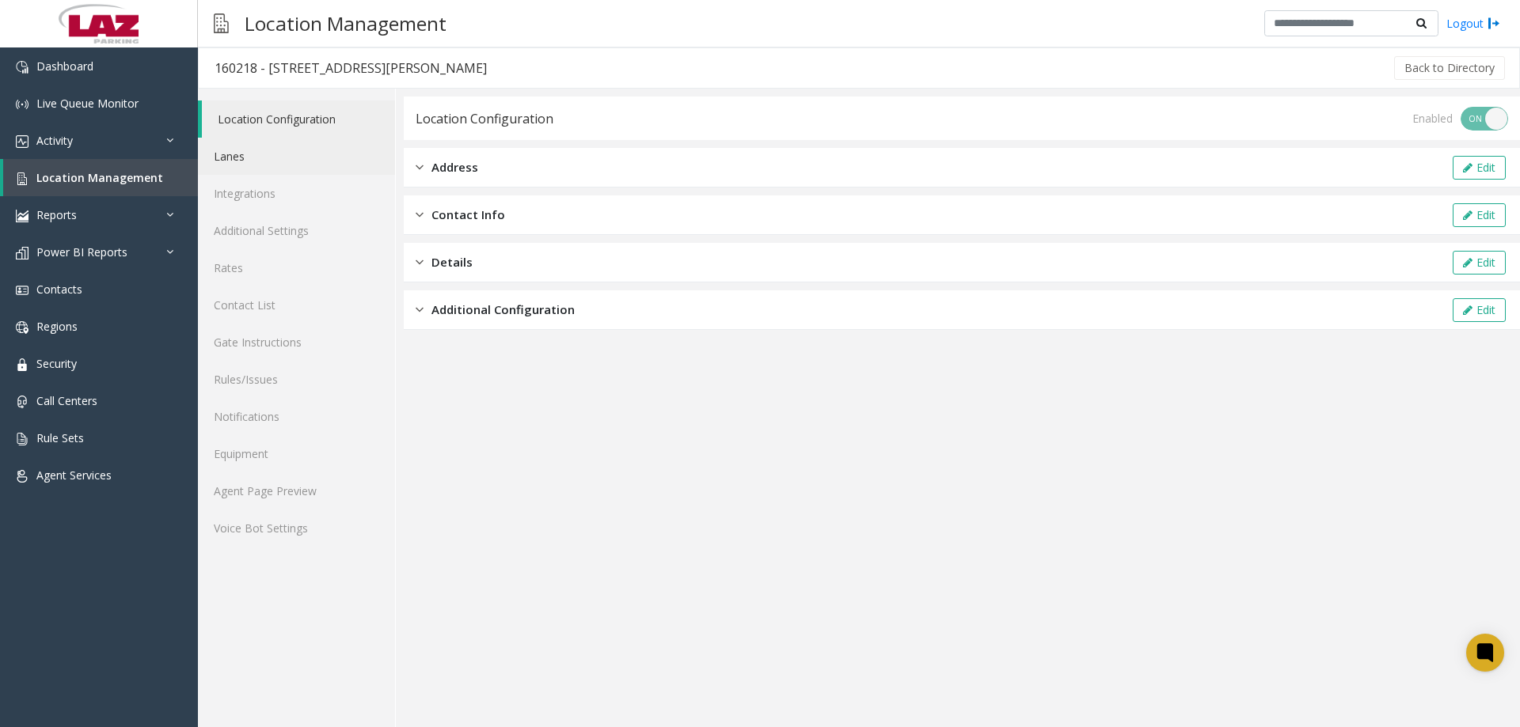
click at [260, 165] on link "Lanes" at bounding box center [296, 156] width 197 height 37
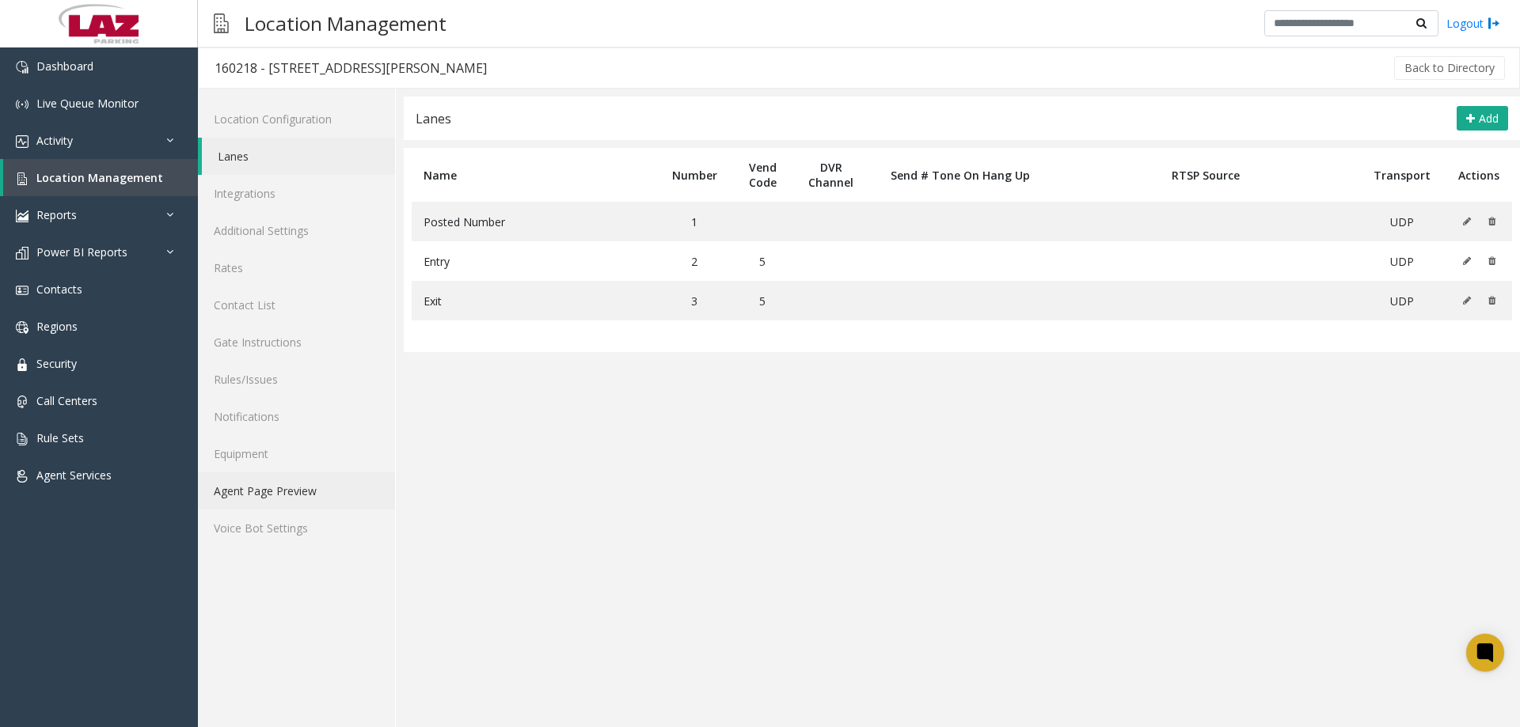
click at [309, 485] on link "Agent Page Preview" at bounding box center [296, 490] width 197 height 37
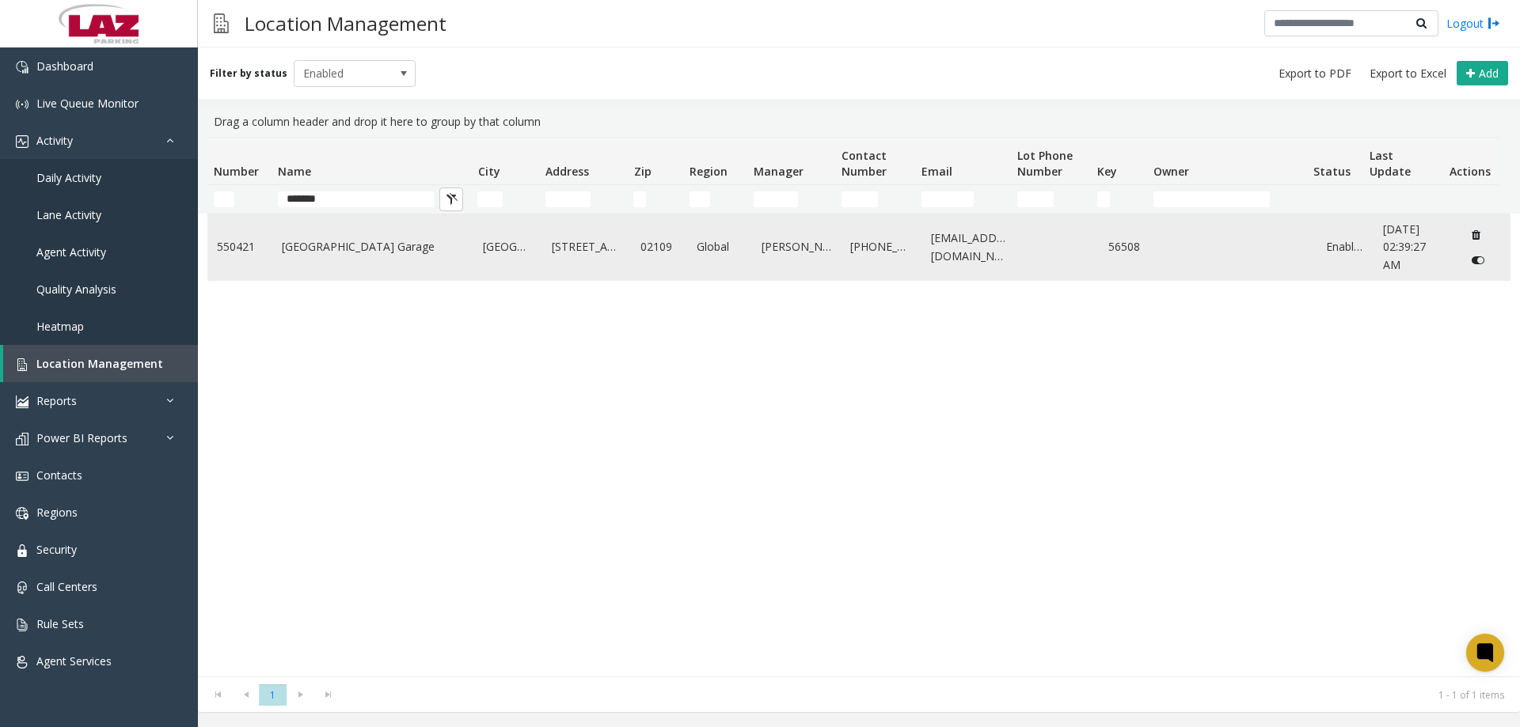
type input "*******"
click at [326, 237] on td "[GEOGRAPHIC_DATA] Garage" at bounding box center [373, 247] width 202 height 66
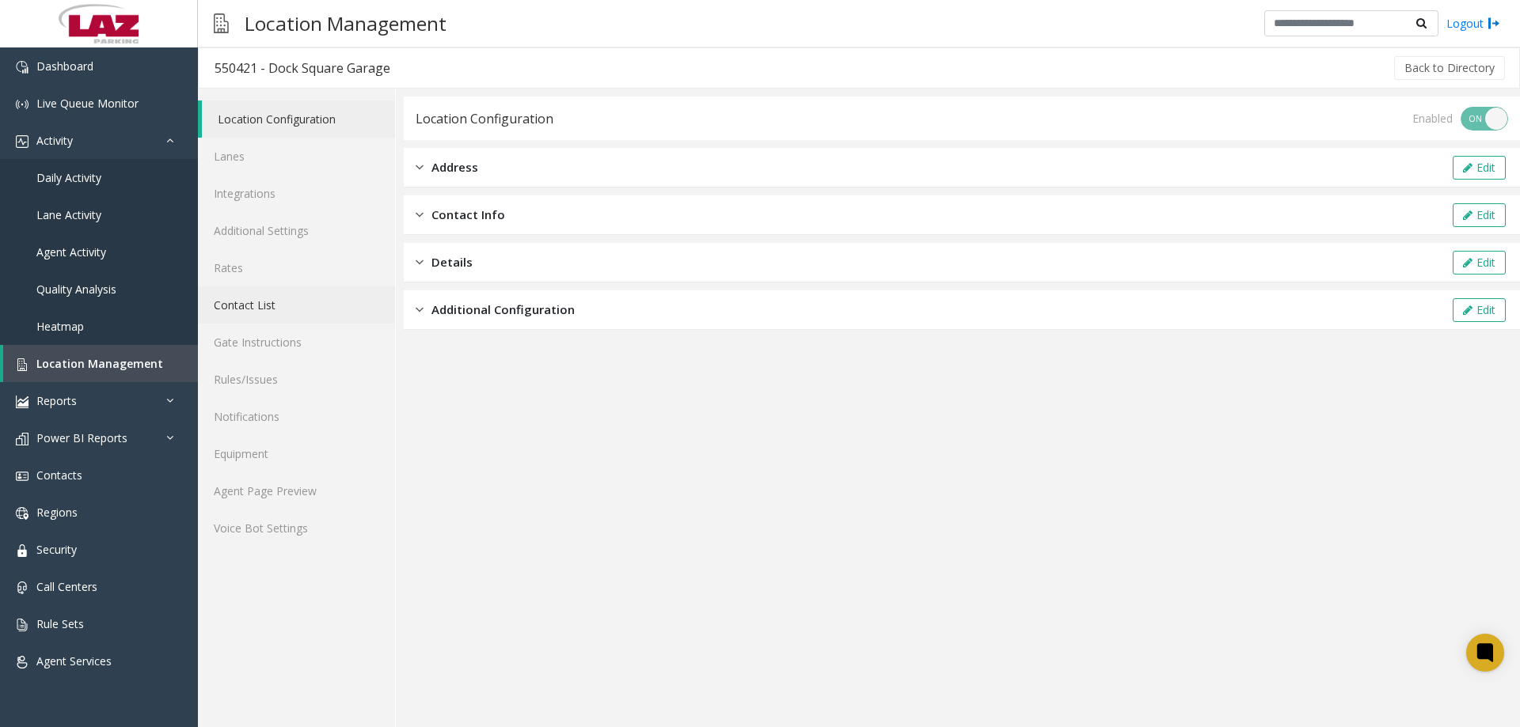
click at [258, 309] on link "Contact List" at bounding box center [296, 305] width 197 height 37
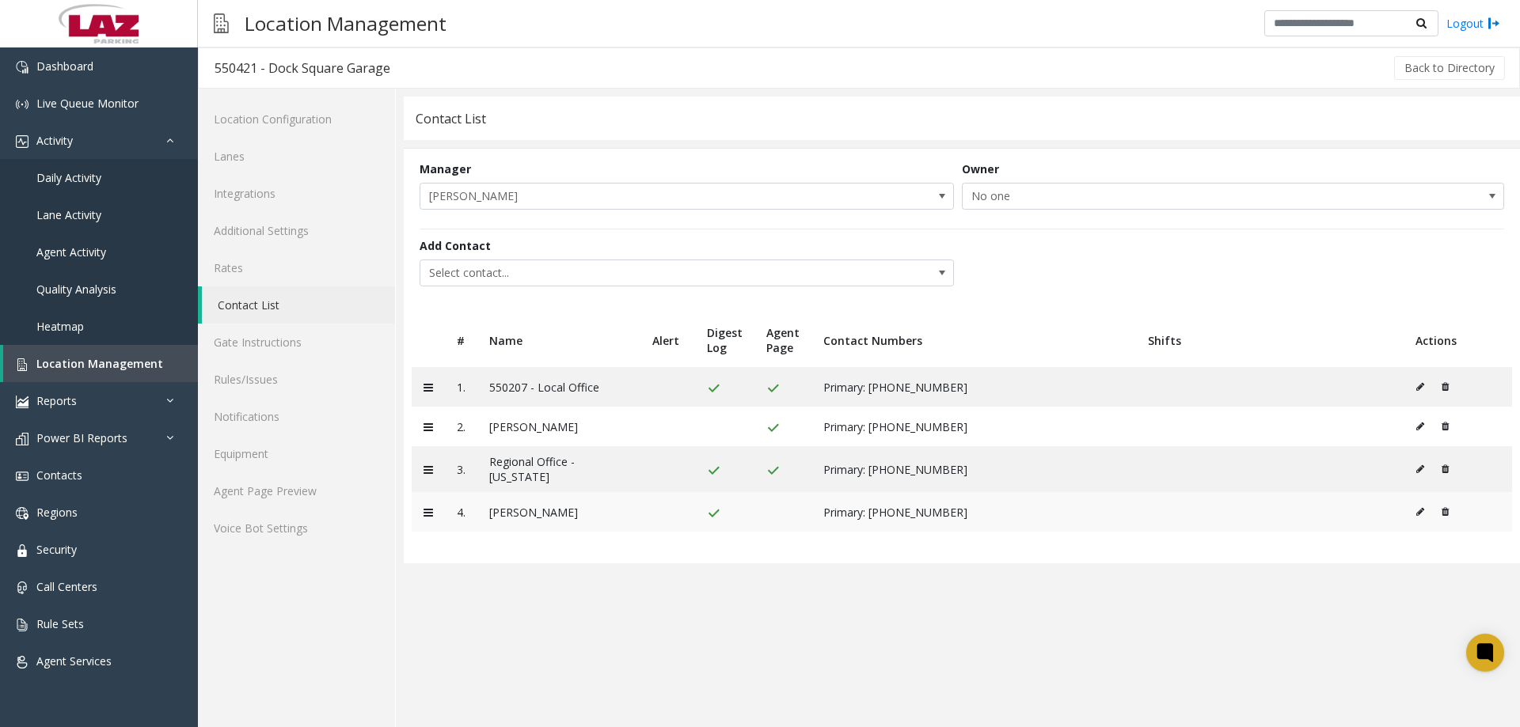
click at [1422, 510] on icon at bounding box center [1420, 511] width 8 height 9
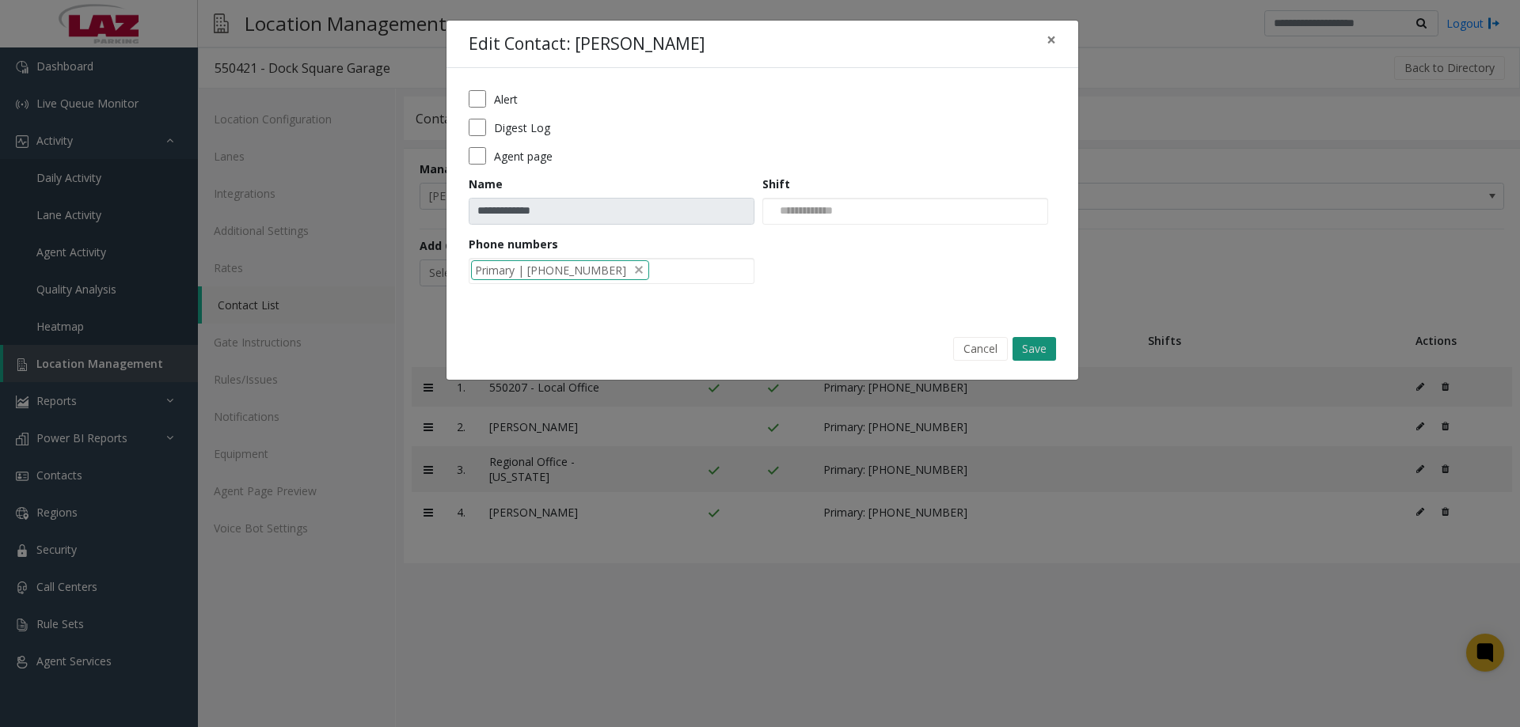
click at [1031, 351] on button "Save" at bounding box center [1034, 349] width 44 height 24
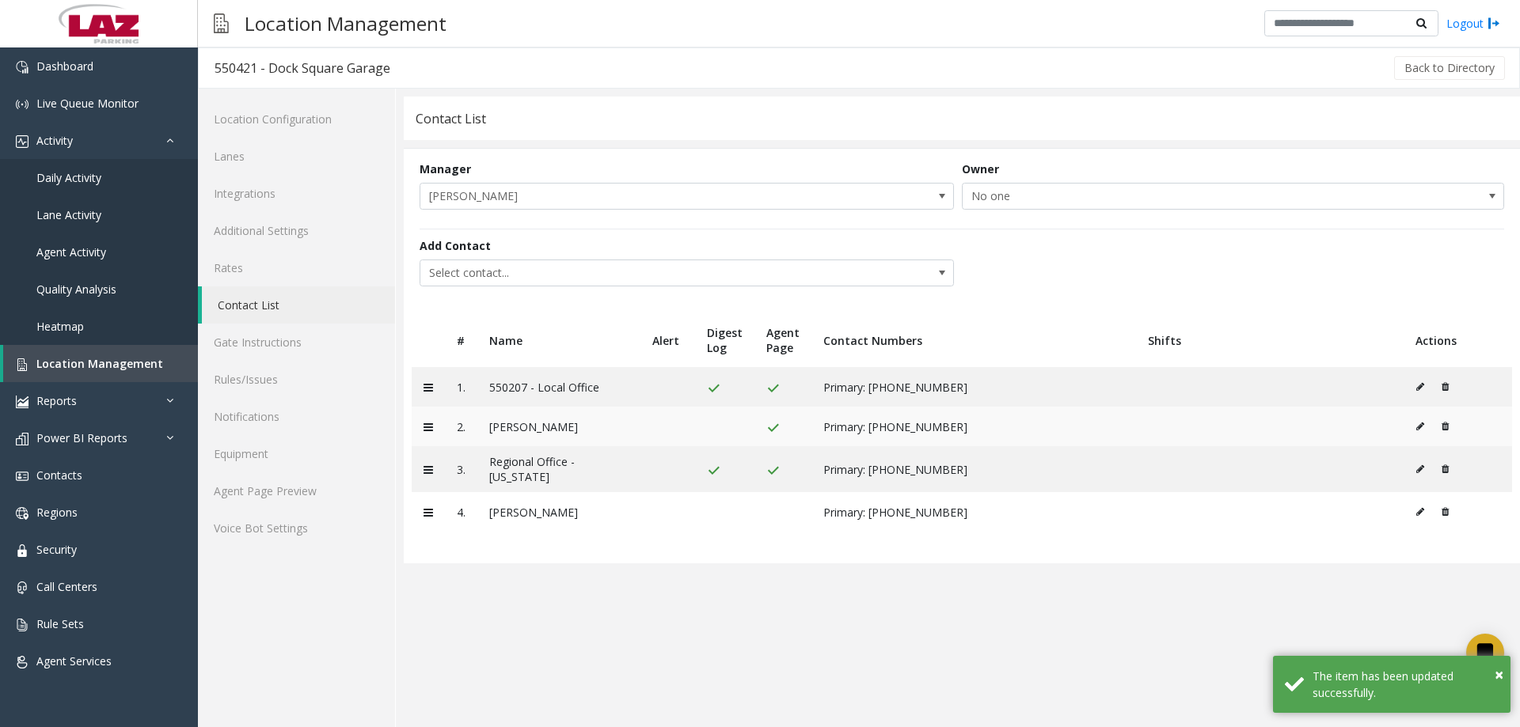
click at [1416, 425] on icon at bounding box center [1420, 426] width 8 height 9
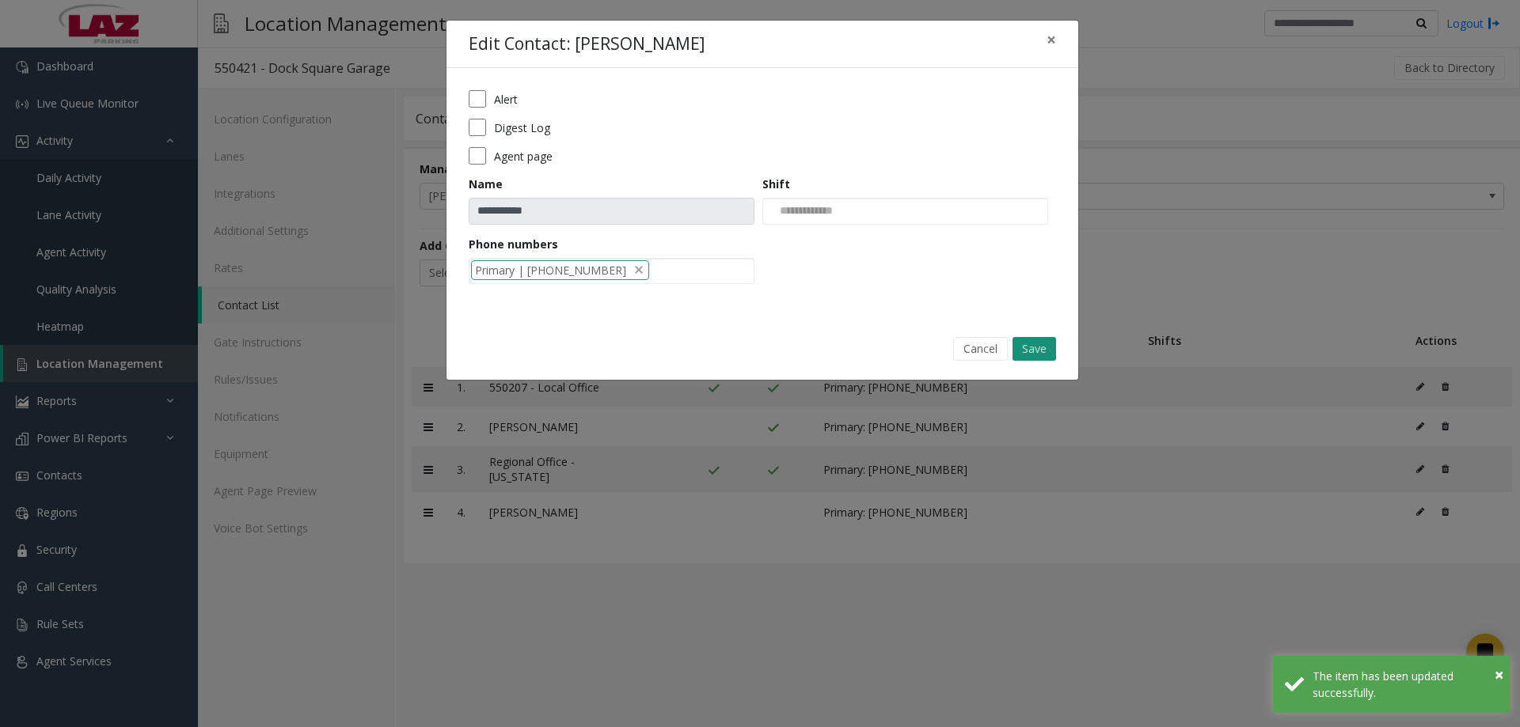
click at [1039, 343] on button "Save" at bounding box center [1034, 349] width 44 height 24
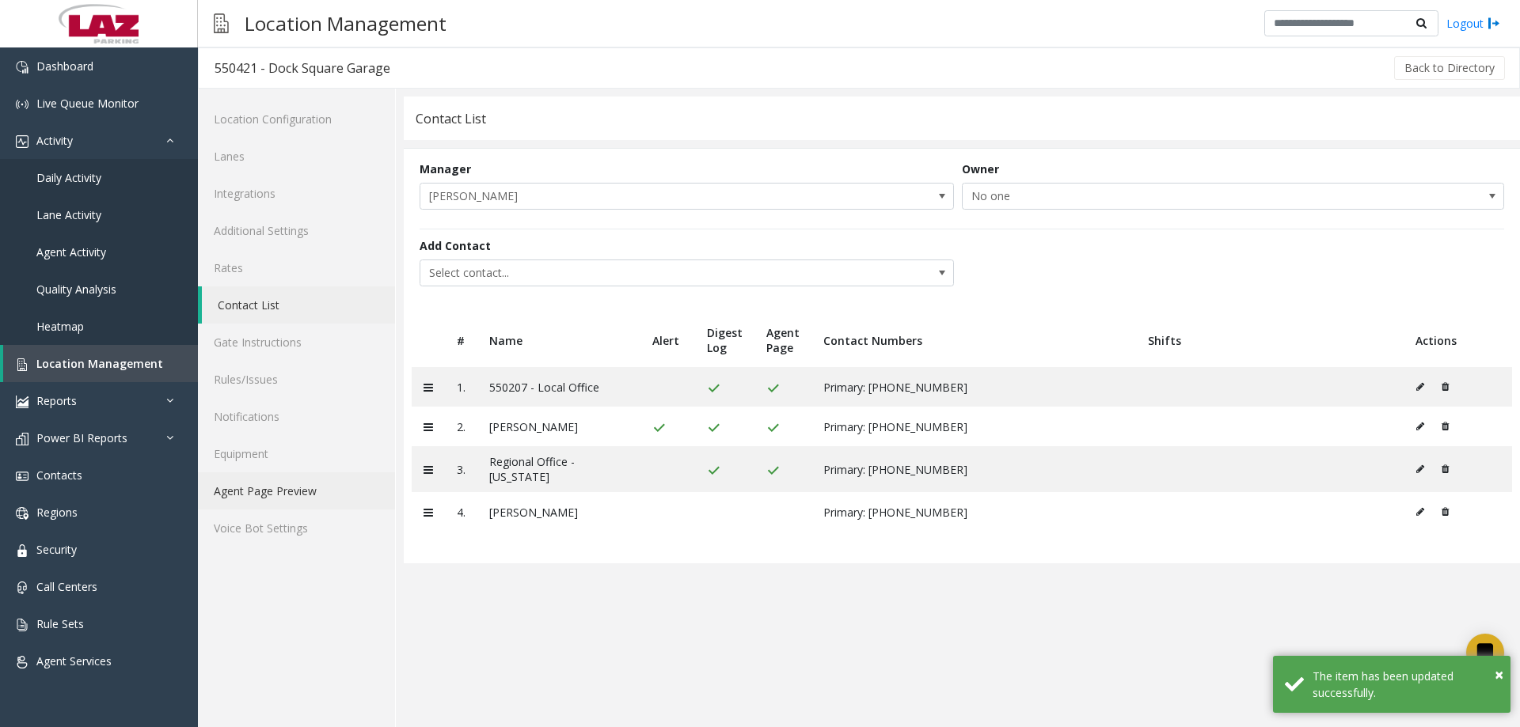
click at [310, 489] on link "Agent Page Preview" at bounding box center [296, 490] width 197 height 37
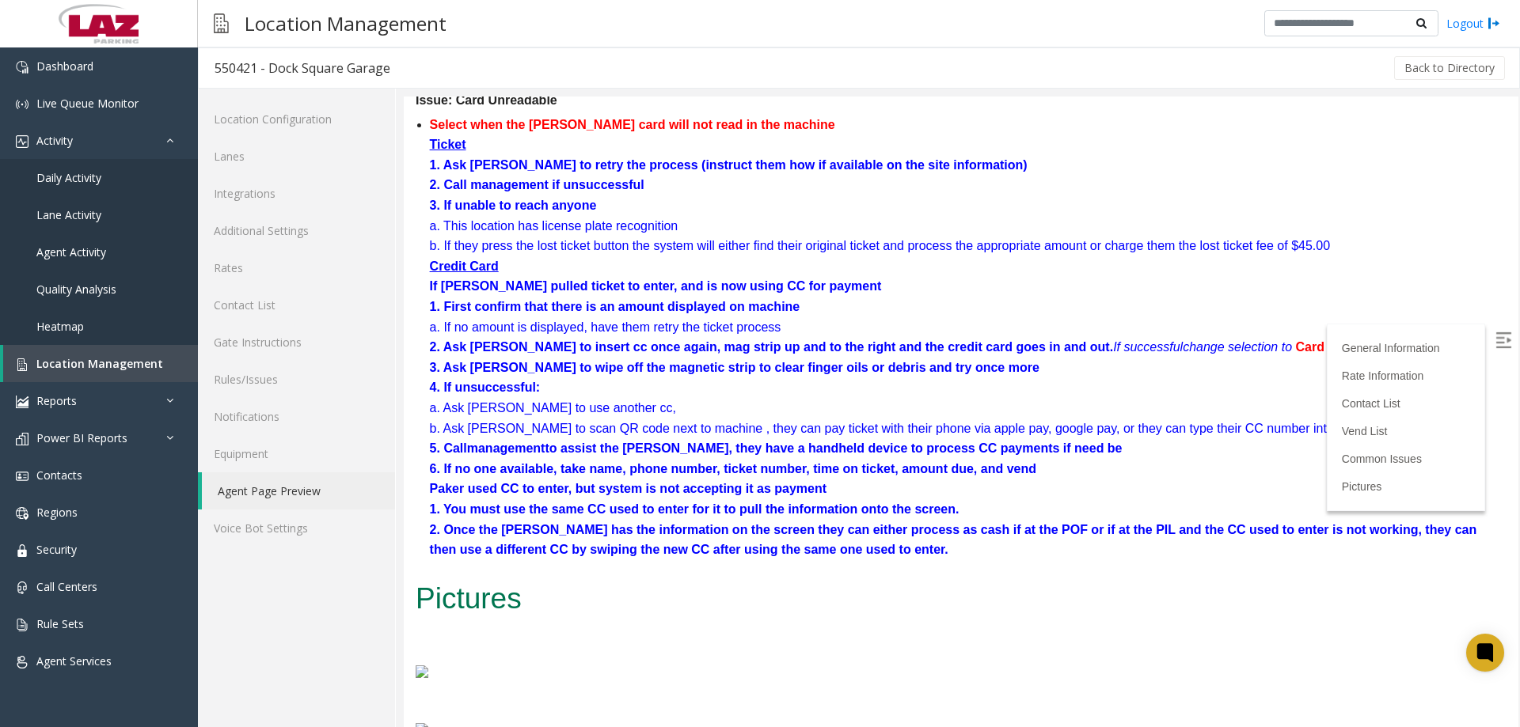
scroll to position [3378, 0]
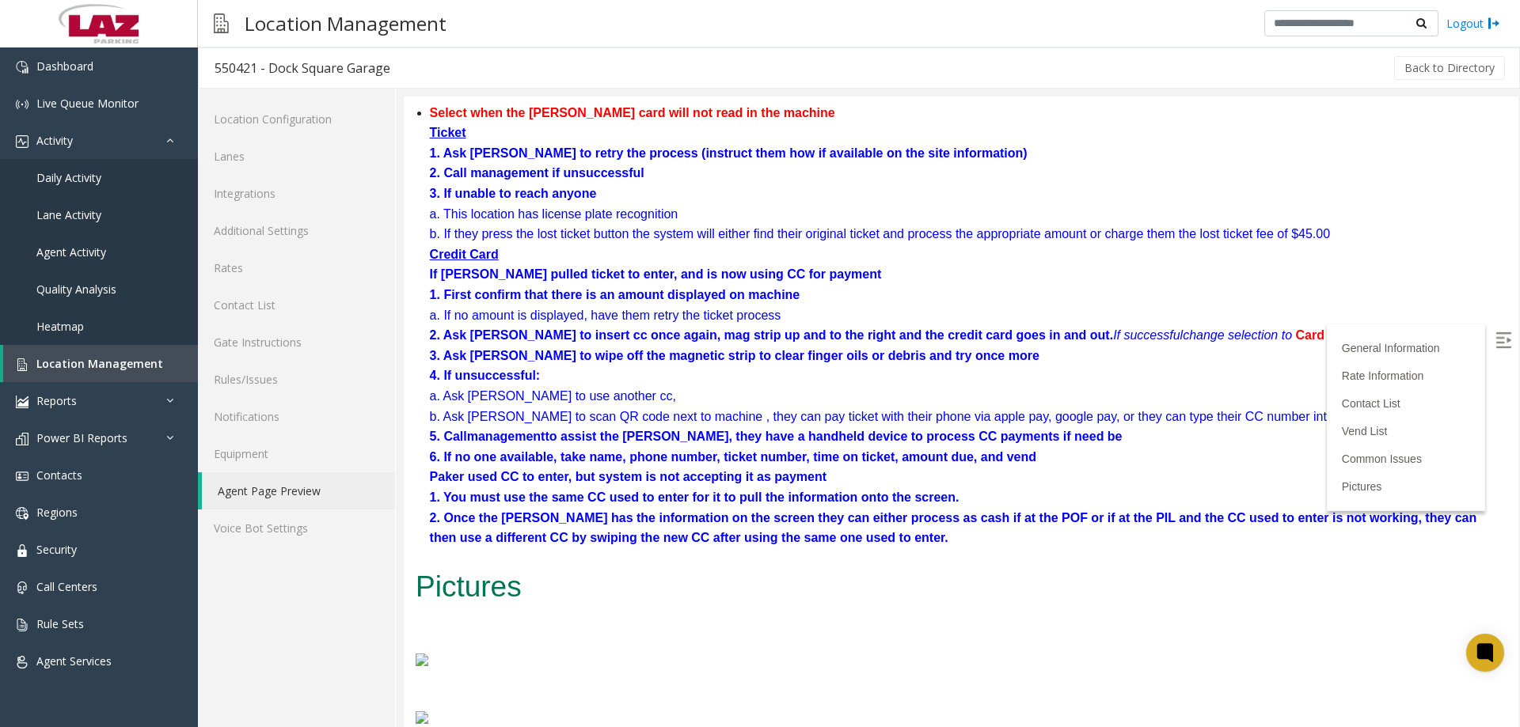
click at [627, 58] on div "Back to Directory" at bounding box center [956, 68] width 1101 height 40
click at [213, 310] on link "Contact List" at bounding box center [296, 305] width 197 height 37
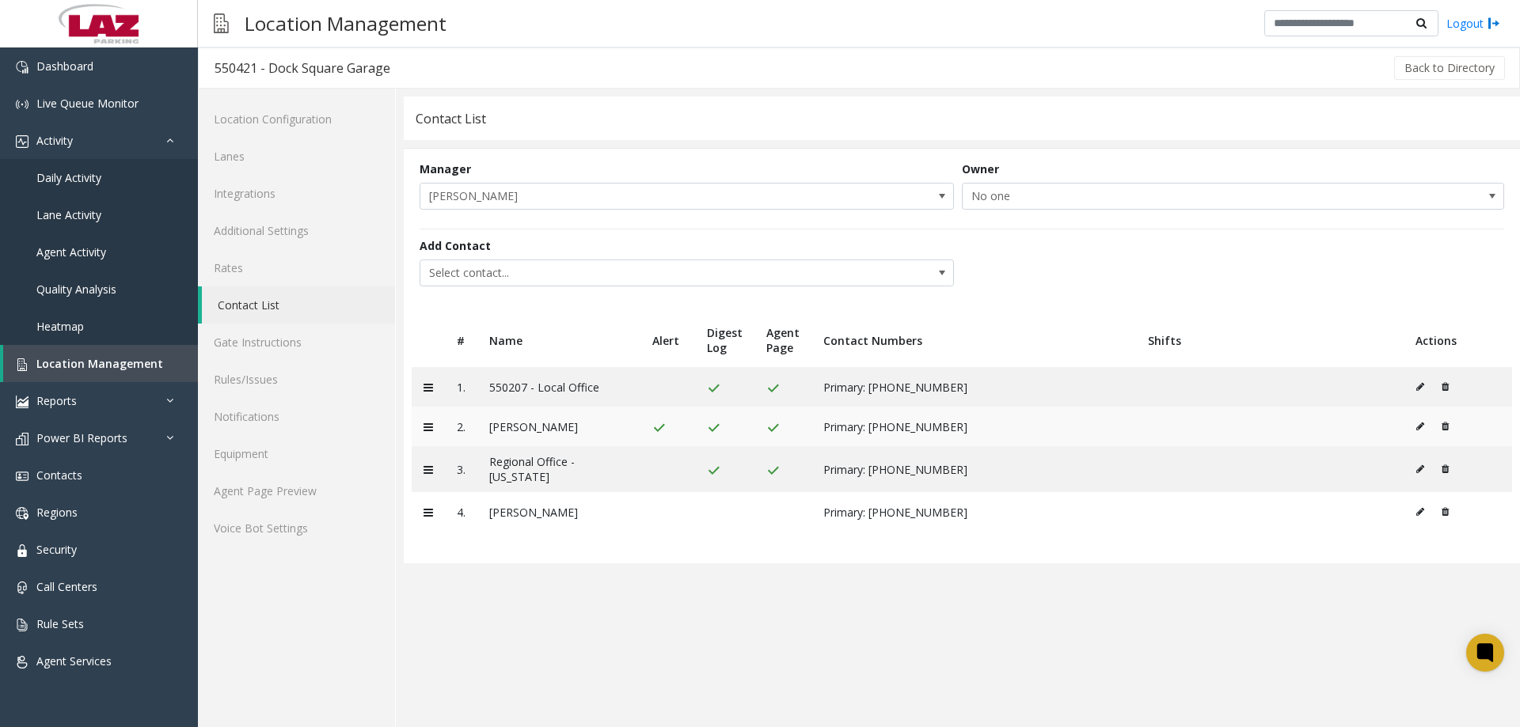
click at [1413, 431] on td at bounding box center [1457, 427] width 108 height 40
click at [1416, 431] on icon at bounding box center [1420, 426] width 8 height 9
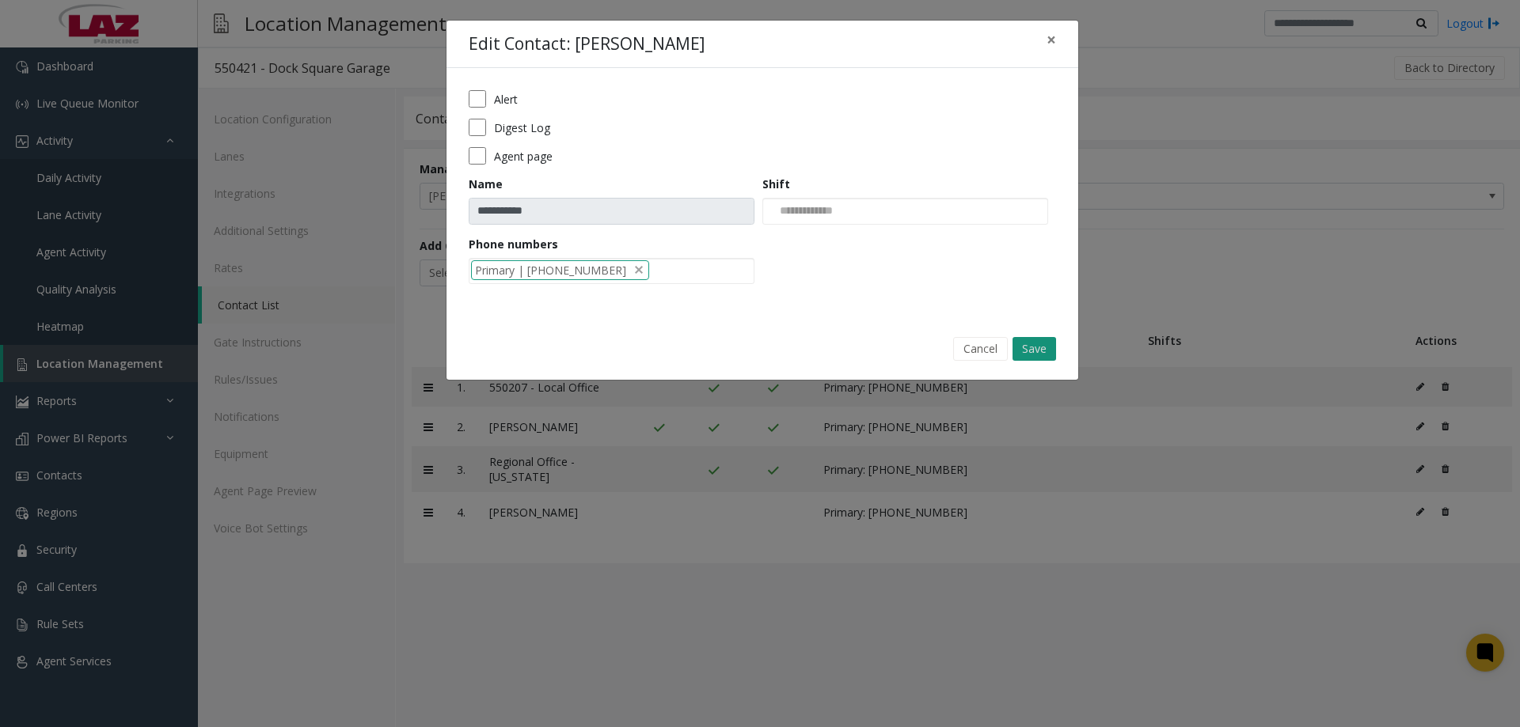
click at [1040, 349] on button "Save" at bounding box center [1034, 349] width 44 height 24
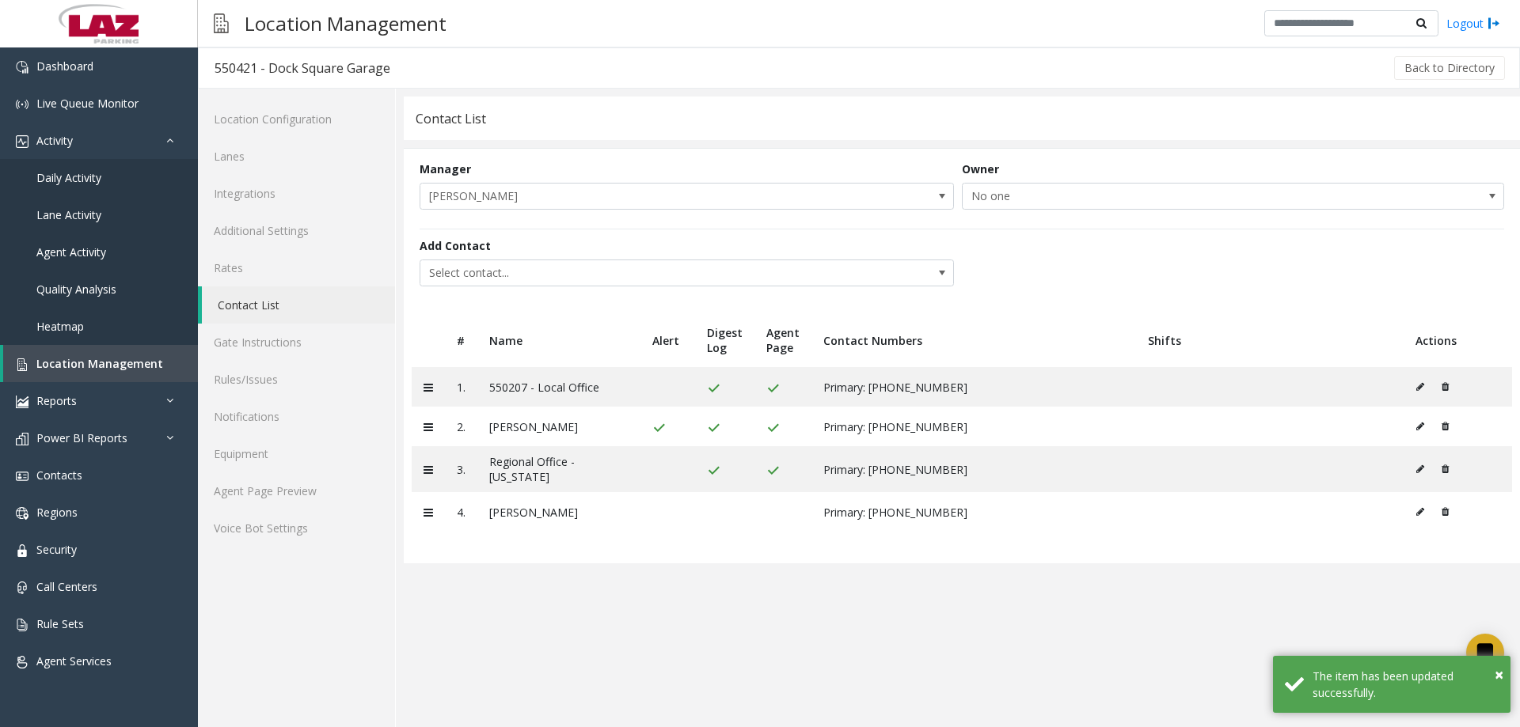
click at [992, 561] on bs-modal-backdrop at bounding box center [760, 363] width 1520 height 727
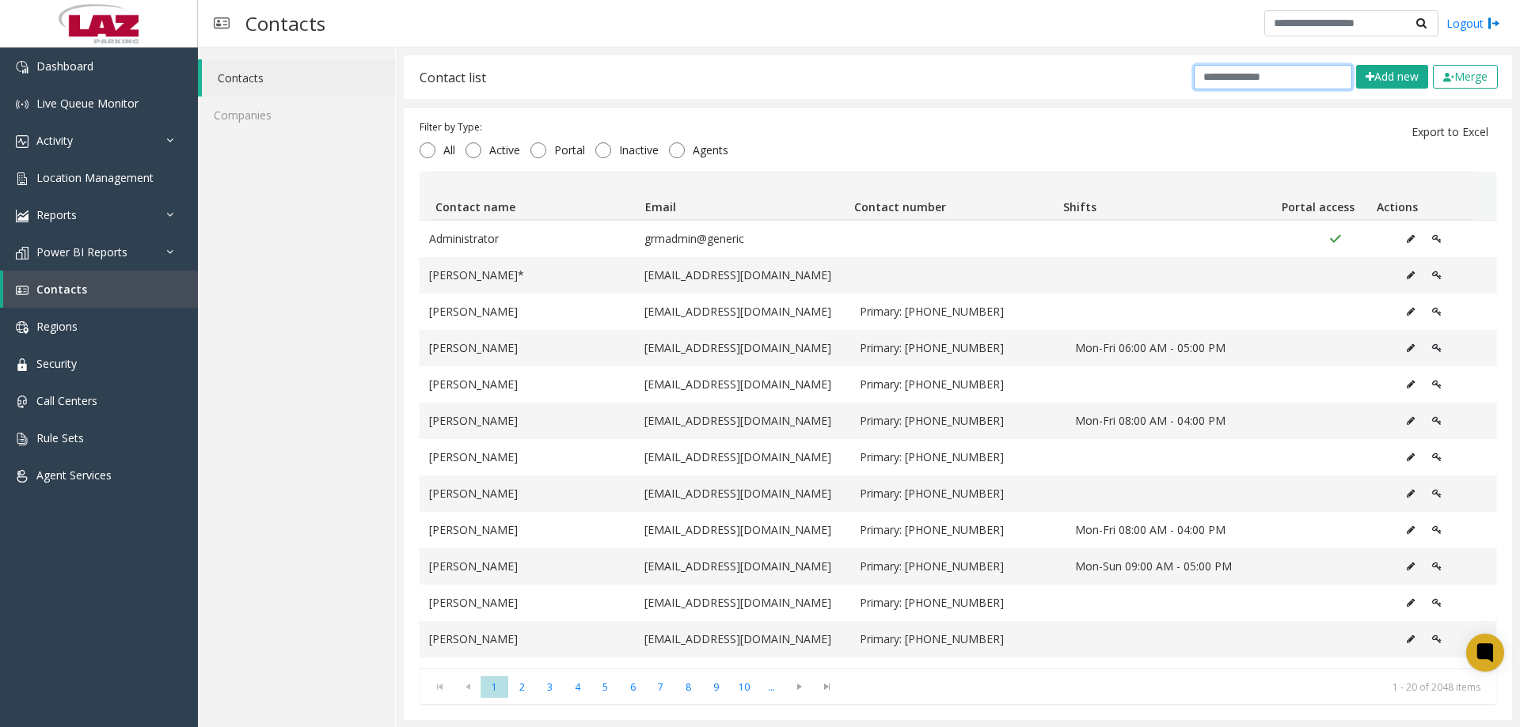
click at [1194, 82] on input "text" at bounding box center [1272, 77] width 158 height 25
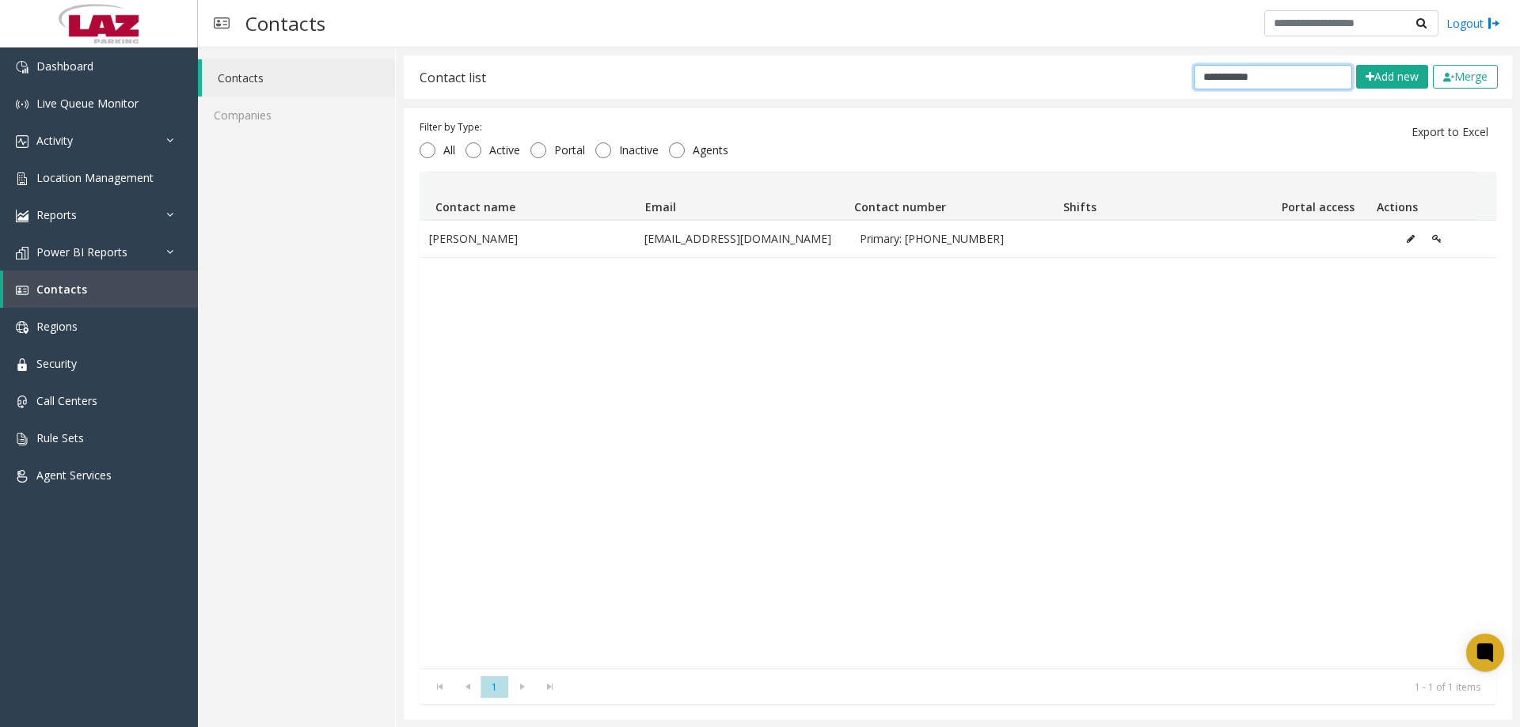
type input "**********"
